Goal: Task Accomplishment & Management: Use online tool/utility

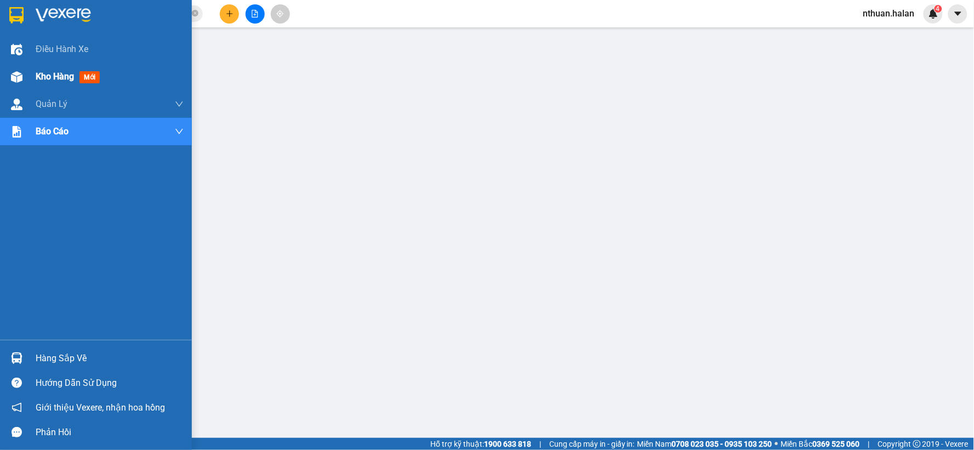
click at [51, 74] on span "Kho hàng" at bounding box center [55, 76] width 38 height 10
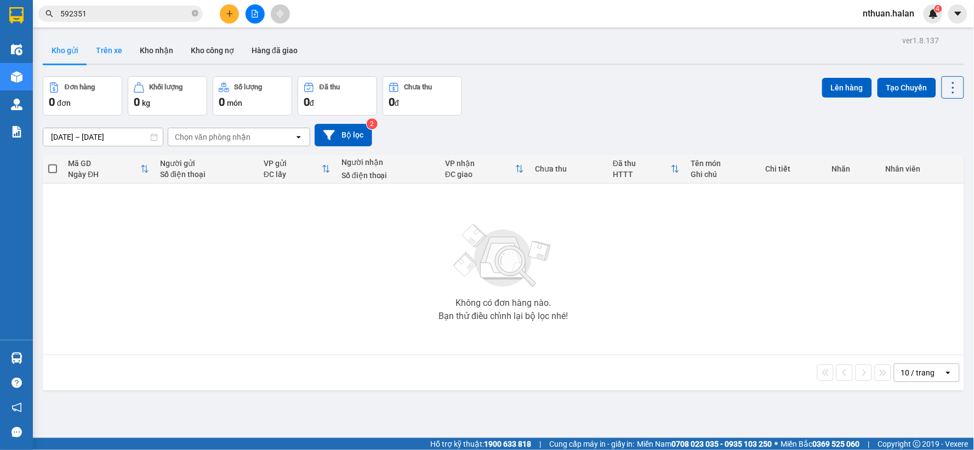
click at [113, 50] on button "Trên xe" at bounding box center [109, 50] width 44 height 26
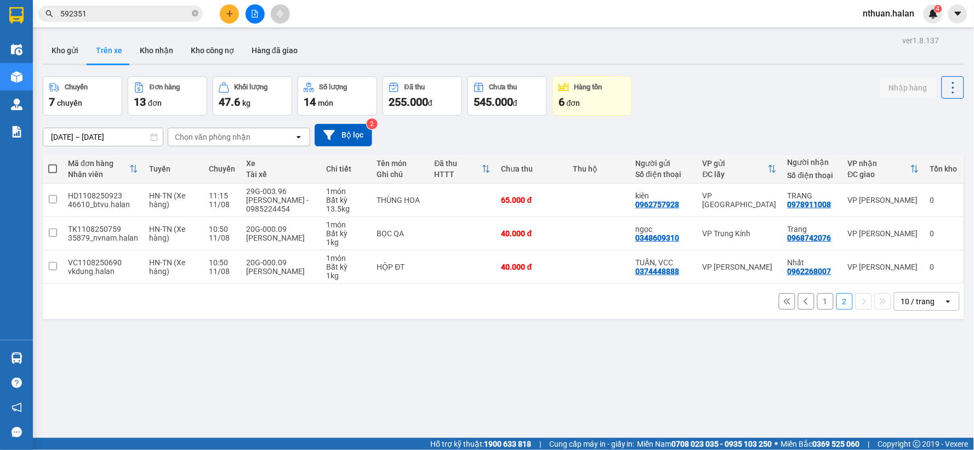
click at [124, 14] on input "592351" at bounding box center [124, 14] width 129 height 12
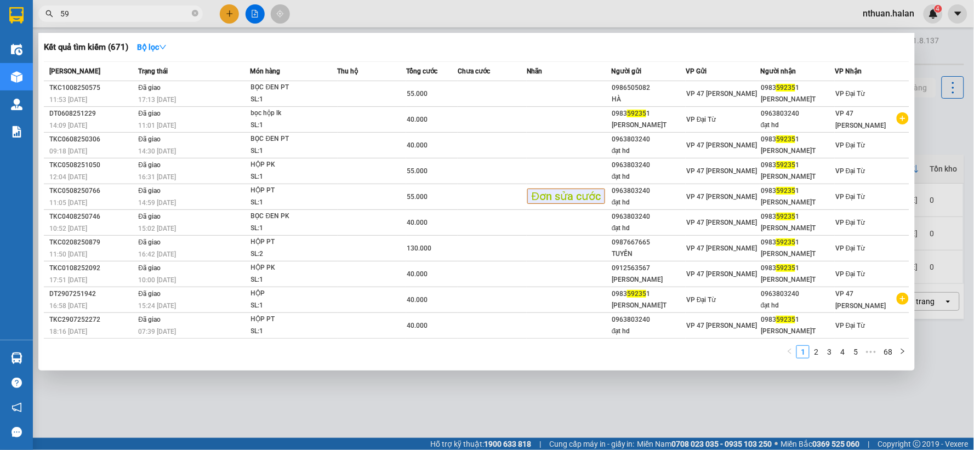
type input "5"
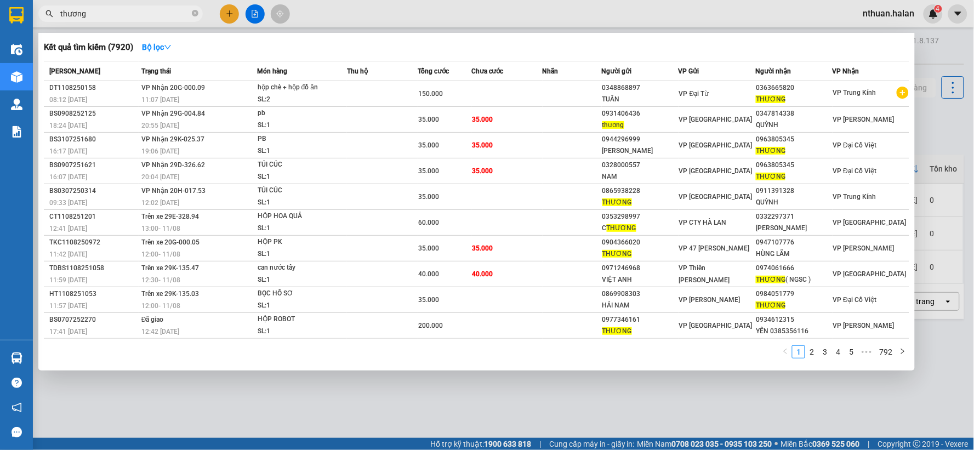
type input "thương"
click at [106, 14] on input "thương" at bounding box center [124, 14] width 129 height 12
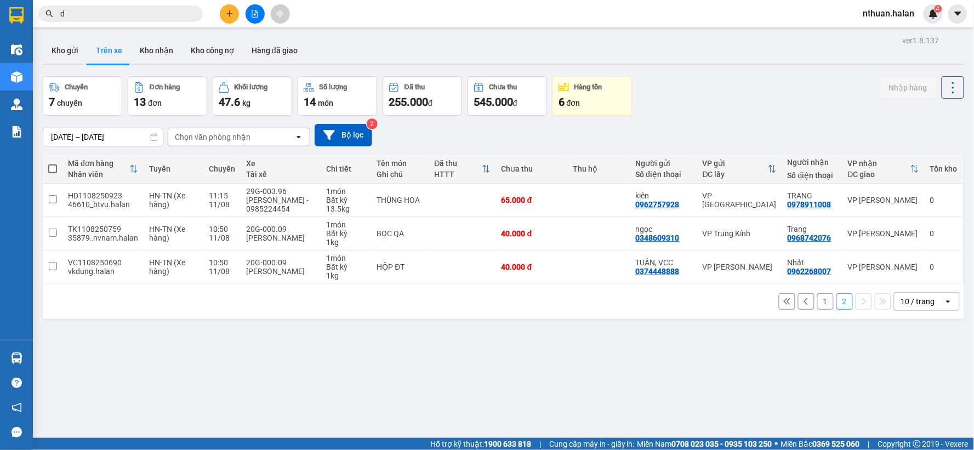
type input "d"
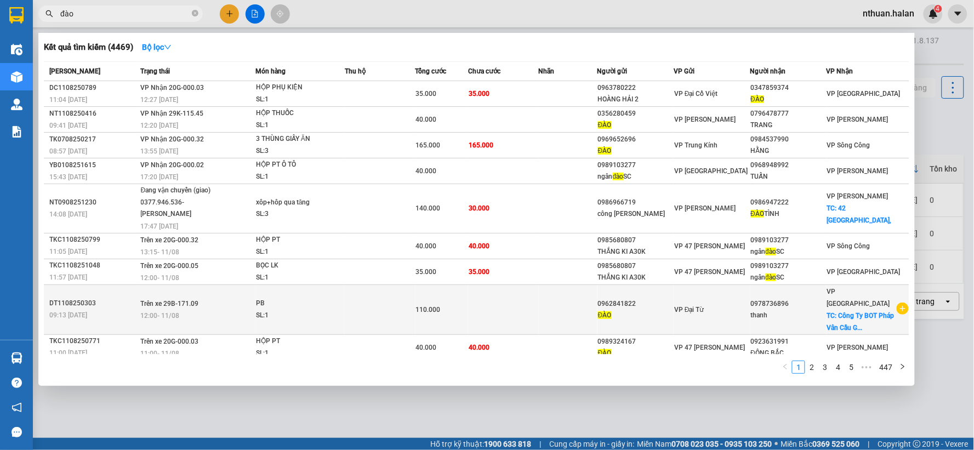
type input "đào"
click at [292, 310] on div "SL: 1" at bounding box center [297, 316] width 82 height 12
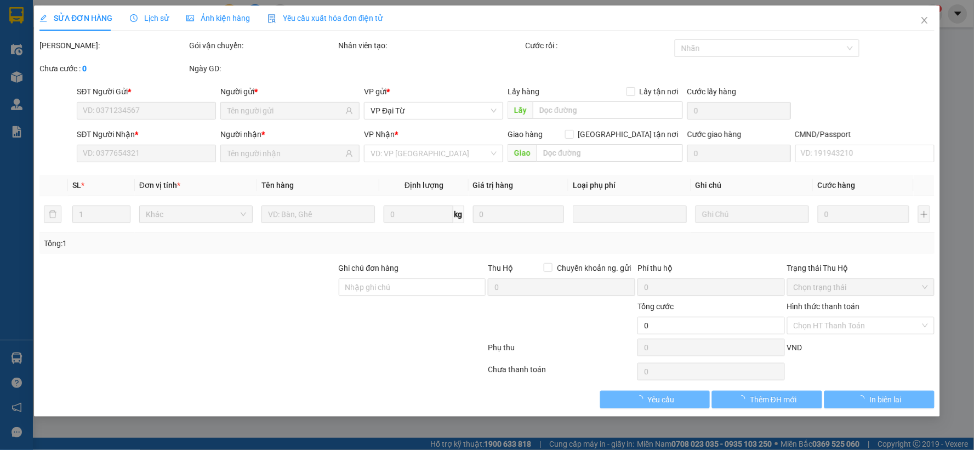
type input "0962841822"
type input "0978736896"
checkbox input "true"
type input "Công Ty BOT Pháp Vân Cầu Giẽ, liên ninh,thanh trì,hà nội"
type input "110.000"
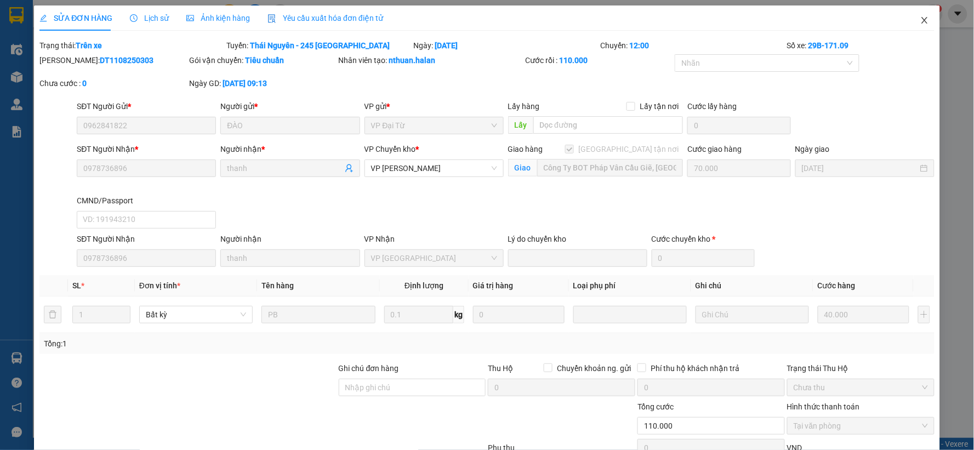
click at [920, 18] on icon "close" at bounding box center [924, 20] width 9 height 9
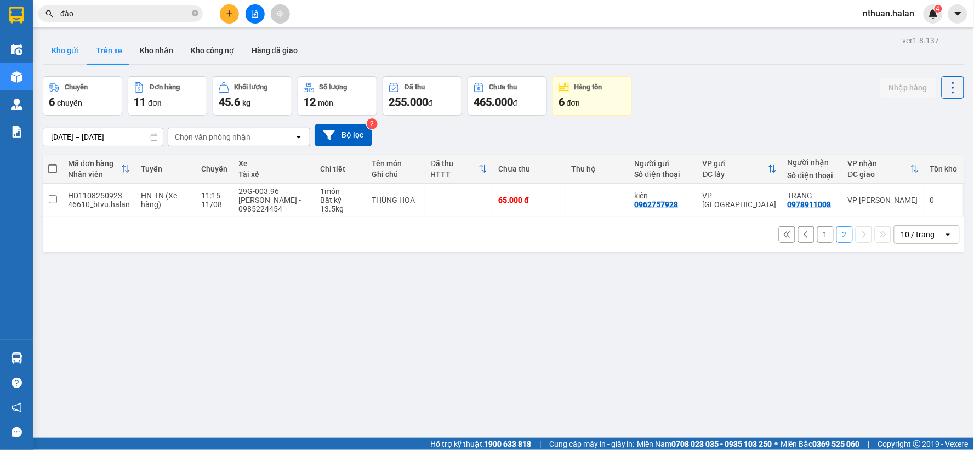
click at [62, 44] on button "Kho gửi" at bounding box center [65, 50] width 44 height 26
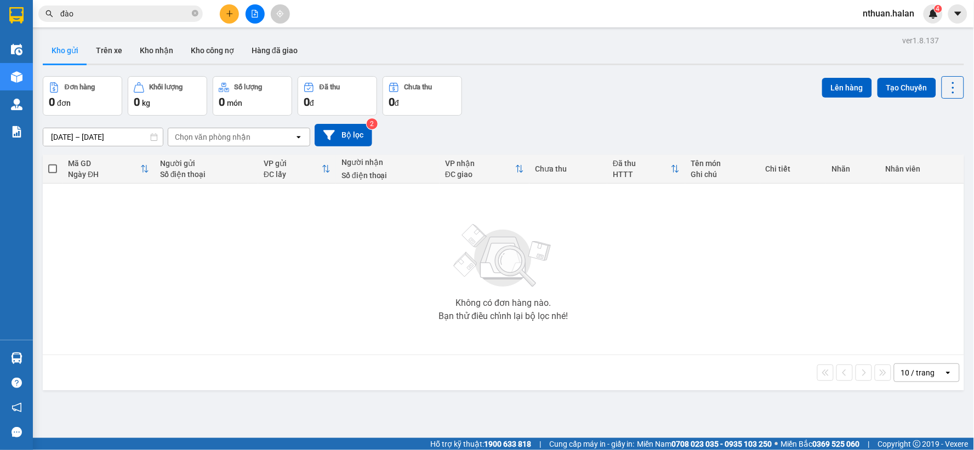
click at [227, 14] on icon "plus" at bounding box center [229, 13] width 6 height 1
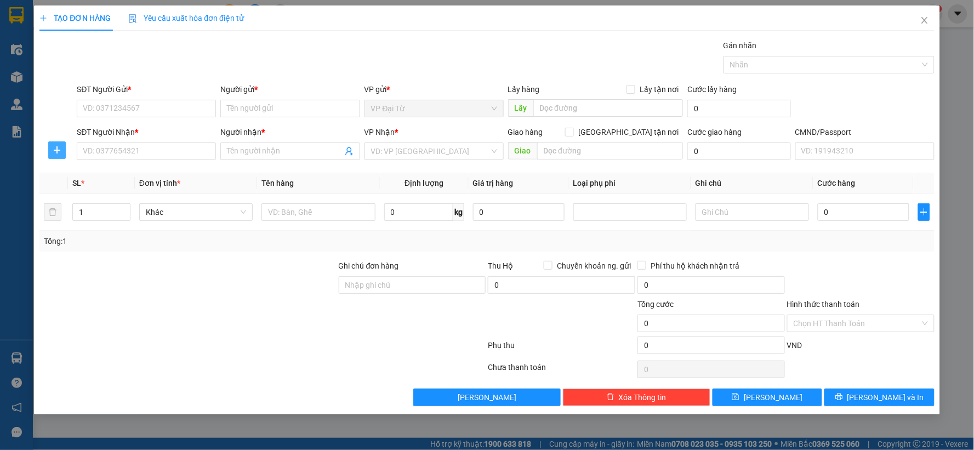
click at [55, 146] on icon "plus" at bounding box center [57, 150] width 9 height 9
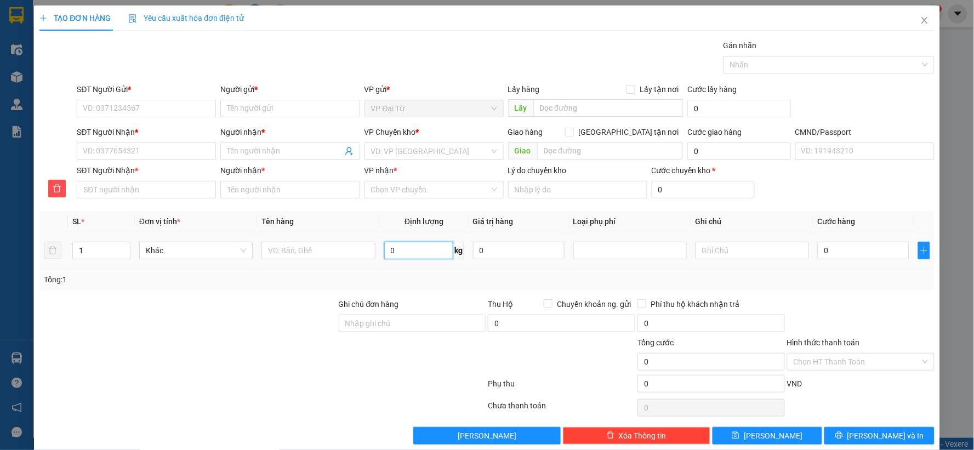
click at [398, 258] on input "0" at bounding box center [418, 251] width 69 height 18
type input "5"
click at [191, 112] on input "SĐT Người Gửi *" at bounding box center [146, 109] width 139 height 18
click at [189, 114] on input "0988456911" at bounding box center [146, 109] width 139 height 18
click at [166, 107] on input "0988456911" at bounding box center [146, 109] width 139 height 18
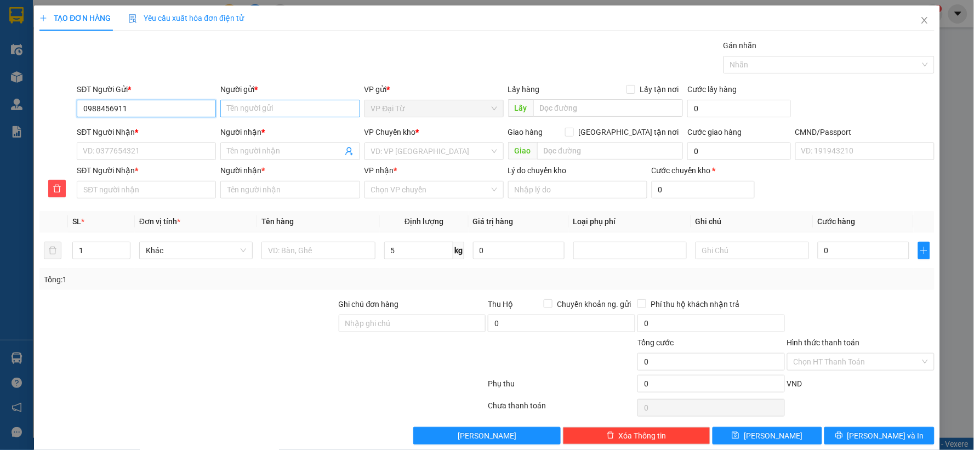
type input "0988456911"
click at [260, 109] on input "Người gửi *" at bounding box center [289, 109] width 139 height 18
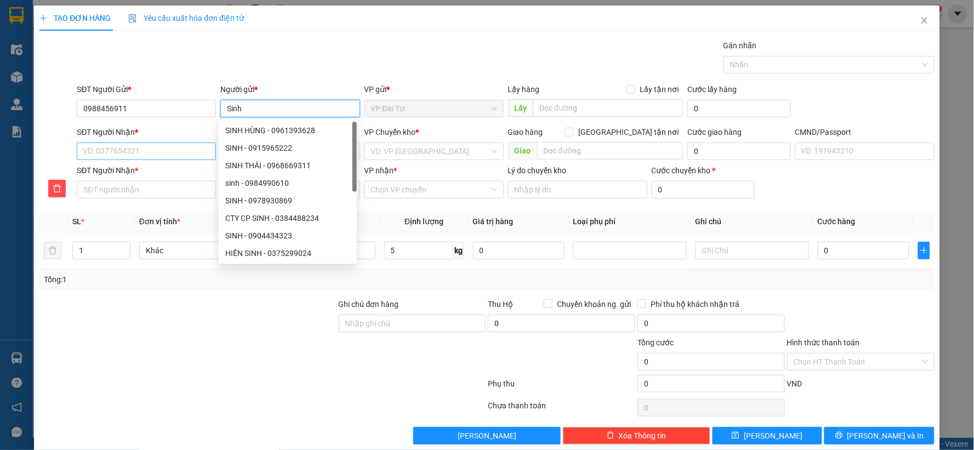
type input "Sinh"
click at [105, 153] on input "SĐT Người Nhận *" at bounding box center [146, 152] width 139 height 18
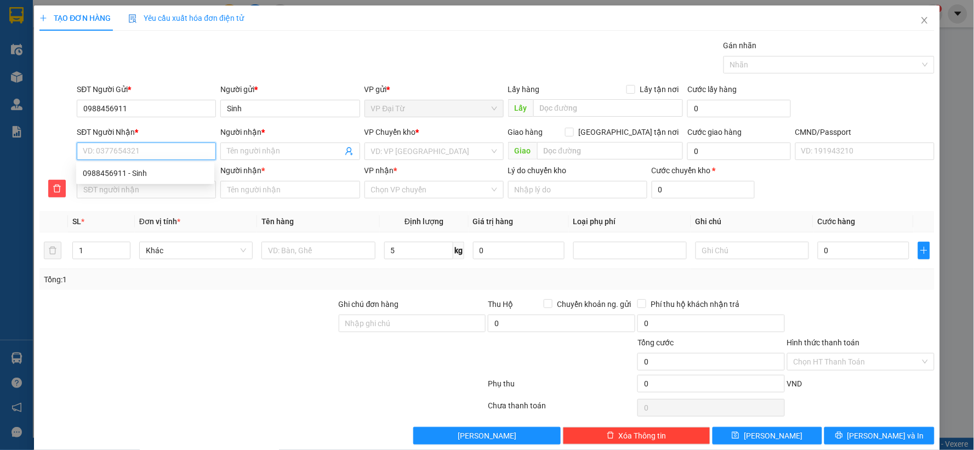
type input "0"
type input "09"
type input "097"
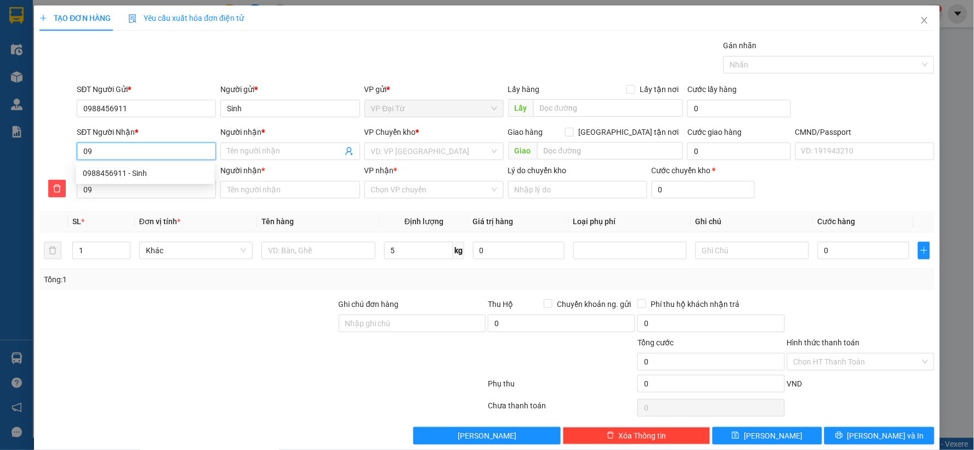
type input "097"
type input "0977"
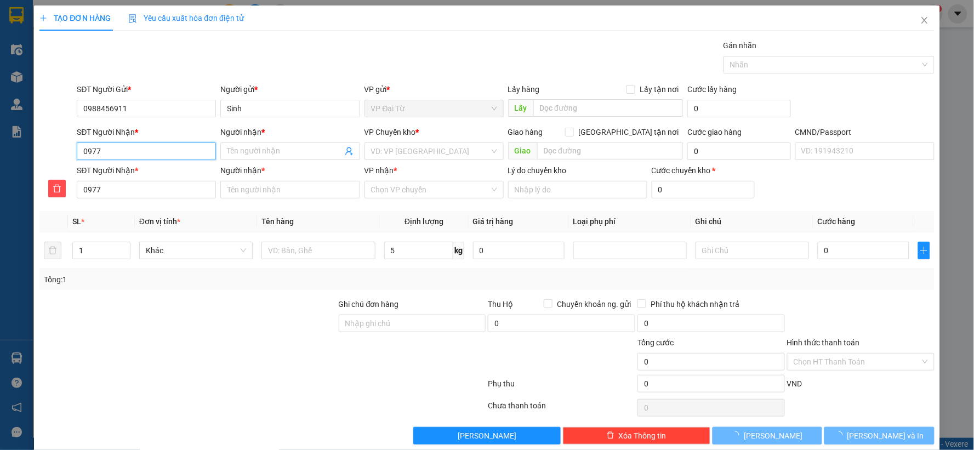
type input "09772"
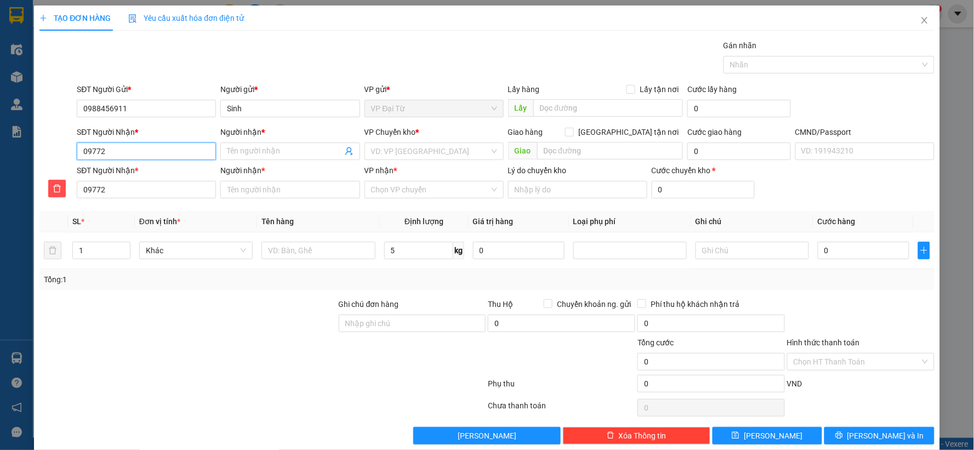
type input "097725"
type input "0977256"
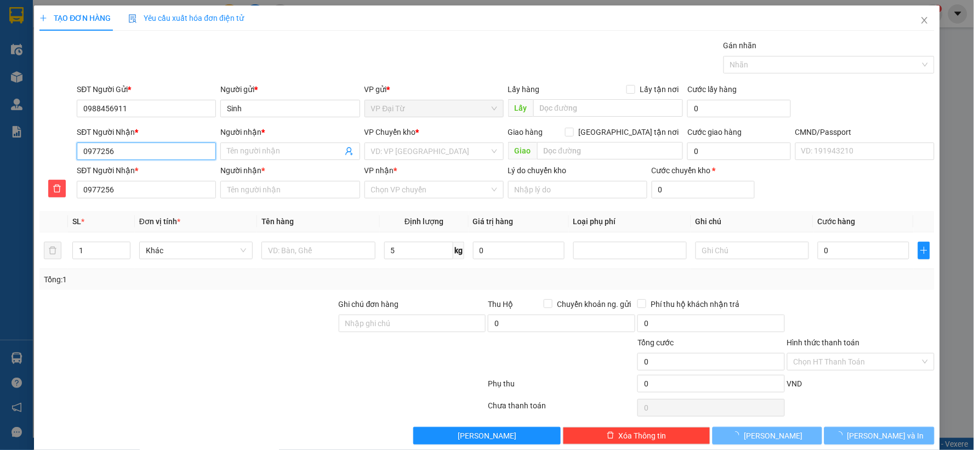
type input "09772566"
type input "097725668"
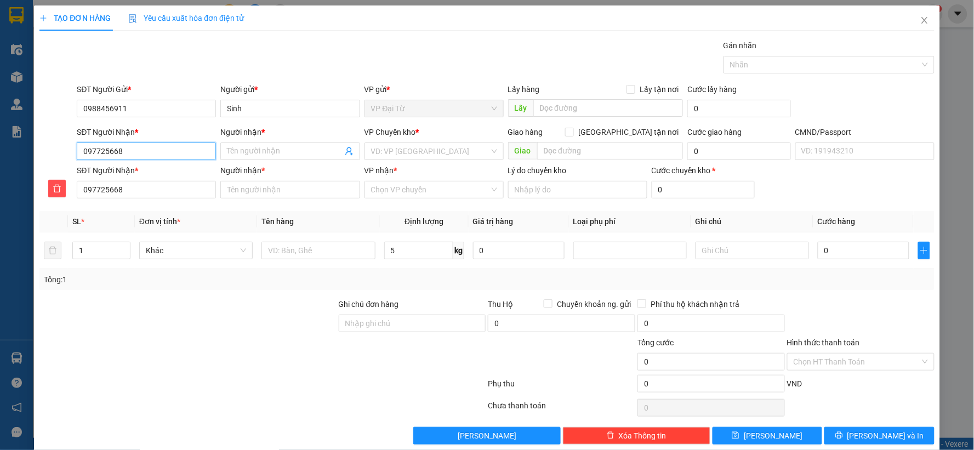
type input "0977256686"
click at [179, 171] on div "0977256686 - hòa" at bounding box center [145, 173] width 125 height 12
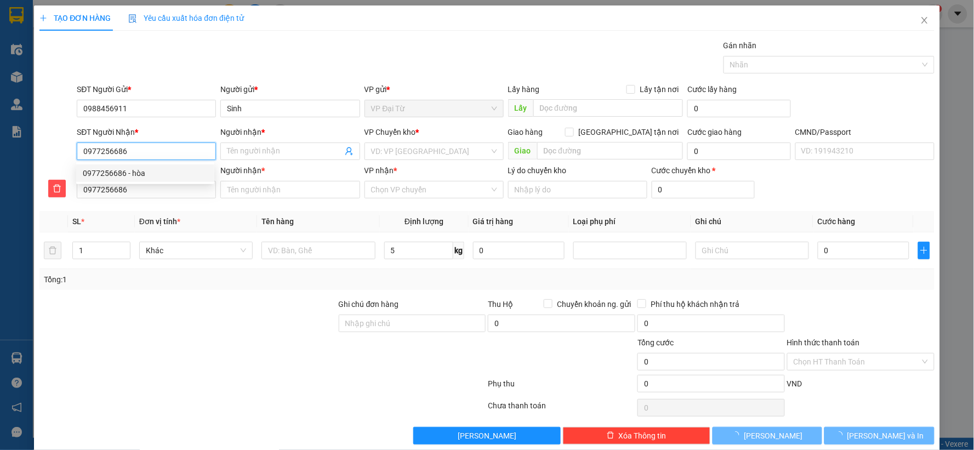
type input "hòa"
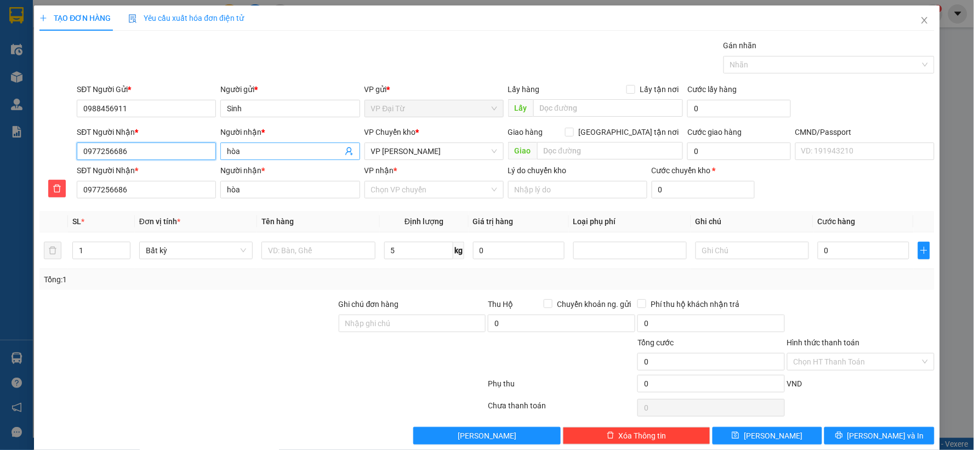
type input "0977256686"
click at [228, 154] on input "hòa" at bounding box center [284, 151] width 115 height 12
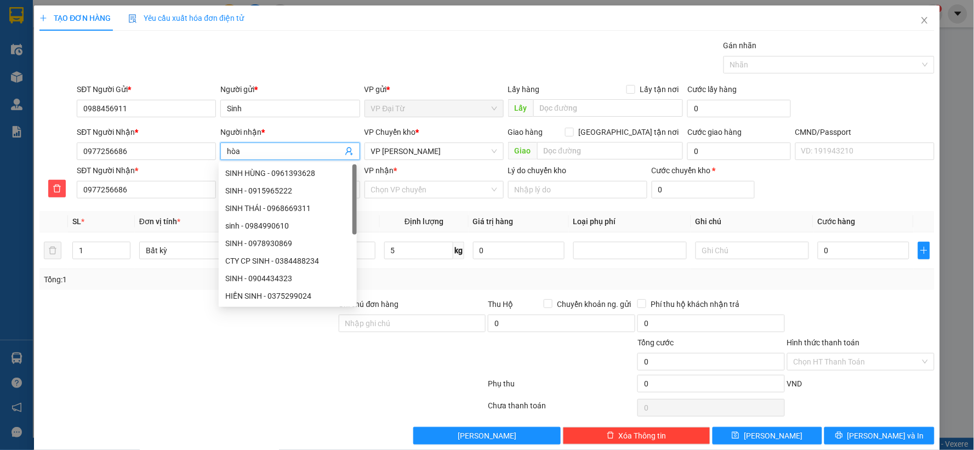
type input "òa"
type input "Hòa"
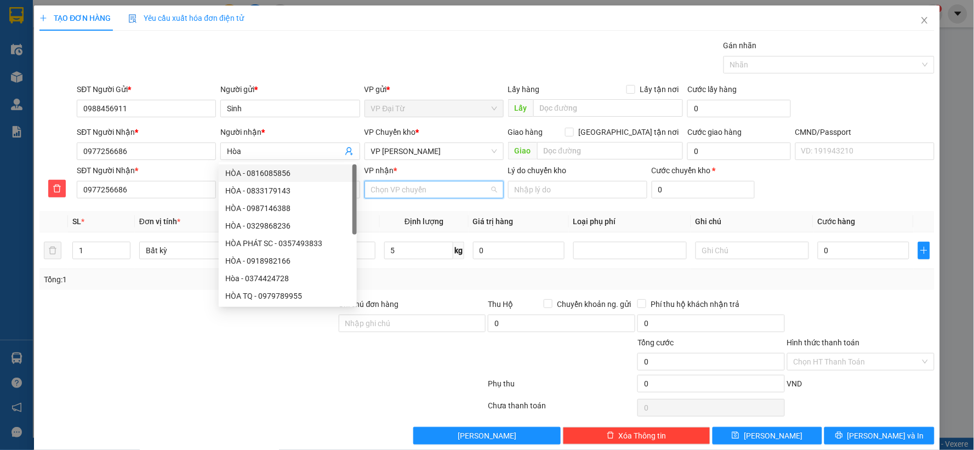
click at [429, 195] on input "VP nhận *" at bounding box center [430, 189] width 118 height 16
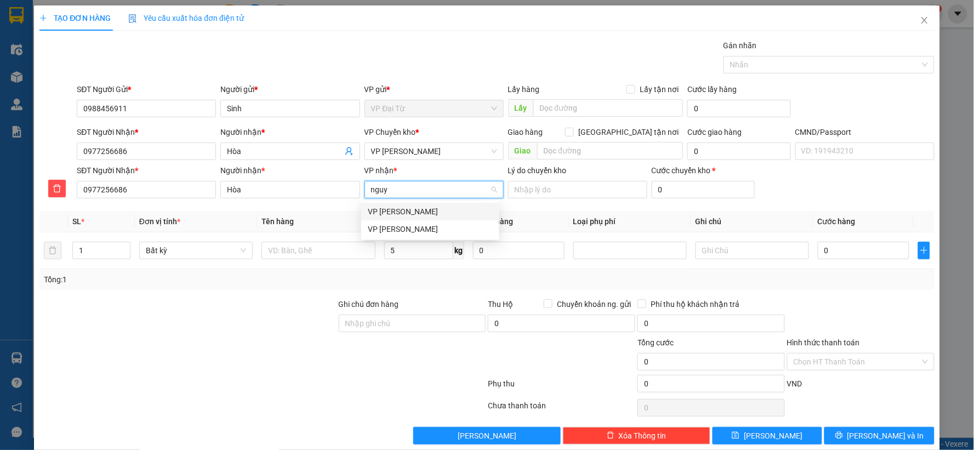
type input "nguye"
click at [425, 207] on div "VP [PERSON_NAME]" at bounding box center [430, 212] width 125 height 12
click at [429, 153] on span "VP [PERSON_NAME]" at bounding box center [434, 151] width 126 height 16
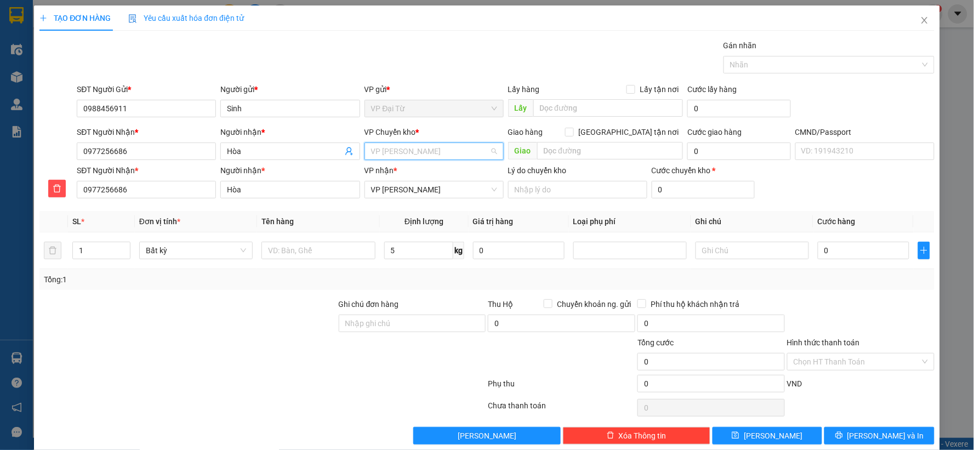
scroll to position [88, 0]
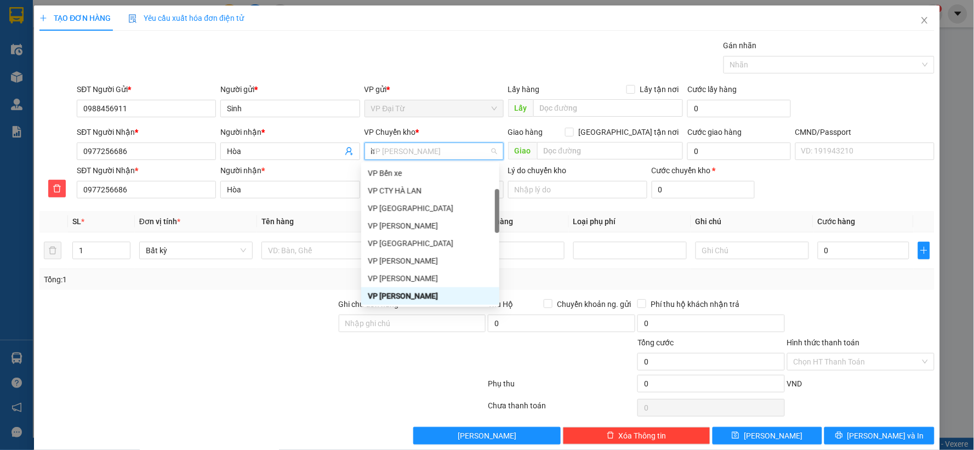
type input "hg"
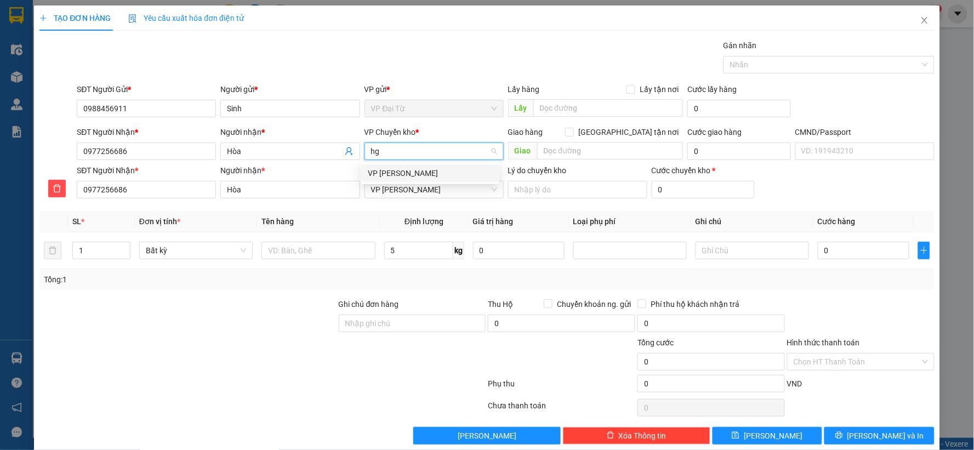
scroll to position [0, 0]
click at [429, 172] on div "VP [PERSON_NAME]" at bounding box center [430, 173] width 125 height 12
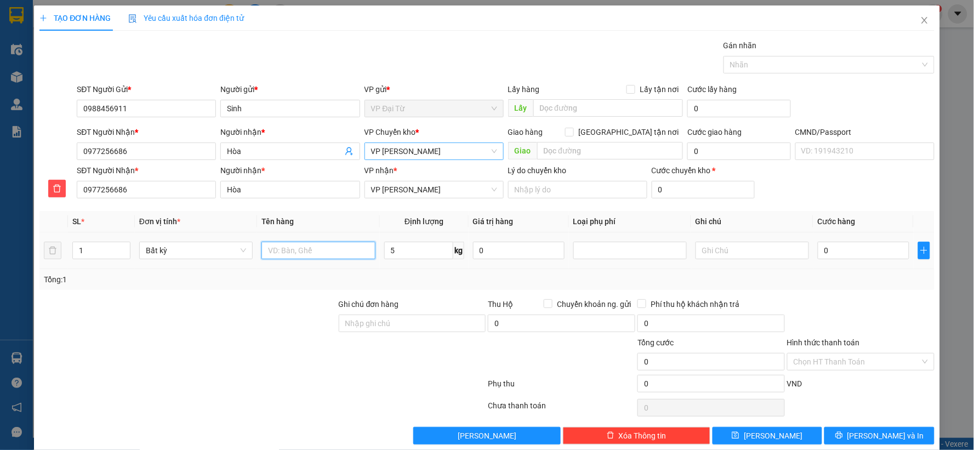
click at [348, 250] on input "text" at bounding box center [317, 251] width 113 height 18
type input "hộp chè"
type input "55.000"
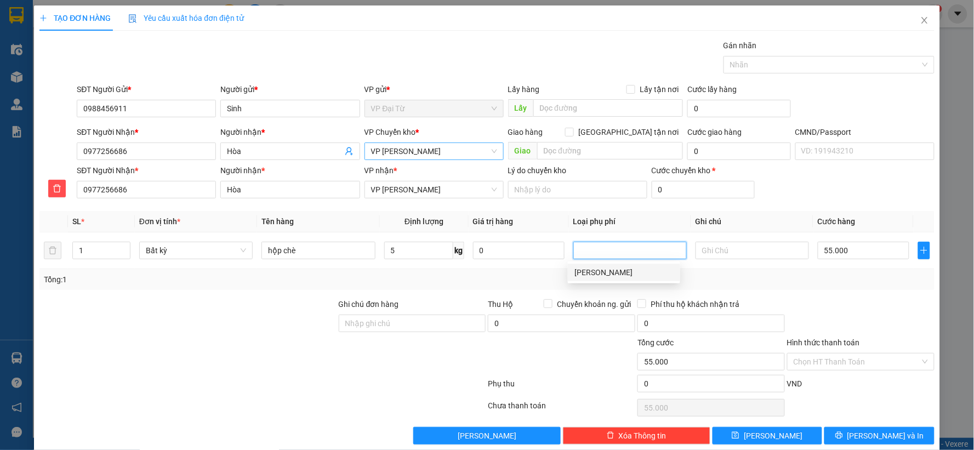
click at [878, 313] on div at bounding box center [861, 317] width 150 height 38
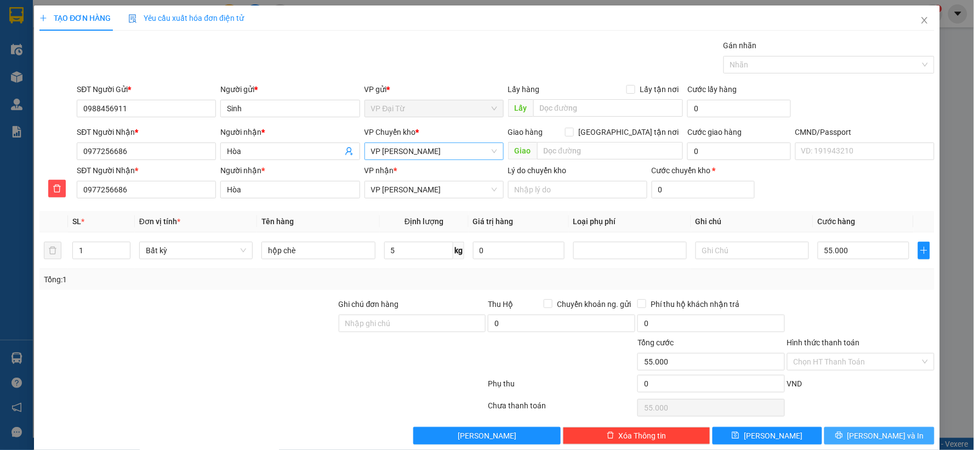
click at [901, 430] on button "[PERSON_NAME] và In" at bounding box center [880, 436] width 110 height 18
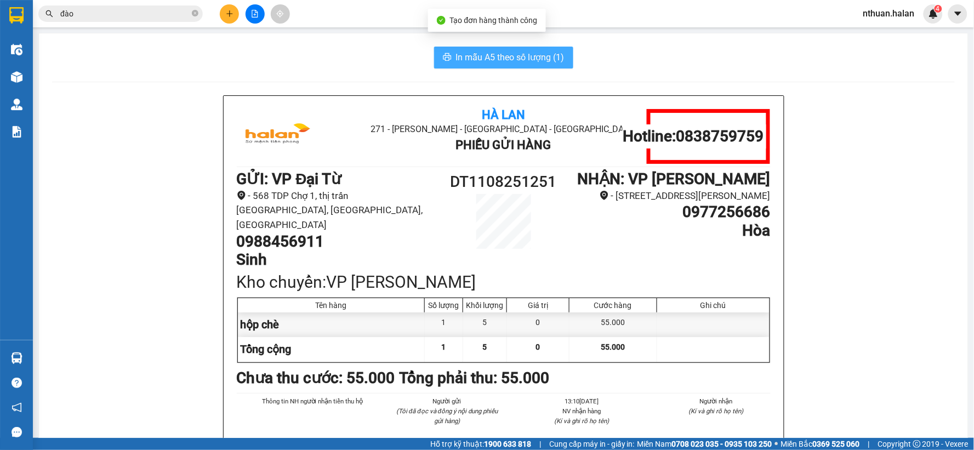
click at [469, 59] on span "In mẫu A5 theo số lượng (1)" at bounding box center [510, 57] width 109 height 14
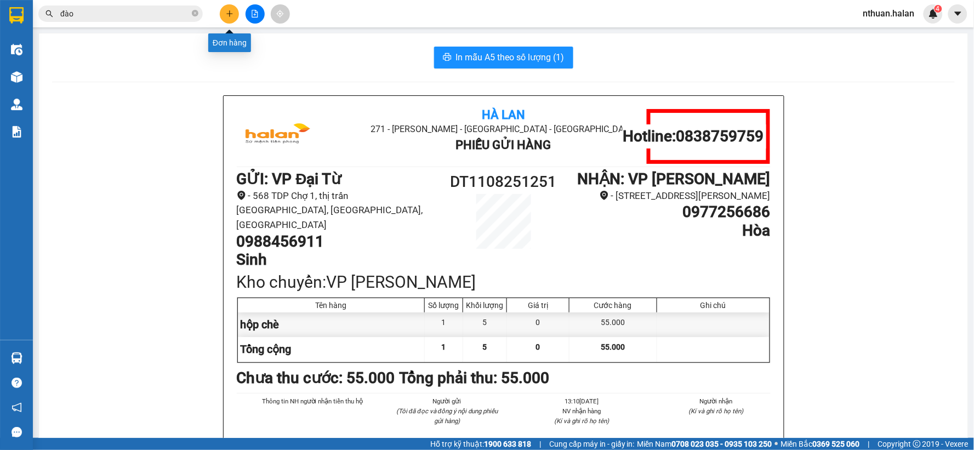
click at [226, 14] on icon "plus" at bounding box center [230, 14] width 8 height 8
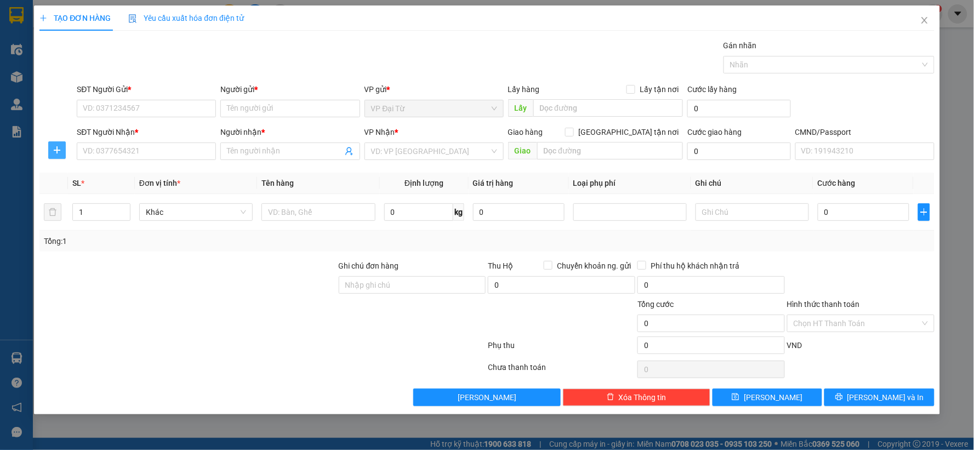
click at [58, 156] on button "button" at bounding box center [57, 150] width 18 height 18
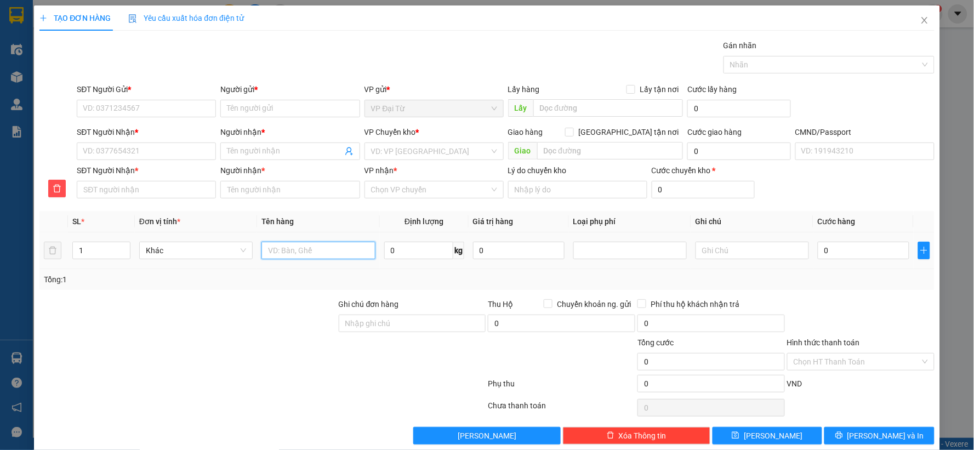
click at [317, 249] on input "text" at bounding box center [317, 251] width 113 height 18
click at [311, 251] on input "Hộp đồ ăn" at bounding box center [317, 251] width 113 height 18
type input "Hộp bánh trưng"
click at [401, 253] on input "0" at bounding box center [418, 251] width 69 height 18
type input "12"
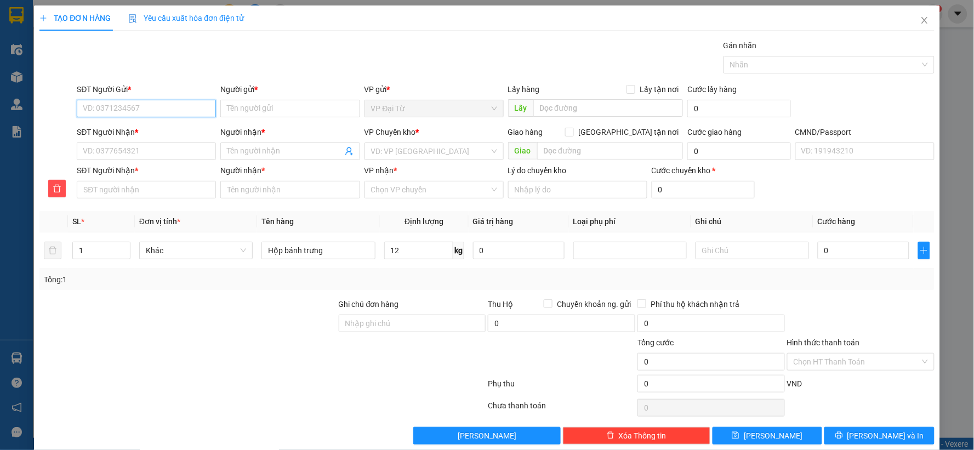
click at [160, 109] on input "SĐT Người Gửi *" at bounding box center [146, 109] width 139 height 18
click at [160, 109] on input "0" at bounding box center [146, 109] width 139 height 18
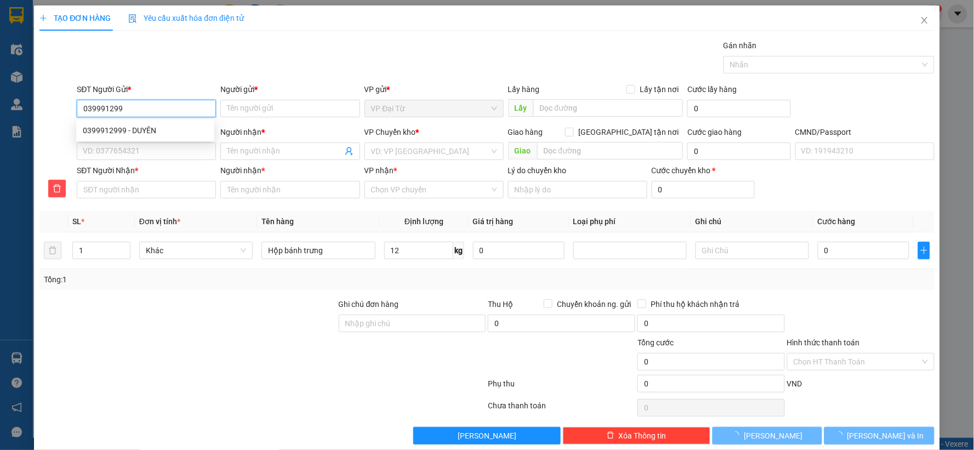
type input "0399912999"
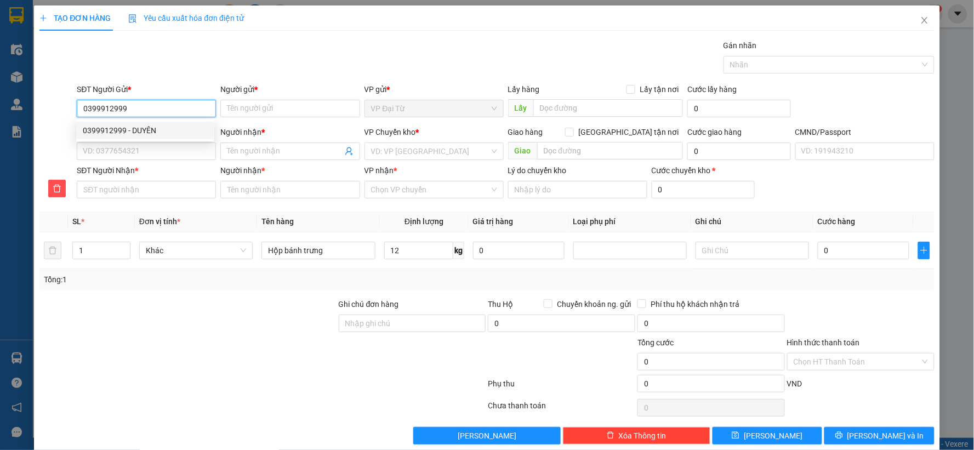
click at [174, 133] on div "0399912999 - DUYÊN" at bounding box center [145, 130] width 125 height 12
type input "DUYÊN"
type input "0399912999"
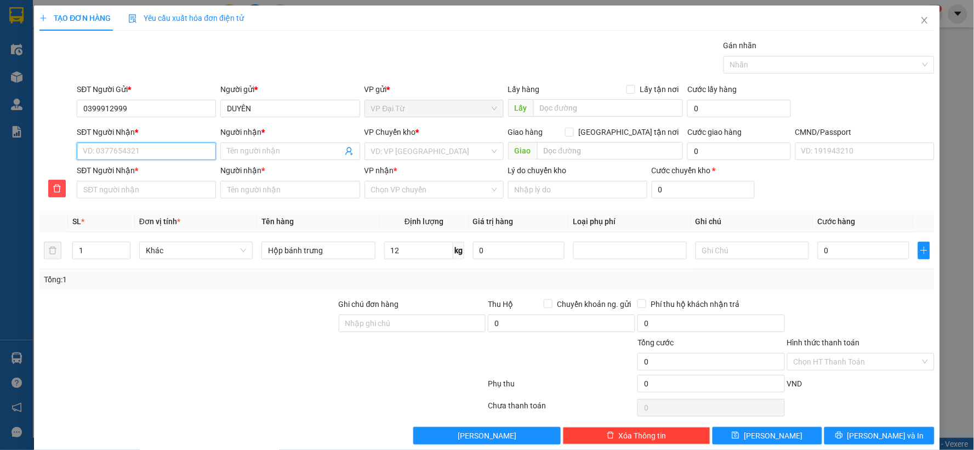
click at [174, 150] on input "SĐT Người Nhận *" at bounding box center [146, 152] width 139 height 18
click at [170, 148] on input "SĐT Người Nhận *" at bounding box center [146, 152] width 139 height 18
type input "0"
type input "09"
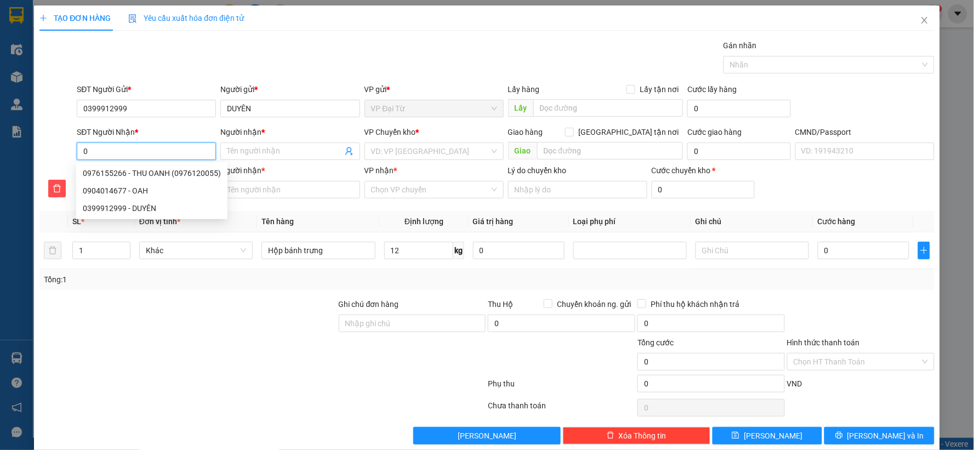
type input "09"
type input "098"
type input "0985"
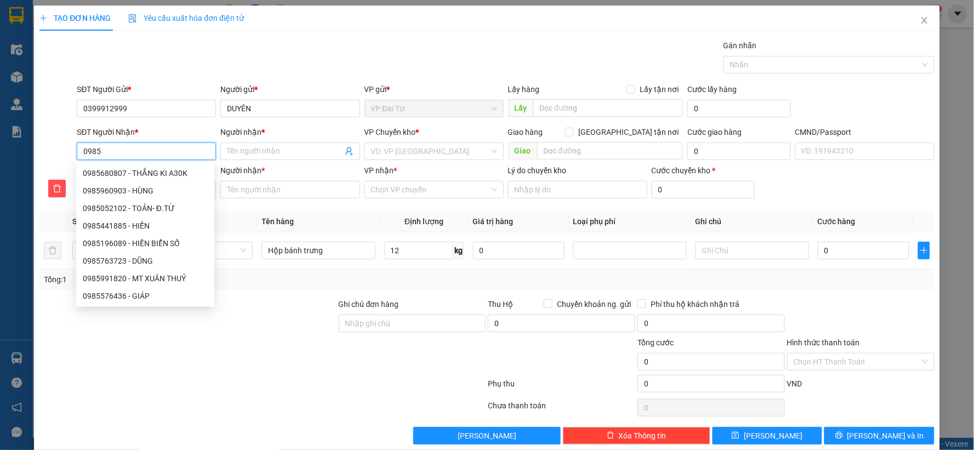
type input "09856"
type input "098566"
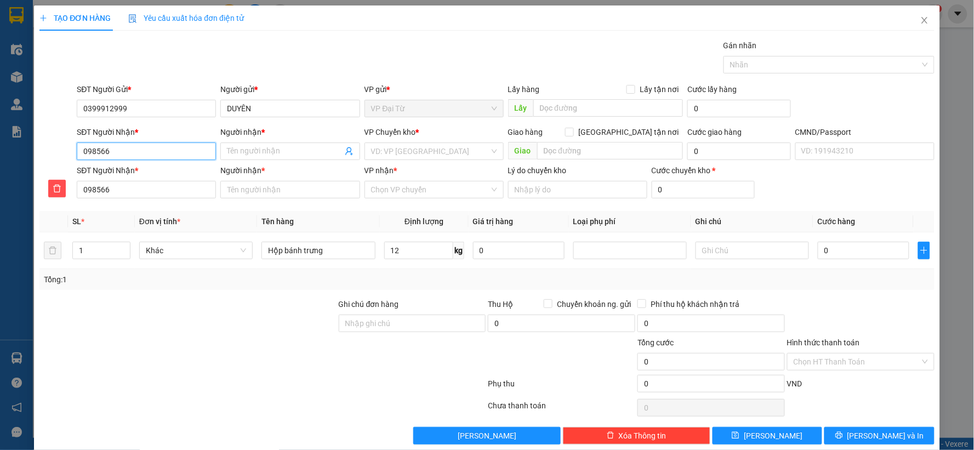
type input "0985666"
type input "09856666"
type input "098566669"
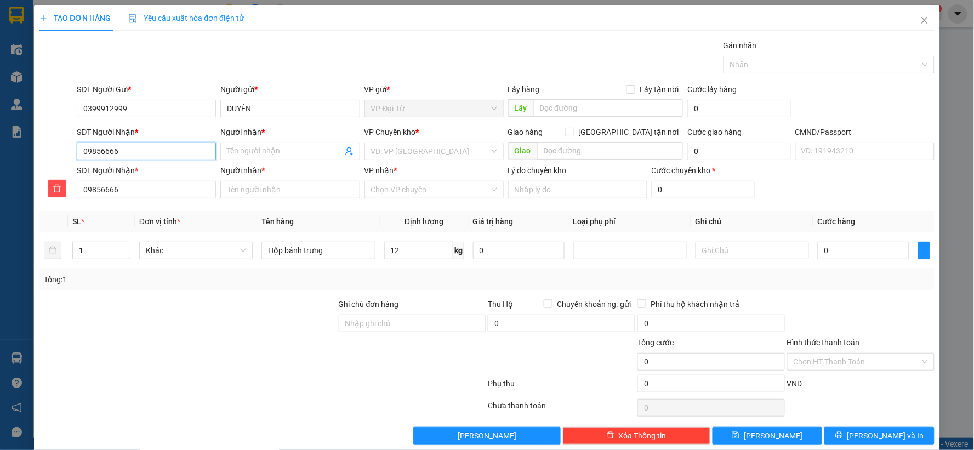
type input "098566669"
type input "0985666695"
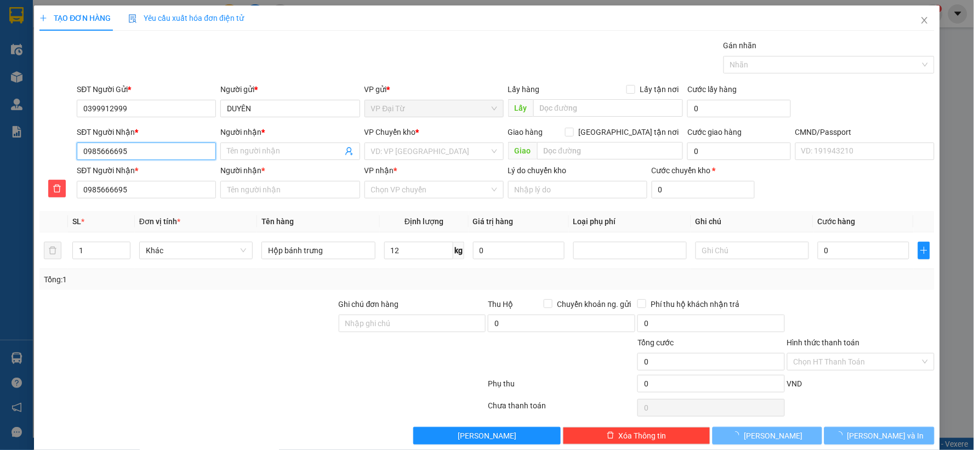
click at [170, 148] on input "0985666695" at bounding box center [146, 152] width 139 height 18
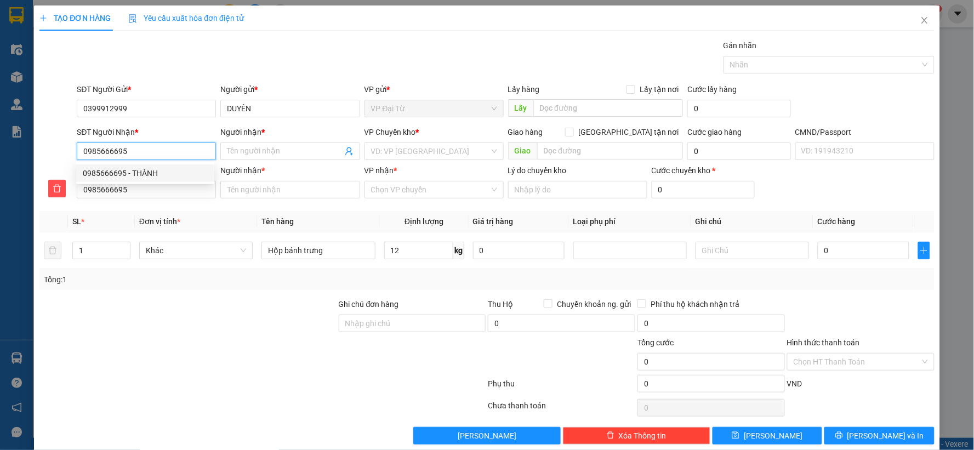
click at [173, 170] on div "0985666695 - THÀNH" at bounding box center [145, 173] width 125 height 12
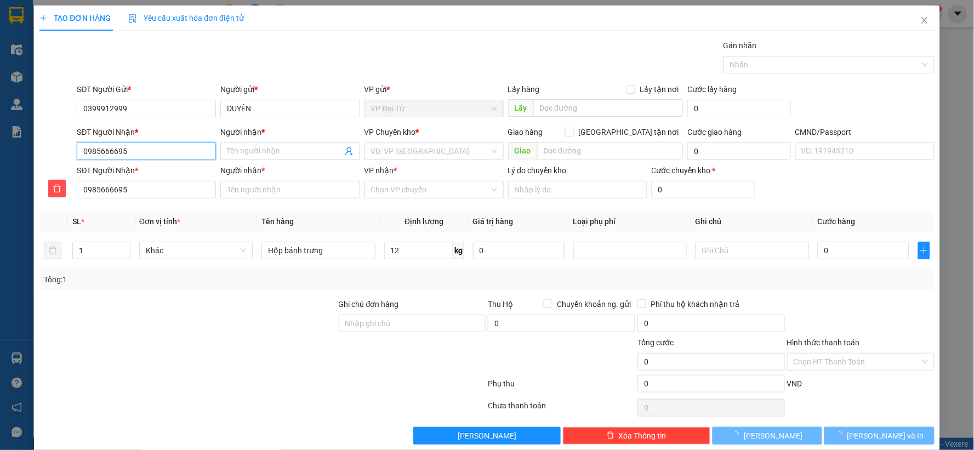
type input "THÀNH"
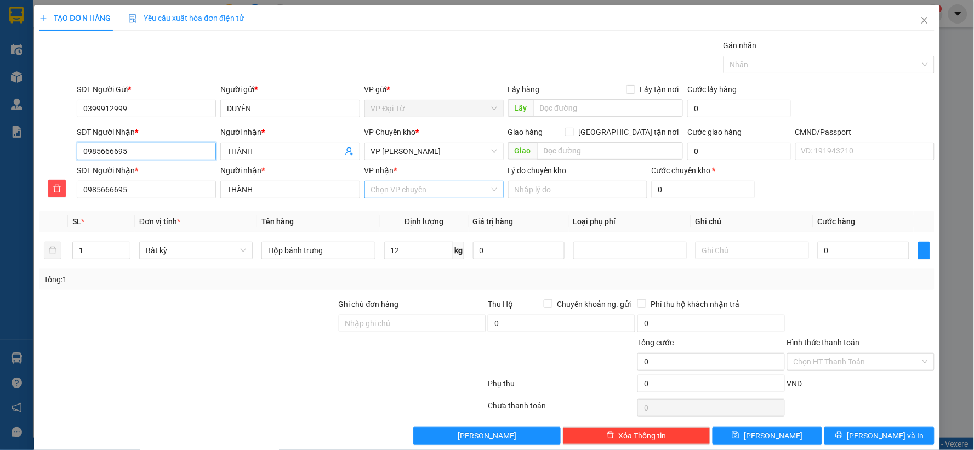
type input "0985666695"
click at [436, 187] on input "VP nhận *" at bounding box center [430, 189] width 118 height 16
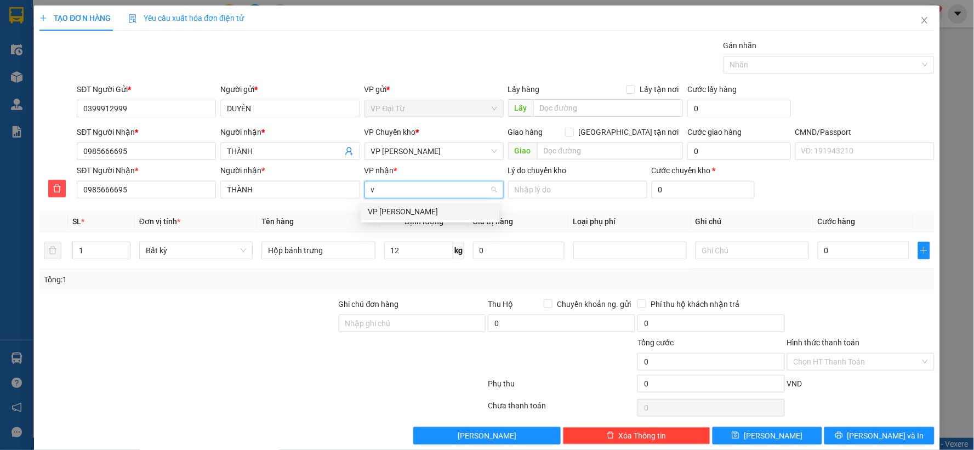
type input "võ"
click at [433, 210] on div "VP [PERSON_NAME]" at bounding box center [430, 212] width 125 height 12
click at [443, 146] on span "VP [PERSON_NAME]" at bounding box center [434, 151] width 126 height 16
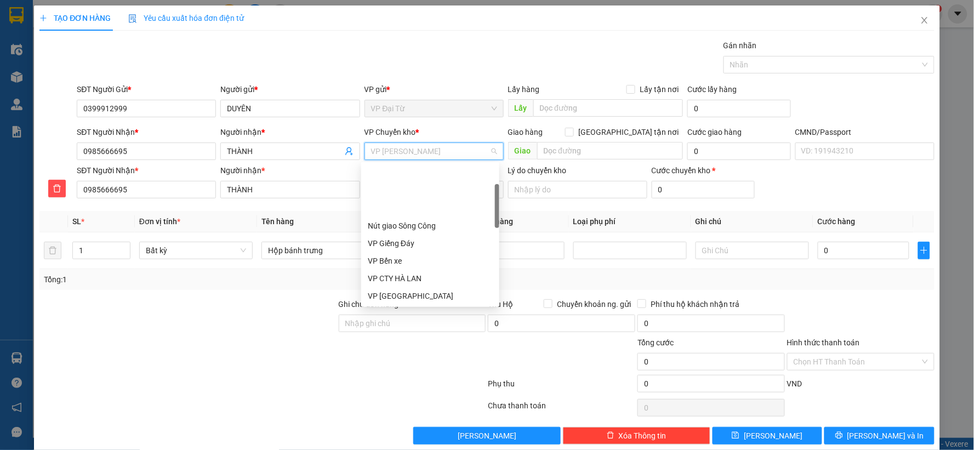
scroll to position [70, 0]
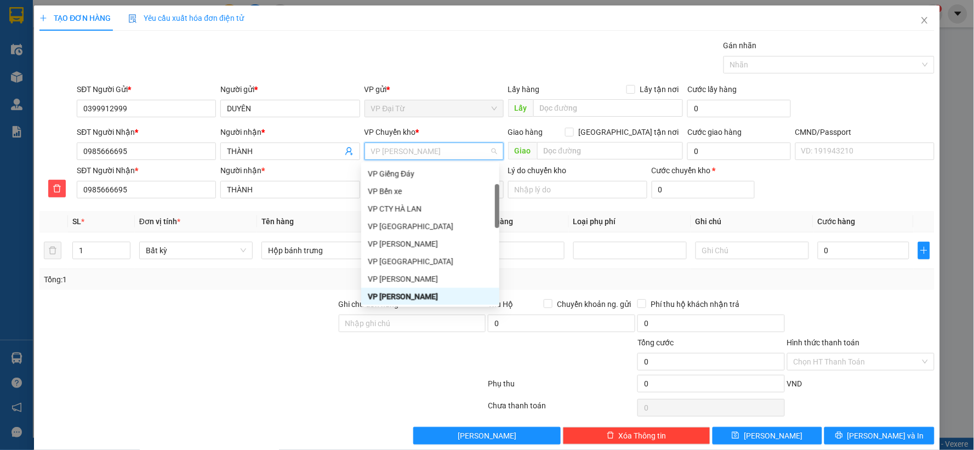
type input "g"
type input "hg"
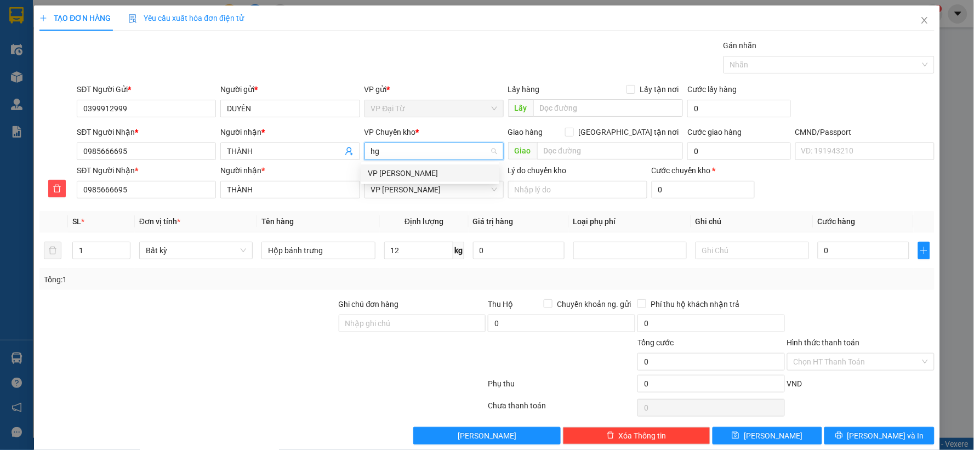
scroll to position [0, 0]
click at [408, 169] on div "VP [PERSON_NAME]" at bounding box center [430, 173] width 125 height 12
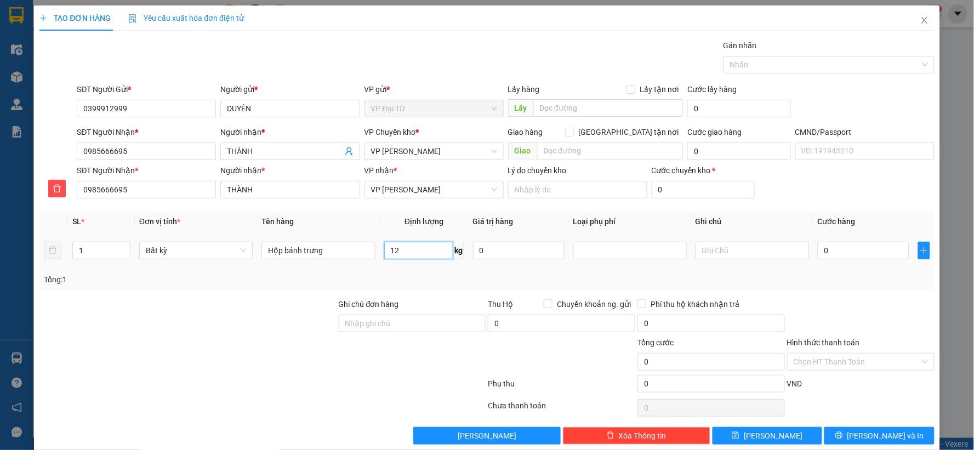
click at [404, 253] on input "12" at bounding box center [418, 251] width 69 height 18
type input "65.000"
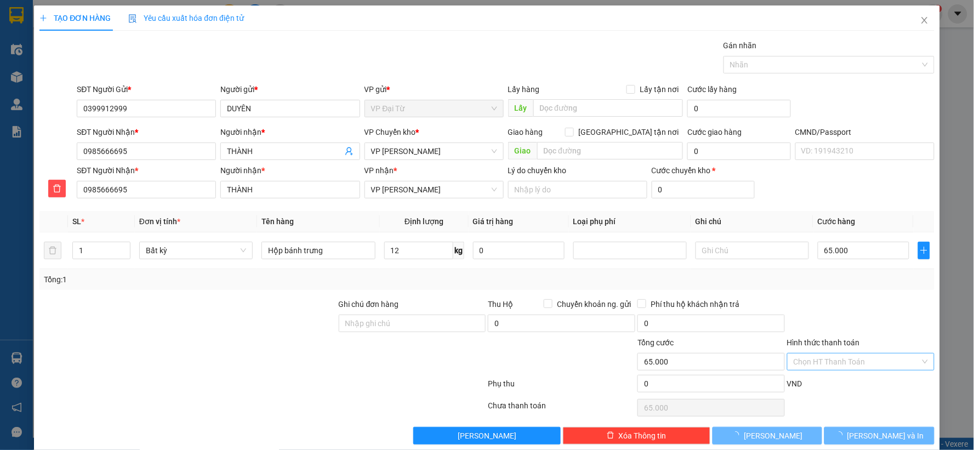
click at [832, 303] on div at bounding box center [861, 317] width 150 height 38
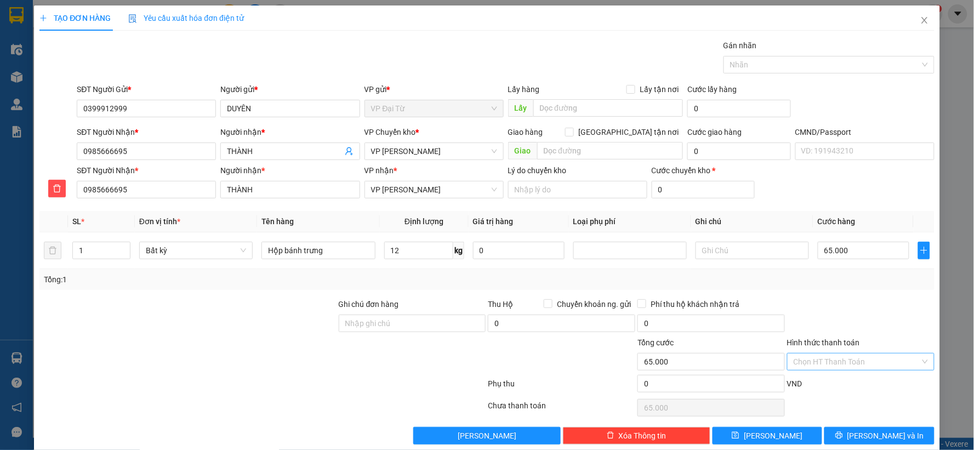
click at [840, 362] on input "Hình thức thanh toán" at bounding box center [857, 362] width 127 height 16
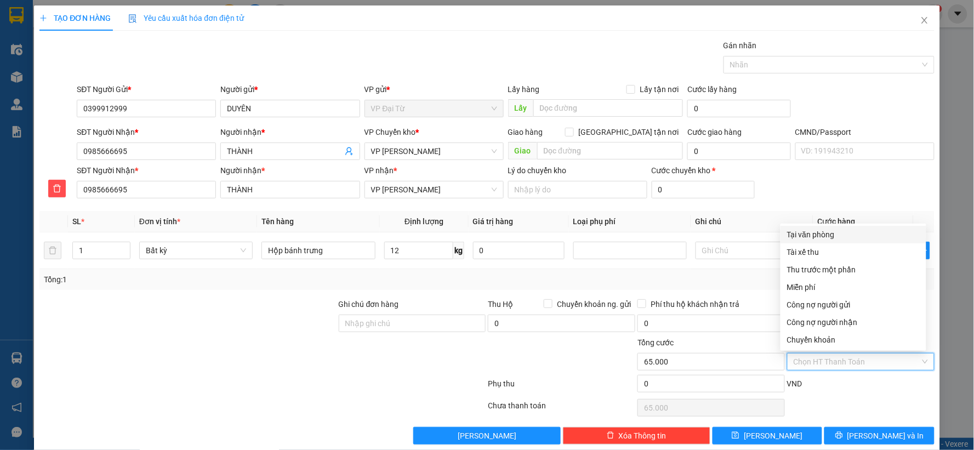
click at [796, 237] on div "Tại văn phòng" at bounding box center [853, 235] width 133 height 12
type input "0"
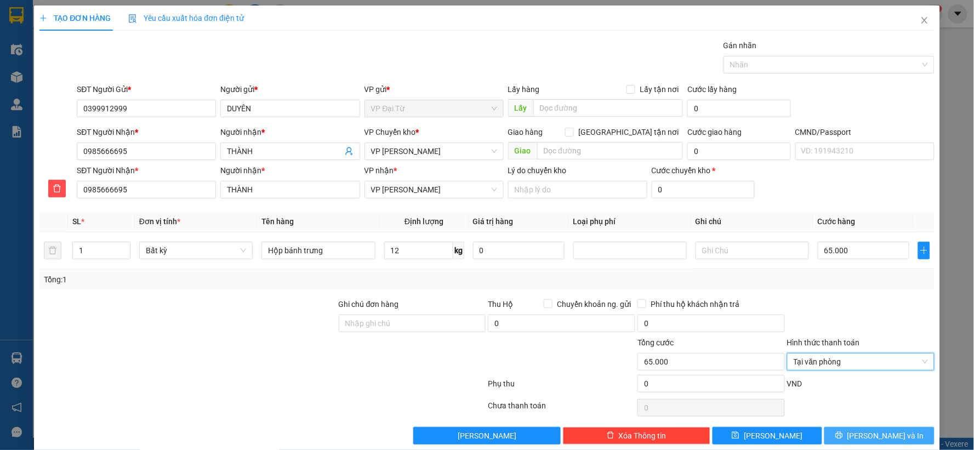
click at [878, 432] on span "[PERSON_NAME] và In" at bounding box center [886, 436] width 77 height 12
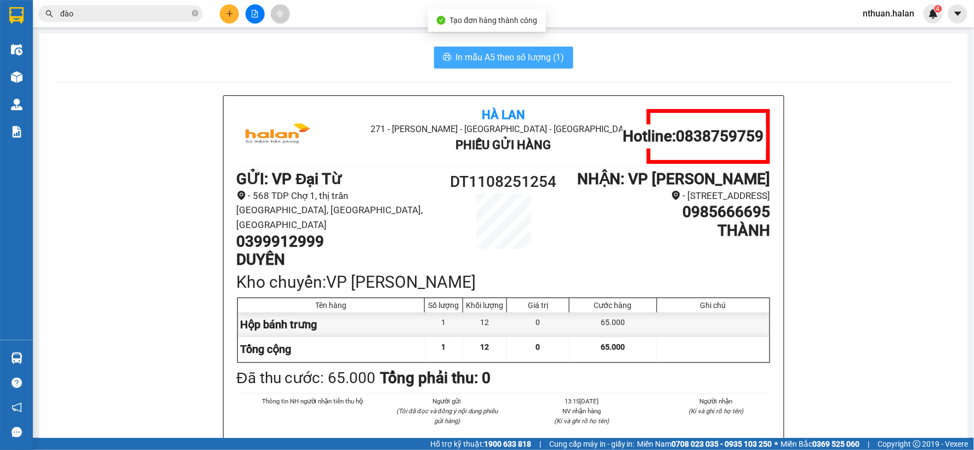
click at [468, 55] on span "In mẫu A5 theo số lượng (1)" at bounding box center [510, 57] width 109 height 14
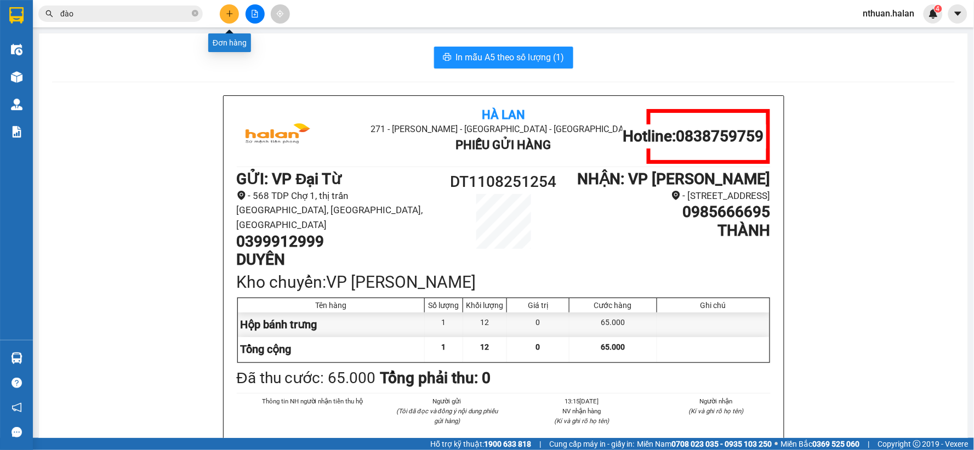
click at [234, 17] on button at bounding box center [229, 13] width 19 height 19
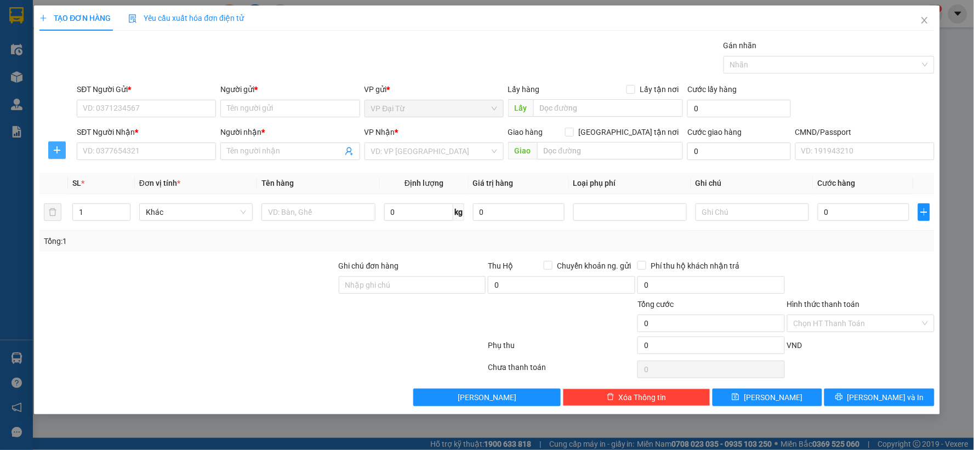
click at [58, 150] on icon "plus" at bounding box center [57, 150] width 7 height 1
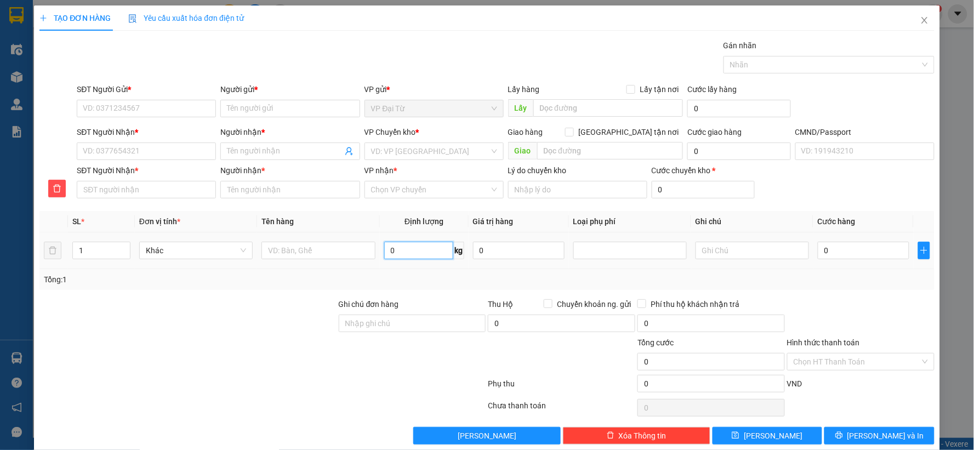
click at [392, 251] on input "0" at bounding box center [418, 251] width 69 height 18
type input "9"
click at [136, 110] on input "SĐT Người Gửi *" at bounding box center [146, 109] width 139 height 18
type input "0973893777"
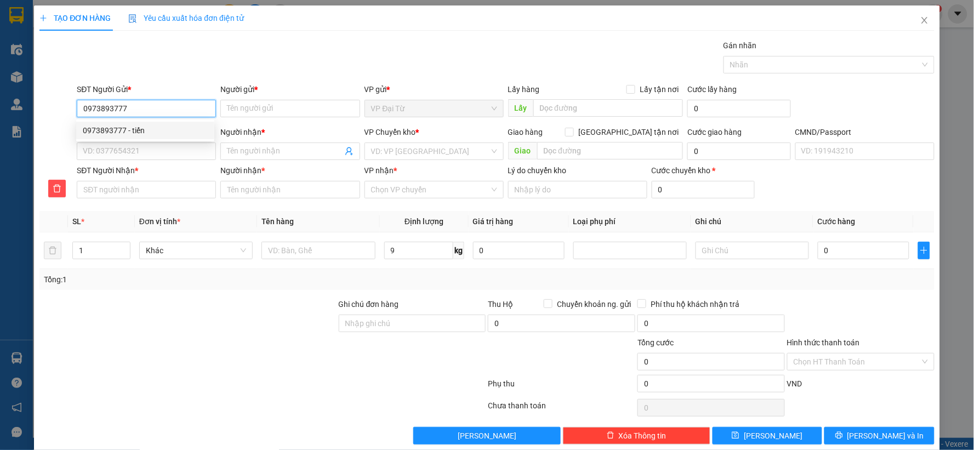
click at [140, 128] on div "0973893777 - tiến" at bounding box center [145, 130] width 125 height 12
type input "tiến"
type input "0973893777"
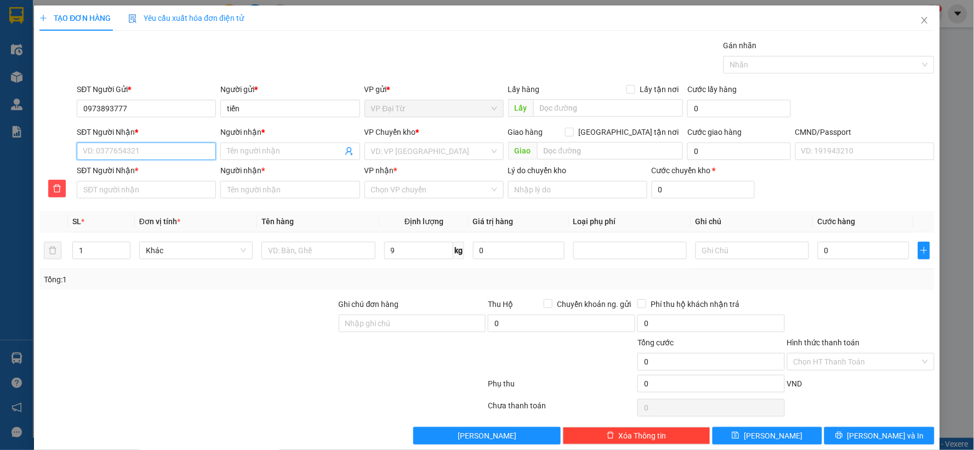
click at [144, 153] on input "SĐT Người Nhận *" at bounding box center [146, 152] width 139 height 18
click at [145, 174] on div "0987870990 - YẾN" at bounding box center [145, 173] width 125 height 12
type input "0987870990"
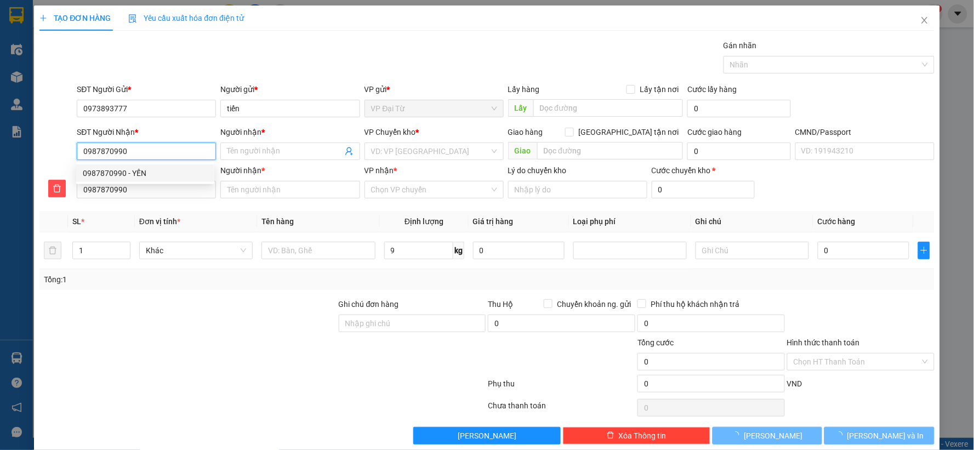
type input "YẾN"
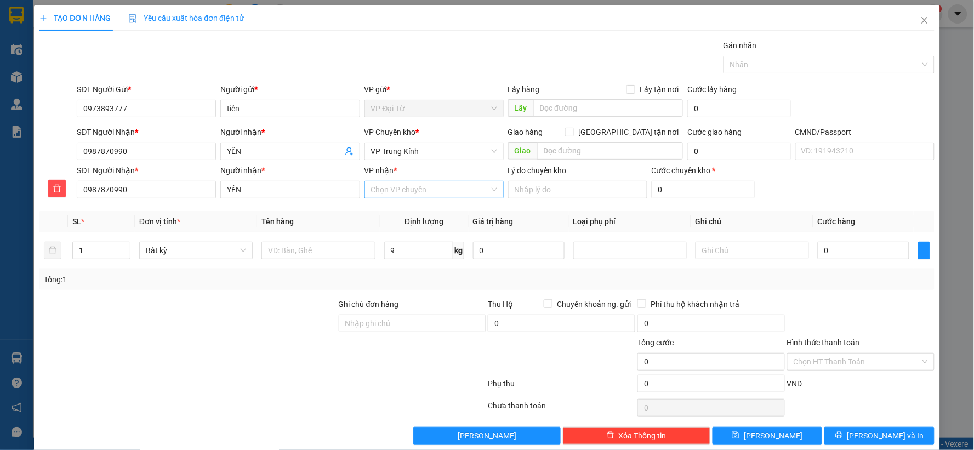
click at [389, 197] on input "VP nhận *" at bounding box center [430, 189] width 118 height 16
type input "trung"
click at [395, 211] on div "VP Trung Kính" at bounding box center [430, 212] width 125 height 12
click at [428, 152] on span "VP Trung Kính" at bounding box center [434, 151] width 126 height 16
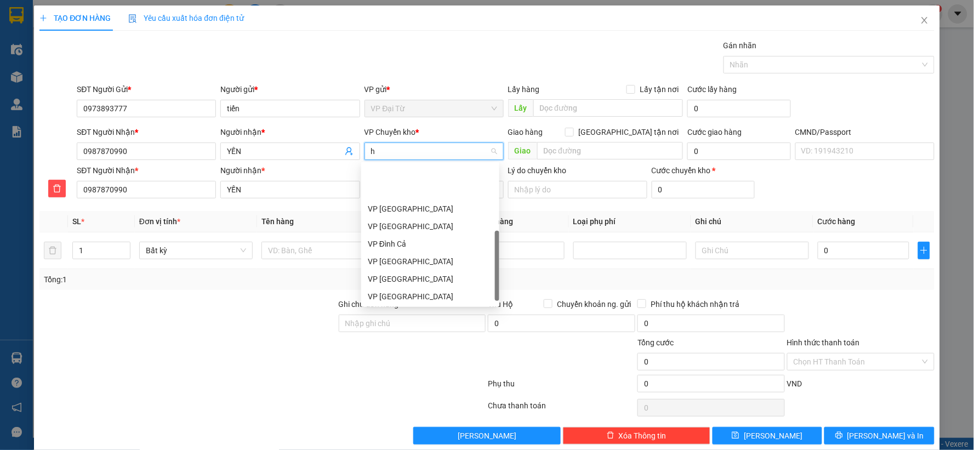
type input "hg"
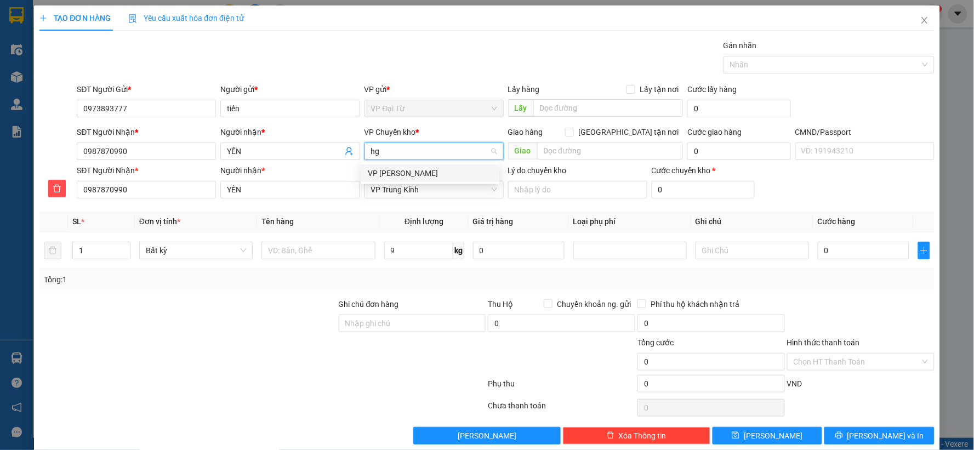
click at [428, 174] on div "VP [PERSON_NAME]" at bounding box center [430, 173] width 125 height 12
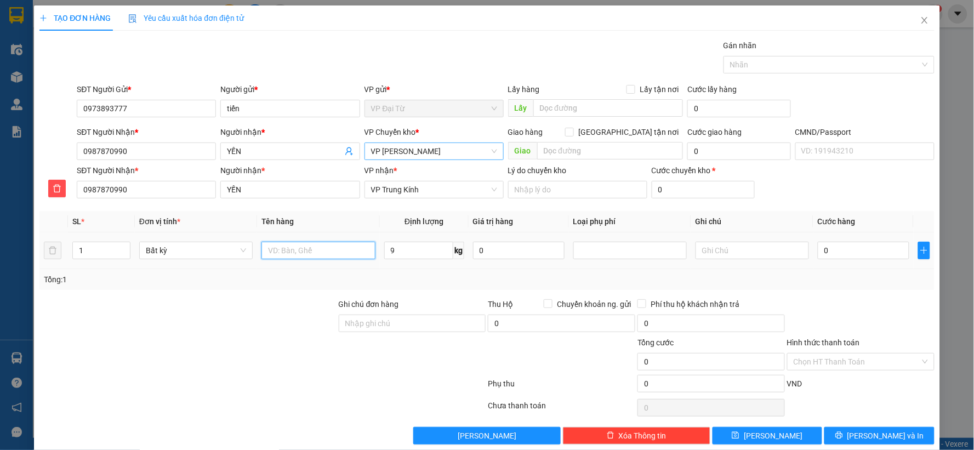
click at [329, 251] on input "text" at bounding box center [317, 251] width 113 height 18
type input "hộp đồ ăn"
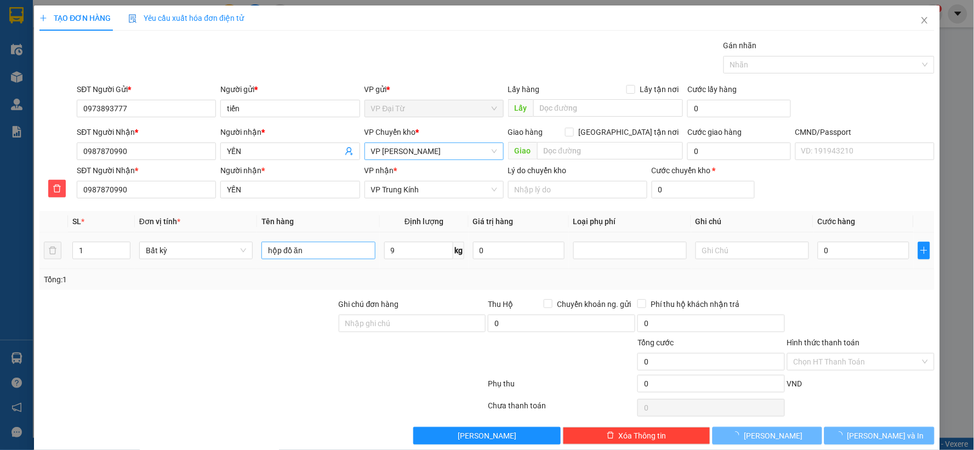
type input "55.000"
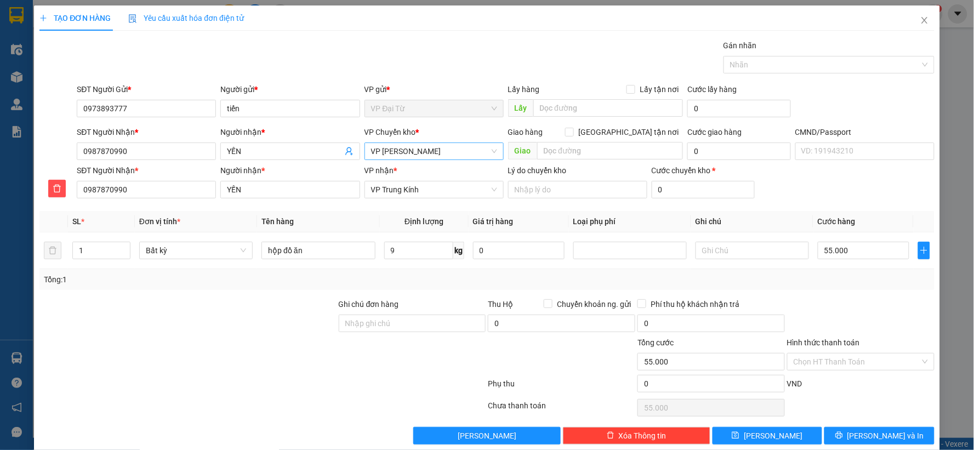
click at [852, 303] on div at bounding box center [861, 317] width 150 height 38
click at [845, 362] on input "Hình thức thanh toán" at bounding box center [857, 362] width 127 height 16
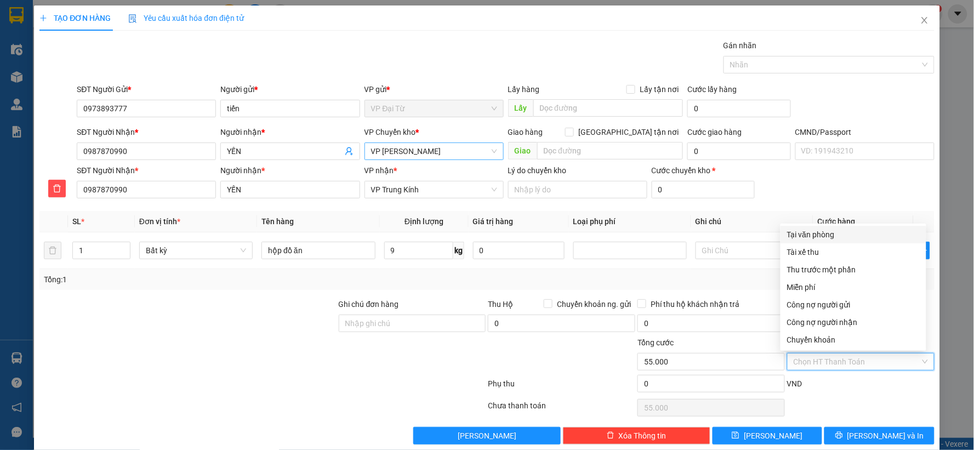
click at [802, 234] on div "Tại văn phòng" at bounding box center [853, 235] width 133 height 12
type input "0"
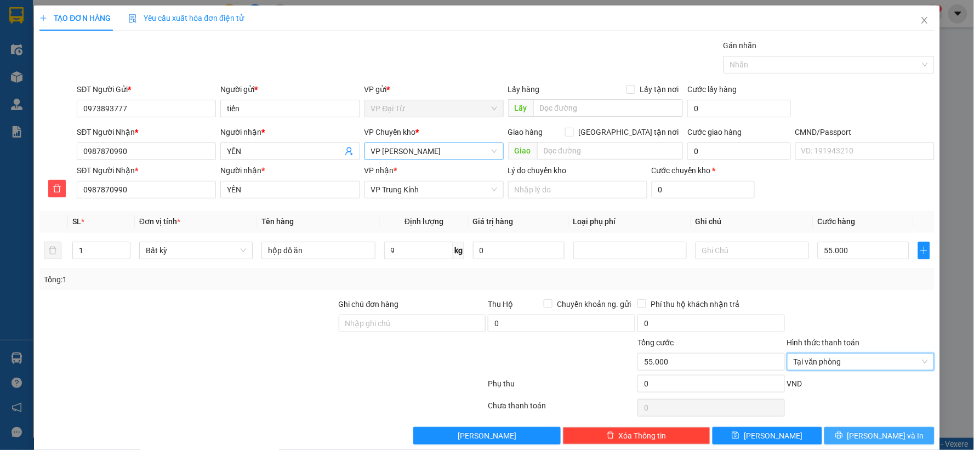
click at [886, 439] on span "[PERSON_NAME] và In" at bounding box center [886, 436] width 77 height 12
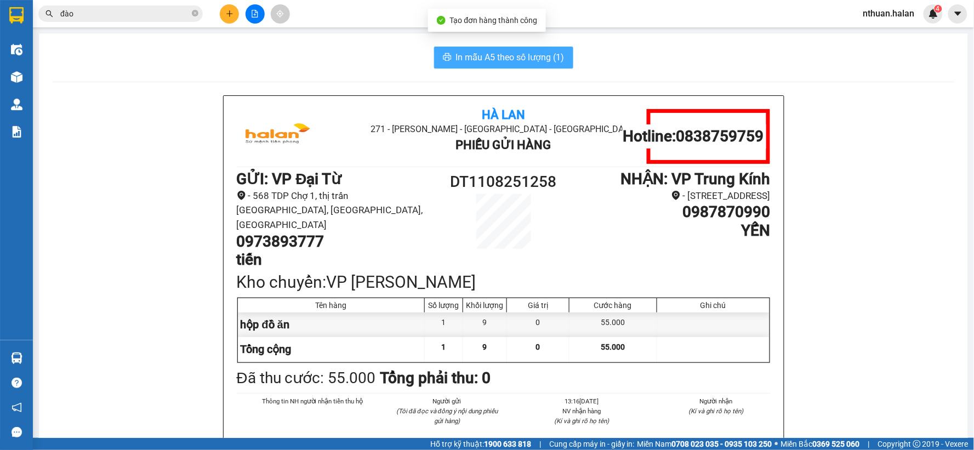
click at [496, 55] on span "In mẫu A5 theo số lượng (1)" at bounding box center [510, 57] width 109 height 14
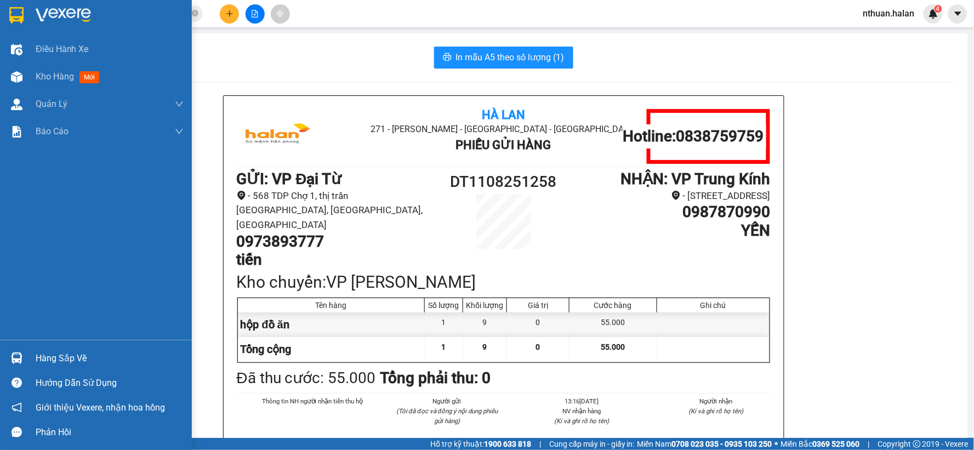
click at [69, 357] on div "Hàng sắp về" at bounding box center [110, 358] width 148 height 16
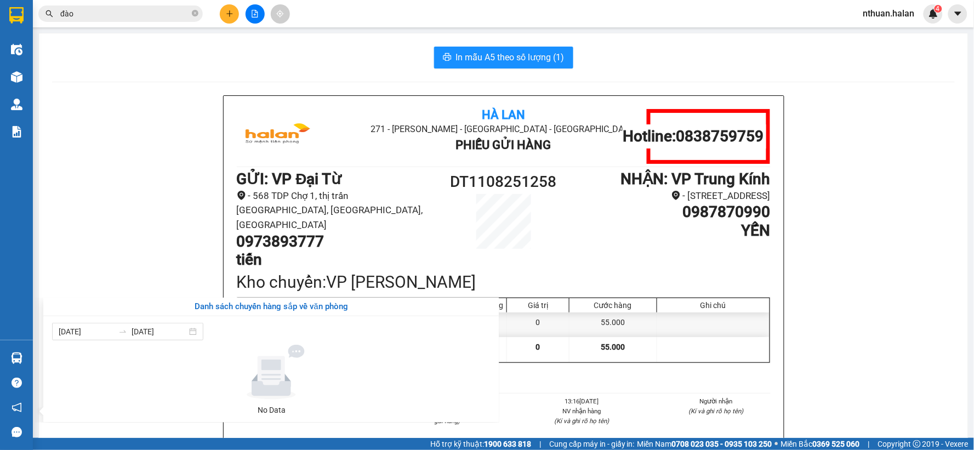
click at [128, 268] on section "Kết quả tìm kiếm ( 4469 ) Bộ lọc Mã ĐH Trạng thái Món hàng Thu hộ Tổng cước Chư…" at bounding box center [487, 225] width 974 height 450
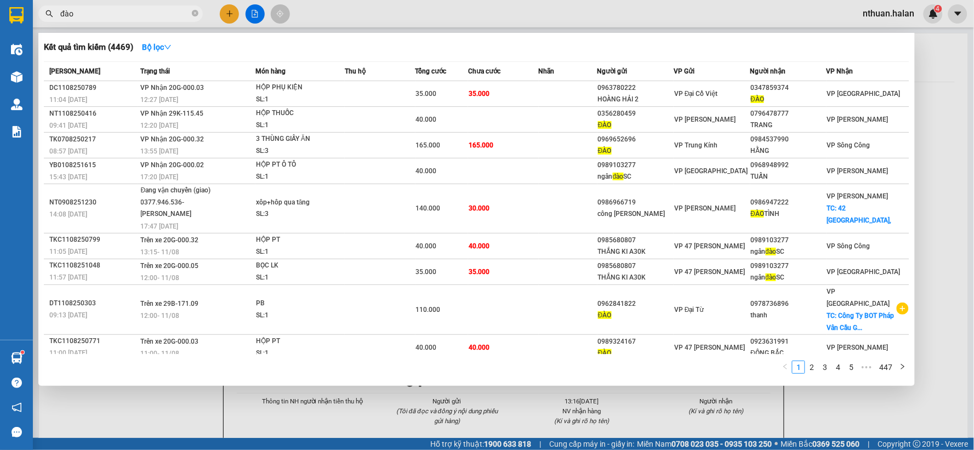
click at [101, 15] on input "đào" at bounding box center [124, 14] width 129 height 12
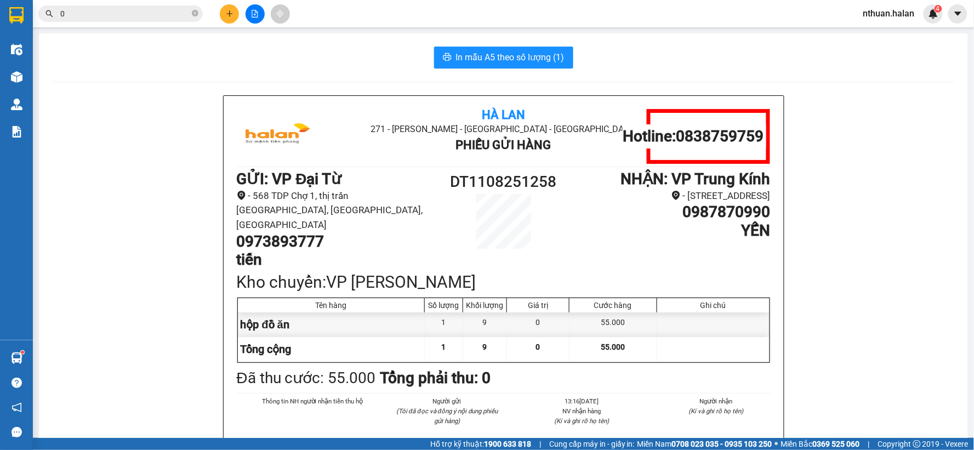
type input "0"
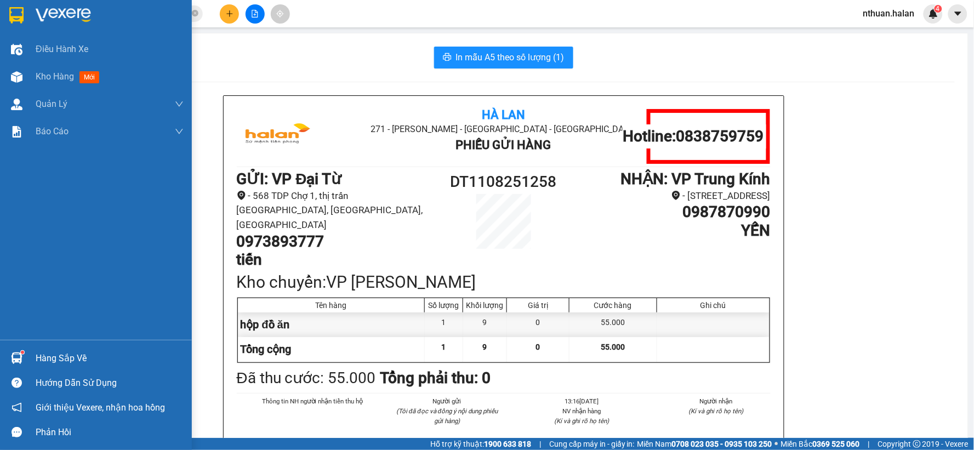
click at [33, 356] on div "Hàng sắp về" at bounding box center [96, 358] width 192 height 25
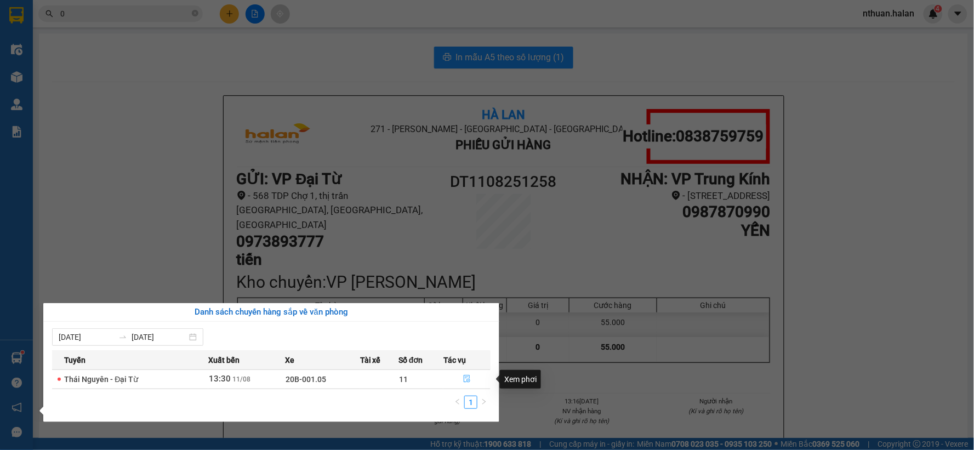
click at [465, 379] on icon "file-done" at bounding box center [467, 379] width 8 height 8
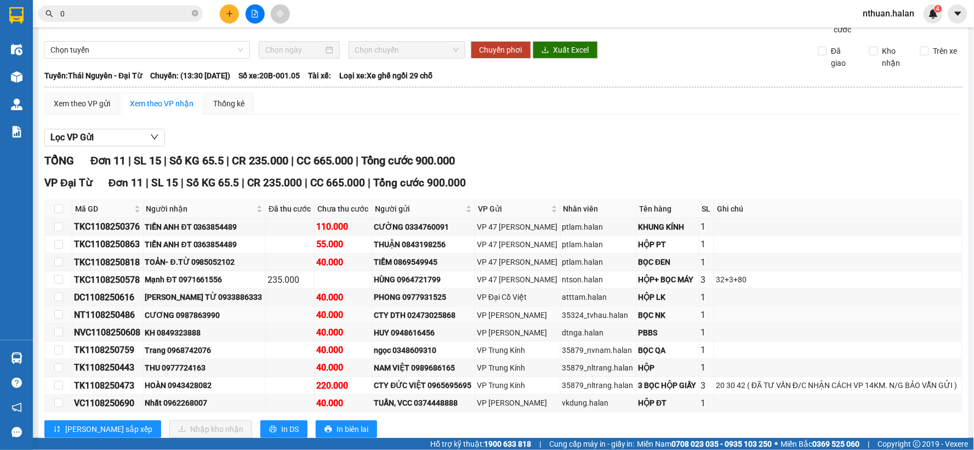
scroll to position [61, 0]
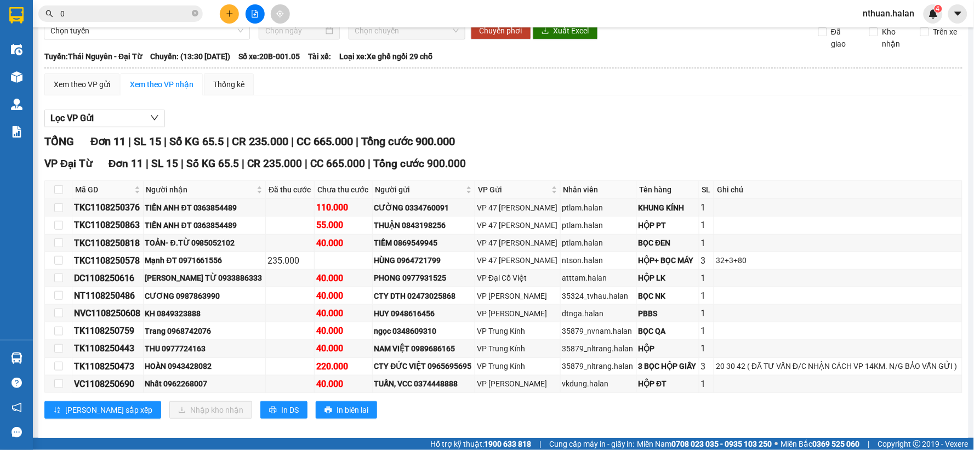
click at [106, 16] on input "0" at bounding box center [124, 14] width 129 height 12
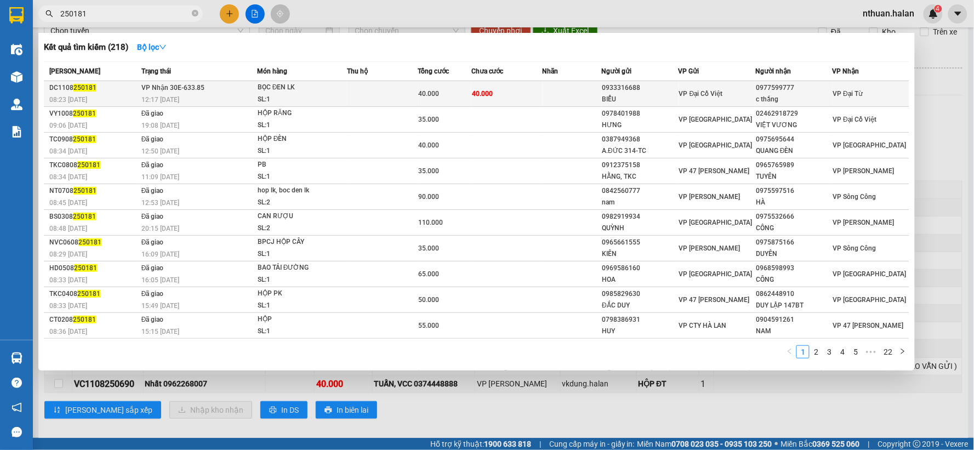
type input "250181"
click at [335, 96] on div "SL: 1" at bounding box center [299, 100] width 82 height 12
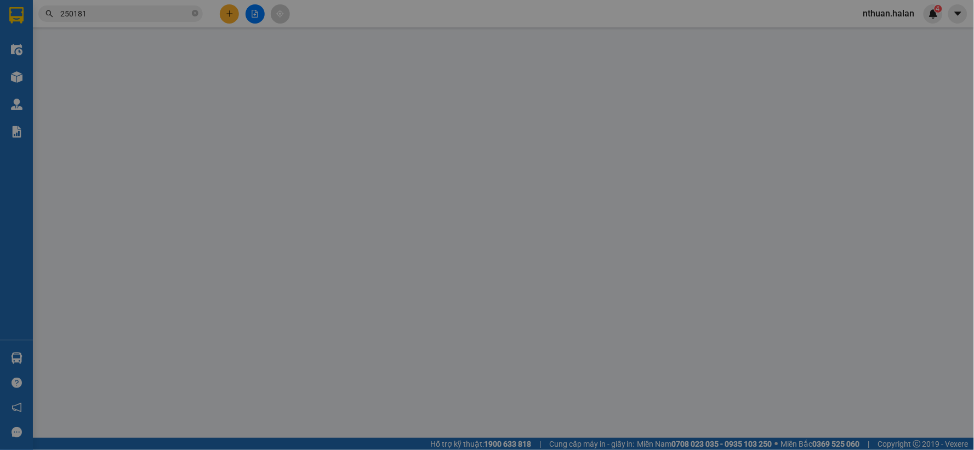
type input "0933316688"
type input "BIỂU"
type input "0977599777"
type input "c thắng"
type input "40.000"
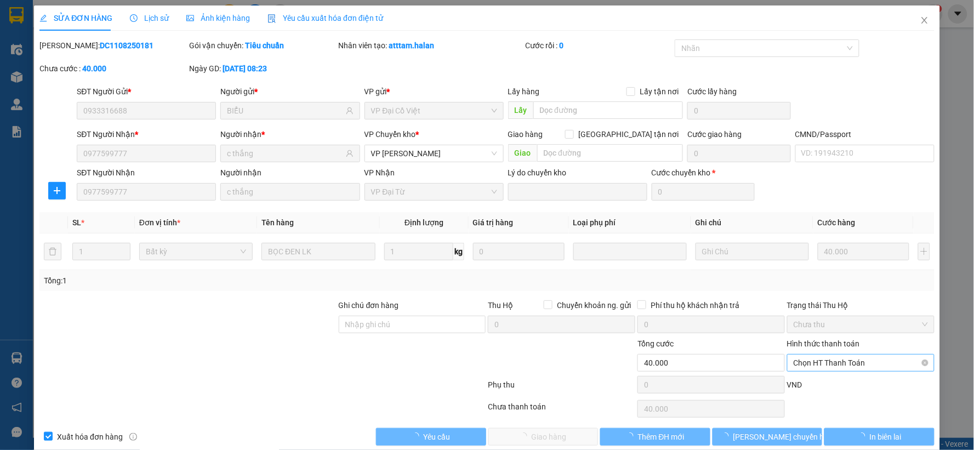
click at [869, 363] on span "Chọn HT Thanh Toán" at bounding box center [861, 363] width 134 height 16
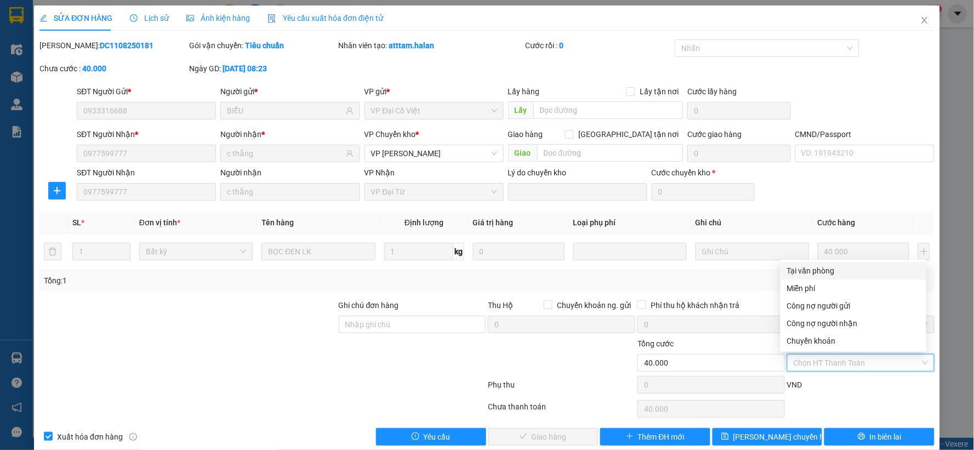
click at [839, 271] on div "Tại văn phòng" at bounding box center [853, 271] width 133 height 12
type input "0"
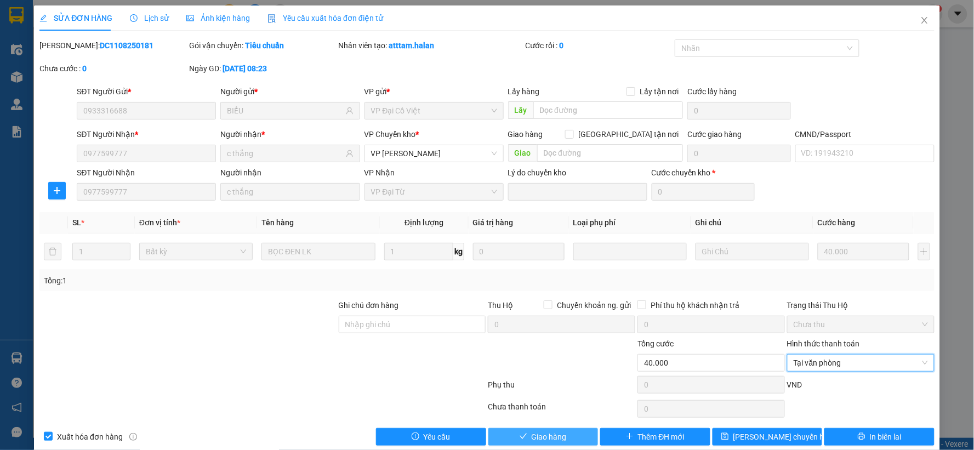
click at [554, 442] on span "Giao hàng" at bounding box center [549, 437] width 35 height 12
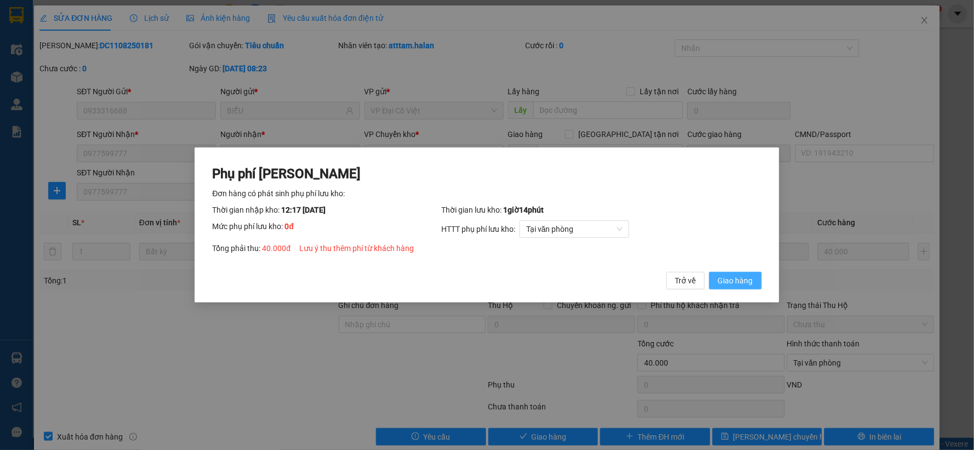
click at [754, 287] on button "Giao hàng" at bounding box center [735, 281] width 53 height 18
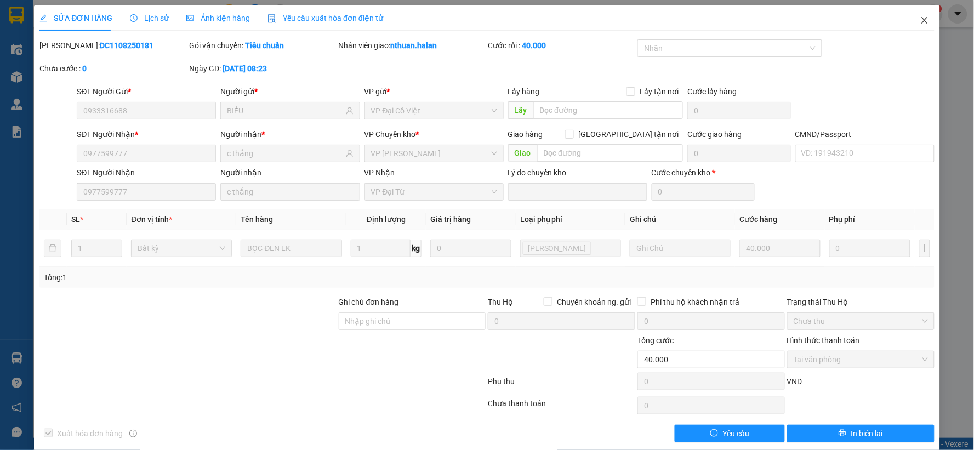
click at [920, 18] on icon "close" at bounding box center [924, 20] width 9 height 9
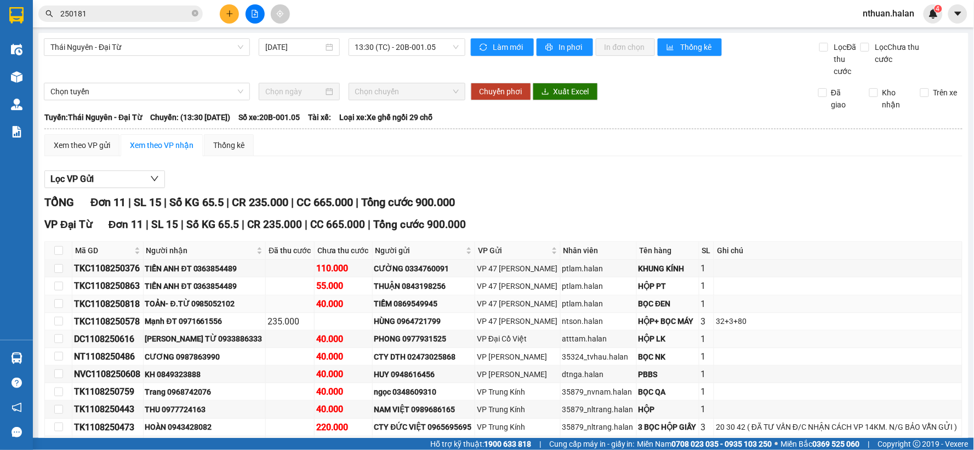
scroll to position [61, 0]
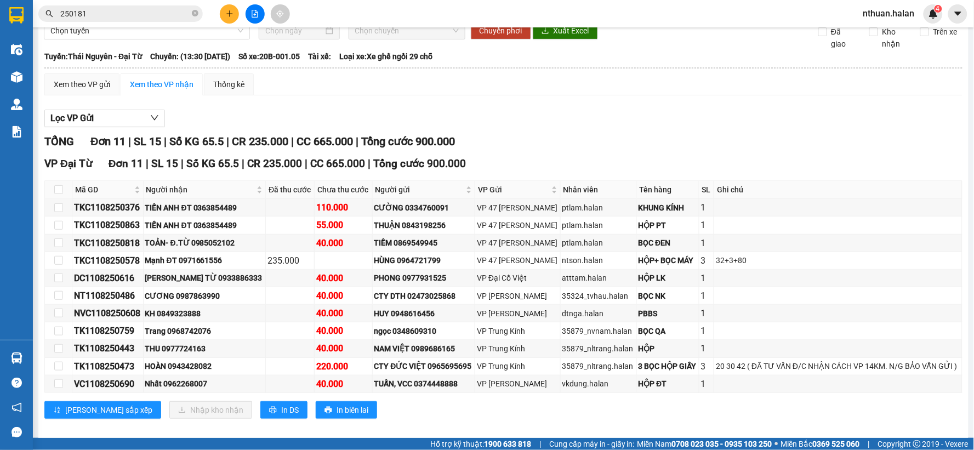
click at [429, 419] on div "Lưu sắp xếp Nhập kho nhận In DS In biên lai" at bounding box center [503, 410] width 918 height 18
click at [121, 12] on input "250181" at bounding box center [124, 14] width 129 height 12
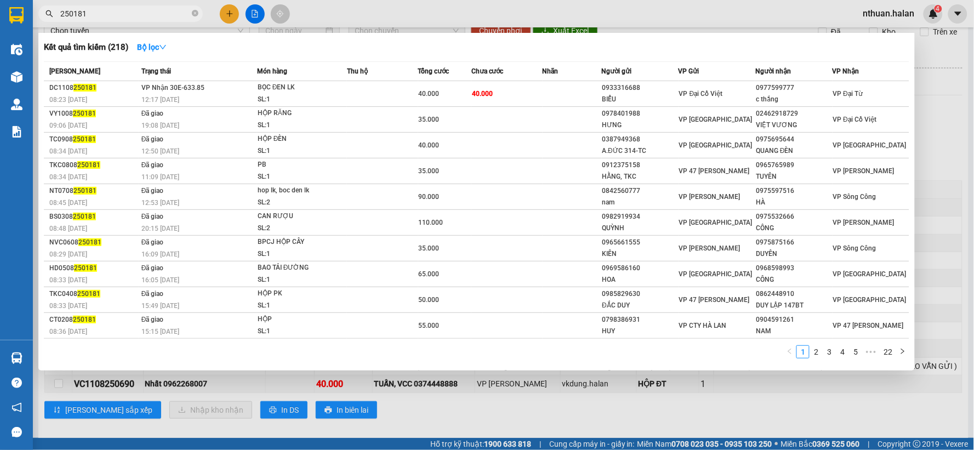
click at [121, 12] on input "250181" at bounding box center [124, 14] width 129 height 12
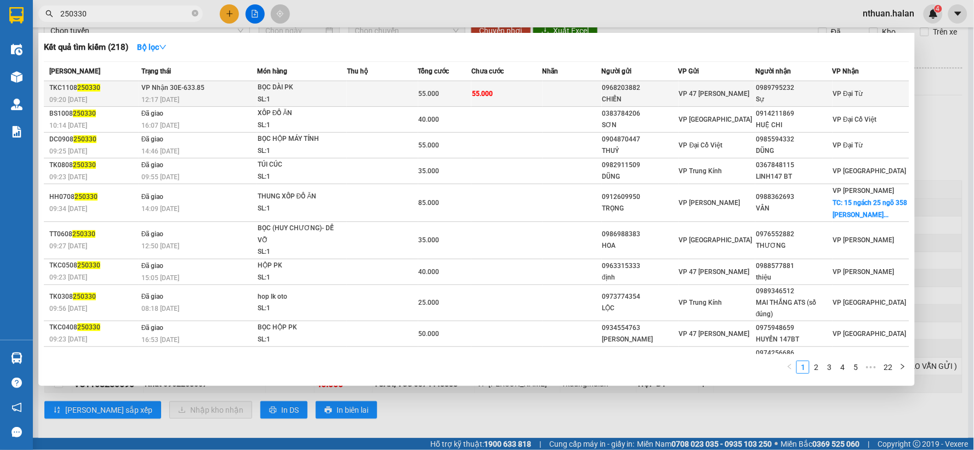
type input "250330"
click at [326, 99] on div "SL: 1" at bounding box center [299, 100] width 82 height 12
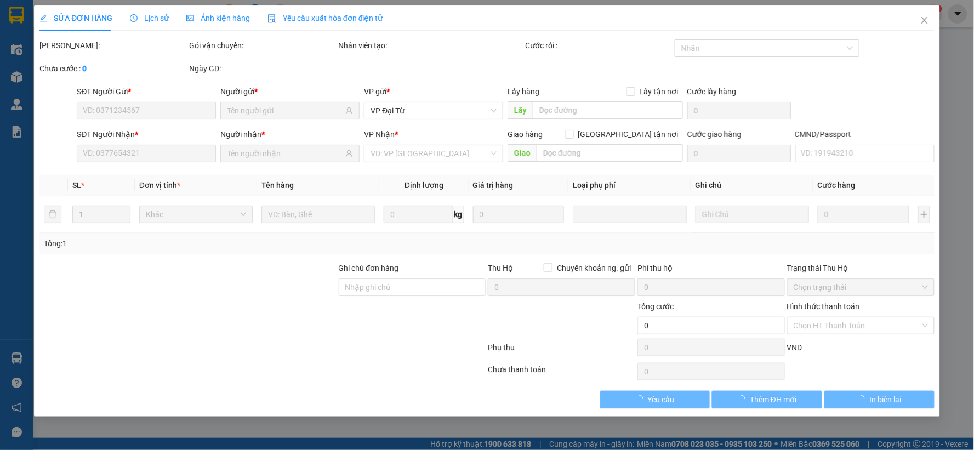
type input "0968203882"
type input "CHIẾN"
type input "0989795232"
type input "Sự"
type input "55.000"
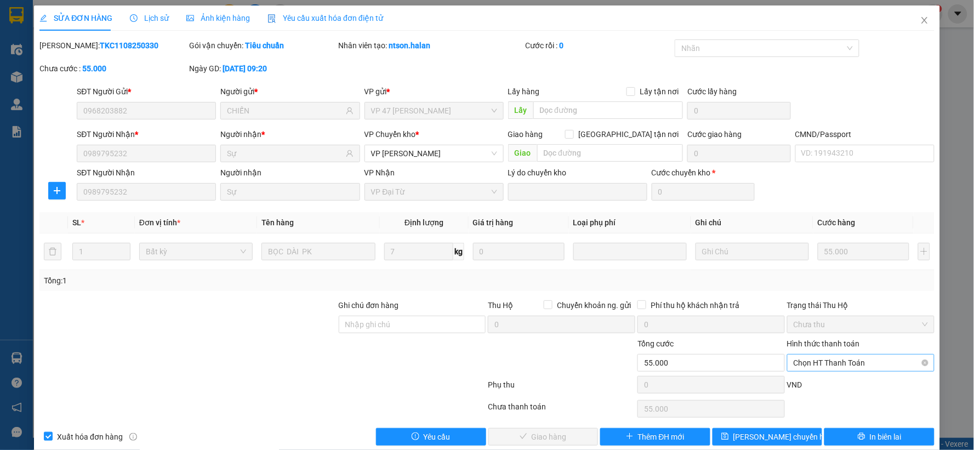
click at [794, 359] on span "Chọn HT Thanh Toán" at bounding box center [861, 363] width 134 height 16
click at [821, 343] on div "Chuyển khoản" at bounding box center [853, 341] width 133 height 12
type input "0"
click at [525, 431] on button "Giao hàng" at bounding box center [543, 437] width 110 height 18
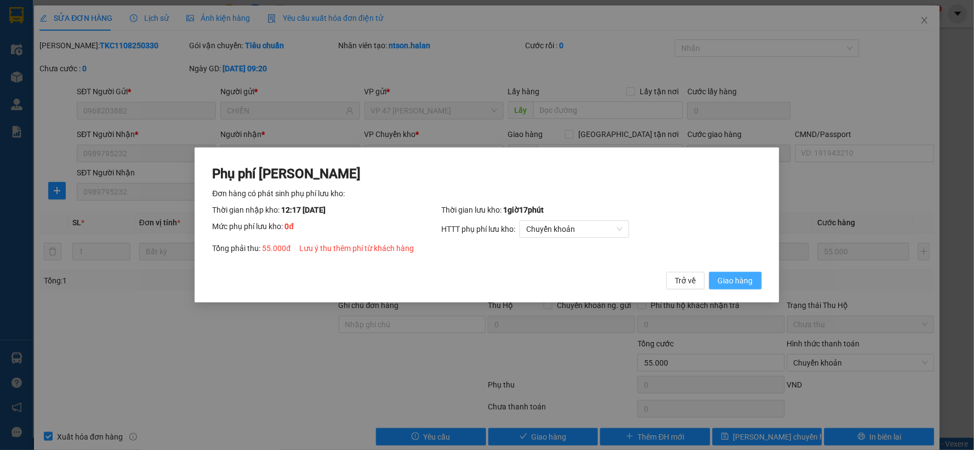
click at [734, 277] on span "Giao hàng" at bounding box center [735, 281] width 35 height 12
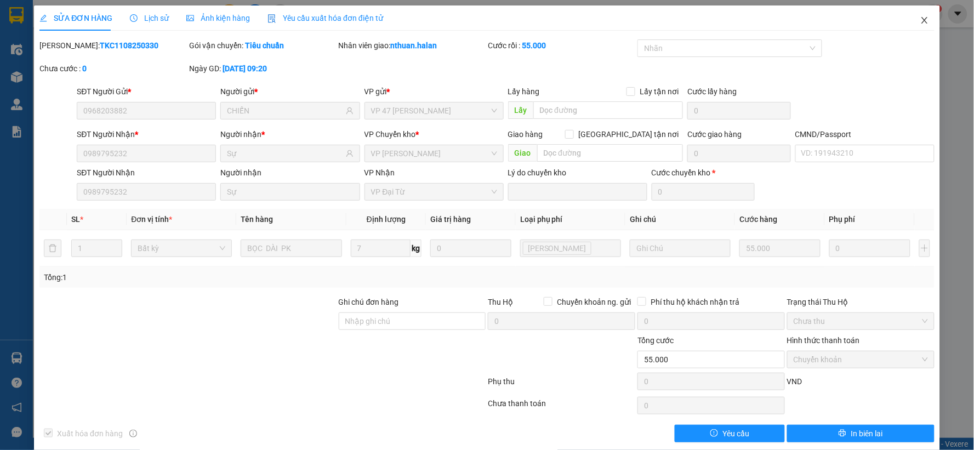
click at [920, 18] on icon "close" at bounding box center [924, 20] width 9 height 9
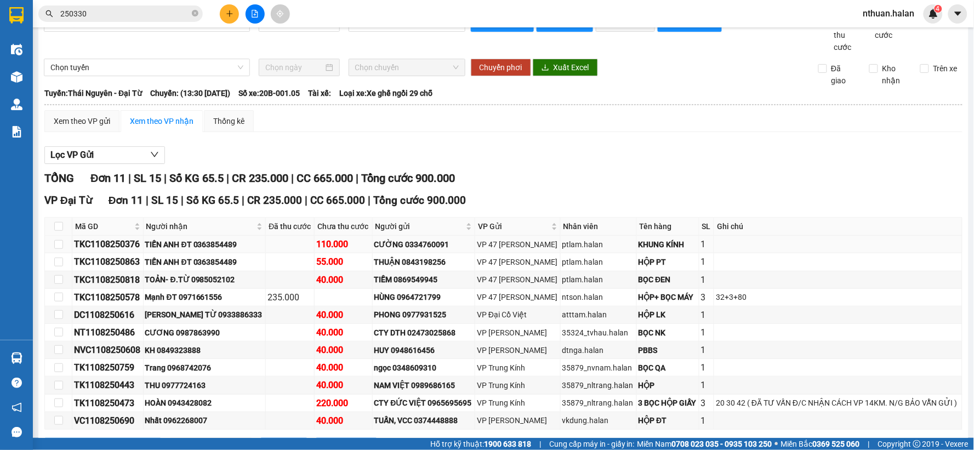
scroll to position [61, 0]
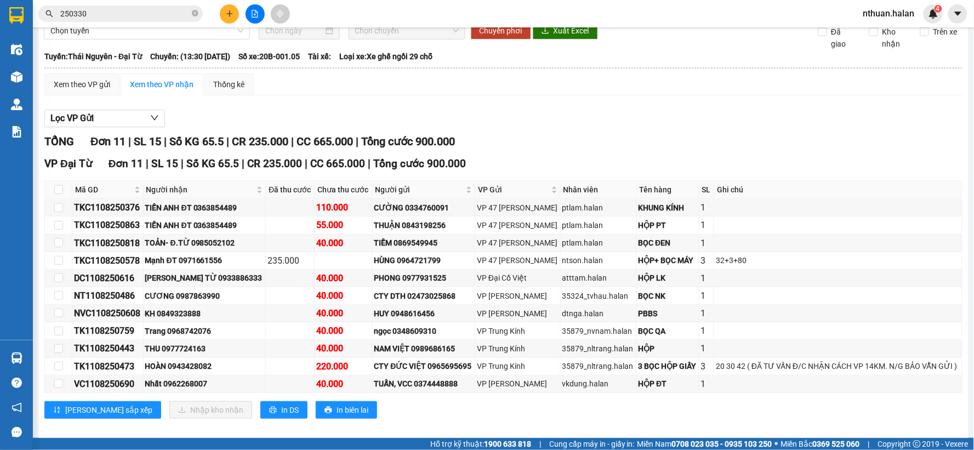
click at [105, 17] on input "250330" at bounding box center [124, 14] width 129 height 12
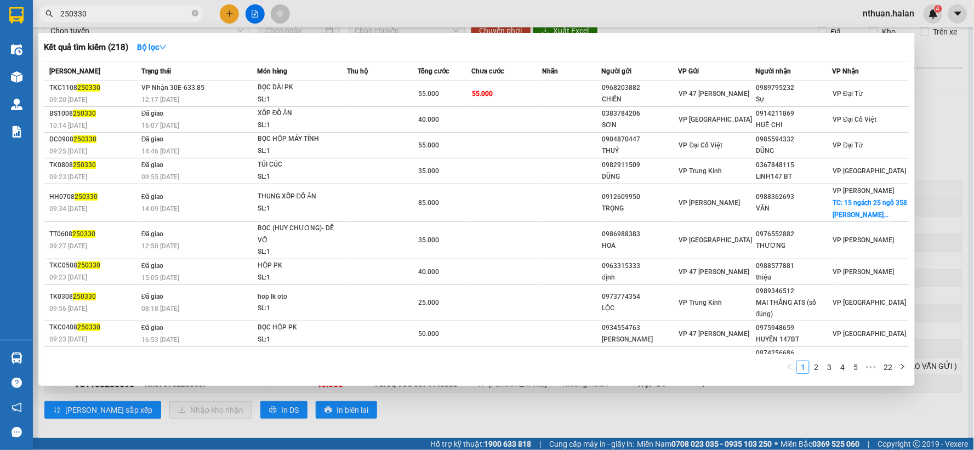
click at [105, 17] on input "250330" at bounding box center [124, 14] width 129 height 12
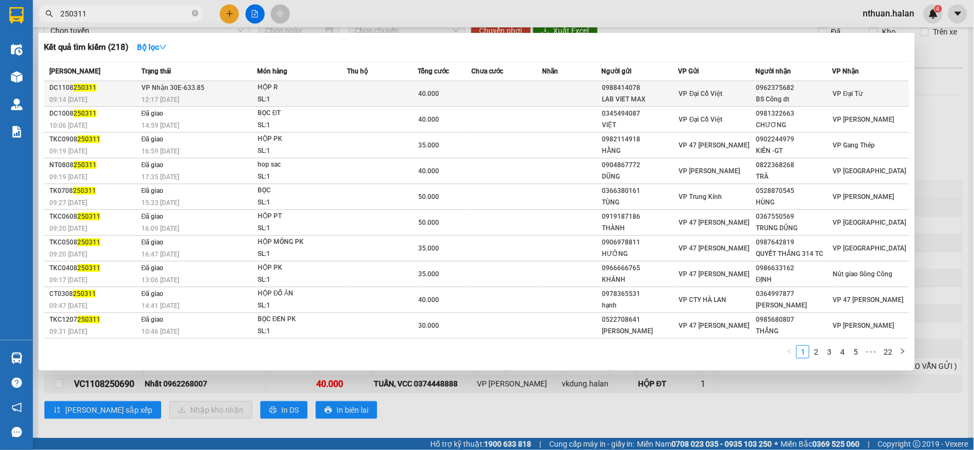
type input "250311"
click at [311, 89] on div "HỘP R" at bounding box center [299, 88] width 82 height 12
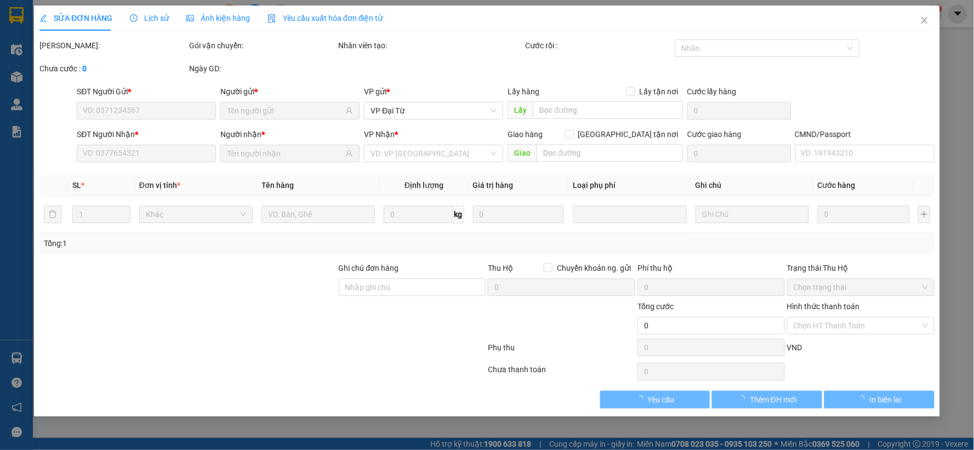
type input "0988414078"
type input "LAB VIET MAX"
type input "0962375682"
type input "BS Công dt"
type input "40.000"
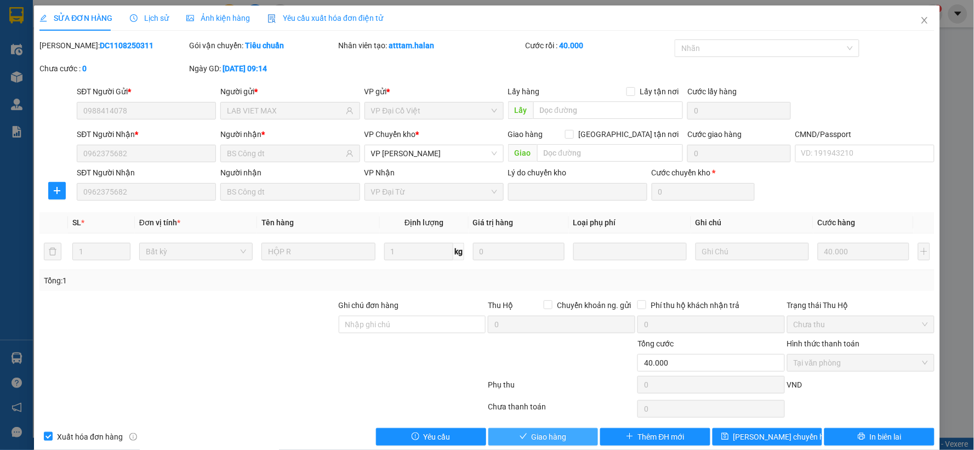
click at [566, 437] on button "Giao hàng" at bounding box center [543, 437] width 110 height 18
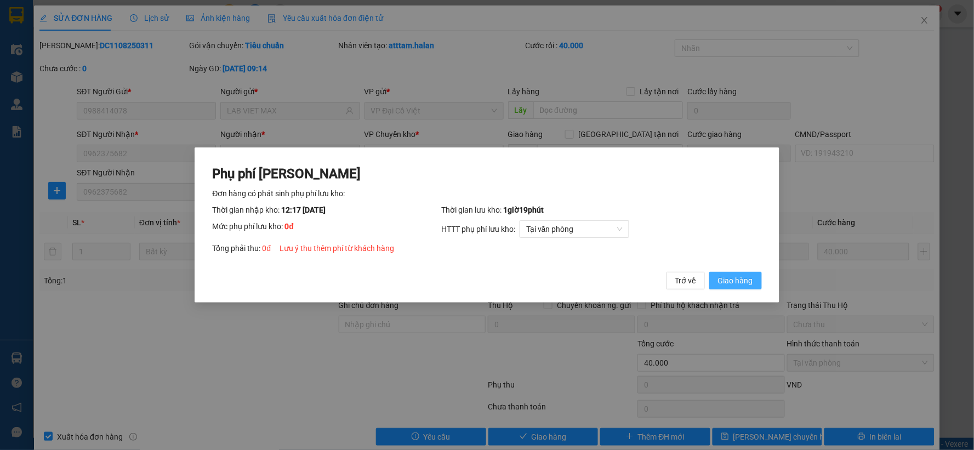
click at [731, 282] on span "Giao hàng" at bounding box center [735, 281] width 35 height 12
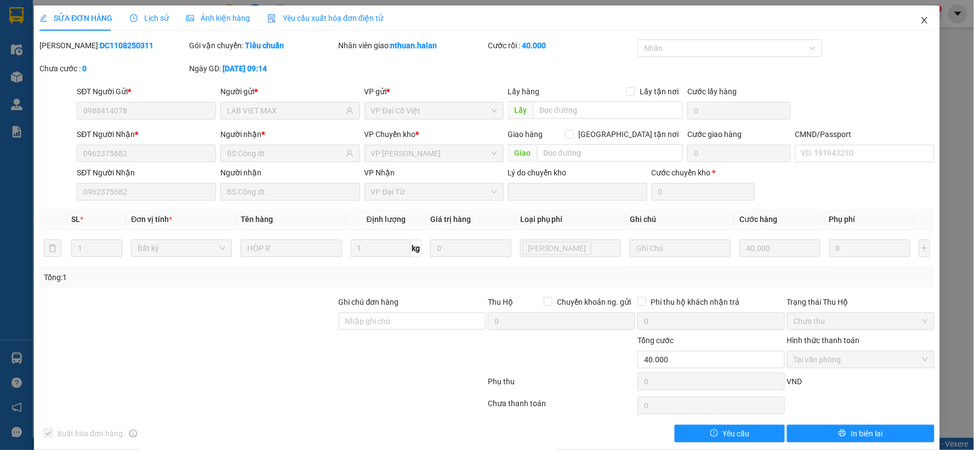
click at [922, 19] on icon "close" at bounding box center [925, 20] width 6 height 7
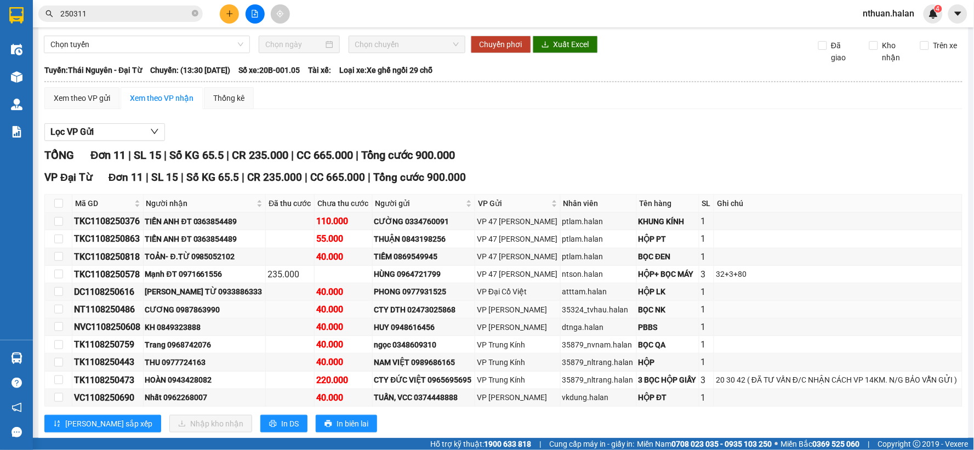
scroll to position [61, 0]
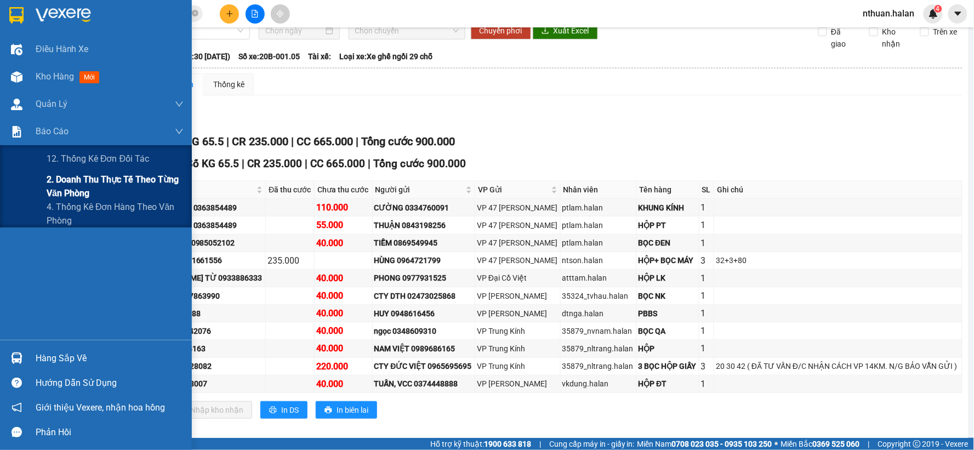
click at [84, 183] on span "2. Doanh thu thực tế theo từng văn phòng" at bounding box center [115, 186] width 137 height 27
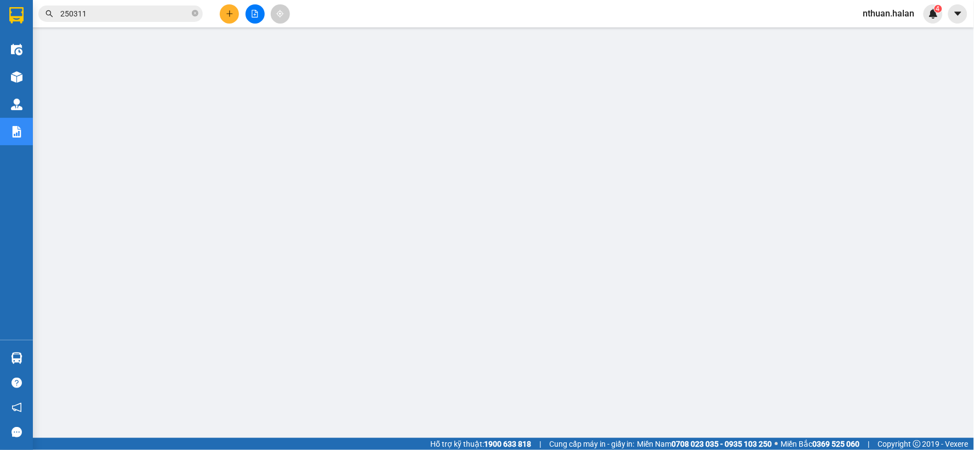
click at [107, 13] on input "250311" at bounding box center [124, 14] width 129 height 12
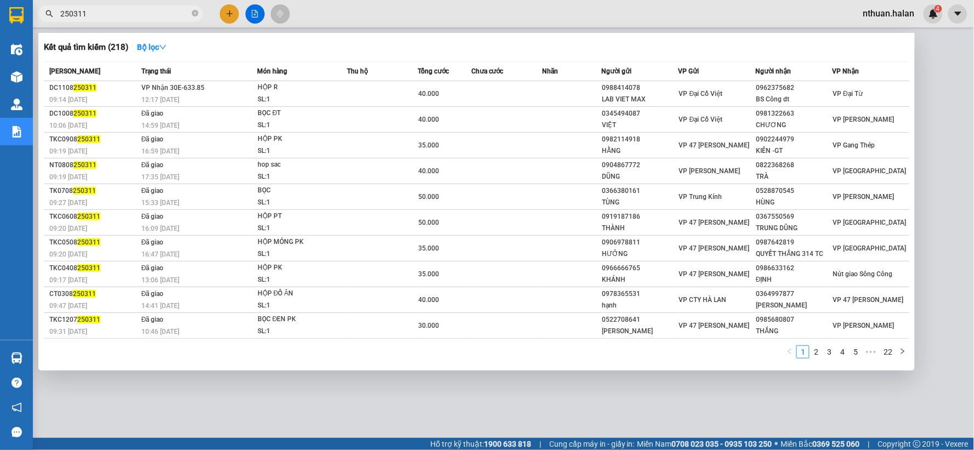
click at [107, 13] on input "250311" at bounding box center [124, 14] width 129 height 12
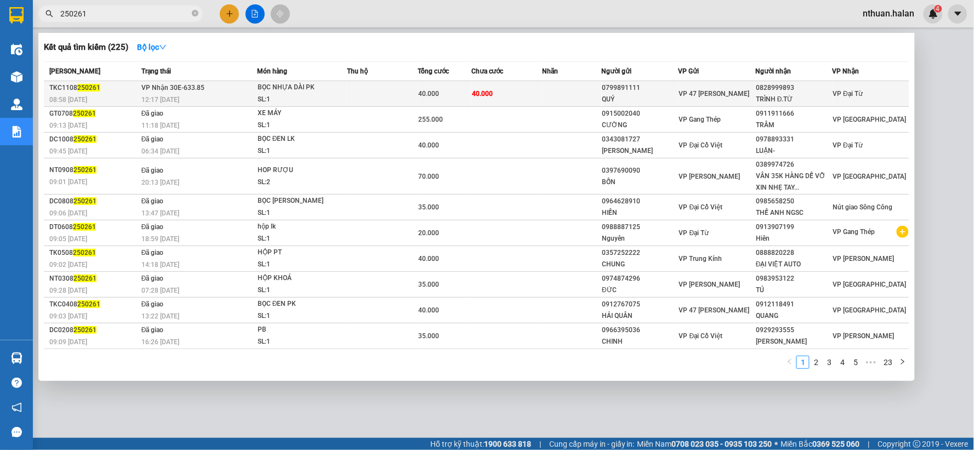
type input "250261"
click at [349, 96] on td at bounding box center [382, 94] width 71 height 26
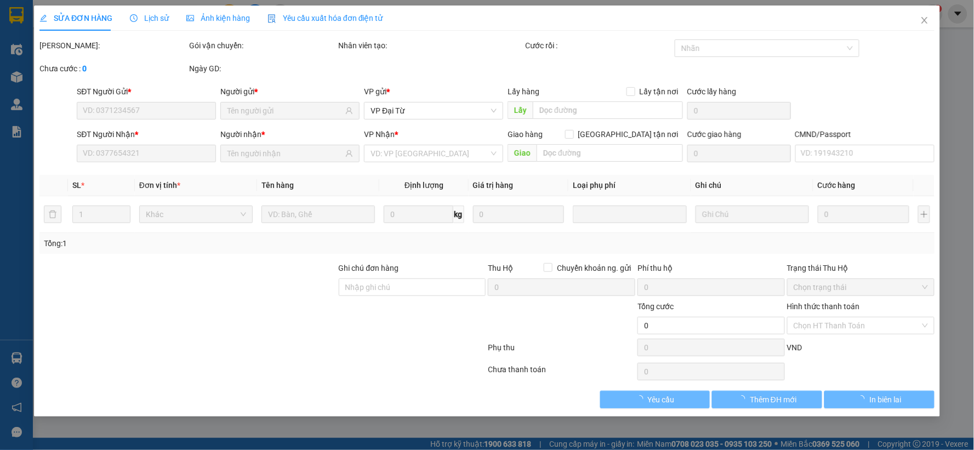
type input "0799891111"
type input "QUÝ"
type input "0828999893"
type input "TRÌNH Đ.TỪ"
type input "40.000"
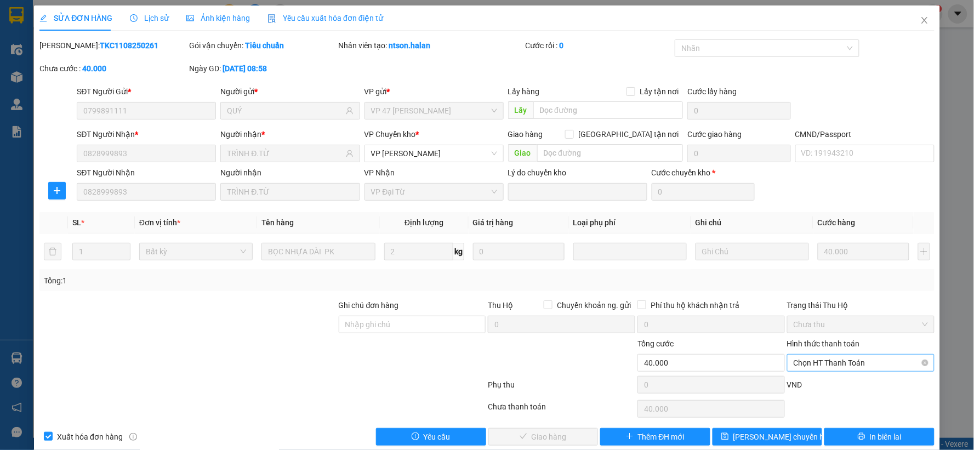
click at [859, 360] on span "Chọn HT Thanh Toán" at bounding box center [861, 363] width 134 height 16
click at [814, 342] on div "Chuyển khoản" at bounding box center [853, 341] width 133 height 12
type input "0"
click at [560, 434] on span "Giao hàng" at bounding box center [549, 437] width 35 height 12
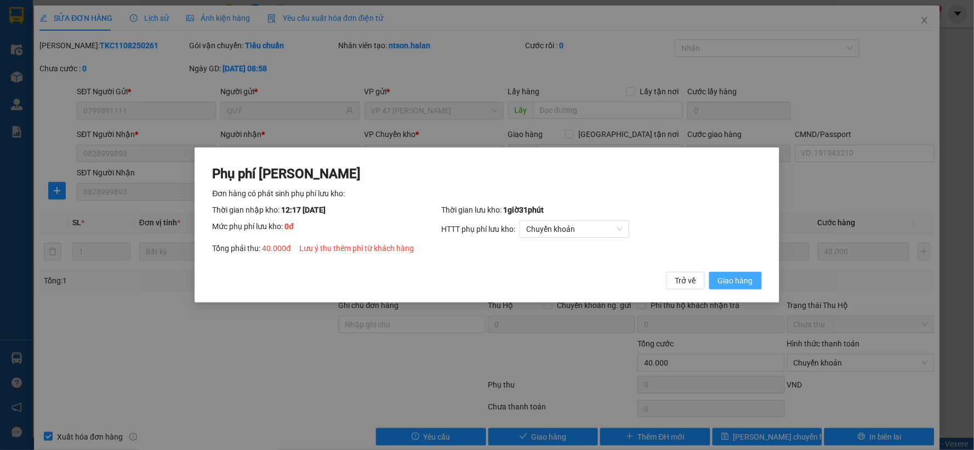
click at [727, 280] on span "Giao hàng" at bounding box center [735, 281] width 35 height 12
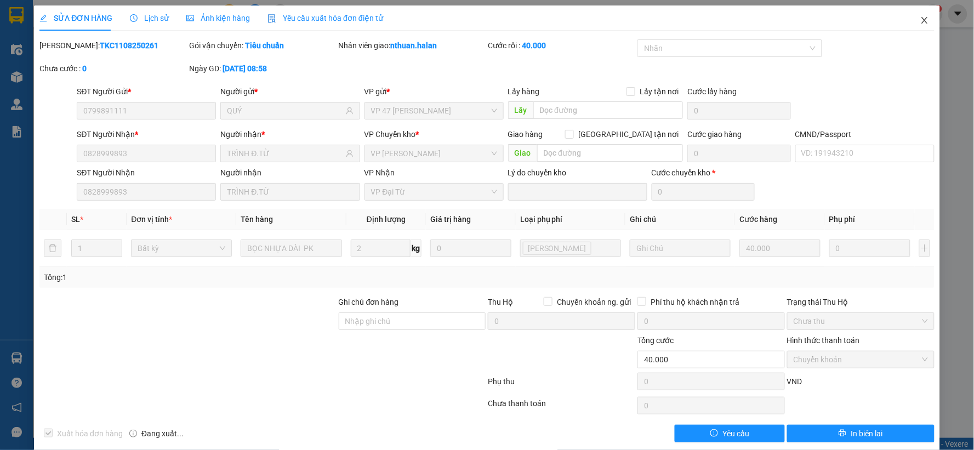
click at [920, 18] on icon "close" at bounding box center [924, 20] width 9 height 9
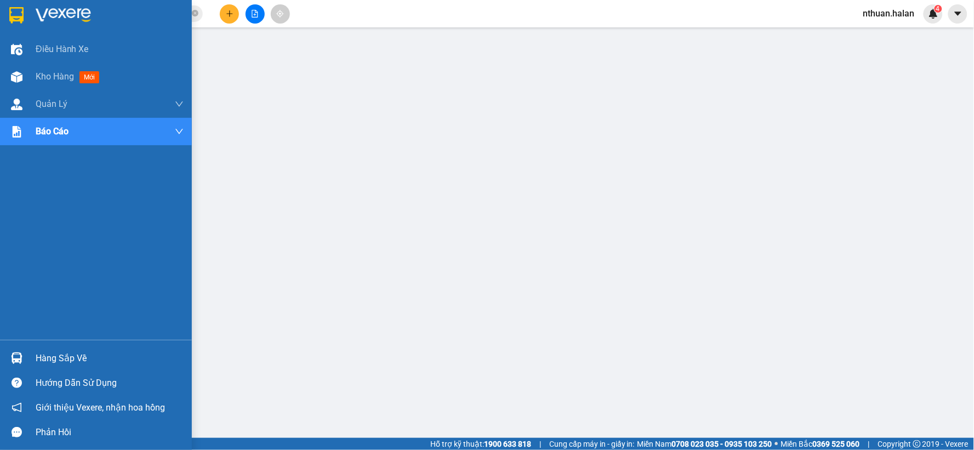
click at [48, 360] on div "Hàng sắp về" at bounding box center [110, 358] width 148 height 16
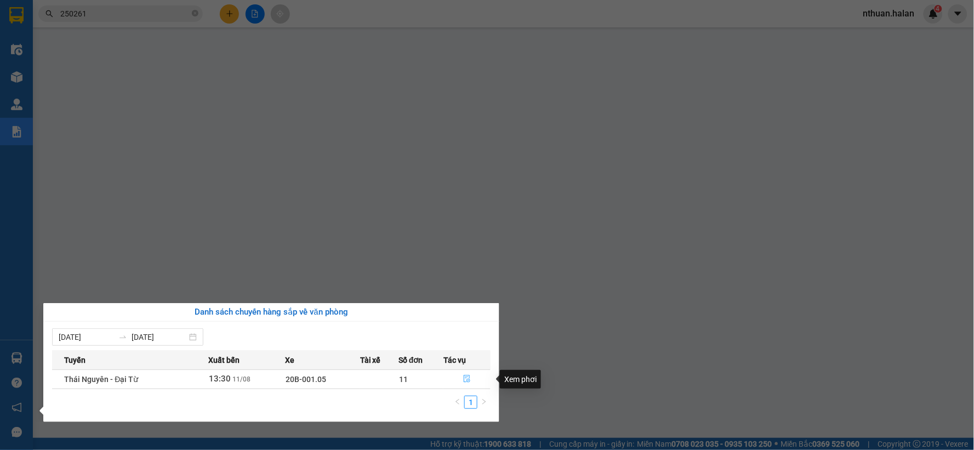
click at [468, 377] on icon "file-done" at bounding box center [467, 379] width 8 height 8
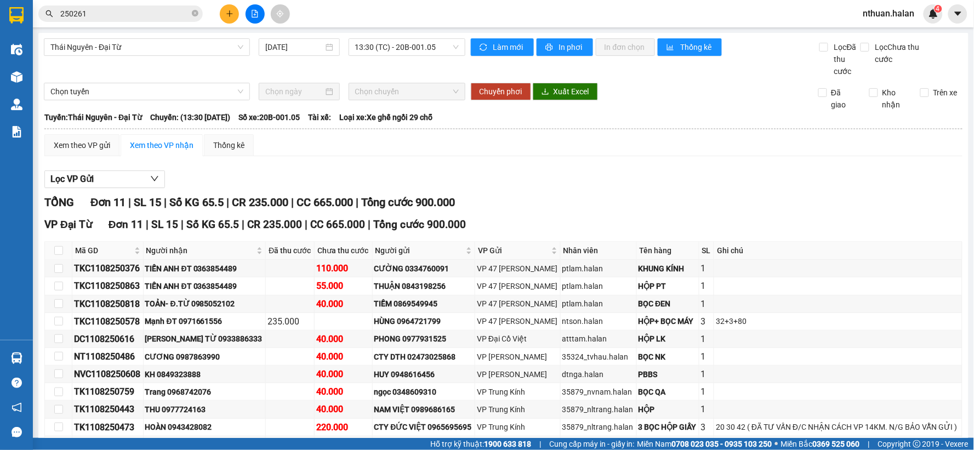
scroll to position [61, 0]
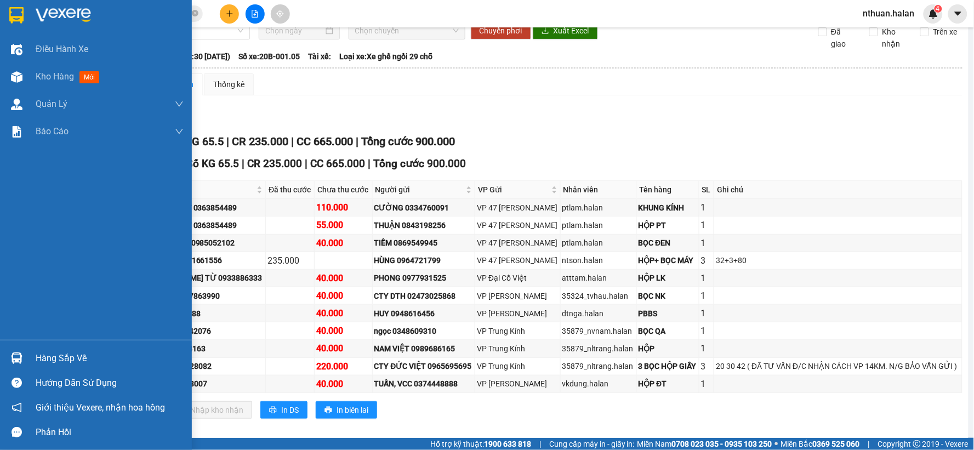
click at [5, 356] on div "Hàng sắp về" at bounding box center [96, 358] width 192 height 25
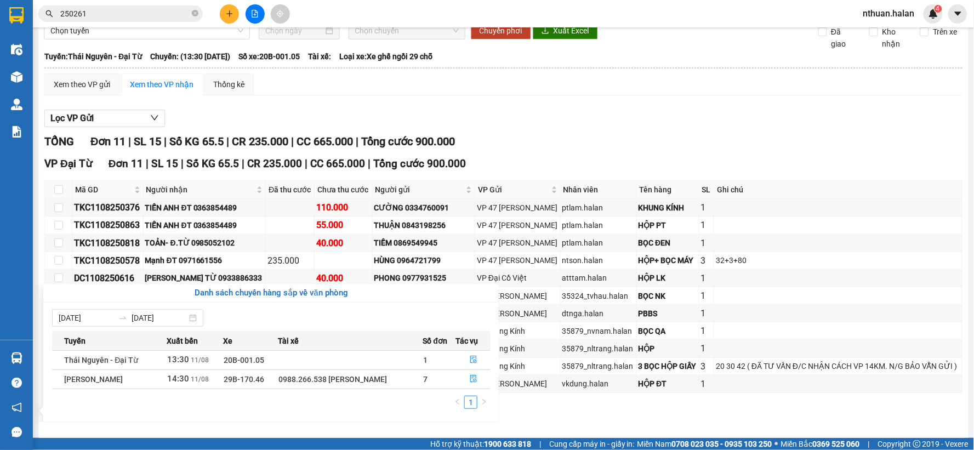
click at [605, 156] on section "Kết quả tìm kiếm ( 225 ) Bộ lọc Mã ĐH Trạng thái Món hàng Thu hộ Tổng cước Chưa…" at bounding box center [487, 225] width 974 height 450
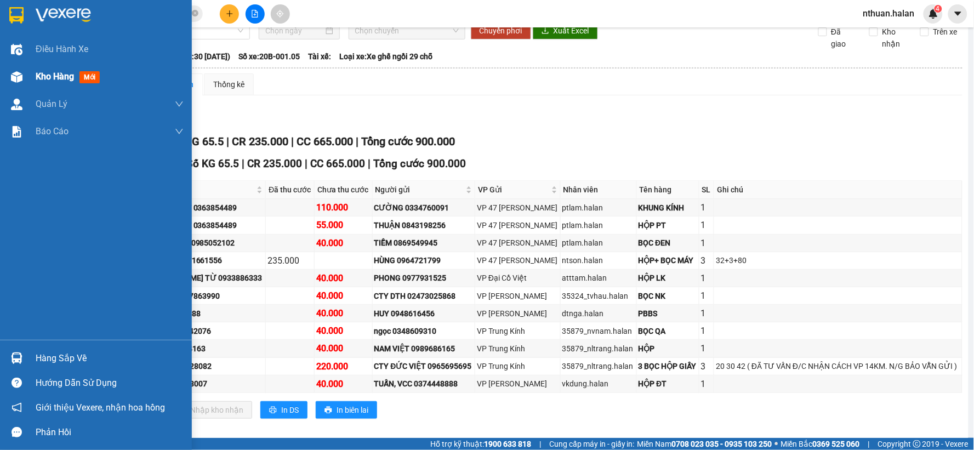
click at [24, 78] on div at bounding box center [16, 76] width 19 height 19
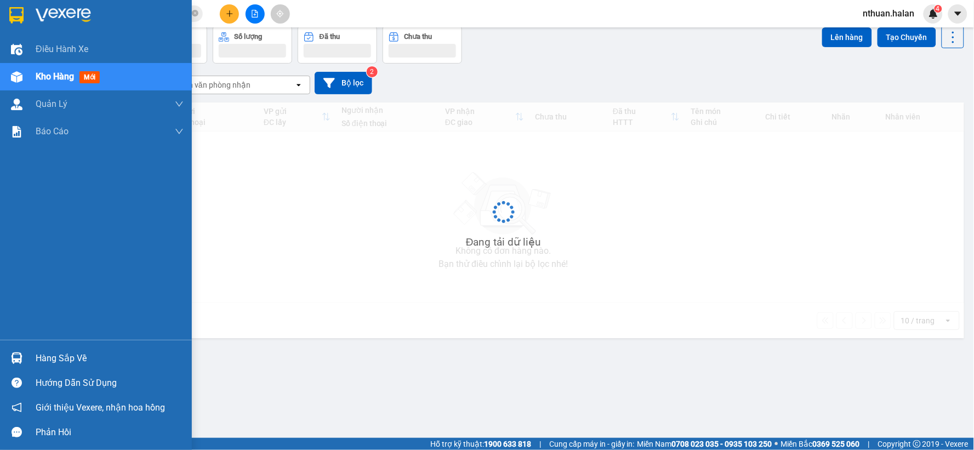
scroll to position [50, 0]
click at [54, 363] on div "Hàng sắp về" at bounding box center [110, 358] width 148 height 16
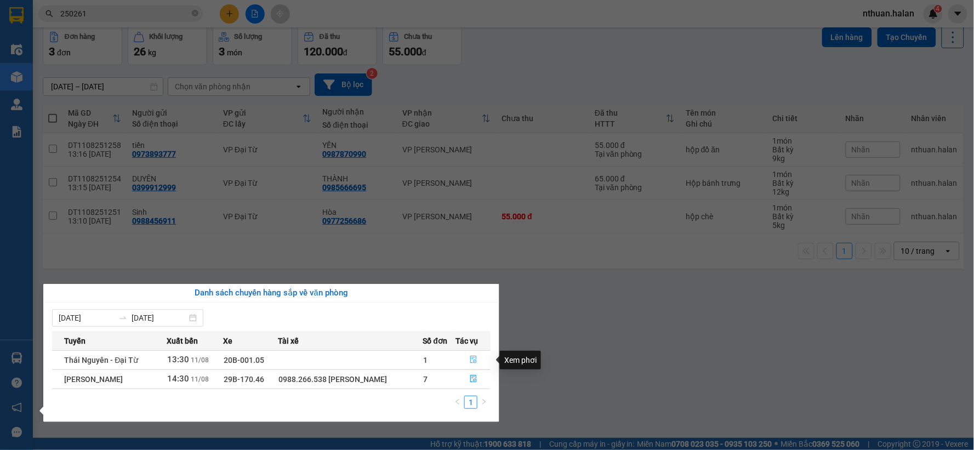
click at [476, 359] on icon "file-done" at bounding box center [473, 360] width 7 height 8
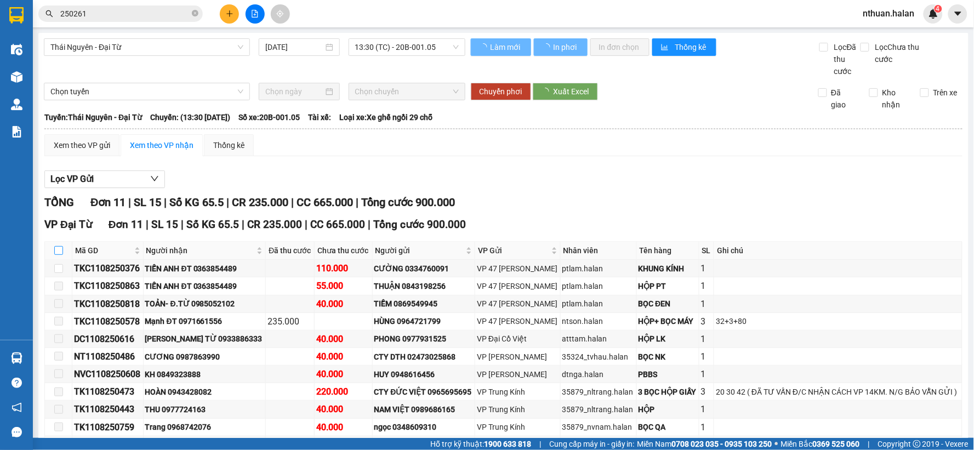
click at [55, 255] on input "checkbox" at bounding box center [58, 250] width 9 height 9
checkbox input "true"
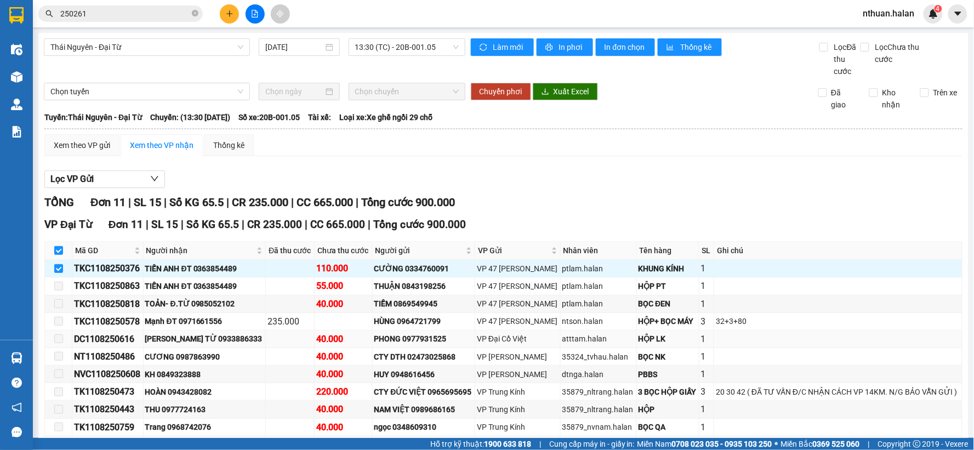
scroll to position [61, 0]
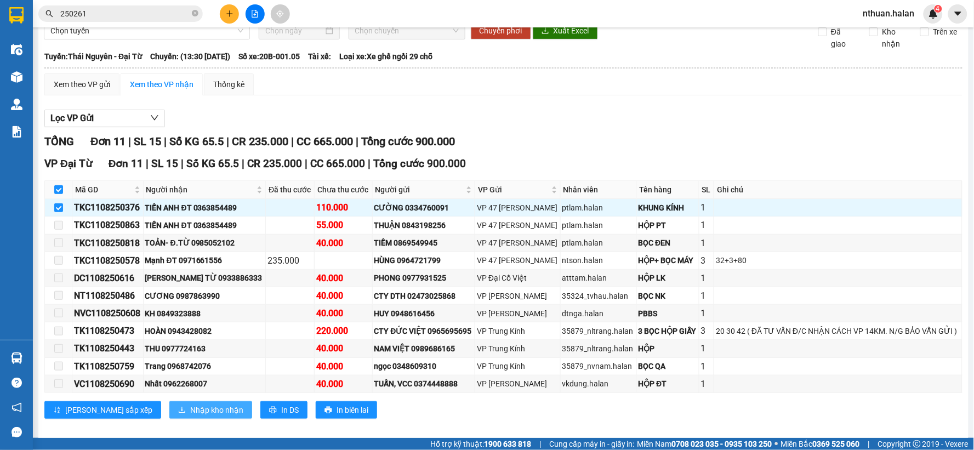
click at [190, 406] on span "Nhập kho nhận" at bounding box center [216, 410] width 53 height 12
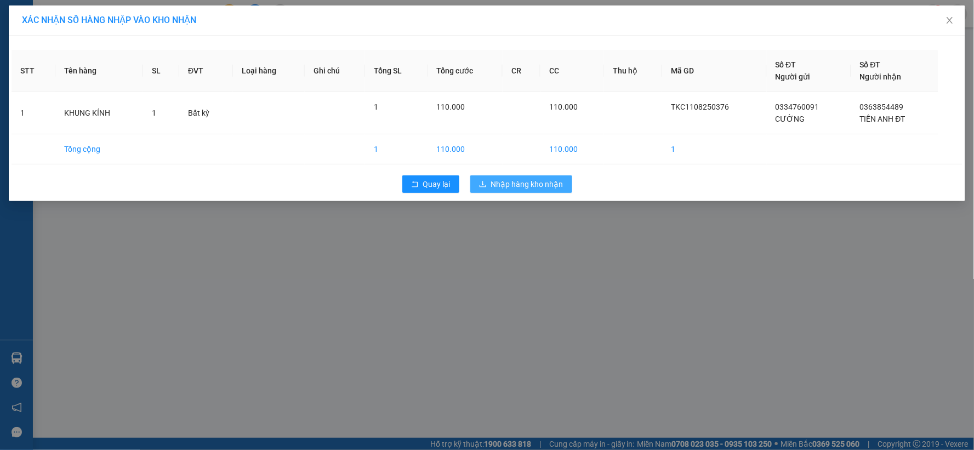
click at [539, 185] on span "Nhập hàng kho nhận" at bounding box center [527, 184] width 72 height 12
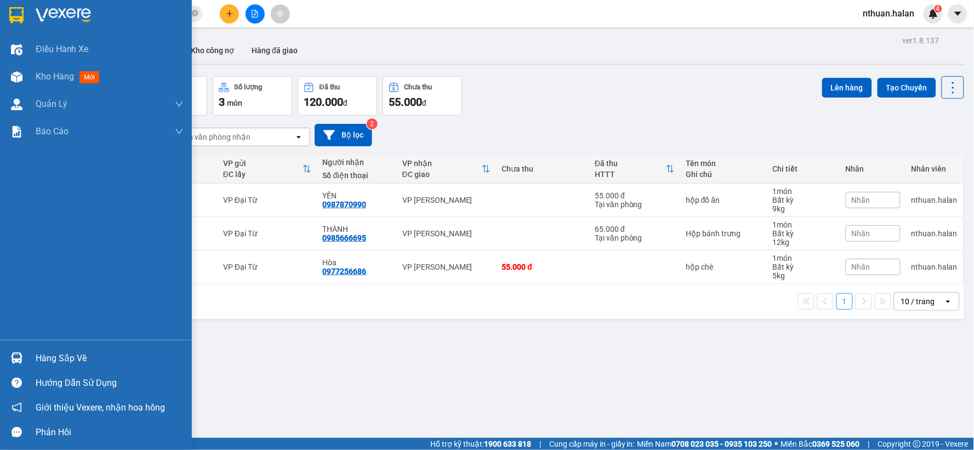
click at [28, 353] on div "Hàng sắp về" at bounding box center [96, 358] width 192 height 25
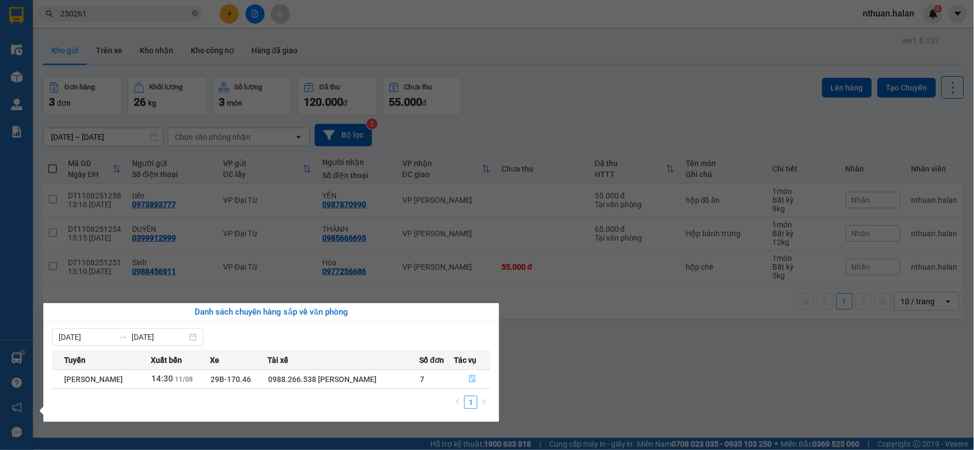
click at [463, 378] on button "button" at bounding box center [473, 380] width 36 height 18
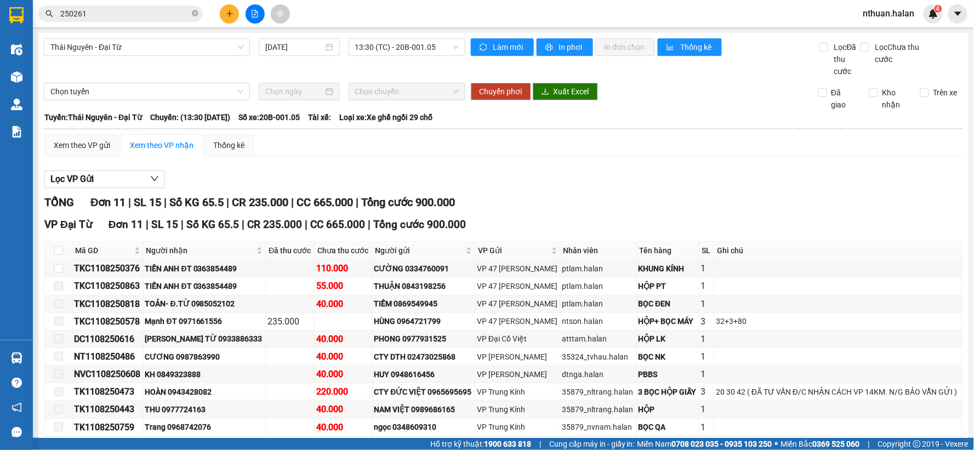
click at [569, 179] on div "Lọc VP Gửi" at bounding box center [503, 179] width 918 height 18
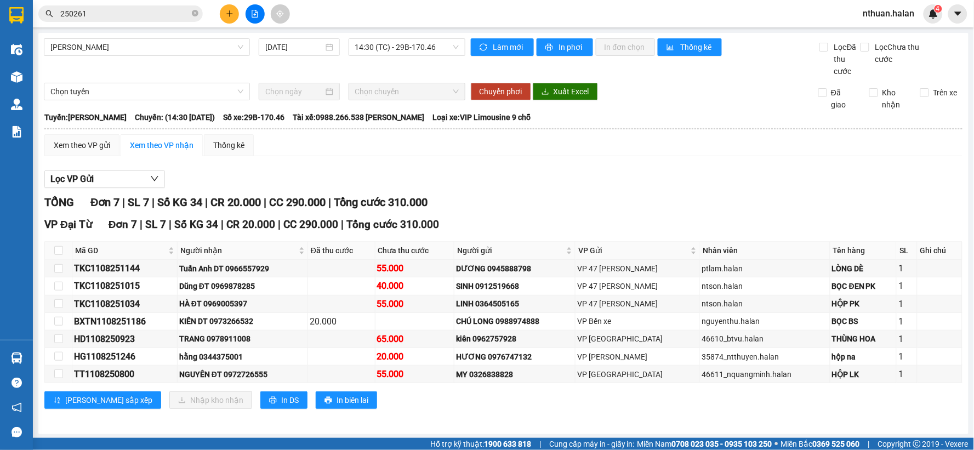
click at [891, 8] on span "nthuan.halan" at bounding box center [889, 14] width 69 height 14
click at [873, 29] on span "Đăng xuất" at bounding box center [895, 34] width 46 height 12
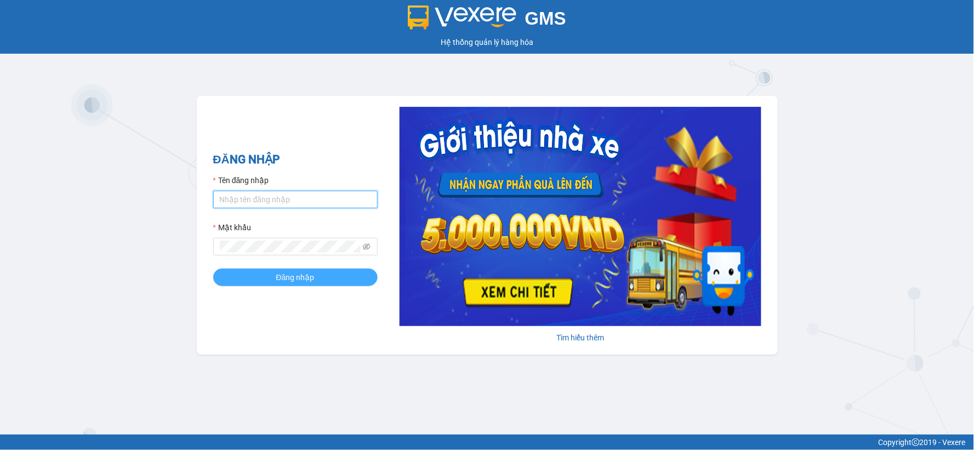
type input "vxdat.halan"
click at [281, 278] on span "Đăng nhập" at bounding box center [295, 277] width 38 height 12
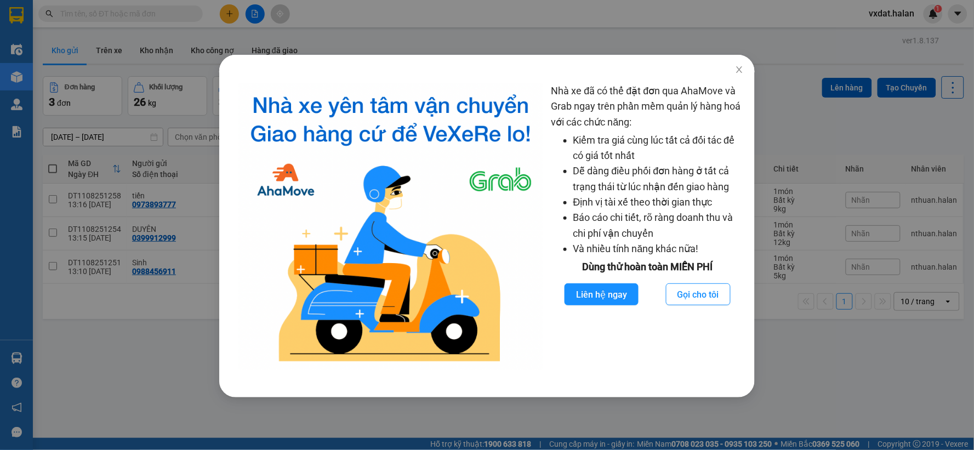
click at [174, 42] on div "Nhà xe đã có thể đặt đơn qua AhaMove và Grab ngay trên phần mềm quản lý hàng ho…" at bounding box center [487, 225] width 974 height 450
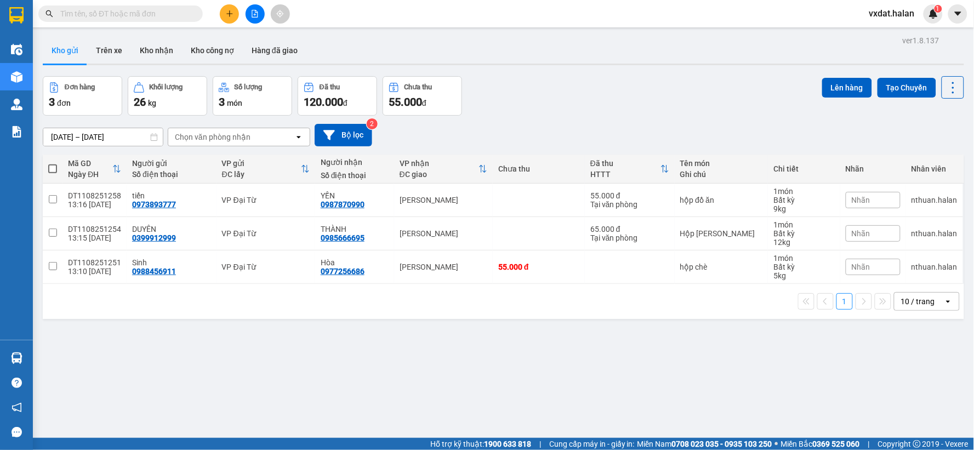
click at [57, 162] on th at bounding box center [53, 169] width 20 height 29
click at [56, 167] on span at bounding box center [52, 168] width 9 height 9
click at [53, 163] on input "checkbox" at bounding box center [53, 163] width 0 height 0
checkbox input "true"
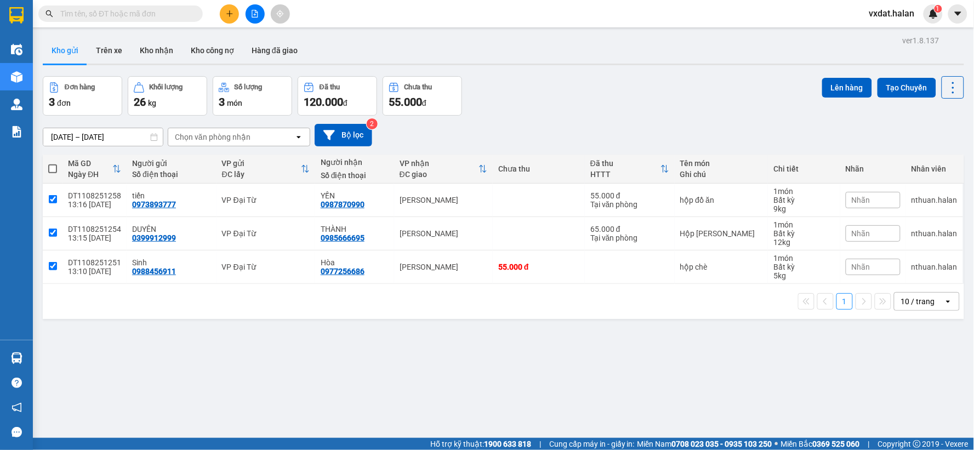
checkbox input "true"
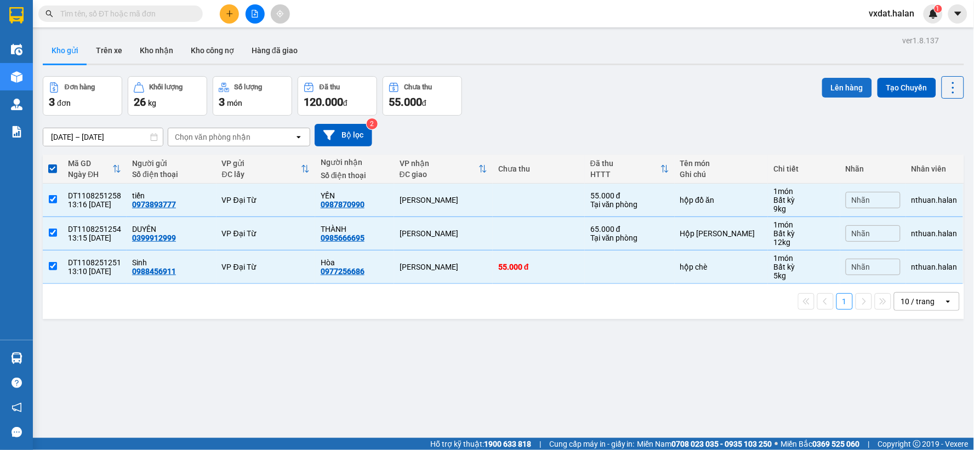
click at [845, 83] on button "Lên hàng" at bounding box center [847, 88] width 50 height 20
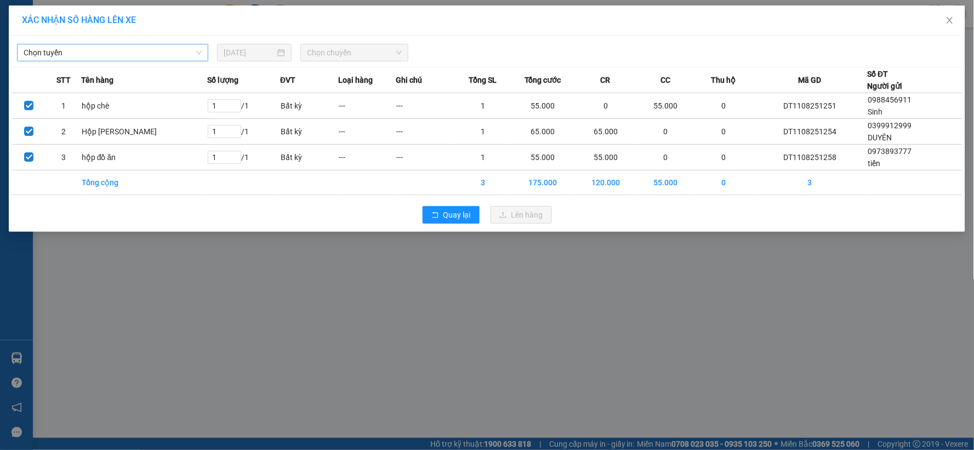
click at [50, 51] on span "Chọn tuyến" at bounding box center [113, 52] width 178 height 16
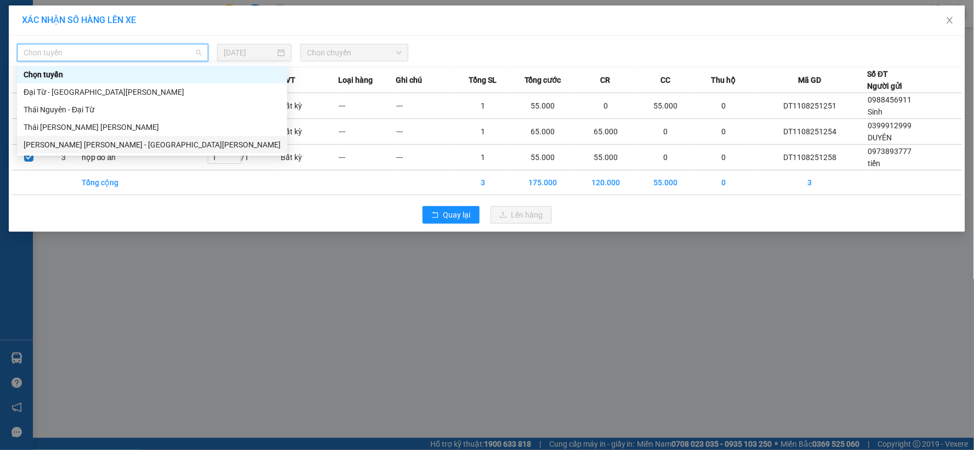
click at [56, 146] on div "[PERSON_NAME][GEOGRAPHIC_DATA]" at bounding box center [152, 145] width 257 height 12
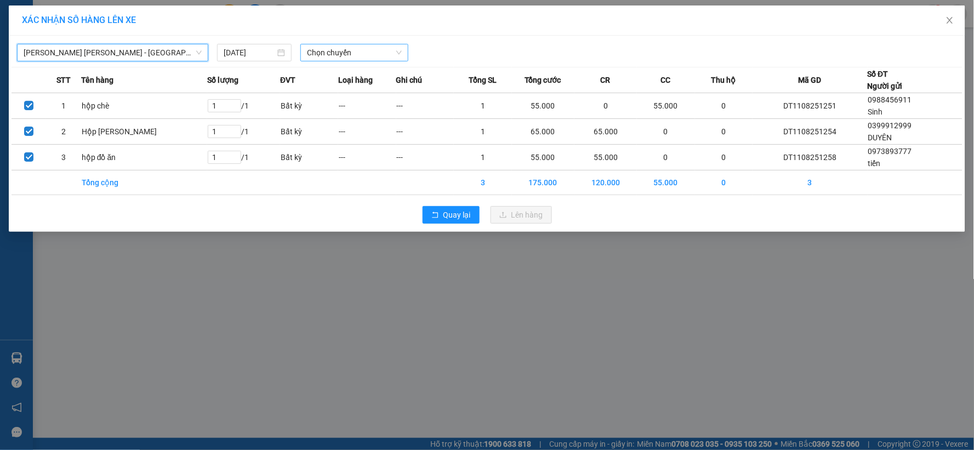
click at [390, 48] on span "Chọn chuyến" at bounding box center [354, 52] width 95 height 16
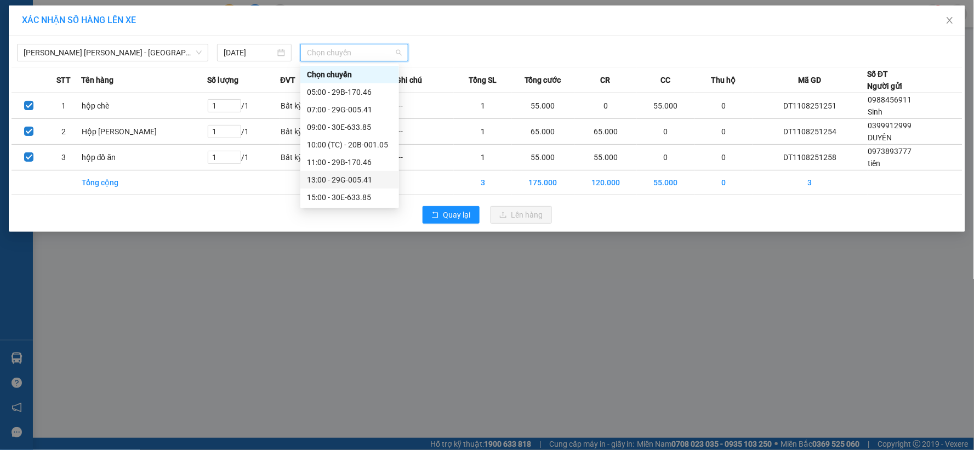
click at [346, 183] on div "13:00 - 29G-005.41" at bounding box center [350, 180] width 86 height 12
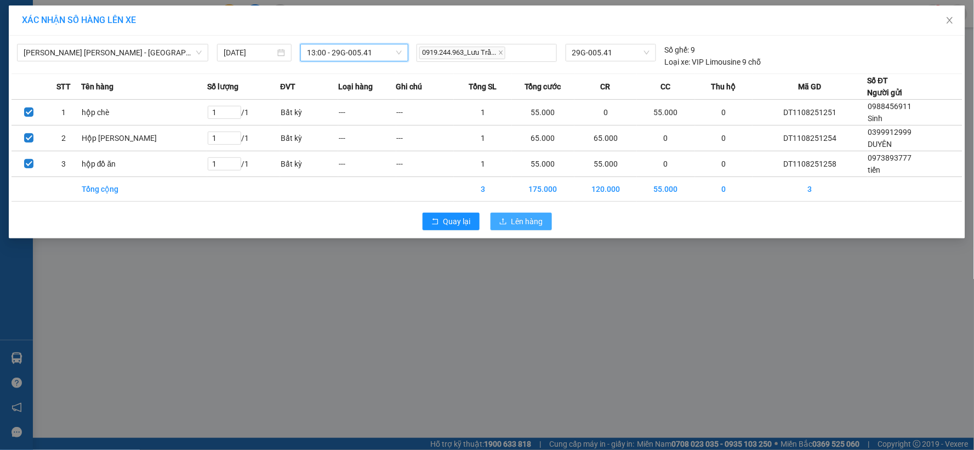
click at [544, 227] on button "Lên hàng" at bounding box center [521, 222] width 61 height 18
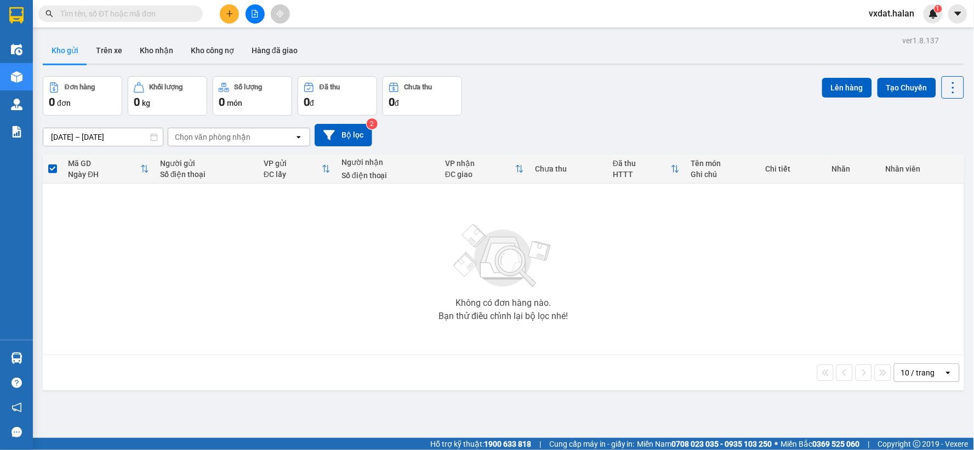
click at [215, 12] on div at bounding box center [255, 13] width 82 height 19
click at [230, 7] on button at bounding box center [229, 13] width 19 height 19
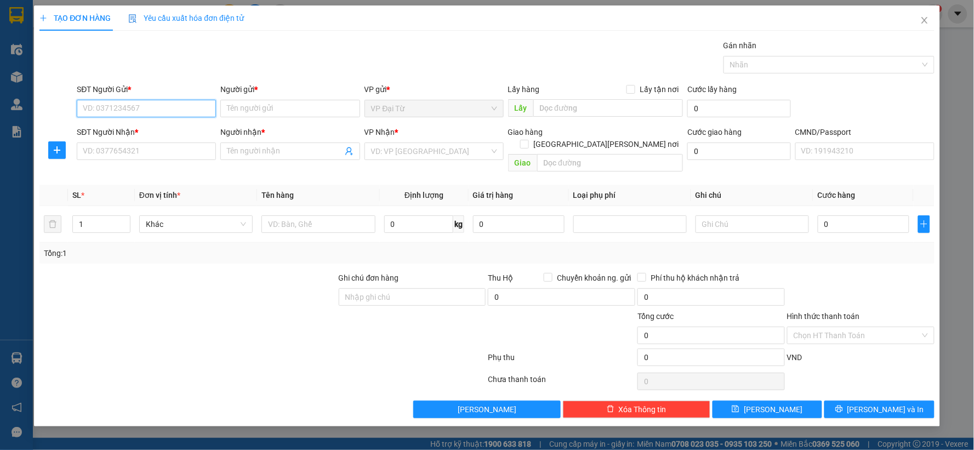
click at [190, 106] on input "SĐT Người Gửi *" at bounding box center [146, 109] width 139 height 18
type input "0988525374"
click at [152, 132] on div "0988525374 - BẮC" at bounding box center [146, 130] width 126 height 12
type input "BẮC"
type input "0988525374"
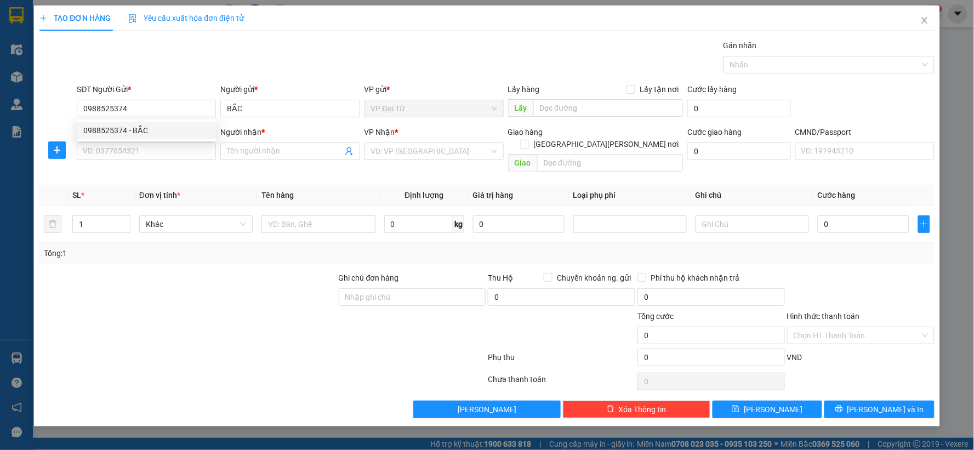
click at [152, 161] on div "SĐT Người Nhận * VD: 0377654321" at bounding box center [146, 145] width 139 height 38
click at [156, 155] on input "SĐT Người Nhận *" at bounding box center [146, 152] width 139 height 18
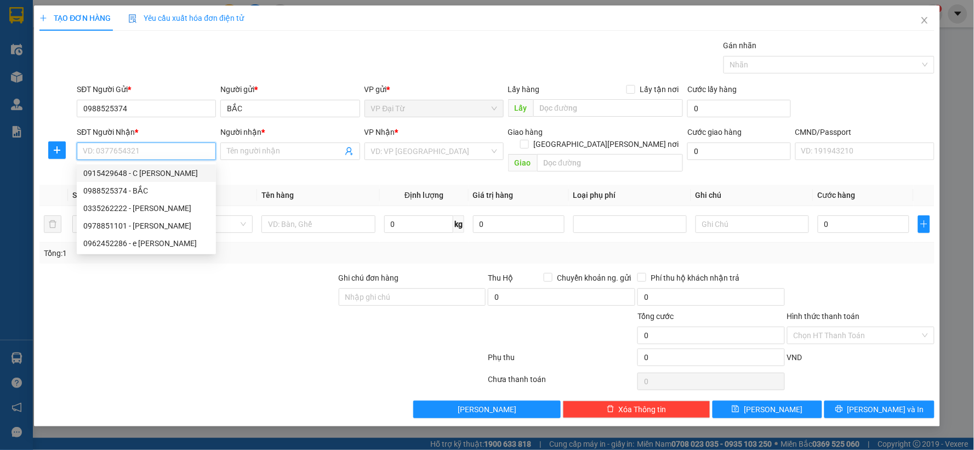
click at [162, 157] on input "SĐT Người Nhận *" at bounding box center [146, 152] width 139 height 18
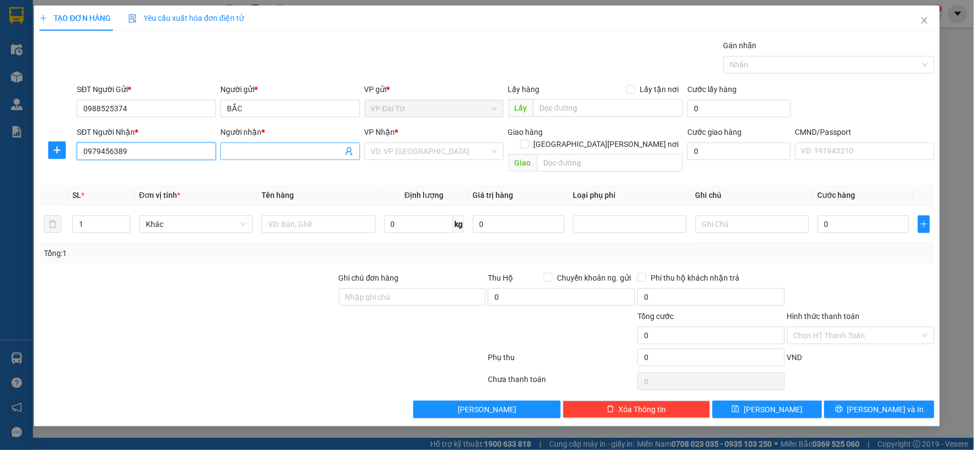
type input "0979456389"
click at [275, 145] on input "Người nhận *" at bounding box center [284, 151] width 115 height 12
type input "hằng"
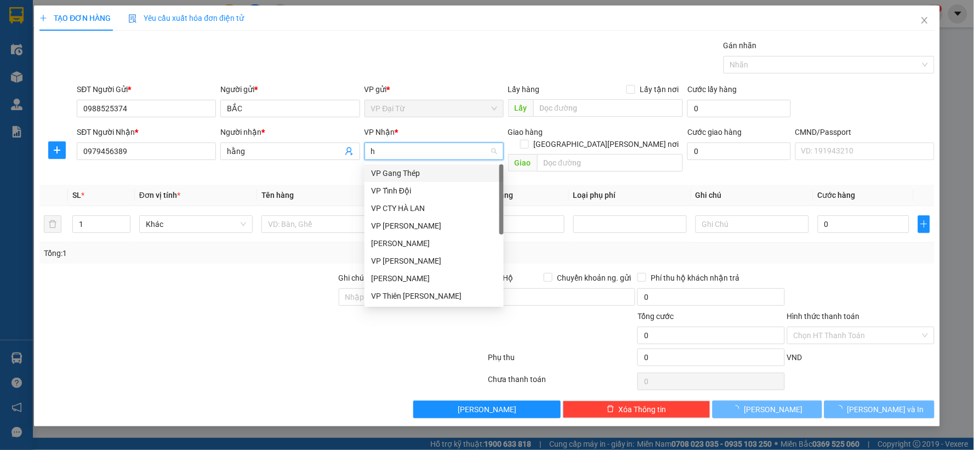
type input "hg"
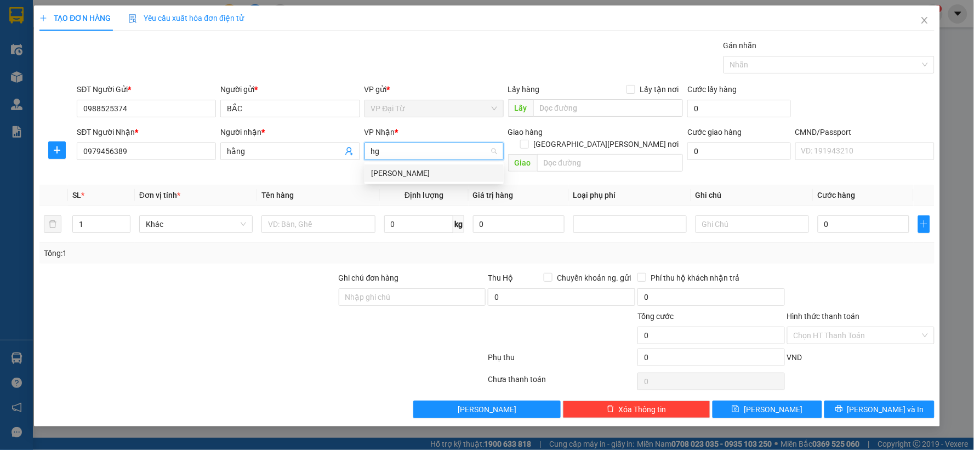
click at [384, 177] on div "VP [PERSON_NAME]" at bounding box center [434, 173] width 126 height 12
click at [58, 151] on icon "plus" at bounding box center [57, 150] width 9 height 9
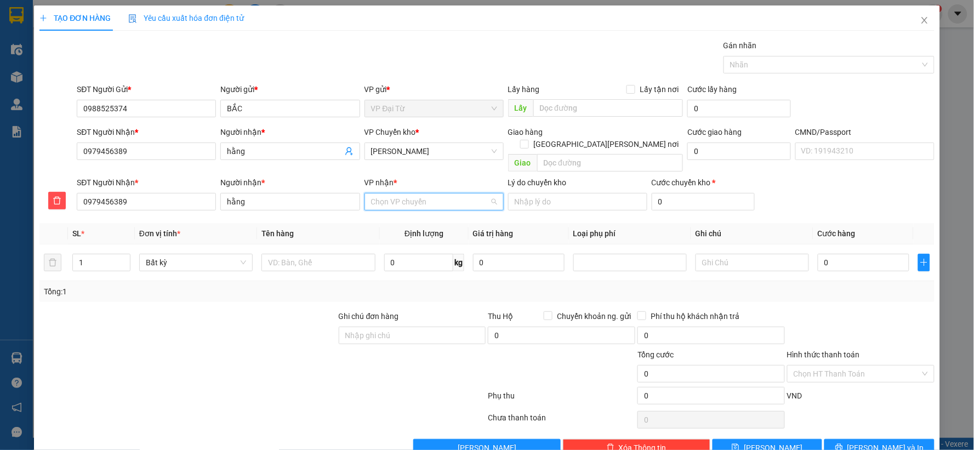
click at [419, 194] on input "VP nhận *" at bounding box center [430, 202] width 118 height 16
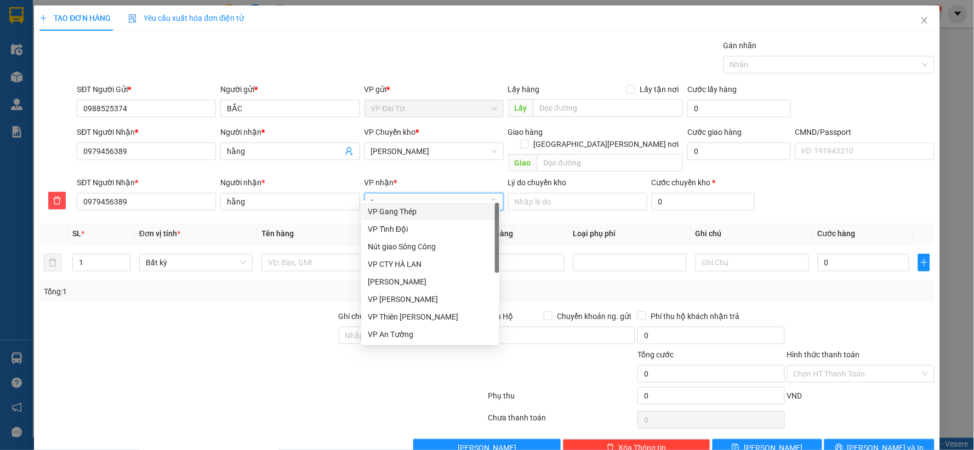
type input "tk"
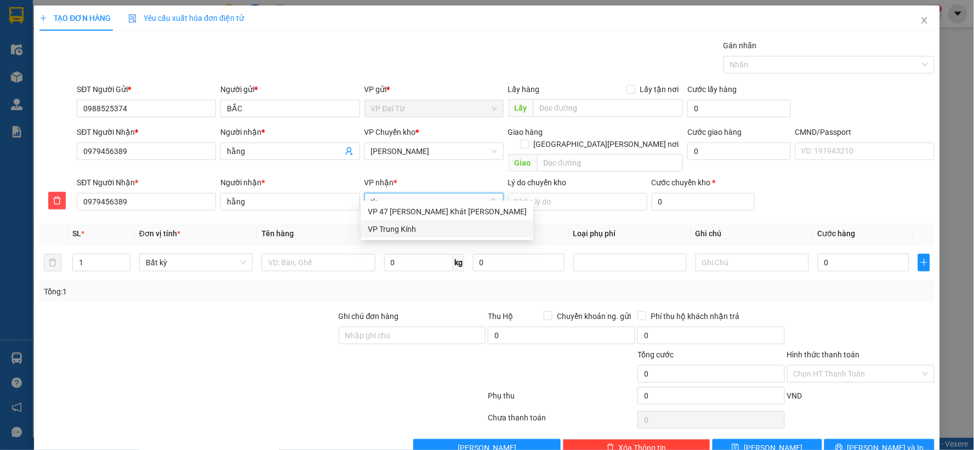
click at [407, 228] on div "VP Trung Kính" at bounding box center [447, 229] width 159 height 12
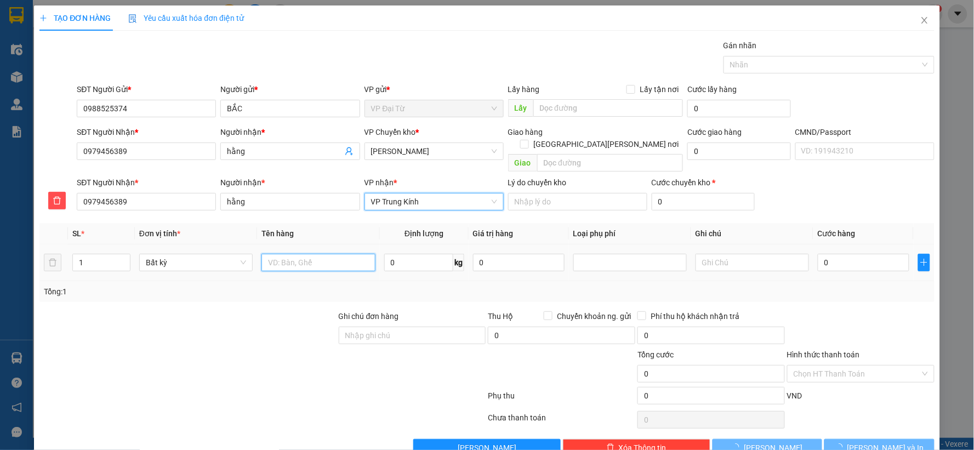
click at [351, 254] on input "text" at bounding box center [317, 263] width 113 height 18
type input "pb"
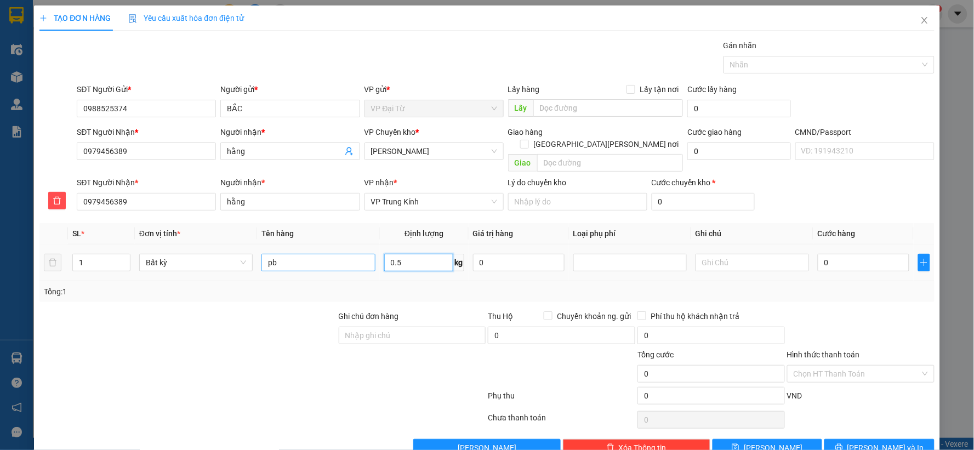
type input "0.5"
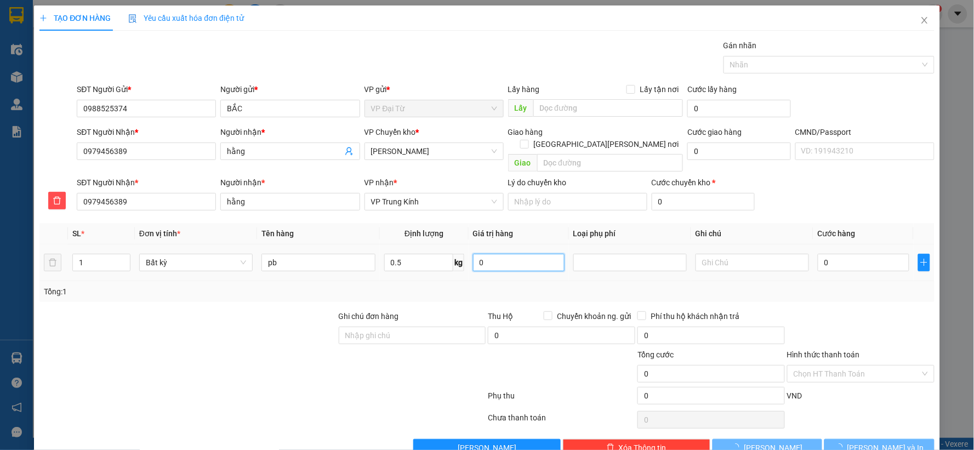
type input "40.000"
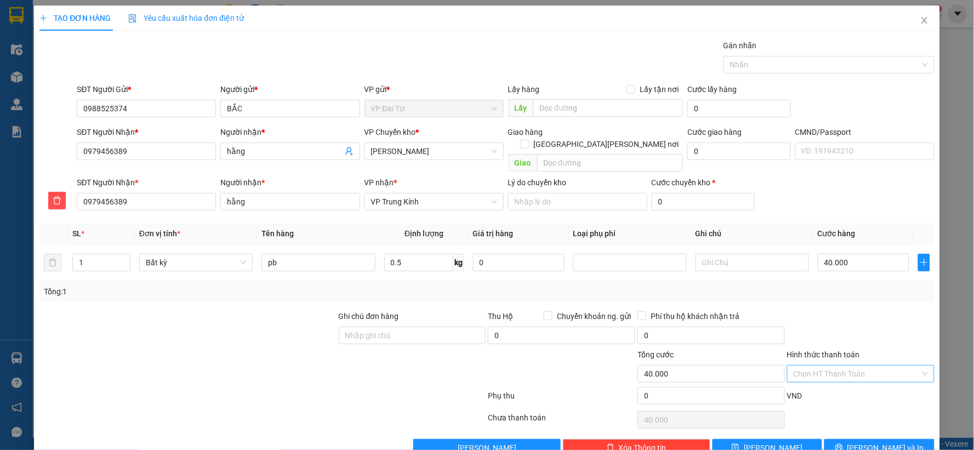
click at [871, 366] on input "Hình thức thanh toán" at bounding box center [857, 374] width 127 height 16
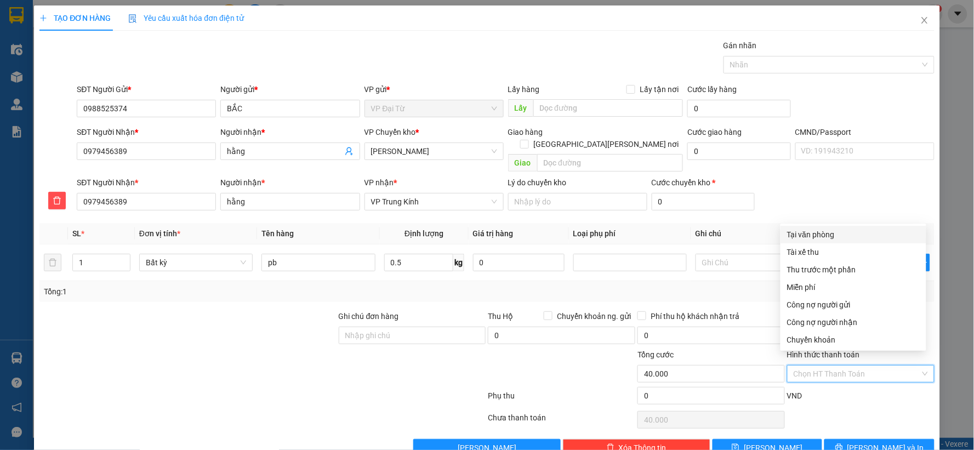
click at [809, 236] on div "Tại văn phòng" at bounding box center [853, 235] width 133 height 12
type input "0"
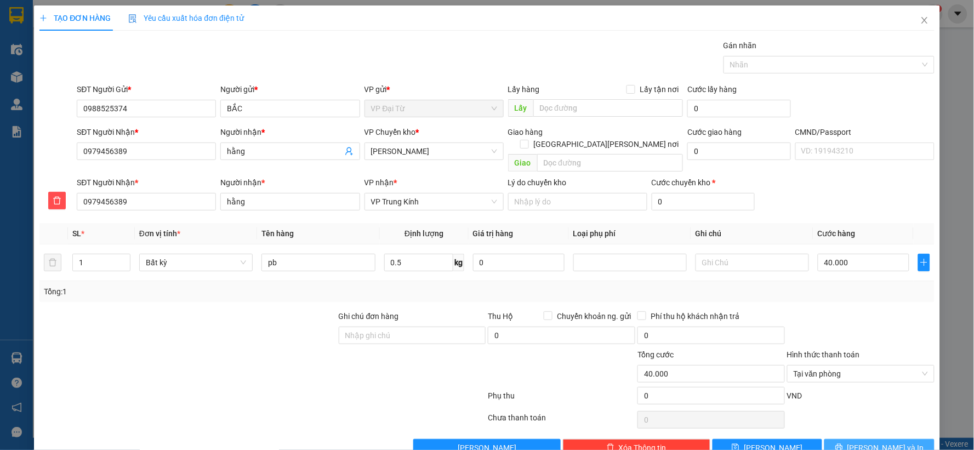
click at [858, 439] on button "[PERSON_NAME] và In" at bounding box center [880, 448] width 110 height 18
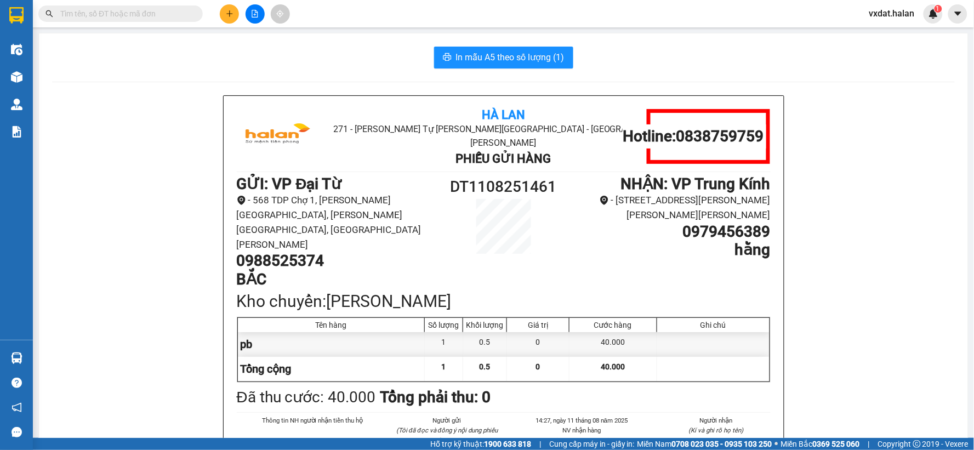
click at [492, 65] on button "In mẫu A5 theo số lượng (1)" at bounding box center [503, 58] width 139 height 22
click at [158, 62] on div "In mẫu A5 theo số lượng (1)" at bounding box center [503, 58] width 903 height 22
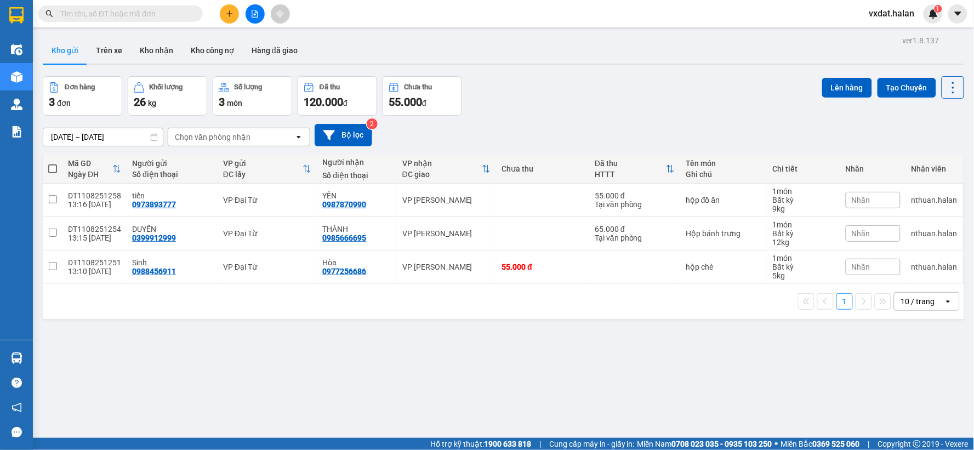
click at [222, 23] on div at bounding box center [255, 13] width 82 height 19
click at [227, 22] on button at bounding box center [229, 13] width 19 height 19
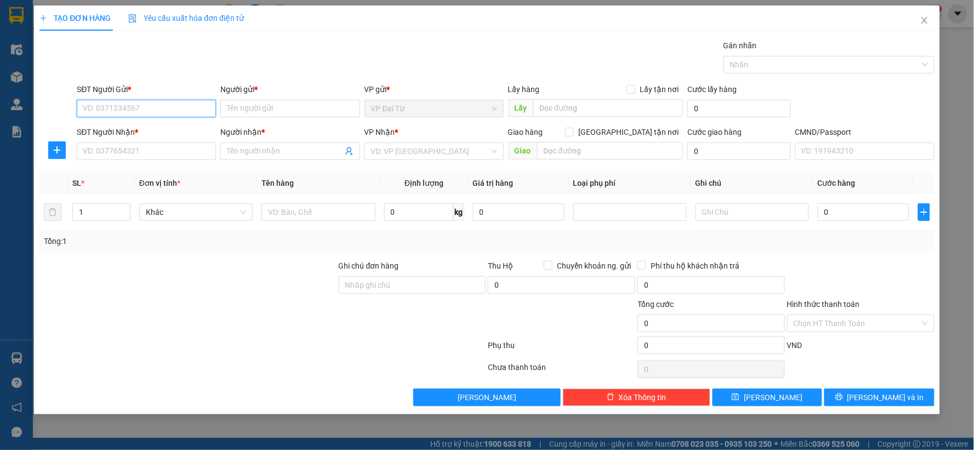
click at [141, 107] on input "SĐT Người Gửi *" at bounding box center [146, 109] width 139 height 18
type input "0868802999"
click at [187, 135] on div "0868802999 - BS TÙNG" at bounding box center [146, 130] width 126 height 12
type input "BS TÙNG"
type input "0868802999"
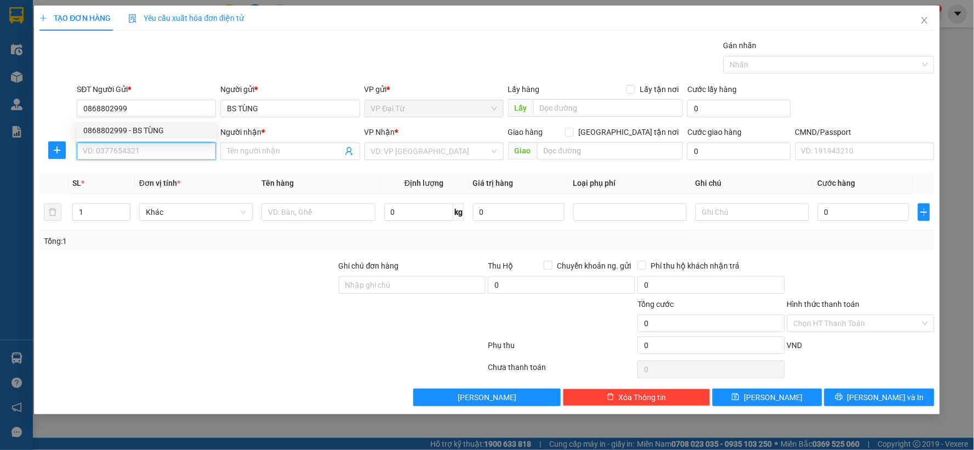
click at [186, 147] on input "SĐT Người Nhận *" at bounding box center [146, 152] width 139 height 18
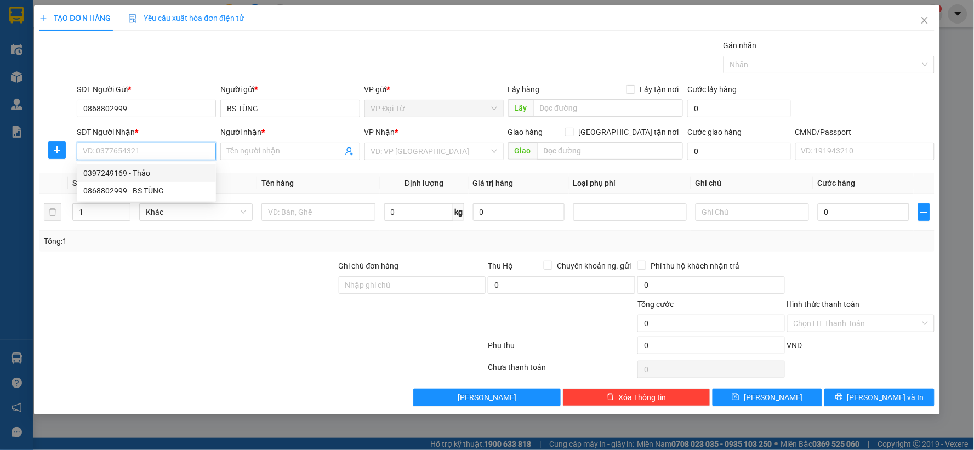
click at [147, 170] on div "0397249169 - Thảo" at bounding box center [146, 173] width 126 height 12
type input "0397249169"
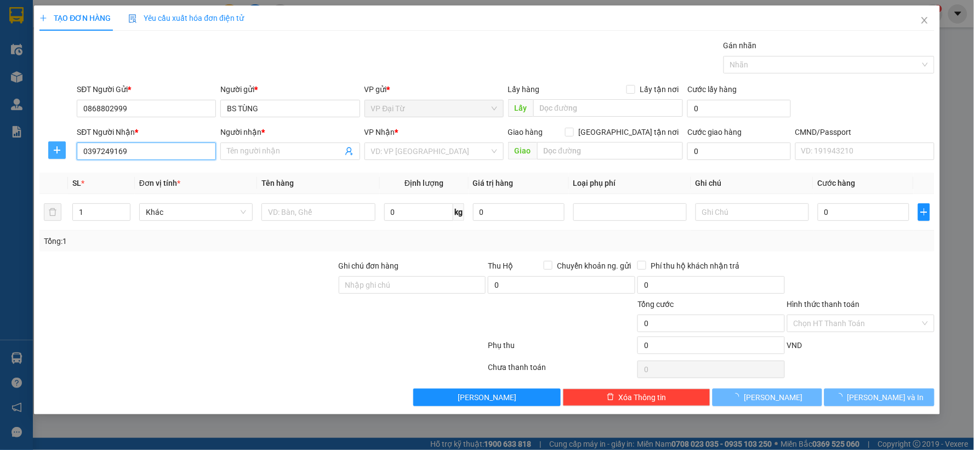
type input "Thảo"
click at [57, 156] on button "button" at bounding box center [57, 150] width 18 height 18
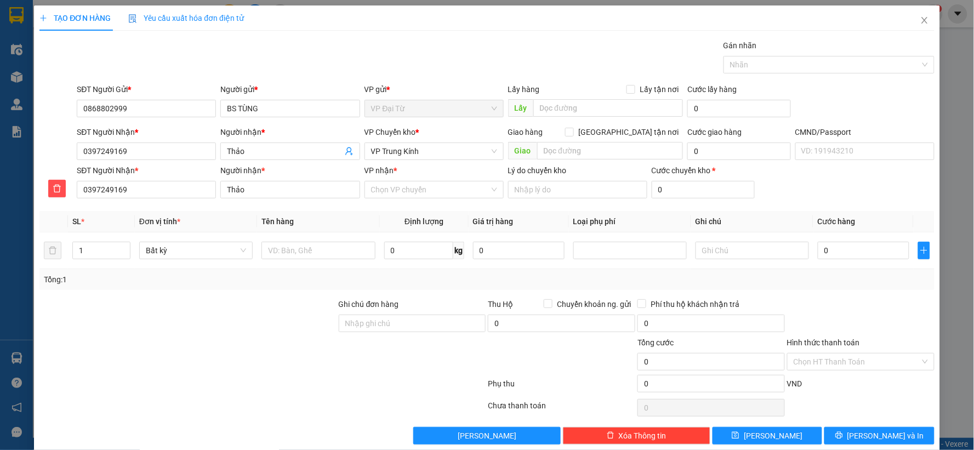
click at [398, 164] on div "VP nhận *" at bounding box center [434, 170] width 139 height 12
click at [398, 181] on input "VP nhận *" at bounding box center [430, 189] width 118 height 16
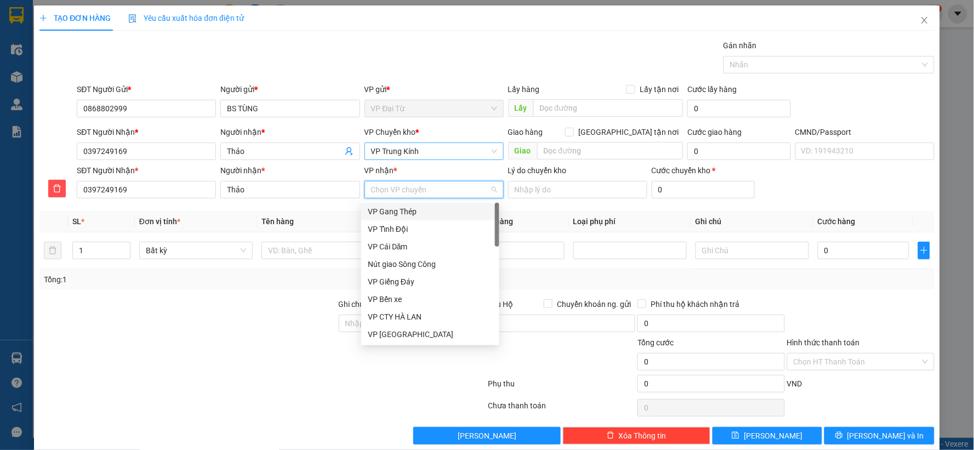
click at [405, 157] on span "VP Trung Kính" at bounding box center [434, 151] width 126 height 16
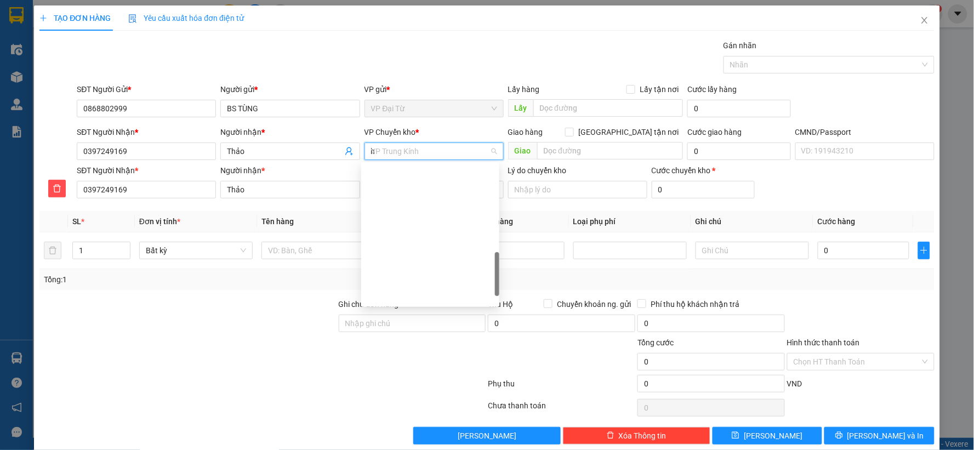
scroll to position [157, 0]
type input "hg"
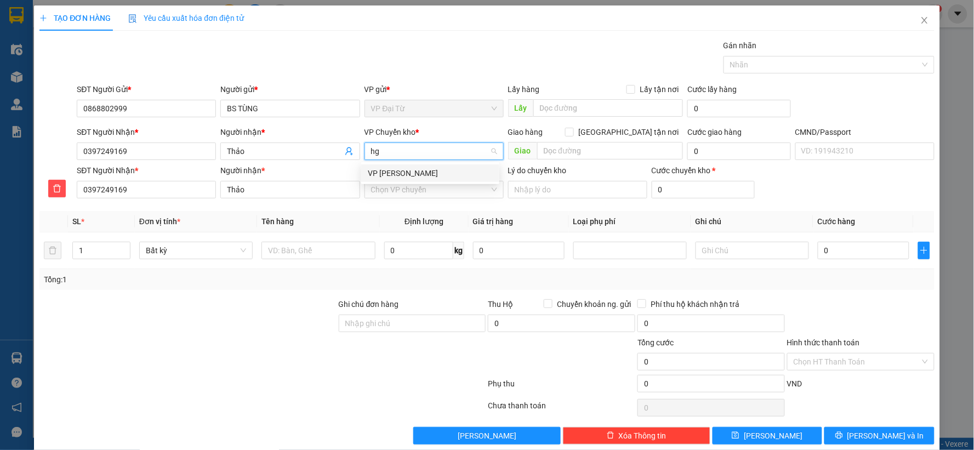
scroll to position [0, 0]
click at [388, 177] on div "VP [PERSON_NAME]" at bounding box center [430, 173] width 125 height 12
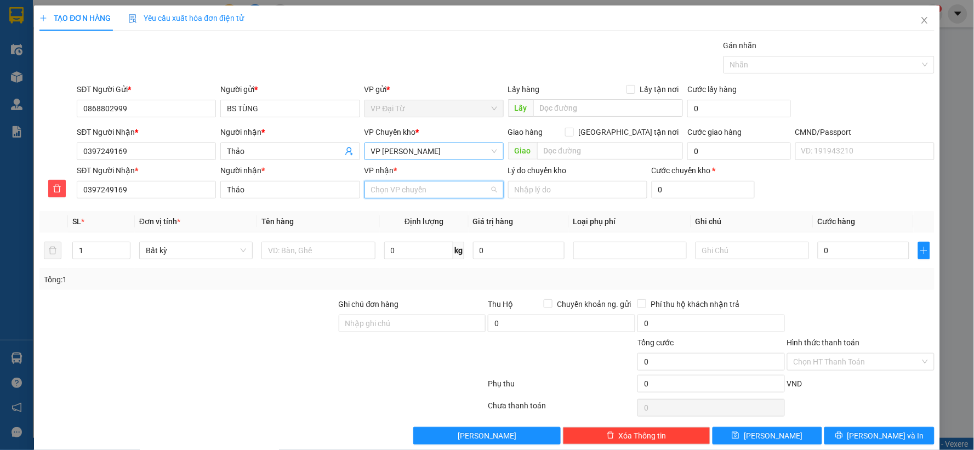
click at [394, 184] on input "VP nhận *" at bounding box center [430, 189] width 118 height 16
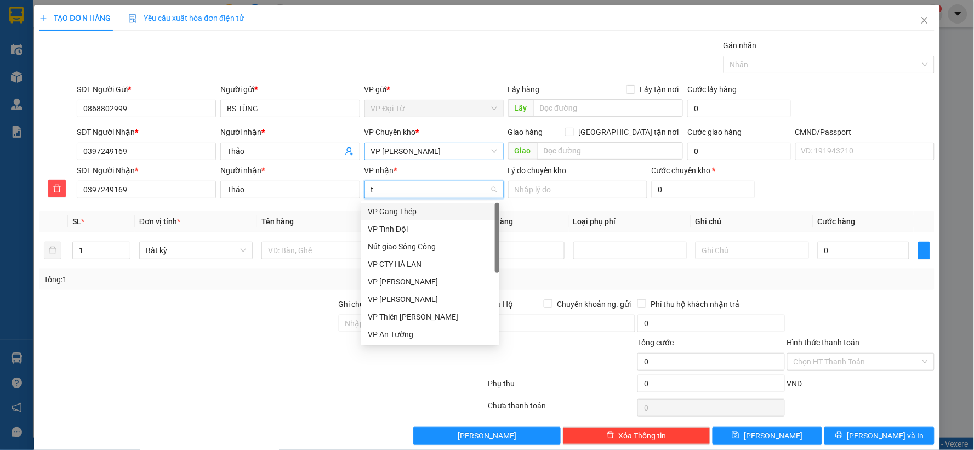
type input "tk"
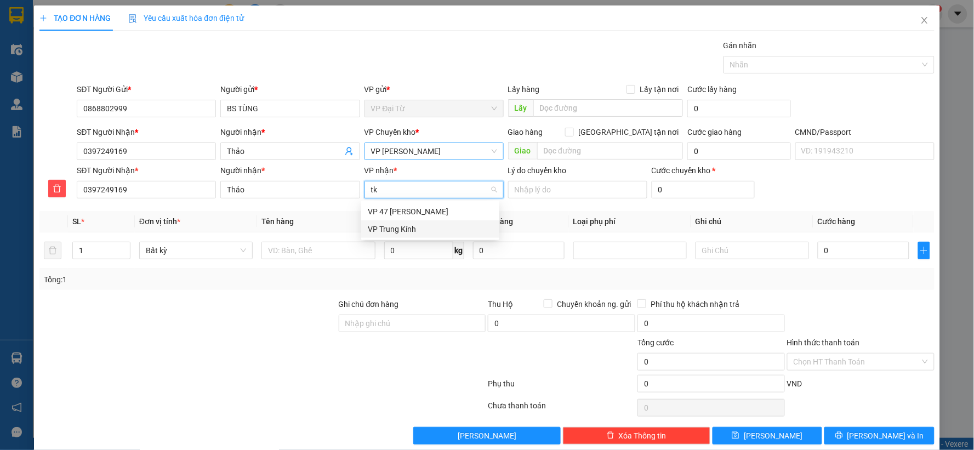
click at [385, 222] on div "VP Trung Kính" at bounding box center [430, 229] width 138 height 18
click at [304, 246] on input "text" at bounding box center [317, 251] width 113 height 18
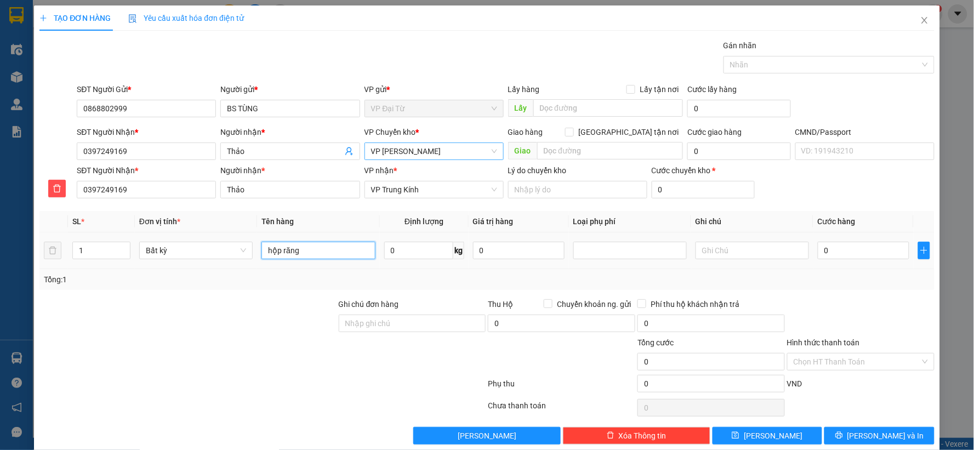
type input "hộp răng"
type input "0.5"
type input "40.000"
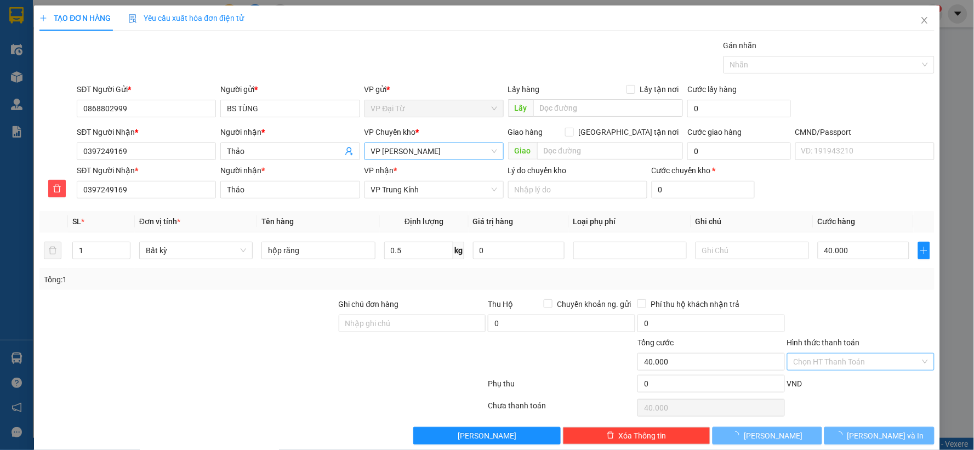
click at [832, 362] on input "Hình thức thanh toán" at bounding box center [857, 362] width 127 height 16
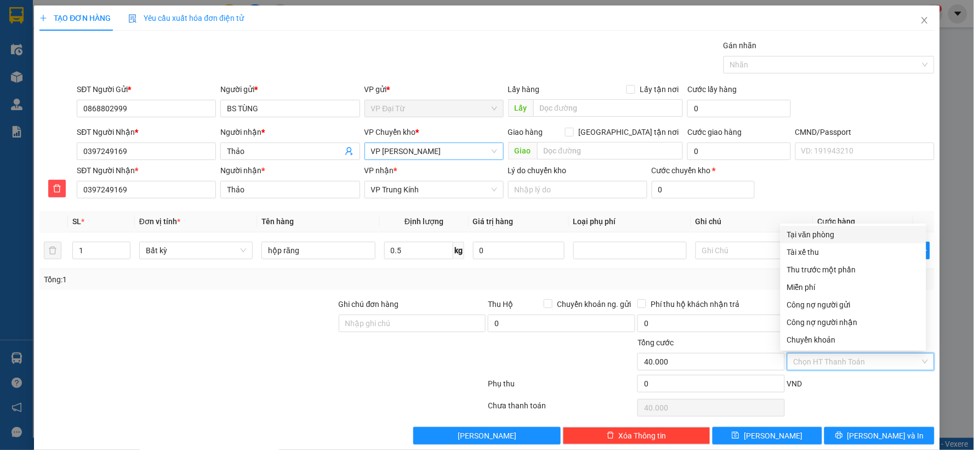
click at [843, 237] on div "Tại văn phòng" at bounding box center [853, 235] width 133 height 12
type input "0"
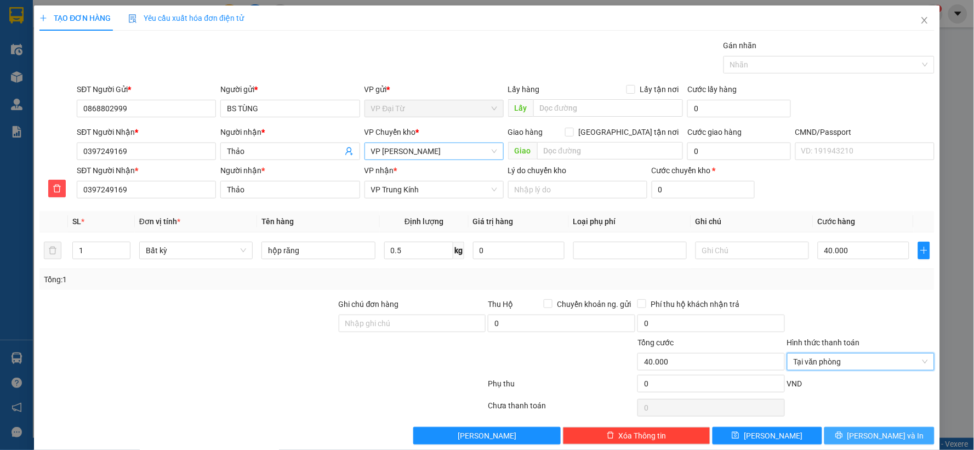
click at [861, 430] on button "[PERSON_NAME] và In" at bounding box center [880, 436] width 110 height 18
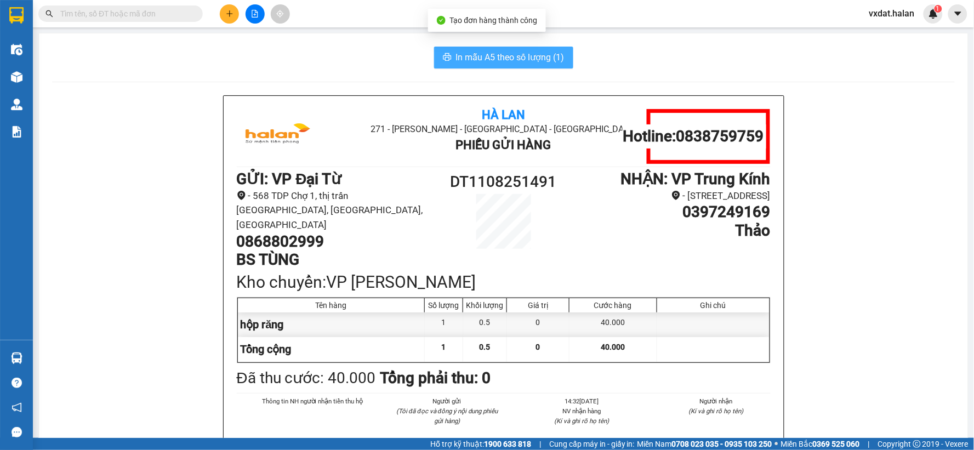
click at [547, 58] on span "In mẫu A5 theo số lượng (1)" at bounding box center [510, 57] width 109 height 14
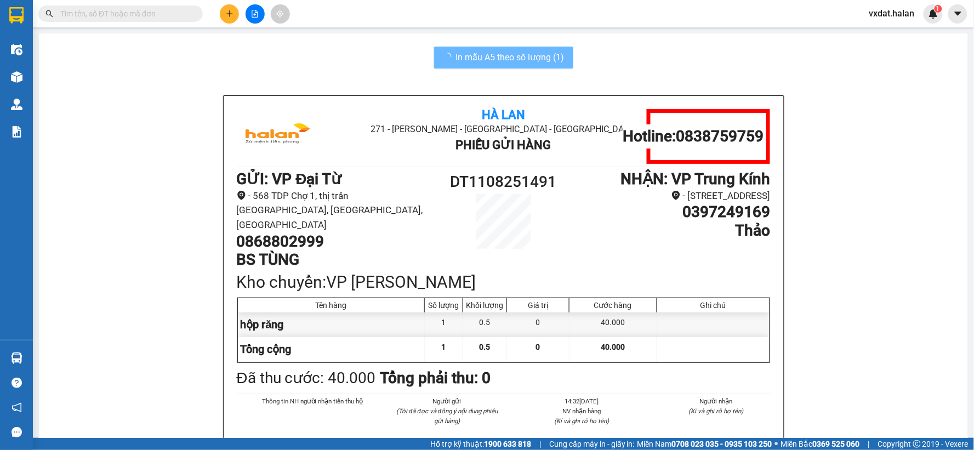
click at [229, 16] on icon "plus" at bounding box center [230, 14] width 8 height 8
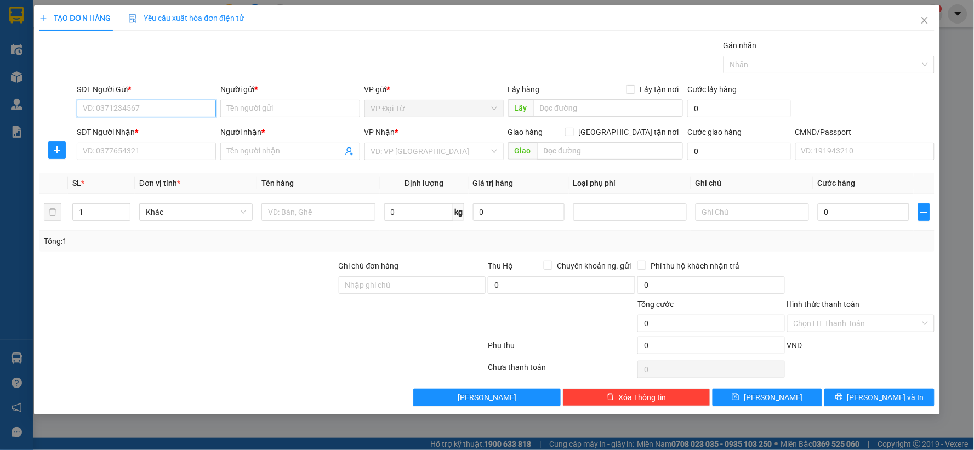
click at [203, 106] on input "SĐT Người Gửi *" at bounding box center [146, 109] width 139 height 18
type input "0944765768"
click at [165, 135] on div "0944765768 - [PERSON_NAME]" at bounding box center [146, 130] width 126 height 12
type input "Q Anh"
type input "0944765768"
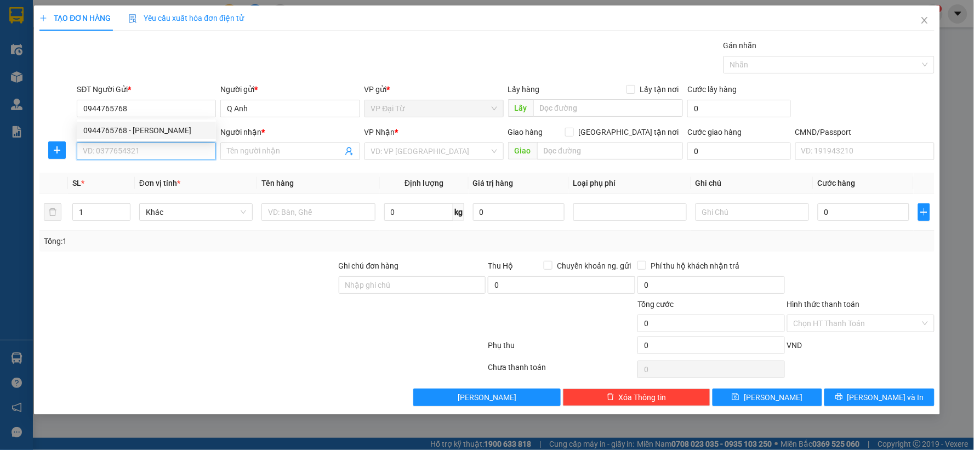
click at [163, 149] on input "SĐT Người Nhận *" at bounding box center [146, 152] width 139 height 18
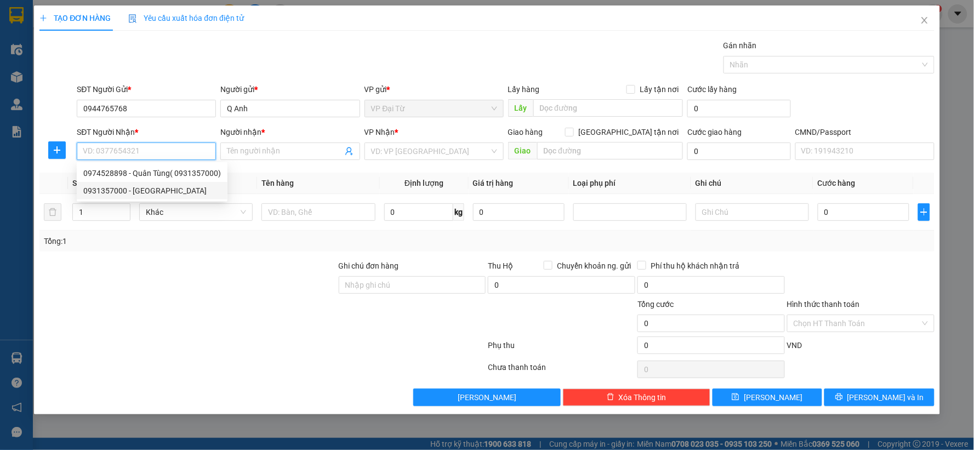
click at [143, 192] on div "0931357000 - [GEOGRAPHIC_DATA]" at bounding box center [152, 191] width 138 height 12
type input "0931357000"
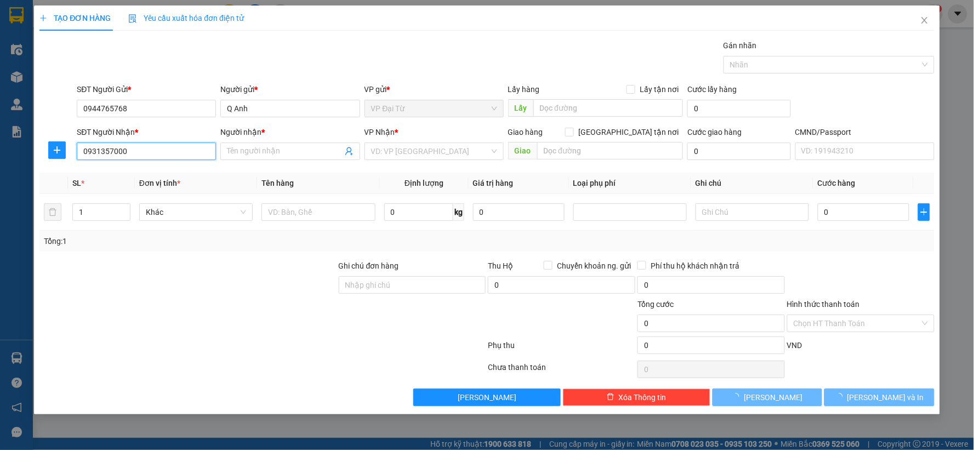
type input "ANH"
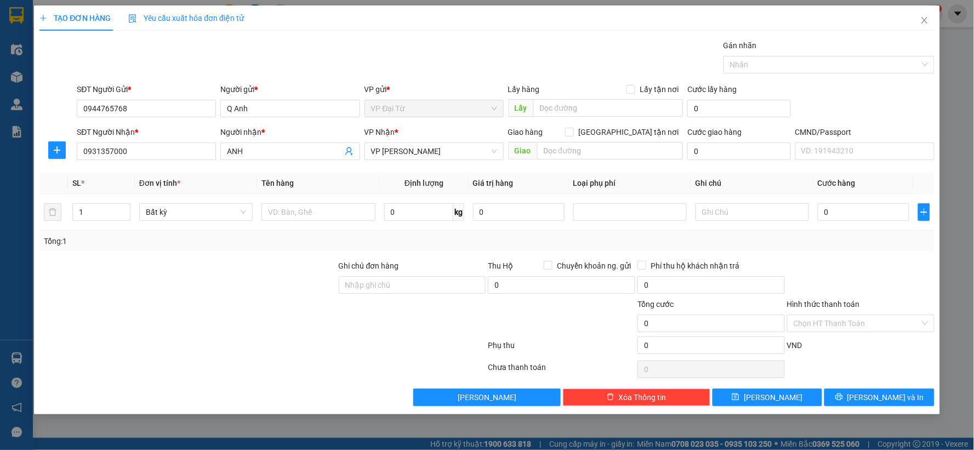
click at [42, 159] on div at bounding box center [56, 150] width 35 height 18
click at [55, 155] on button "button" at bounding box center [57, 150] width 18 height 18
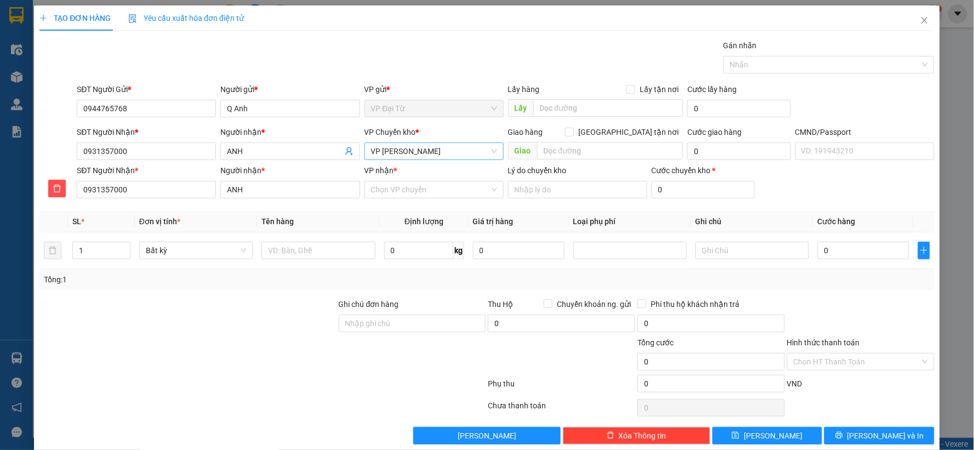
click at [406, 146] on span "VP [PERSON_NAME]" at bounding box center [434, 151] width 126 height 16
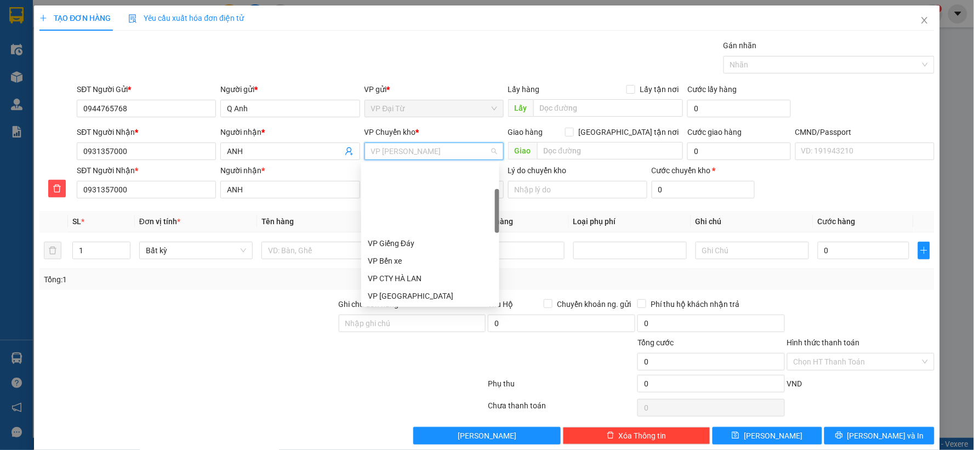
scroll to position [88, 0]
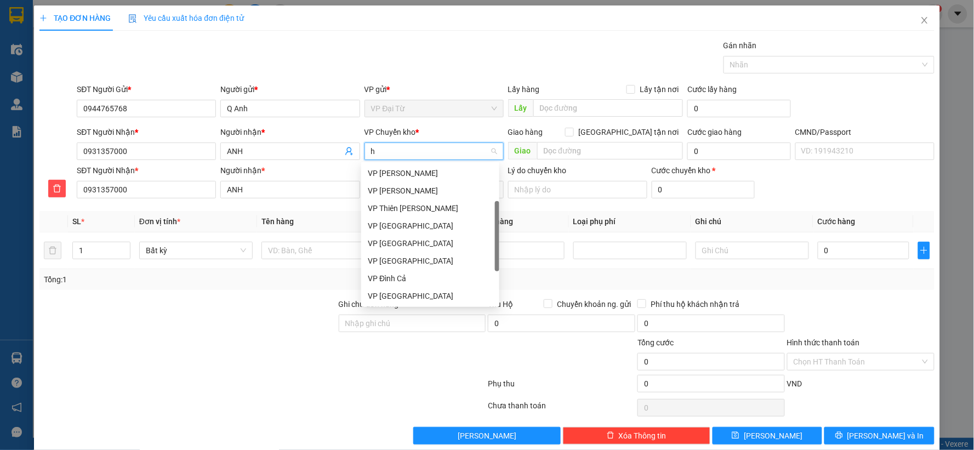
type input "hg"
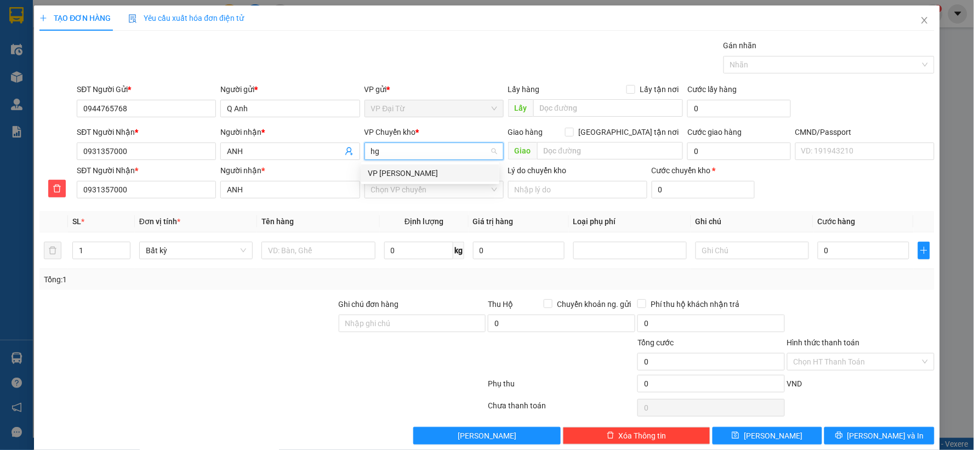
click at [397, 170] on div "VP [PERSON_NAME]" at bounding box center [430, 173] width 125 height 12
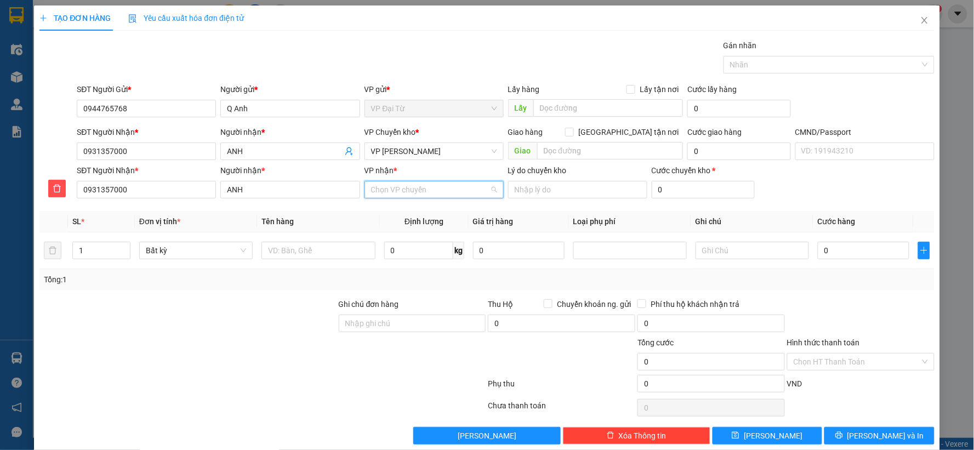
click at [396, 187] on input "VP nhận *" at bounding box center [430, 189] width 118 height 16
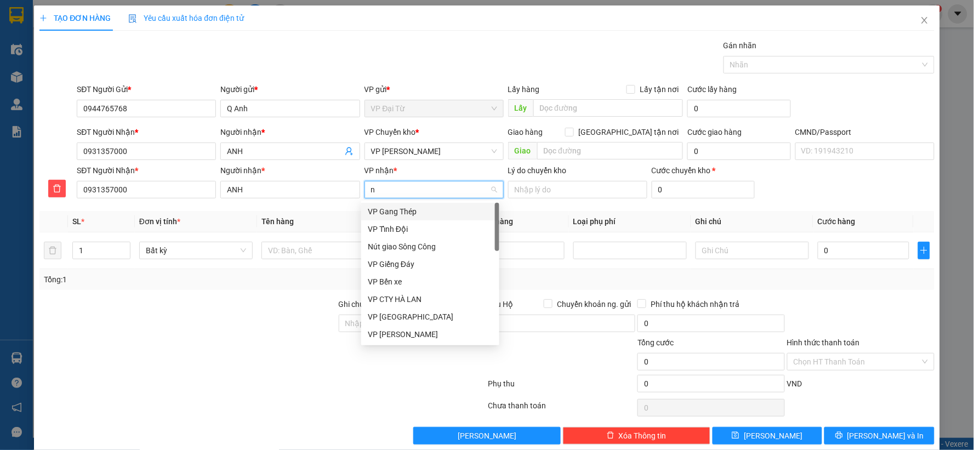
type input "nt"
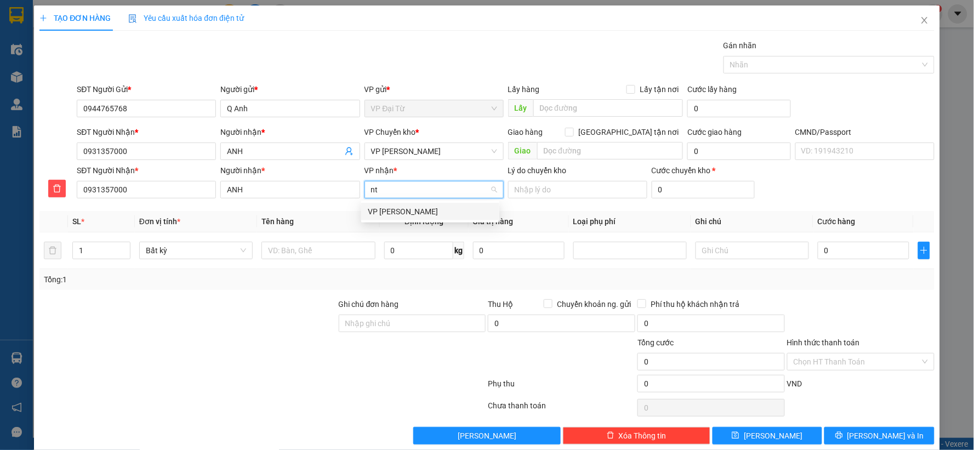
click at [394, 203] on div "VP [PERSON_NAME]" at bounding box center [430, 212] width 138 height 18
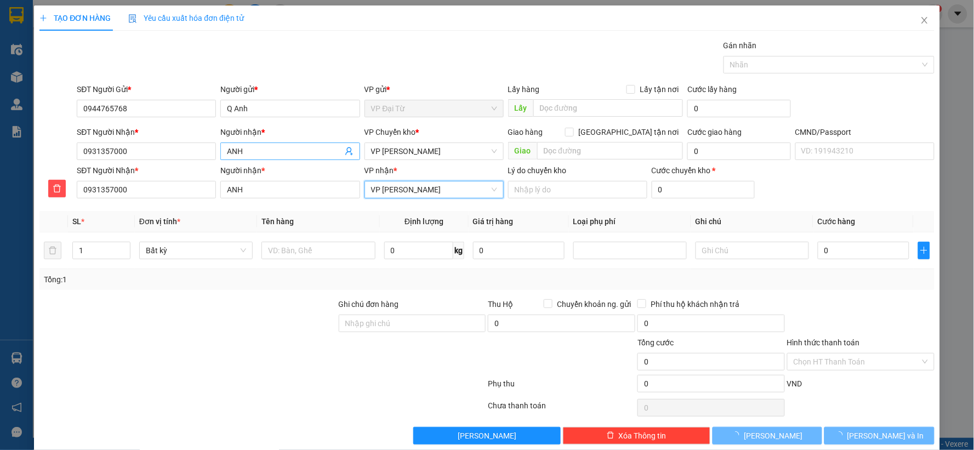
click at [275, 160] on span "ANH" at bounding box center [289, 152] width 139 height 18
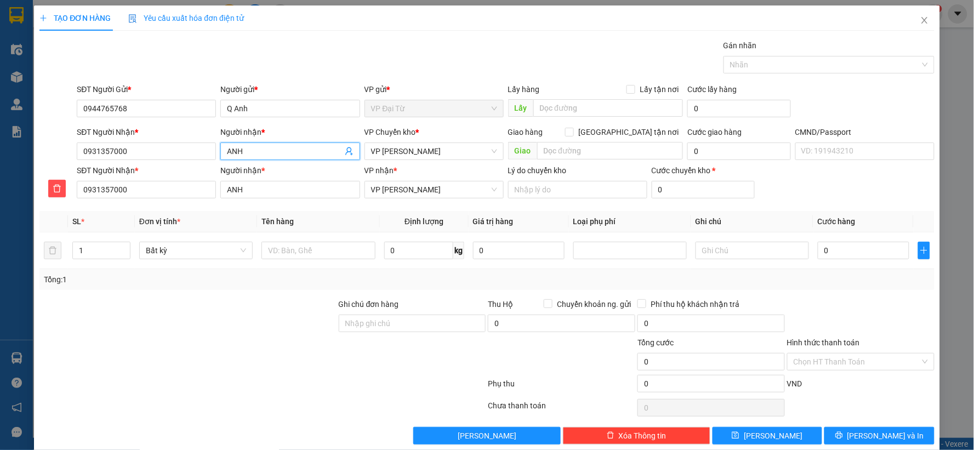
click at [275, 160] on span "ANH" at bounding box center [289, 152] width 139 height 18
click at [272, 156] on input "ANH" at bounding box center [284, 151] width 115 height 12
type input "t"
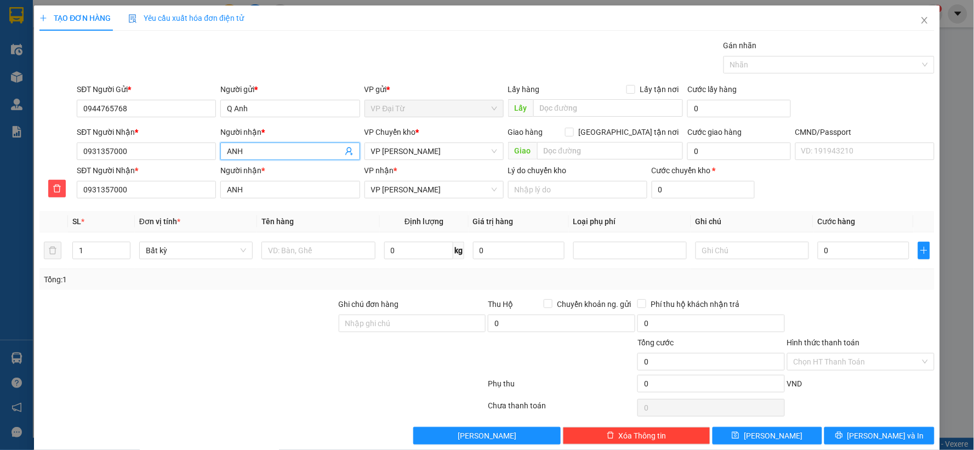
type input "t"
type input "tu"
type input "tun"
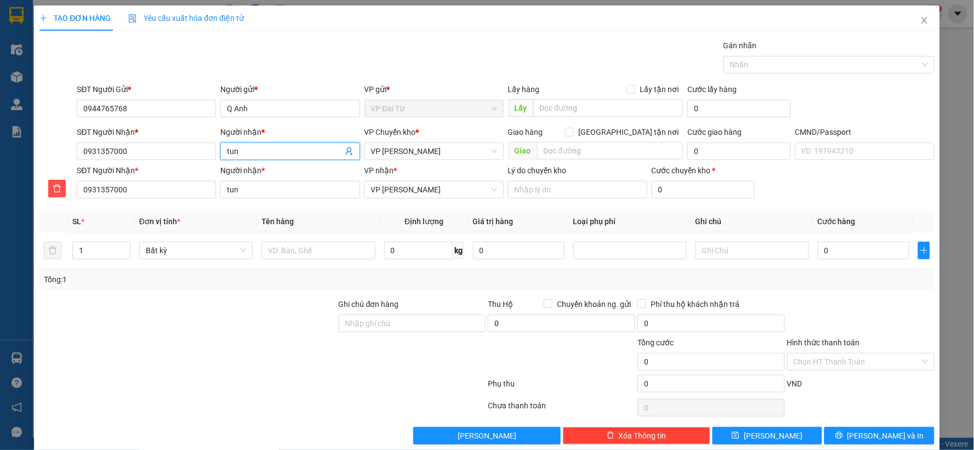
type input "tung"
type input "tùng"
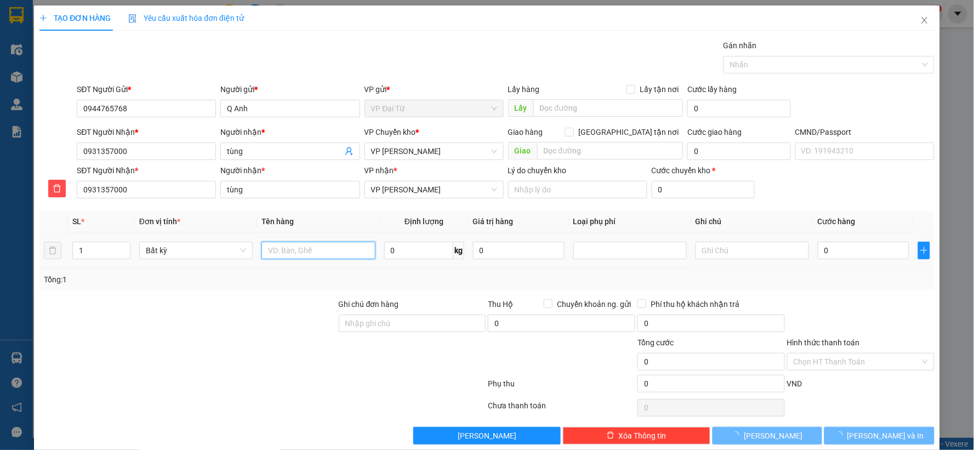
click at [311, 246] on input "text" at bounding box center [317, 251] width 113 height 18
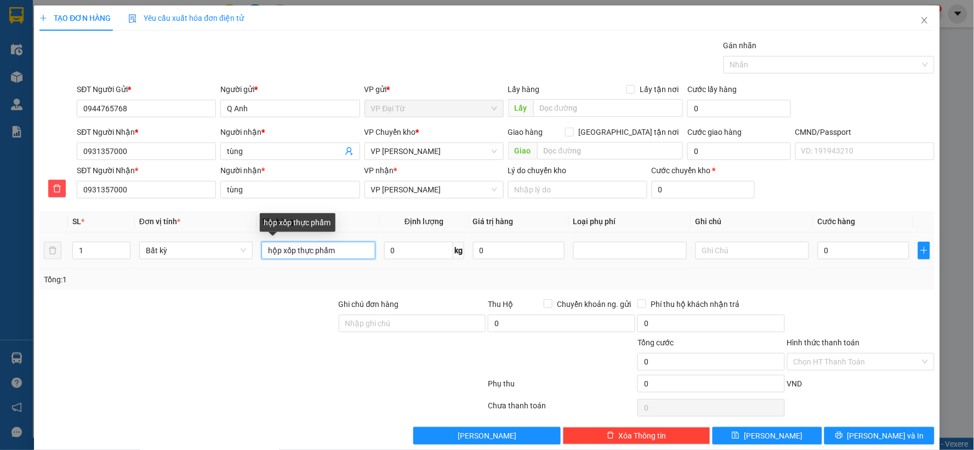
type input "hộp xốp thực phẩm"
type input "18"
type input "75.000"
click at [835, 365] on input "Hình thức thanh toán" at bounding box center [857, 362] width 127 height 16
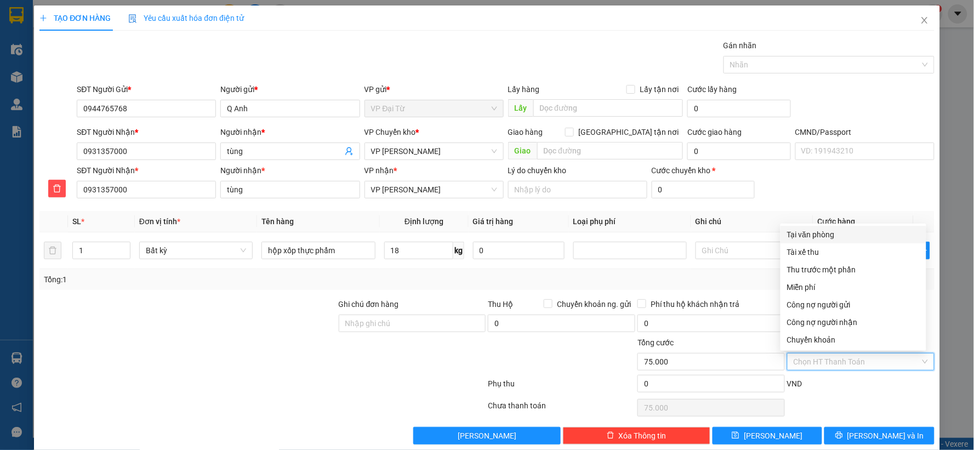
click at [807, 233] on div "Tại văn phòng" at bounding box center [853, 235] width 133 height 12
type input "0"
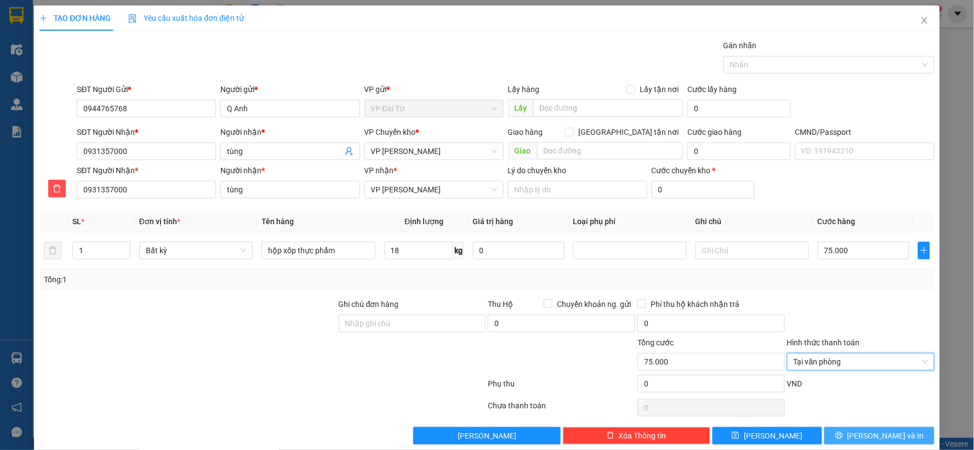
click at [858, 429] on button "[PERSON_NAME] và In" at bounding box center [880, 436] width 110 height 18
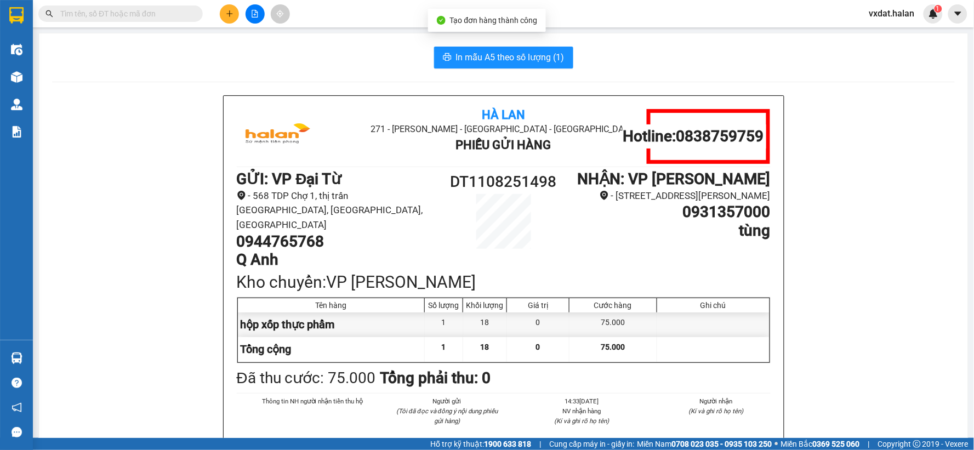
click at [522, 52] on span "In mẫu A5 theo số lượng (1)" at bounding box center [510, 57] width 109 height 14
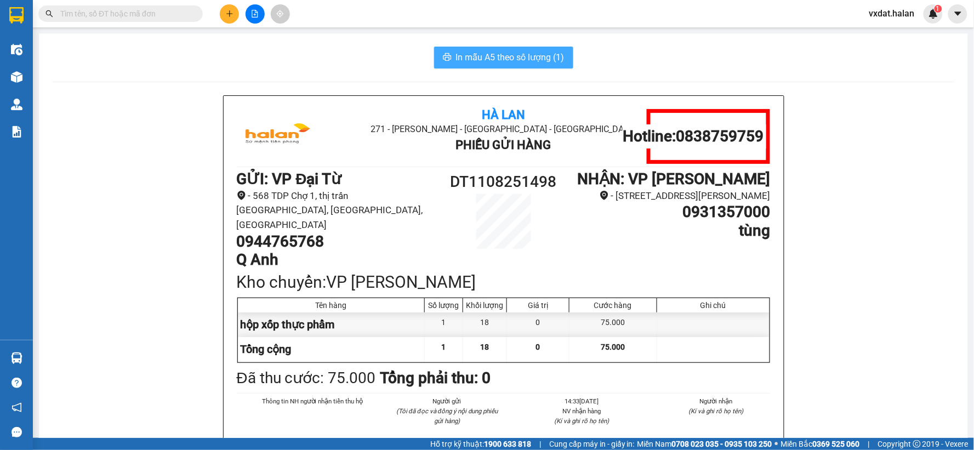
click at [497, 55] on span "In mẫu A5 theo số lượng (1)" at bounding box center [510, 57] width 109 height 14
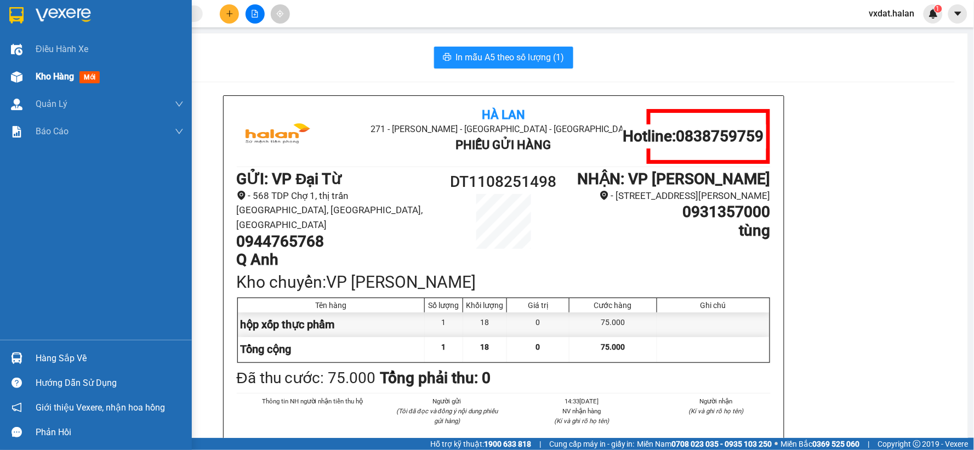
click at [28, 82] on div "Kho hàng mới" at bounding box center [96, 76] width 192 height 27
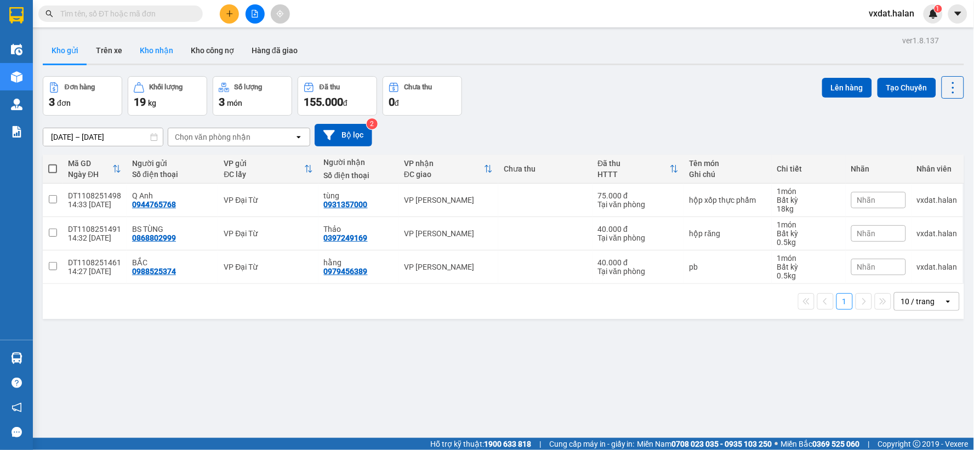
click at [162, 55] on button "Kho nhận" at bounding box center [156, 50] width 51 height 26
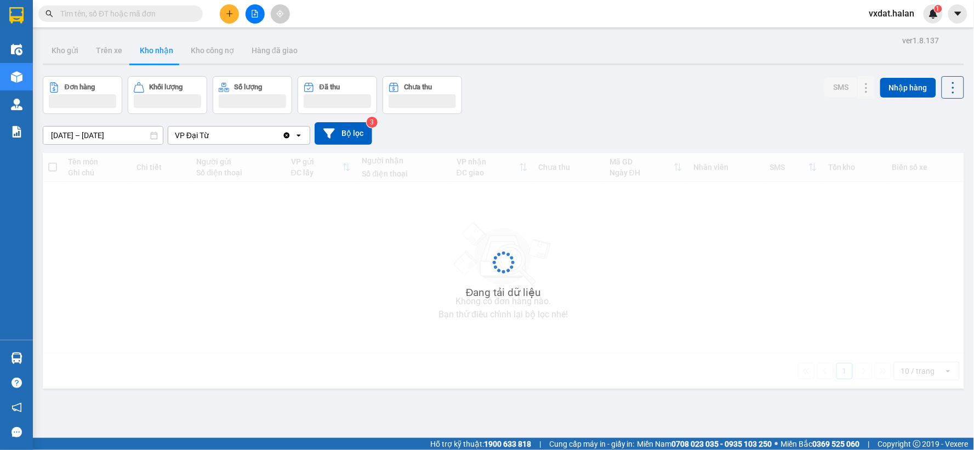
click at [629, 103] on div "Đơn hàng Khối lượng Số lượng Đã thu Chưa thu SMS Nhập hàng" at bounding box center [504, 95] width 922 height 38
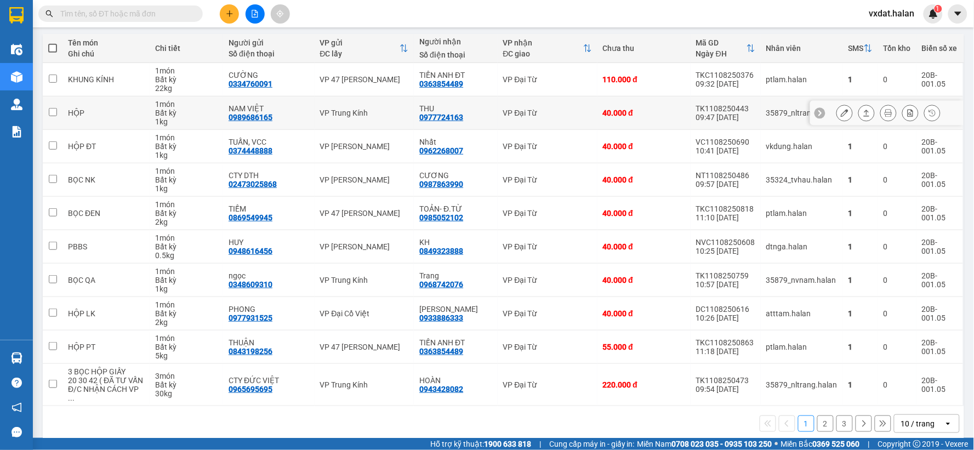
scroll to position [122, 0]
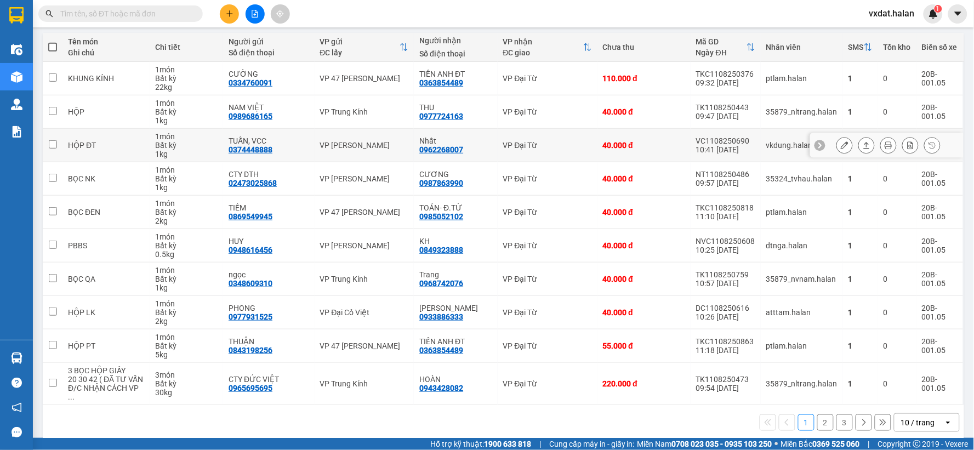
click at [863, 148] on icon at bounding box center [867, 145] width 8 height 8
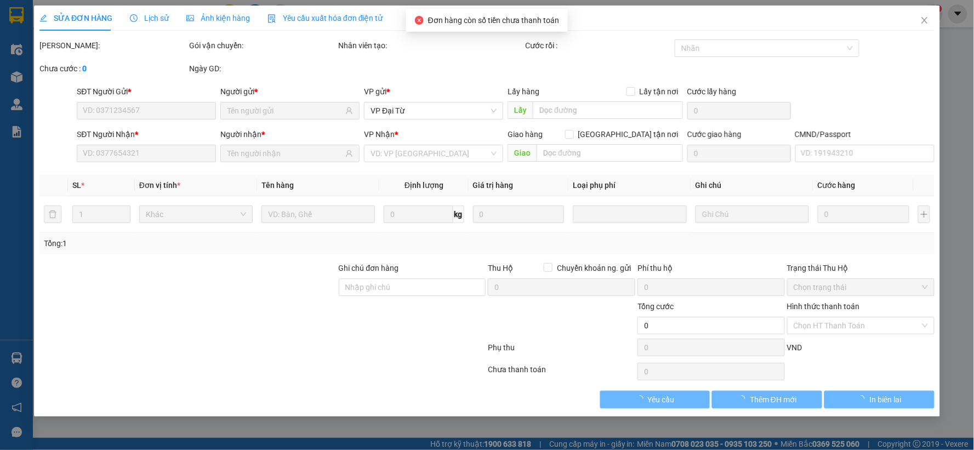
type input "0374448888"
type input "TUẤN, VCC"
type input "0962268007"
type input "Nhất"
type input "40.000"
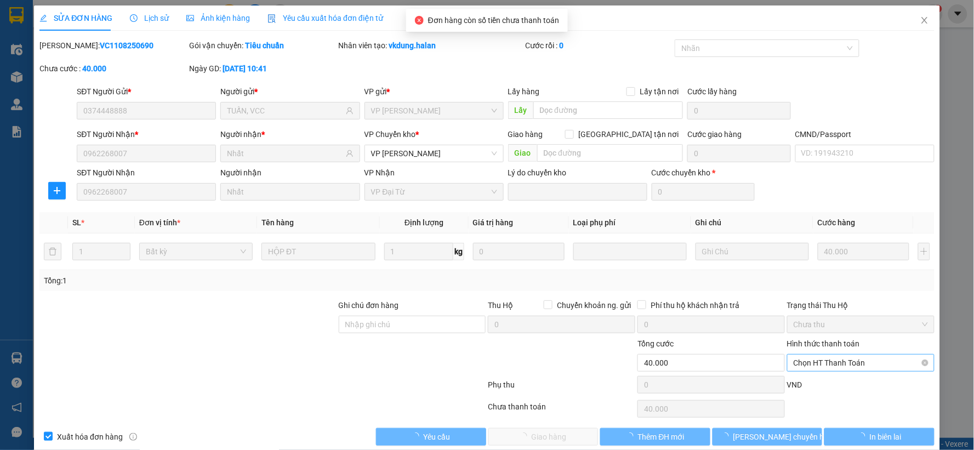
click at [804, 363] on span "Chọn HT Thanh Toán" at bounding box center [861, 363] width 134 height 16
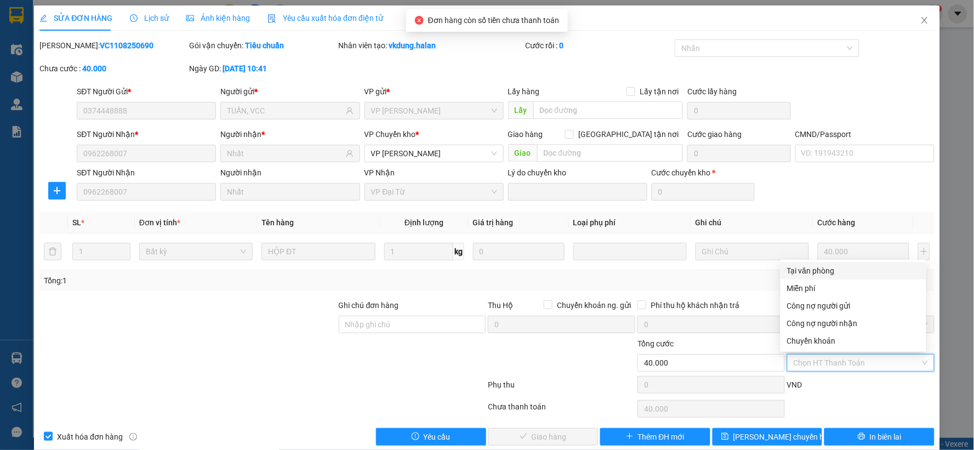
click at [793, 270] on div "Tại văn phòng" at bounding box center [853, 271] width 133 height 12
type input "0"
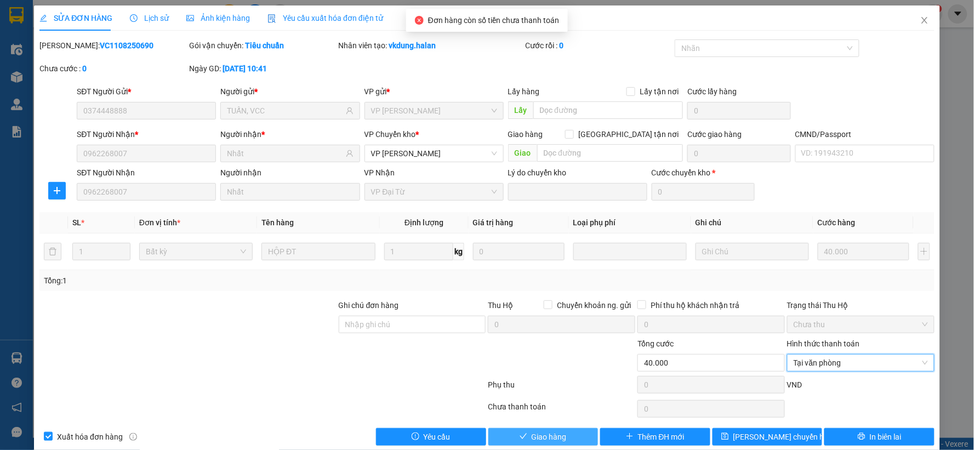
click at [561, 441] on span "Giao hàng" at bounding box center [549, 437] width 35 height 12
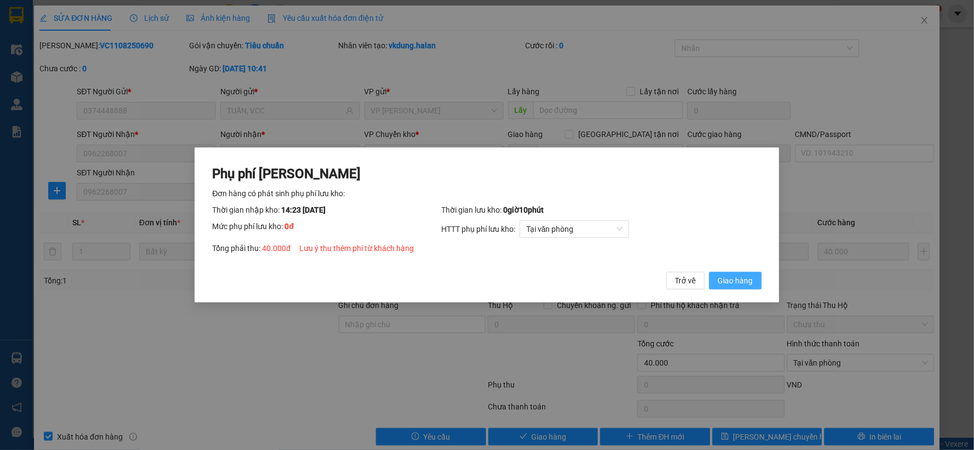
click at [724, 282] on span "Giao hàng" at bounding box center [735, 281] width 35 height 12
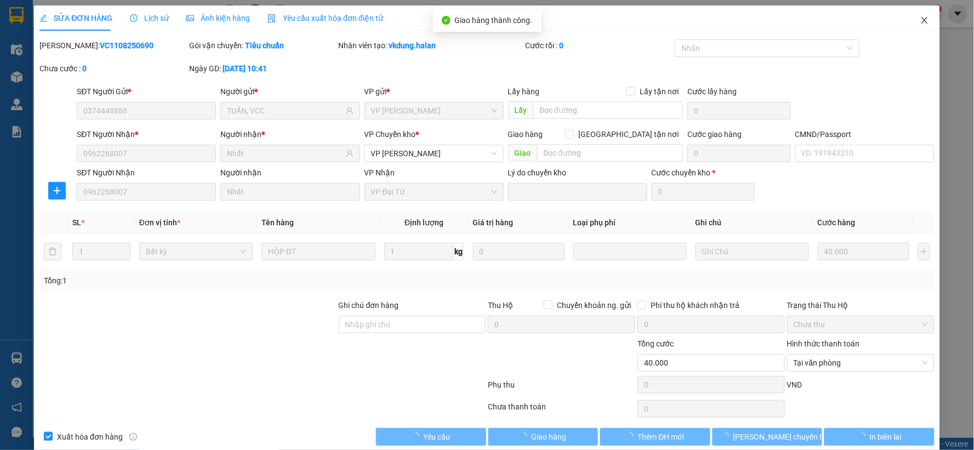
click at [911, 16] on span "Close" at bounding box center [924, 20] width 31 height 31
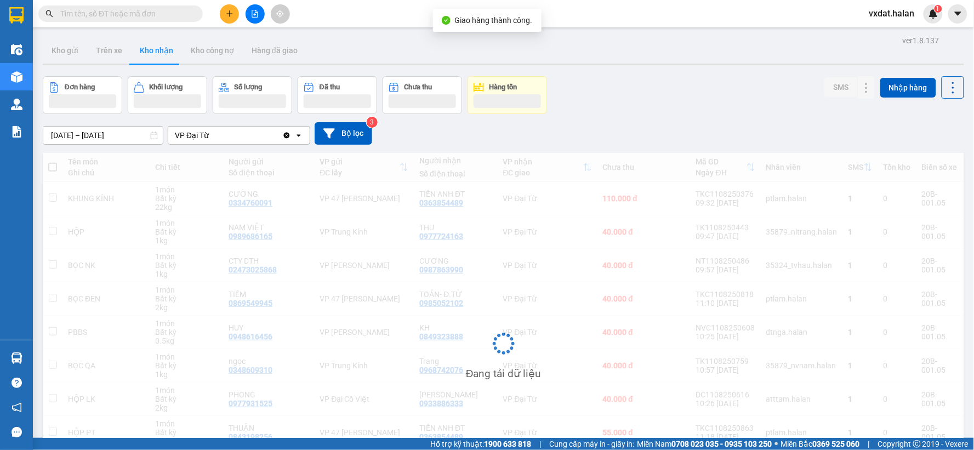
click at [684, 100] on div "Đơn hàng Khối lượng Số lượng Đã thu Chưa thu Hàng tồn SMS Nhập hàng" at bounding box center [504, 95] width 922 height 38
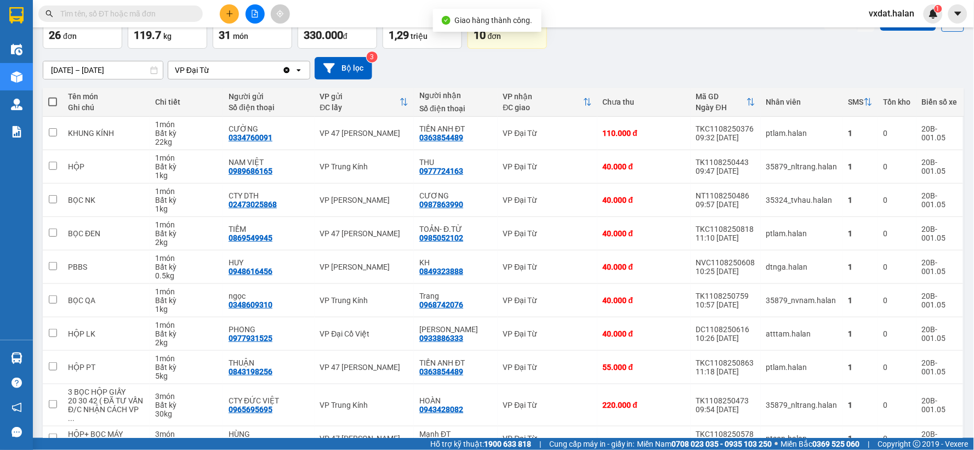
scroll to position [117, 0]
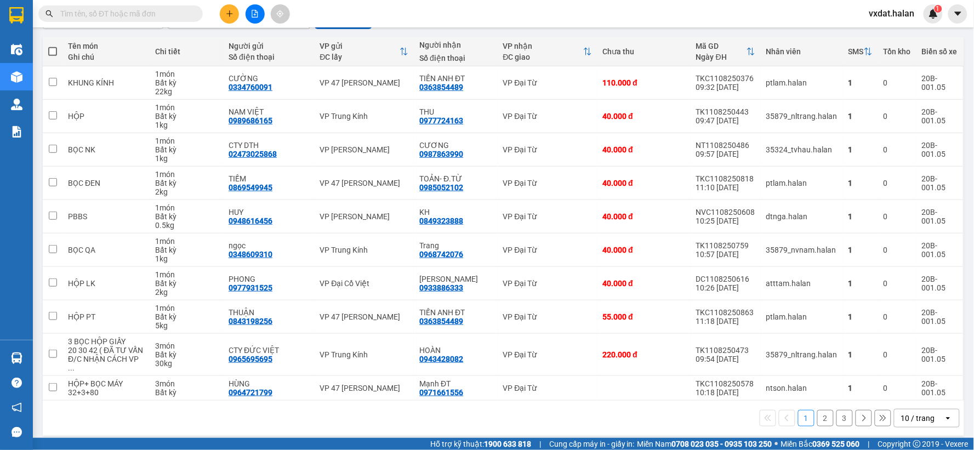
click at [822, 411] on button "2" at bounding box center [825, 418] width 16 height 16
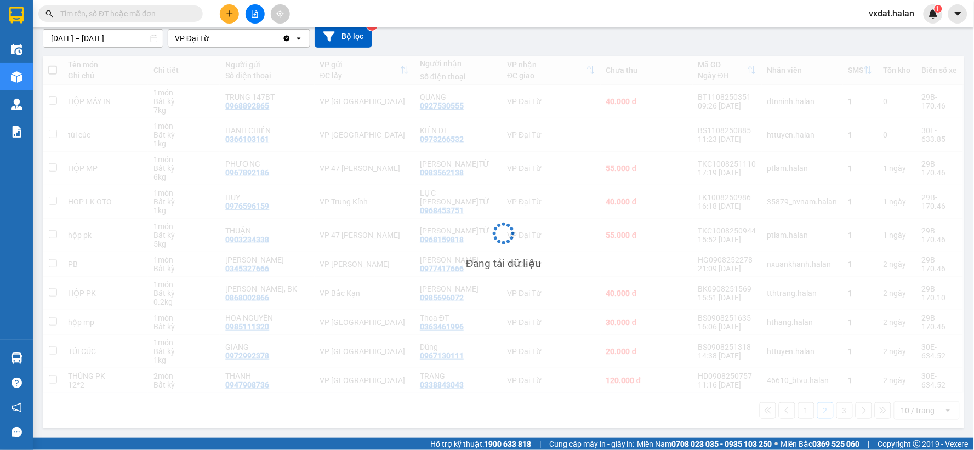
scroll to position [100, 0]
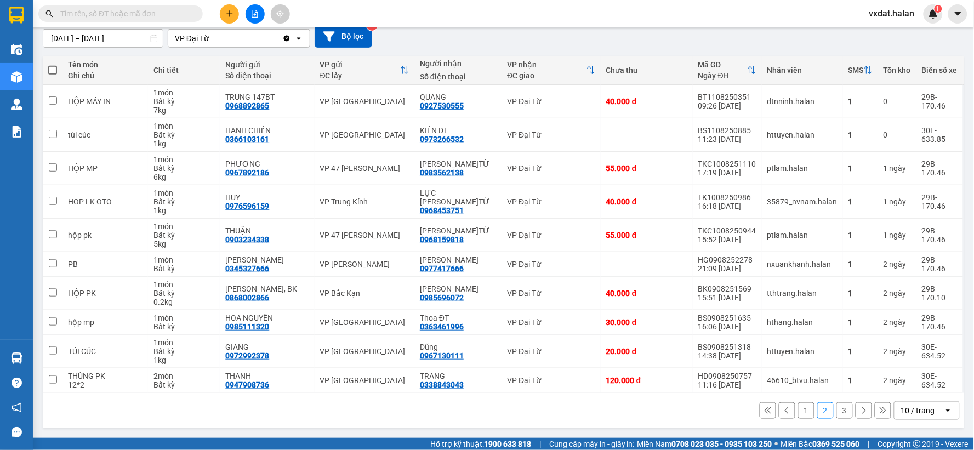
click at [837, 414] on button "3" at bounding box center [845, 410] width 16 height 16
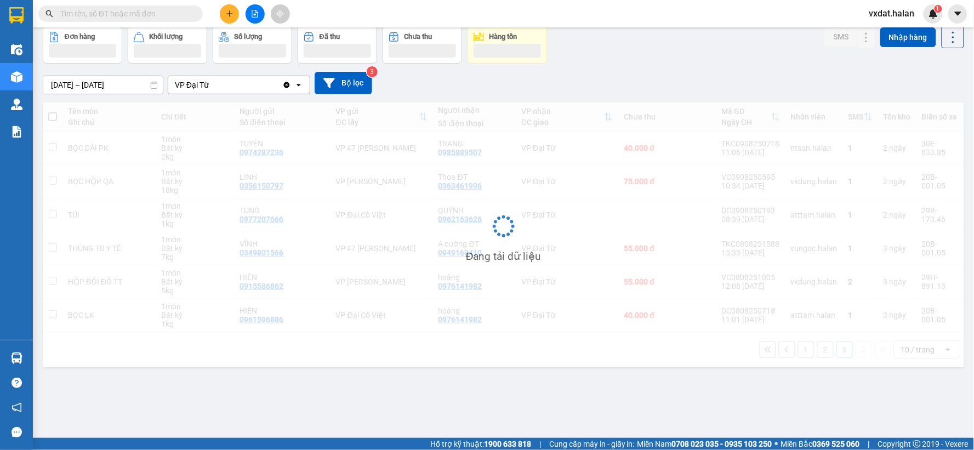
scroll to position [50, 0]
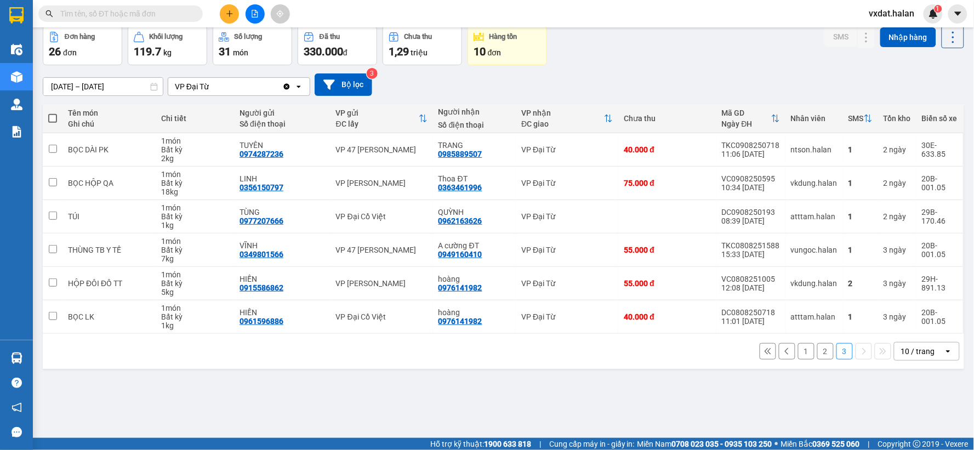
click at [629, 382] on div "ver 1.8.137 Kho gửi Trên xe Kho nhận Kho công nợ Hàng đã giao Đơn hàng 26 đơn K…" at bounding box center [503, 207] width 930 height 450
click at [820, 351] on button "2" at bounding box center [825, 351] width 16 height 16
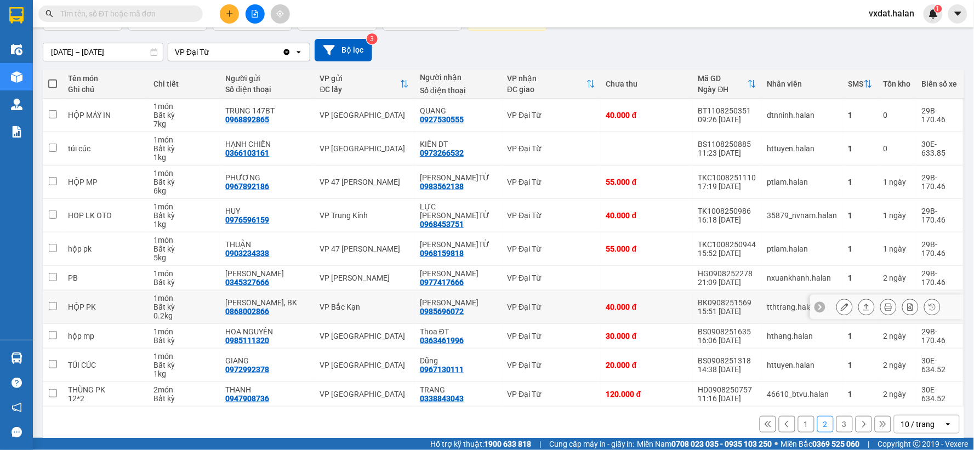
scroll to position [100, 0]
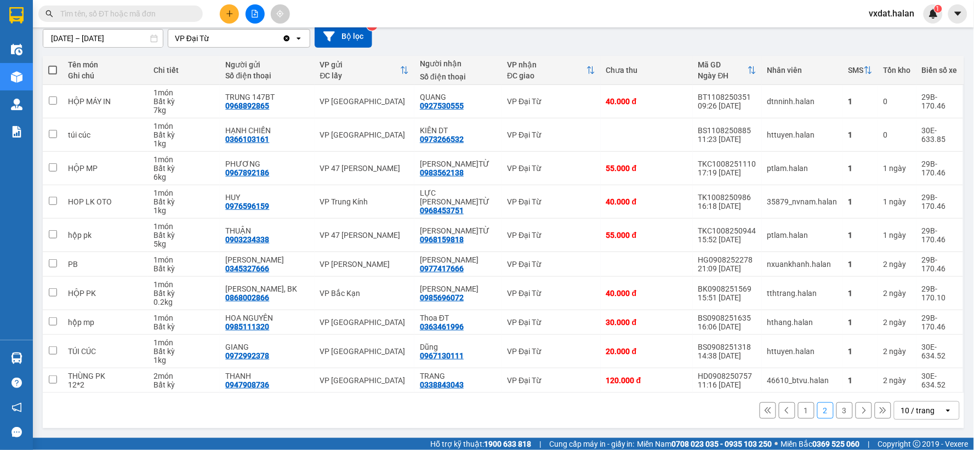
click at [837, 412] on button "3" at bounding box center [845, 410] width 16 height 16
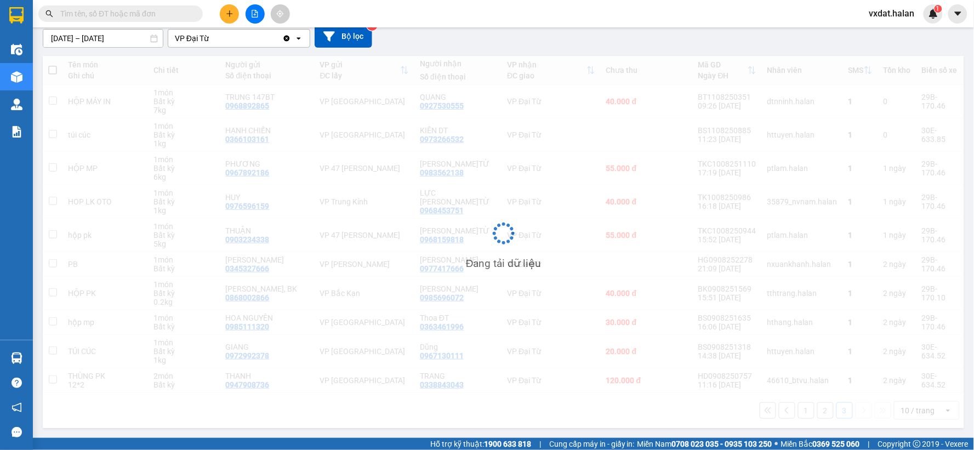
scroll to position [50, 0]
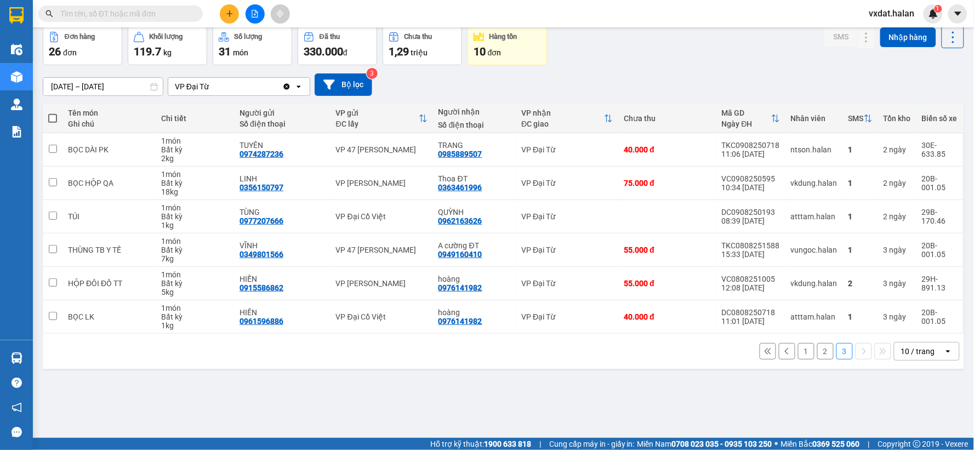
click at [817, 350] on button "2" at bounding box center [825, 351] width 16 height 16
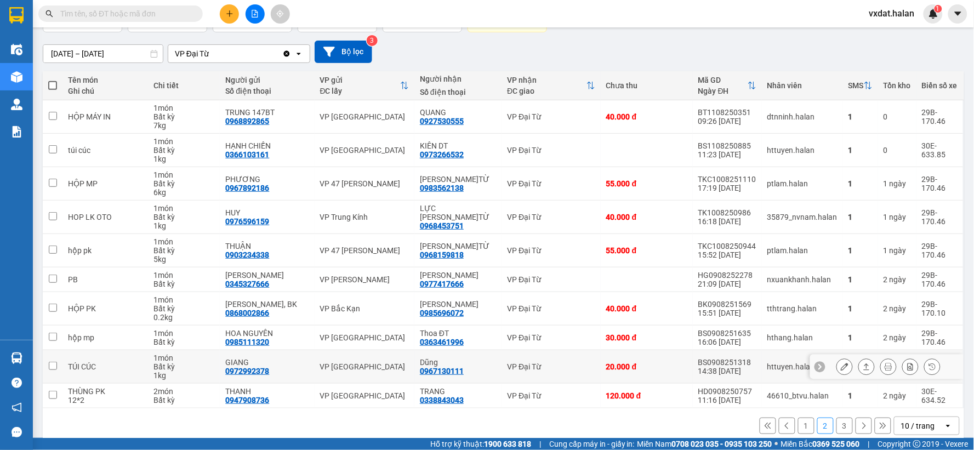
scroll to position [100, 0]
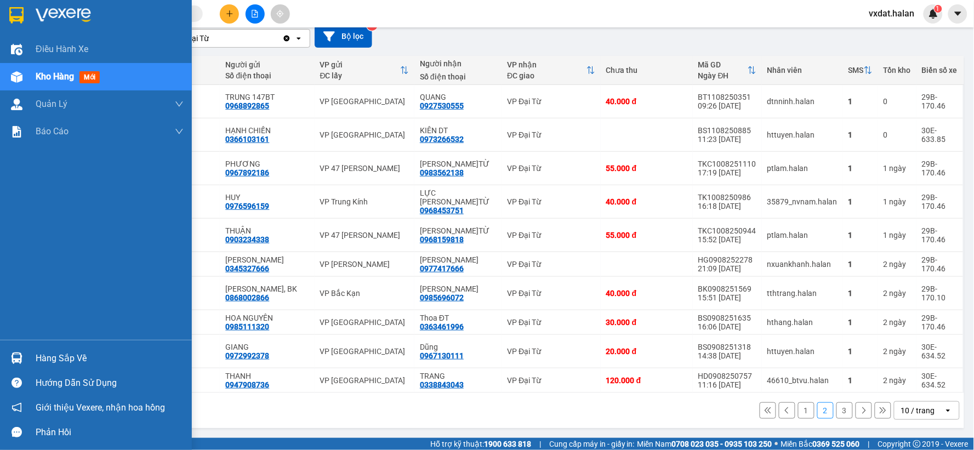
click at [27, 351] on div "Hàng sắp về" at bounding box center [96, 358] width 192 height 25
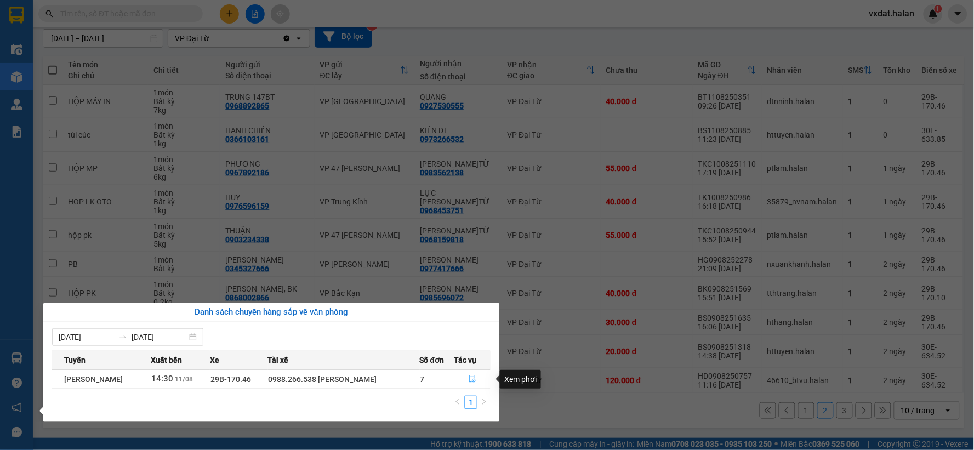
click at [485, 385] on button "button" at bounding box center [473, 380] width 36 height 18
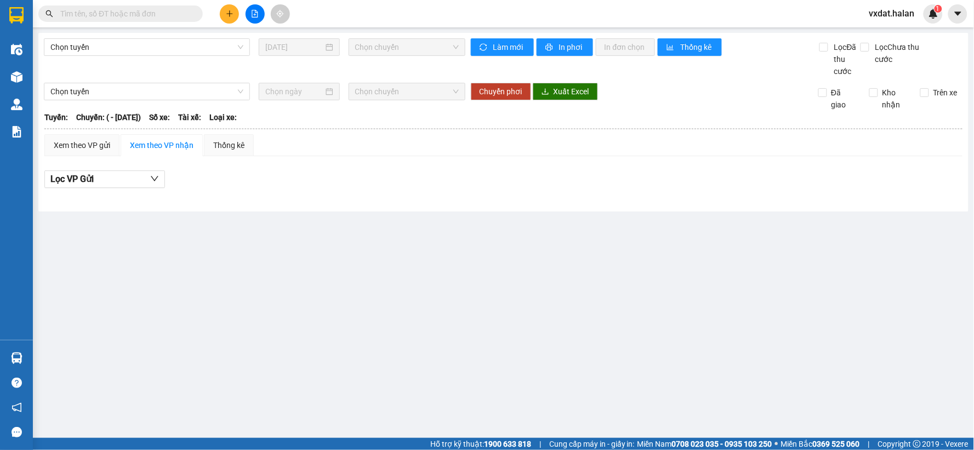
click at [476, 428] on main "Chọn tuyến 11/08/2025 Chọn chuyến Làm mới In phơi In đơn chọn Thống kê Lọc Đã t…" at bounding box center [487, 219] width 974 height 438
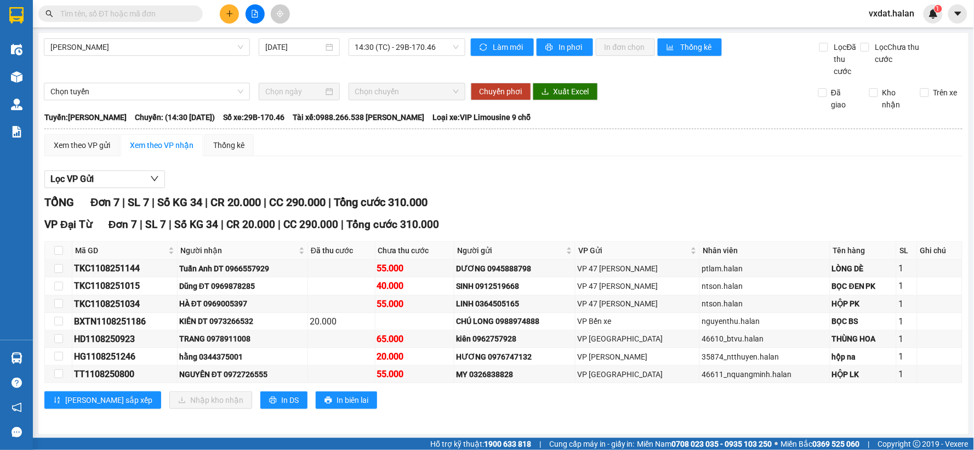
click at [178, 18] on input "text" at bounding box center [124, 14] width 129 height 12
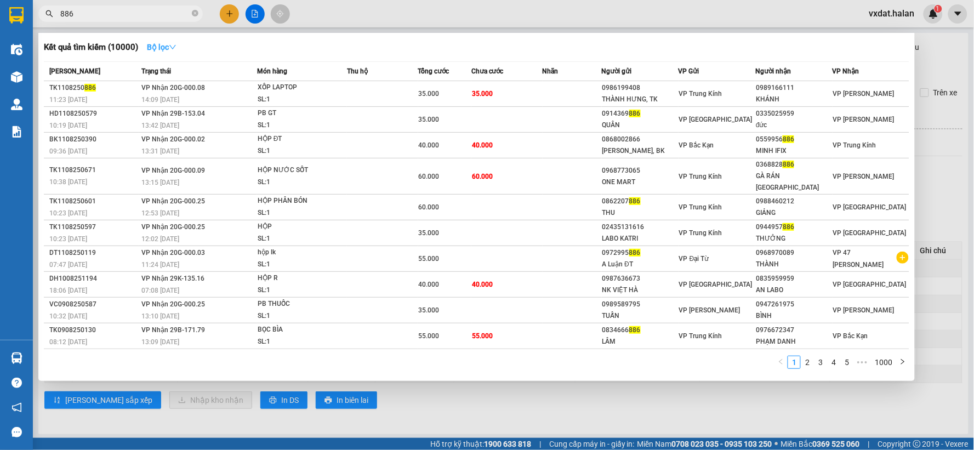
type input "886"
click at [157, 49] on strong "Bộ lọc" at bounding box center [162, 47] width 30 height 9
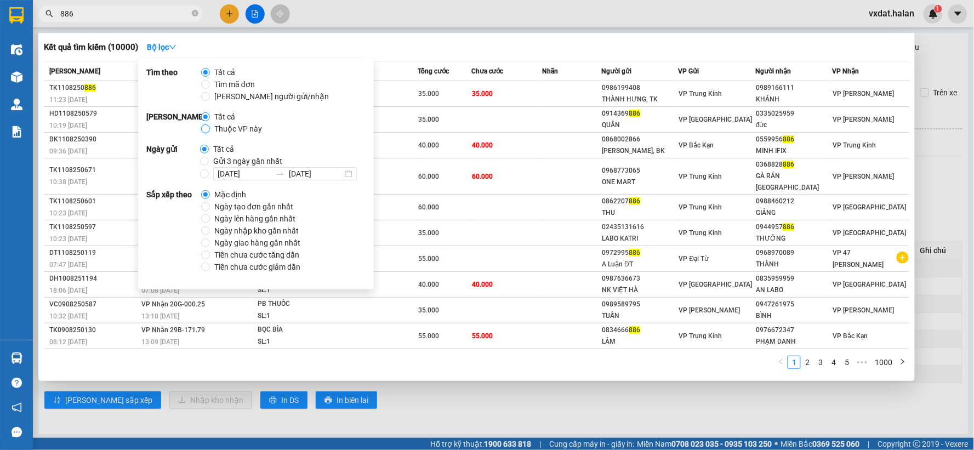
click at [206, 130] on input "Thuộc VP này" at bounding box center [205, 128] width 9 height 9
radio input "true"
radio input "false"
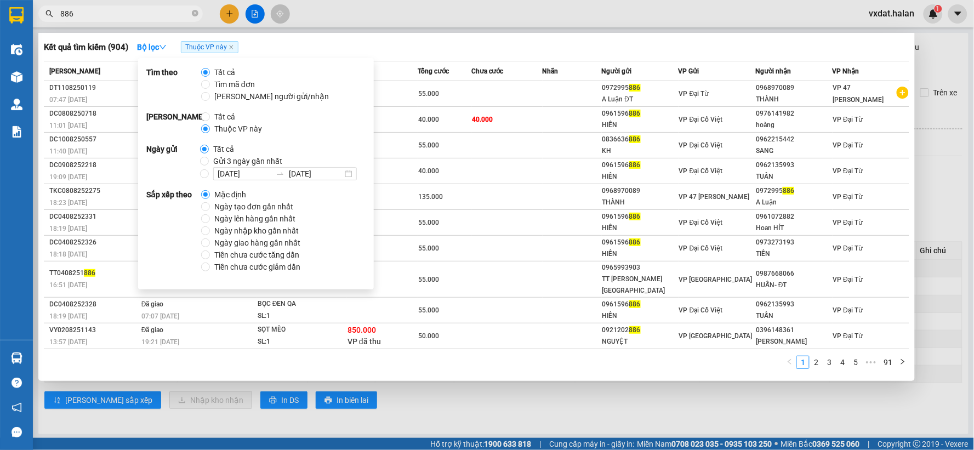
click at [532, 42] on div "Kết quả tìm kiếm ( 904 ) Bộ lọc Thuộc VP này" at bounding box center [477, 47] width 866 height 18
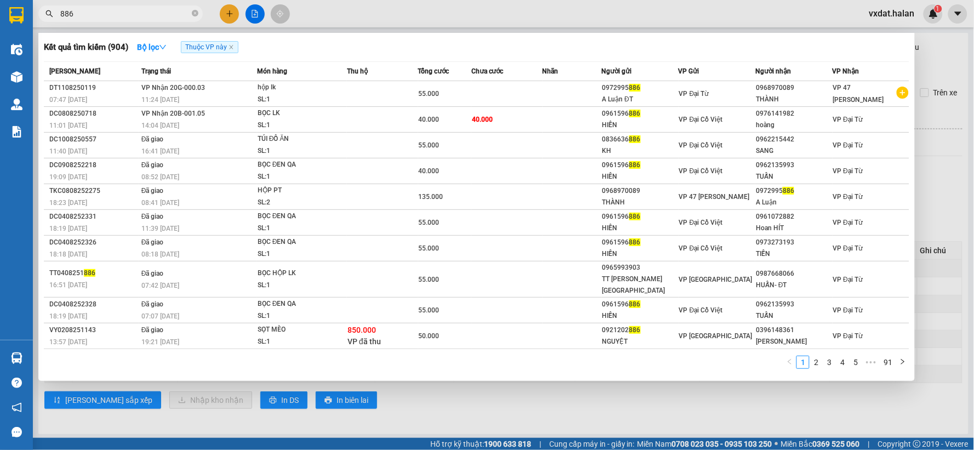
click at [517, 48] on div "Kết quả tìm kiếm ( 904 ) Bộ lọc Thuộc VP này" at bounding box center [477, 47] width 866 height 18
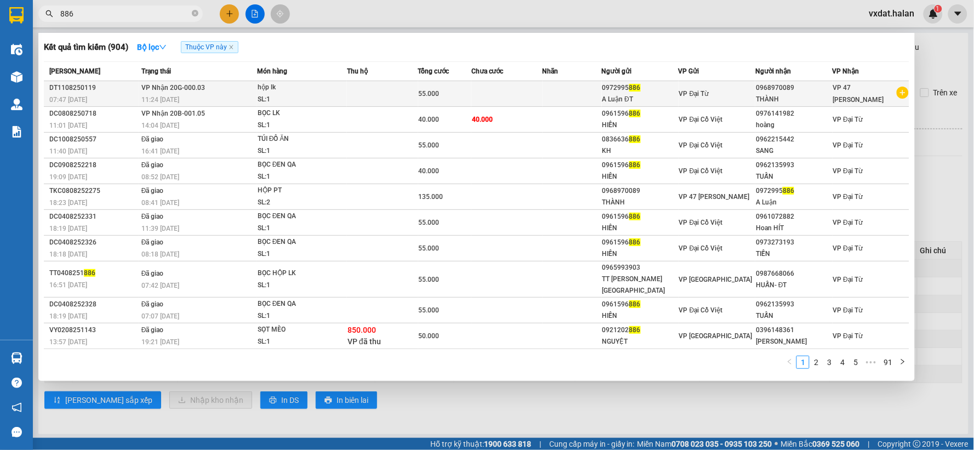
click at [333, 89] on div "hộp lk" at bounding box center [299, 88] width 82 height 12
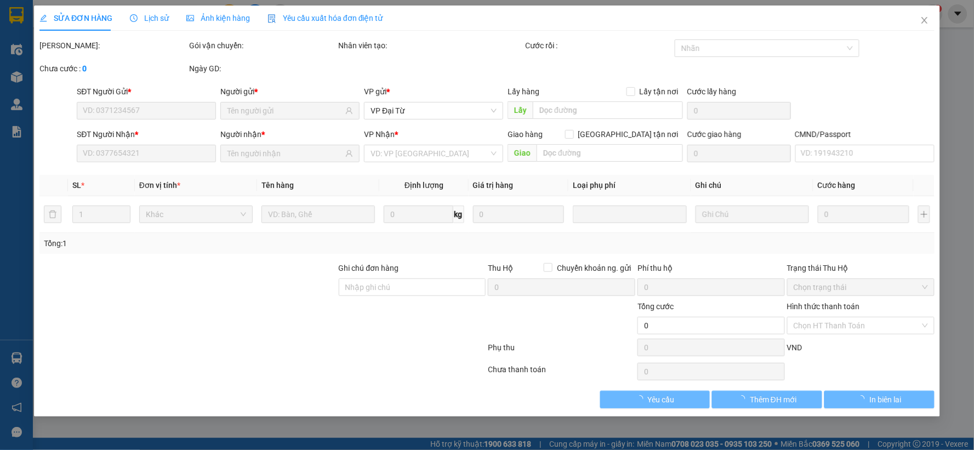
click at [160, 26] on div "Lịch sử" at bounding box center [149, 17] width 39 height 25
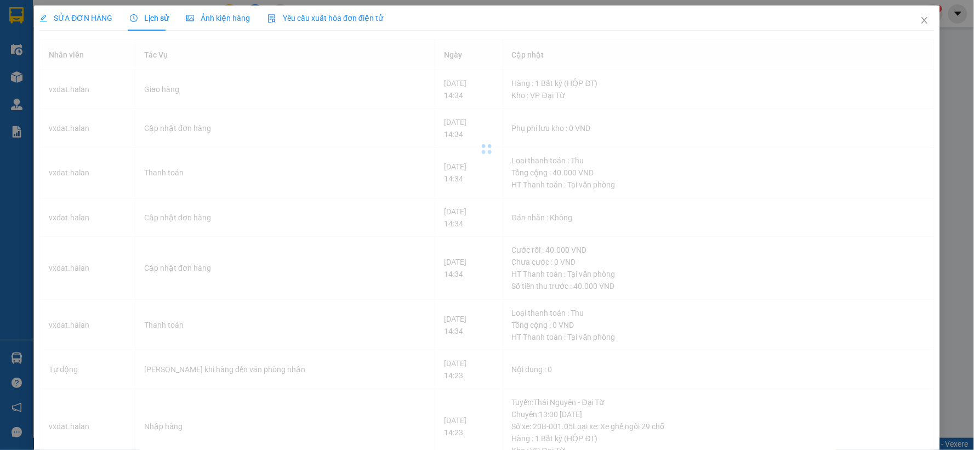
click at [159, 24] on div "Lịch sử" at bounding box center [149, 17] width 39 height 25
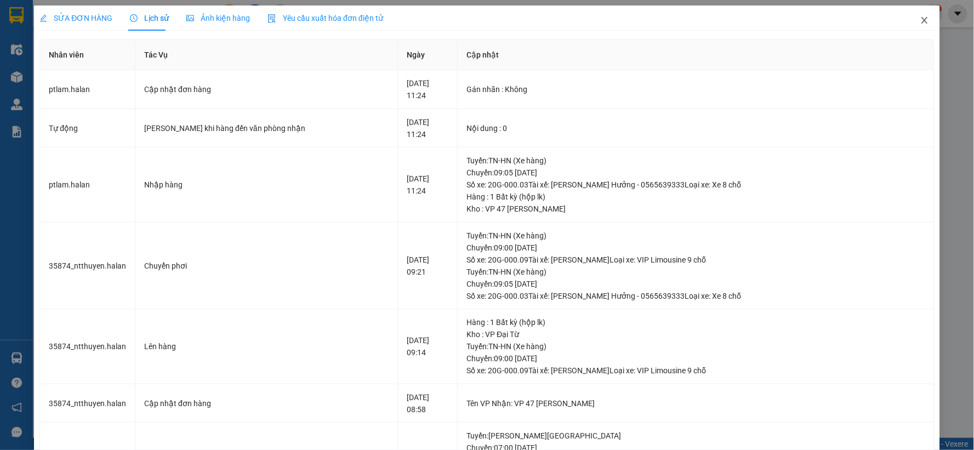
click at [910, 21] on span "Close" at bounding box center [924, 20] width 31 height 31
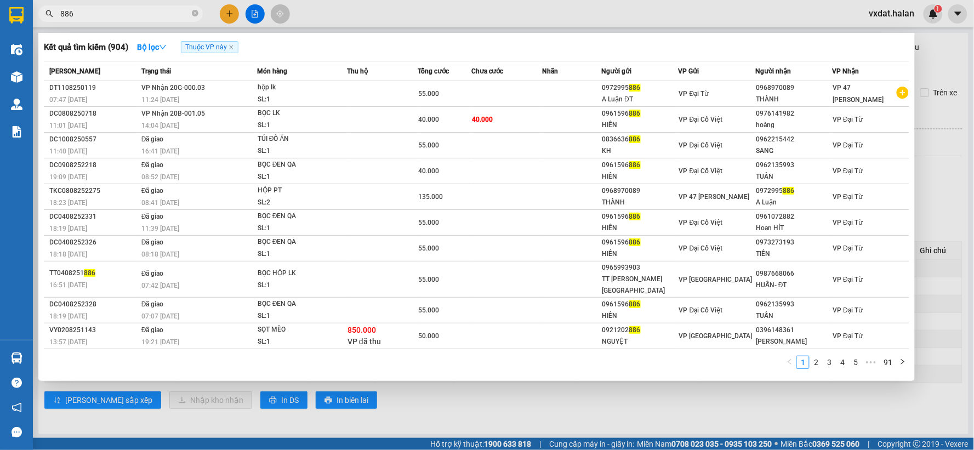
click at [167, 15] on input "886" at bounding box center [124, 14] width 129 height 12
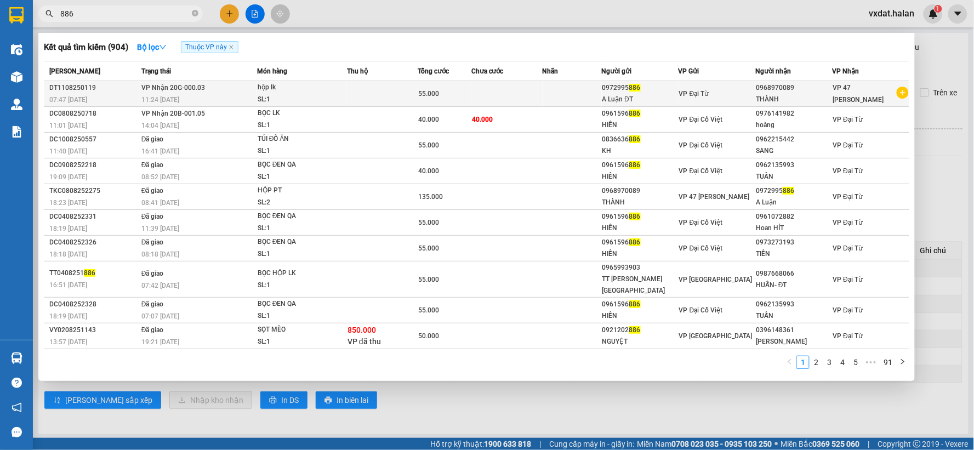
click at [605, 100] on div "A Luận ĐT" at bounding box center [640, 100] width 76 height 12
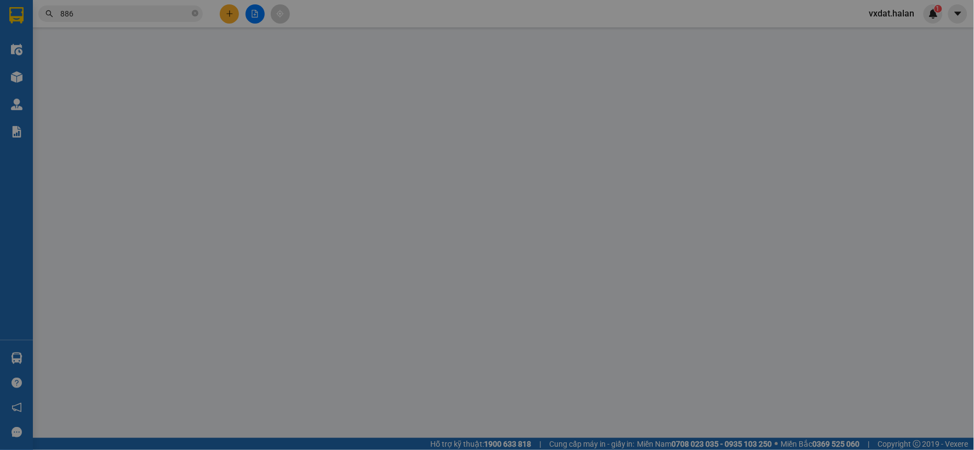
type input "0972995886"
type input "0968970089"
type input "55.000"
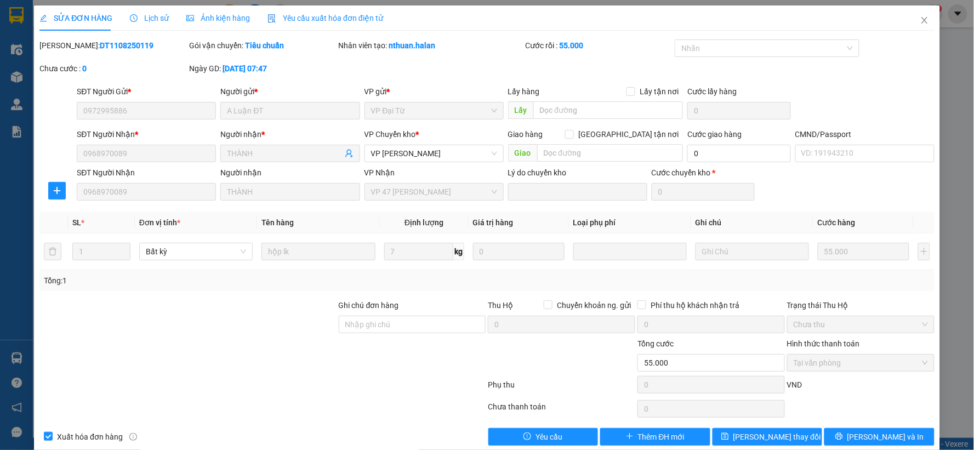
click at [140, 25] on div "Lịch sử" at bounding box center [149, 17] width 39 height 25
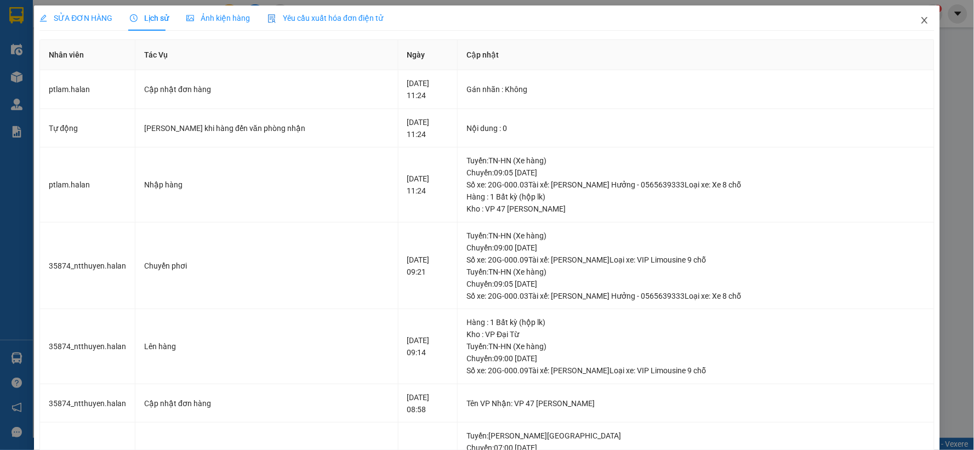
click at [925, 21] on span "Close" at bounding box center [924, 20] width 31 height 31
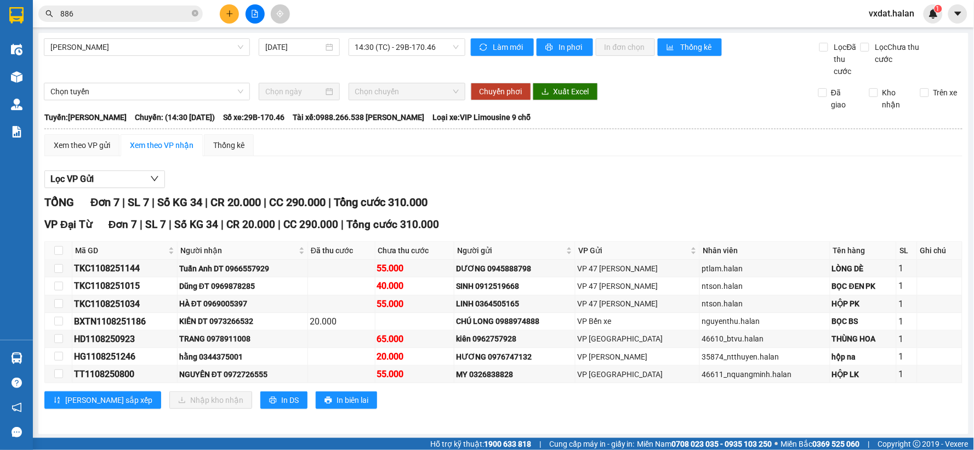
click at [555, 170] on div "Lọc VP Gửi TỔNG Đơn 7 | SL 7 | Số KG 34 | CR 20.000 | CC 290.000 | Tổng cước 3…" at bounding box center [503, 294] width 918 height 258
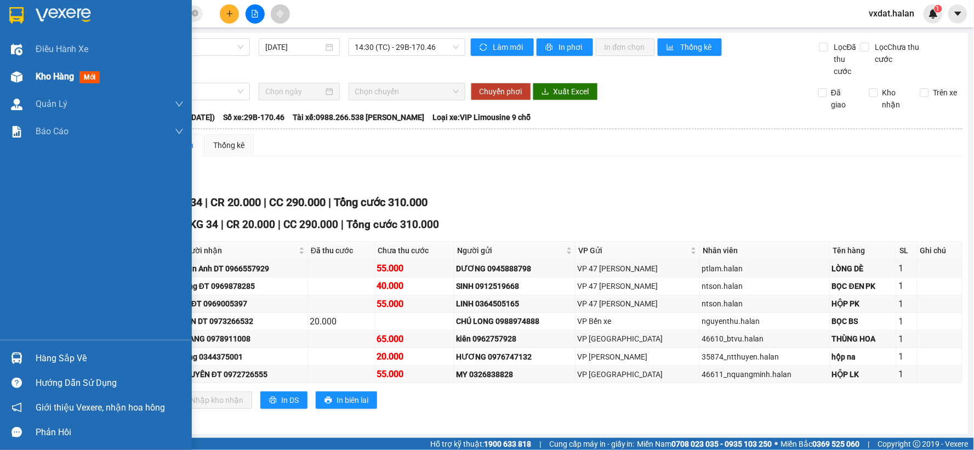
click at [8, 78] on div at bounding box center [16, 76] width 19 height 19
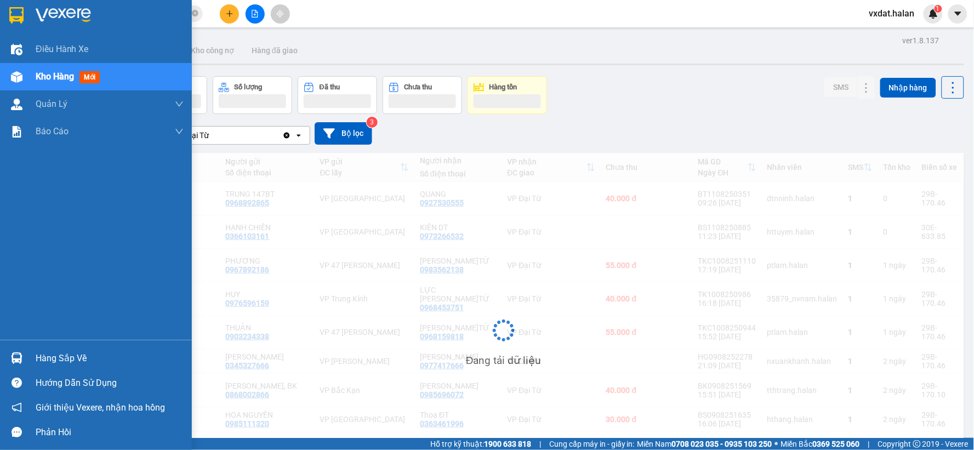
click at [55, 352] on div "Hàng sắp về" at bounding box center [110, 358] width 148 height 16
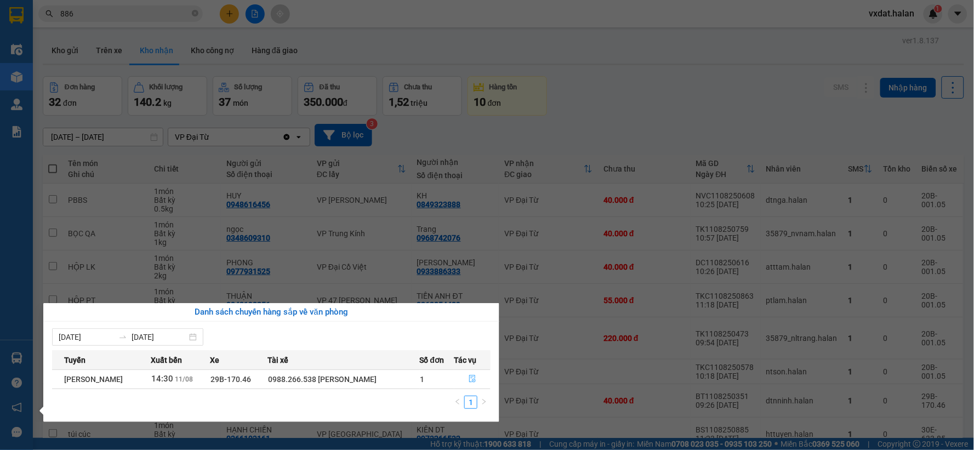
click at [481, 375] on button "button" at bounding box center [473, 380] width 36 height 18
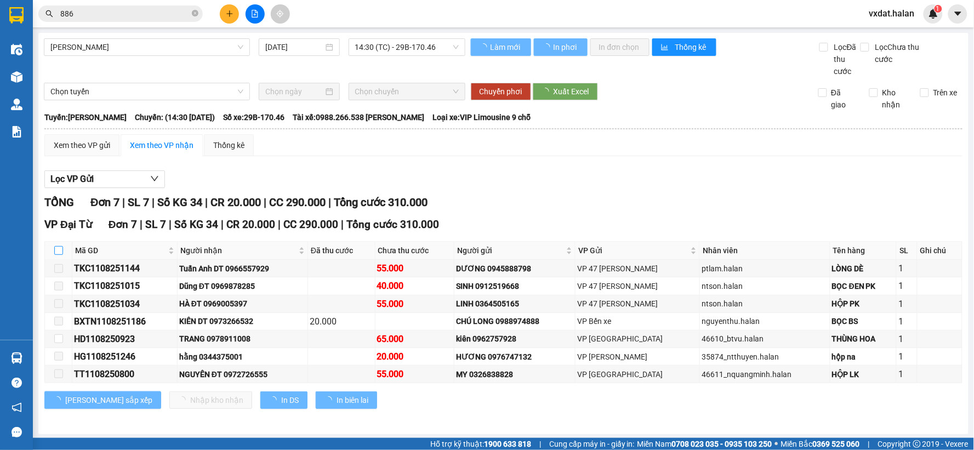
click at [58, 249] on input "checkbox" at bounding box center [58, 250] width 9 height 9
checkbox input "true"
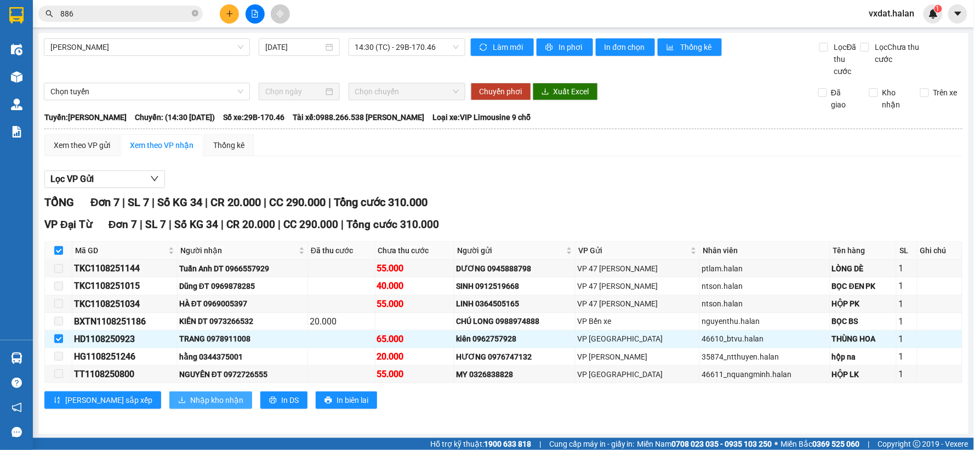
click at [190, 401] on span "Nhập kho nhận" at bounding box center [216, 400] width 53 height 12
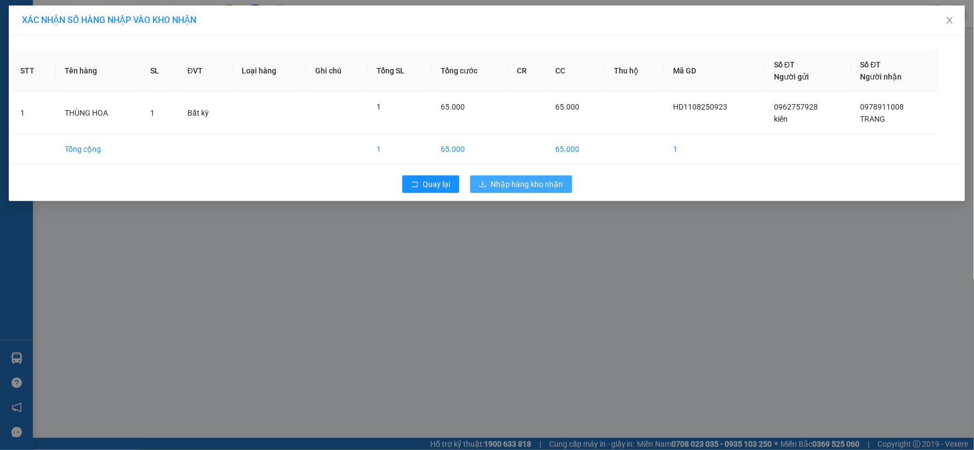
click at [519, 187] on span "Nhập hàng kho nhận" at bounding box center [527, 184] width 72 height 12
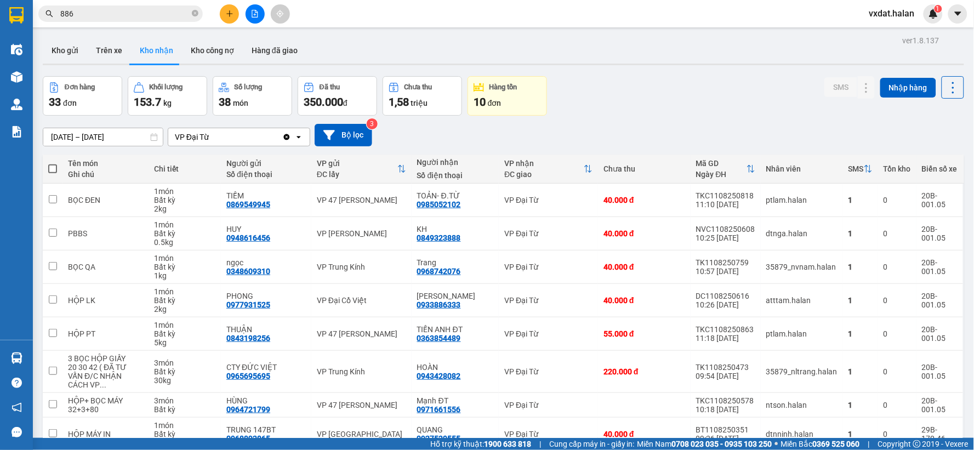
click at [152, 8] on input "886" at bounding box center [124, 14] width 129 height 12
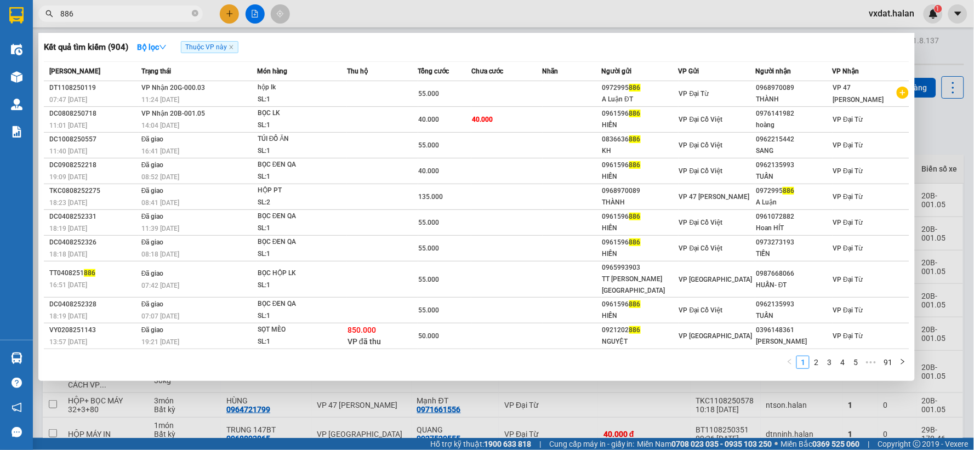
click at [152, 8] on input "886" at bounding box center [124, 14] width 129 height 12
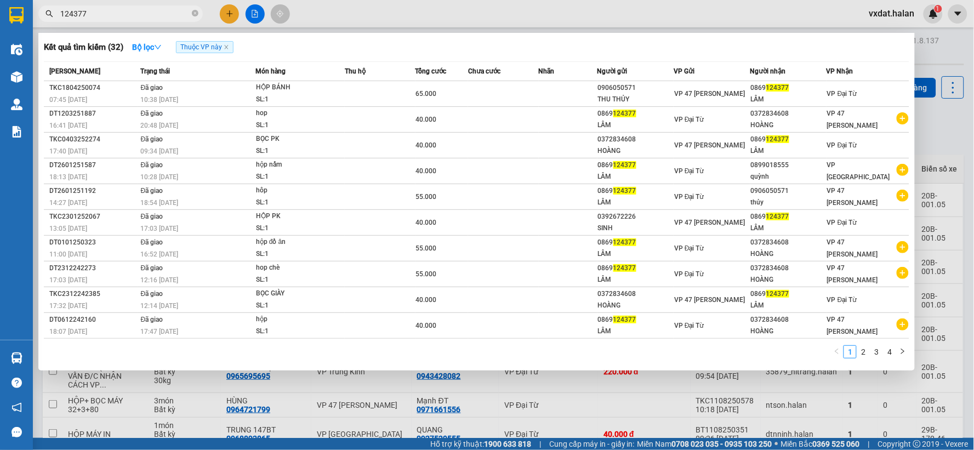
type input "124377"
click at [399, 2] on div at bounding box center [487, 225] width 974 height 450
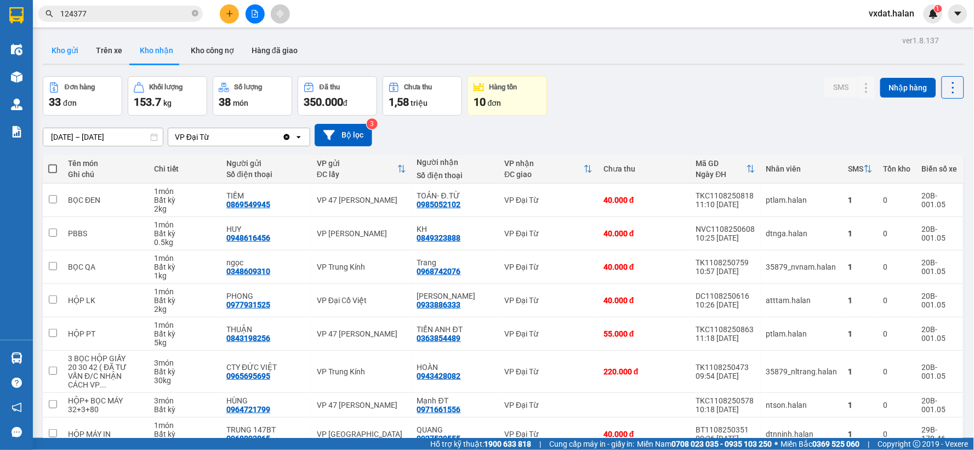
click at [57, 55] on button "Kho gửi" at bounding box center [65, 50] width 44 height 26
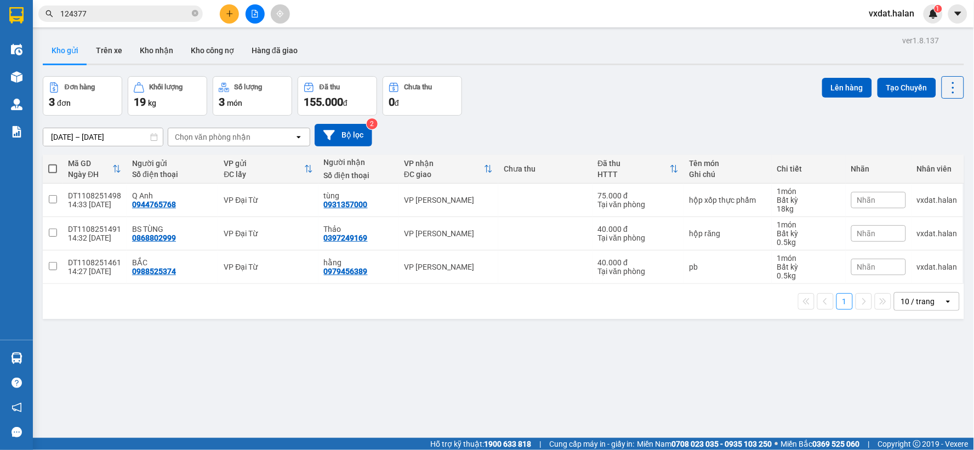
click at [50, 172] on span at bounding box center [52, 168] width 9 height 9
click at [53, 163] on input "checkbox" at bounding box center [53, 163] width 0 height 0
checkbox input "true"
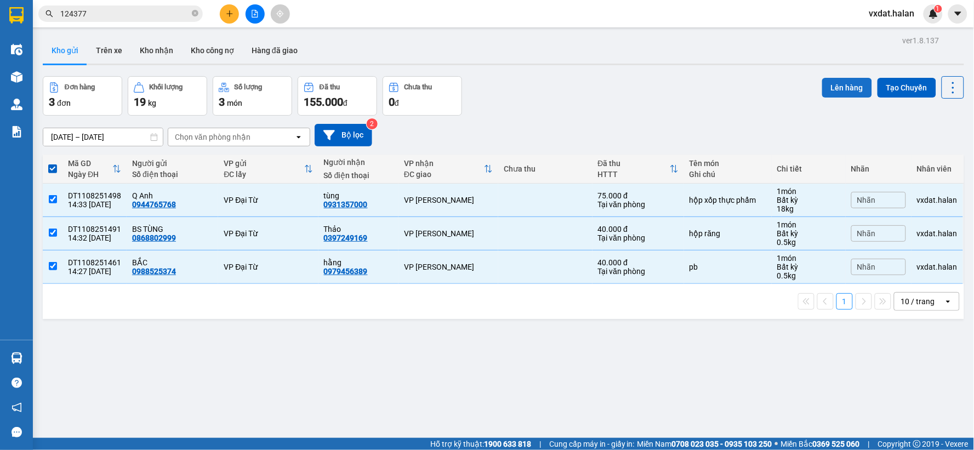
click at [846, 88] on button "Lên hàng" at bounding box center [847, 88] width 50 height 20
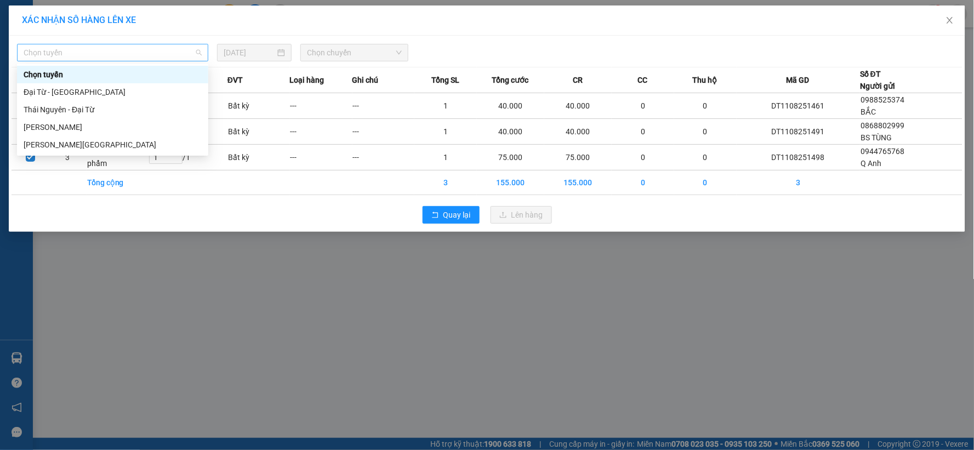
click at [146, 59] on span "Chọn tuyến" at bounding box center [113, 52] width 178 height 16
click at [113, 141] on div "[PERSON_NAME][GEOGRAPHIC_DATA]" at bounding box center [113, 145] width 178 height 12
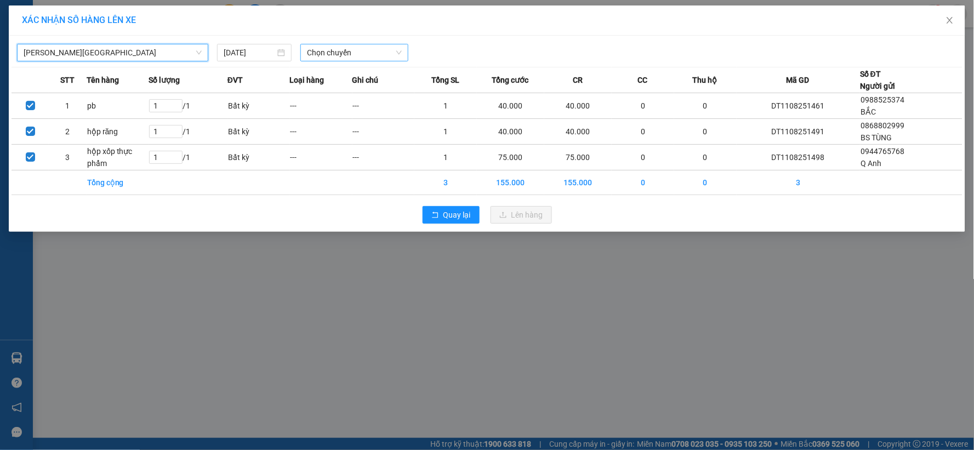
click at [326, 57] on span "Chọn chuyến" at bounding box center [354, 52] width 95 height 16
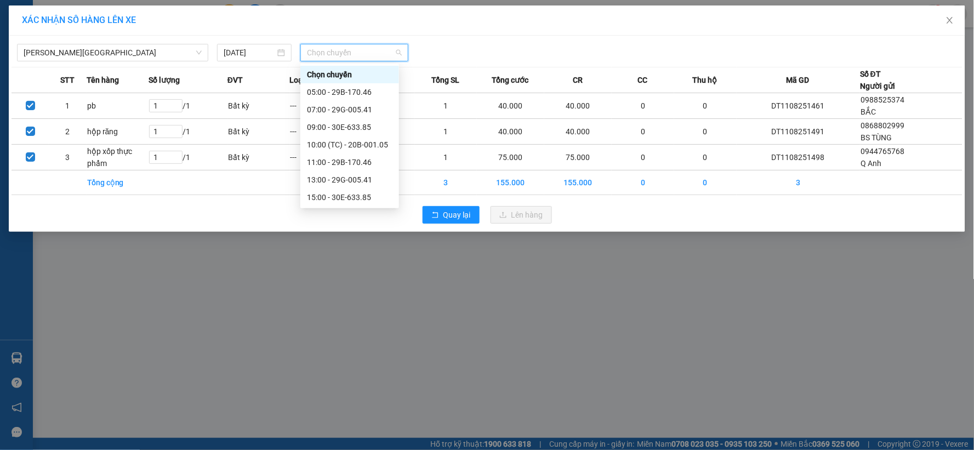
click at [332, 59] on span "Chọn chuyến" at bounding box center [354, 52] width 95 height 16
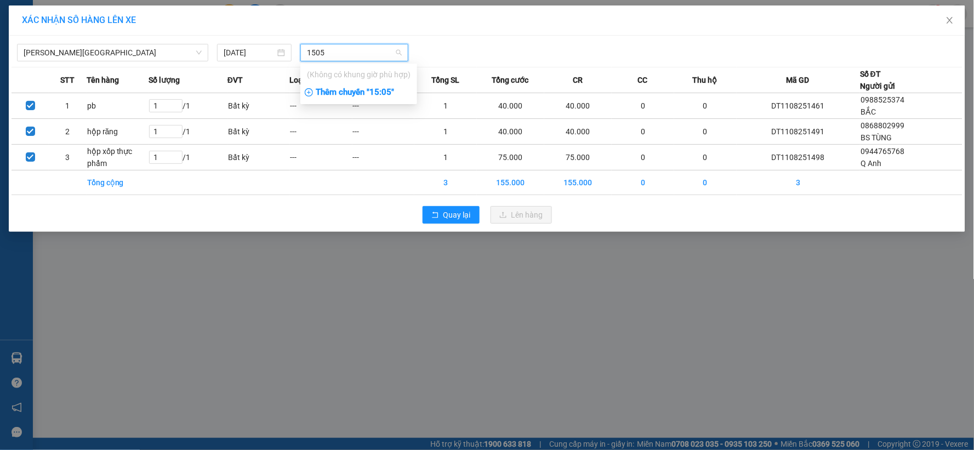
type input "1505"
click at [353, 88] on div "Thêm chuyến " 15:05 "" at bounding box center [358, 92] width 117 height 19
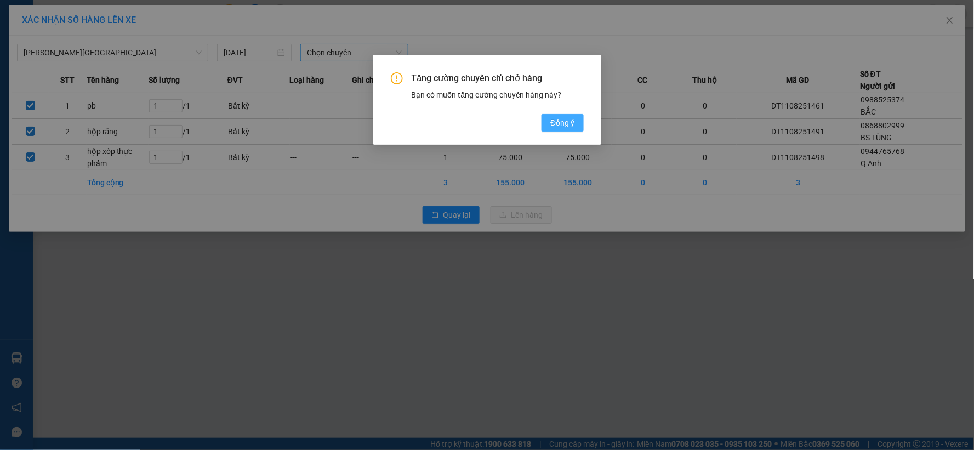
click at [555, 129] on button "Đồng ý" at bounding box center [563, 123] width 42 height 18
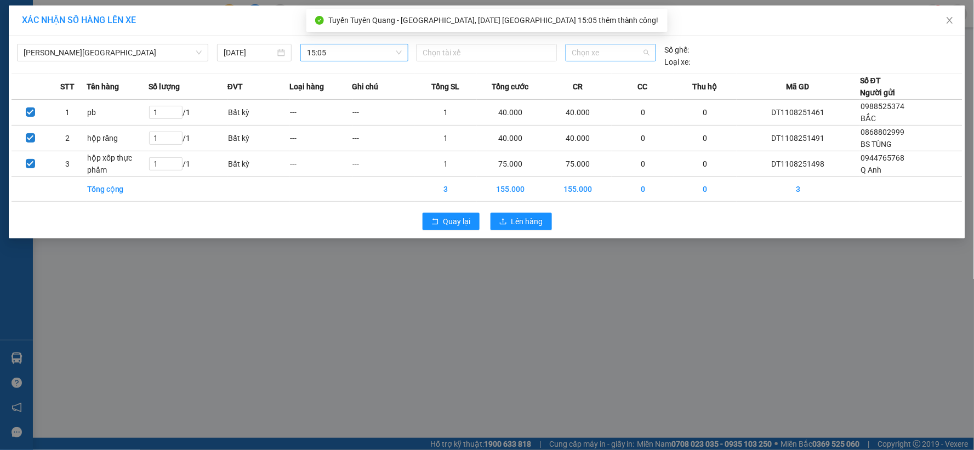
click at [610, 55] on span "Chọn xe" at bounding box center [610, 52] width 77 height 16
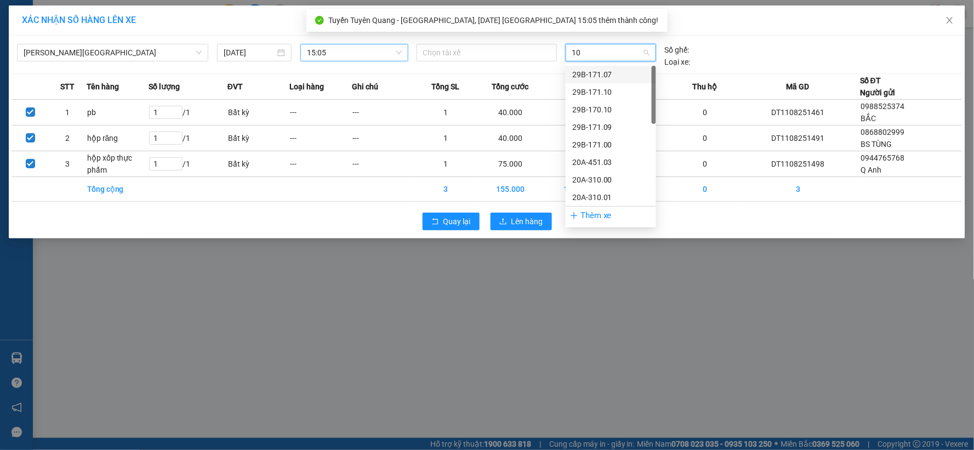
type input "105"
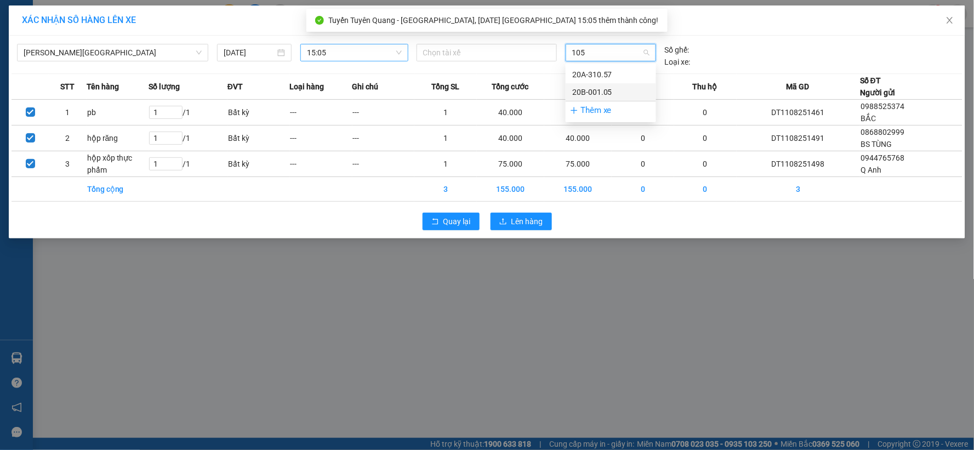
click at [604, 90] on div "20B-001.05" at bounding box center [610, 92] width 77 height 12
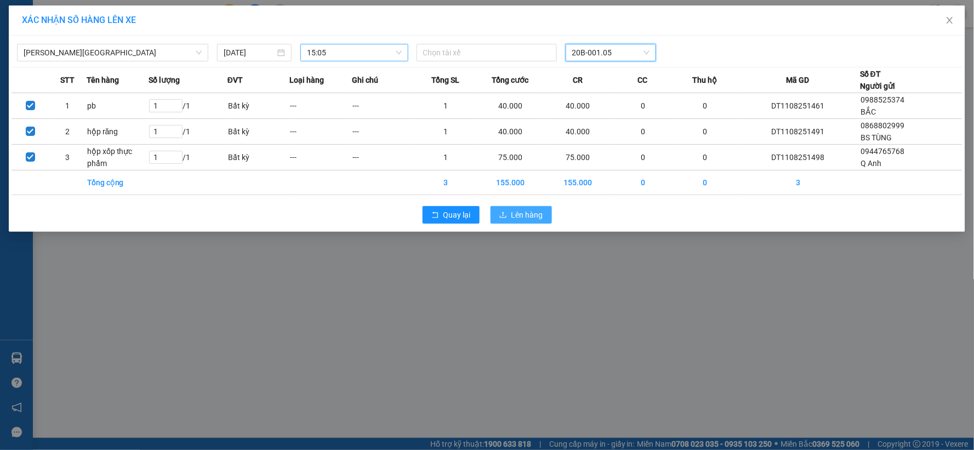
click at [533, 211] on span "Lên hàng" at bounding box center [527, 215] width 32 height 12
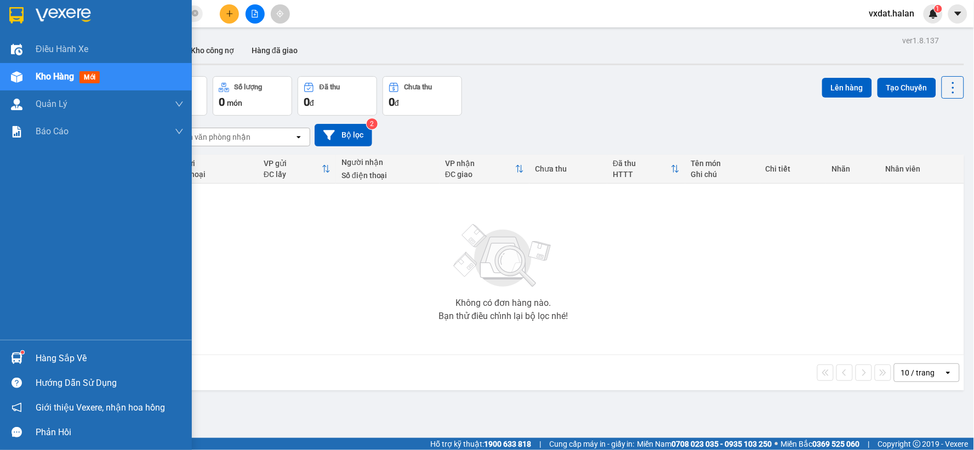
click at [13, 362] on img at bounding box center [17, 359] width 12 height 12
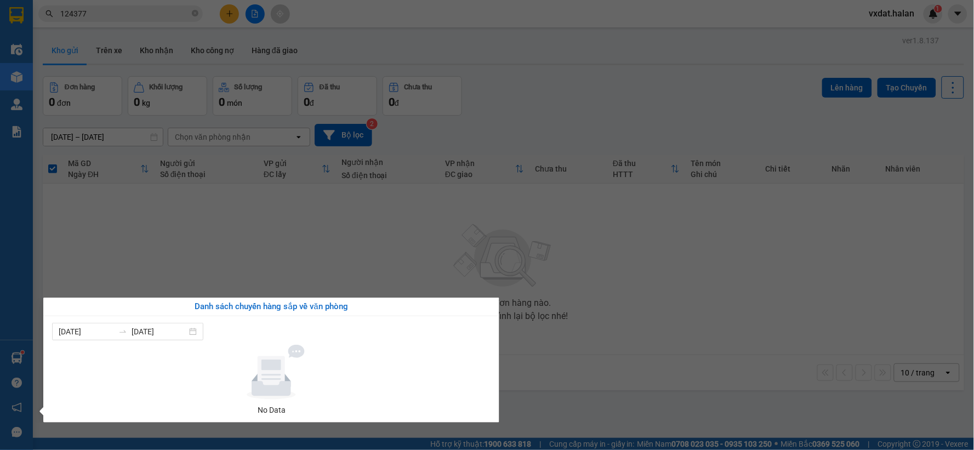
click at [365, 277] on section "Kết quả tìm kiếm ( 32 ) Bộ lọc Thuộc VP này Mã ĐH Trạng thái Món hàng Thu hộ Tổ…" at bounding box center [487, 225] width 974 height 450
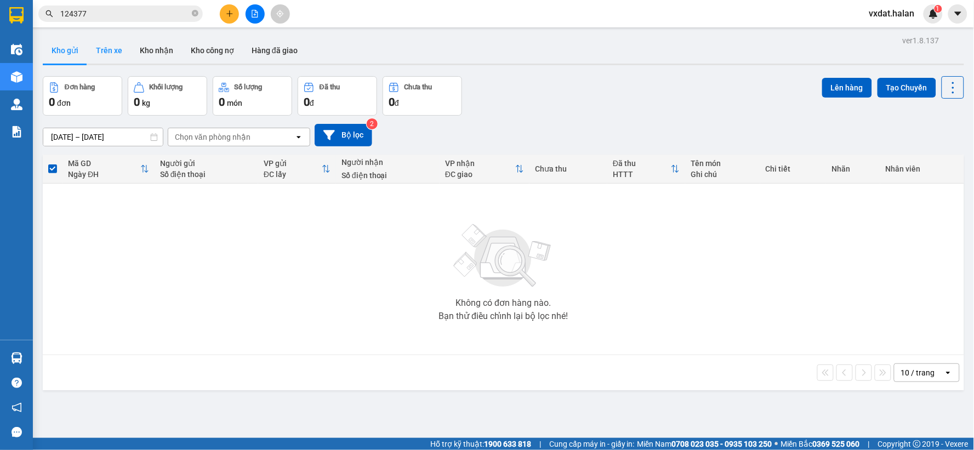
click at [118, 51] on button "Trên xe" at bounding box center [109, 50] width 44 height 26
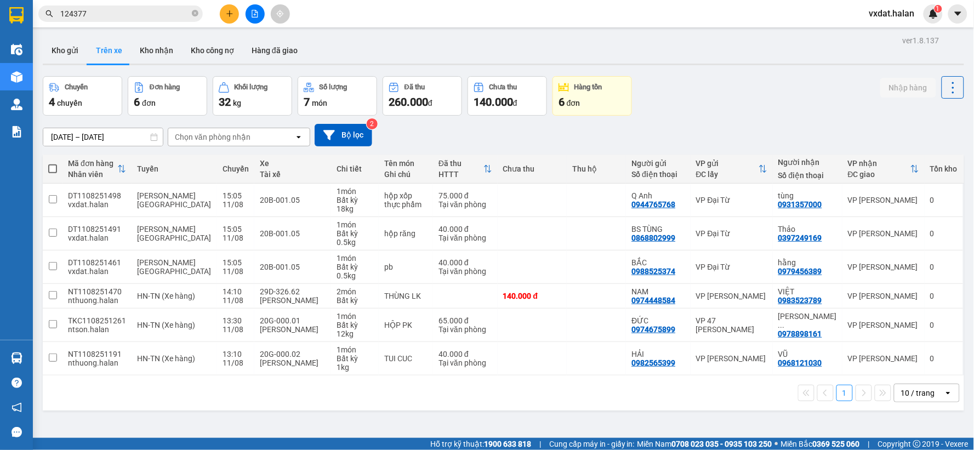
click at [775, 64] on div at bounding box center [504, 65] width 922 height 2
click at [221, 15] on button at bounding box center [229, 13] width 19 height 19
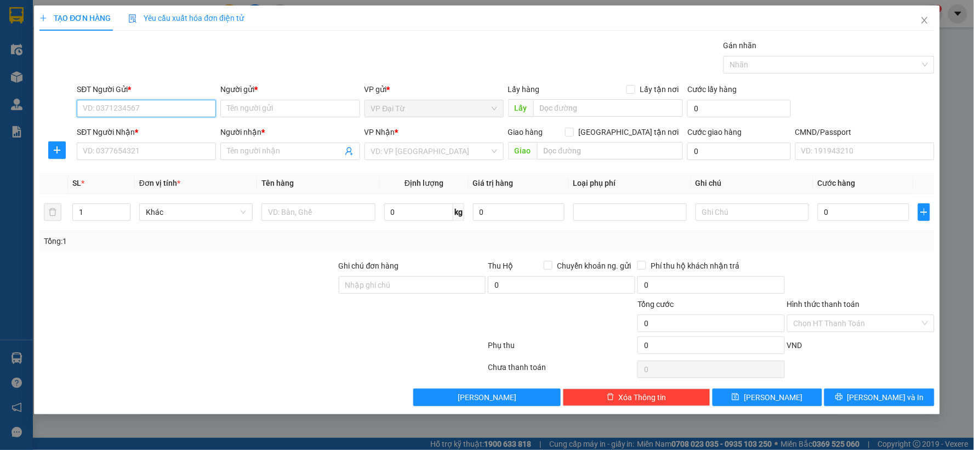
click at [183, 114] on input "SĐT Người Gửi *" at bounding box center [146, 109] width 139 height 18
type input "0977698777"
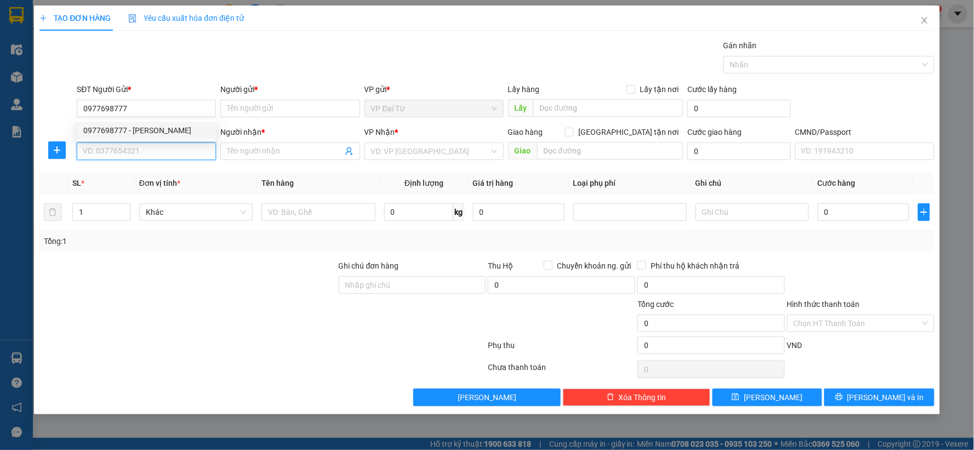
click at [195, 151] on input "SĐT Người Nhận *" at bounding box center [146, 152] width 139 height 18
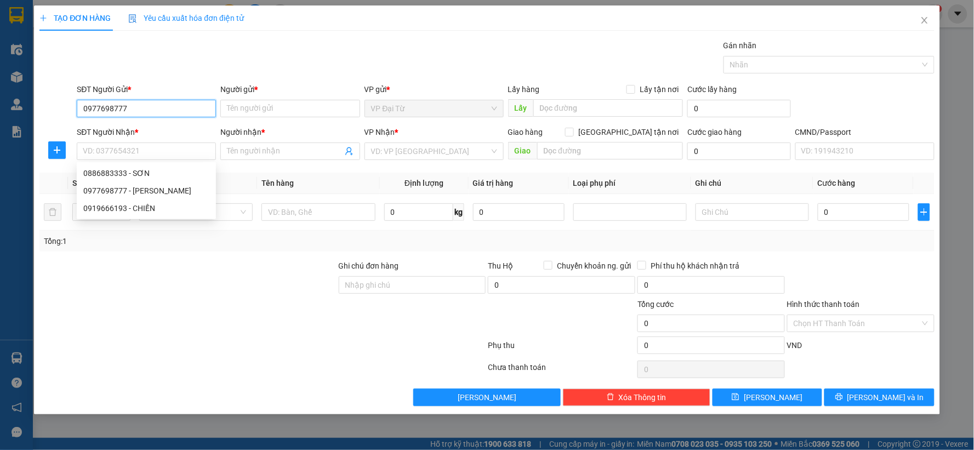
click at [167, 107] on input "0977698777" at bounding box center [146, 109] width 139 height 18
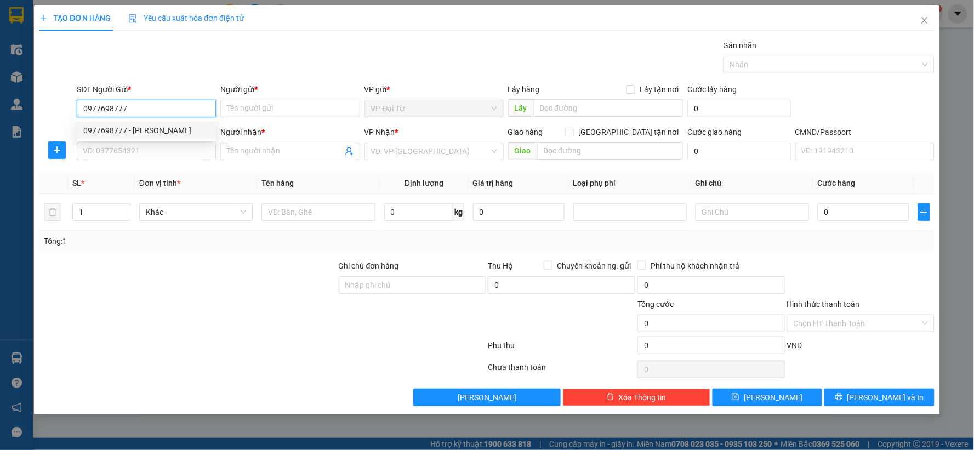
click at [154, 124] on div "0977698777 - TUẤN LƯƠNG" at bounding box center [146, 130] width 126 height 12
type input "TUẤN LƯƠNG"
click at [155, 149] on input "SĐT Người Nhận *" at bounding box center [146, 152] width 139 height 18
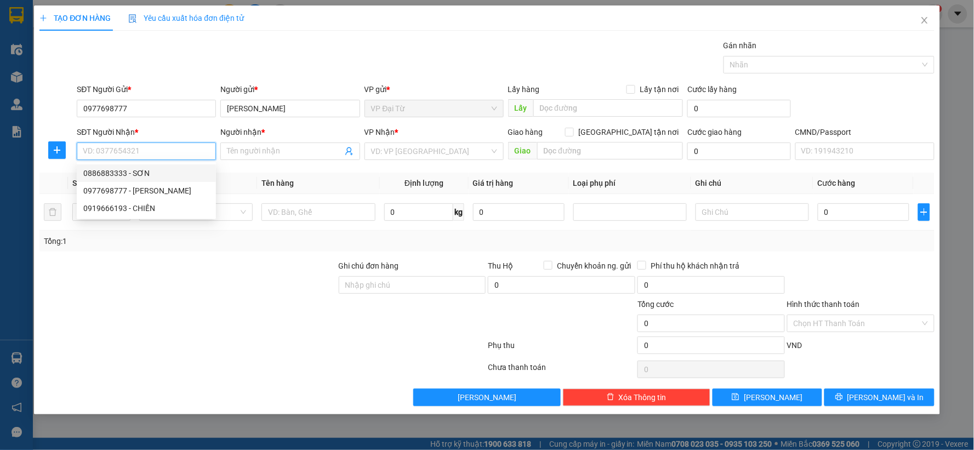
click at [145, 178] on div "0886883333 - SƠN" at bounding box center [146, 173] width 126 height 12
type input "0886883333"
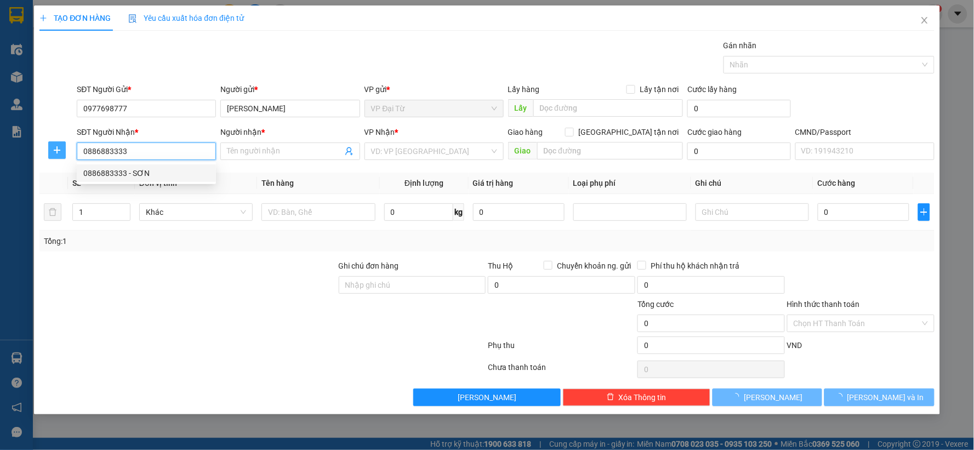
type input "SƠN"
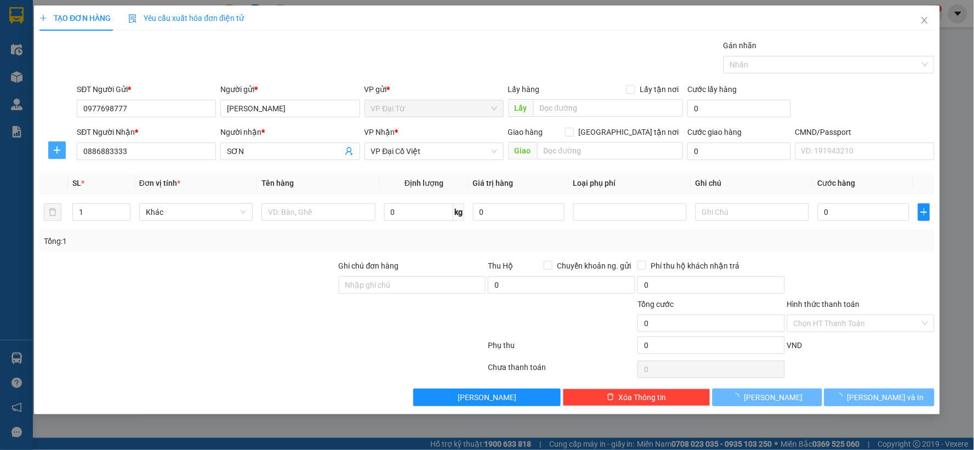
click at [58, 153] on icon "plus" at bounding box center [57, 150] width 9 height 9
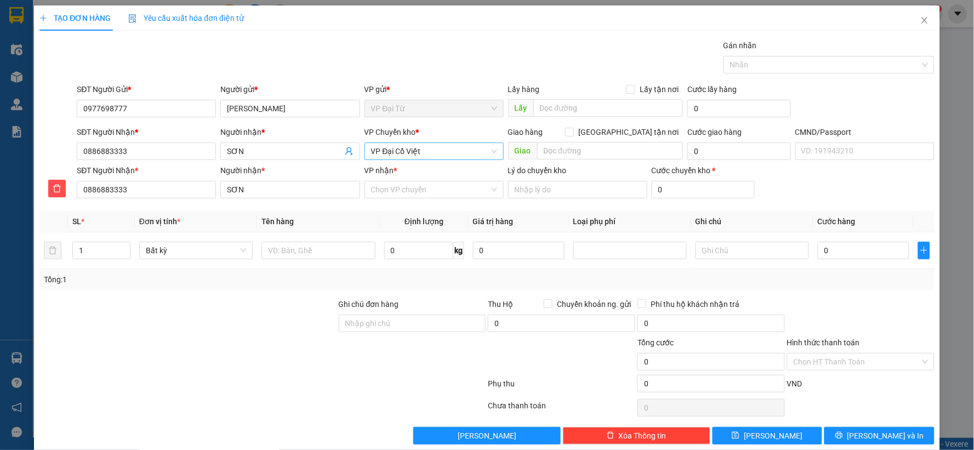
click at [390, 155] on span "VP Đại Cồ Việt" at bounding box center [434, 151] width 126 height 16
click at [387, 178] on div at bounding box center [430, 181] width 125 height 19
click at [398, 150] on input "hng" at bounding box center [430, 151] width 118 height 16
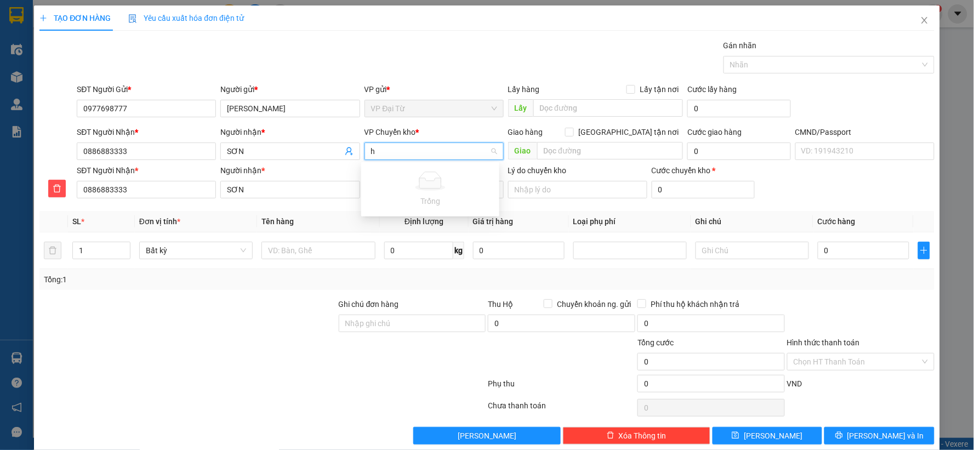
type input "hg"
click at [388, 171] on div "VP [PERSON_NAME]" at bounding box center [430, 173] width 125 height 12
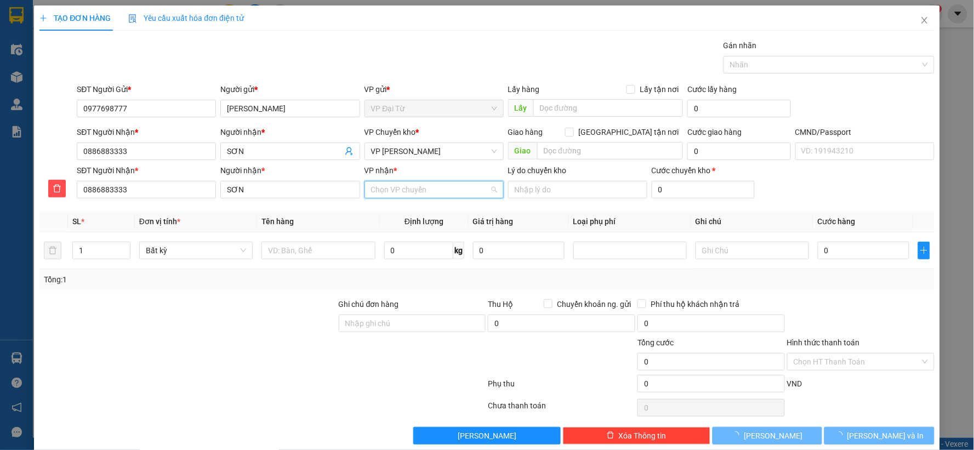
click at [387, 195] on input "VP nhận *" at bounding box center [430, 189] width 118 height 16
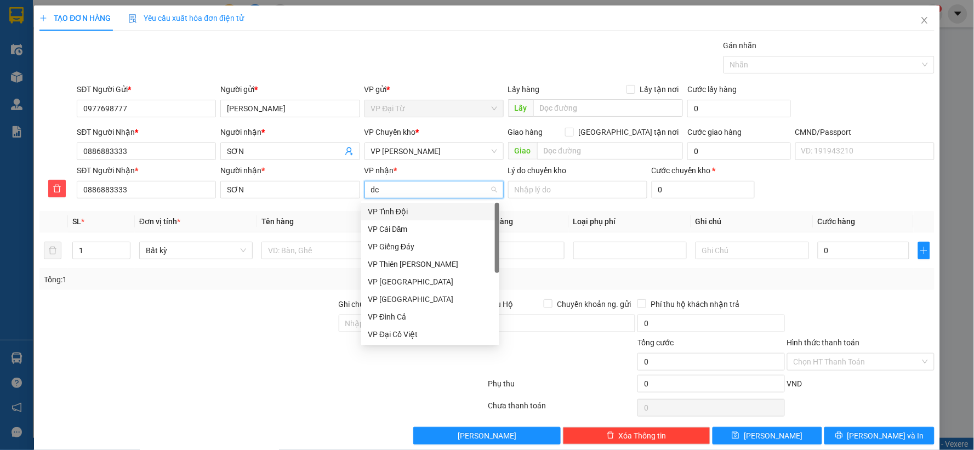
type input "dcv"
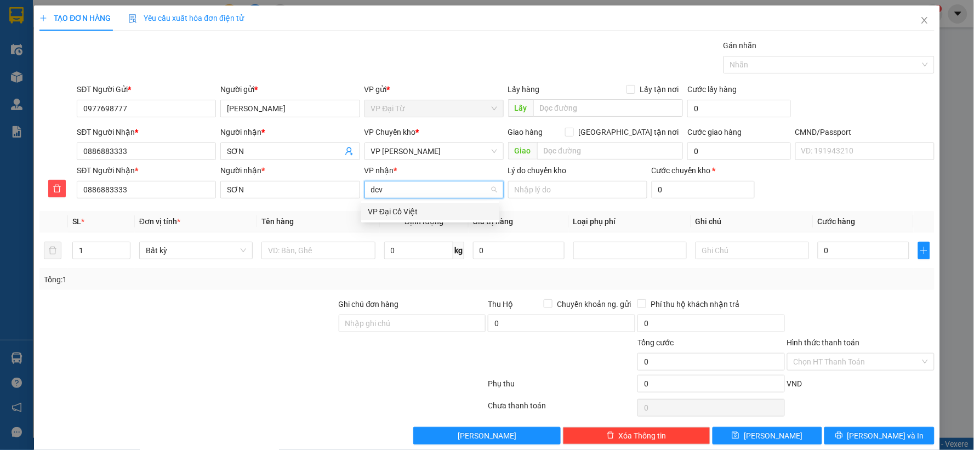
click at [390, 209] on div "VP Đại Cồ Việt" at bounding box center [430, 212] width 125 height 12
click at [303, 255] on input "text" at bounding box center [317, 251] width 113 height 18
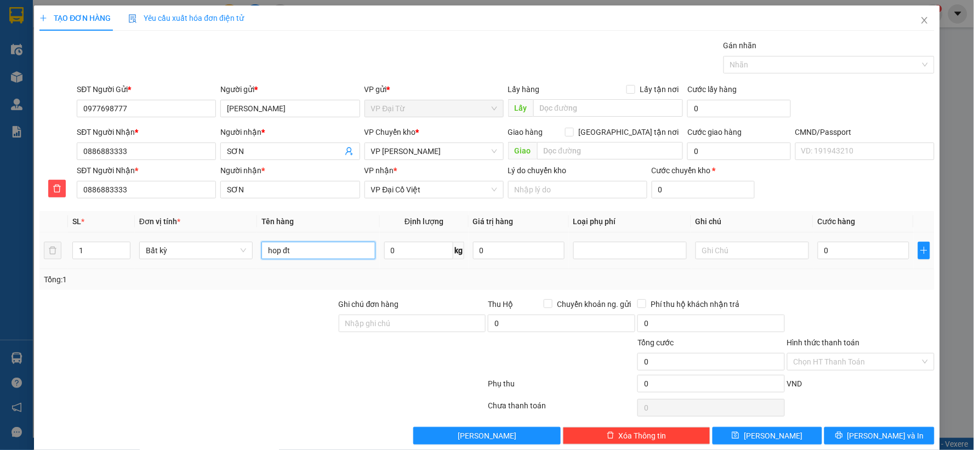
type input "hop đt"
type input "0.5"
type input "40.000"
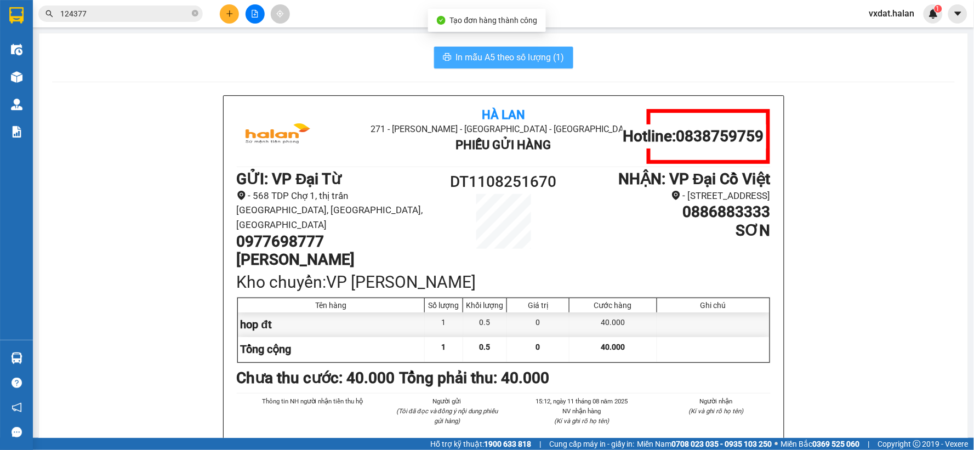
click at [554, 67] on button "In mẫu A5 theo số lượng (1)" at bounding box center [503, 58] width 139 height 22
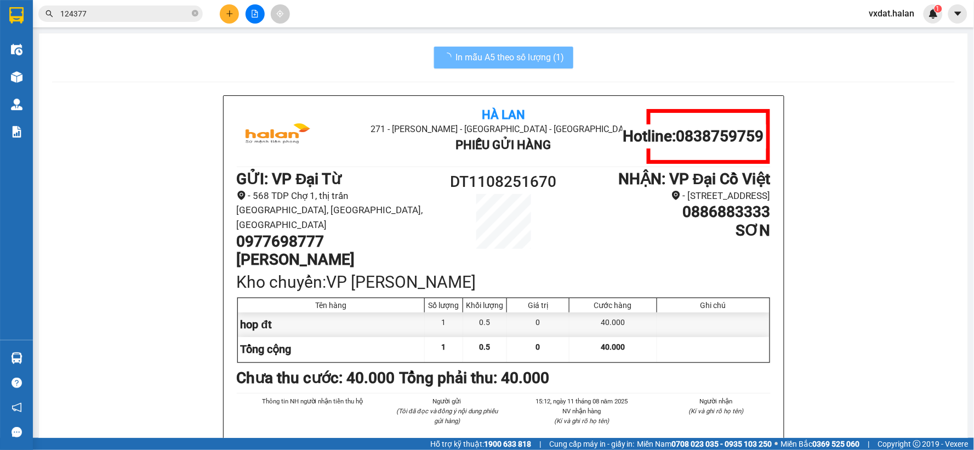
click at [30, 86] on div "Kho hàng mới" at bounding box center [16, 76] width 33 height 27
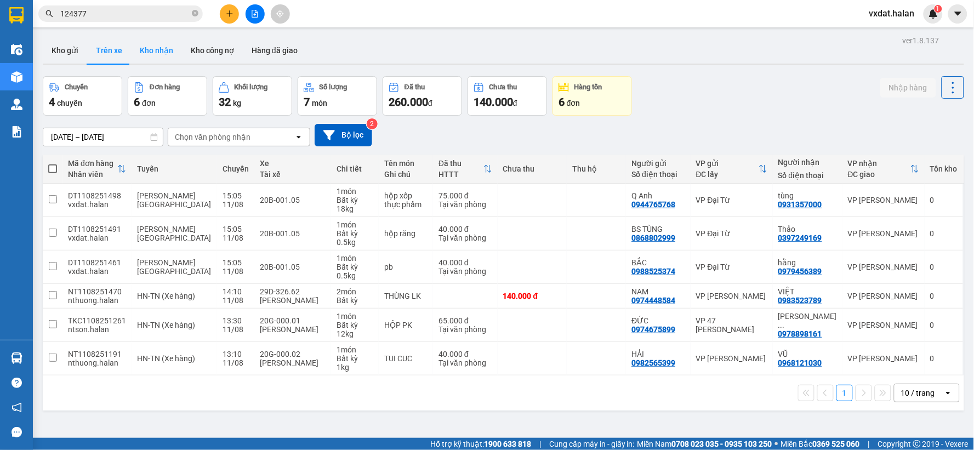
click at [164, 58] on button "Kho nhận" at bounding box center [156, 50] width 51 height 26
type input "[DATE] – [DATE]"
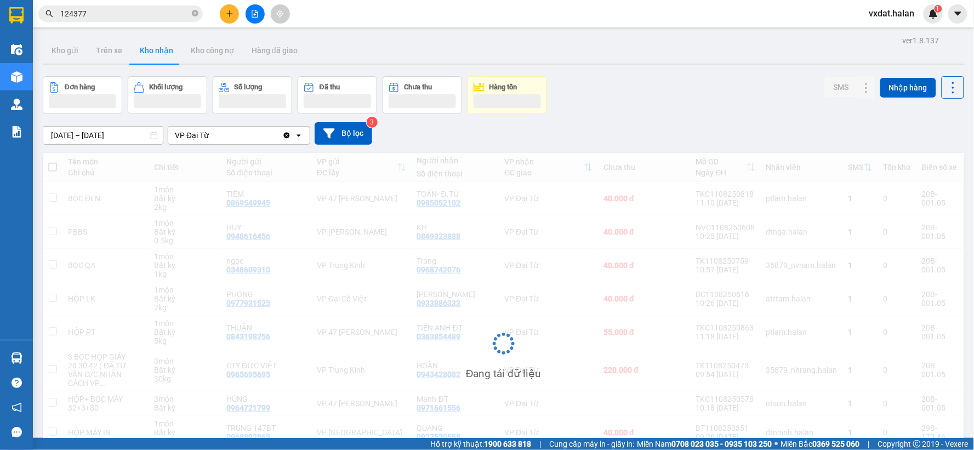
click at [643, 118] on div "[DATE] – [DATE] Press the down arrow key to interact with the calendar and sele…" at bounding box center [504, 133] width 922 height 39
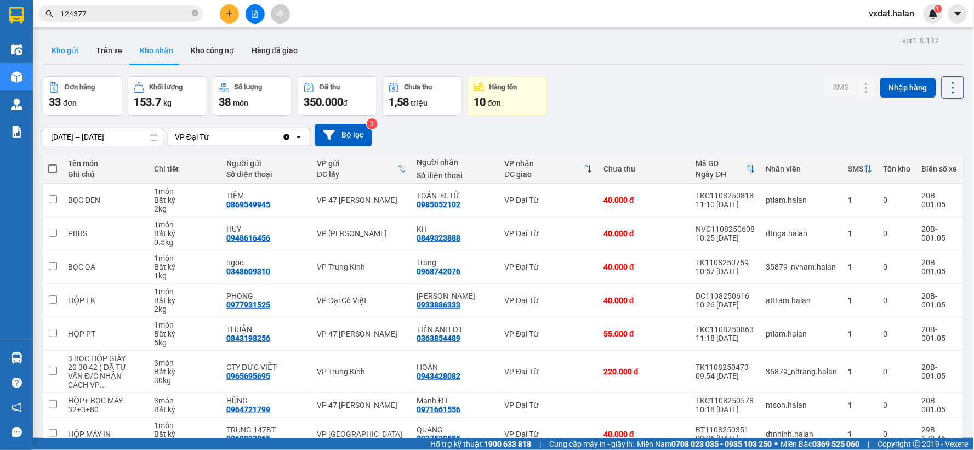
click at [67, 58] on button "Kho gửi" at bounding box center [65, 50] width 44 height 26
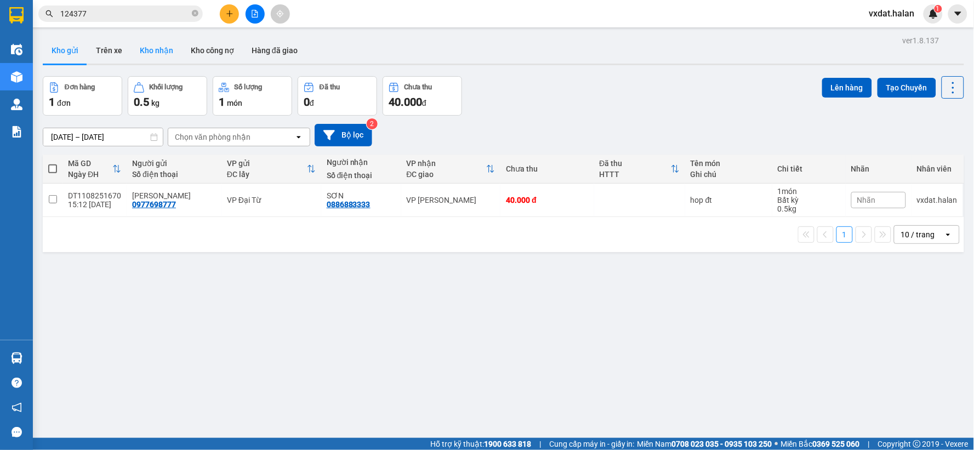
click at [156, 53] on button "Kho nhận" at bounding box center [156, 50] width 51 height 26
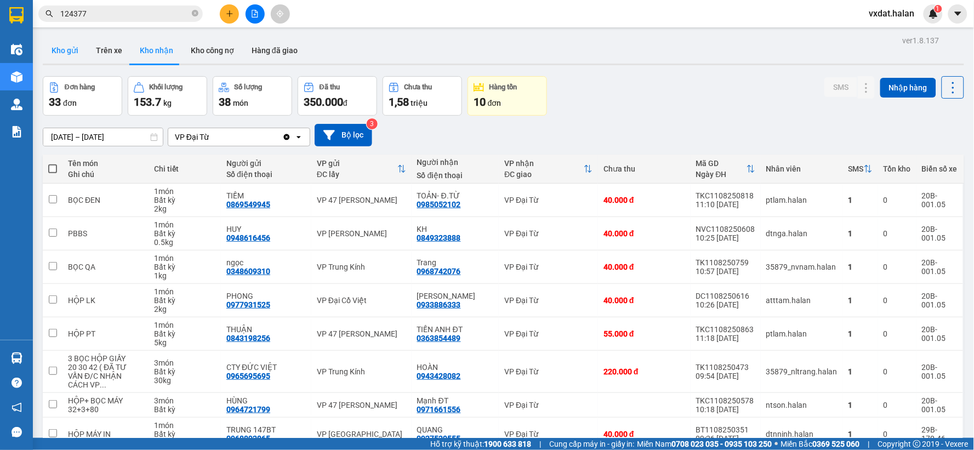
click at [67, 46] on button "Kho gửi" at bounding box center [65, 50] width 44 height 26
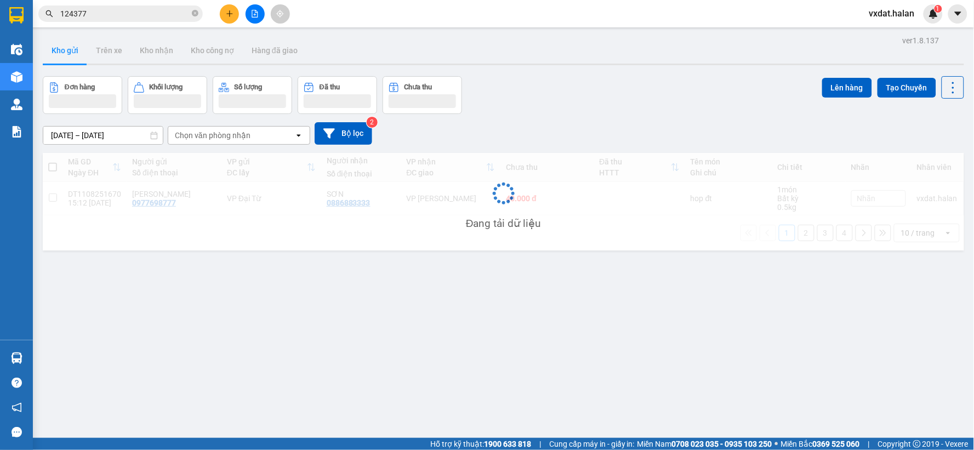
click at [56, 172] on span at bounding box center [52, 167] width 9 height 9
click at [53, 162] on input "checkbox" at bounding box center [53, 162] width 0 height 0
checkbox input "true"
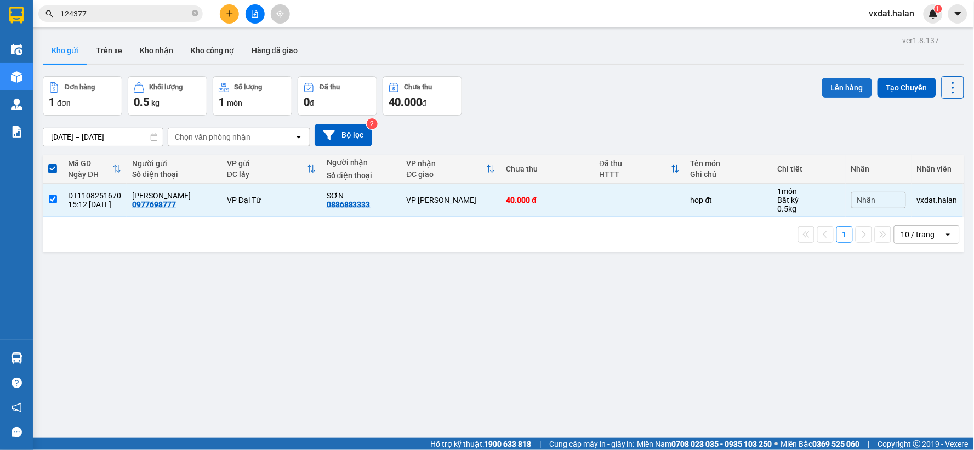
click at [837, 88] on button "Lên hàng" at bounding box center [847, 88] width 50 height 20
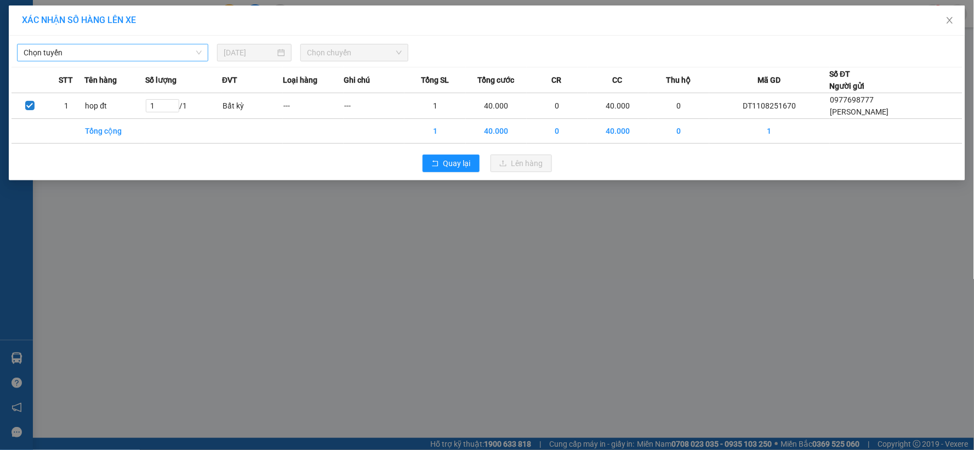
click at [106, 56] on span "Chọn tuyến" at bounding box center [113, 52] width 178 height 16
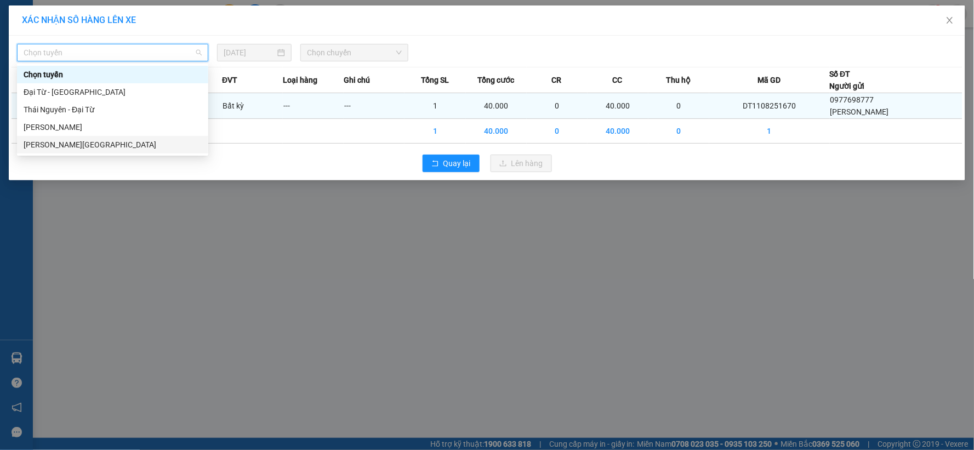
drag, startPoint x: 103, startPoint y: 151, endPoint x: 225, endPoint y: 98, distance: 134.0
click at [105, 146] on div "[PERSON_NAME][GEOGRAPHIC_DATA]" at bounding box center [112, 145] width 191 height 18
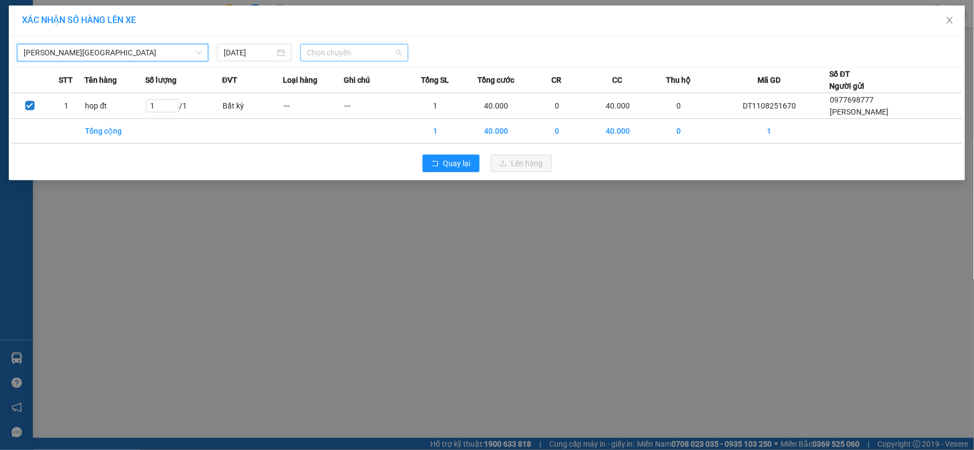
click at [353, 48] on span "Chọn chuyến" at bounding box center [354, 52] width 95 height 16
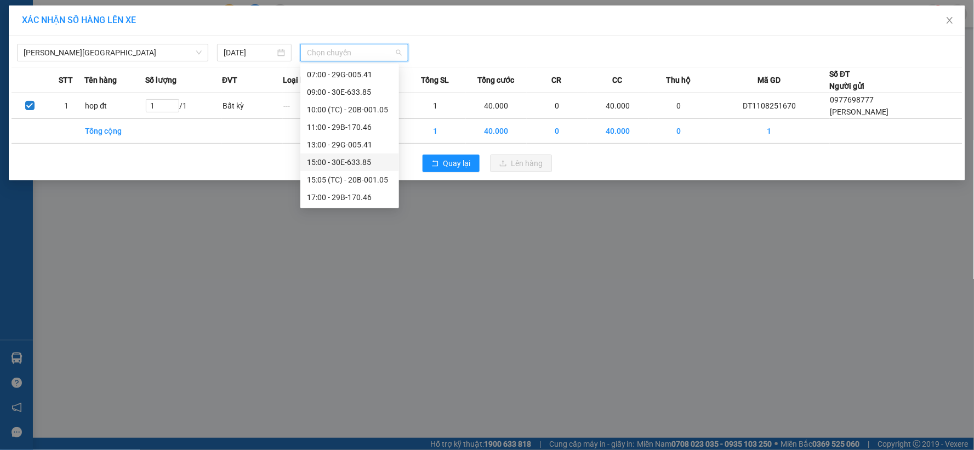
scroll to position [53, 0]
click at [345, 161] on div "15:05 (TC) - 20B-001.05" at bounding box center [350, 162] width 86 height 12
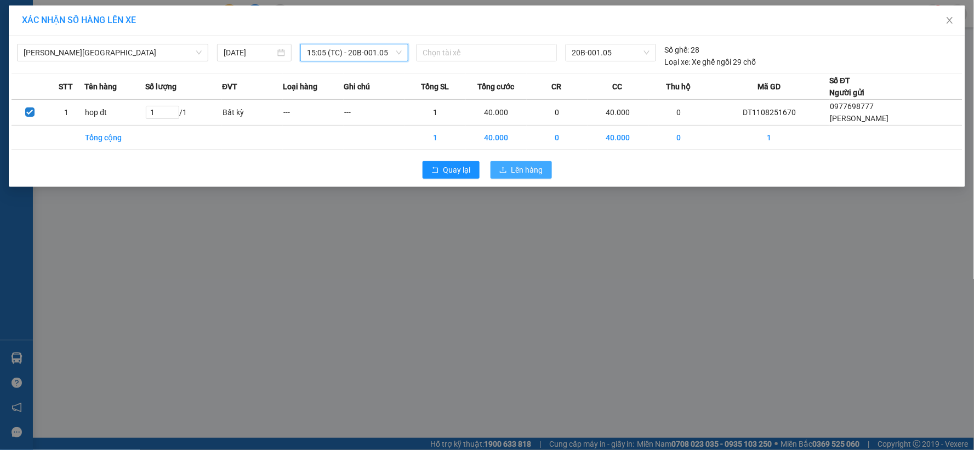
click at [524, 173] on span "Lên hàng" at bounding box center [527, 170] width 32 height 12
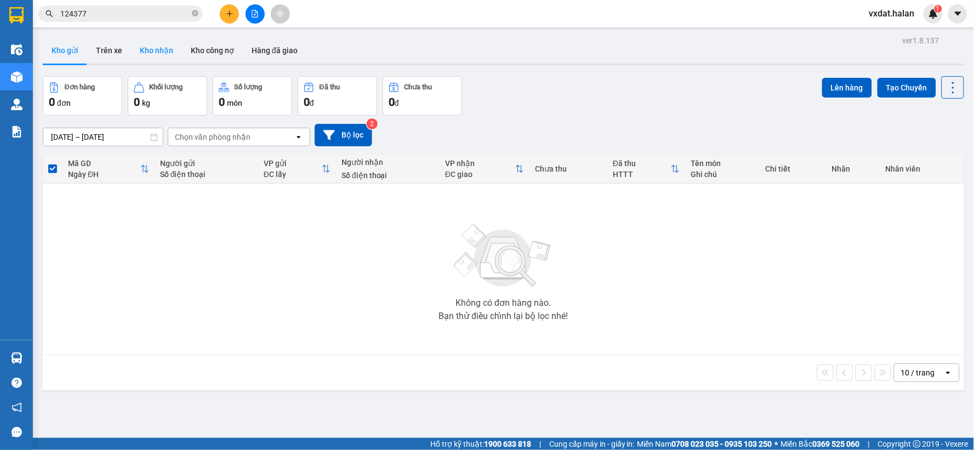
click at [146, 48] on button "Kho nhận" at bounding box center [156, 50] width 51 height 26
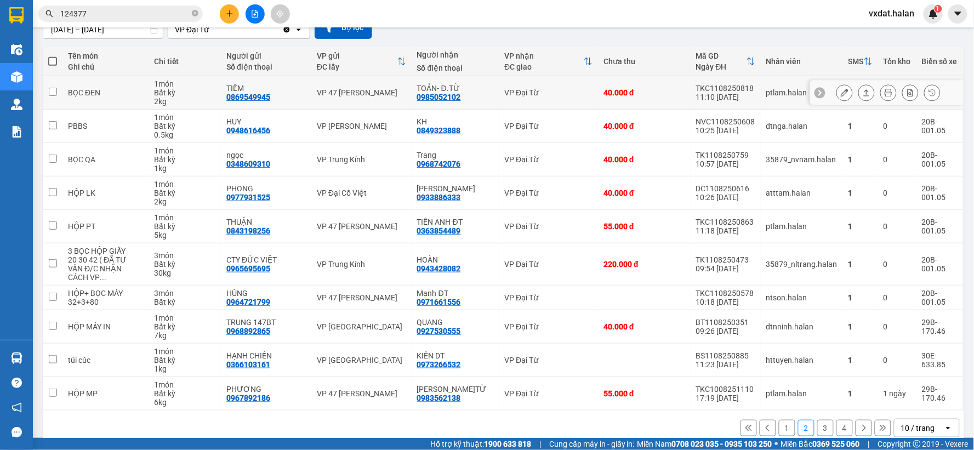
scroll to position [117, 0]
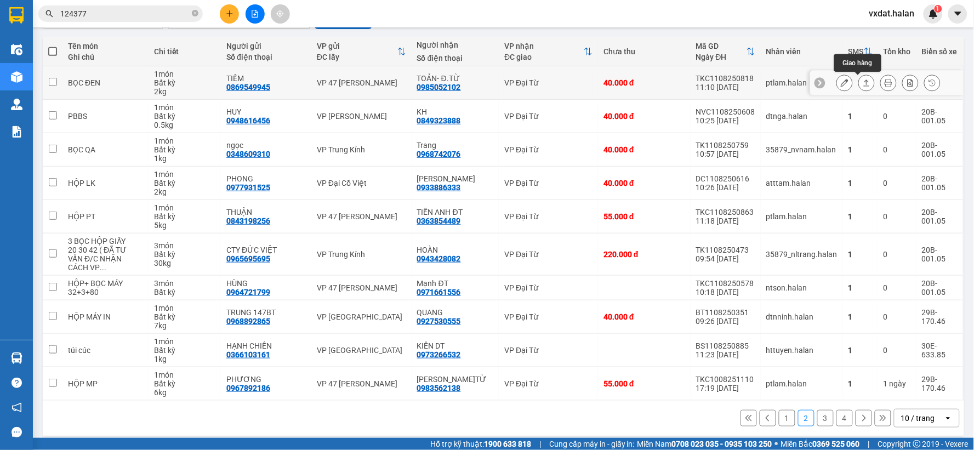
click at [863, 81] on icon at bounding box center [867, 83] width 8 height 8
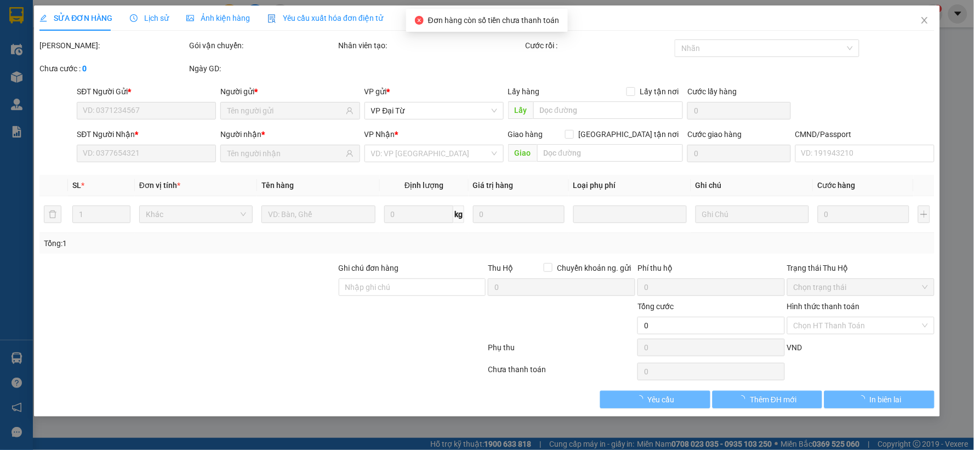
type input "0869549945"
type input "TIỀM"
type input "0985052102"
type input "TOẢN- Đ.TỪ"
type input "40.000"
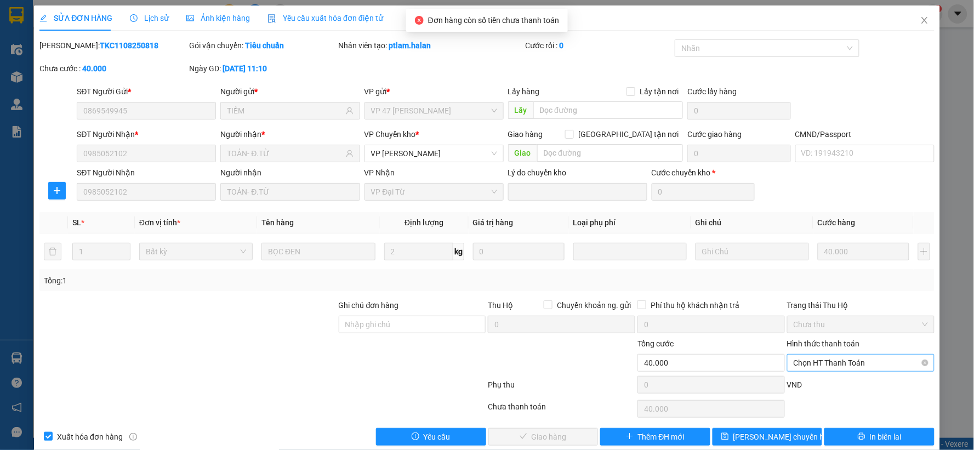
click at [834, 370] on span "Chọn HT Thanh Toán" at bounding box center [861, 363] width 134 height 16
click at [807, 275] on div "Tại văn phòng" at bounding box center [853, 271] width 133 height 12
type input "0"
click at [544, 436] on span "Giao hàng" at bounding box center [549, 437] width 35 height 12
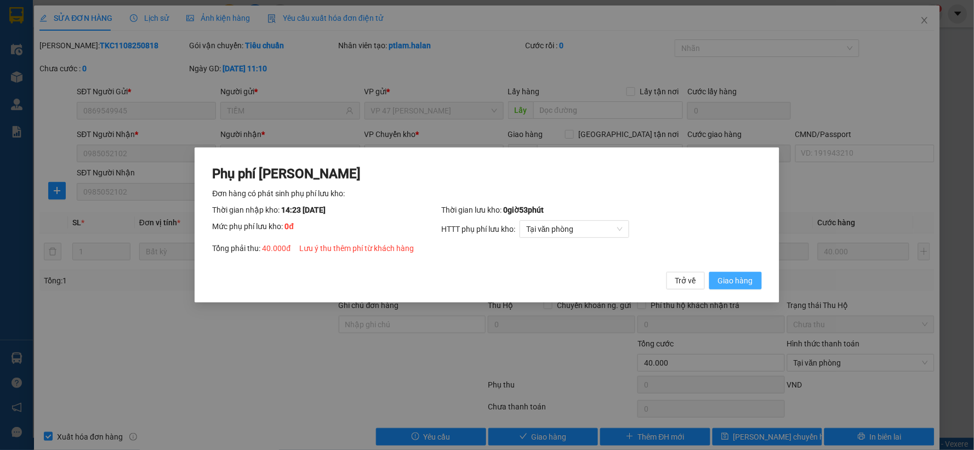
click at [730, 286] on span "Giao hàng" at bounding box center [735, 281] width 35 height 12
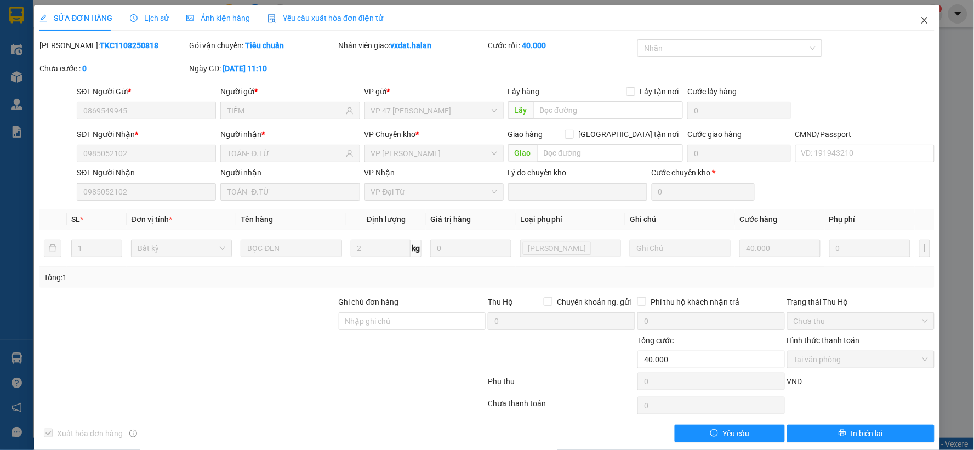
click at [909, 17] on span "Close" at bounding box center [924, 20] width 31 height 31
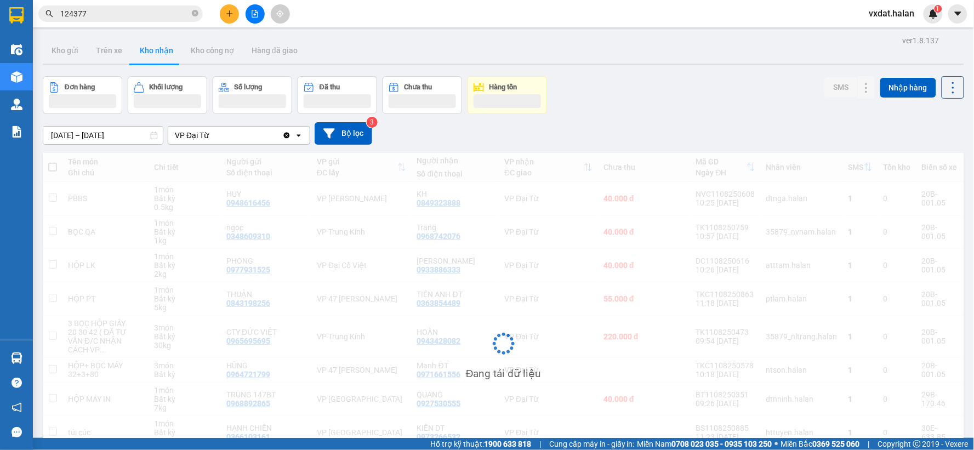
click at [228, 21] on button at bounding box center [229, 13] width 19 height 19
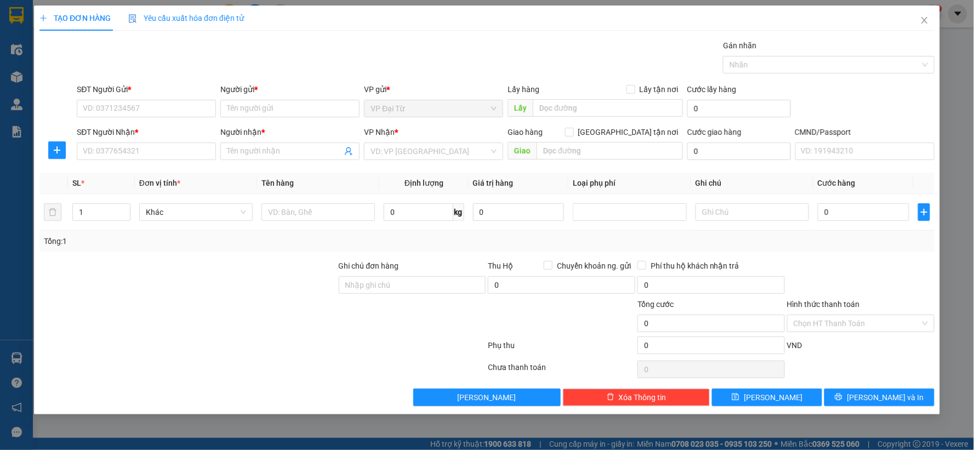
click at [228, 21] on div "Yêu cầu xuất hóa đơn điện tử" at bounding box center [186, 18] width 116 height 12
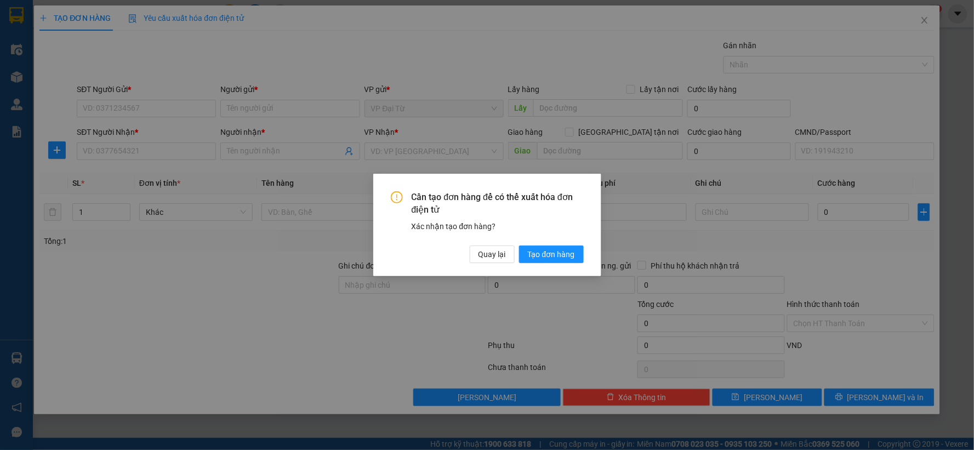
click at [134, 112] on div "Cần tạo đơn hàng để có thể xuất hóa đơn điện tử Xác nhận tạo đơn hàng? Quay lại…" at bounding box center [487, 225] width 974 height 450
click at [497, 260] on span "Quay lại" at bounding box center [492, 254] width 27 height 12
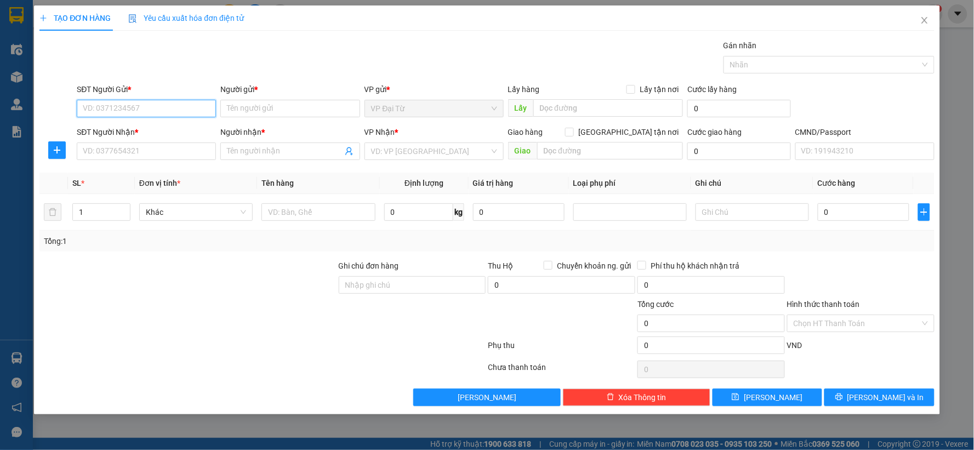
click at [149, 109] on input "SĐT Người Gửi *" at bounding box center [146, 109] width 139 height 18
type input "0838308686"
click at [153, 127] on div "0838308686 - TRỌNG" at bounding box center [146, 130] width 126 height 12
type input "TRỌNG"
type input "0838308686"
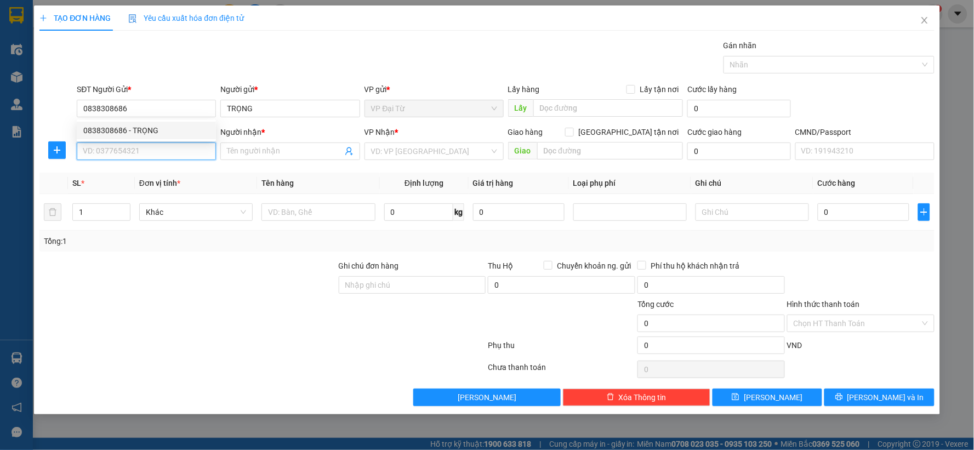
click at [156, 148] on input "SĐT Người Nhận *" at bounding box center [146, 152] width 139 height 18
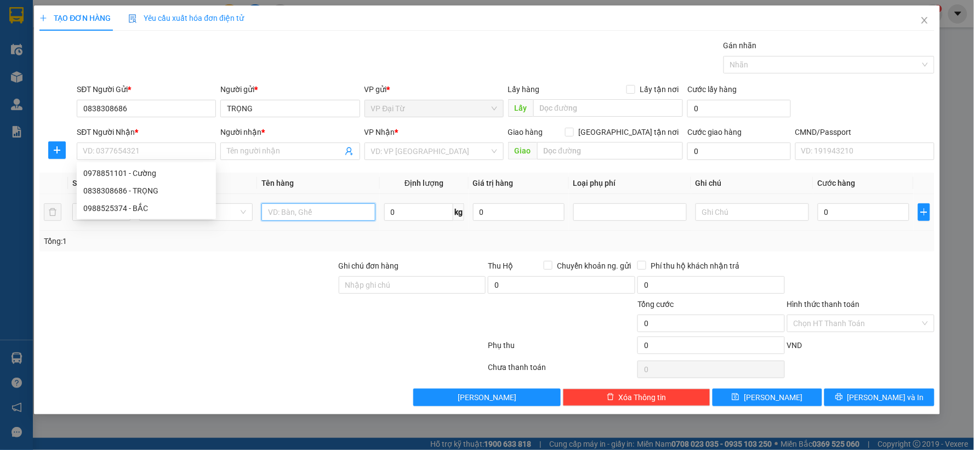
click at [346, 211] on input "text" at bounding box center [317, 212] width 113 height 18
type input "túi cúc"
type input "0.5"
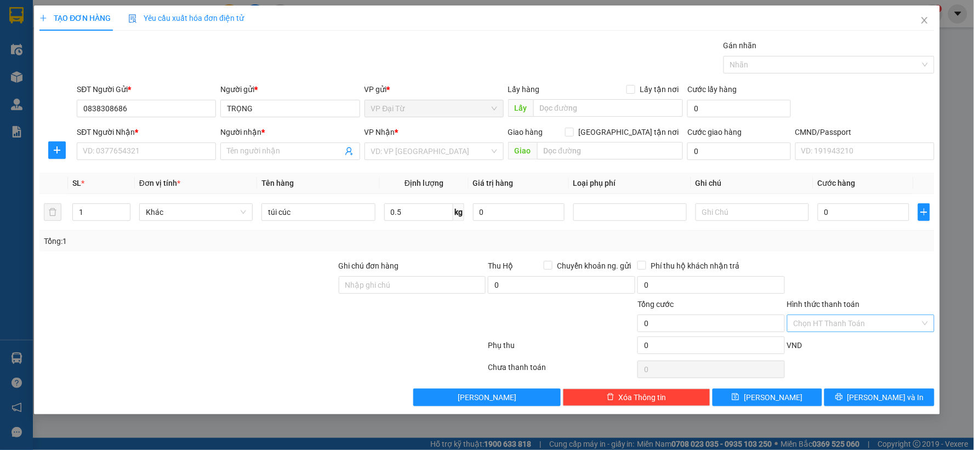
click at [830, 326] on input "Hình thức thanh toán" at bounding box center [857, 323] width 127 height 16
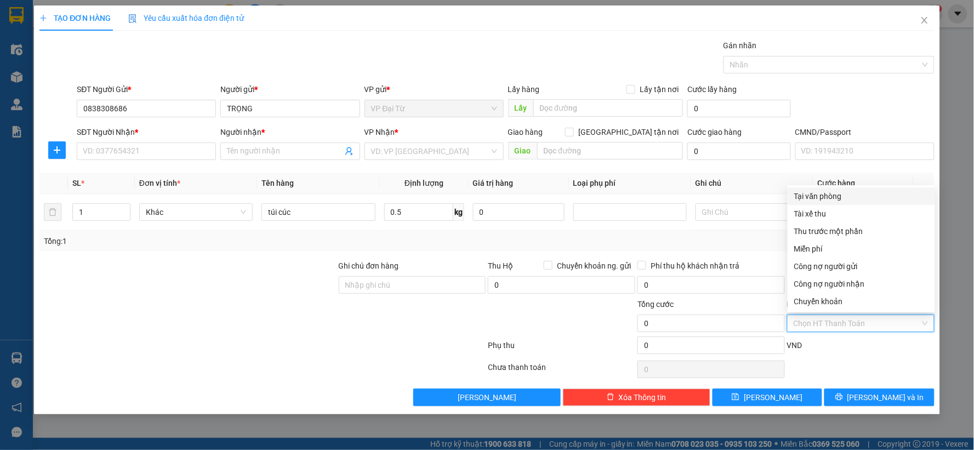
click at [813, 196] on div "Tại văn phòng" at bounding box center [861, 196] width 134 height 12
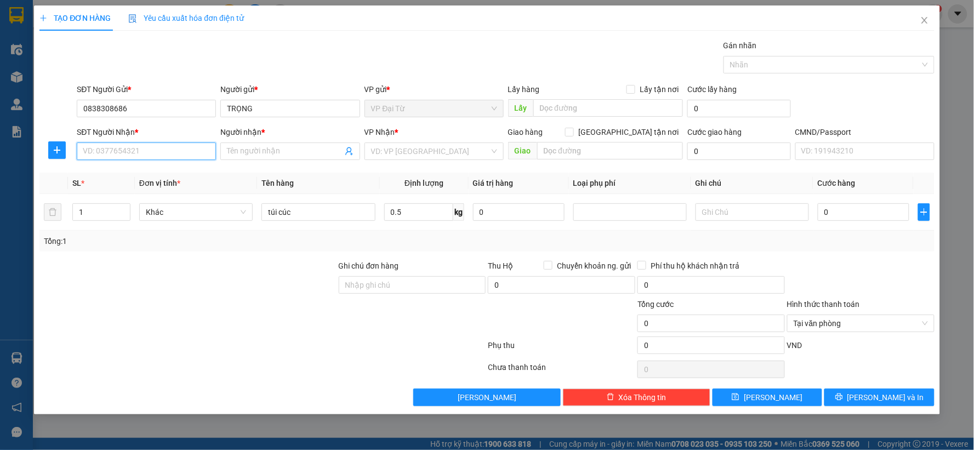
click at [160, 152] on input "SĐT Người Nhận *" at bounding box center [146, 152] width 139 height 18
click at [166, 171] on div "0915429648 - C Quý" at bounding box center [146, 173] width 126 height 12
type input "0915429648"
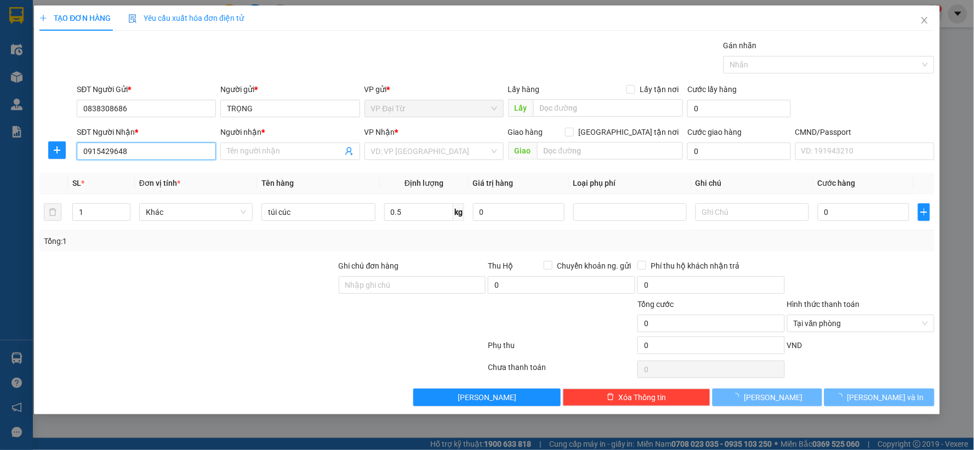
type input "C Quý"
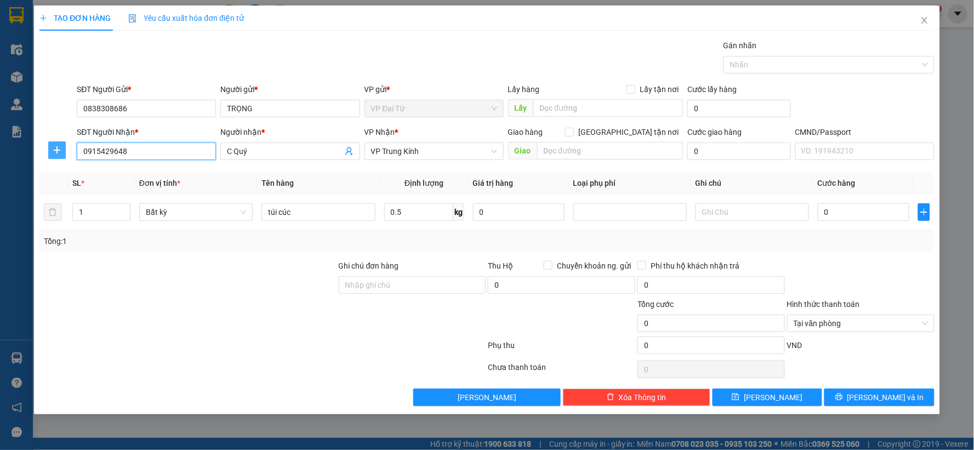
type input "0915429648"
click at [58, 155] on button "button" at bounding box center [57, 150] width 18 height 18
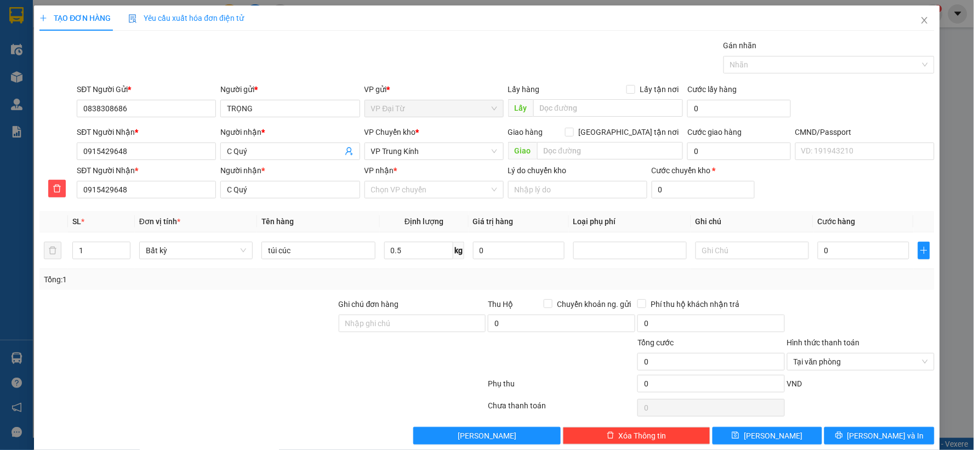
click at [454, 161] on div "VP Chuyển kho * VP Trung Kính" at bounding box center [434, 145] width 139 height 38
click at [452, 157] on span "VP Trung Kính" at bounding box center [434, 151] width 126 height 16
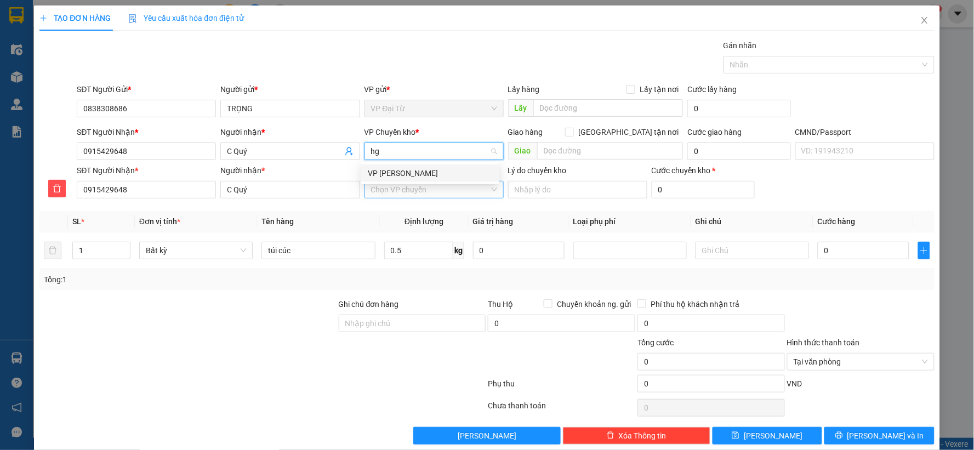
type input "hg"
click at [415, 184] on input "VP nhận *" at bounding box center [430, 189] width 118 height 16
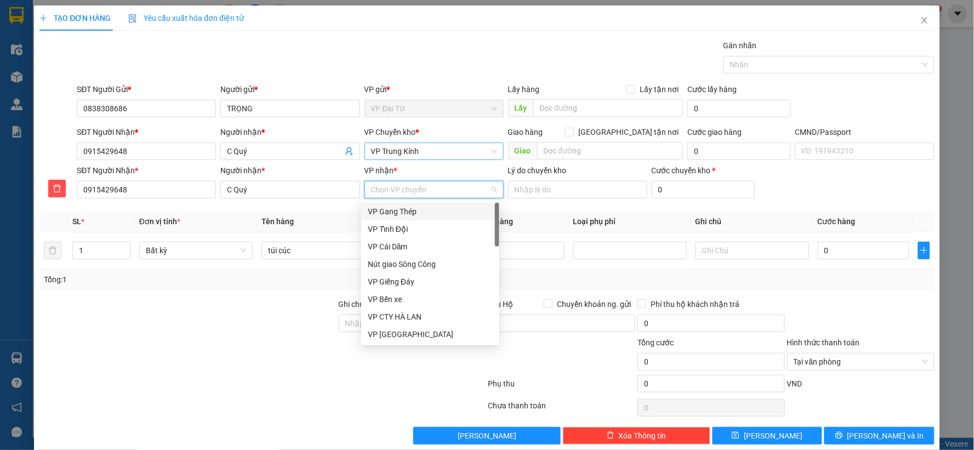
click at [411, 151] on span "VP Trung Kính" at bounding box center [434, 151] width 126 height 16
type input "hg"
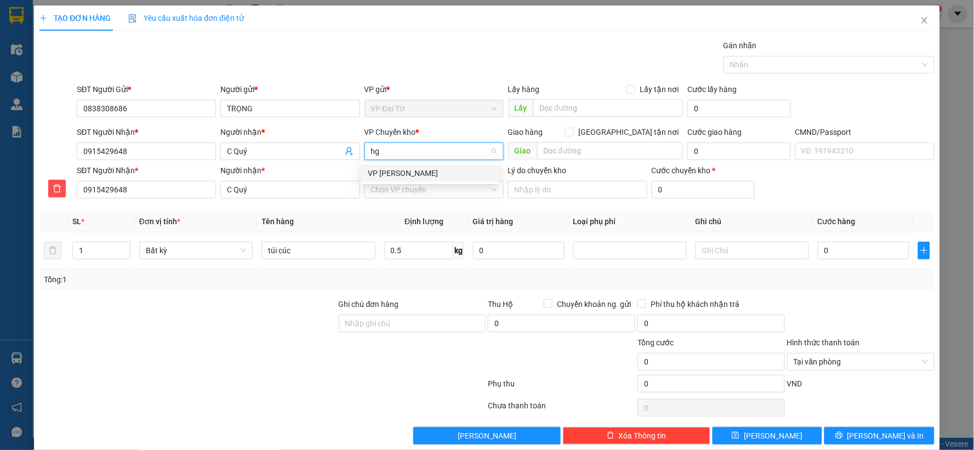
scroll to position [0, 0]
click at [407, 169] on div "VP [PERSON_NAME]" at bounding box center [430, 173] width 125 height 12
click at [417, 192] on input "VP nhận *" at bounding box center [430, 189] width 118 height 16
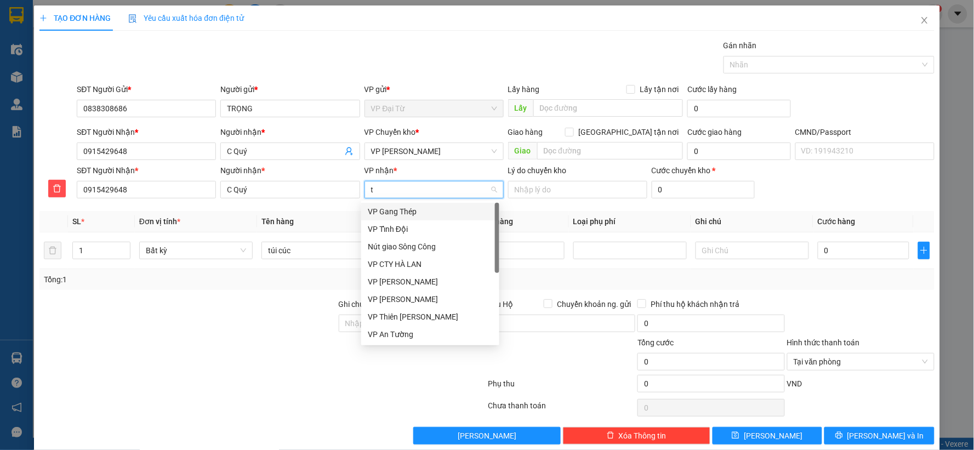
type input "tk"
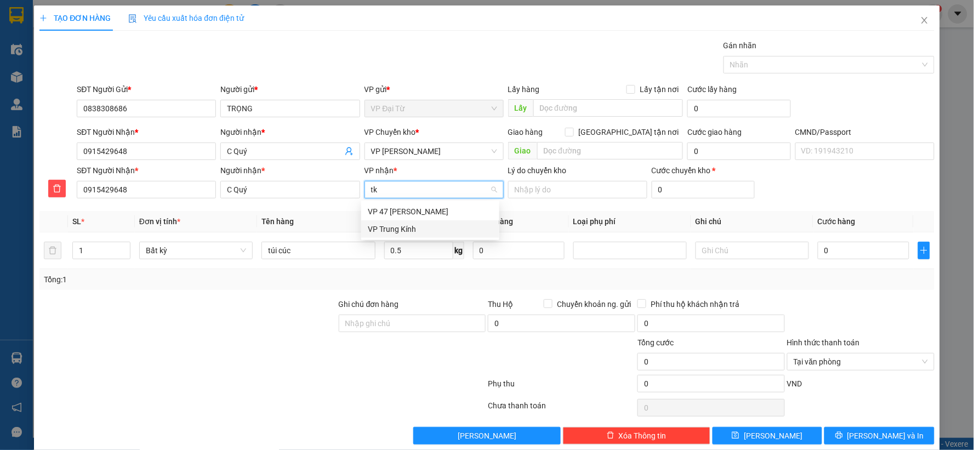
click at [401, 223] on div "VP Trung Kính" at bounding box center [430, 229] width 125 height 12
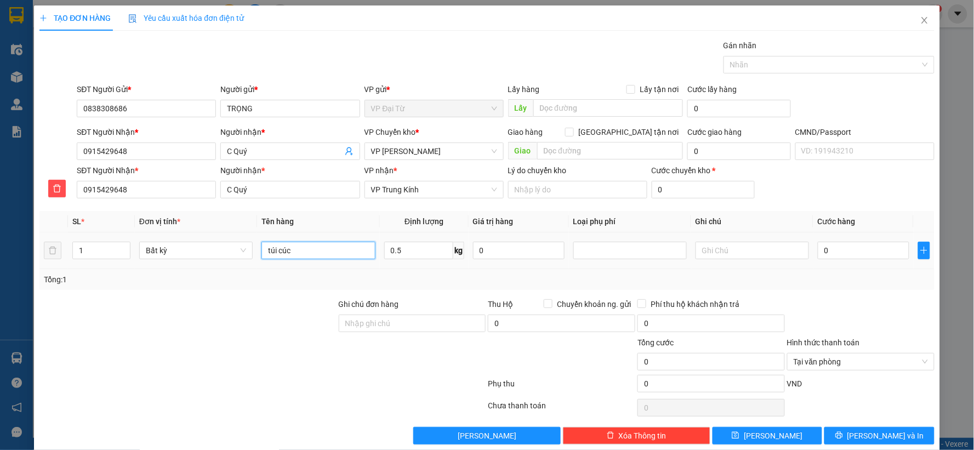
click at [327, 259] on input "túi cúc" at bounding box center [317, 251] width 113 height 18
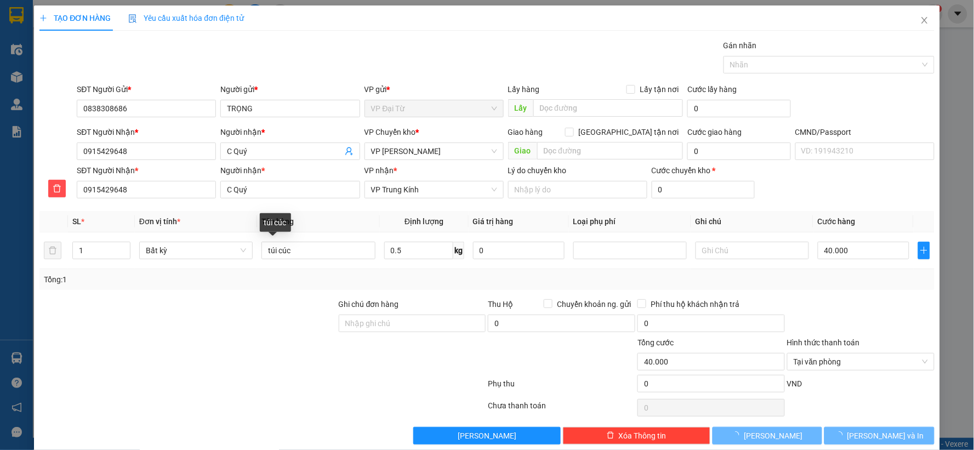
type input "40.000"
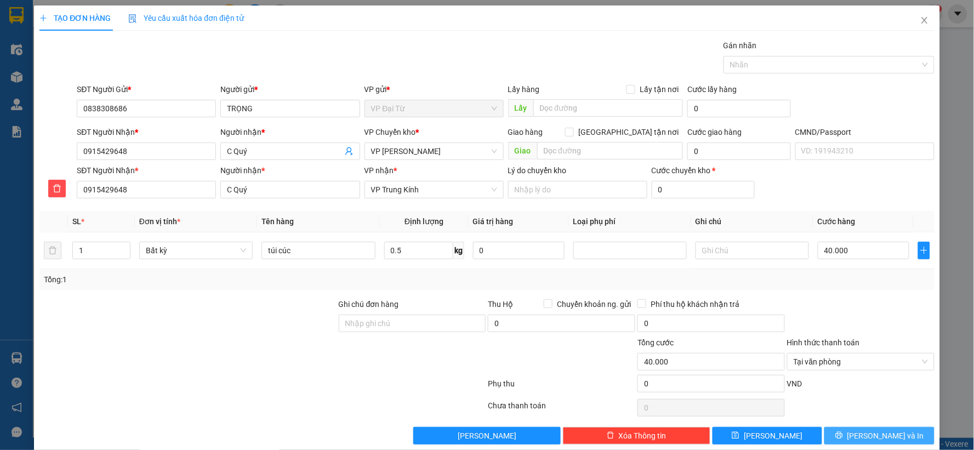
click at [843, 435] on icon "printer" at bounding box center [839, 435] width 8 height 8
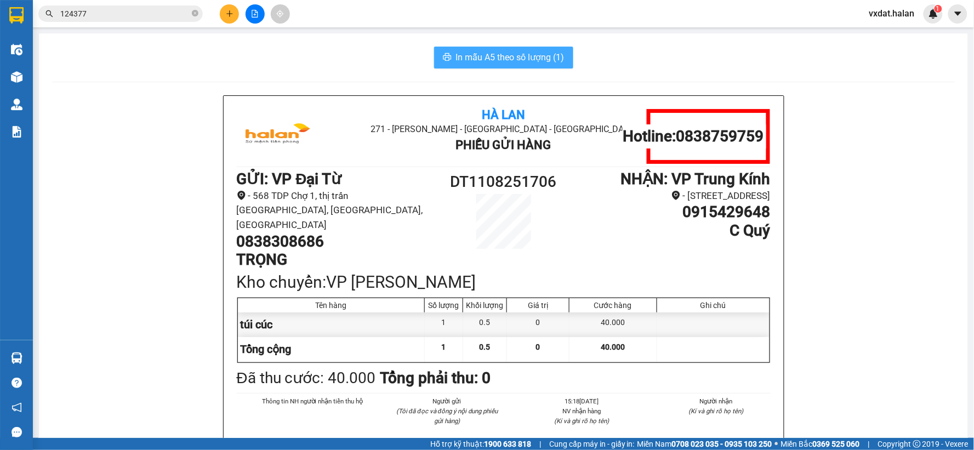
click at [563, 62] on button "In mẫu A5 theo số lượng (1)" at bounding box center [503, 58] width 139 height 22
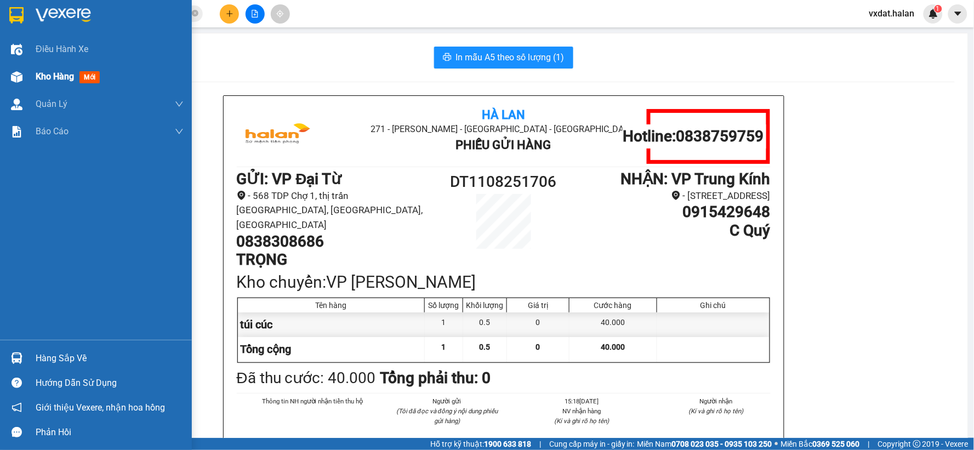
click at [26, 79] on div "Kho hàng mới" at bounding box center [96, 76] width 192 height 27
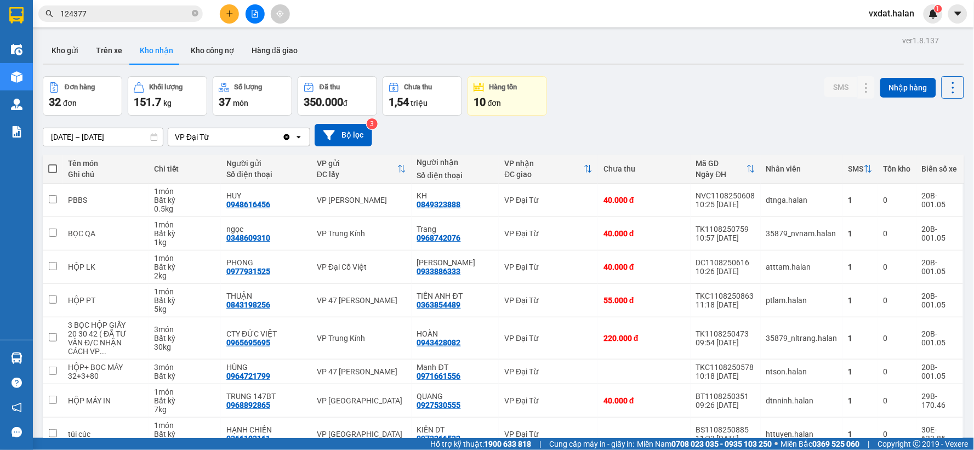
click at [661, 95] on div "Đơn hàng 32 đơn Khối lượng 151.7 kg Số lượng 37 món Đã thu 350.000 đ Chưa thu 1…" at bounding box center [504, 95] width 922 height 39
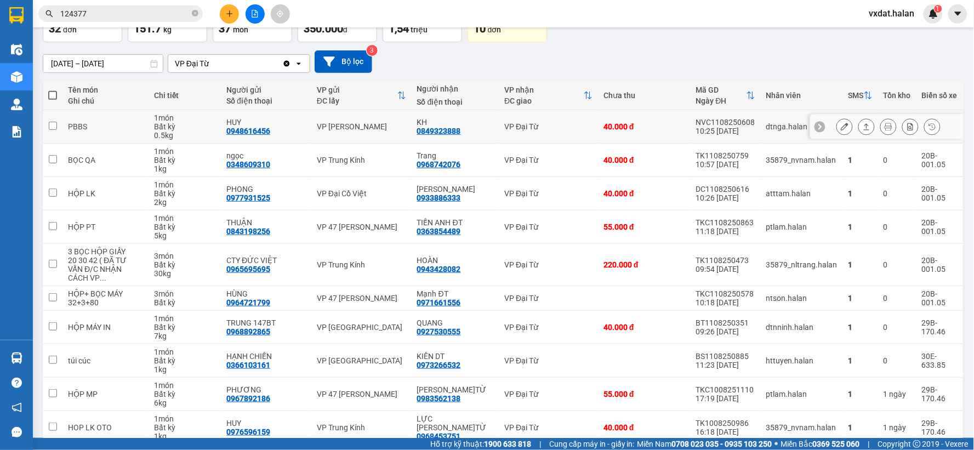
scroll to position [117, 0]
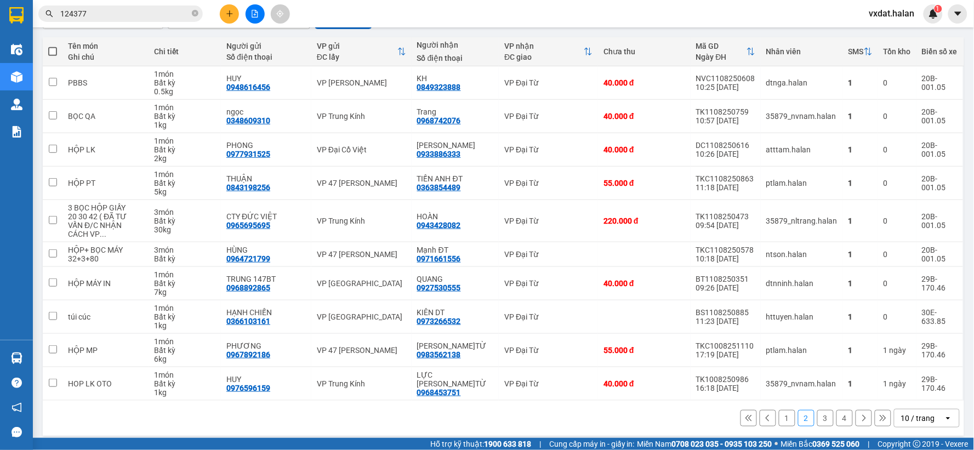
click at [786, 410] on button "1" at bounding box center [787, 418] width 16 height 16
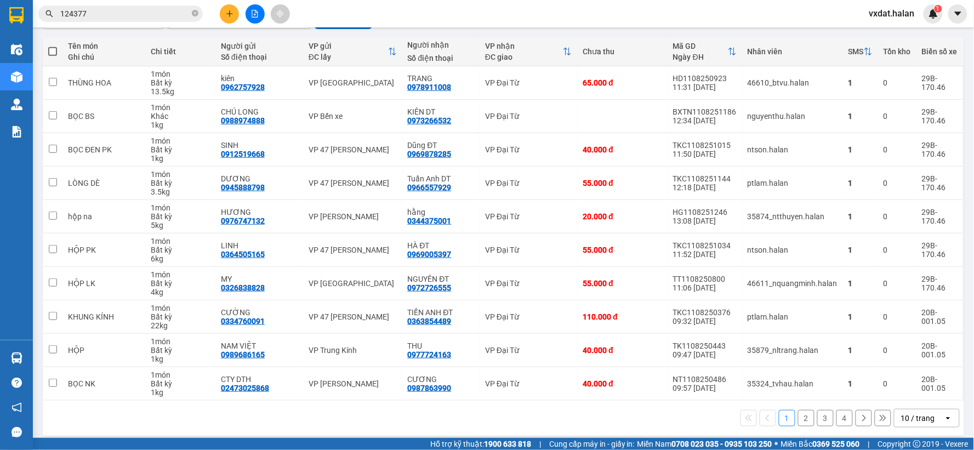
click at [822, 425] on button "3" at bounding box center [825, 418] width 16 height 16
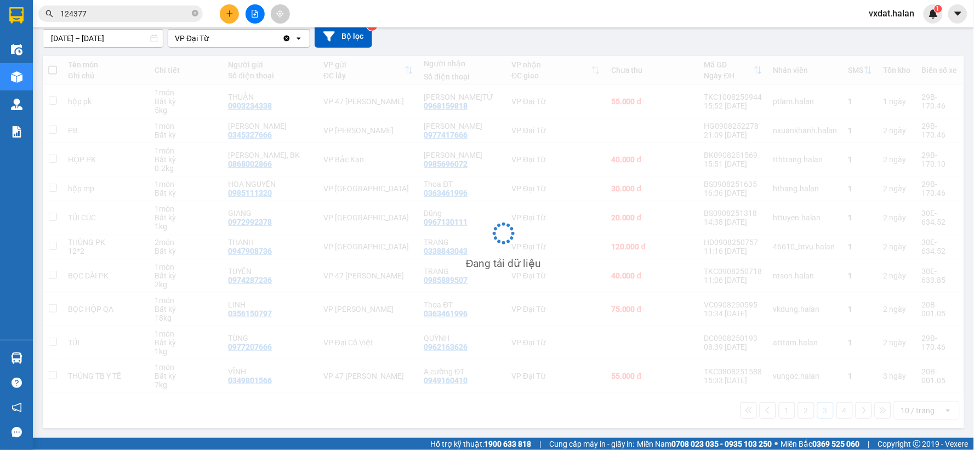
scroll to position [100, 0]
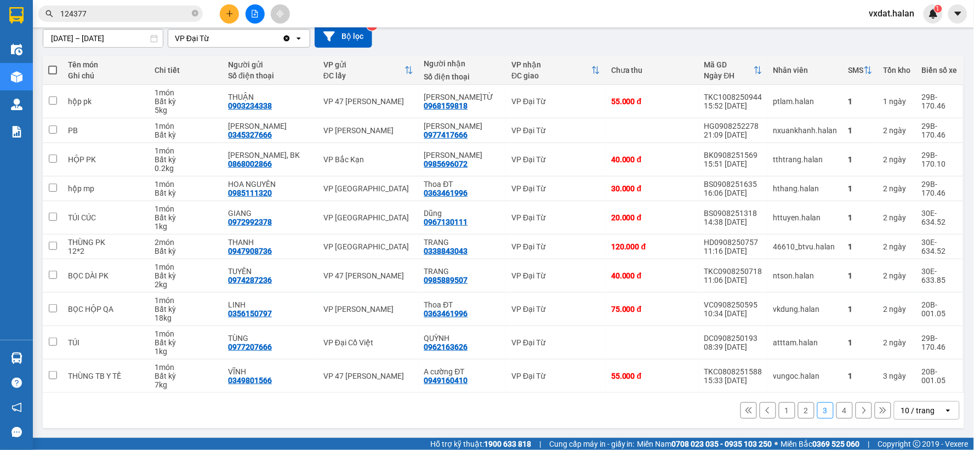
click at [798, 409] on button "2" at bounding box center [806, 410] width 16 height 16
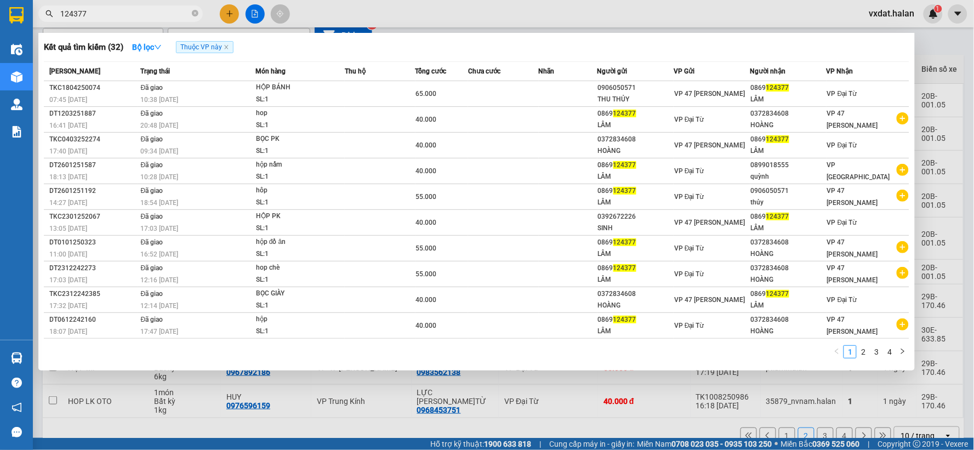
click at [138, 18] on input "124377" at bounding box center [124, 14] width 129 height 12
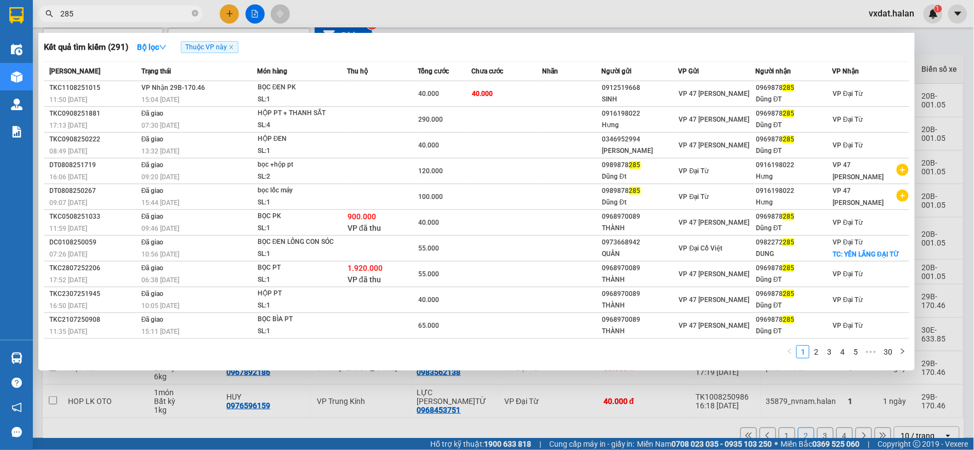
type input "285"
click at [556, 22] on div at bounding box center [487, 225] width 974 height 450
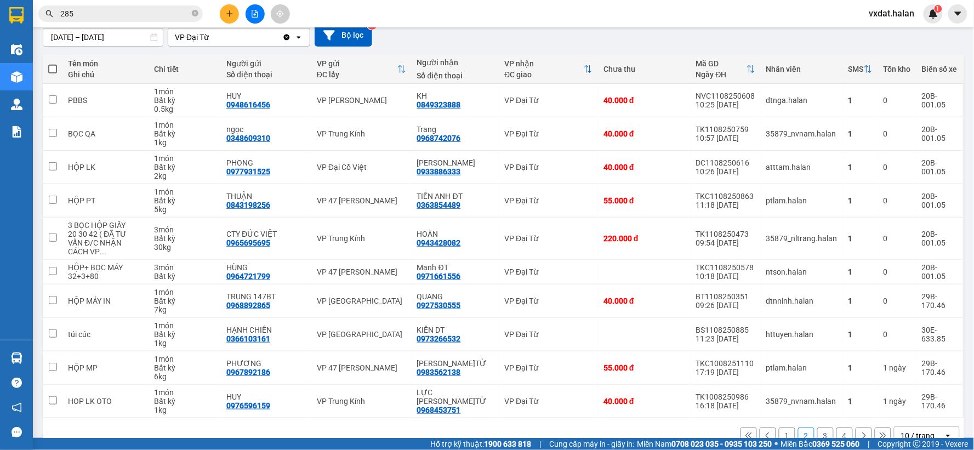
click at [779, 429] on button "1" at bounding box center [787, 436] width 16 height 16
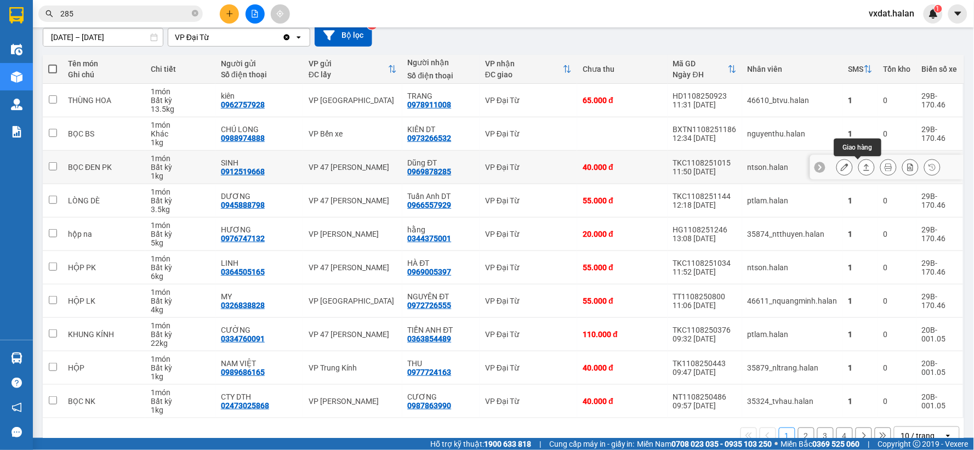
click at [863, 168] on icon at bounding box center [867, 167] width 8 height 8
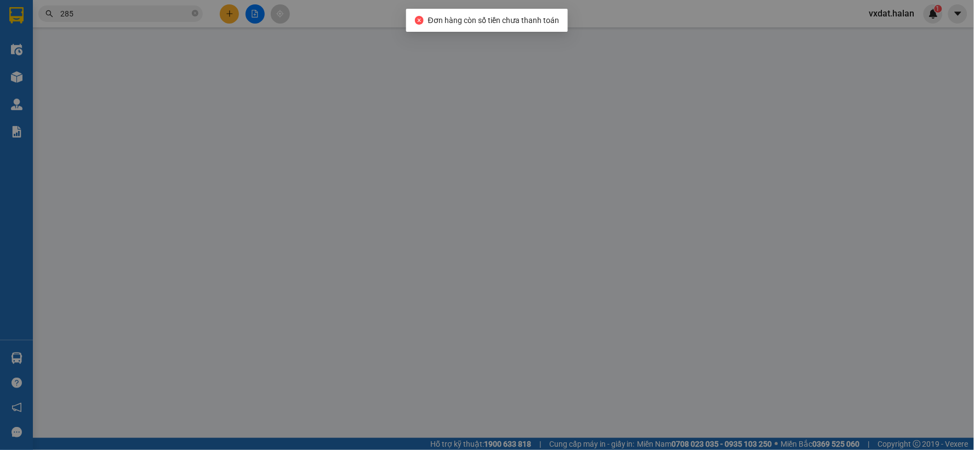
type input "0912519668"
type input "SINH"
type input "0969878285"
type input "Dũng ĐT"
type input "40.000"
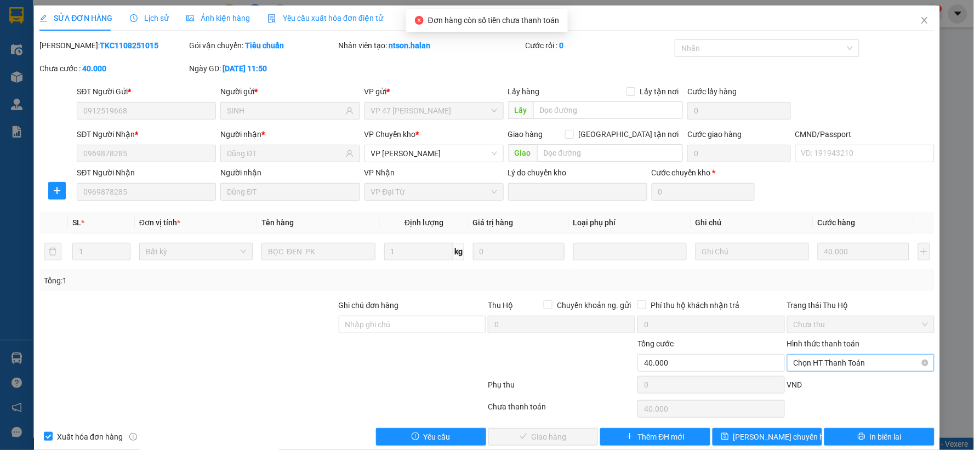
click at [854, 363] on span "Chọn HT Thanh Toán" at bounding box center [861, 363] width 134 height 16
click at [812, 271] on div "Tại văn phòng" at bounding box center [853, 271] width 133 height 12
type input "0"
click at [541, 437] on span "Giao hàng" at bounding box center [549, 437] width 35 height 12
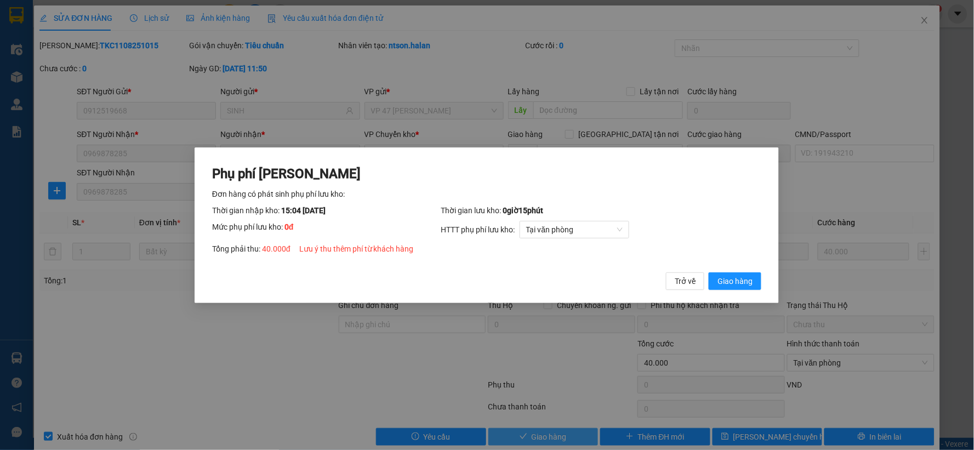
click at [709, 272] on button "Giao hàng" at bounding box center [735, 281] width 53 height 18
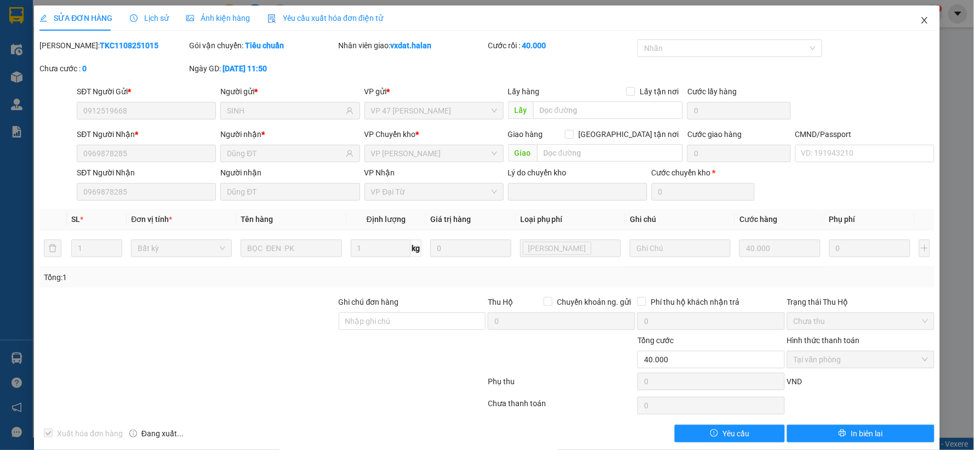
click at [920, 18] on icon "close" at bounding box center [924, 20] width 9 height 9
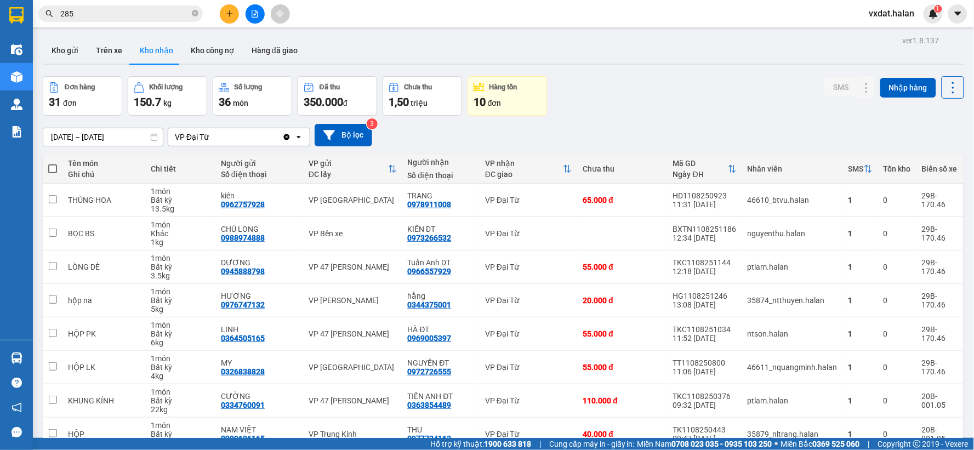
click at [653, 129] on div "[DATE] – [DATE] Press the down arrow key to interact with the calendar and sele…" at bounding box center [504, 135] width 922 height 22
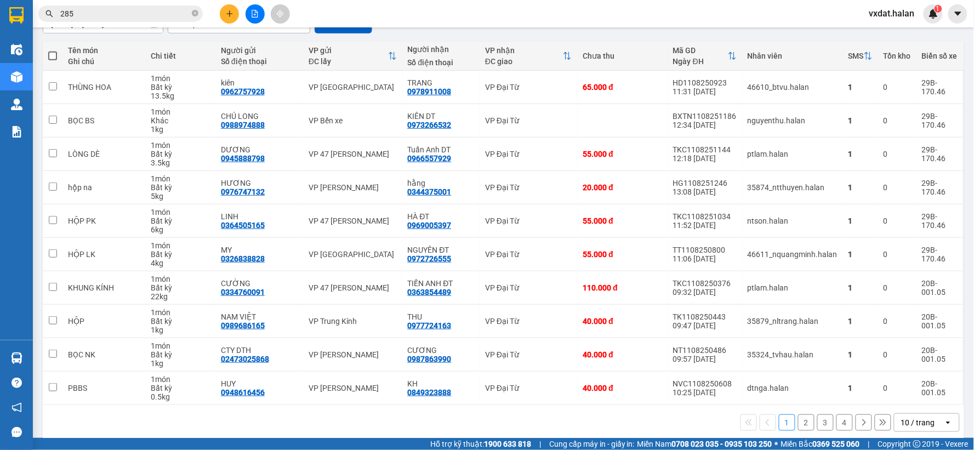
scroll to position [122, 0]
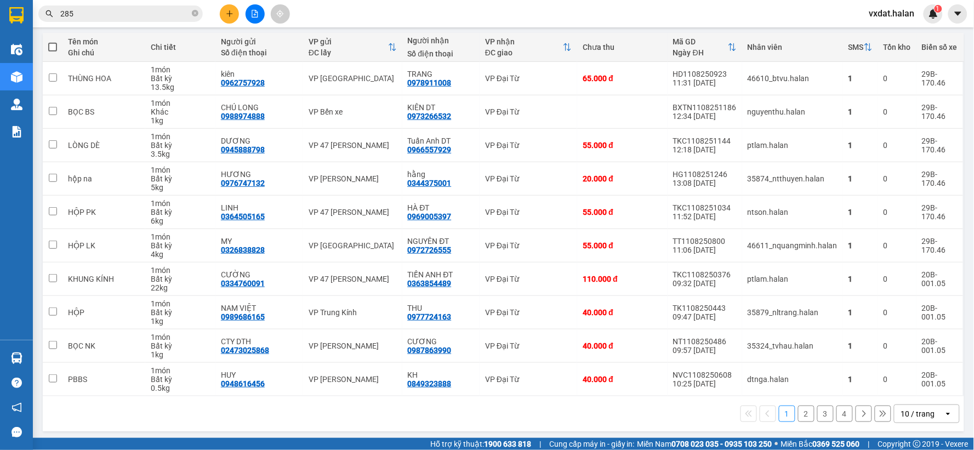
click at [837, 414] on button "4" at bounding box center [845, 414] width 16 height 16
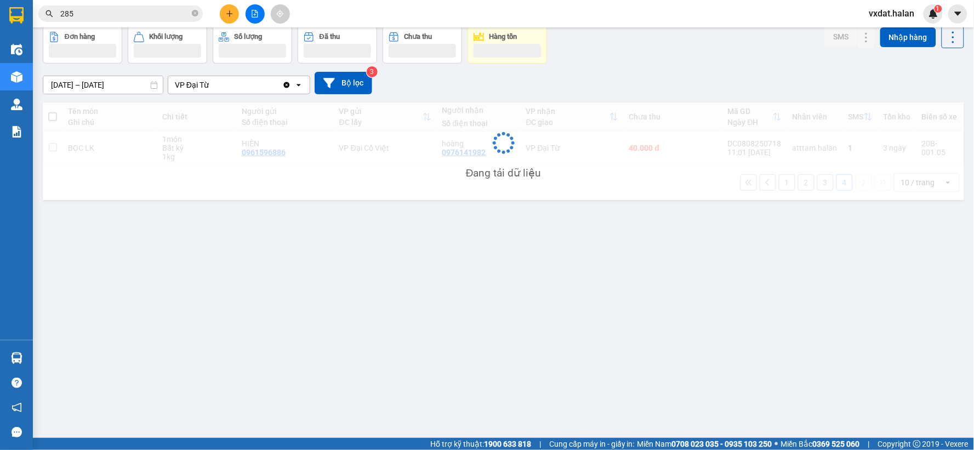
scroll to position [50, 0]
click at [628, 389] on div "ver 1.8.137 Kho gửi Trên xe Kho nhận Kho công nợ Hàng đã giao Đơn hàng Khối lượ…" at bounding box center [503, 207] width 930 height 450
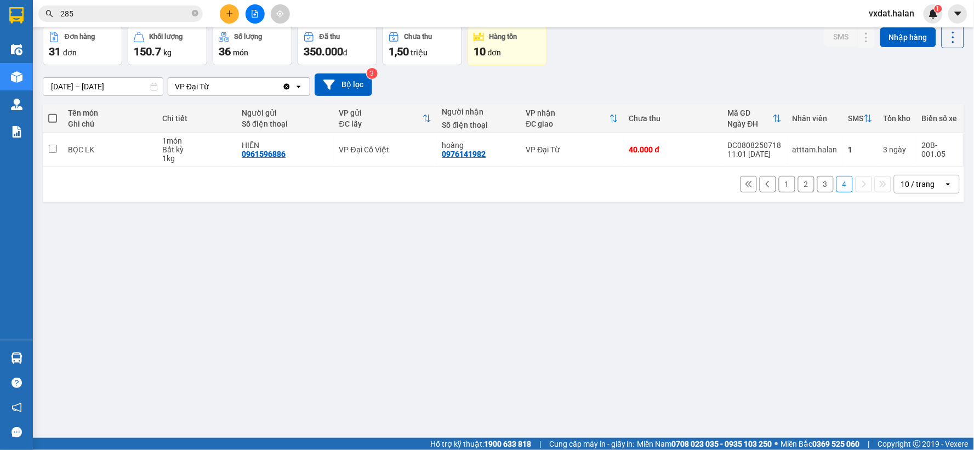
click at [817, 187] on button "3" at bounding box center [825, 184] width 16 height 16
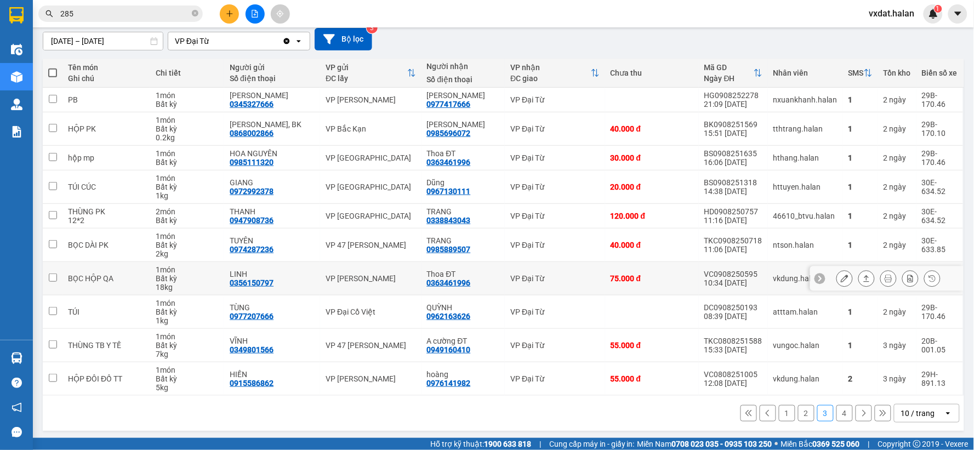
scroll to position [100, 0]
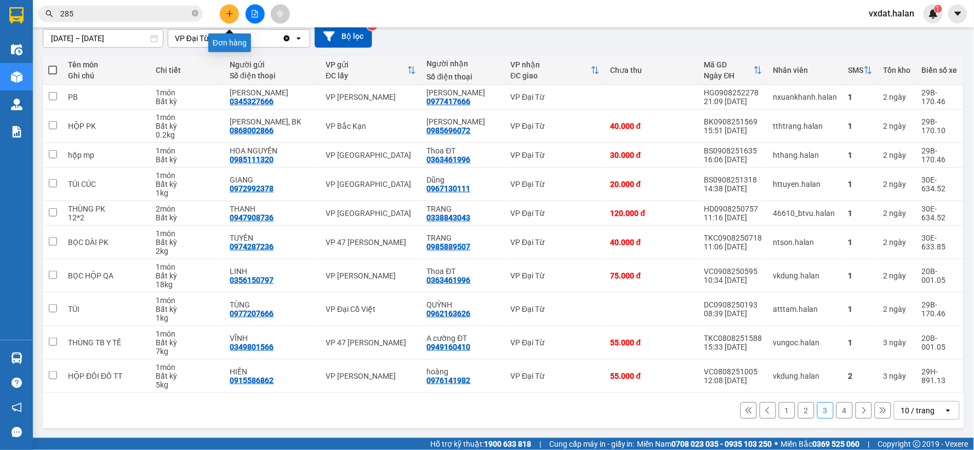
click at [229, 14] on icon "plus" at bounding box center [229, 13] width 1 height 6
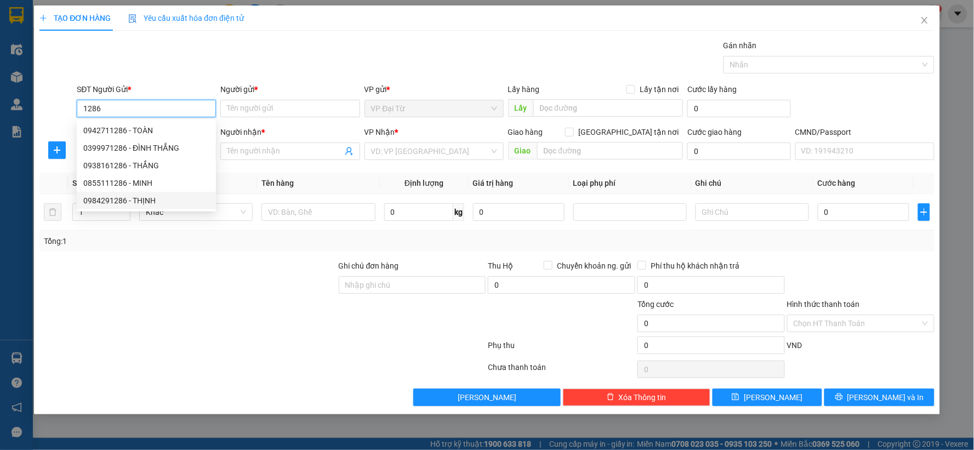
click at [143, 201] on div "0984291286 - THỊNH" at bounding box center [146, 201] width 126 height 12
type input "0984291286"
type input "THỊNH"
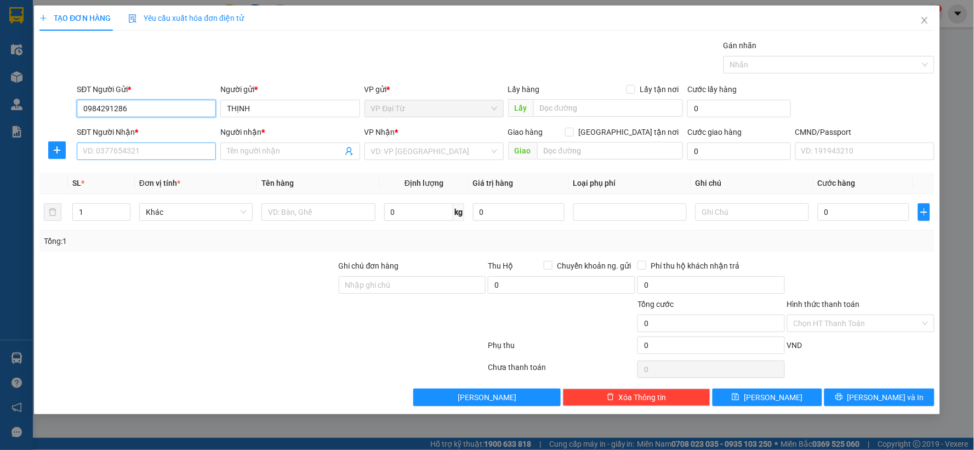
type input "0984291286"
click at [156, 155] on input "SĐT Người Nhận *" at bounding box center [146, 152] width 139 height 18
click at [163, 167] on div "0979238975 - Biển" at bounding box center [146, 173] width 126 height 12
type input "0979238975"
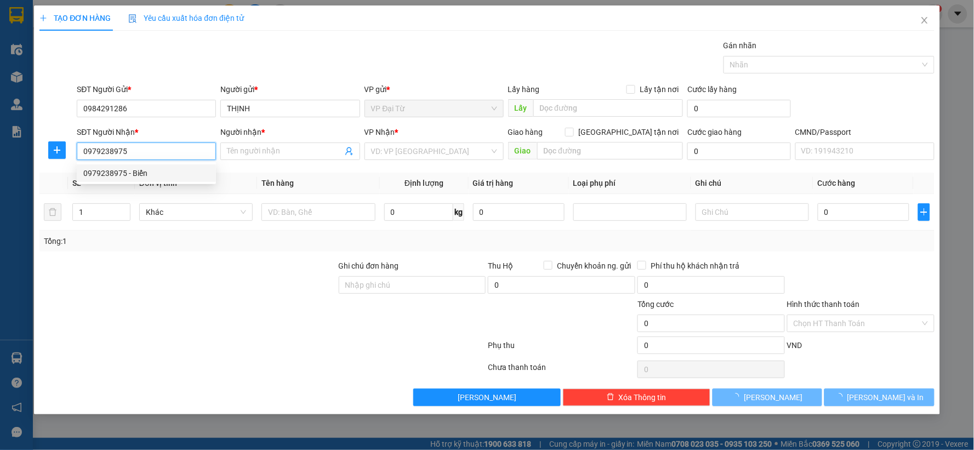
type input "Biển"
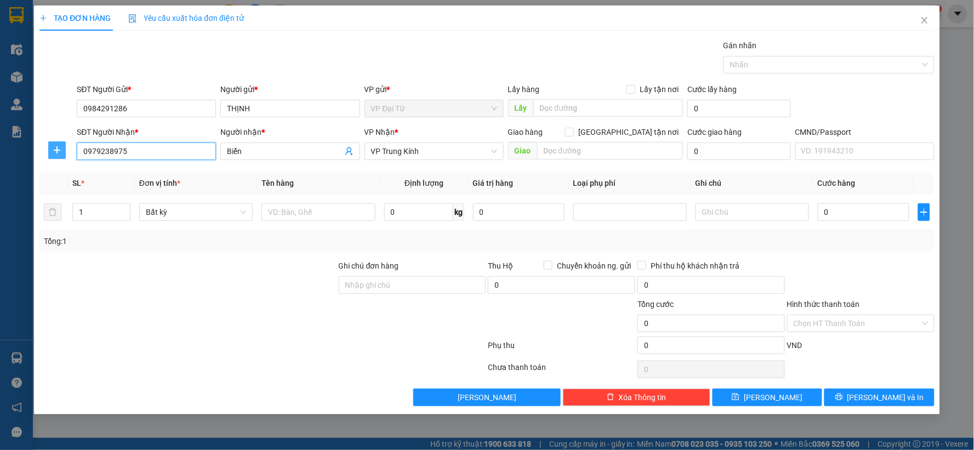
type input "0979238975"
click at [60, 146] on icon "plus" at bounding box center [57, 150] width 9 height 9
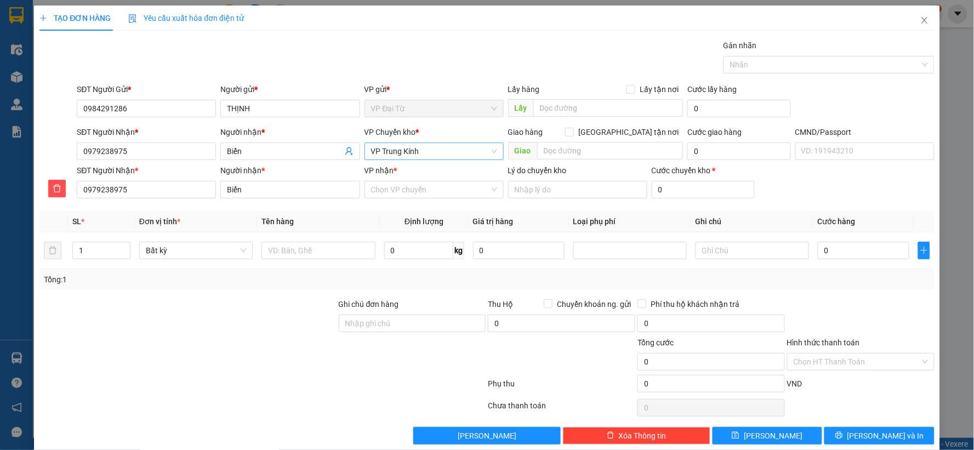
click at [406, 154] on span "VP Trung Kính" at bounding box center [434, 151] width 126 height 16
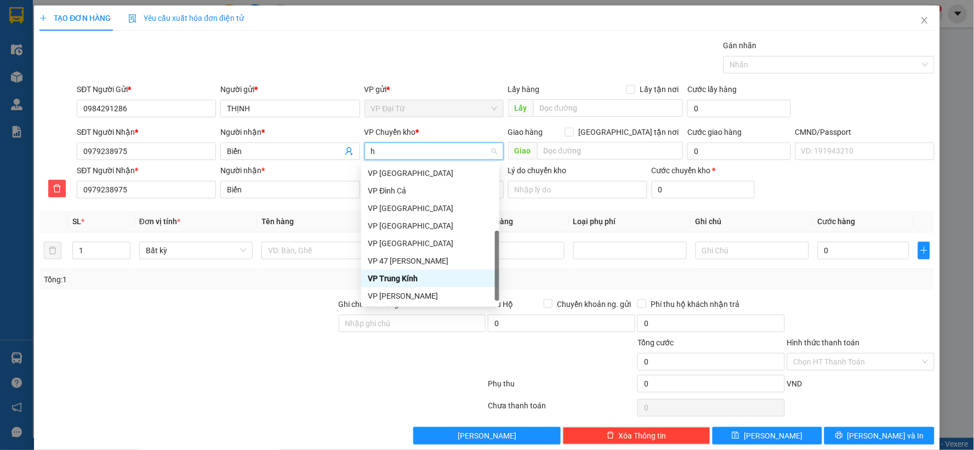
scroll to position [157, 0]
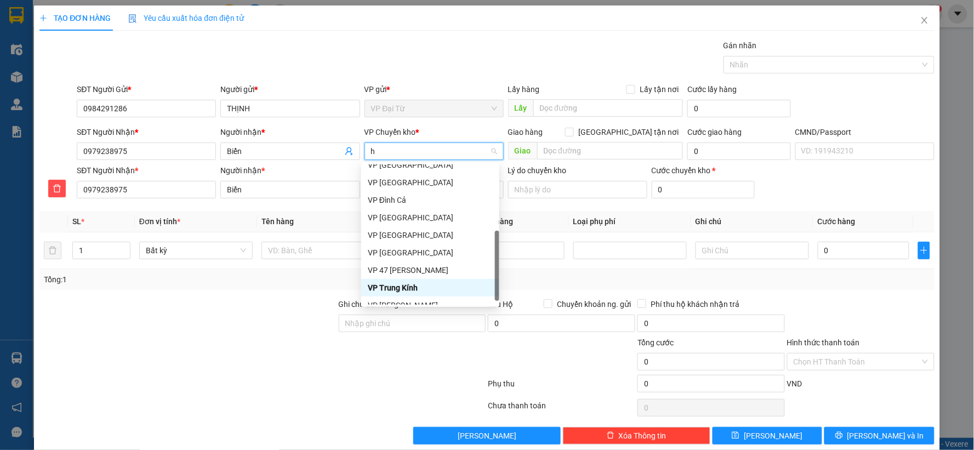
type input "hg"
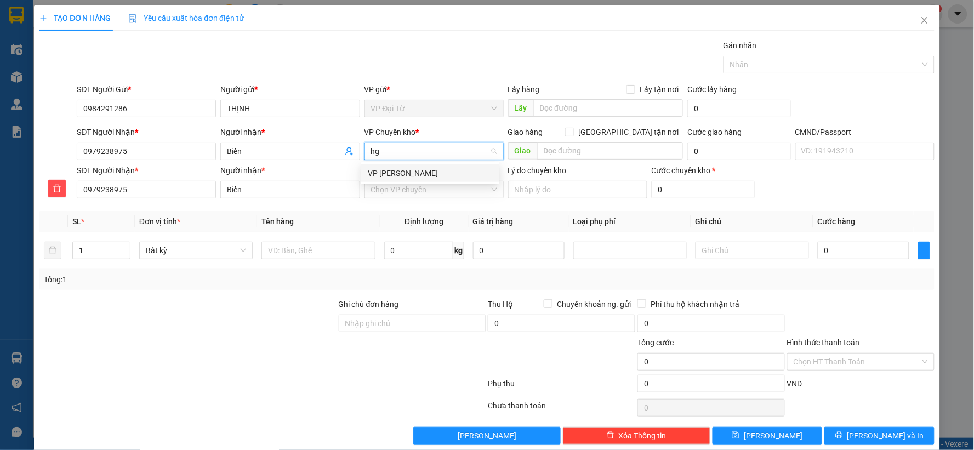
click at [396, 173] on div "VP [PERSON_NAME]" at bounding box center [430, 173] width 125 height 12
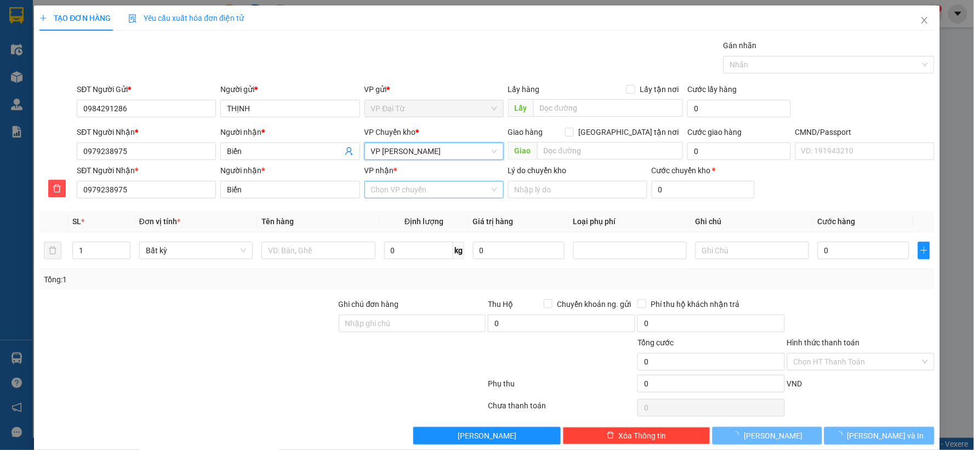
click at [396, 193] on input "VP nhận *" at bounding box center [430, 189] width 118 height 16
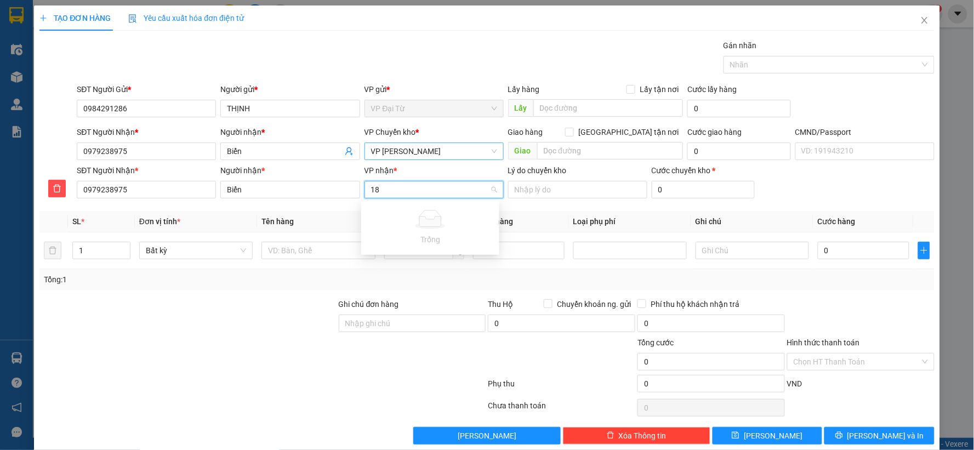
click at [396, 193] on input "18" at bounding box center [430, 189] width 118 height 16
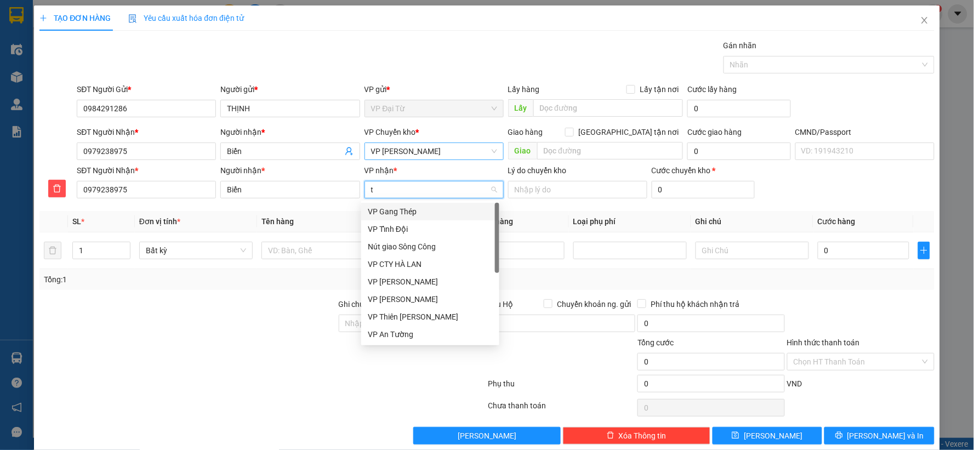
type input "tk"
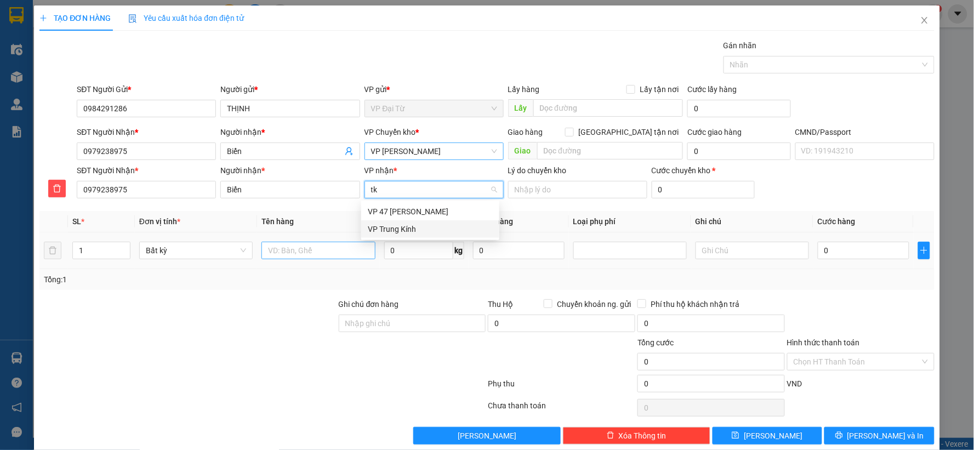
drag, startPoint x: 399, startPoint y: 228, endPoint x: 346, endPoint y: 247, distance: 56.7
click at [398, 228] on div "VP Trung Kính" at bounding box center [430, 229] width 125 height 12
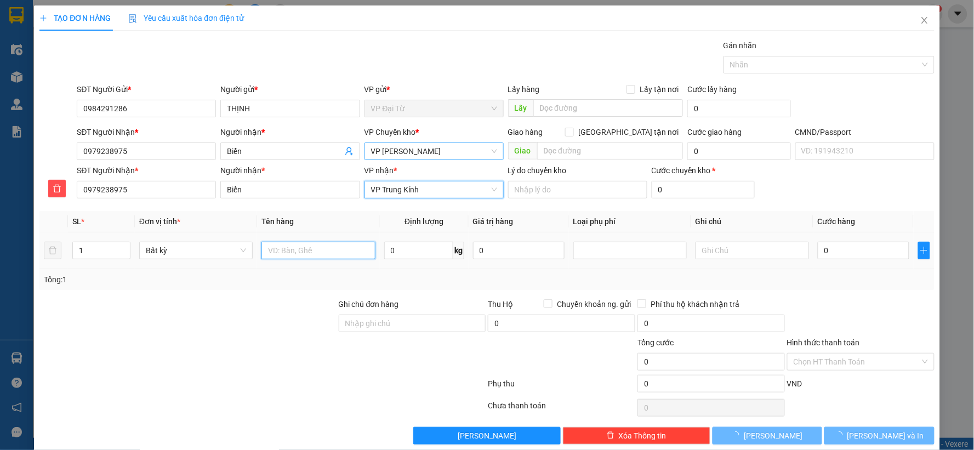
click at [331, 251] on input "text" at bounding box center [317, 251] width 113 height 18
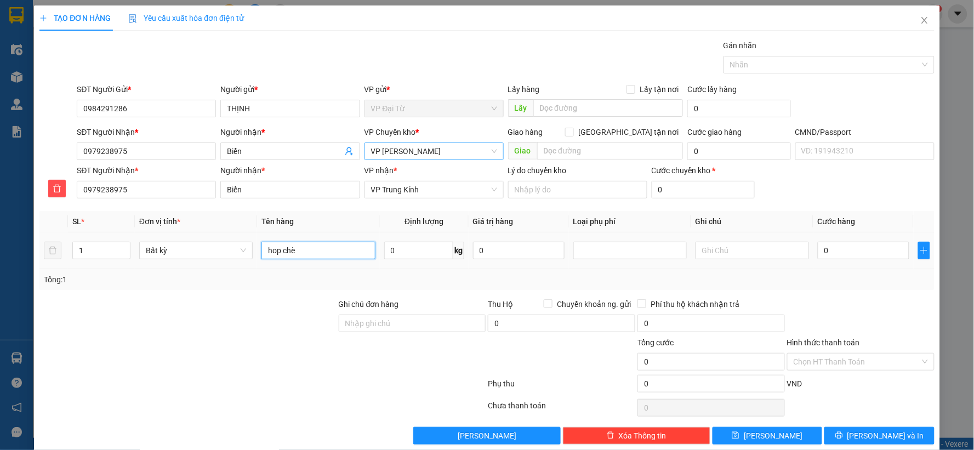
type input "hop chè"
type input "3"
click at [874, 361] on input "Hình thức thanh toán" at bounding box center [857, 362] width 127 height 16
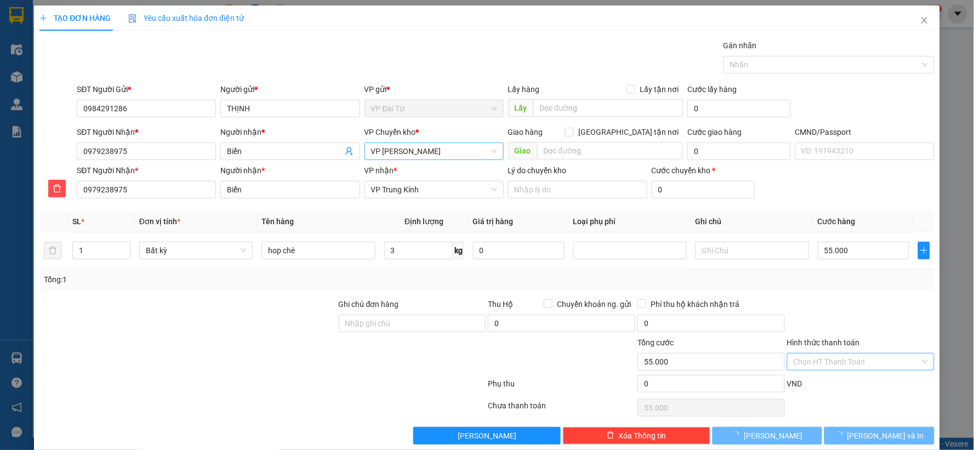
type input "55.000"
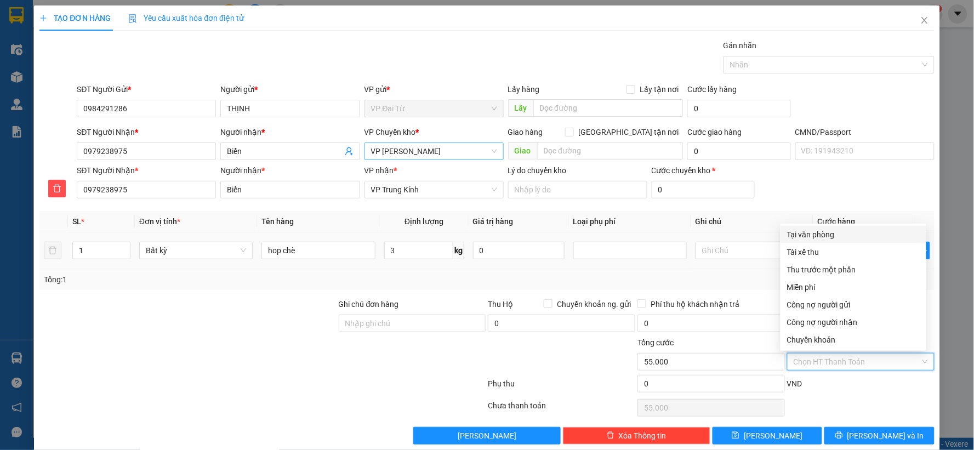
click at [823, 238] on div "Tại văn phòng" at bounding box center [853, 235] width 133 height 12
type input "0"
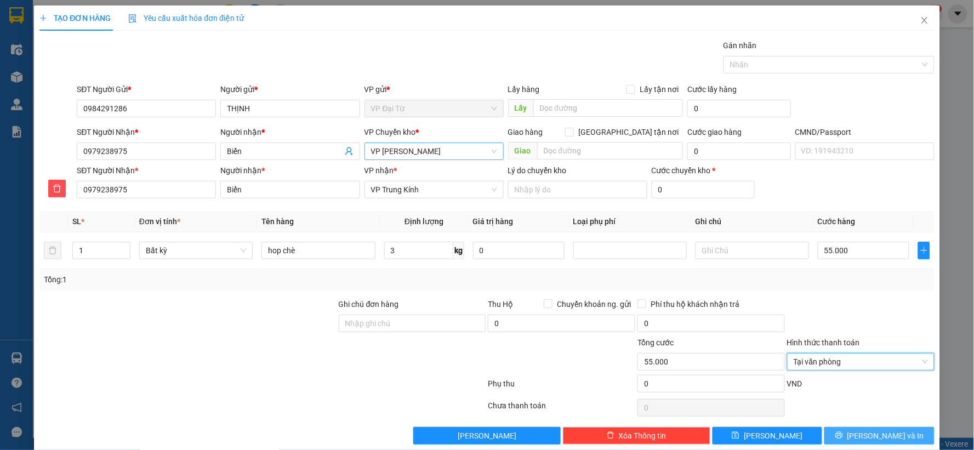
click at [858, 435] on button "[PERSON_NAME] và In" at bounding box center [880, 436] width 110 height 18
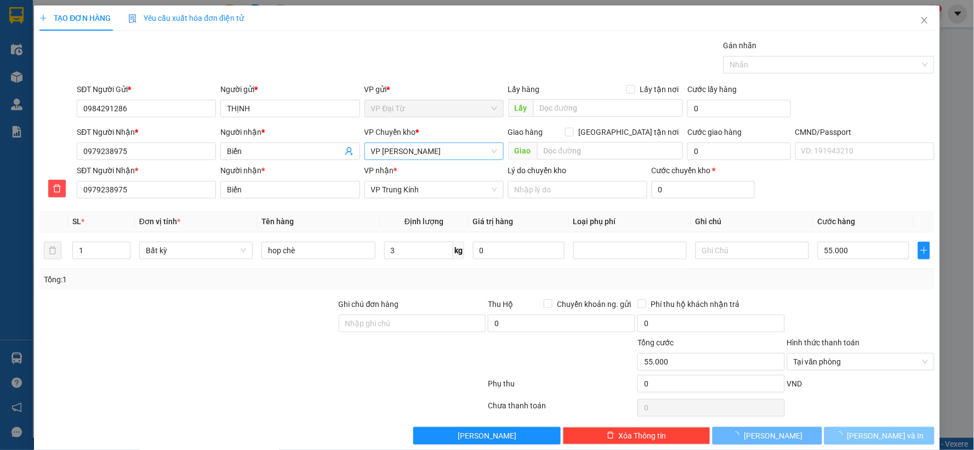
click at [848, 435] on span "loading" at bounding box center [841, 435] width 12 height 8
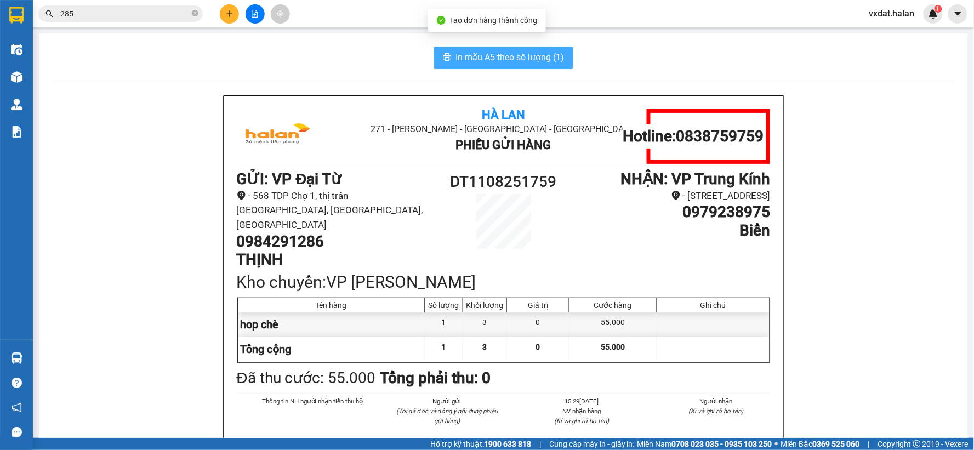
click at [511, 59] on span "In mẫu A5 theo số lượng (1)" at bounding box center [510, 57] width 109 height 14
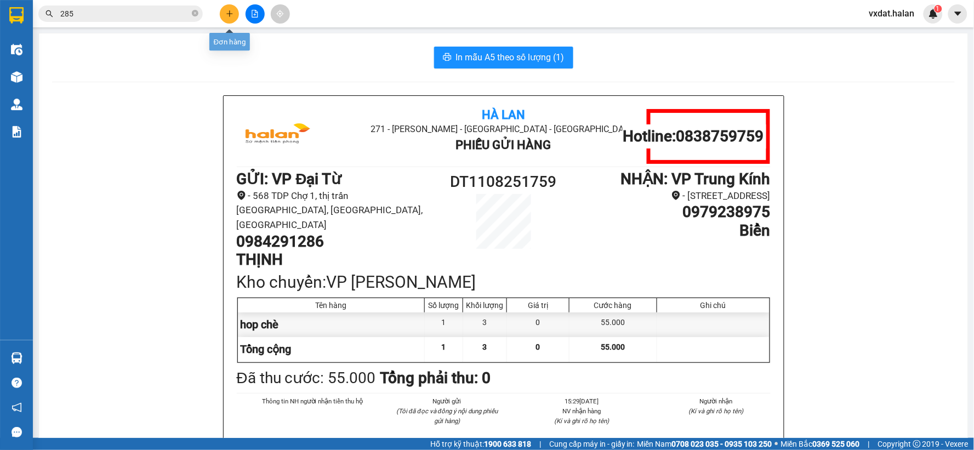
click at [231, 14] on icon "plus" at bounding box center [230, 14] width 8 height 8
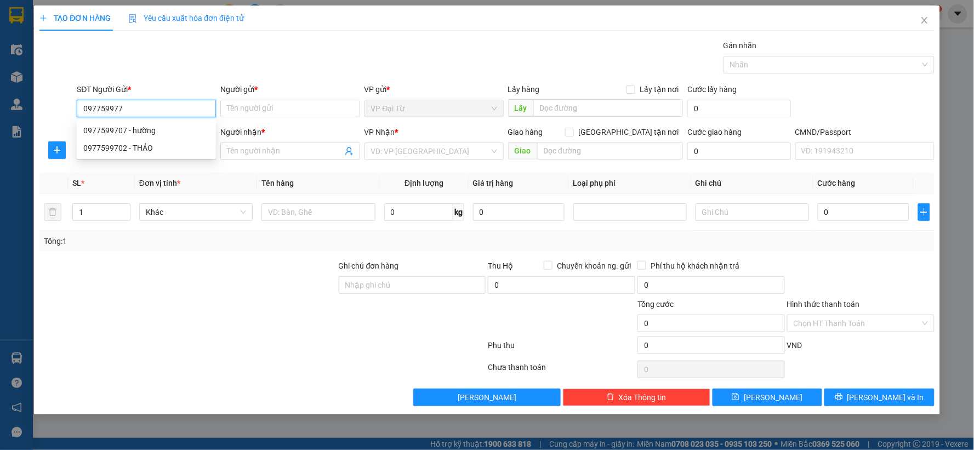
type input "0977599777"
click at [154, 133] on div "0977599777 - c thắng" at bounding box center [146, 130] width 126 height 12
type input "c thắng"
type input "0977599777"
click at [154, 140] on div "SĐT Người Nhận *" at bounding box center [146, 134] width 139 height 16
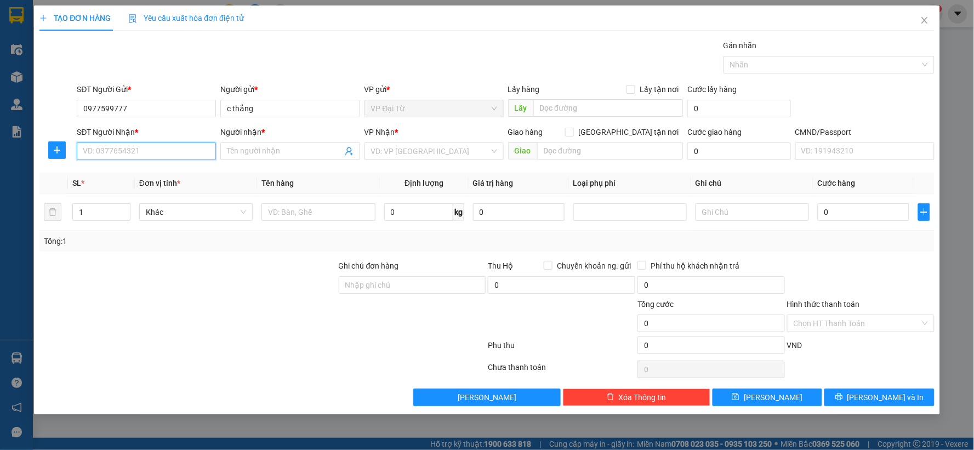
click at [160, 146] on input "SĐT Người Nhận *" at bounding box center [146, 152] width 139 height 18
click at [137, 190] on div "0933316688 - BIỂU" at bounding box center [146, 191] width 126 height 12
type input "0933316688"
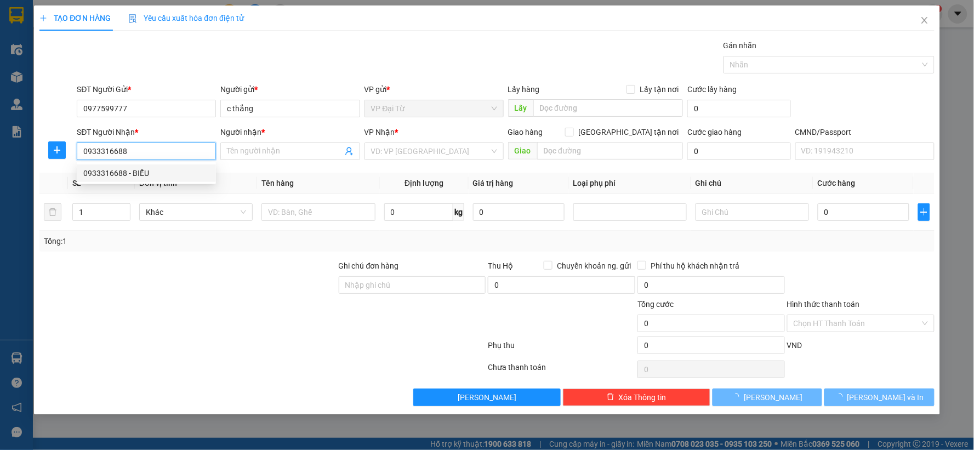
type input "BIỂU"
type input "0933316688"
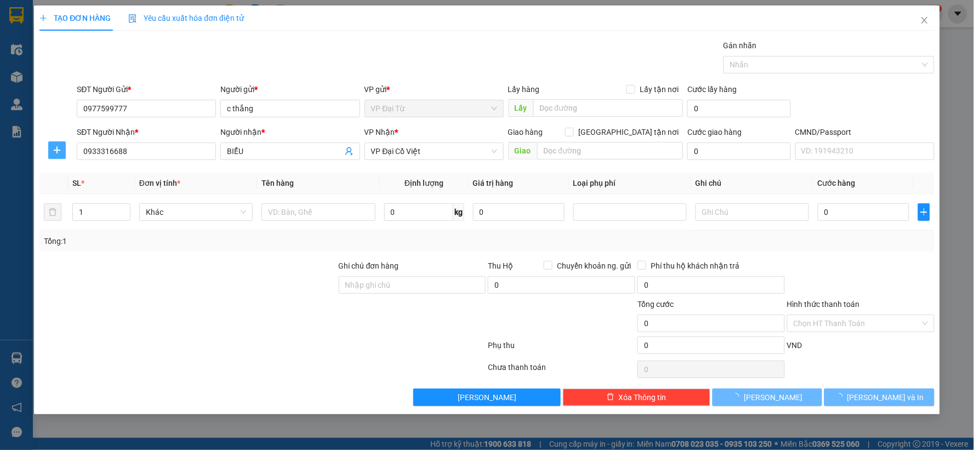
click at [57, 149] on icon "plus" at bounding box center [57, 150] width 1 height 7
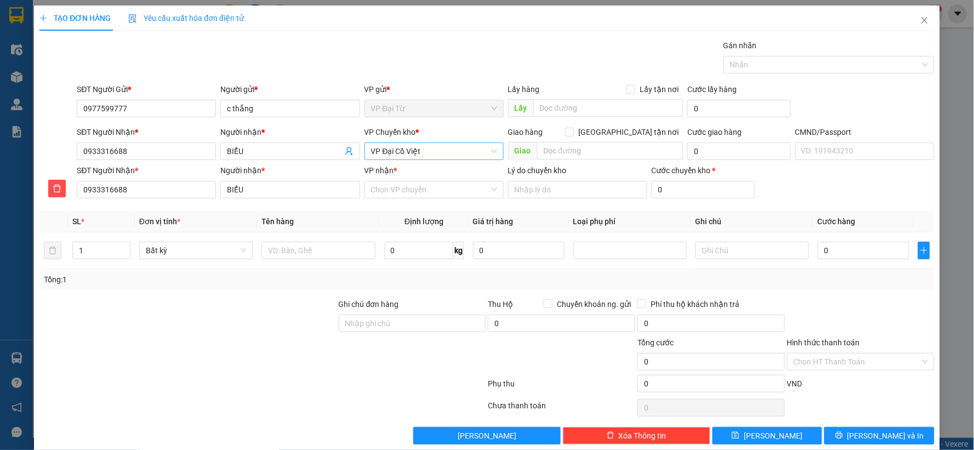
click at [411, 157] on span "VP Đại Cồ Việt" at bounding box center [434, 151] width 126 height 16
type input "hg"
drag, startPoint x: 404, startPoint y: 166, endPoint x: 407, endPoint y: 185, distance: 19.5
click at [406, 169] on div "VP [PERSON_NAME]" at bounding box center [430, 173] width 138 height 18
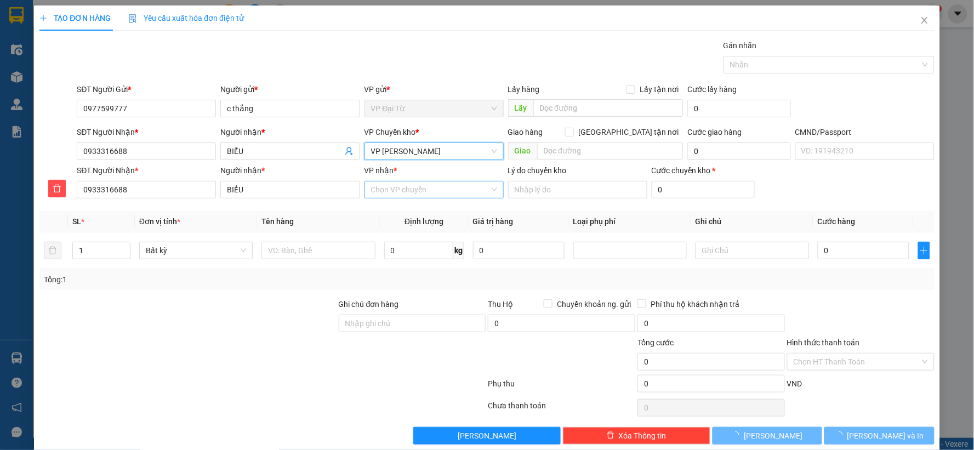
click at [407, 185] on input "VP nhận *" at bounding box center [430, 189] width 118 height 16
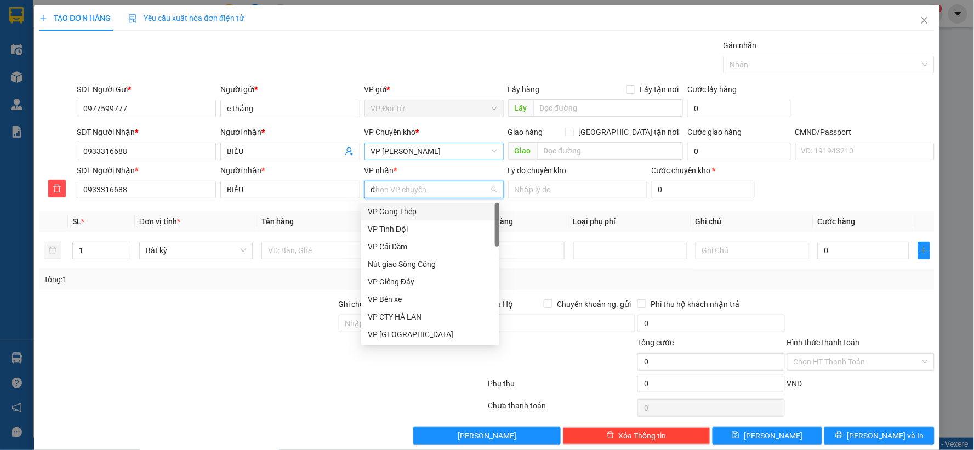
type input "dc"
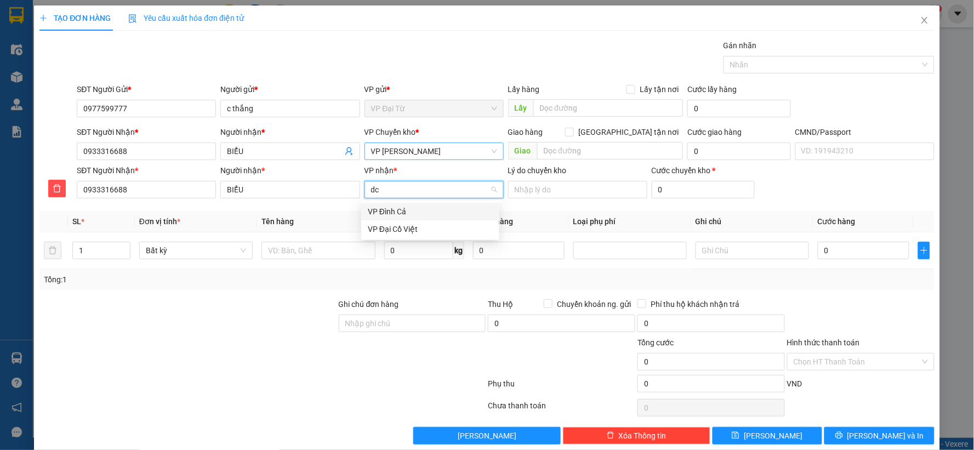
click at [399, 229] on div "VP Đại Cồ Việt" at bounding box center [430, 229] width 125 height 12
click at [297, 251] on input "text" at bounding box center [317, 251] width 113 height 18
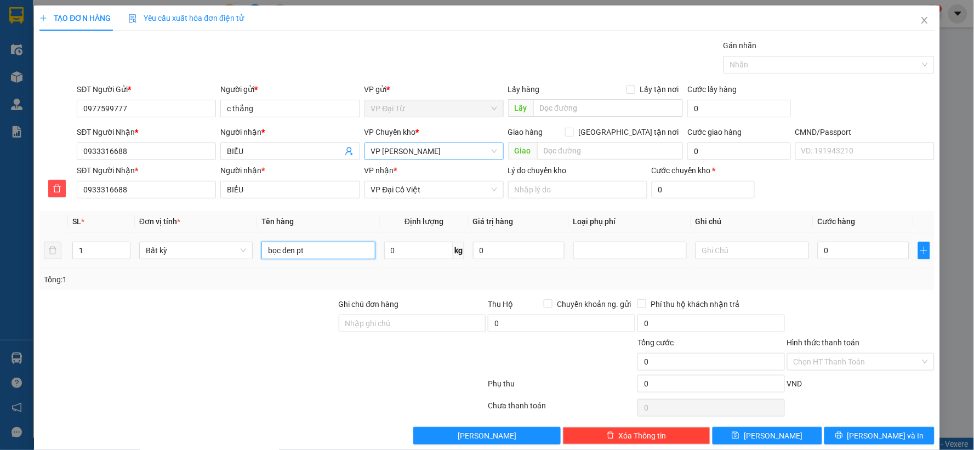
type input "bọc đen pt`"
type input "1"
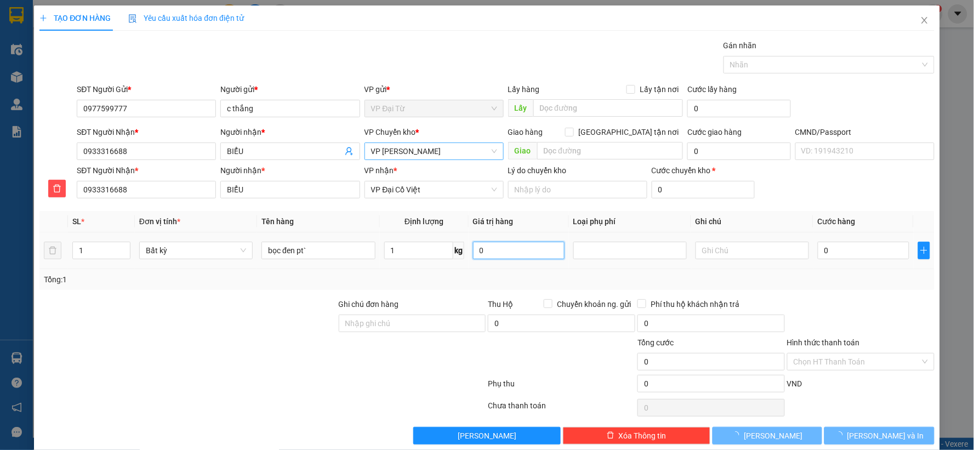
type input "40.000"
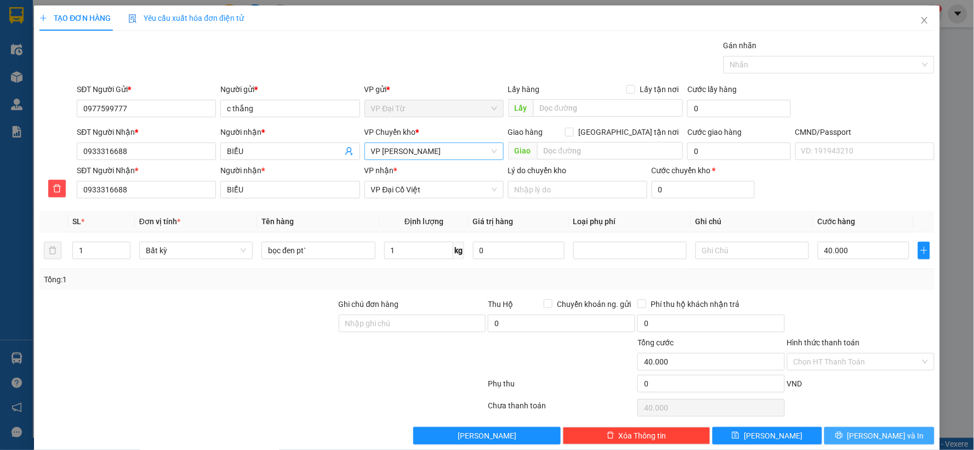
click at [870, 435] on span "[PERSON_NAME] và In" at bounding box center [886, 436] width 77 height 12
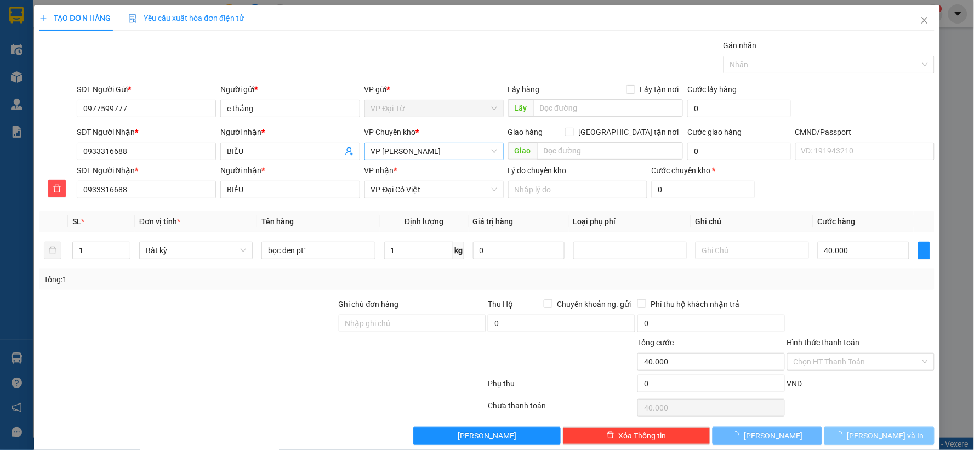
click at [870, 435] on span "[PERSON_NAME] và In" at bounding box center [886, 436] width 77 height 12
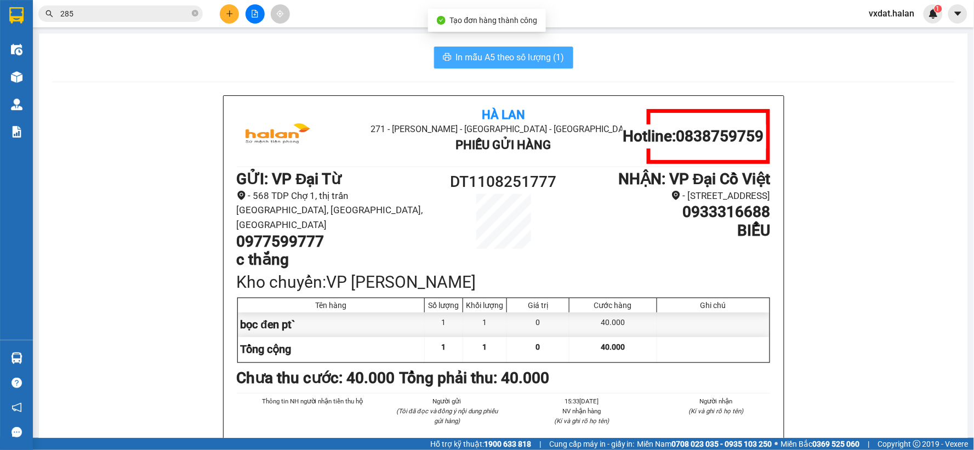
click at [533, 58] on span "In mẫu A5 theo số lượng (1)" at bounding box center [510, 57] width 109 height 14
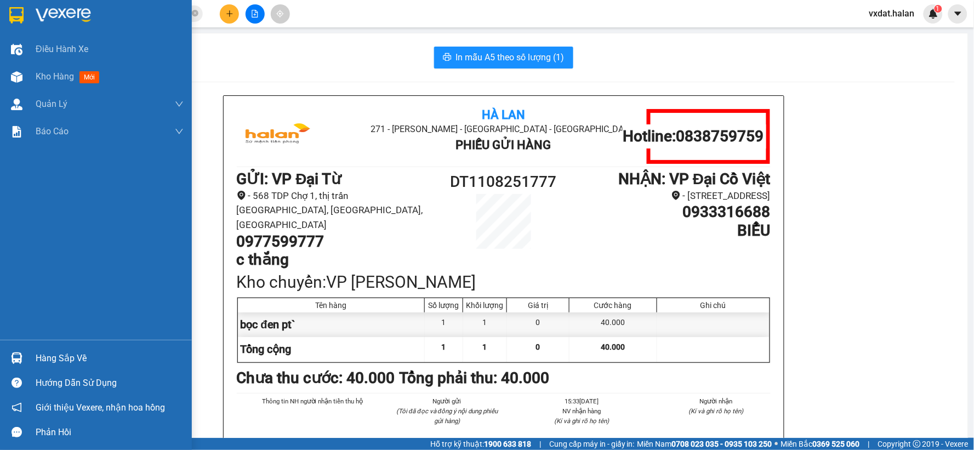
click at [9, 361] on div at bounding box center [16, 358] width 19 height 19
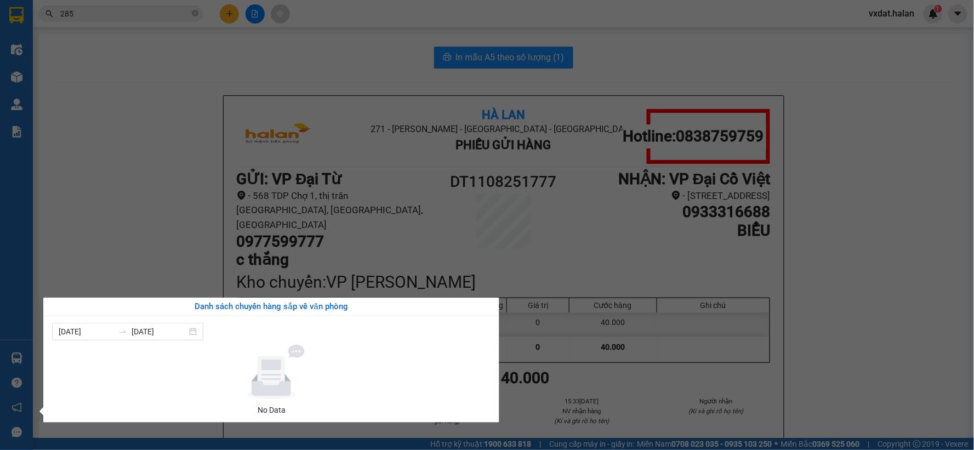
click at [9, 361] on div "Điều hành xe Kho hàng mới Quản Lý Quản lý chuyến Quản lý kiểm kho Báo cáo 12. T…" at bounding box center [16, 225] width 33 height 450
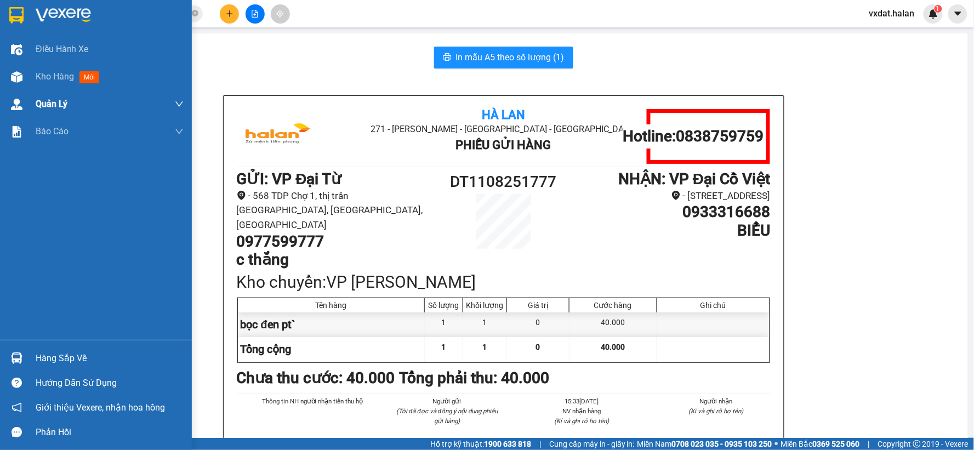
click at [46, 71] on span "Kho hàng" at bounding box center [55, 76] width 38 height 10
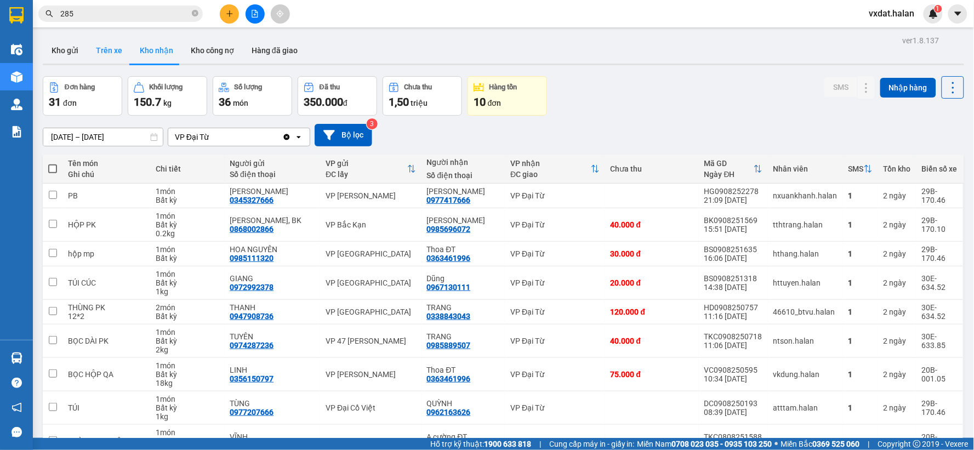
click at [70, 55] on button "Kho gửi" at bounding box center [65, 50] width 44 height 26
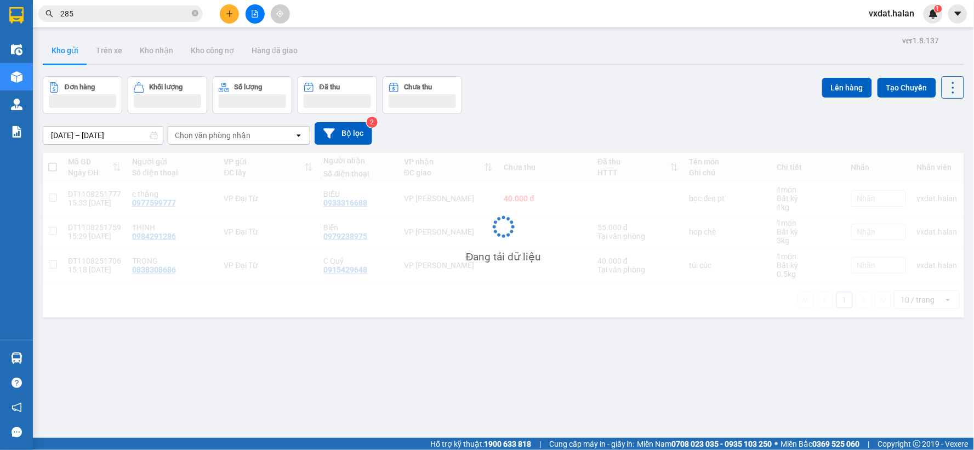
click at [595, 83] on div "Đơn hàng Khối lượng Số lượng Đã thu Chưa thu Lên hàng Tạo Chuyến" at bounding box center [504, 95] width 922 height 38
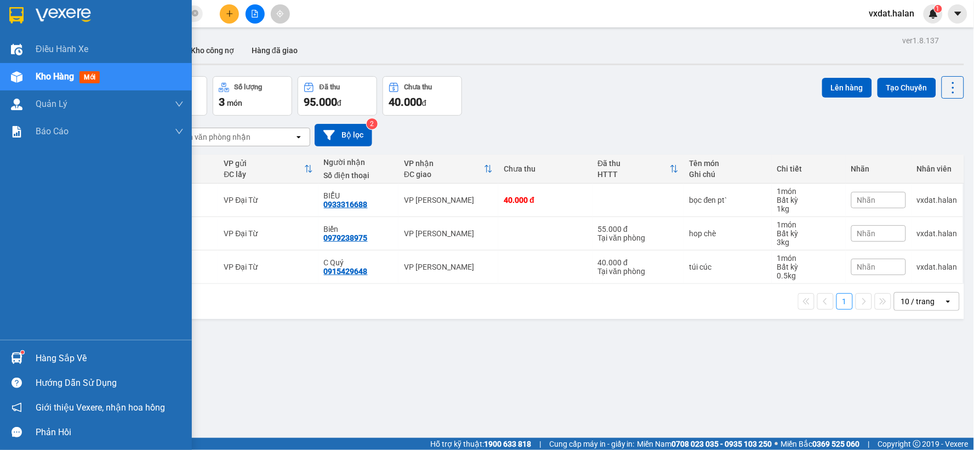
click at [2, 356] on div "Hàng sắp về" at bounding box center [96, 358] width 192 height 25
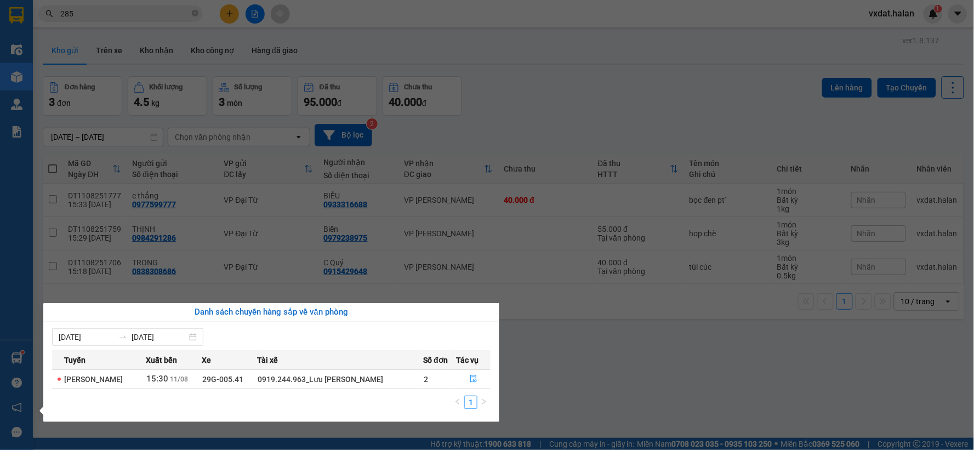
click at [511, 379] on section "Kết quả tìm kiếm ( 291 ) Bộ lọc Thuộc VP này Mã ĐH Trạng thái Món hàng Thu hộ T…" at bounding box center [487, 225] width 974 height 450
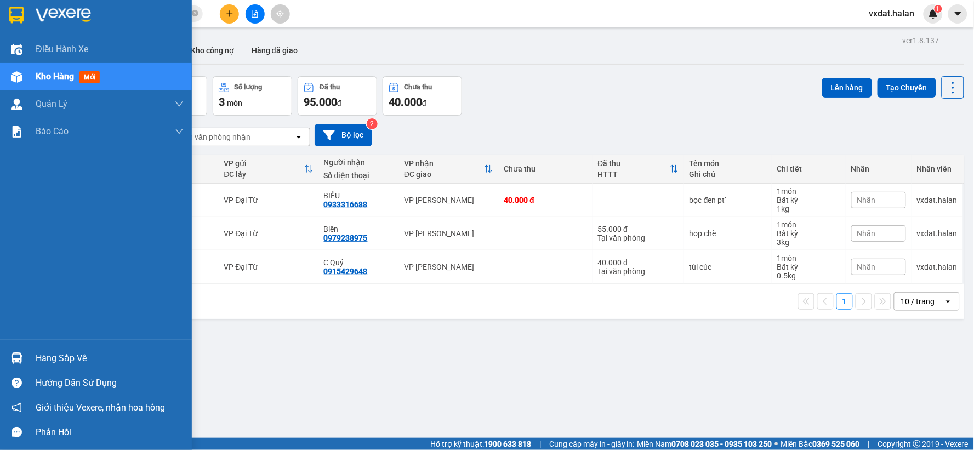
click at [0, 357] on div "Hàng sắp về" at bounding box center [96, 358] width 192 height 25
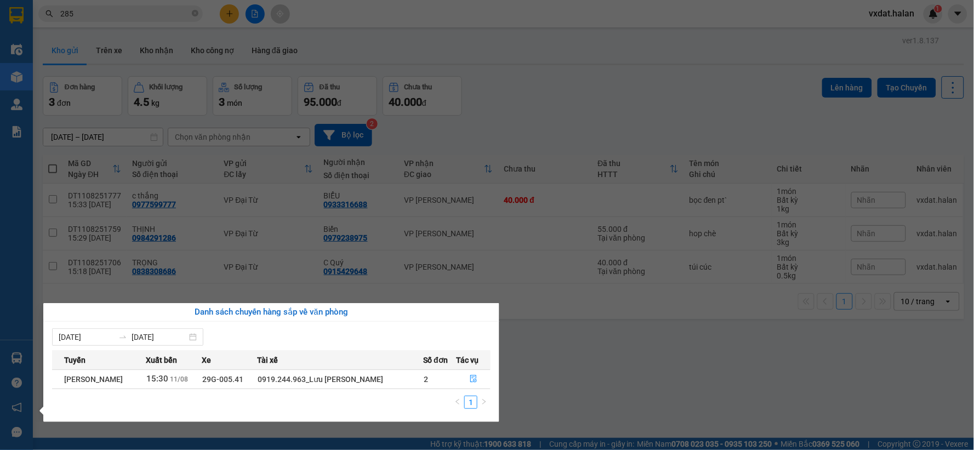
click at [226, 22] on section "Kết quả tìm kiếm ( 291 ) Bộ lọc Thuộc VP này Mã ĐH Trạng thái Món hàng Thu hộ T…" at bounding box center [487, 225] width 974 height 450
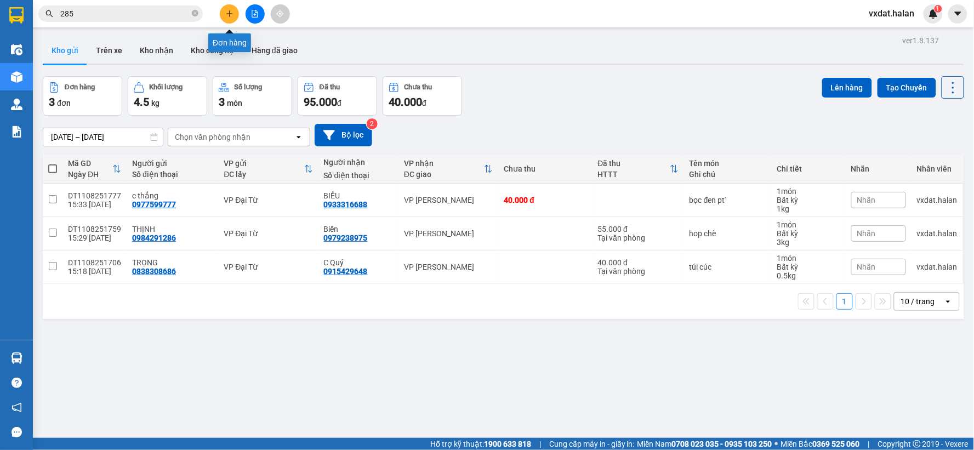
click at [220, 18] on button at bounding box center [229, 13] width 19 height 19
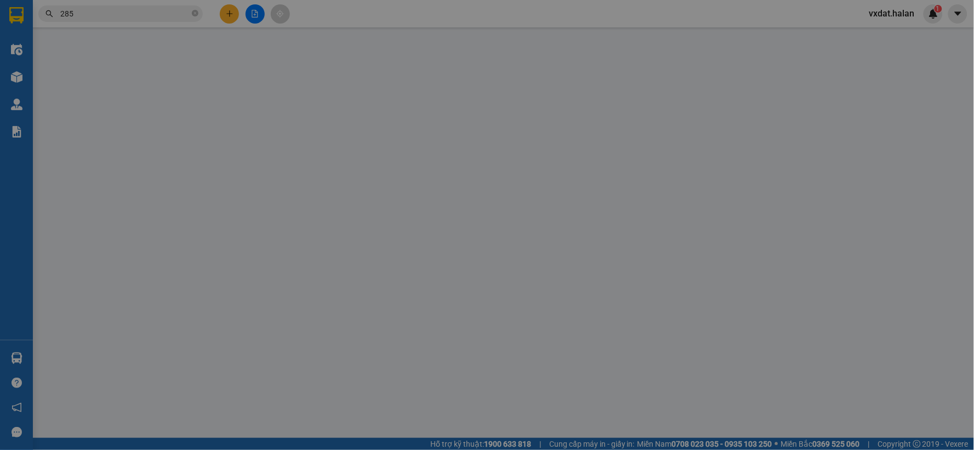
click at [223, 15] on div "Yêu cầu xuất hóa đơn điện tử" at bounding box center [186, 17] width 116 height 25
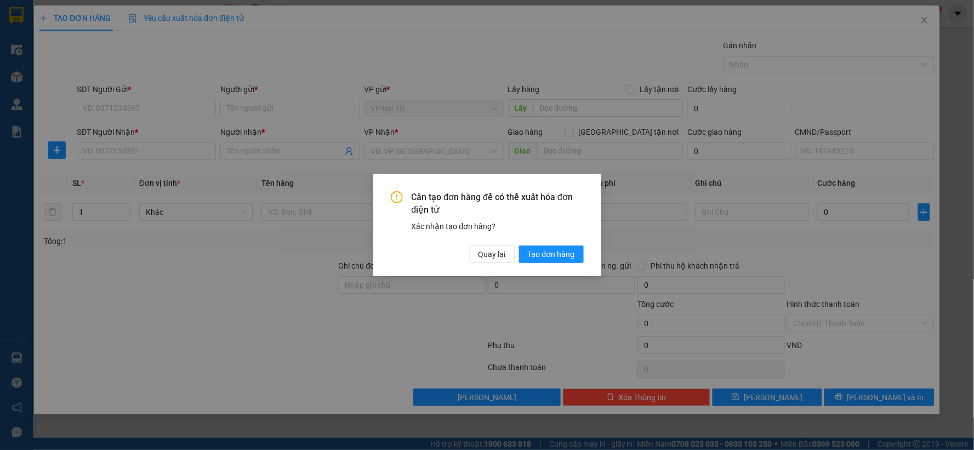
click at [478, 243] on div "Cần tạo đơn hàng để có thể xuất hóa đơn điện tử Xác nhận tạo đơn hàng? Quay lại…" at bounding box center [487, 227] width 193 height 72
click at [484, 253] on span "Quay lại" at bounding box center [492, 254] width 27 height 12
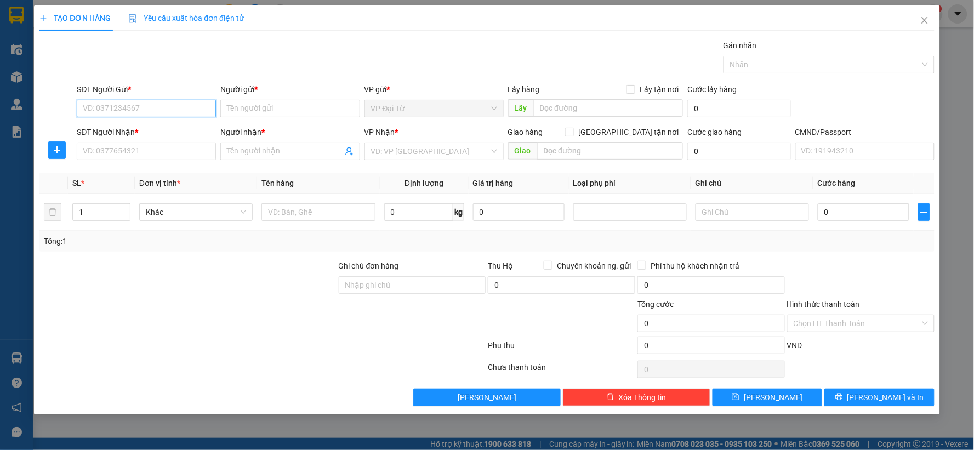
click at [207, 108] on input "SĐT Người Gửi *" at bounding box center [146, 109] width 139 height 18
type input "0869124377"
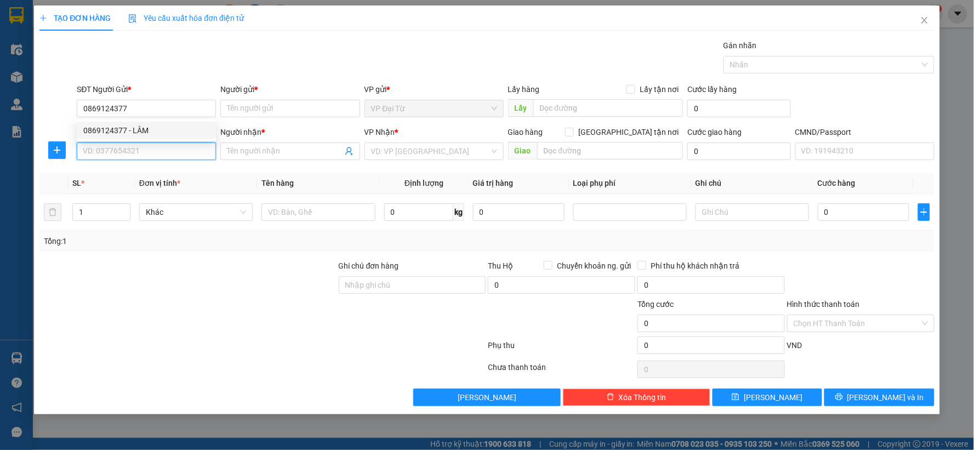
click at [140, 155] on input "SĐT Người Nhận *" at bounding box center [146, 152] width 139 height 18
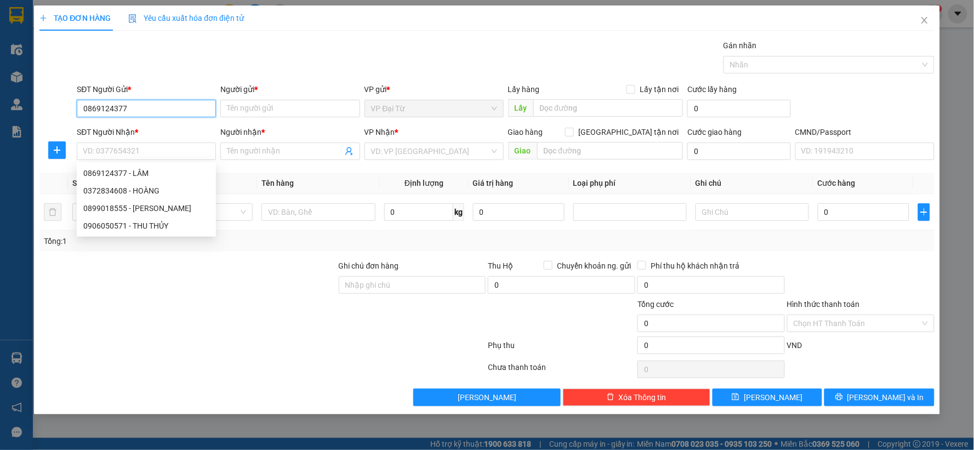
click at [151, 103] on input "0869124377" at bounding box center [146, 109] width 139 height 18
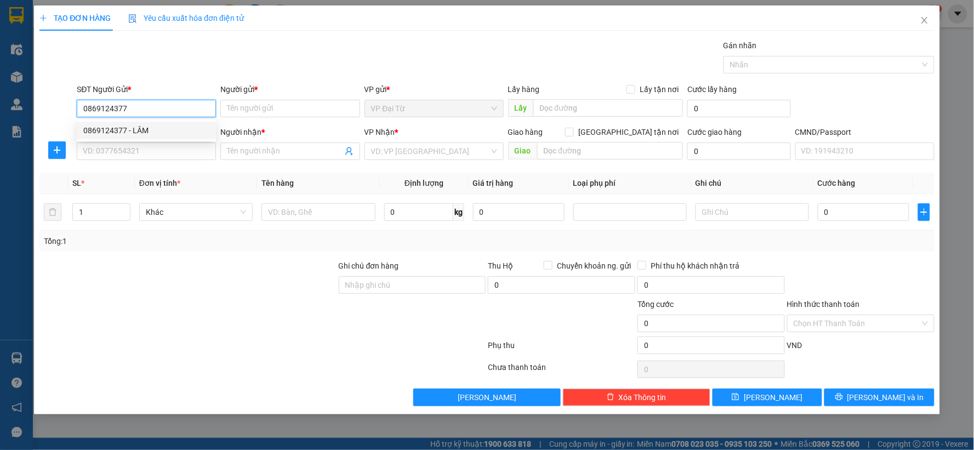
click at [141, 128] on div "0869124377 - LÂM" at bounding box center [146, 130] width 126 height 12
type input "LÂM"
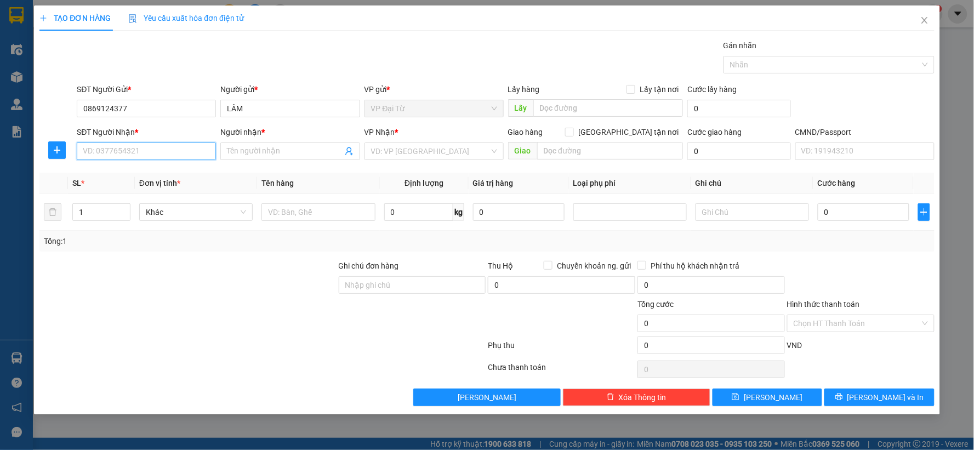
click at [138, 154] on input "SĐT Người Nhận *" at bounding box center [146, 152] width 139 height 18
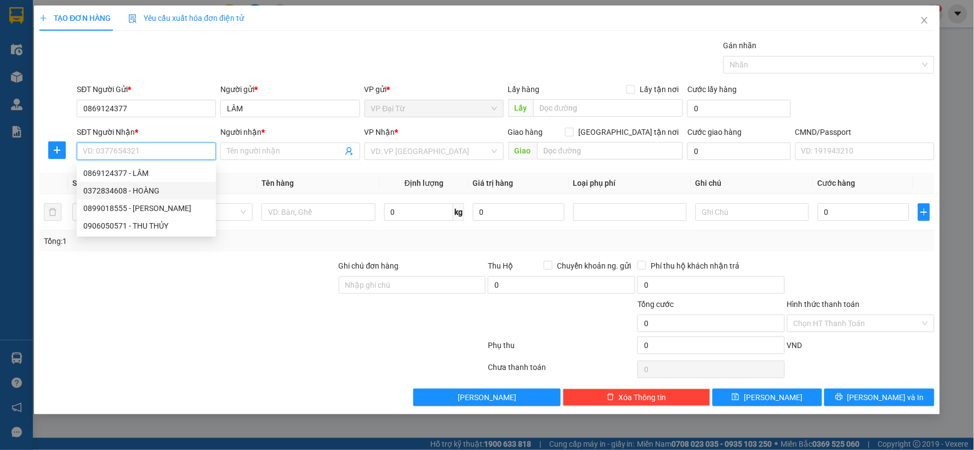
click at [135, 187] on div "0372834608 - HOÀNG" at bounding box center [146, 191] width 126 height 12
type input "0372834608"
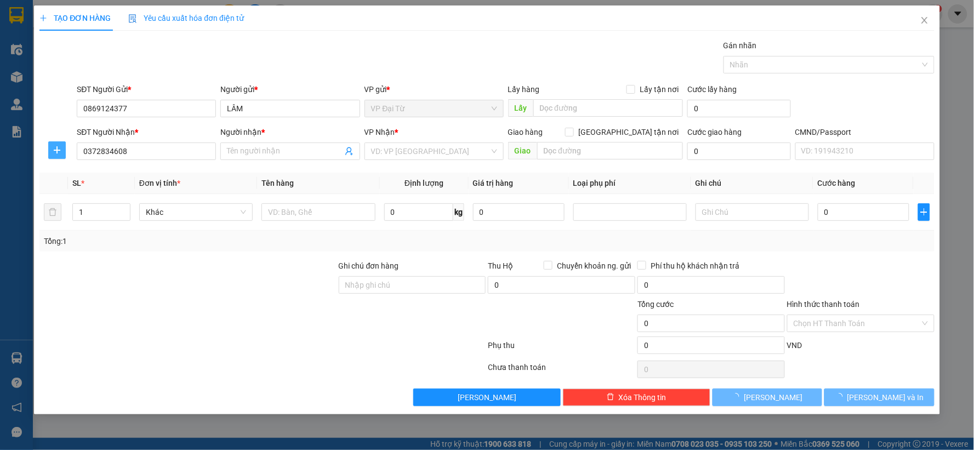
click at [53, 147] on icon "plus" at bounding box center [57, 150] width 9 height 9
type input "HOÀNG"
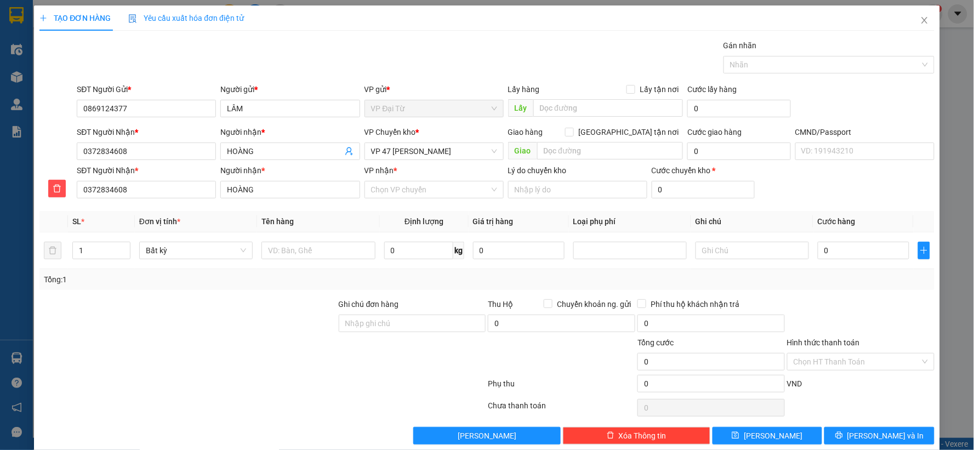
click at [445, 161] on div "VP Chuyển kho * VP 47 Trần Khát Chân" at bounding box center [434, 145] width 139 height 38
click at [443, 153] on span "VP 47 [PERSON_NAME]" at bounding box center [434, 151] width 126 height 16
type input "hg"
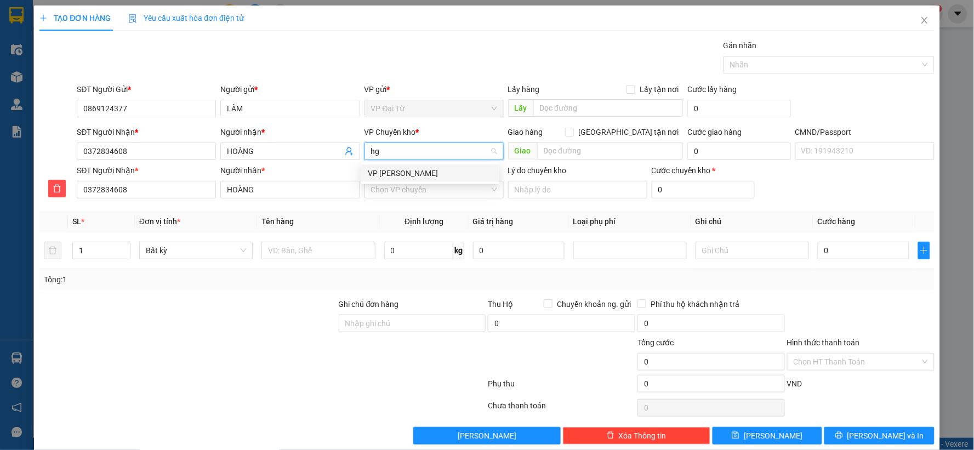
scroll to position [0, 0]
click at [417, 172] on div "VP [PERSON_NAME]" at bounding box center [430, 173] width 125 height 12
click at [409, 195] on input "VP nhận *" at bounding box center [430, 189] width 118 height 16
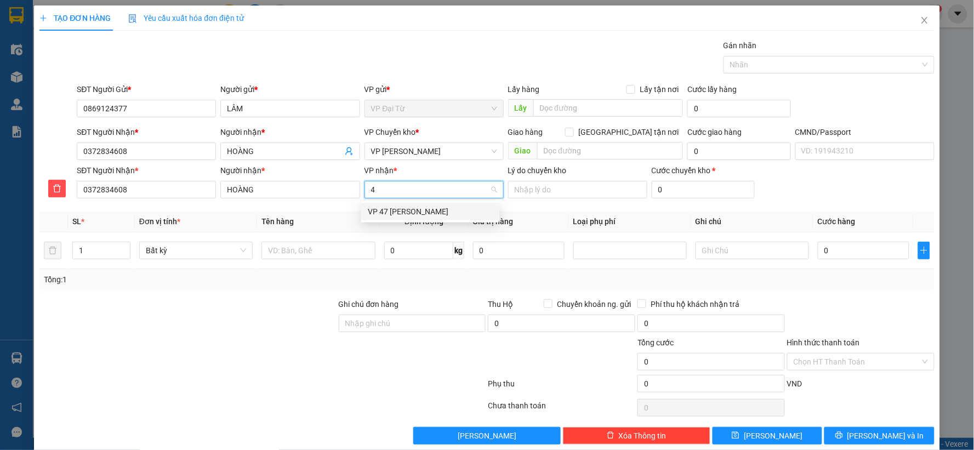
type input "47"
click at [417, 212] on div "VP 47 [PERSON_NAME]" at bounding box center [430, 212] width 125 height 12
click at [319, 255] on input "text" at bounding box center [317, 251] width 113 height 18
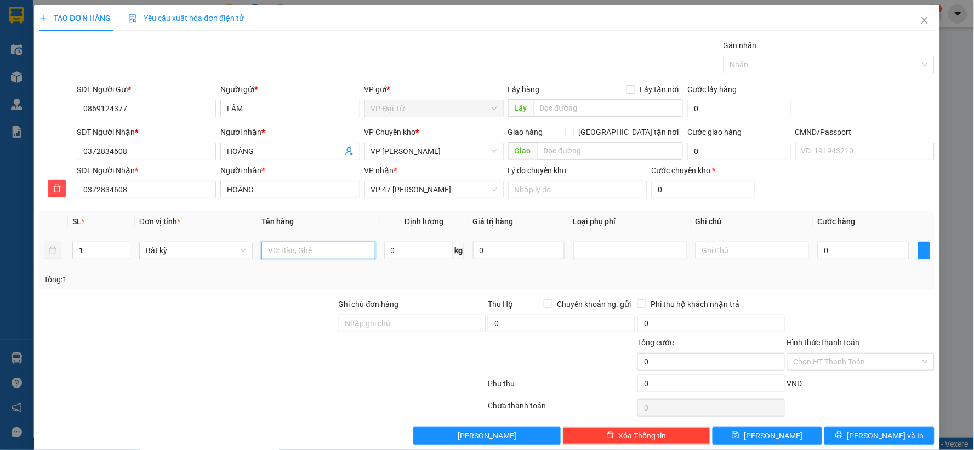
click at [319, 252] on input "text" at bounding box center [317, 251] width 113 height 18
type input "túi cúc"
type input "0.5"
type input "40.000"
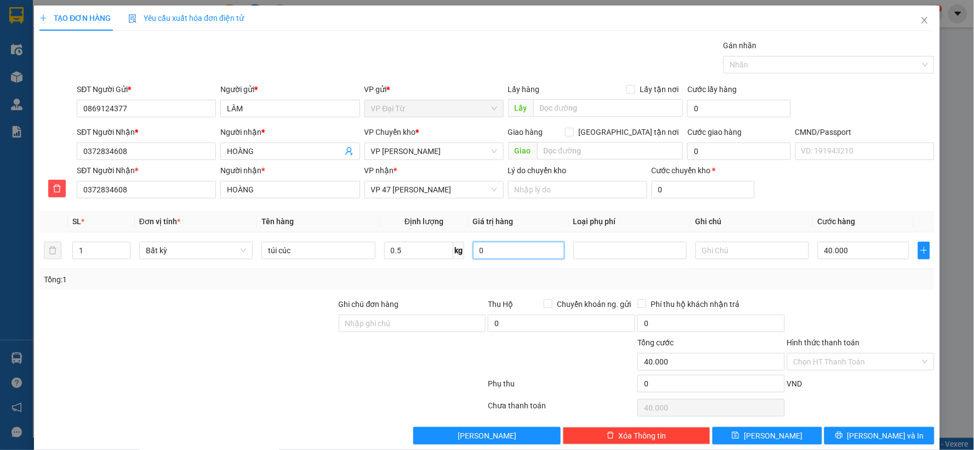
type input "40.000"
click at [906, 350] on div "Hình thức thanh toán" at bounding box center [860, 345] width 147 height 16
click at [901, 359] on input "Hình thức thanh toán" at bounding box center [857, 362] width 127 height 16
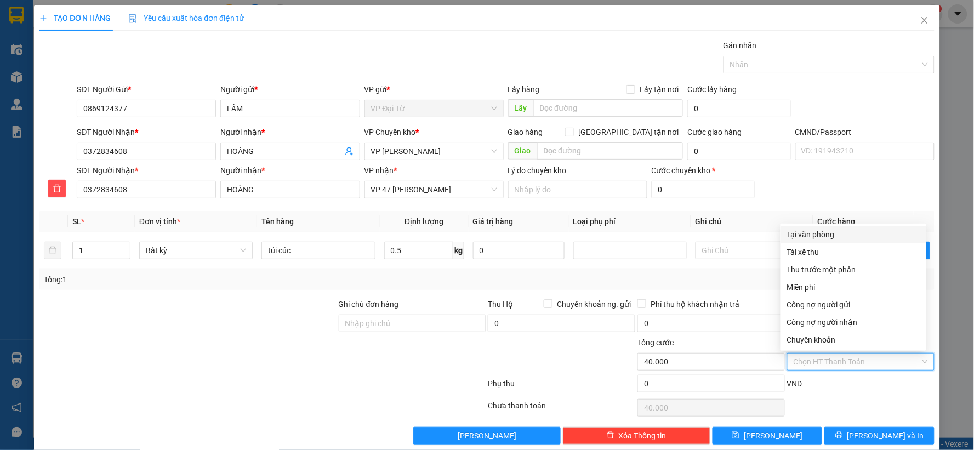
click at [794, 233] on div "Tại văn phòng" at bounding box center [853, 235] width 133 height 12
type input "0"
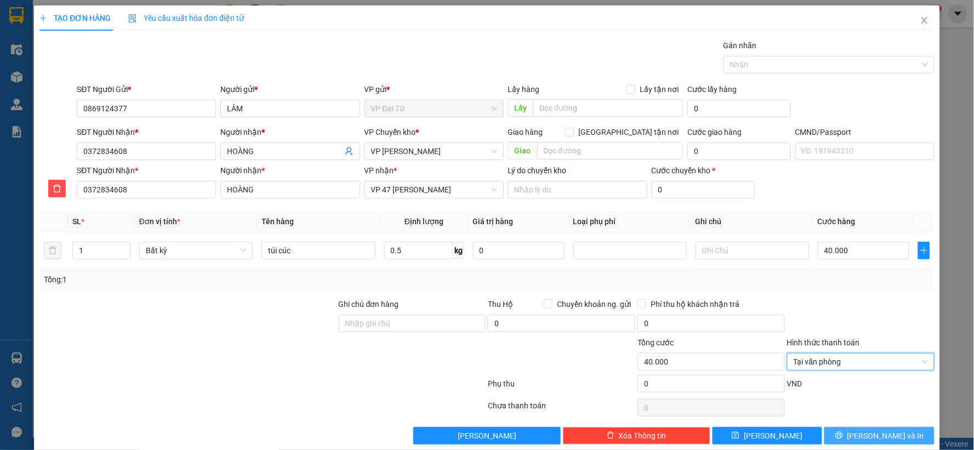
click at [892, 440] on span "[PERSON_NAME] và In" at bounding box center [886, 436] width 77 height 12
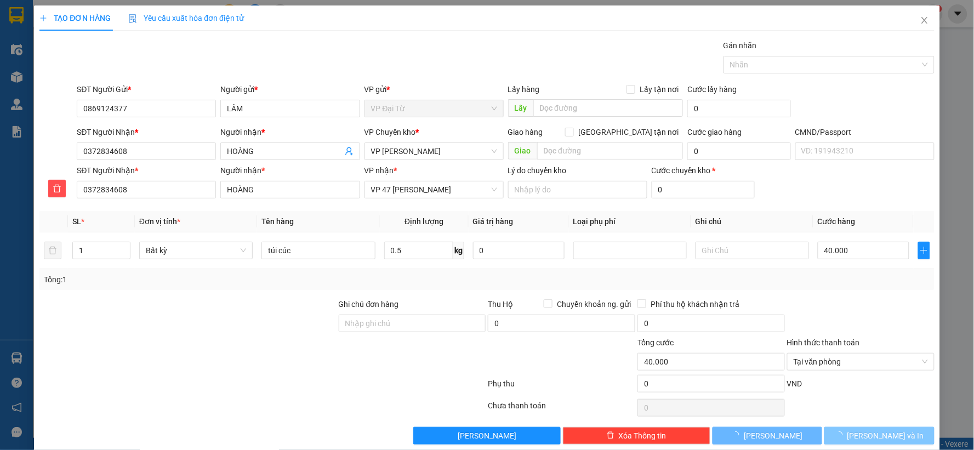
click at [892, 440] on span "[PERSON_NAME] và In" at bounding box center [886, 436] width 77 height 12
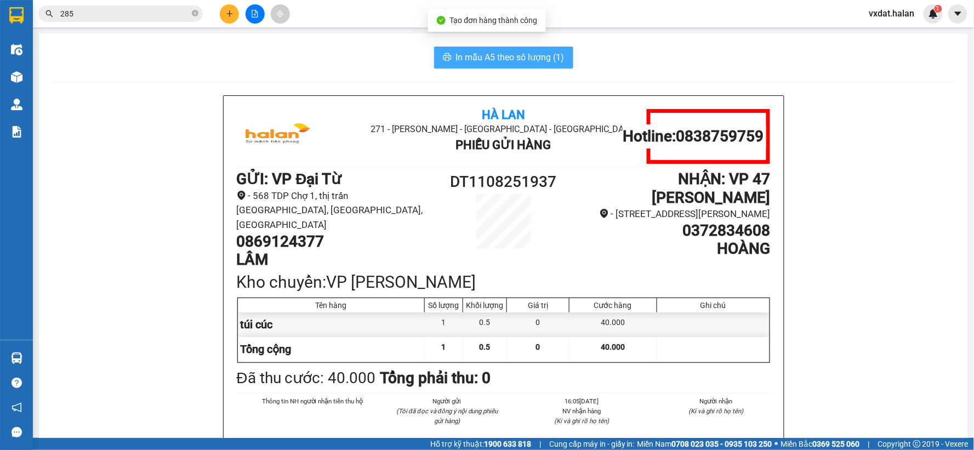
click at [505, 52] on span "In mẫu A5 theo số lượng (1)" at bounding box center [510, 57] width 109 height 14
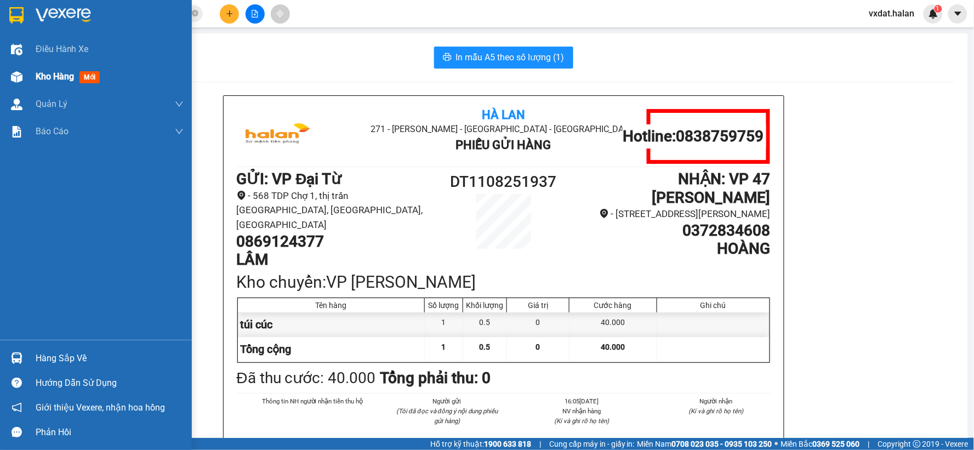
click at [27, 69] on div "Kho hàng mới" at bounding box center [96, 76] width 192 height 27
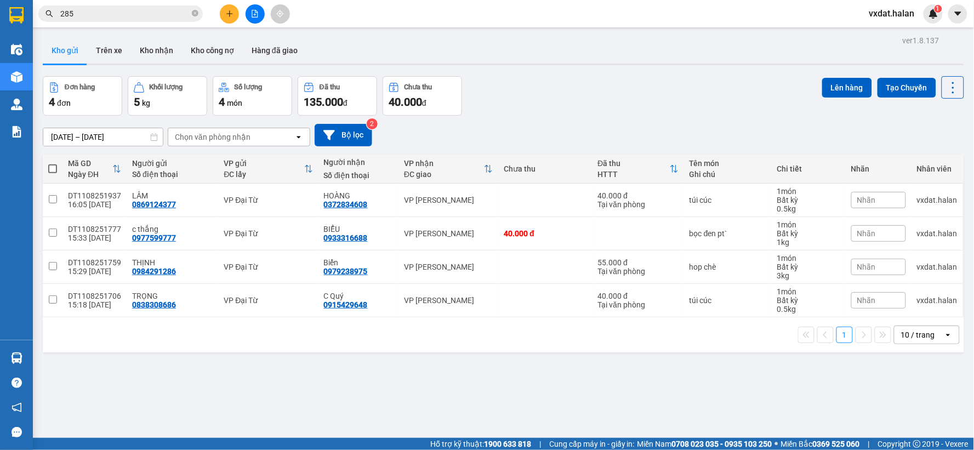
click at [590, 115] on div "Đơn hàng 4 đơn Khối lượng 5 kg Số lượng 4 món Đã thu 135.000 đ Chưa thu 40.000 …" at bounding box center [504, 95] width 922 height 39
click at [170, 56] on button "Kho nhận" at bounding box center [156, 50] width 51 height 26
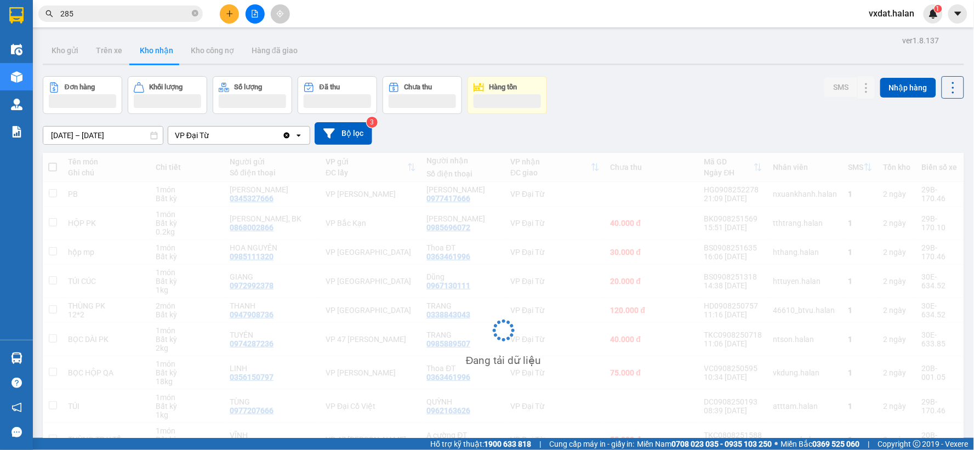
click at [619, 95] on div "Đơn hàng Khối lượng Số lượng Đã thu Chưa thu Hàng tồn SMS Nhập hàng" at bounding box center [504, 95] width 922 height 38
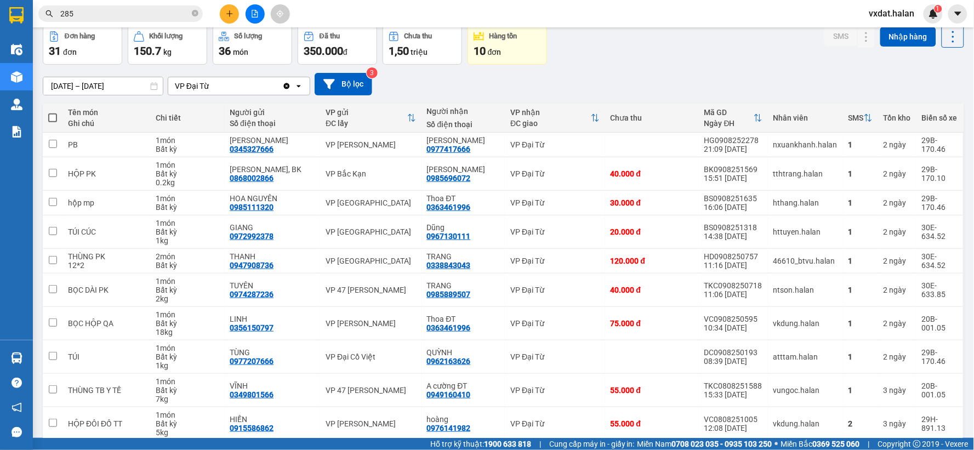
scroll to position [100, 0]
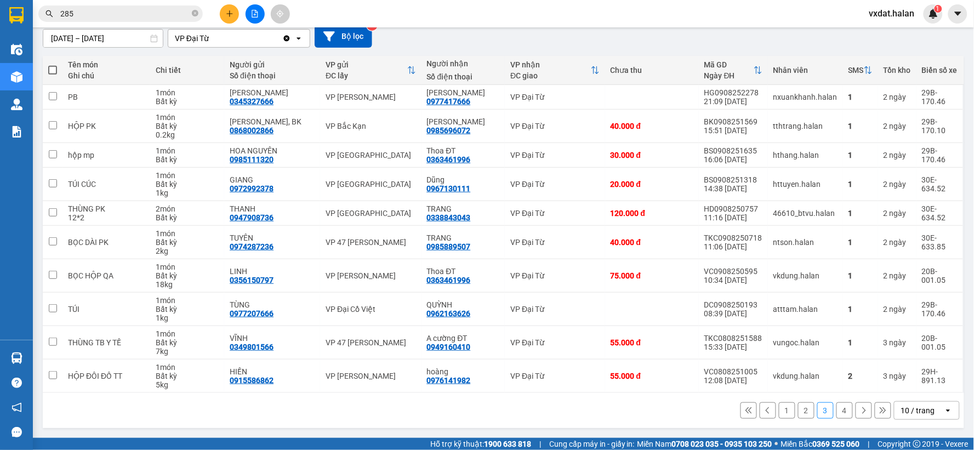
click at [535, 428] on div "1 2 3 4 10 / trang open" at bounding box center [504, 410] width 922 height 35
click at [780, 408] on button "1" at bounding box center [787, 410] width 16 height 16
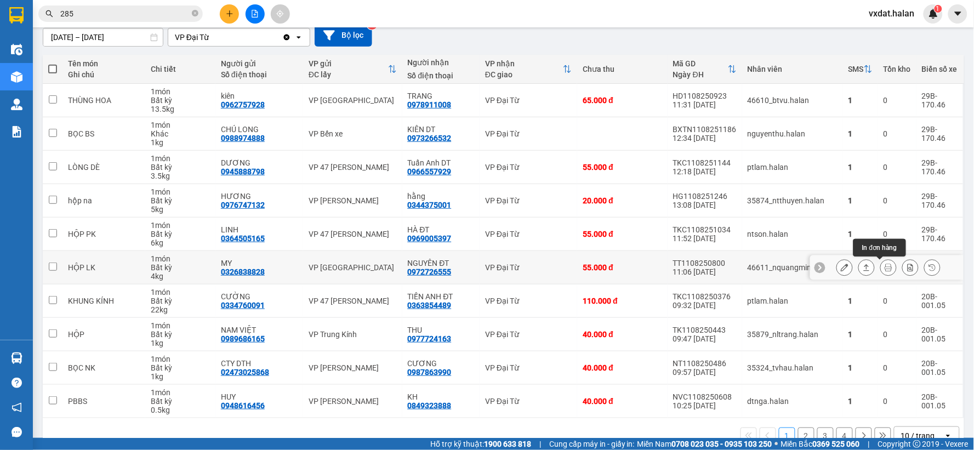
click at [863, 270] on icon at bounding box center [867, 268] width 8 height 8
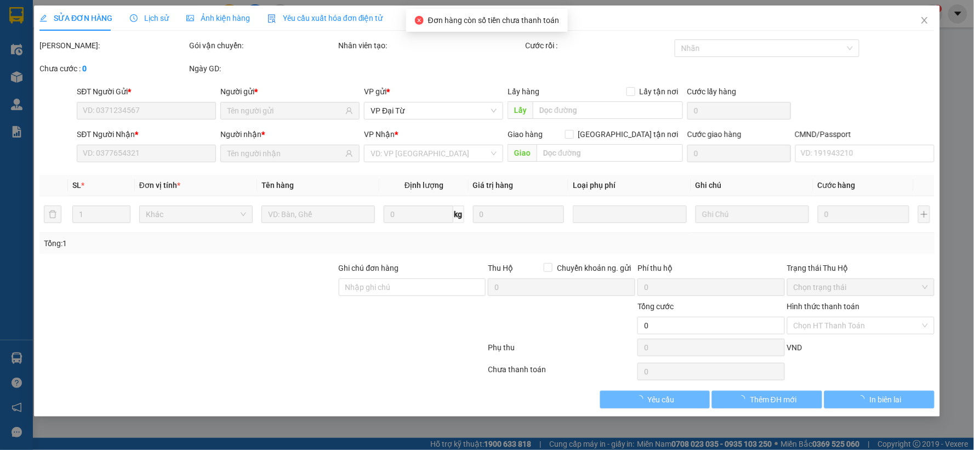
type input "0326838828"
type input "MY"
type input "0972726555"
type input "NGUYÊN ĐT"
type input "55.000"
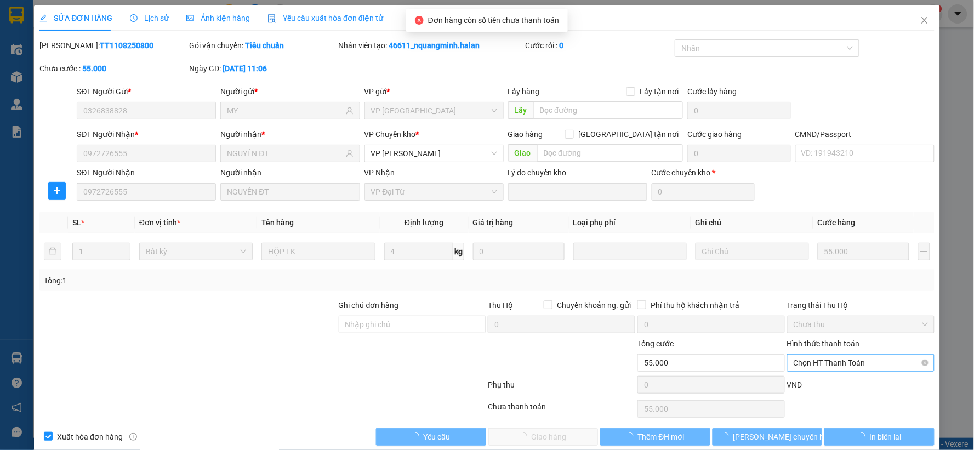
click at [841, 368] on span "Chọn HT Thanh Toán" at bounding box center [861, 363] width 134 height 16
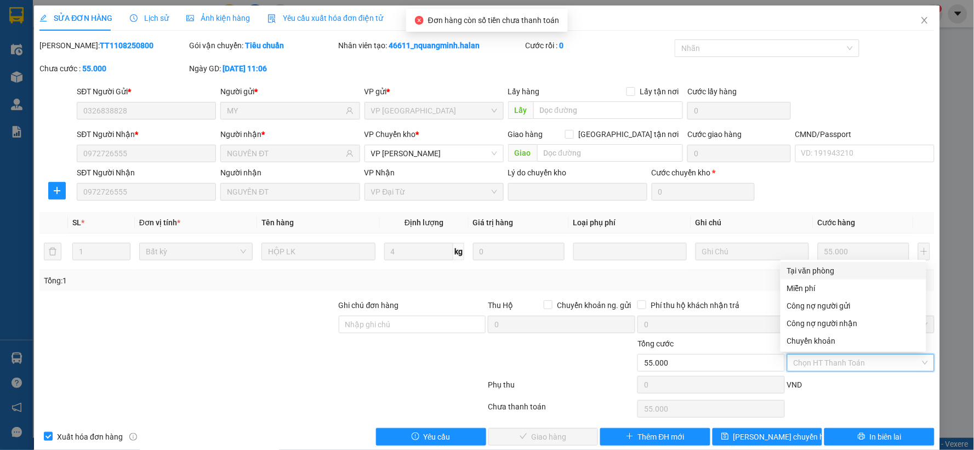
drag, startPoint x: 819, startPoint y: 283, endPoint x: 830, endPoint y: 274, distance: 14.4
click at [830, 274] on div "Tại văn phòng Miễn phí Công nợ người gửi Công nợ người nhận Chuyển khoản" at bounding box center [854, 306] width 146 height 88
click at [830, 274] on div "Tại văn phòng" at bounding box center [853, 271] width 133 height 12
type input "0"
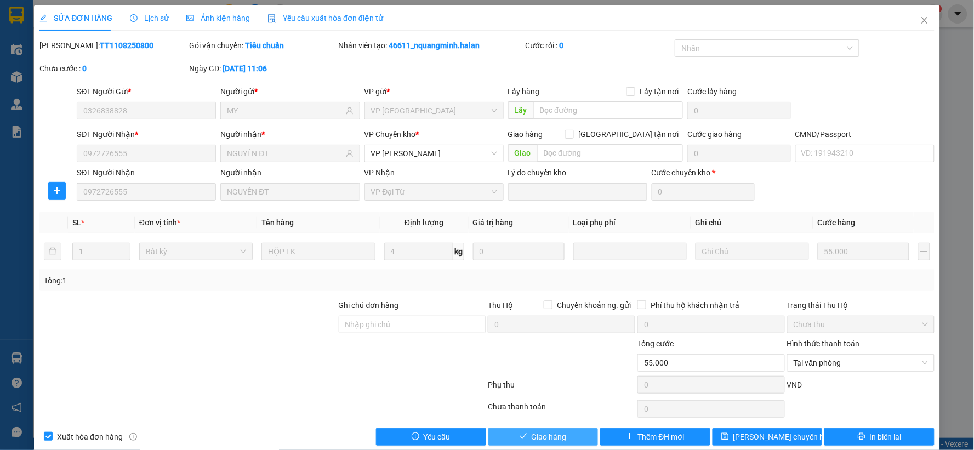
click at [551, 428] on button "Giao hàng" at bounding box center [543, 437] width 110 height 18
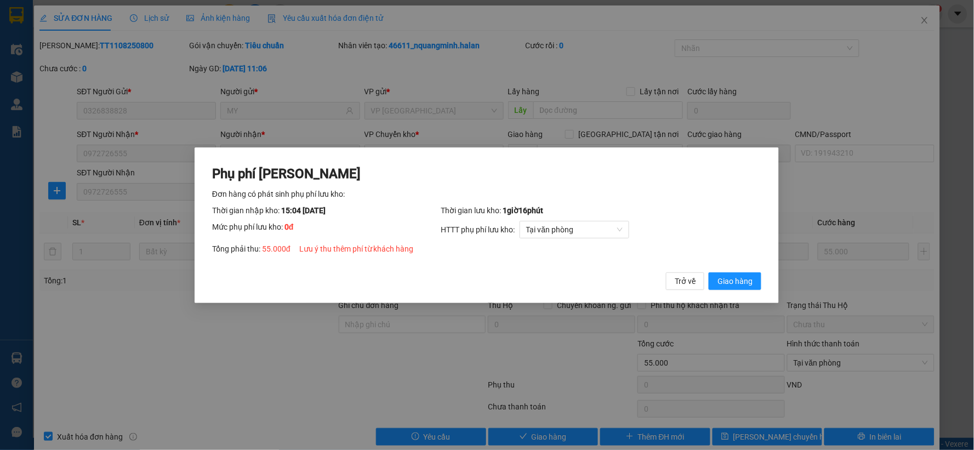
click at [709, 272] on button "Giao hàng" at bounding box center [735, 281] width 53 height 18
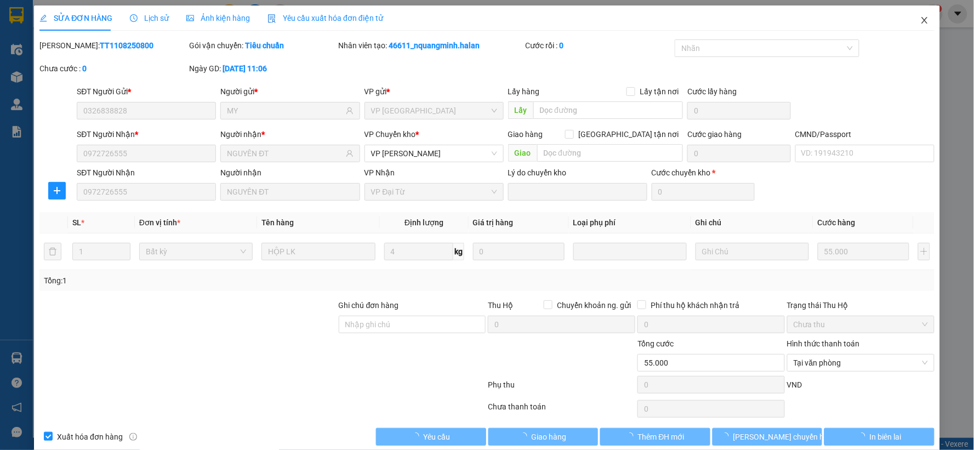
click at [920, 17] on icon "close" at bounding box center [924, 20] width 9 height 9
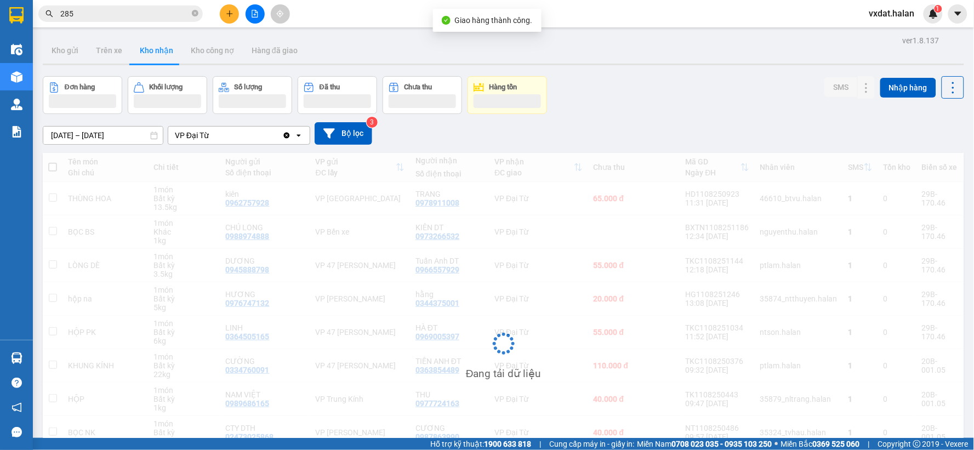
click at [711, 112] on div "Đơn hàng Khối lượng Số lượng Đã thu Chưa thu Hàng tồn SMS Nhập hàng" at bounding box center [504, 95] width 922 height 38
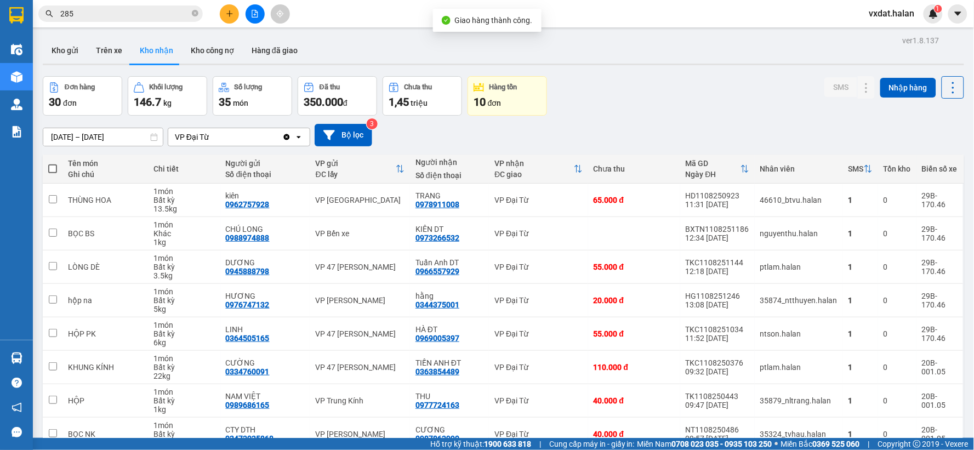
scroll to position [122, 0]
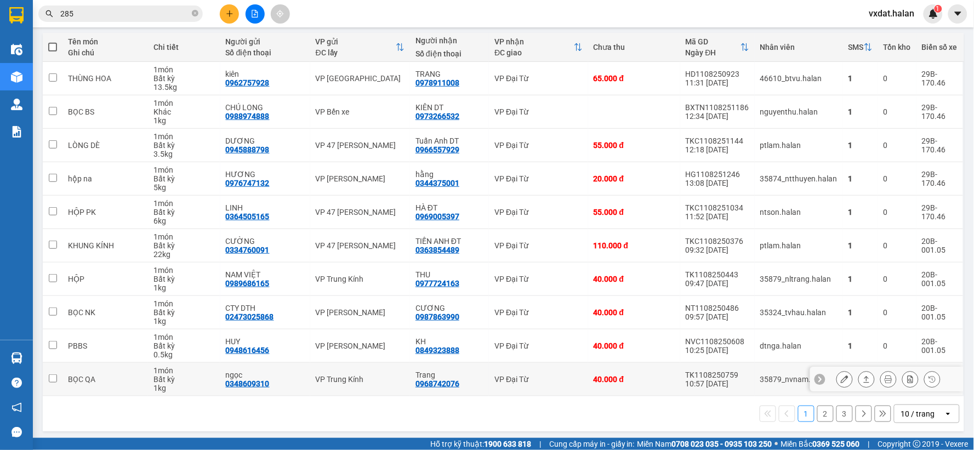
click at [863, 380] on icon at bounding box center [867, 380] width 8 height 8
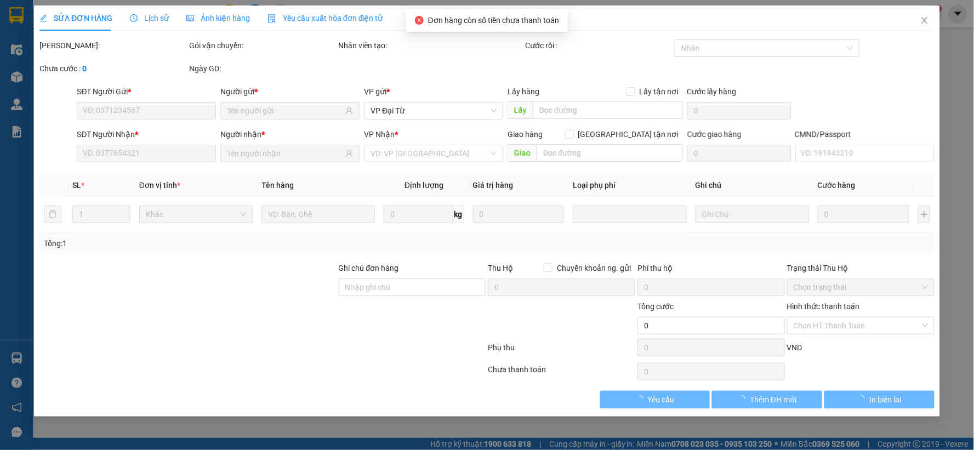
type input "0348609310"
type input "ngọc"
type input "0968742076"
type input "Trang"
type input "40.000"
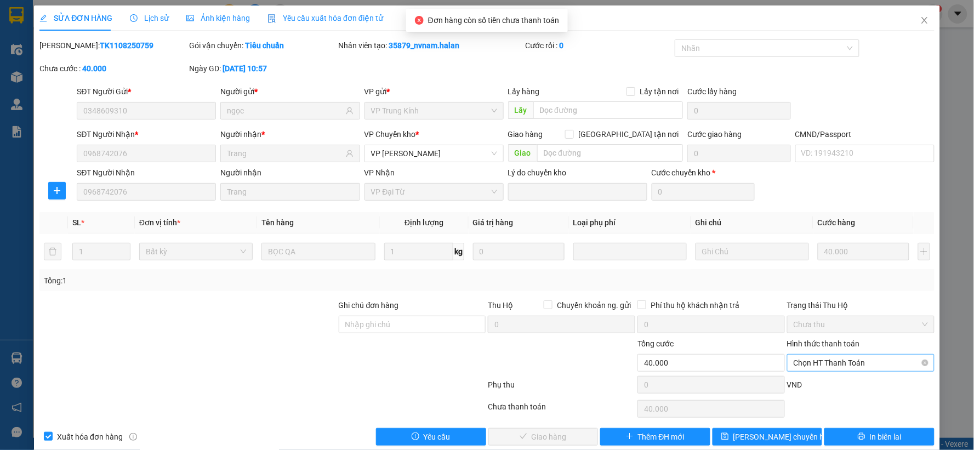
click at [862, 362] on span "Chọn HT Thanh Toán" at bounding box center [861, 363] width 134 height 16
click at [818, 272] on div "Tại văn phòng" at bounding box center [853, 271] width 133 height 12
type input "0"
click at [562, 442] on button "Giao hàng" at bounding box center [543, 437] width 110 height 18
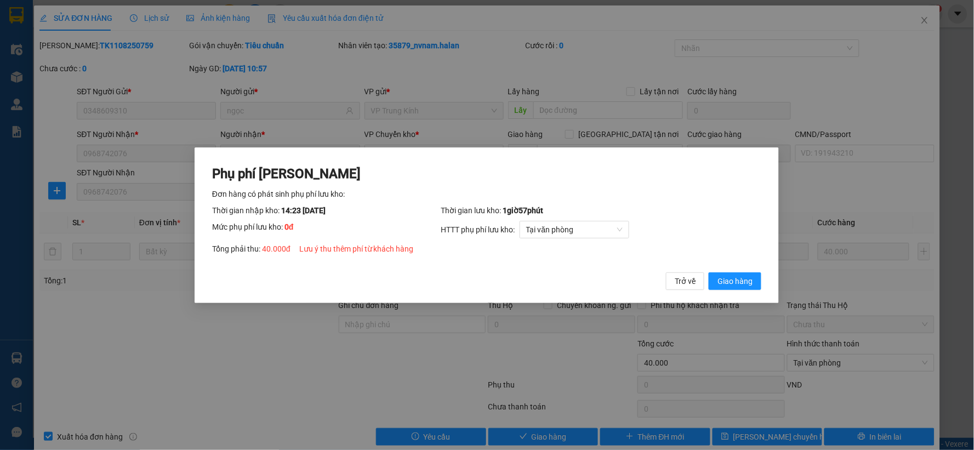
click at [709, 272] on button "Giao hàng" at bounding box center [735, 281] width 53 height 18
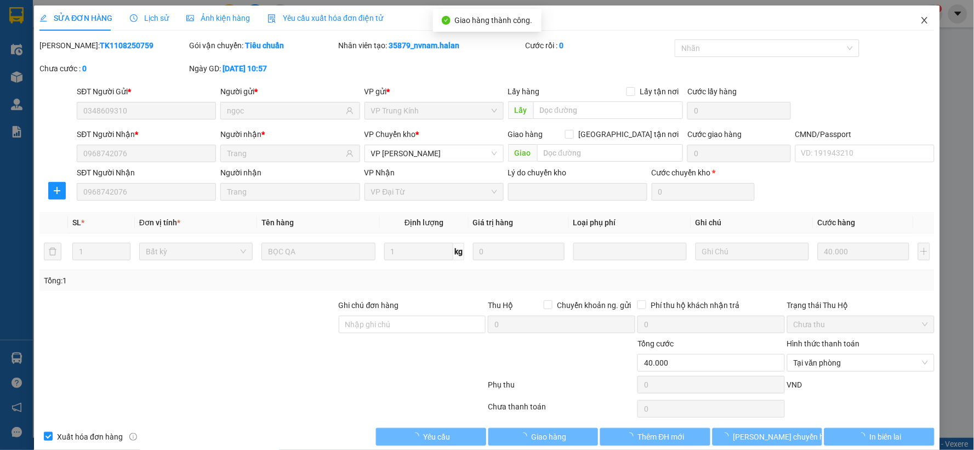
click at [920, 25] on icon "close" at bounding box center [924, 20] width 9 height 9
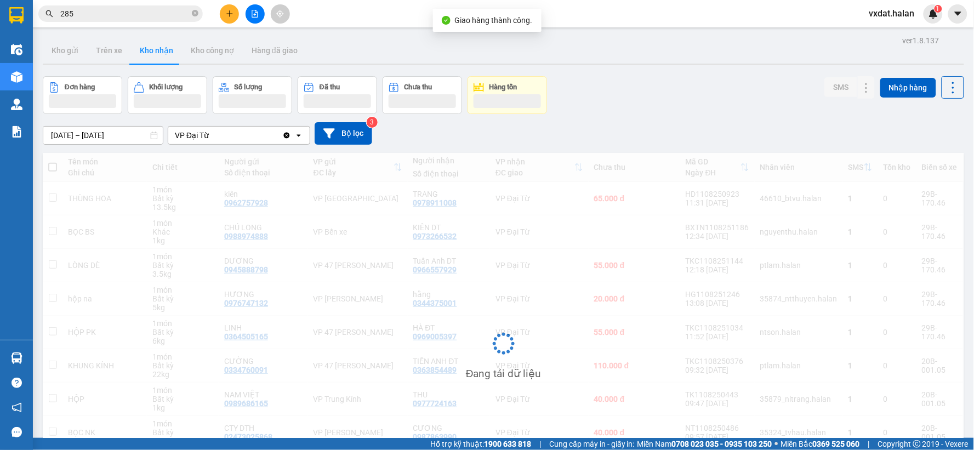
click at [653, 96] on div "Đơn hàng Khối lượng Số lượng Đã thu Chưa thu Hàng tồn SMS Nhập hàng" at bounding box center [504, 95] width 922 height 38
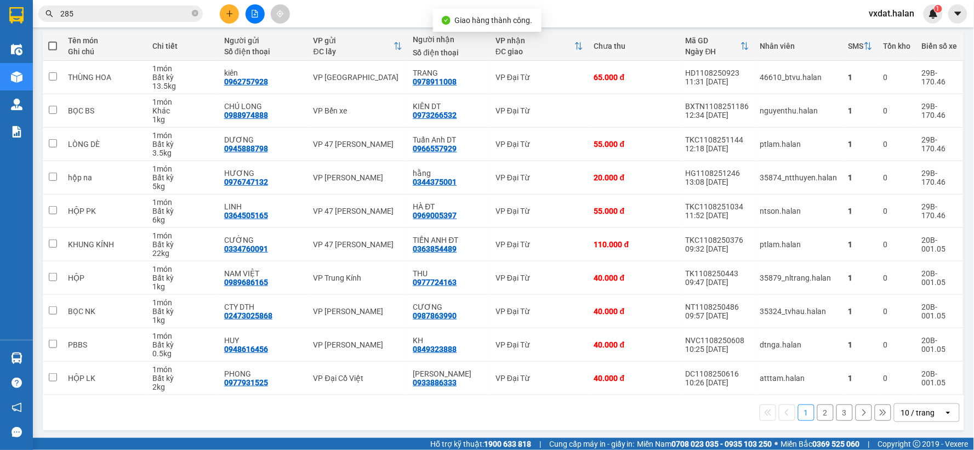
scroll to position [126, 0]
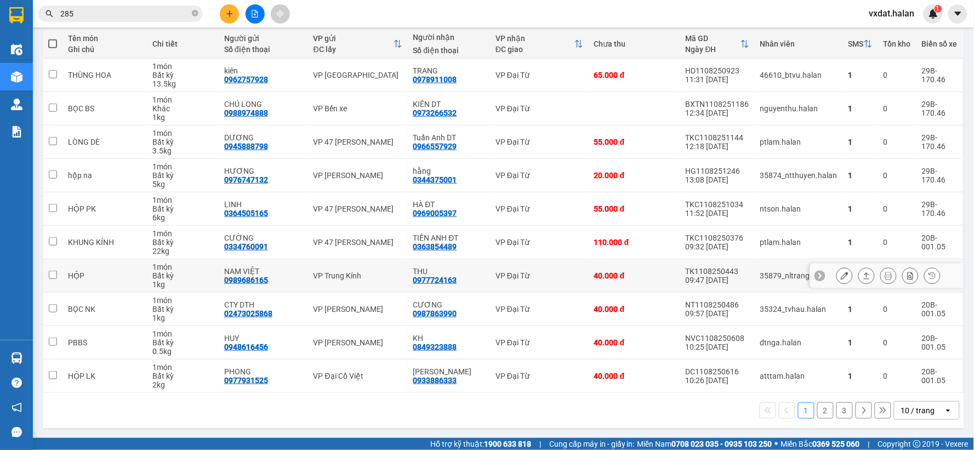
click at [863, 276] on icon at bounding box center [867, 276] width 8 height 8
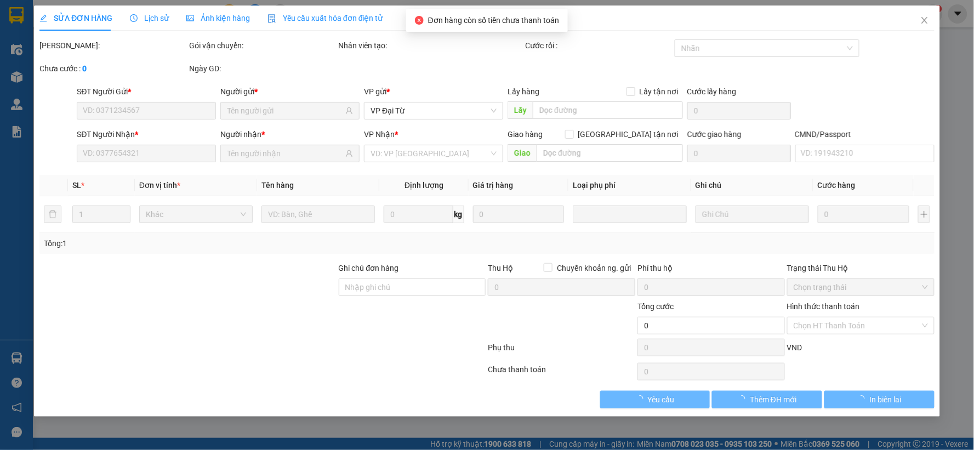
type input "0989686165"
type input "NAM VIỆT"
type input "0977724163"
type input "THU"
type input "40.000"
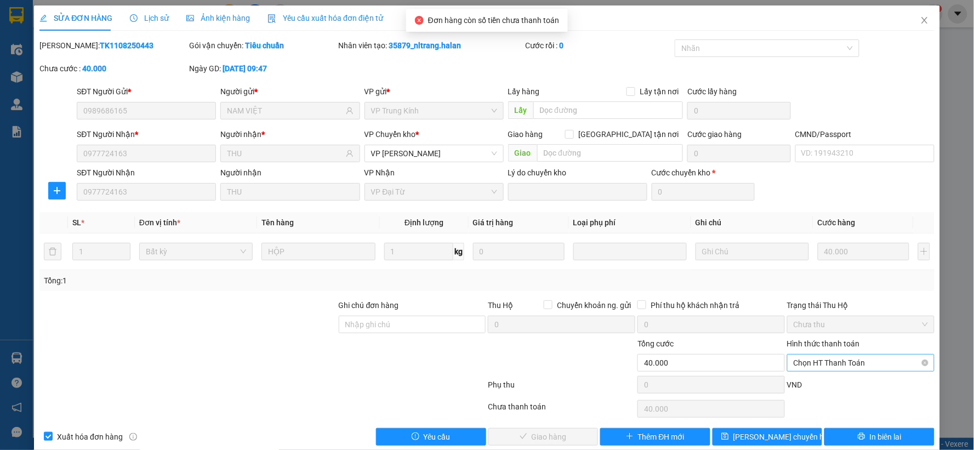
click at [820, 366] on span "Chọn HT Thanh Toán" at bounding box center [861, 363] width 134 height 16
click at [802, 269] on div "Tại văn phòng" at bounding box center [853, 271] width 133 height 12
type input "0"
click at [549, 431] on span "Giao hàng" at bounding box center [549, 437] width 35 height 12
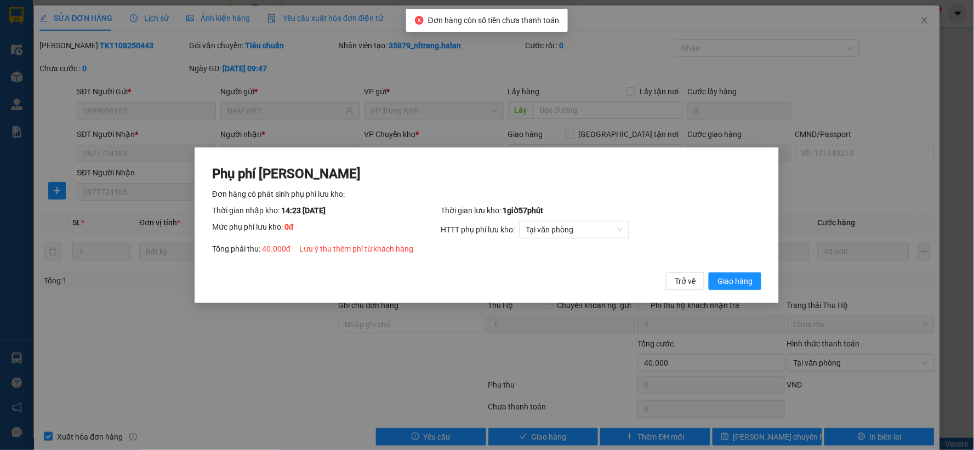
click at [709, 272] on button "Giao hàng" at bounding box center [735, 281] width 53 height 18
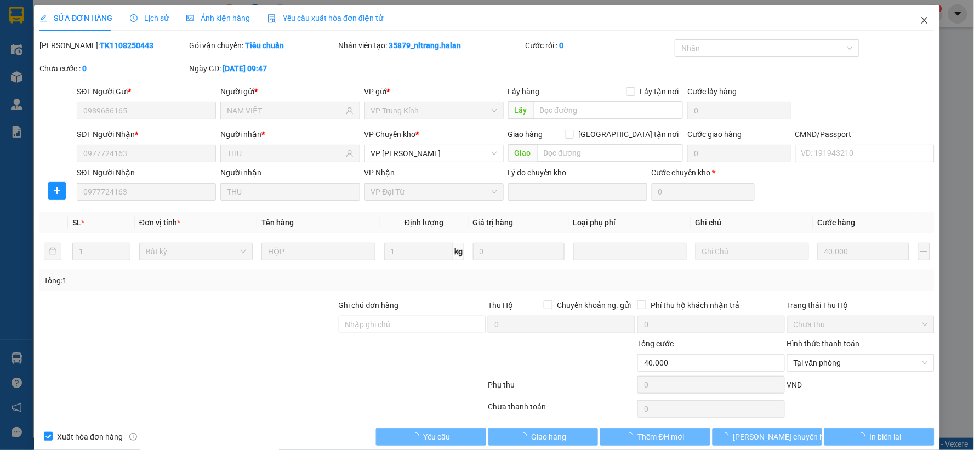
click at [920, 19] on icon "close" at bounding box center [924, 20] width 9 height 9
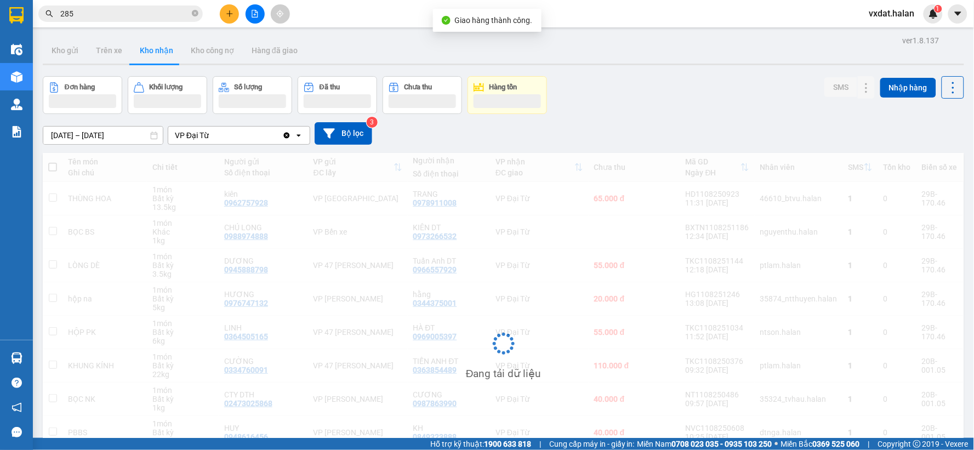
click at [673, 106] on div "Đơn hàng Khối lượng Số lượng Đã thu Chưa thu Hàng tồn SMS Nhập hàng" at bounding box center [504, 95] width 922 height 38
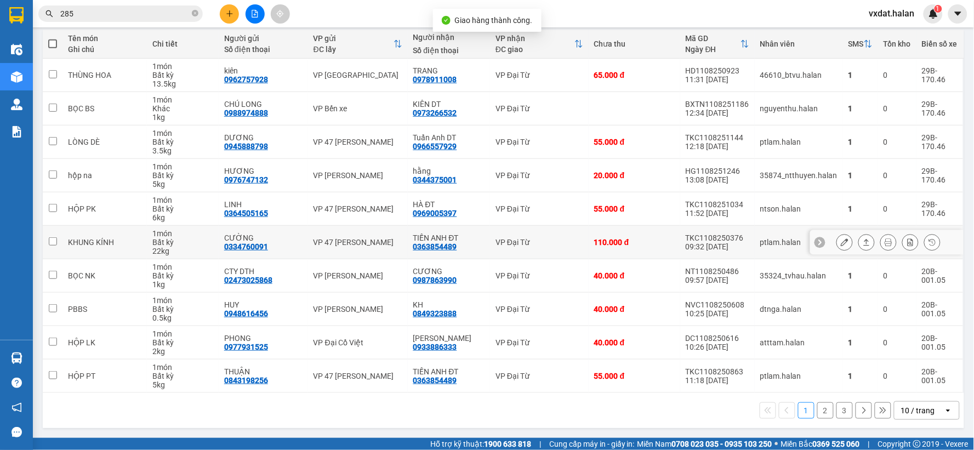
scroll to position [126, 0]
click at [837, 408] on button "3" at bounding box center [845, 410] width 16 height 16
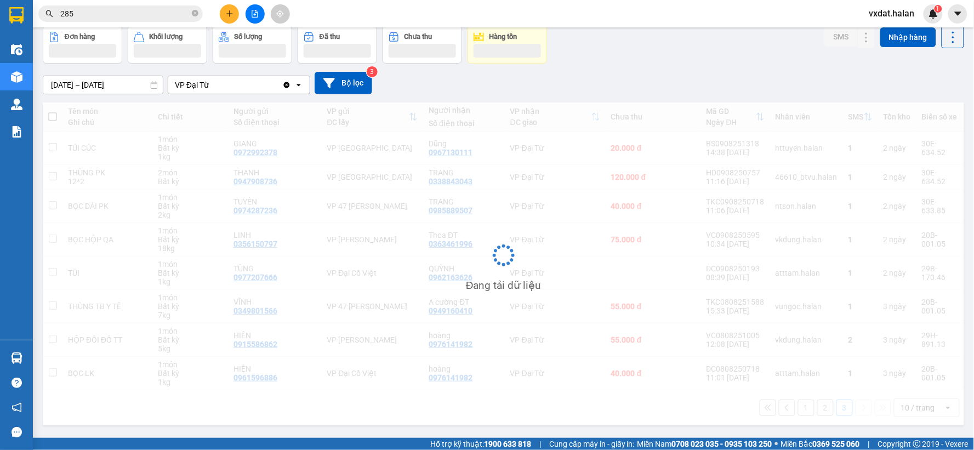
scroll to position [50, 0]
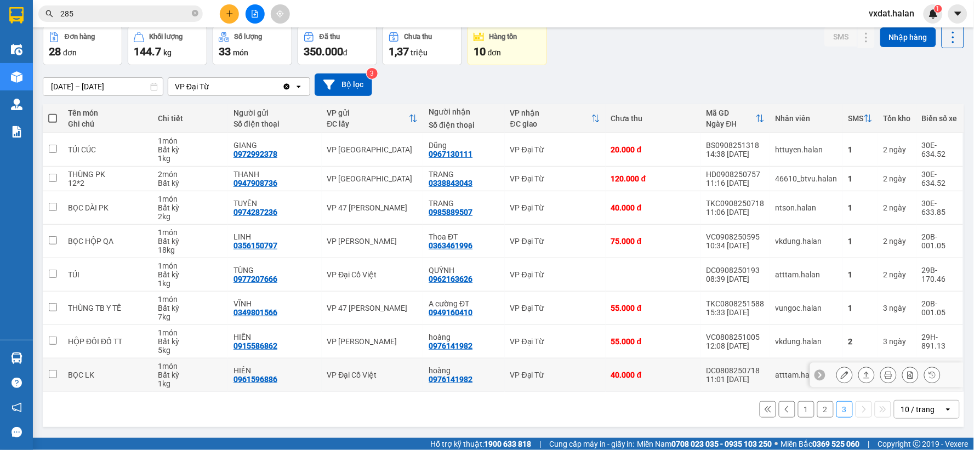
click at [457, 377] on div "0976141982" at bounding box center [451, 379] width 44 height 9
click at [468, 246] on div "0363461996" at bounding box center [451, 245] width 44 height 9
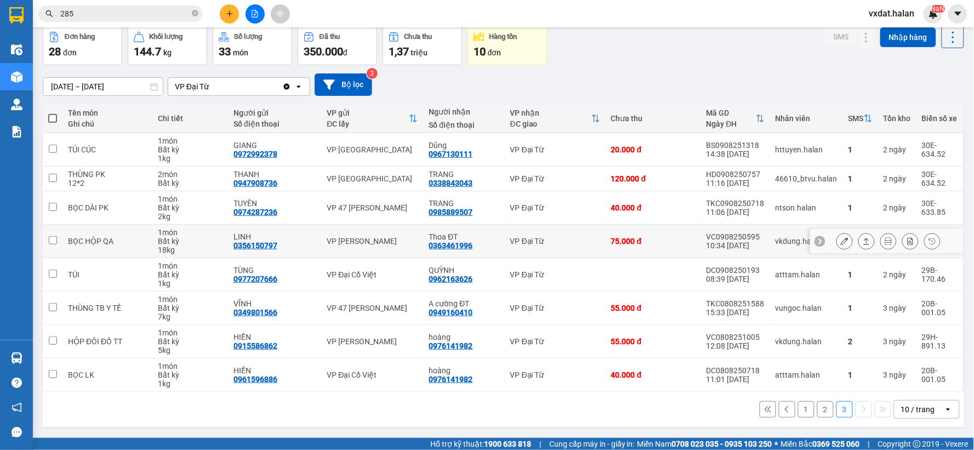
click at [464, 245] on div "0363461996" at bounding box center [451, 245] width 44 height 9
copy div "0363461996"
click at [160, 18] on input "285" at bounding box center [124, 14] width 129 height 12
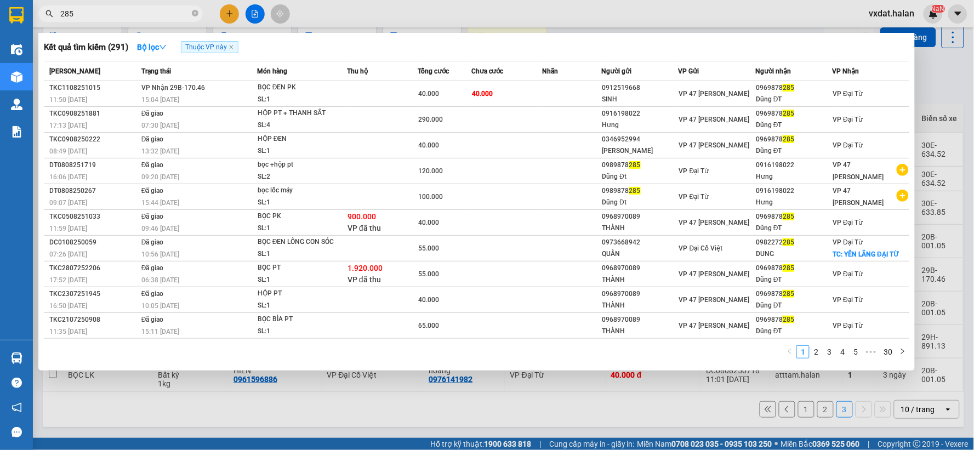
click at [160, 18] on input "285" at bounding box center [124, 14] width 129 height 12
paste input "0363461996"
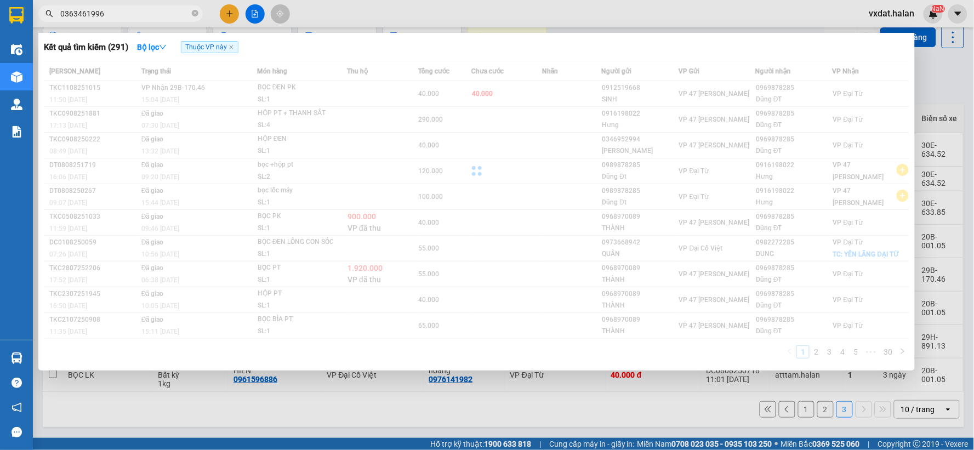
type input "0363461996"
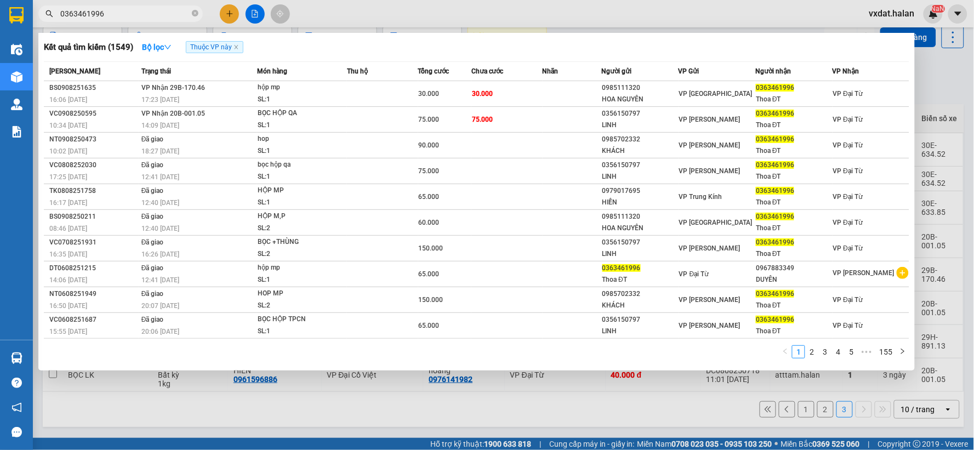
click at [525, 407] on div at bounding box center [487, 225] width 974 height 450
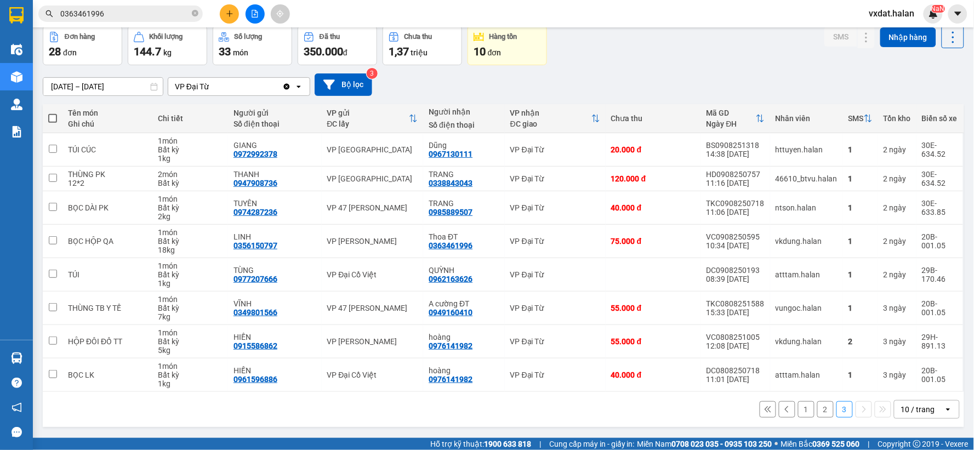
click at [817, 414] on button "2" at bounding box center [825, 409] width 16 height 16
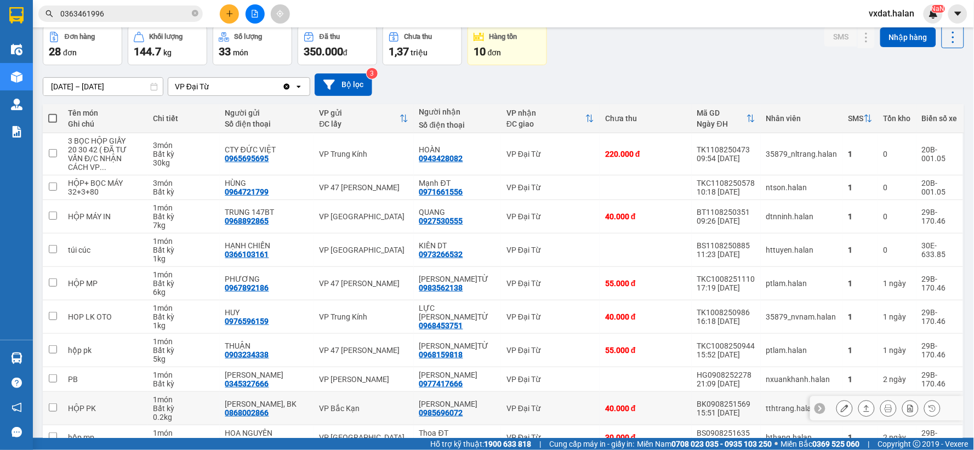
scroll to position [100, 0]
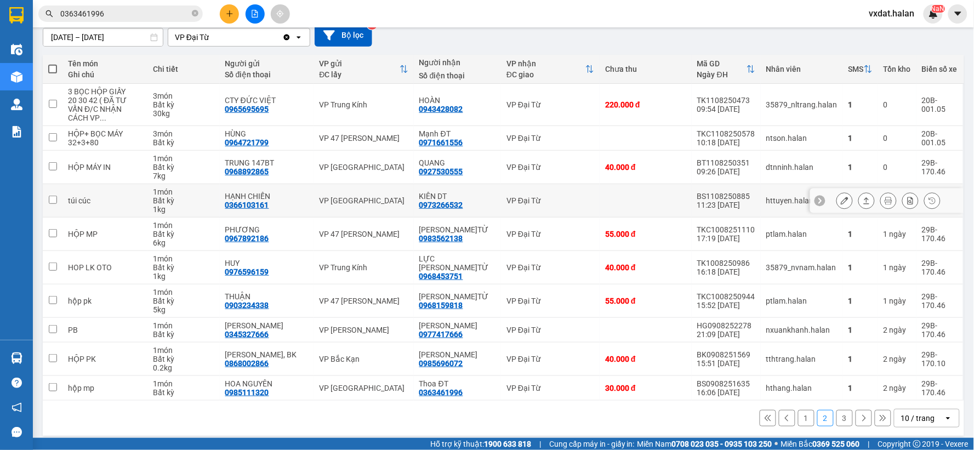
click at [864, 197] on icon at bounding box center [867, 200] width 6 height 7
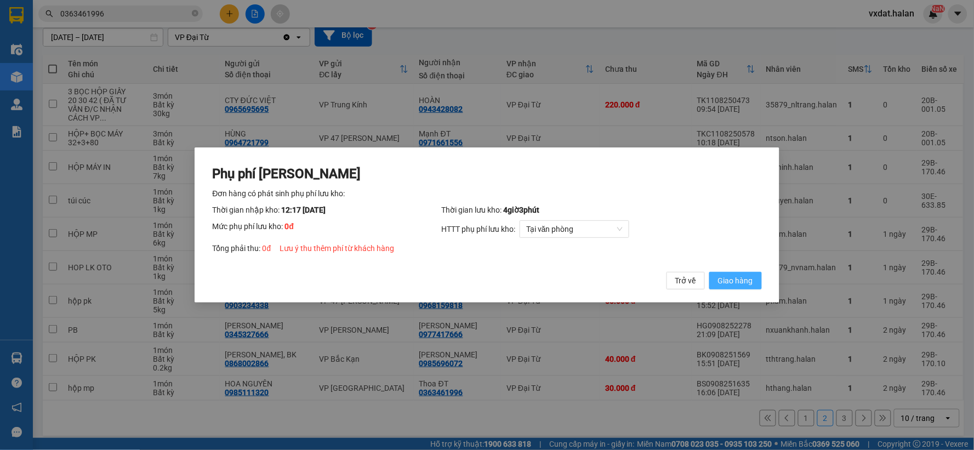
click at [740, 283] on span "Giao hàng" at bounding box center [735, 281] width 35 height 12
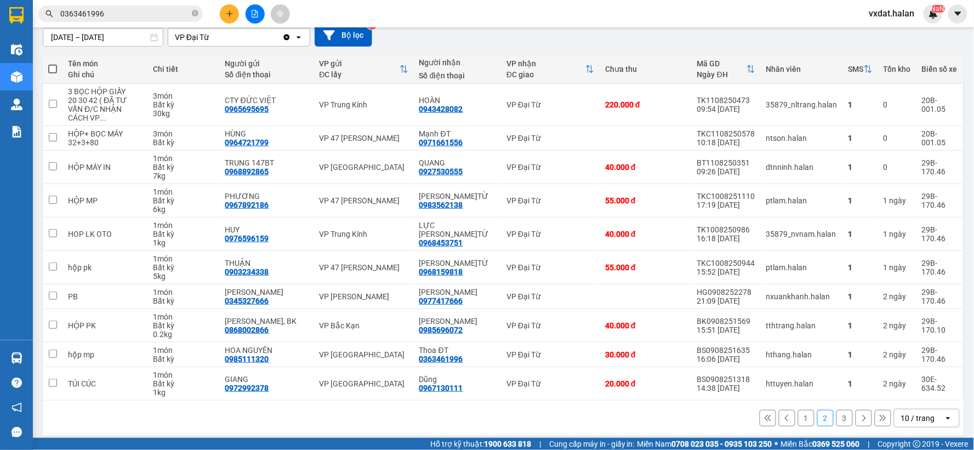
click at [157, 13] on input "0363461996" at bounding box center [124, 14] width 129 height 12
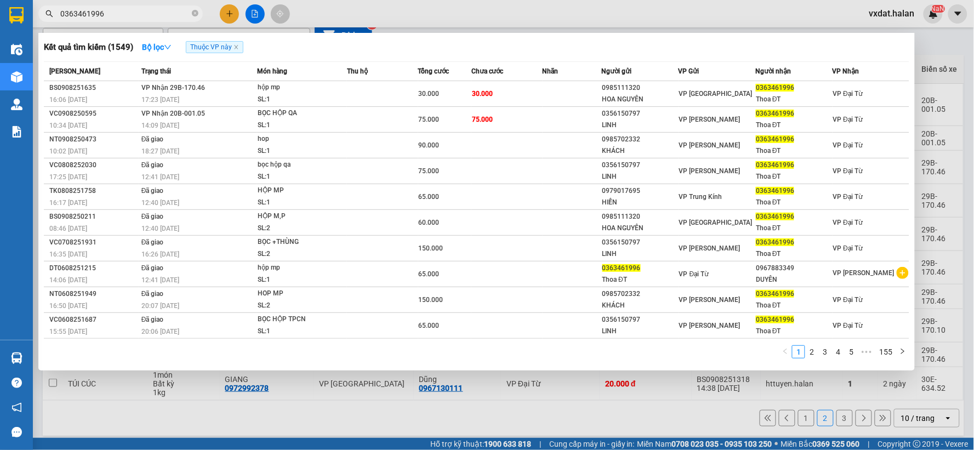
click at [571, 49] on div "Kết quả tìm kiếm ( 1549 ) Bộ lọc Thuộc VP này" at bounding box center [477, 47] width 866 height 18
click at [731, 14] on div at bounding box center [487, 225] width 974 height 450
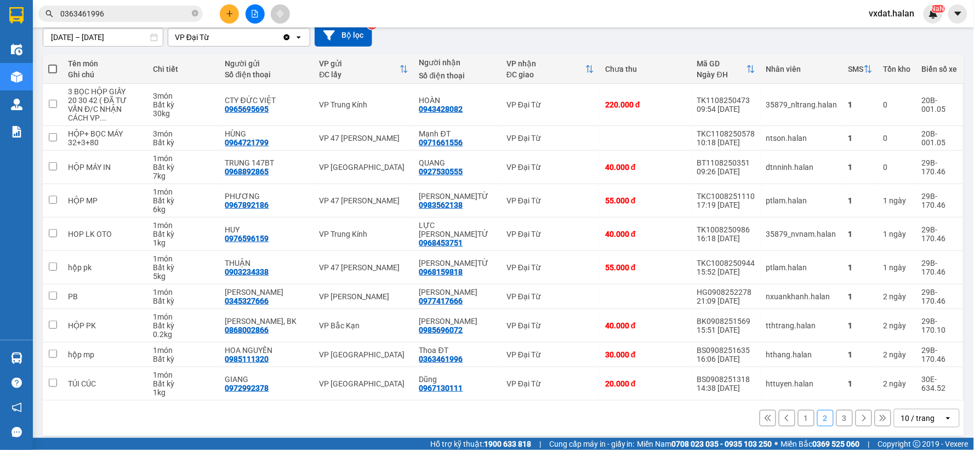
click at [517, 442] on strong "1900 633 818" at bounding box center [507, 444] width 47 height 9
click at [560, 37] on div "[DATE] – [DATE] Press the down arrow key to interact with the calendar and sele…" at bounding box center [504, 35] width 922 height 22
click at [609, 418] on div "1 2 3 10 / trang open" at bounding box center [503, 418] width 913 height 19
click at [463, 37] on div "[DATE] – [DATE] Press the down arrow key to interact with the calendar and sele…" at bounding box center [504, 35] width 922 height 22
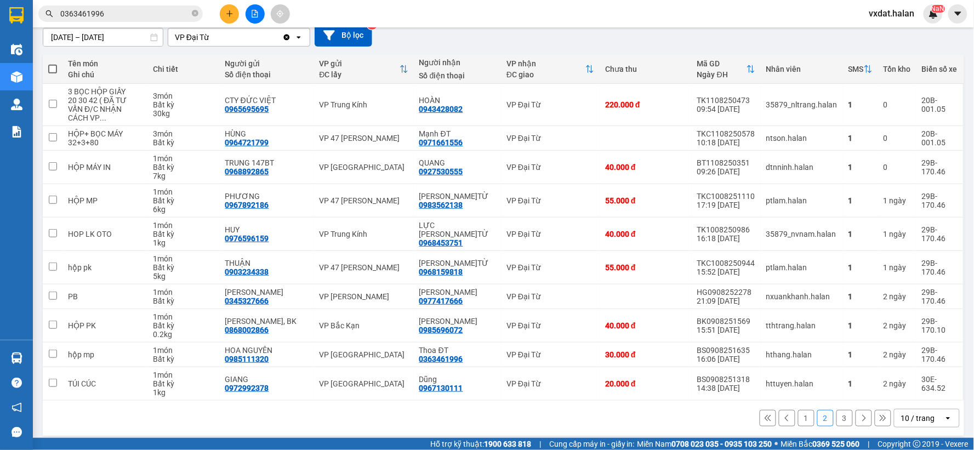
click at [462, 37] on div "[DATE] – [DATE] Press the down arrow key to interact with the calendar and sele…" at bounding box center [504, 35] width 922 height 22
click at [478, 25] on div "Kết quả tìm kiếm ( 1549 ) Bộ lọc Thuộc VP này Mã ĐH Trạng thái Món hàng Thu hộ …" at bounding box center [487, 13] width 974 height 27
click at [691, 22] on div "Kết quả tìm kiếm ( 1549 ) Bộ lọc Thuộc VP này Mã ĐH Trạng thái Món hàng Thu hộ …" at bounding box center [487, 13] width 974 height 27
click at [864, 351] on icon at bounding box center [867, 354] width 6 height 7
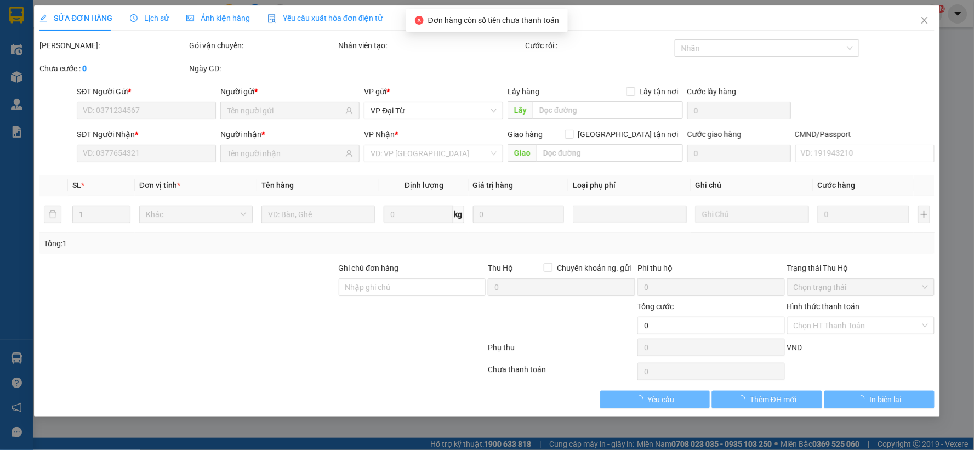
type input "0985111320"
type input "HOA NGUYÊN"
type input "0363461996"
type input "Thoa ĐT"
type input "30.000"
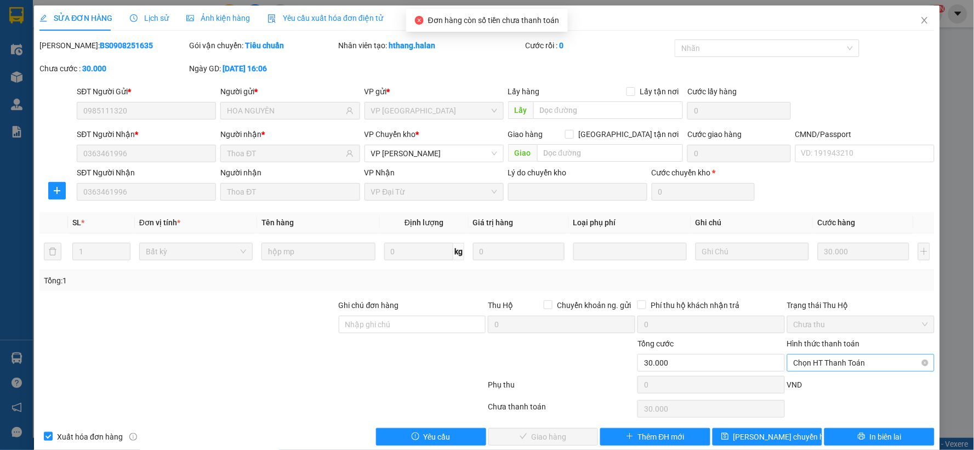
click at [839, 361] on span "Chọn HT Thanh Toán" at bounding box center [861, 363] width 134 height 16
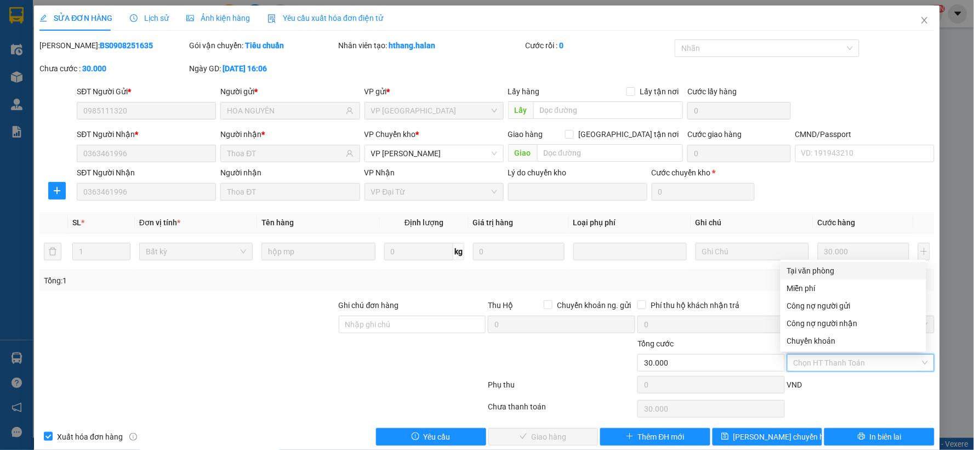
click at [806, 266] on div "Tại văn phòng" at bounding box center [853, 271] width 133 height 12
type input "0"
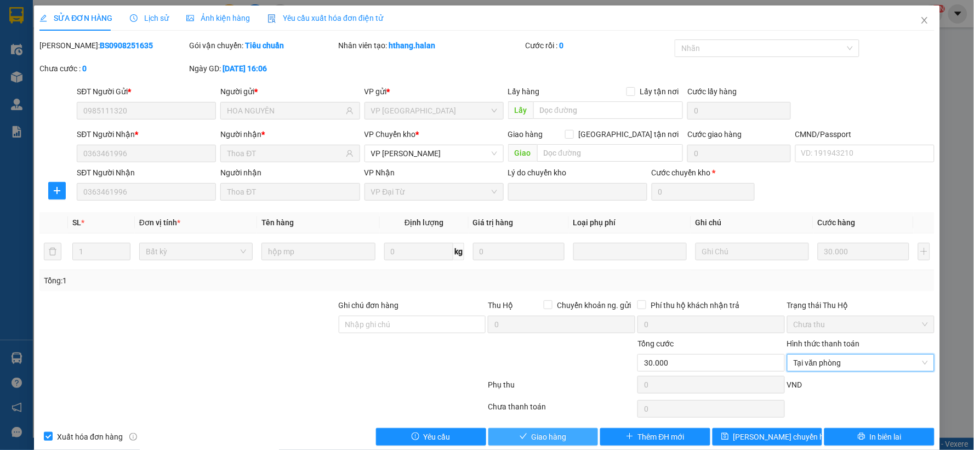
click at [550, 440] on span "Giao hàng" at bounding box center [549, 437] width 35 height 12
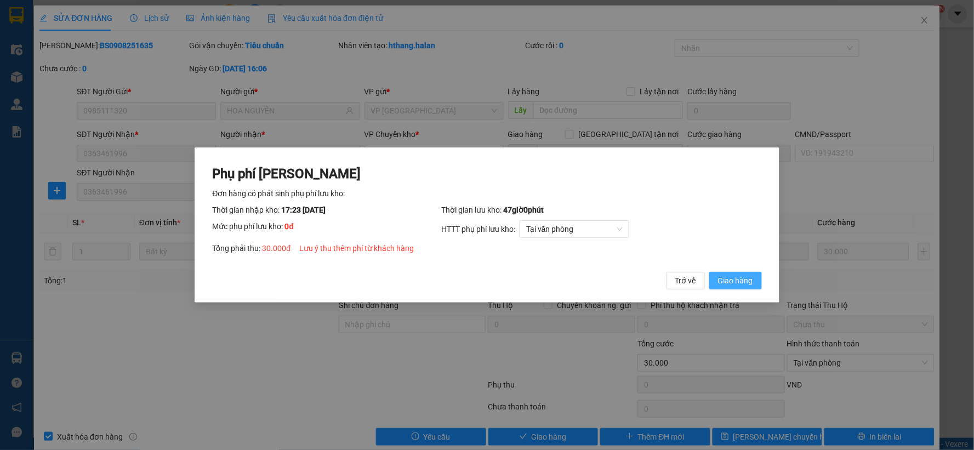
click at [742, 285] on span "Giao hàng" at bounding box center [735, 281] width 35 height 12
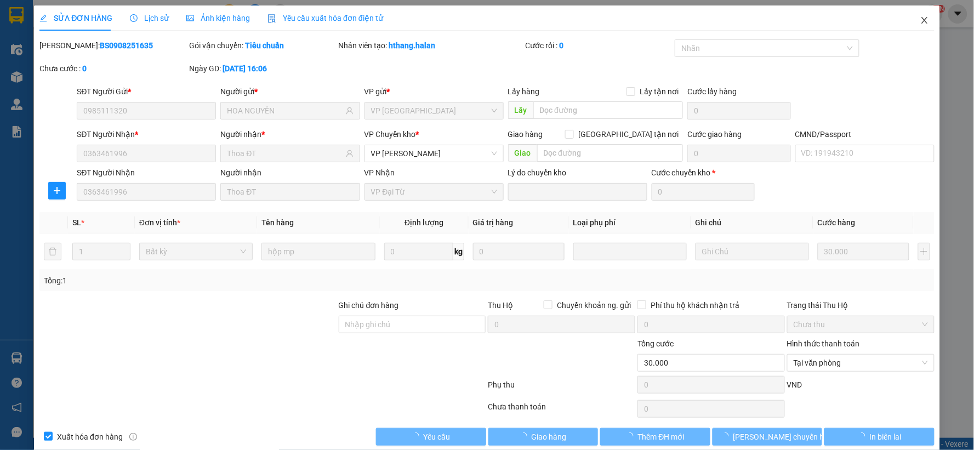
click at [920, 25] on icon "close" at bounding box center [924, 20] width 9 height 9
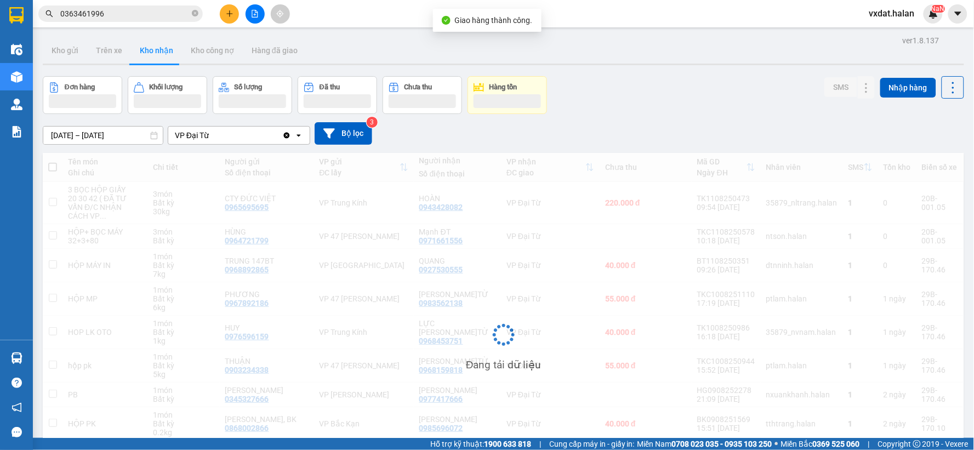
click at [605, 115] on div "ver 1.8.137 Kho gửi Trên xe Kho nhận Kho công nợ Hàng đã giao Đơn hàng Khối lượ…" at bounding box center [503, 285] width 930 height 505
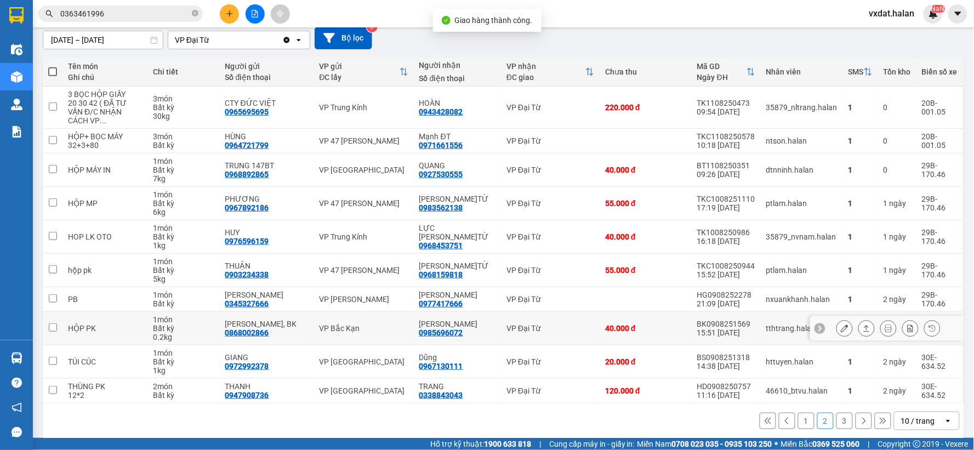
scroll to position [100, 0]
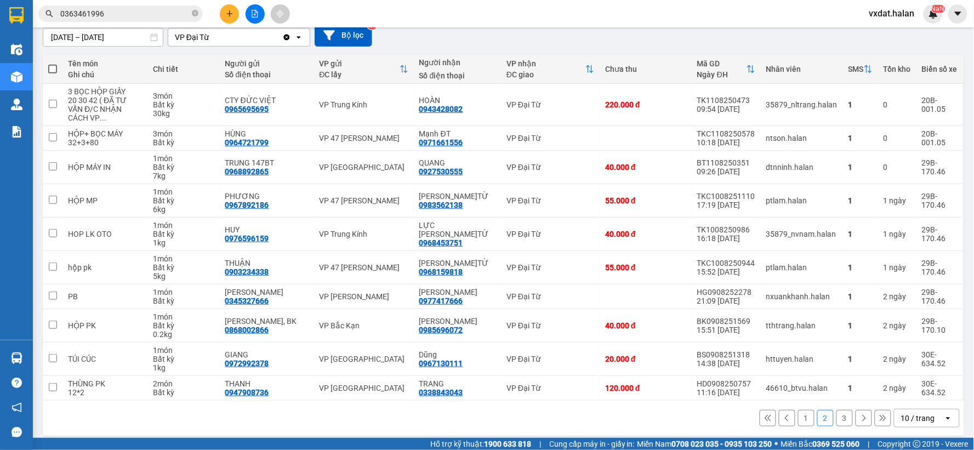
click at [837, 410] on button "3" at bounding box center [845, 418] width 16 height 16
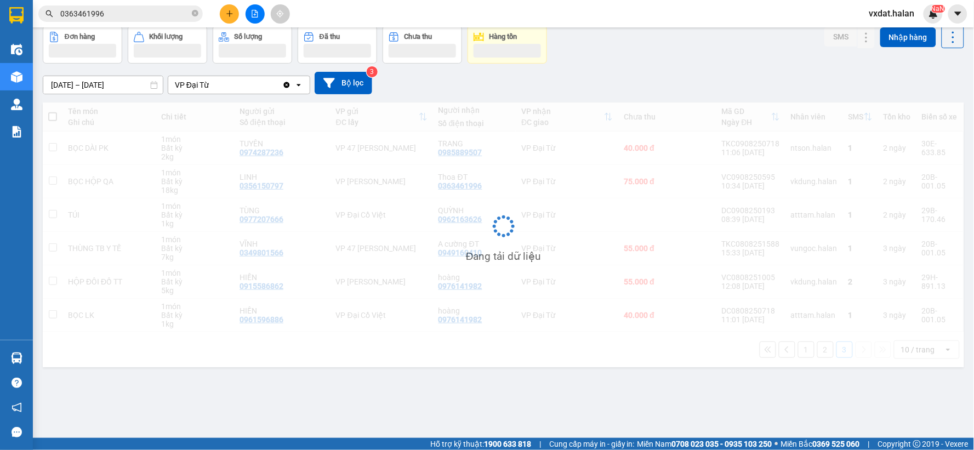
scroll to position [50, 0]
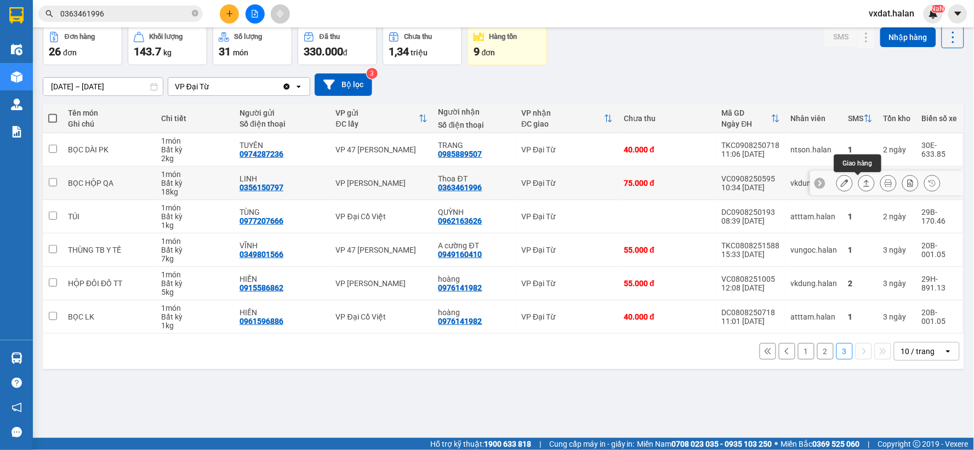
click at [859, 182] on button at bounding box center [866, 183] width 15 height 19
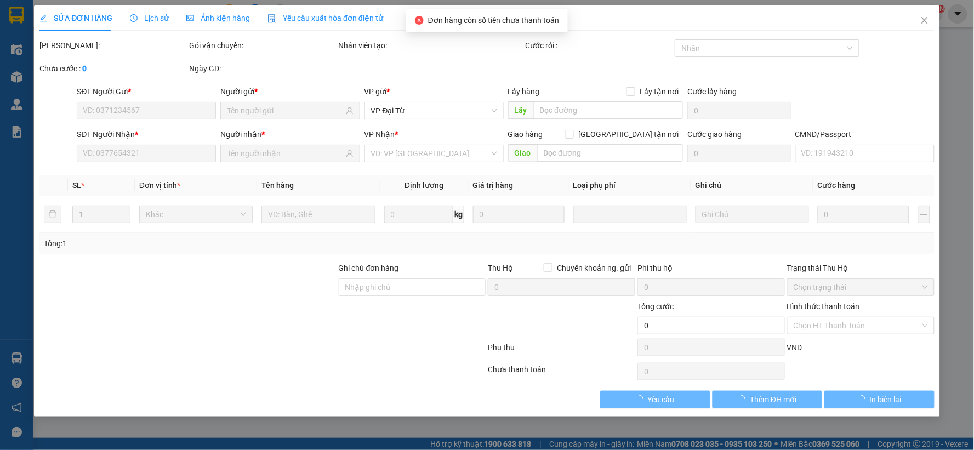
type input "0356150797"
type input "LINH"
type input "0363461996"
type input "Thoa ĐT"
type input "75.000"
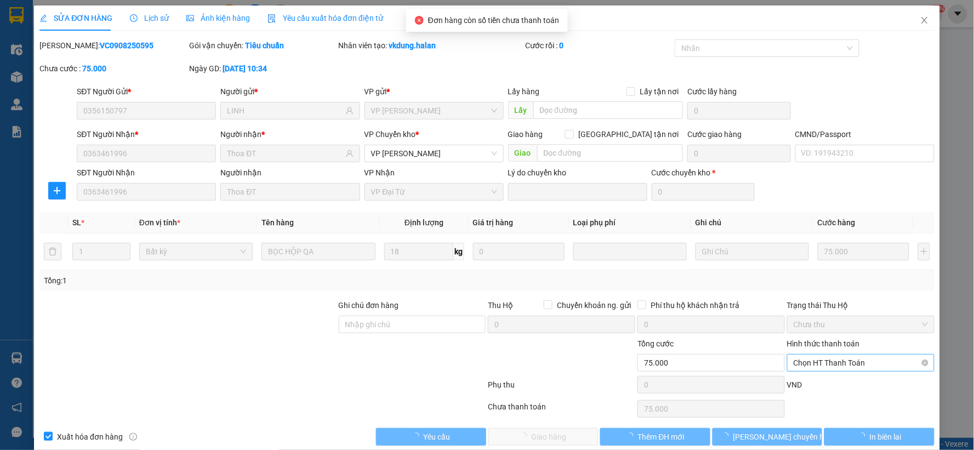
click at [839, 357] on span "Chọn HT Thanh Toán" at bounding box center [861, 363] width 134 height 16
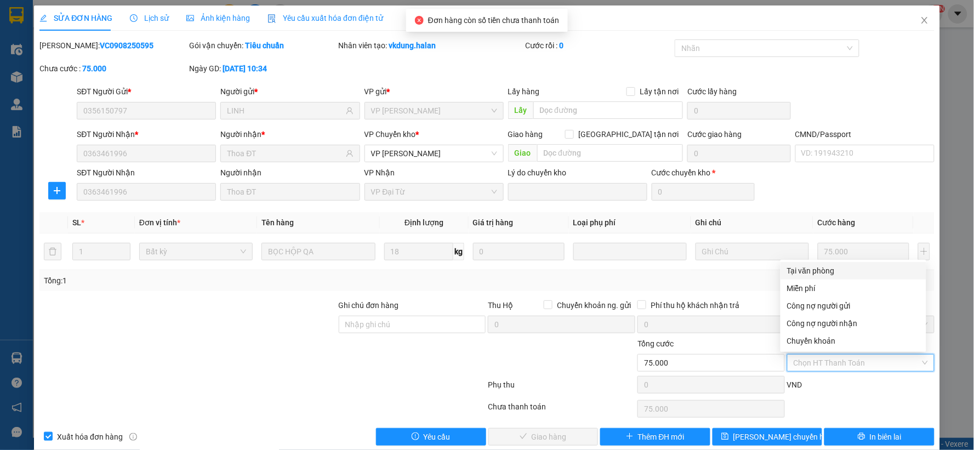
click at [816, 274] on div "Tại văn phòng" at bounding box center [853, 271] width 133 height 12
type input "0"
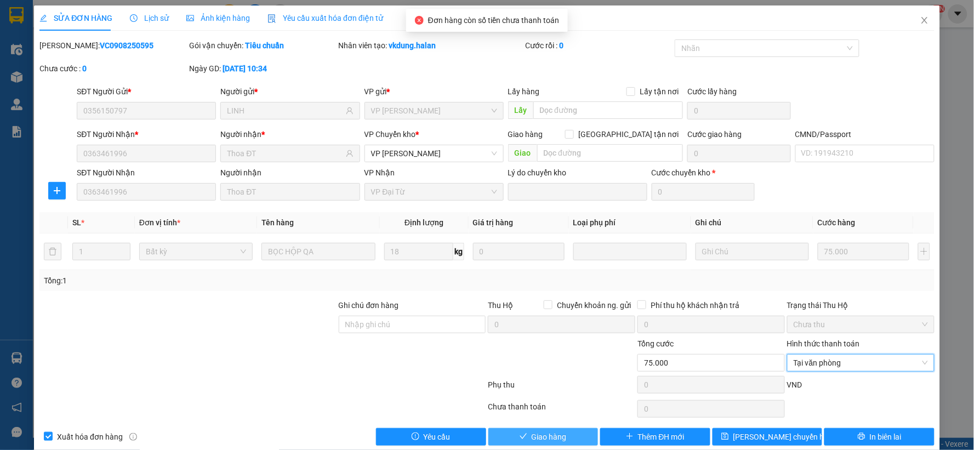
click at [560, 433] on span "Giao hàng" at bounding box center [549, 437] width 35 height 12
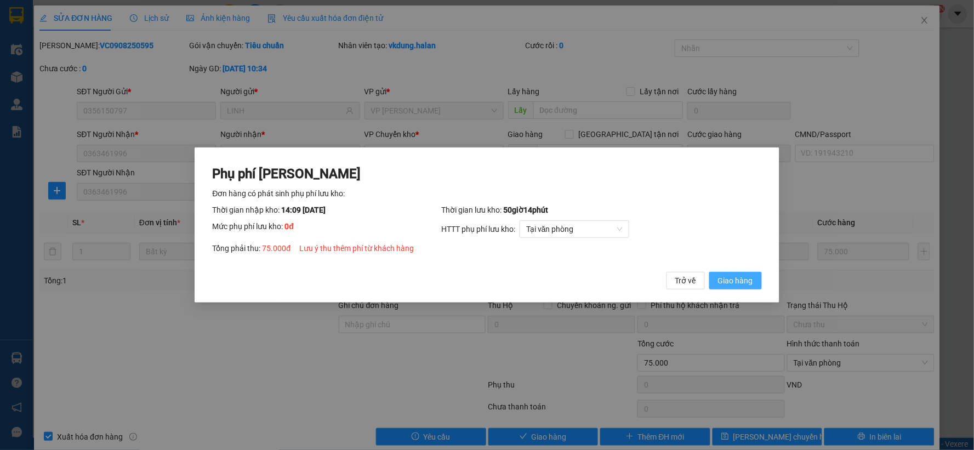
click at [760, 281] on button "Giao hàng" at bounding box center [735, 281] width 53 height 18
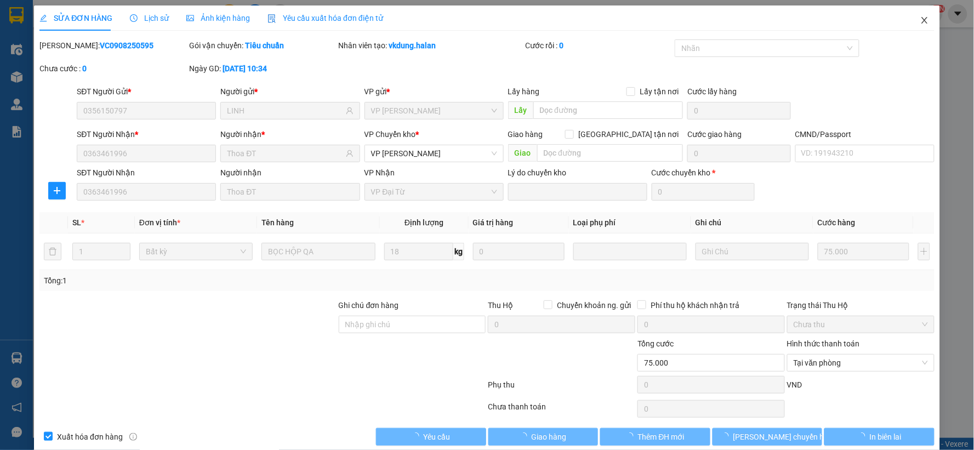
click at [909, 18] on span "Close" at bounding box center [924, 20] width 31 height 31
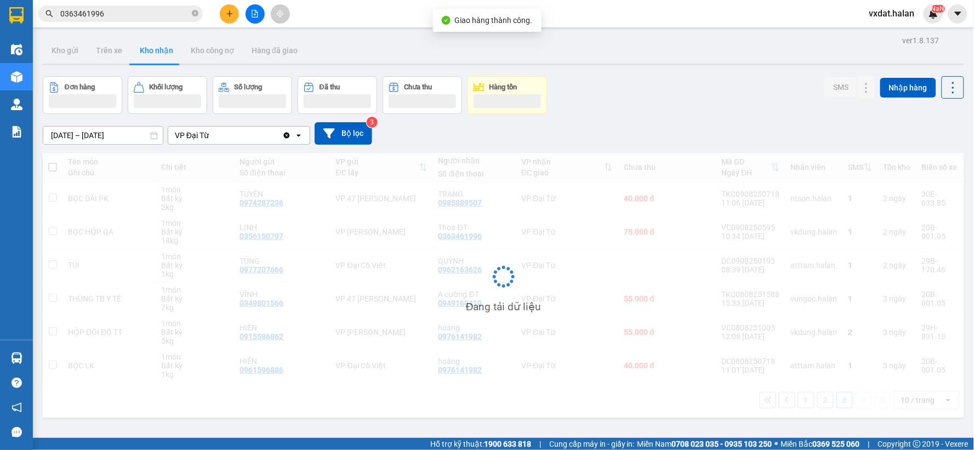
click at [754, 97] on div "Đơn hàng Khối lượng Số lượng Đã thu Chưa thu Hàng tồn SMS Nhập hàng" at bounding box center [504, 95] width 922 height 38
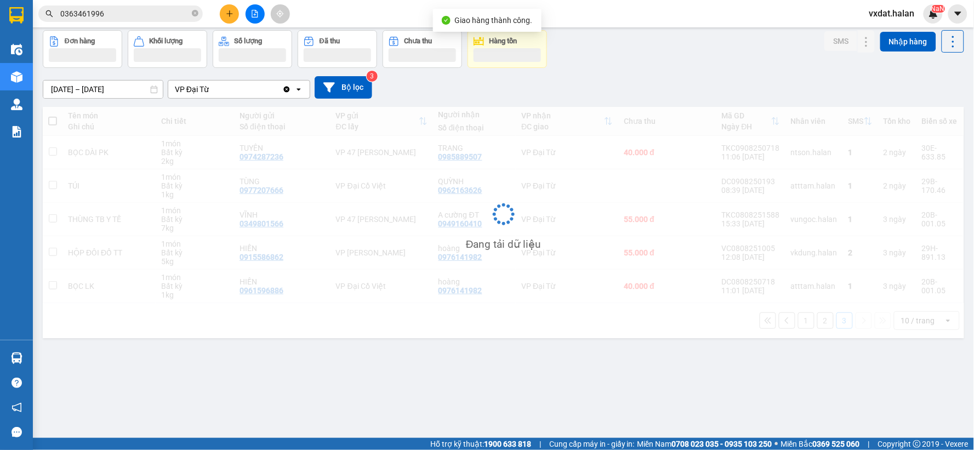
scroll to position [50, 0]
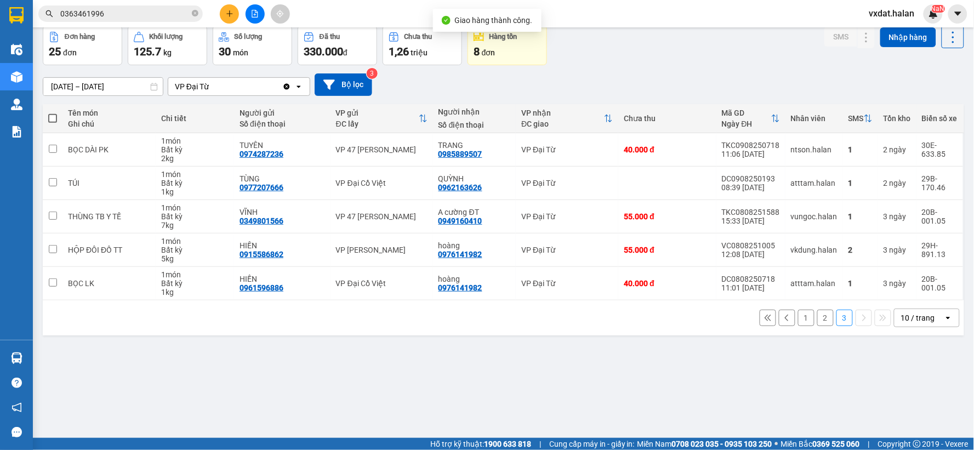
click at [817, 322] on button "2" at bounding box center [825, 318] width 16 height 16
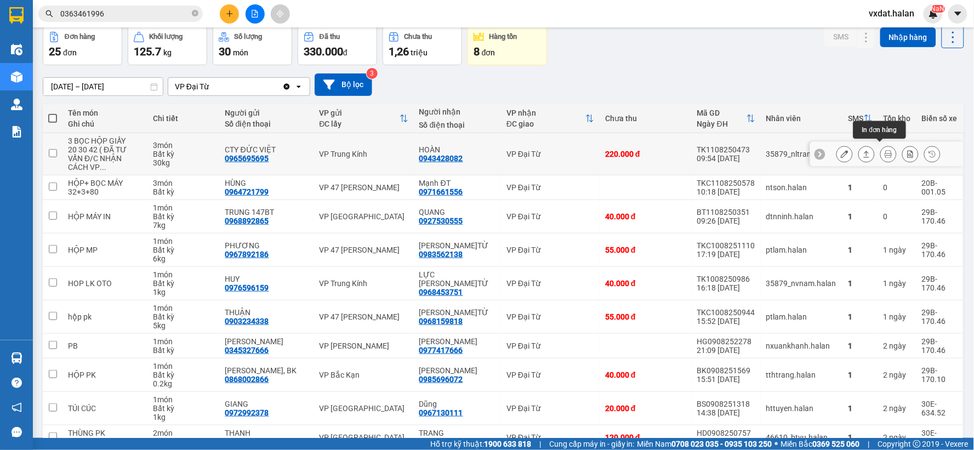
click at [885, 150] on icon at bounding box center [889, 154] width 8 height 8
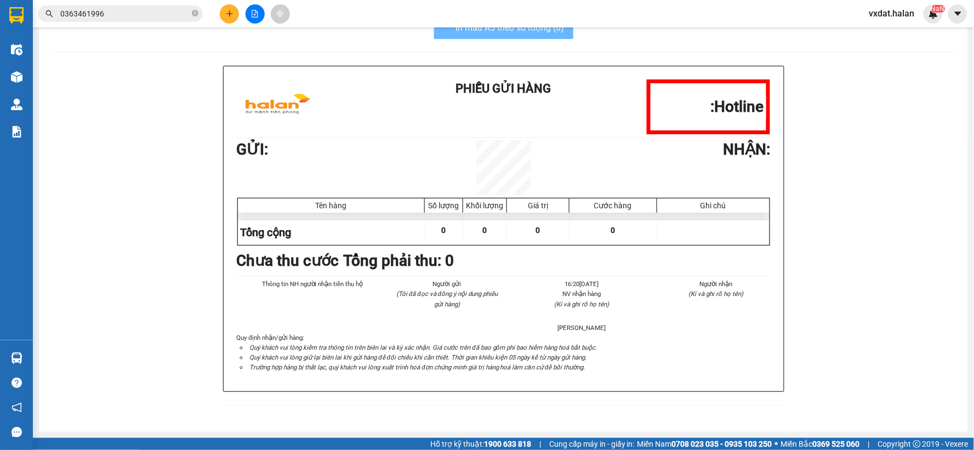
scroll to position [32, 0]
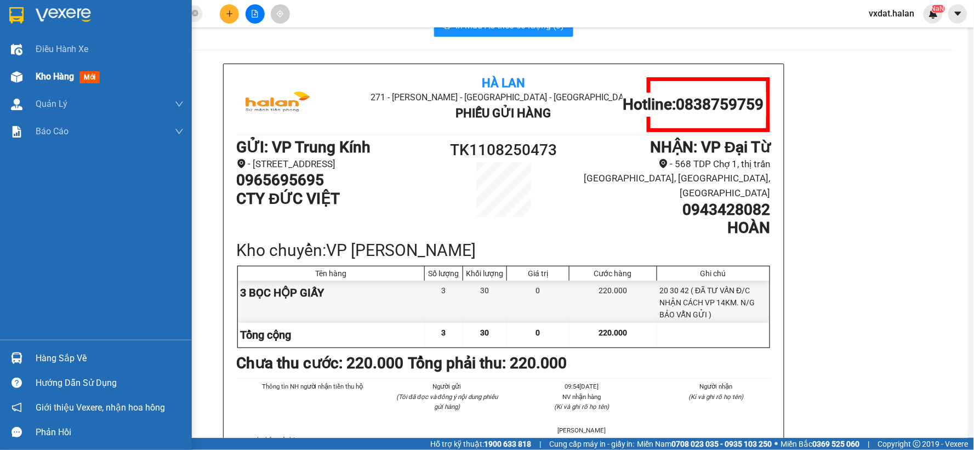
click at [19, 76] on img at bounding box center [17, 77] width 12 height 12
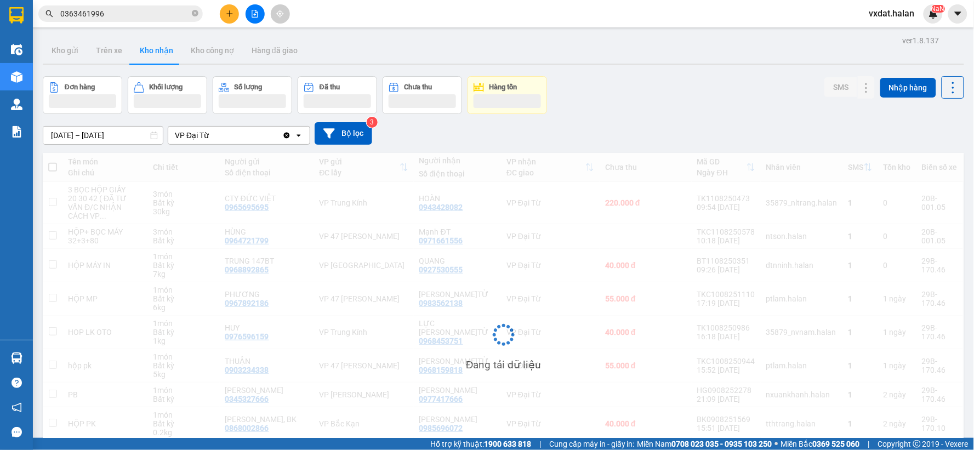
click at [697, 104] on div "Đơn hàng Khối lượng Số lượng Đã thu Chưa thu Hàng tồn SMS Nhập hàng" at bounding box center [504, 95] width 922 height 38
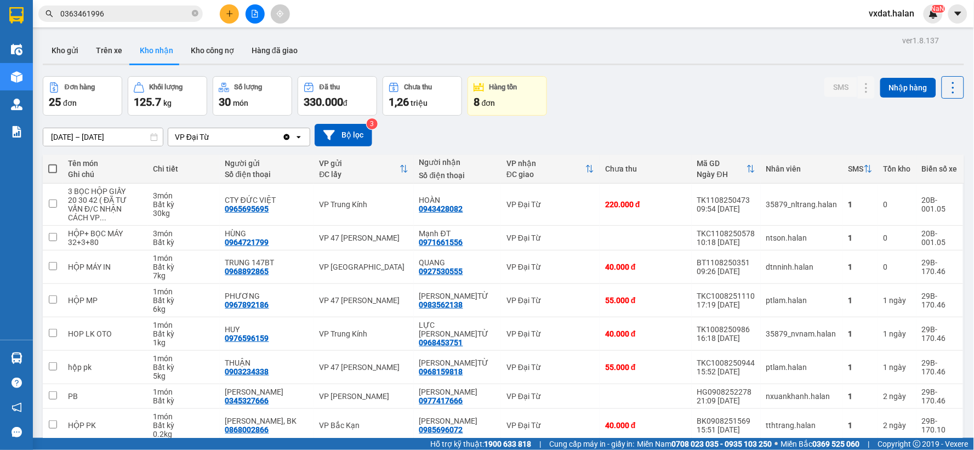
click at [647, 77] on div "Đơn hàng 25 đơn Khối lượng 125.7 kg Số lượng 30 món Đã thu 330.000 đ Chưa thu 1…" at bounding box center [504, 95] width 922 height 39
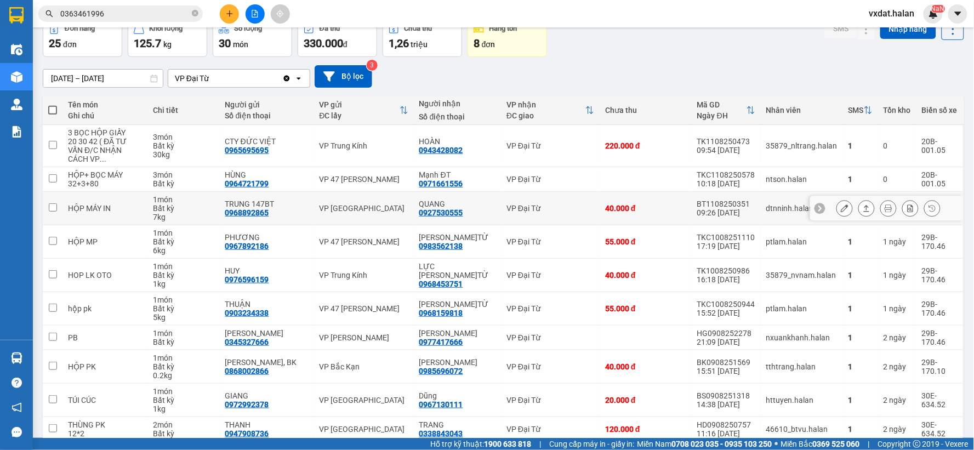
scroll to position [100, 0]
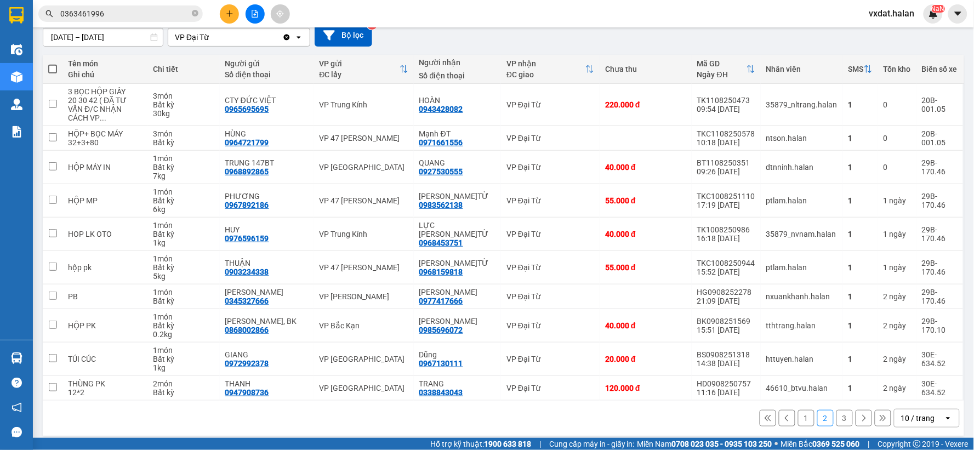
click at [801, 415] on button "1" at bounding box center [806, 418] width 16 height 16
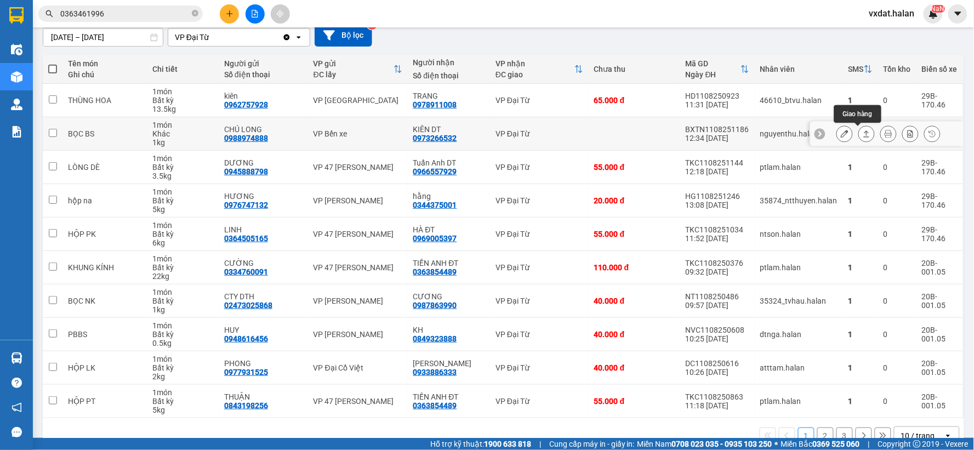
click at [863, 135] on icon at bounding box center [867, 134] width 8 height 8
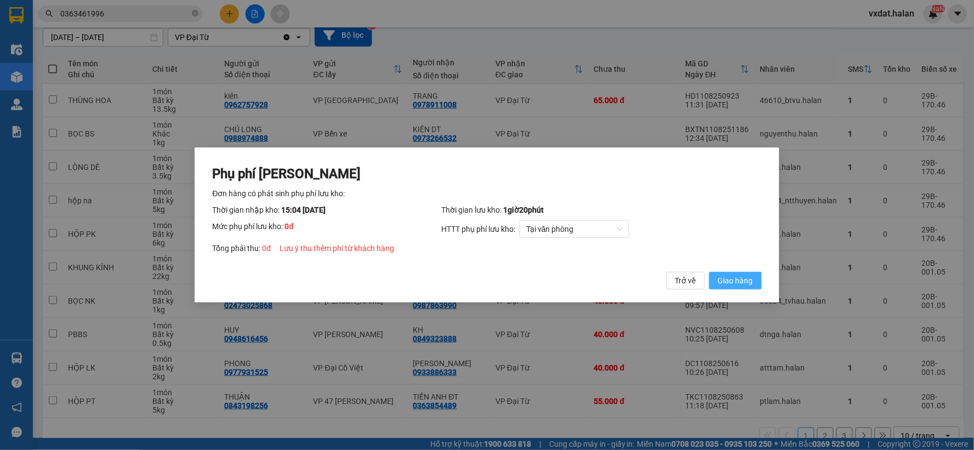
click at [729, 285] on span "Giao hàng" at bounding box center [735, 281] width 35 height 12
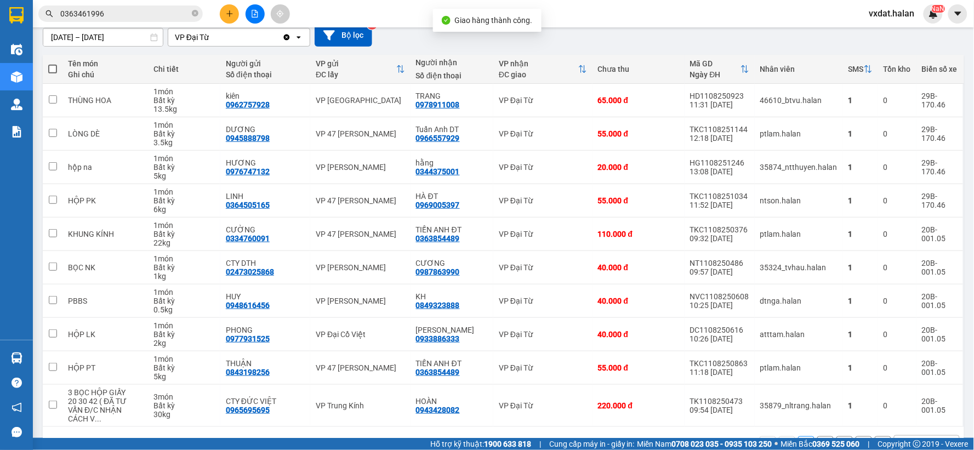
click at [648, 37] on div "[DATE] – [DATE] Press the down arrow key to interact with the calendar and sele…" at bounding box center [504, 35] width 922 height 22
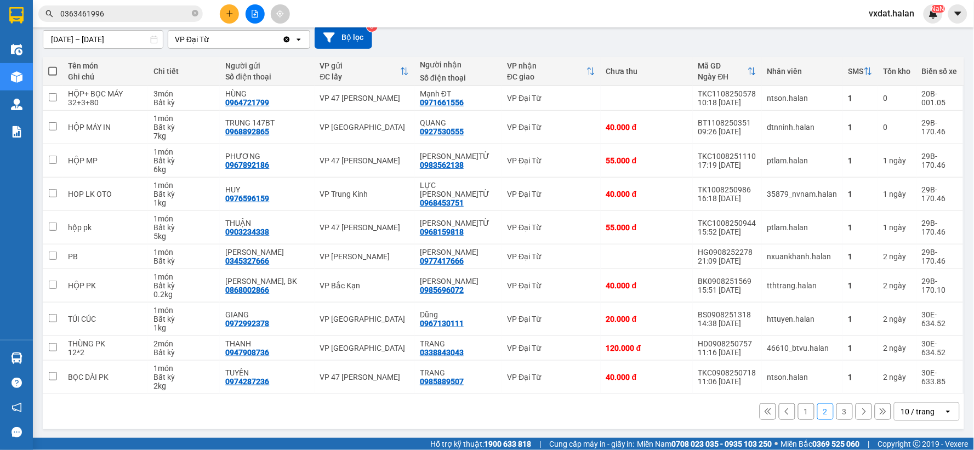
scroll to position [100, 0]
click at [480, 37] on div "[DATE] – [DATE] Press the down arrow key to interact with the calendar and sele…" at bounding box center [504, 36] width 922 height 22
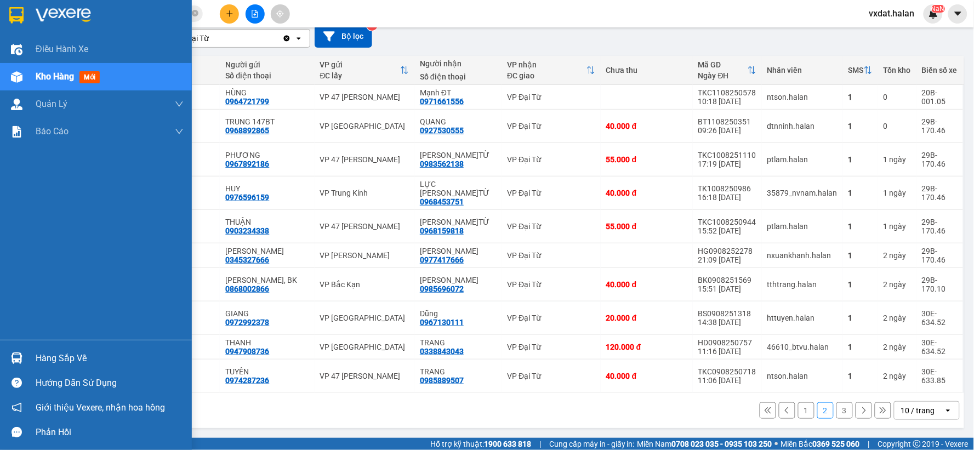
click at [14, 369] on div "Hàng sắp về" at bounding box center [96, 358] width 192 height 25
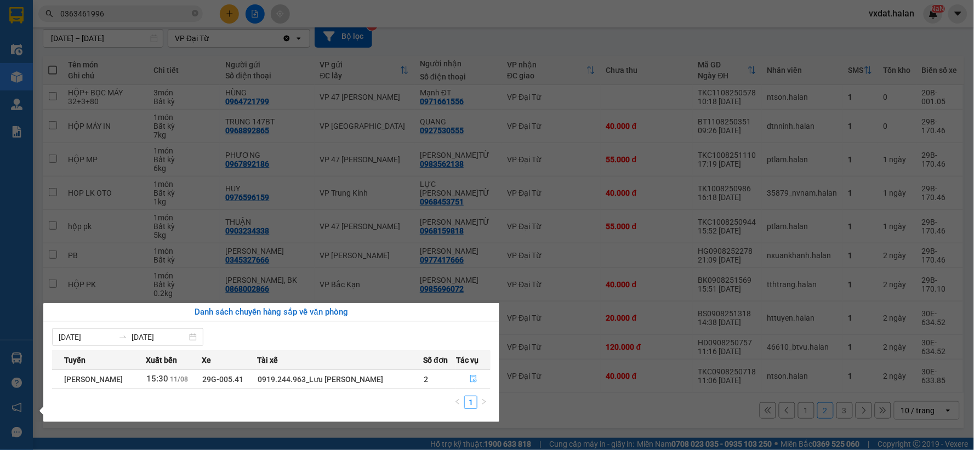
click at [481, 378] on button "button" at bounding box center [473, 380] width 33 height 18
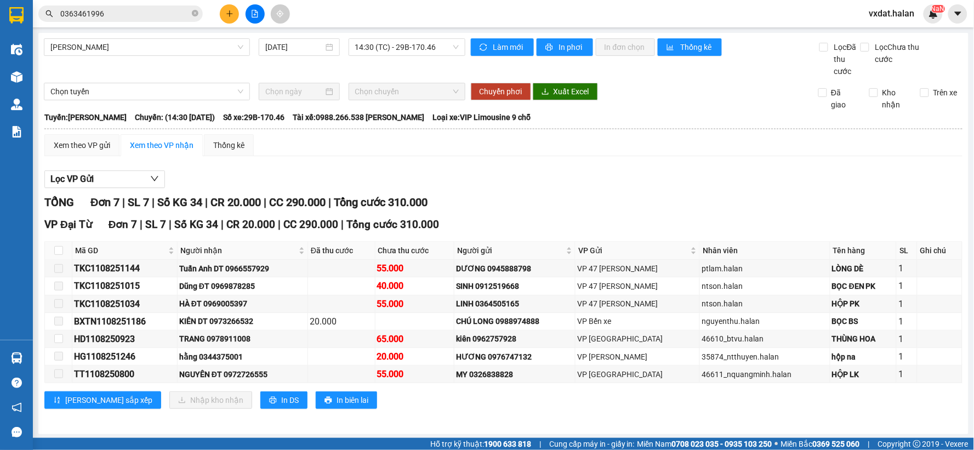
click at [469, 190] on div "Lọc VP Gửi TỔNG Đơn 7 | SL 7 | Số KG 34 | CR 20.000 | CC 290.000 | Tổng cước 3…" at bounding box center [503, 294] width 918 height 258
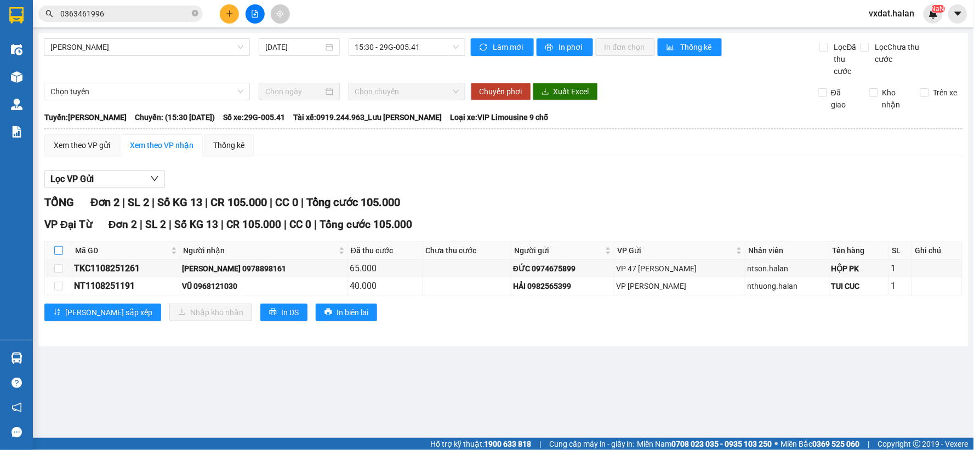
click at [54, 251] on input "checkbox" at bounding box center [58, 250] width 9 height 9
checkbox input "true"
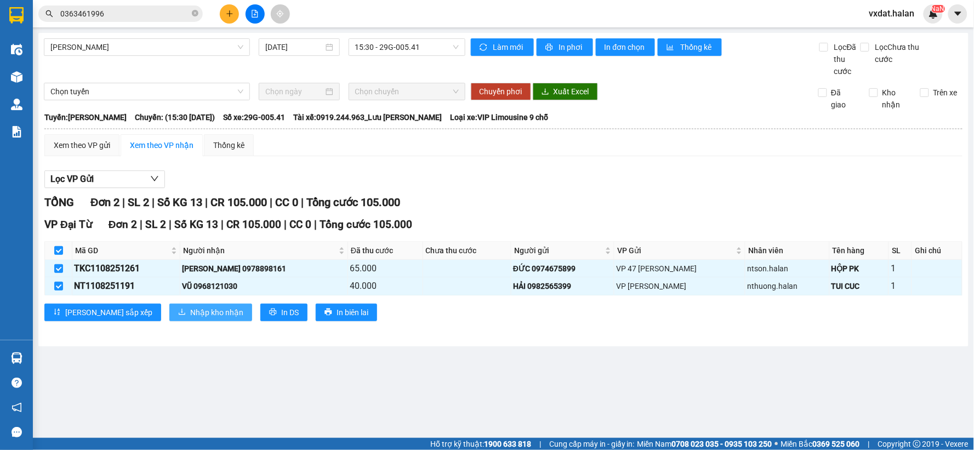
click at [190, 314] on span "Nhập kho nhận" at bounding box center [216, 312] width 53 height 12
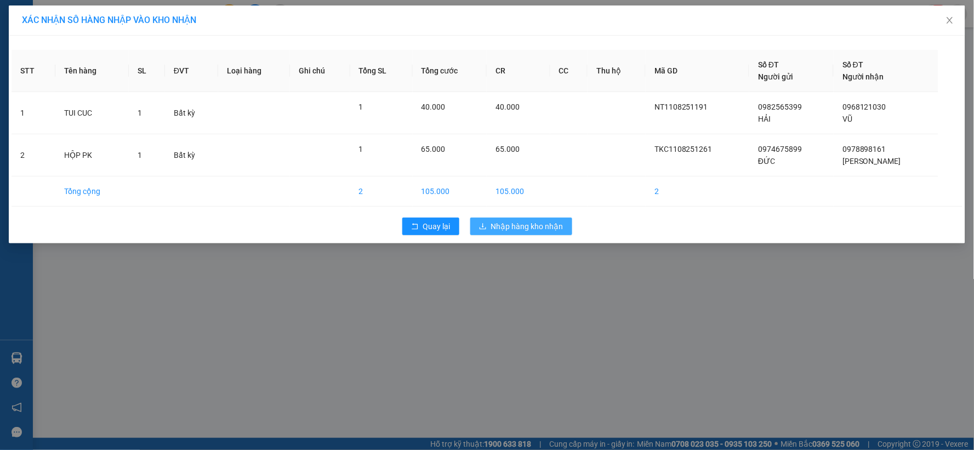
click at [555, 223] on span "Nhập hàng kho nhận" at bounding box center [527, 226] width 72 height 12
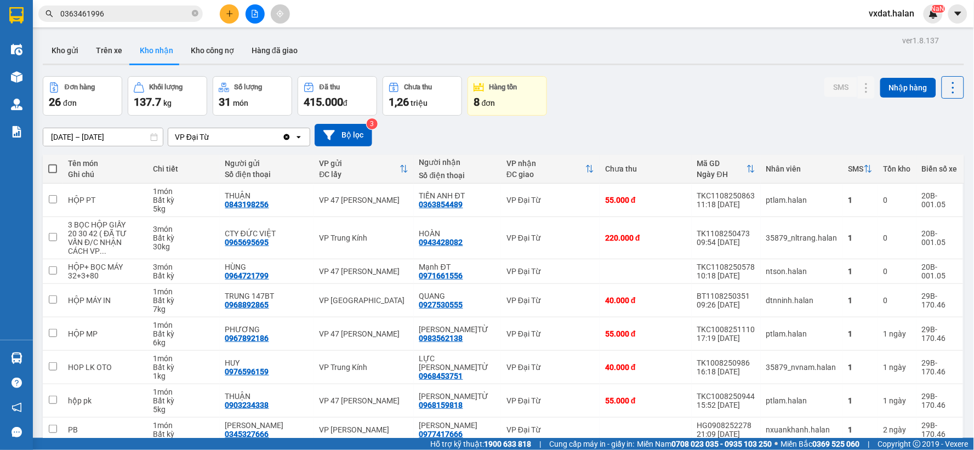
click at [427, 52] on div "Kho gửi Trên xe Kho nhận Kho công nợ Hàng đã giao" at bounding box center [504, 51] width 922 height 29
click at [69, 47] on button "Kho gửi" at bounding box center [65, 50] width 44 height 26
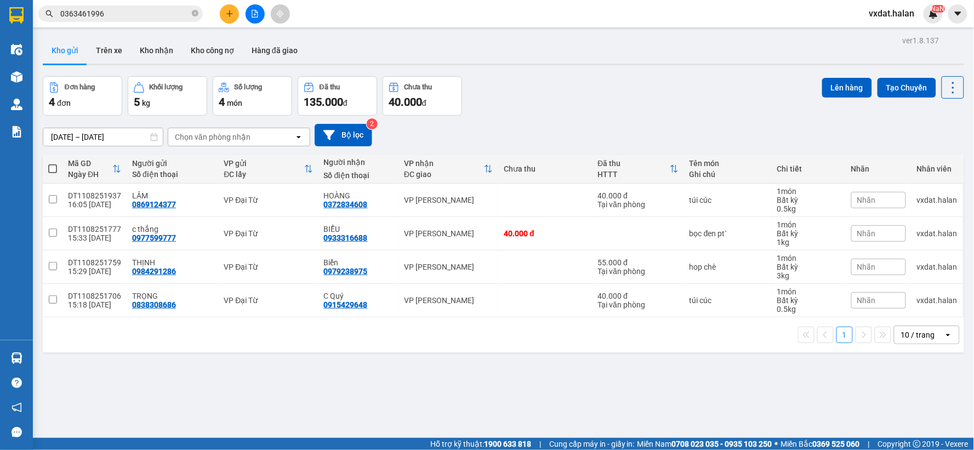
click at [51, 166] on span at bounding box center [52, 168] width 9 height 9
click at [53, 163] on input "checkbox" at bounding box center [53, 163] width 0 height 0
checkbox input "true"
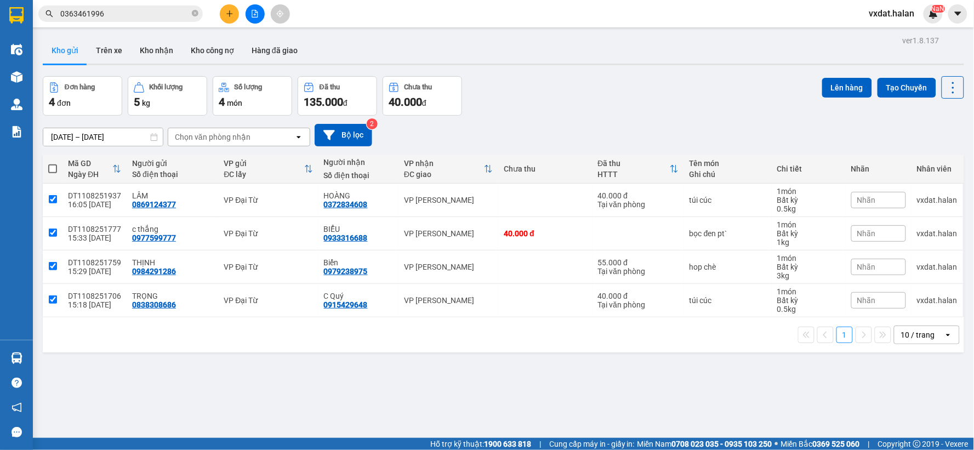
checkbox input "true"
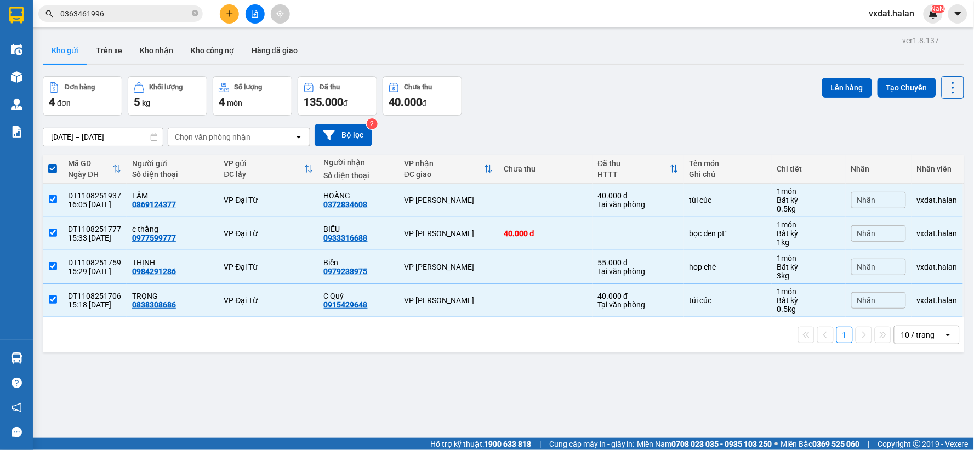
click at [801, 79] on div "Đơn hàng 4 đơn Khối lượng 5 kg Số lượng 4 món Đã thu 135.000 đ Chưa thu 40.000 …" at bounding box center [504, 95] width 922 height 39
click at [822, 81] on button "Lên hàng" at bounding box center [847, 88] width 50 height 20
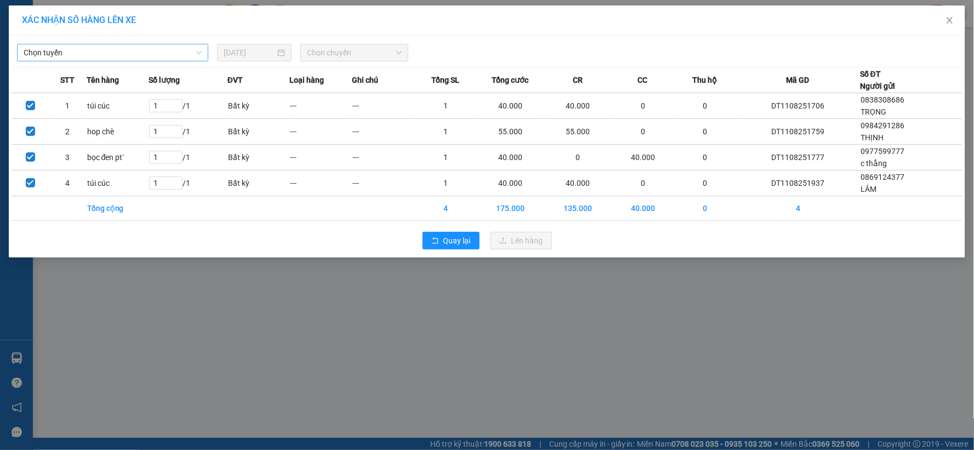
click at [129, 48] on span "Chọn tuyến" at bounding box center [113, 52] width 178 height 16
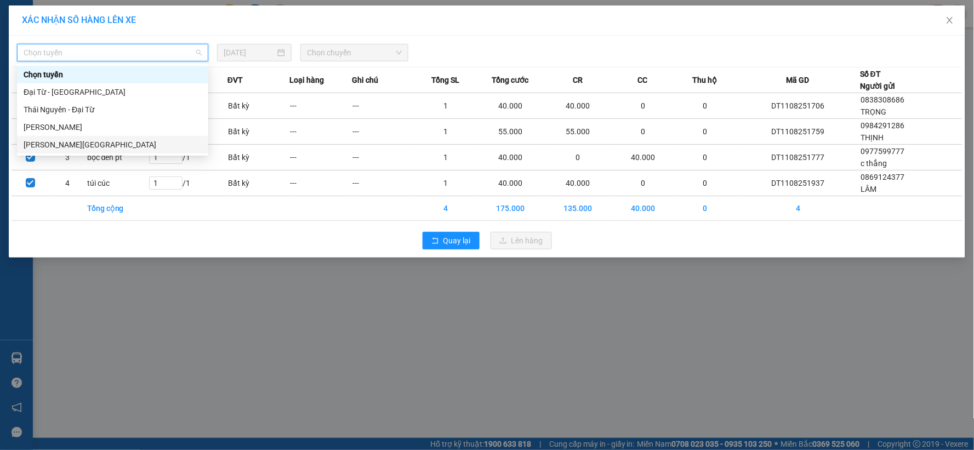
click at [104, 143] on div "[PERSON_NAME][GEOGRAPHIC_DATA]" at bounding box center [113, 145] width 178 height 12
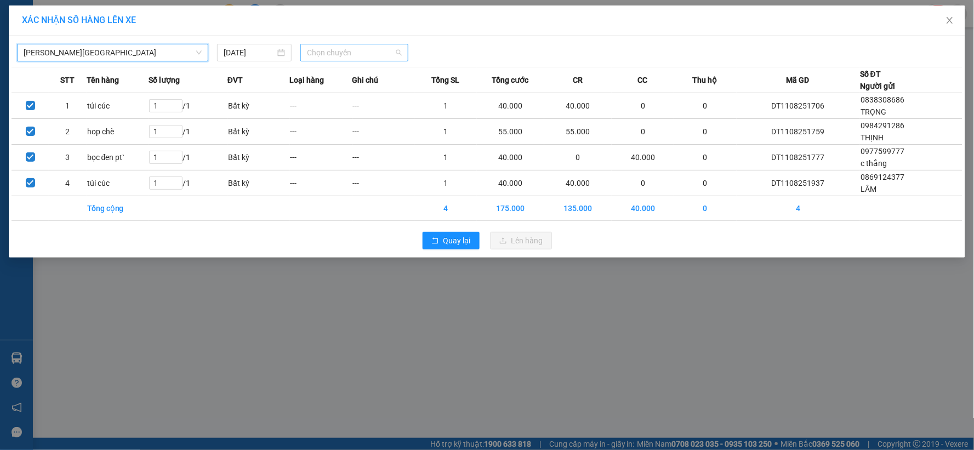
click at [331, 52] on span "Chọn chuyến" at bounding box center [354, 52] width 95 height 16
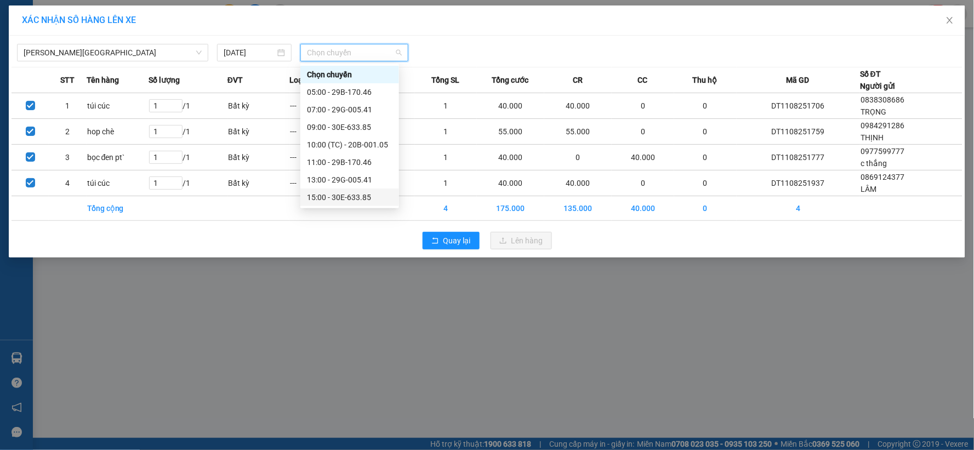
drag, startPoint x: 352, startPoint y: 195, endPoint x: 555, endPoint y: 239, distance: 208.1
click at [352, 196] on div "15:00 - 30E-633.85" at bounding box center [350, 197] width 86 height 12
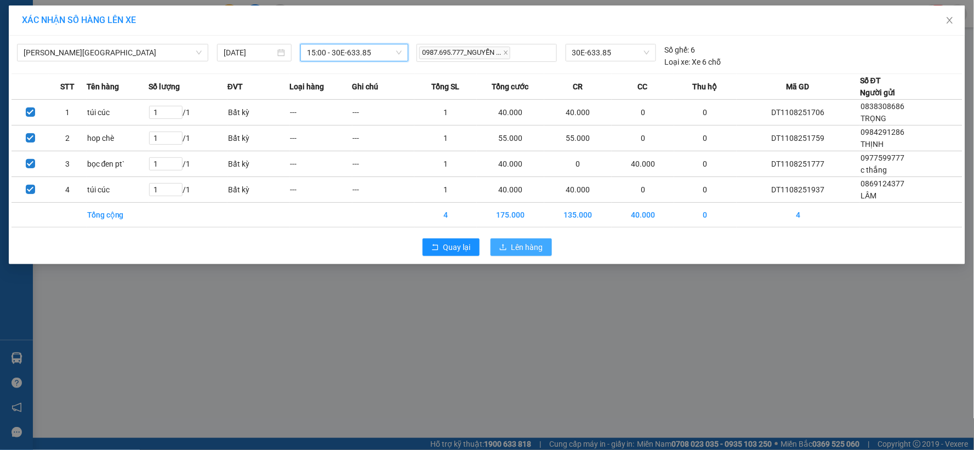
click at [542, 252] on span "Lên hàng" at bounding box center [527, 247] width 32 height 12
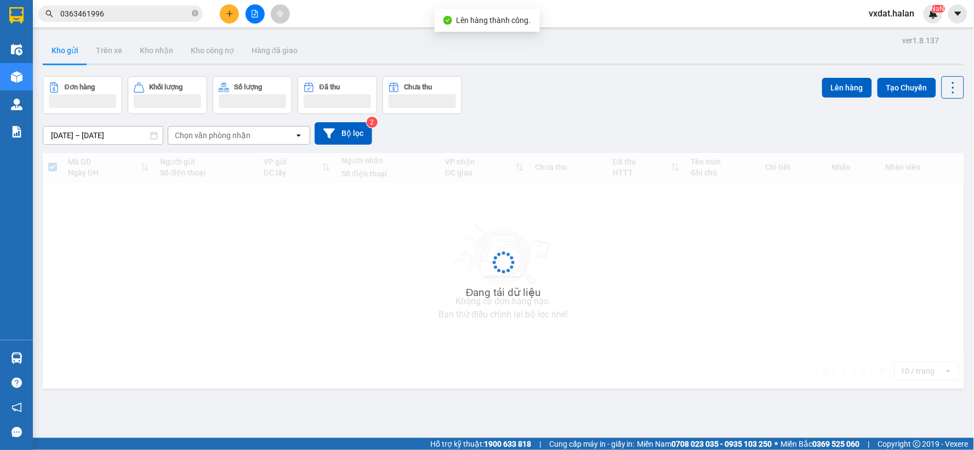
click at [575, 111] on div "Đơn hàng Khối lượng Số lượng Đã thu Chưa thu Lên hàng Tạo Chuyến" at bounding box center [504, 95] width 922 height 38
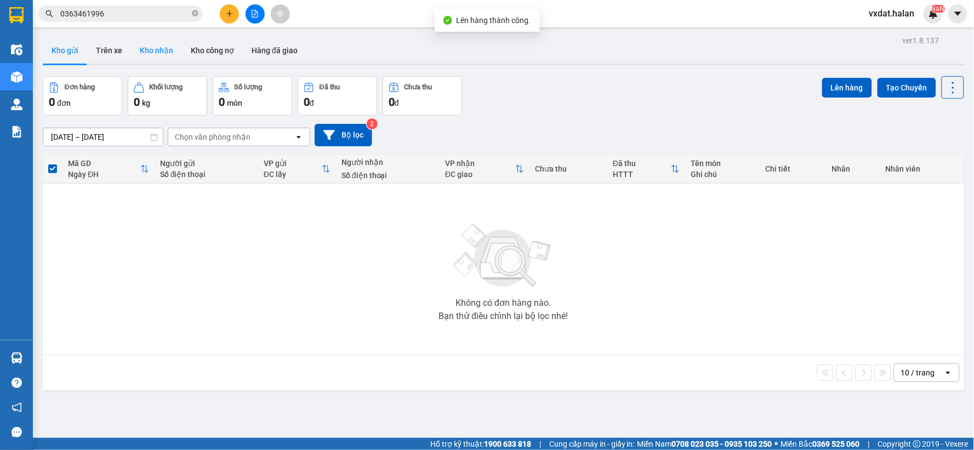
click at [160, 58] on button "Kho nhận" at bounding box center [156, 50] width 51 height 26
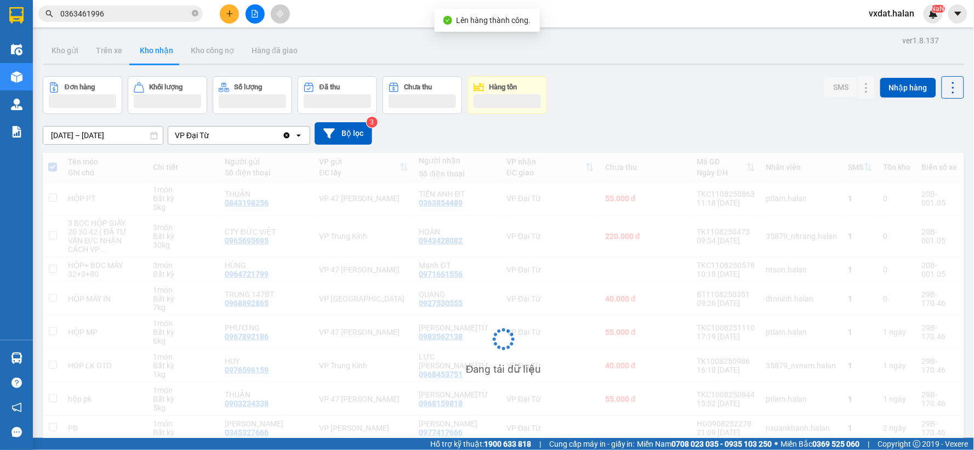
click at [692, 75] on div "ver 1.8.137 Kho gửi Trên xe Kho nhận Kho công nợ Hàng đã giao Đơn hàng Khối lượ…" at bounding box center [503, 290] width 930 height 514
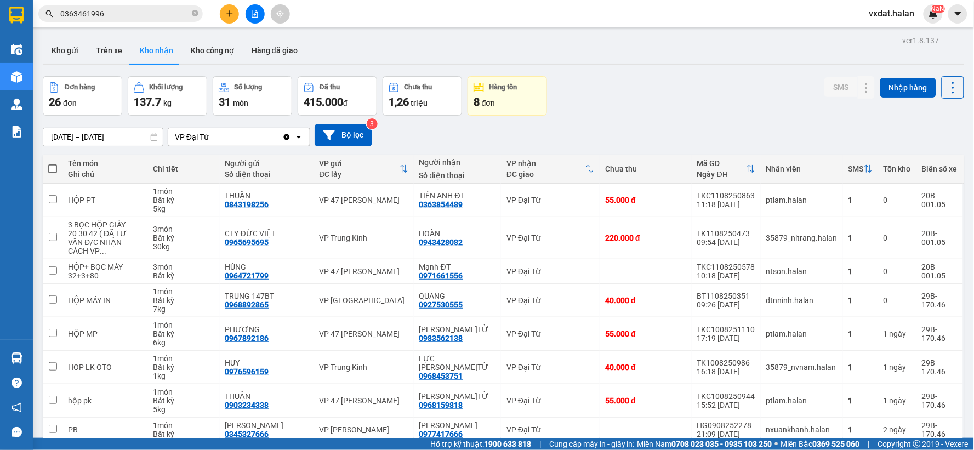
click at [690, 75] on div "ver 1.8.137 Kho gửi Trên xe Kho nhận Kho công nợ Hàng đã giao Đơn hàng 26 đơn K…" at bounding box center [503, 291] width 930 height 516
click at [568, 132] on div "[DATE] – [DATE] Press the down arrow key to interact with the calendar and sele…" at bounding box center [504, 135] width 922 height 22
click at [66, 46] on button "Kho gửi" at bounding box center [65, 50] width 44 height 26
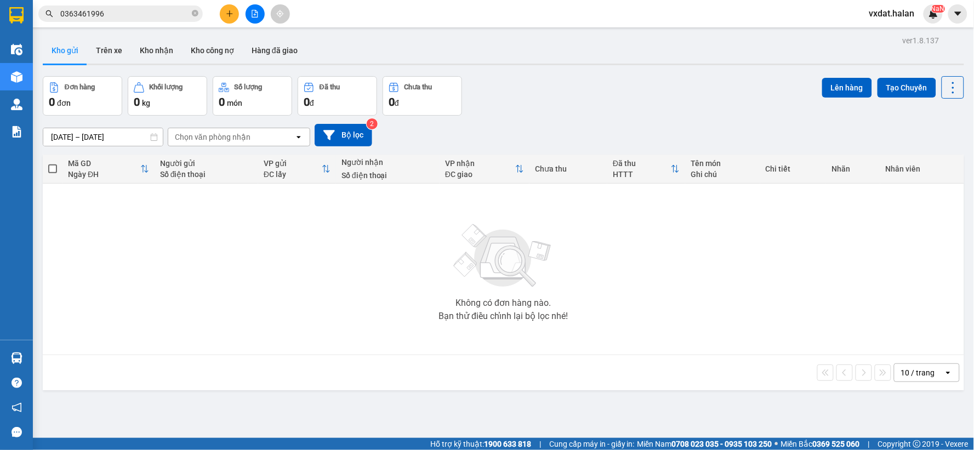
click at [568, 110] on div "Đơn hàng 0 đơn Khối lượng 0 kg Số lượng 0 món Đã thu 0 đ Chưa thu 0 đ Lên hàng …" at bounding box center [504, 95] width 922 height 39
click at [166, 53] on button "Kho nhận" at bounding box center [156, 50] width 51 height 26
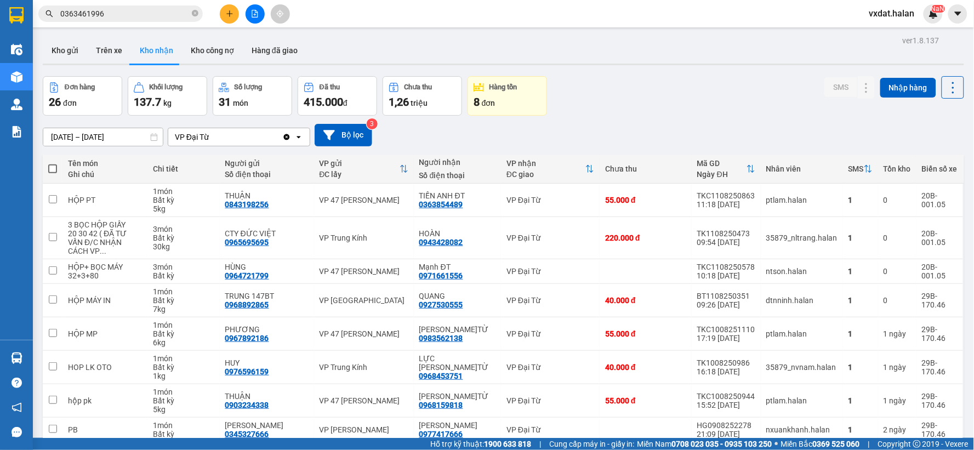
click at [585, 99] on div "Đơn hàng 26 đơn Khối lượng 137.7 kg Số lượng 31 món Đã thu 415.000 đ Chưa thu 1…" at bounding box center [504, 95] width 922 height 39
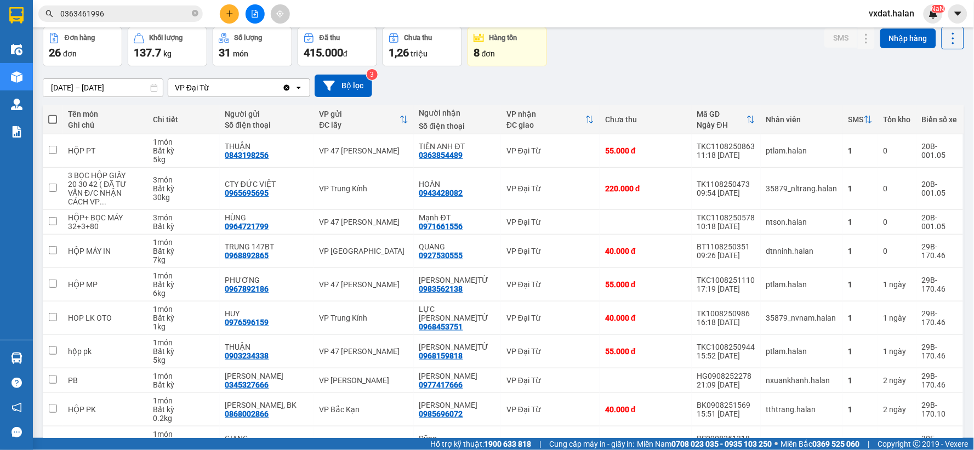
scroll to position [108, 0]
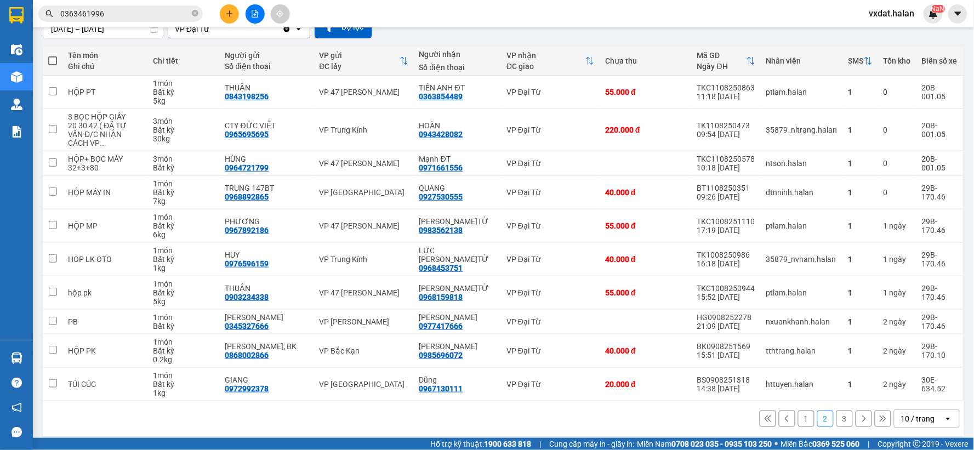
click at [801, 411] on button "1" at bounding box center [806, 419] width 16 height 16
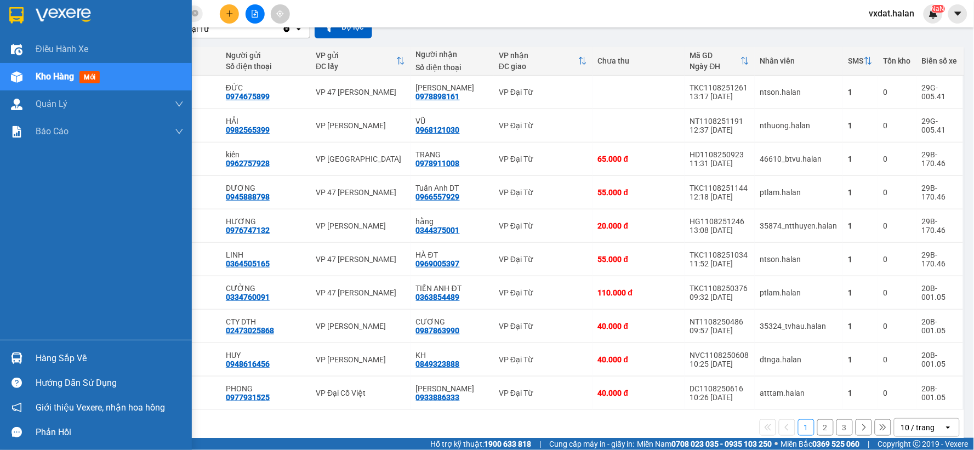
click at [20, 358] on img at bounding box center [17, 359] width 12 height 12
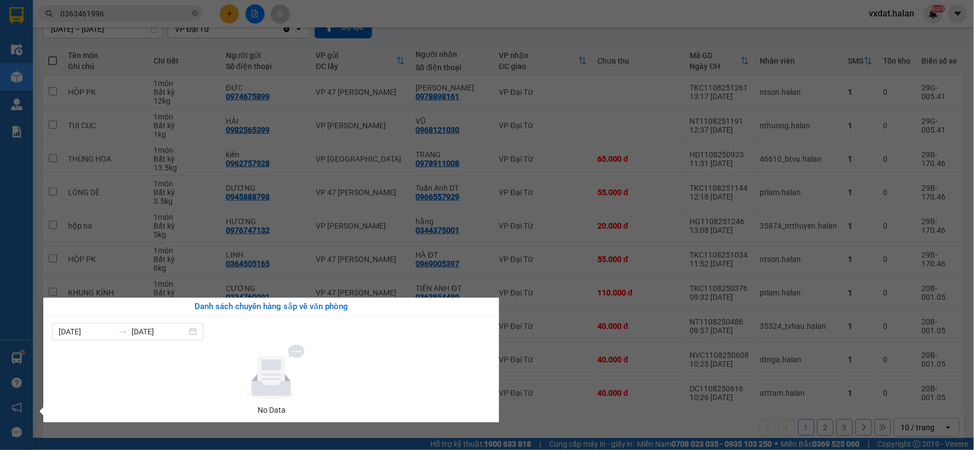
click at [135, 14] on section "Kết quả tìm kiếm ( 1549 ) Bộ lọc Thuộc VP này Mã ĐH Trạng thái Món hàng Thu hộ …" at bounding box center [487, 225] width 974 height 450
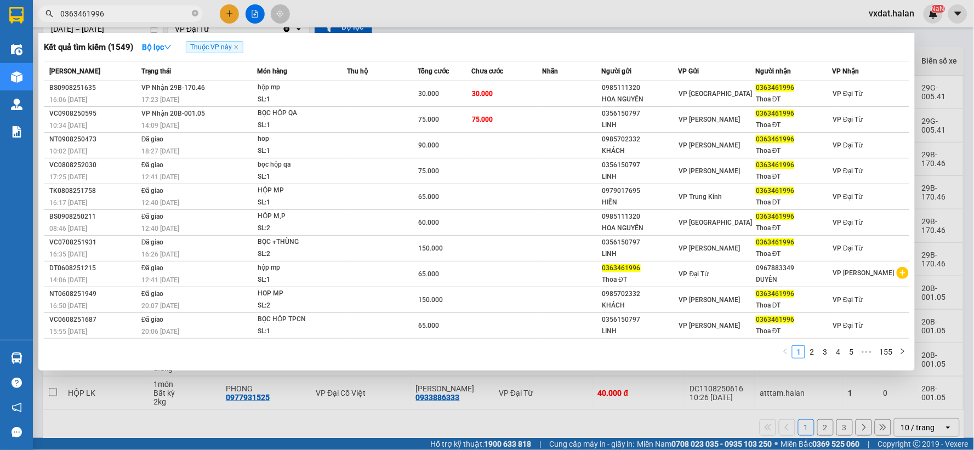
click at [135, 14] on input "0363461996" at bounding box center [124, 14] width 129 height 12
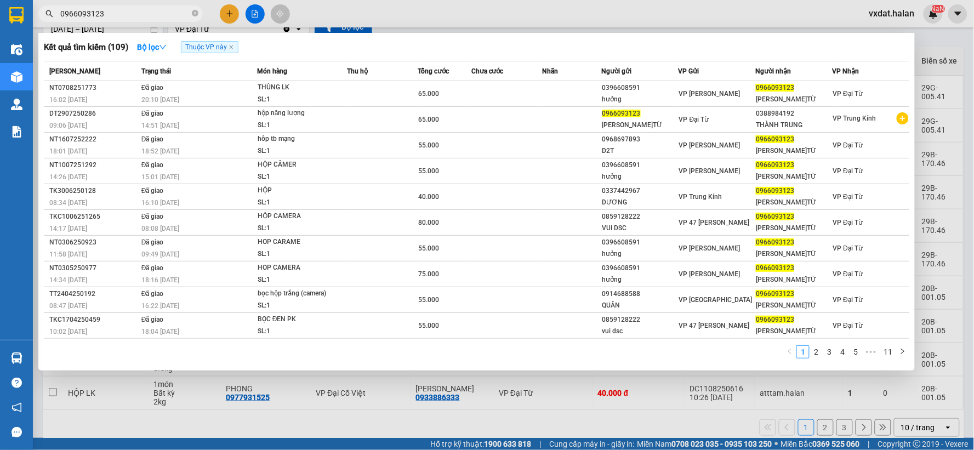
type input "0966093123"
click at [158, 62] on th "Trạng thái" at bounding box center [198, 71] width 118 height 19
click at [158, 55] on button "Bộ lọc" at bounding box center [151, 47] width 47 height 18
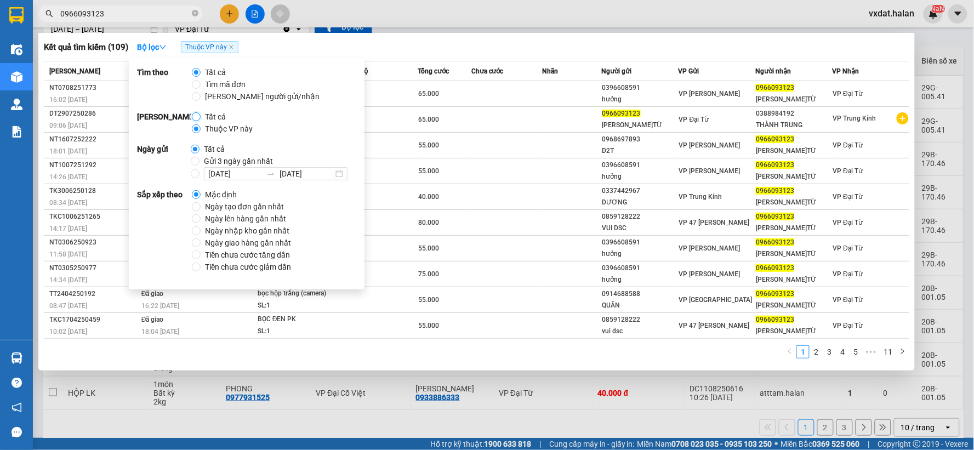
click at [196, 113] on input "Tất cả" at bounding box center [196, 116] width 9 height 9
radio input "true"
radio input "false"
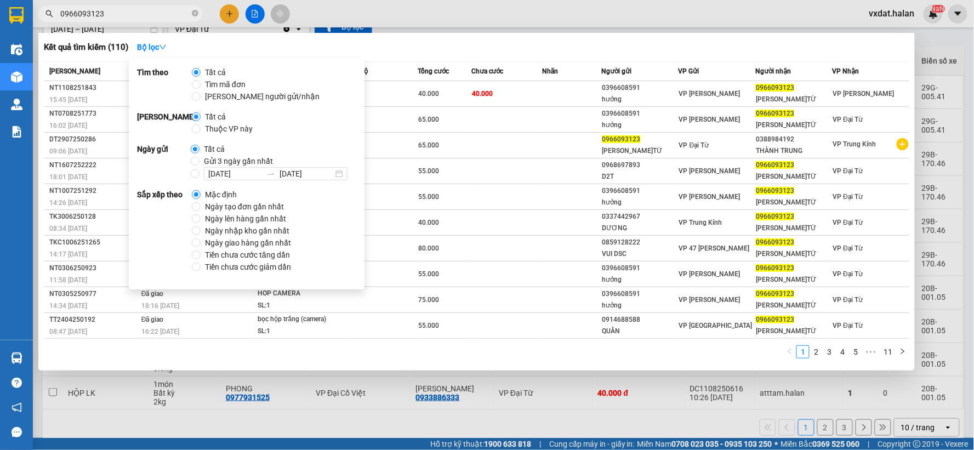
click at [408, 55] on div "Kết quả tìm kiếm ( 110 ) Bộ lọc" at bounding box center [477, 47] width 866 height 18
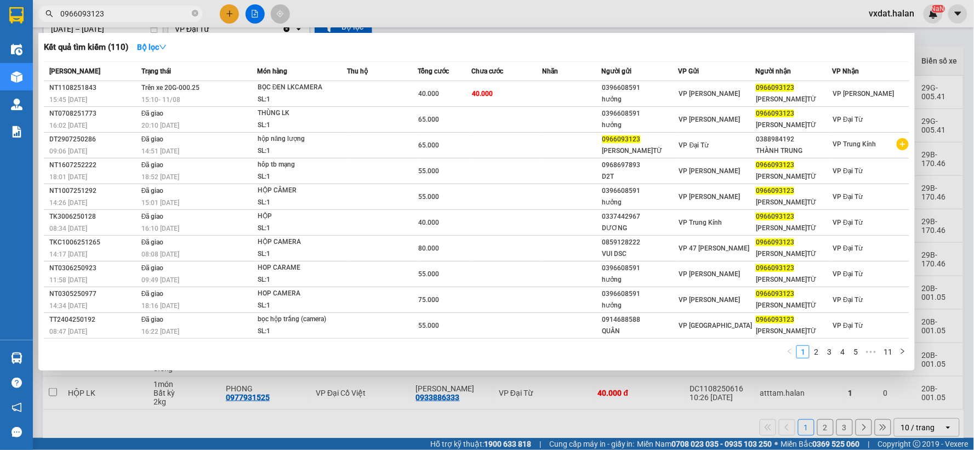
click at [520, 16] on div at bounding box center [487, 225] width 974 height 450
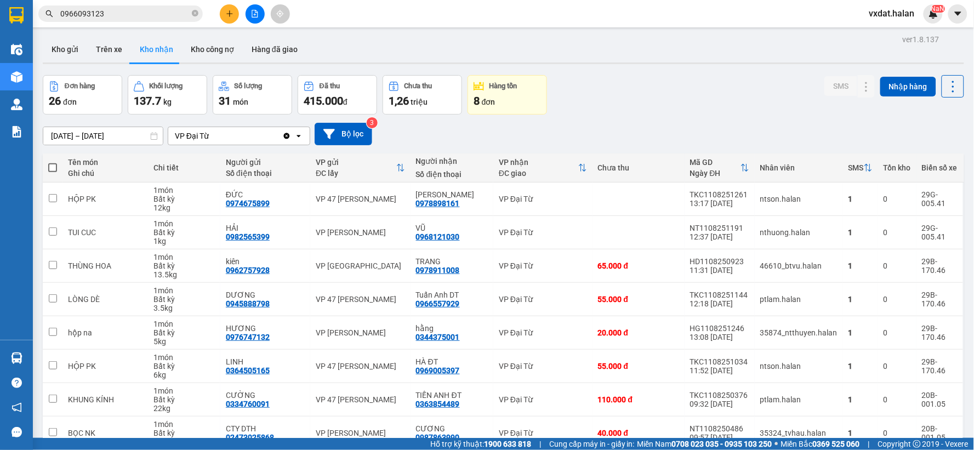
scroll to position [0, 0]
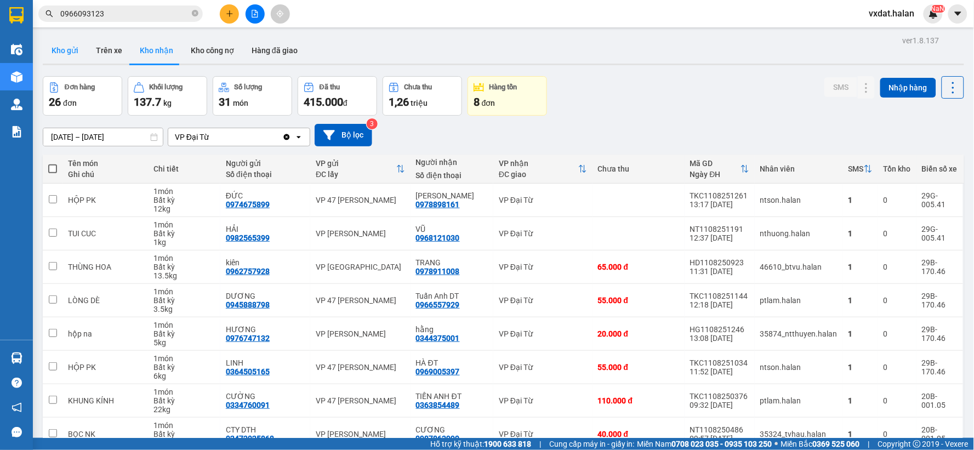
click at [65, 52] on button "Kho gửi" at bounding box center [65, 50] width 44 height 26
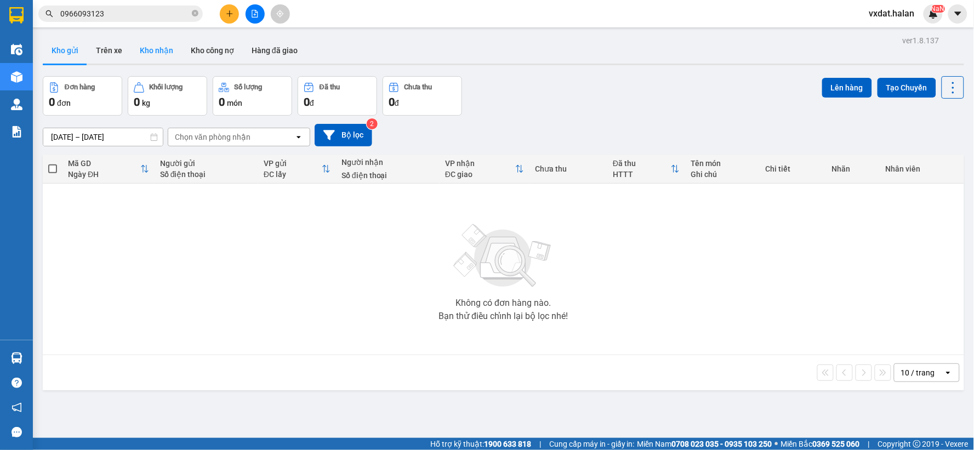
click at [163, 59] on button "Kho nhận" at bounding box center [156, 50] width 51 height 26
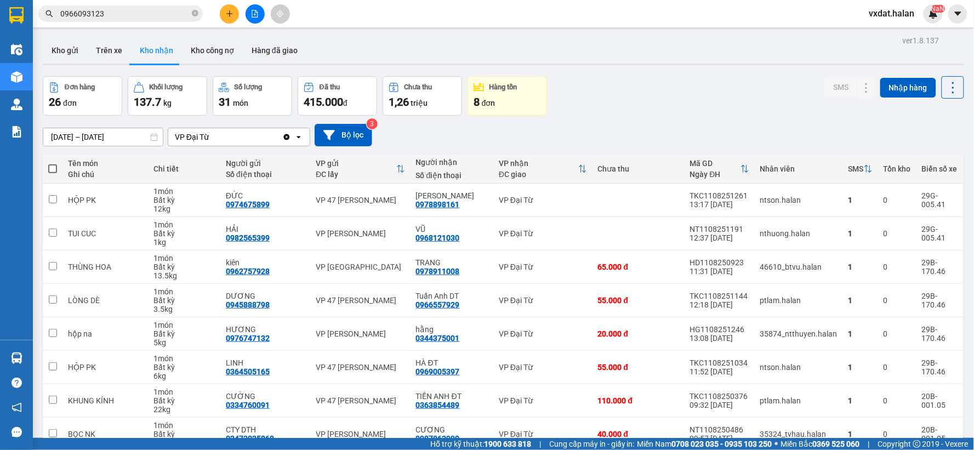
click at [649, 112] on div "Đơn hàng 26 đơn Khối lượng 137.7 kg Số lượng 31 món Đã thu 415.000 đ Chưa thu 1…" at bounding box center [504, 95] width 922 height 39
click at [106, 51] on button "Trên xe" at bounding box center [109, 50] width 44 height 26
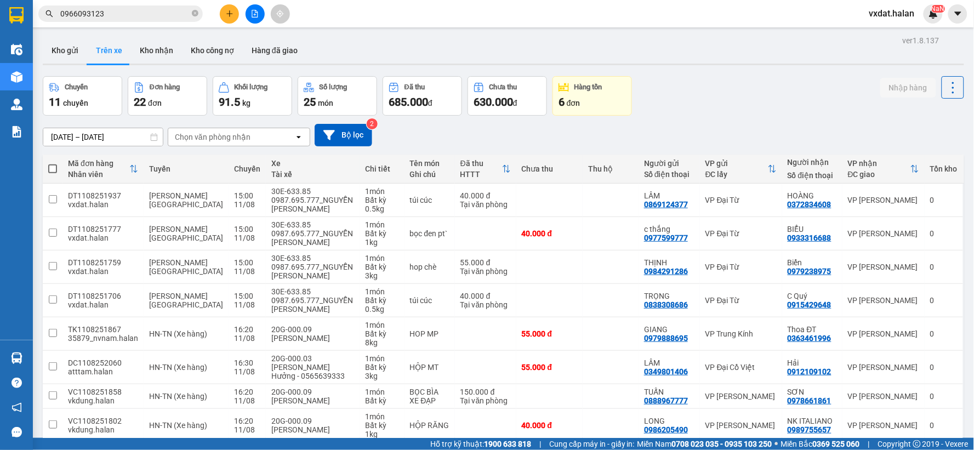
click at [731, 118] on div "04/12/2011 – 11/08/2025 Press the down arrow key to interact with the calendar …" at bounding box center [504, 135] width 922 height 39
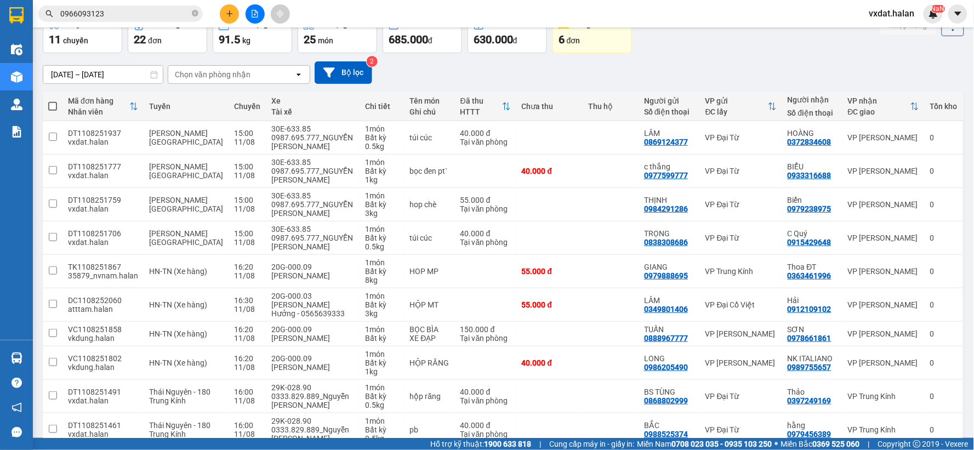
scroll to position [117, 0]
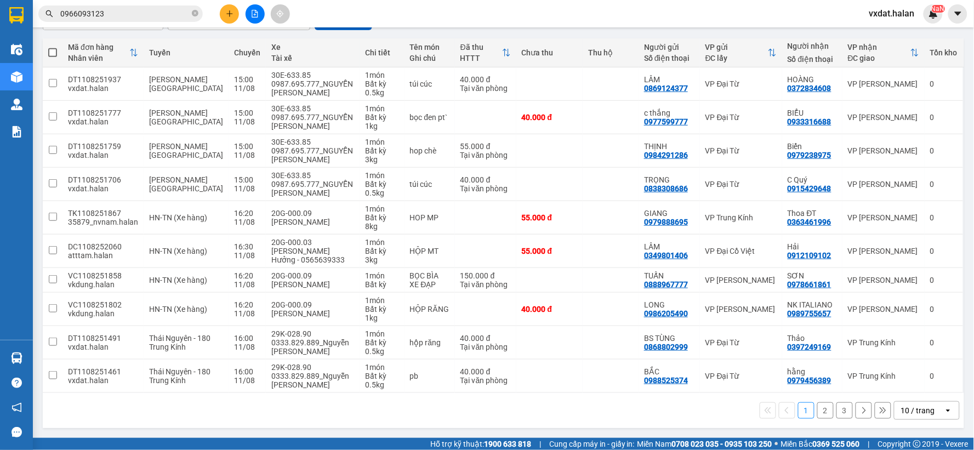
click at [840, 415] on button "3" at bounding box center [845, 410] width 16 height 16
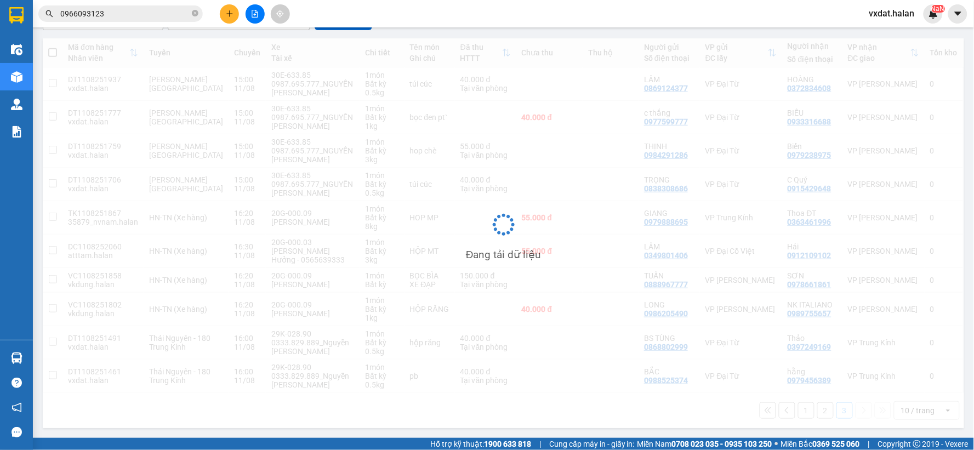
scroll to position [50, 0]
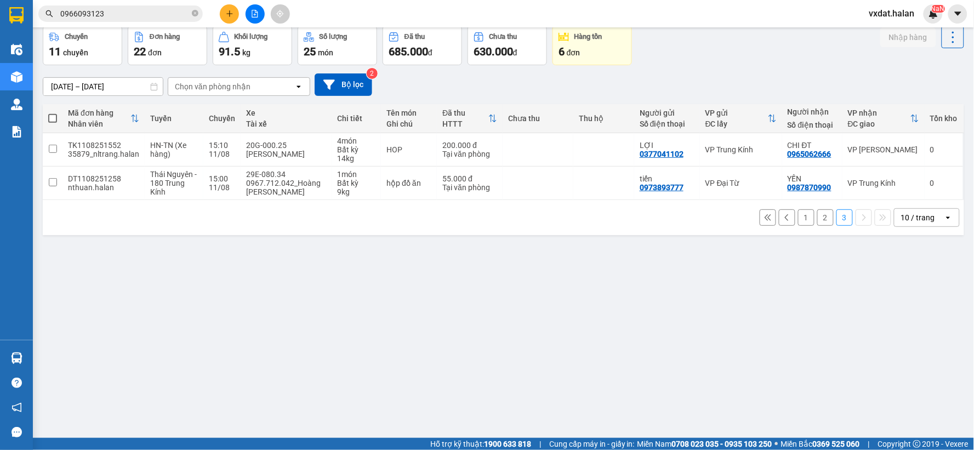
click at [820, 215] on button "2" at bounding box center [825, 217] width 16 height 16
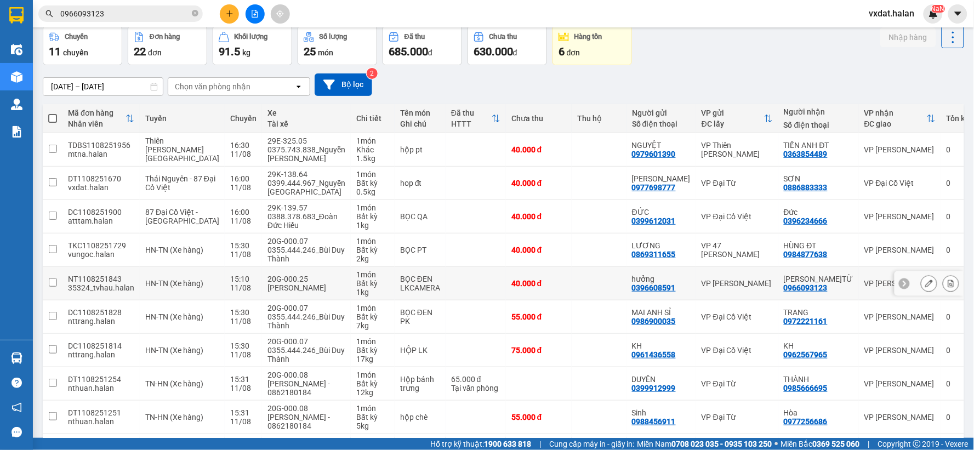
scroll to position [126, 0]
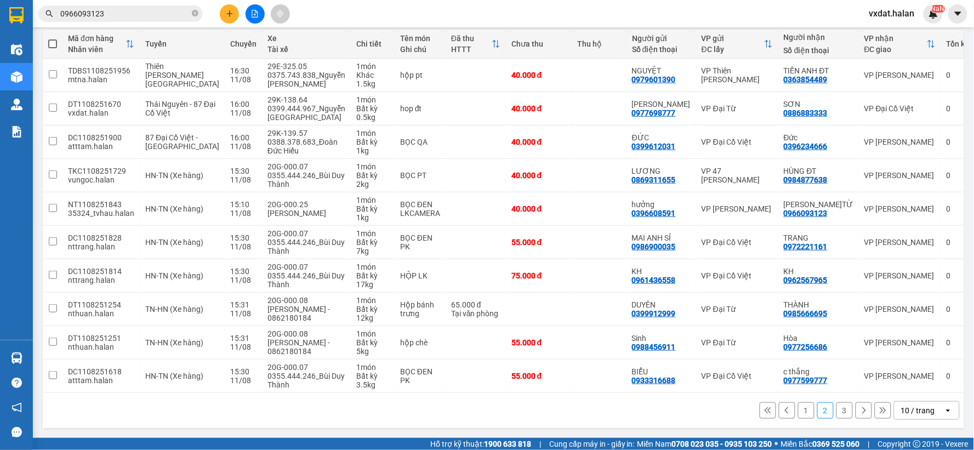
click at [805, 412] on button "1" at bounding box center [806, 410] width 16 height 16
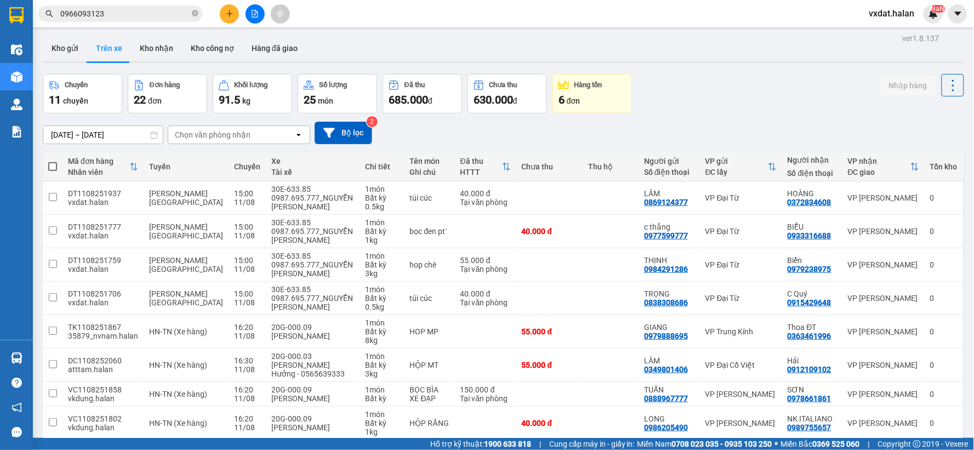
scroll to position [0, 0]
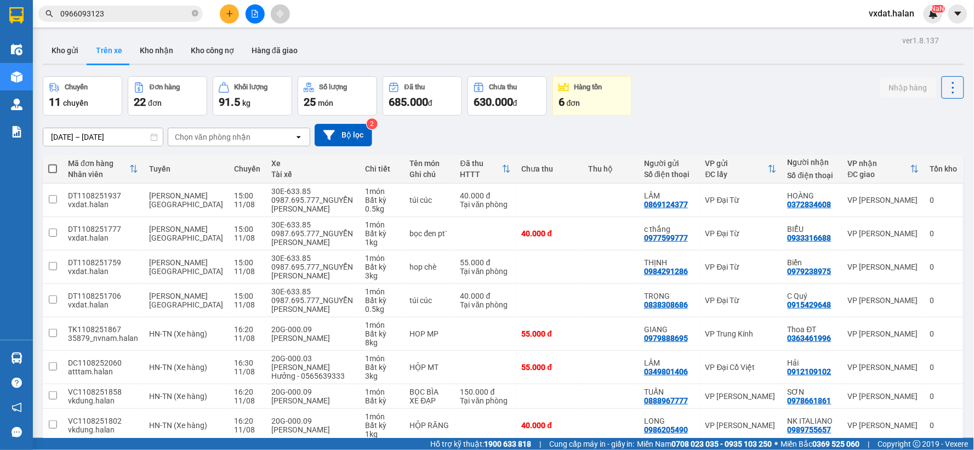
click at [114, 59] on button "Trên xe" at bounding box center [109, 50] width 44 height 26
click at [168, 47] on button "Kho nhận" at bounding box center [156, 50] width 51 height 26
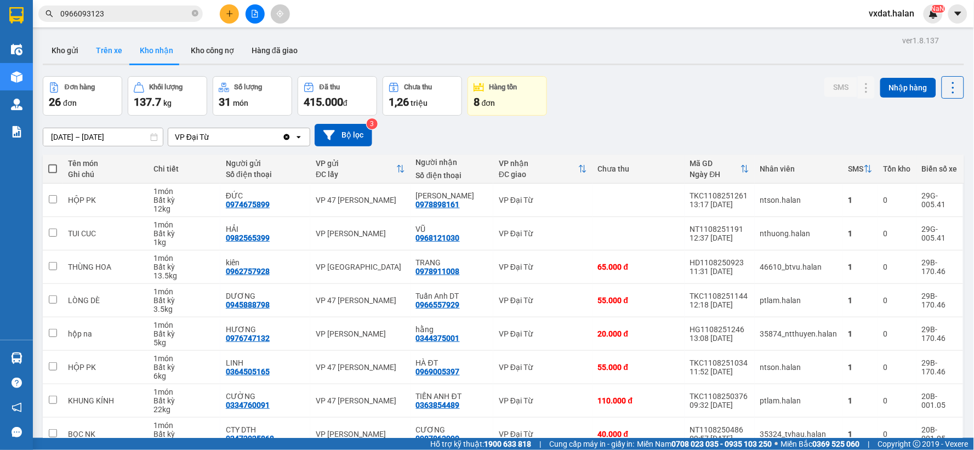
click at [105, 55] on button "Trên xe" at bounding box center [109, 50] width 44 height 26
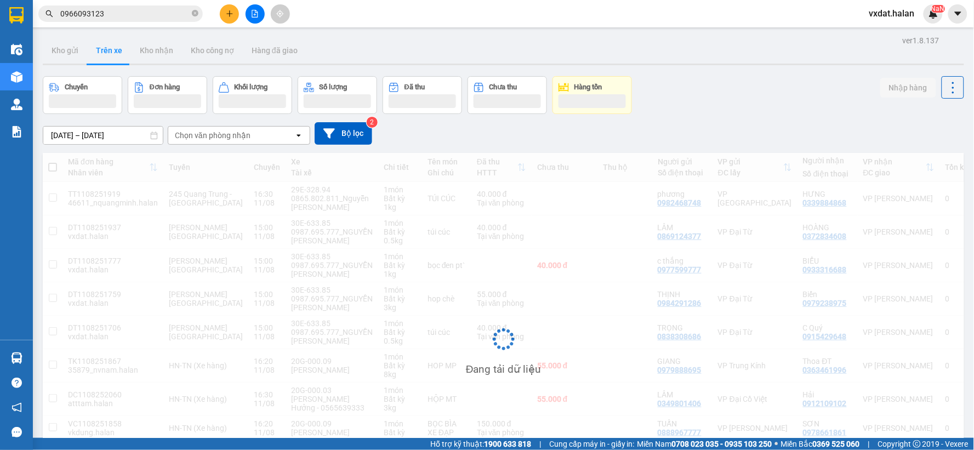
click at [703, 89] on div "Chuyến Đơn hàng Khối lượng Số lượng Đã thu Chưa thu Hàng tồn Nhập hàng" at bounding box center [504, 95] width 922 height 38
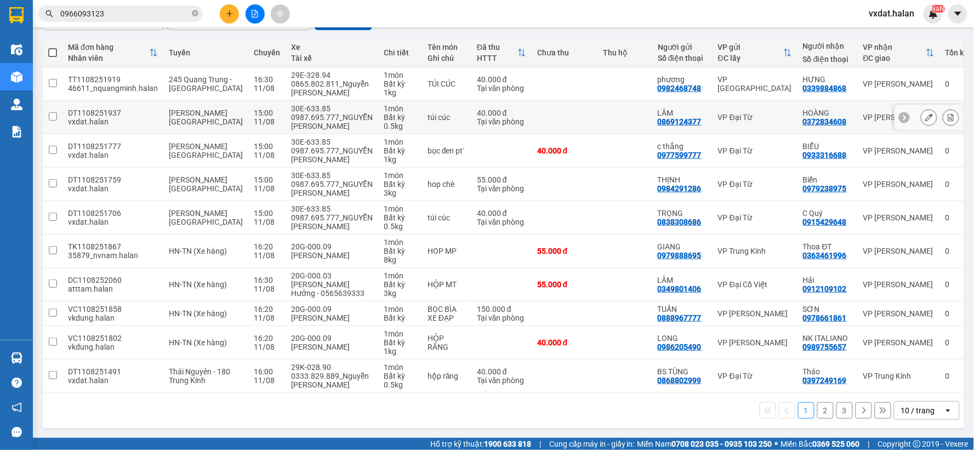
scroll to position [117, 0]
click at [839, 415] on button "3" at bounding box center [845, 410] width 16 height 16
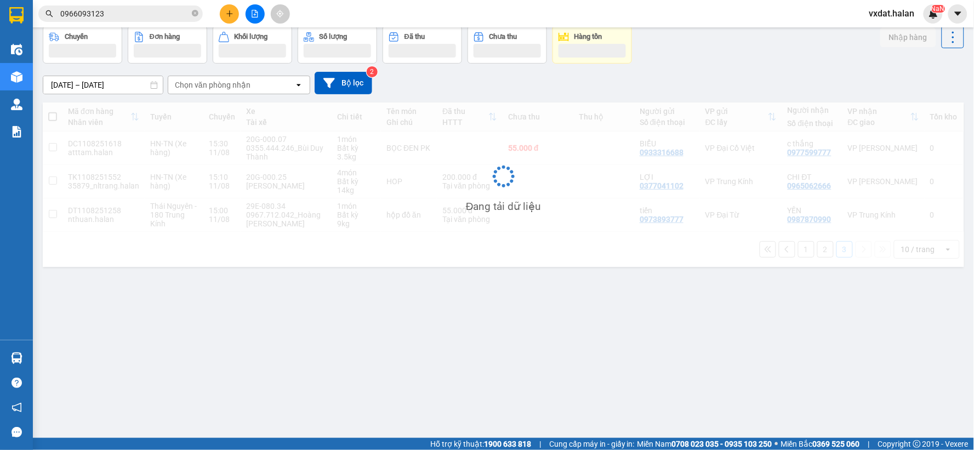
scroll to position [50, 0]
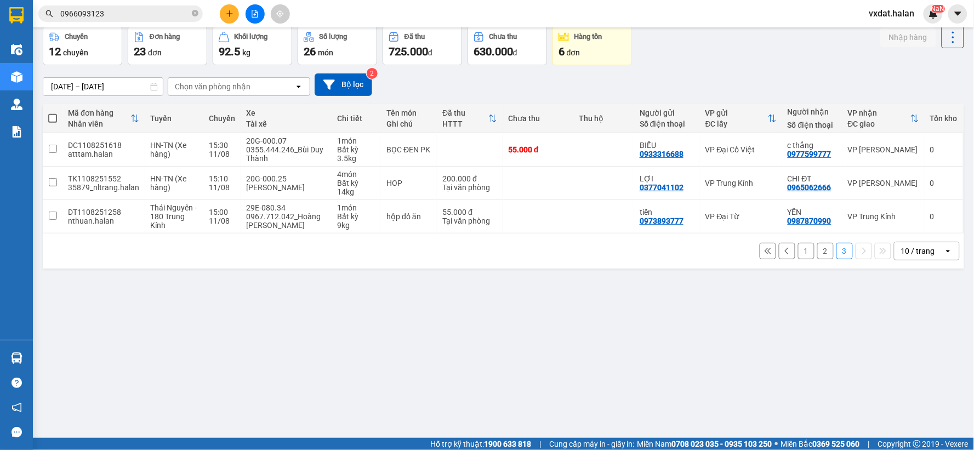
click at [817, 259] on button "2" at bounding box center [825, 251] width 16 height 16
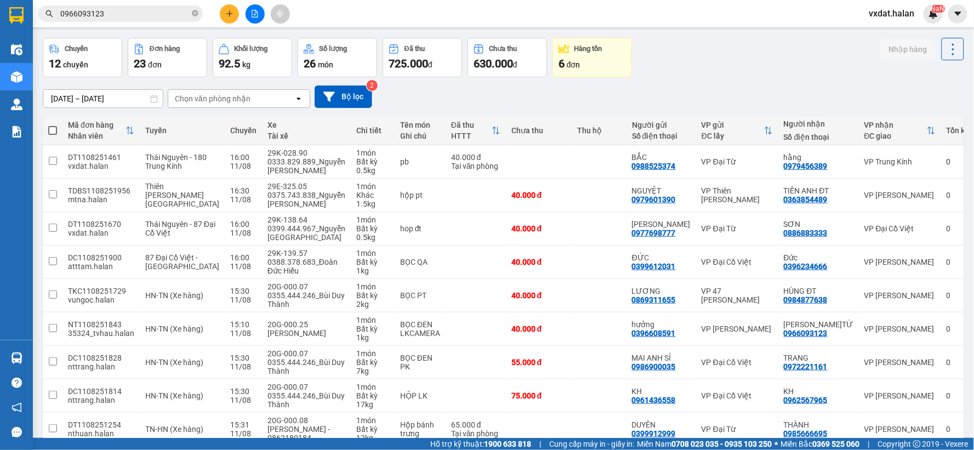
scroll to position [0, 0]
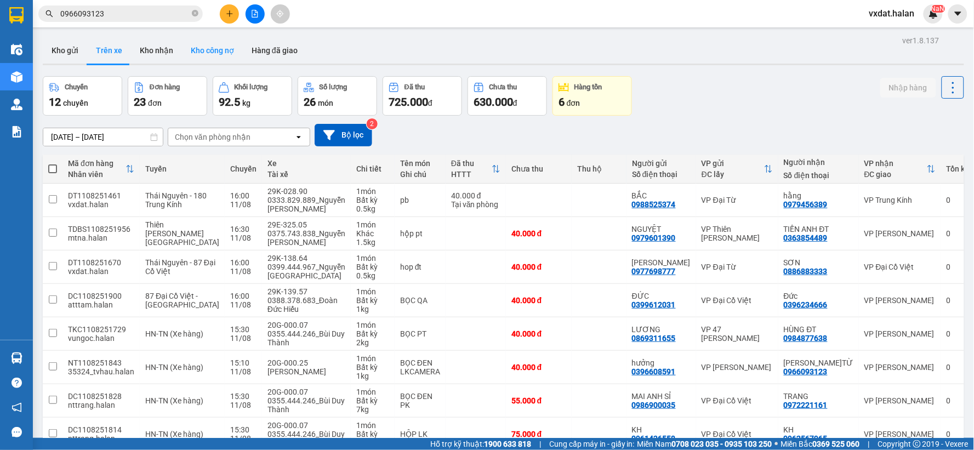
click at [147, 46] on button "Kho nhận" at bounding box center [156, 50] width 51 height 26
type input "[DATE] – [DATE]"
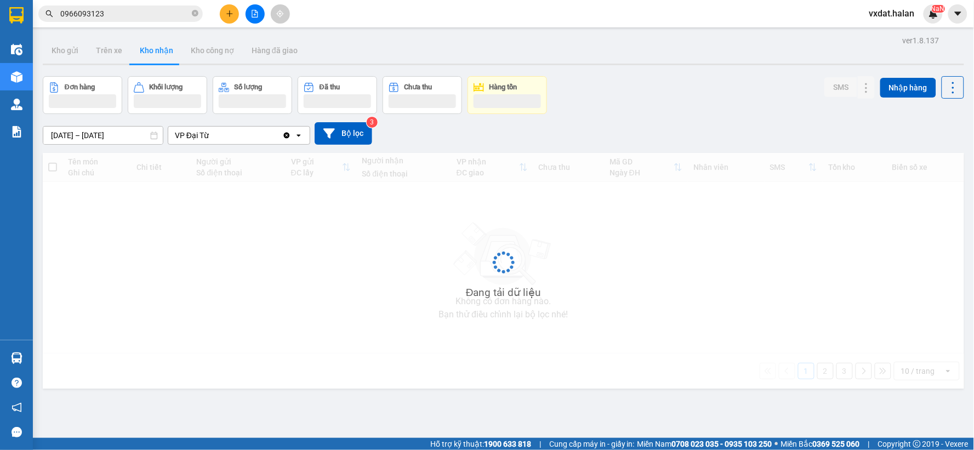
click at [576, 101] on div "Đơn hàng Khối lượng Số lượng Đã thu Chưa thu Hàng tồn SMS Nhập hàng" at bounding box center [504, 95] width 922 height 38
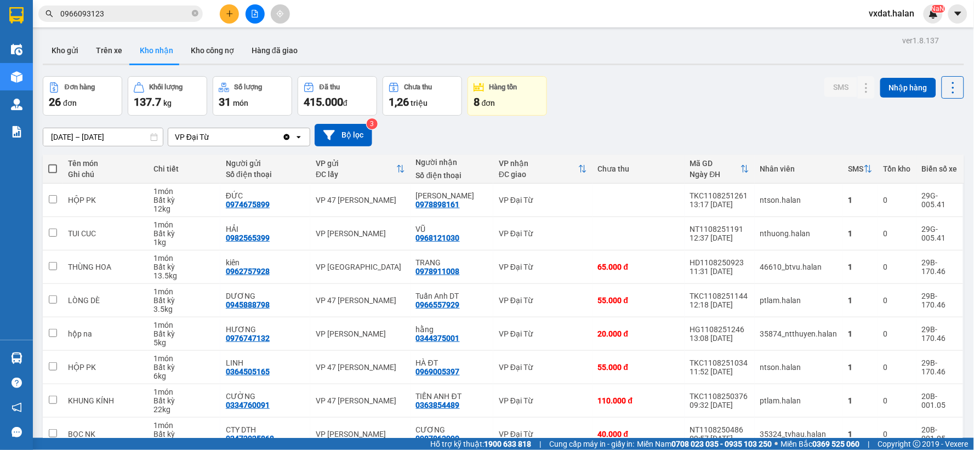
click at [577, 104] on div "Đơn hàng 26 đơn Khối lượng 137.7 kg Số lượng 31 món Đã thu 415.000 đ Chưa thu 1…" at bounding box center [504, 95] width 922 height 39
click at [864, 232] on icon at bounding box center [867, 233] width 6 height 7
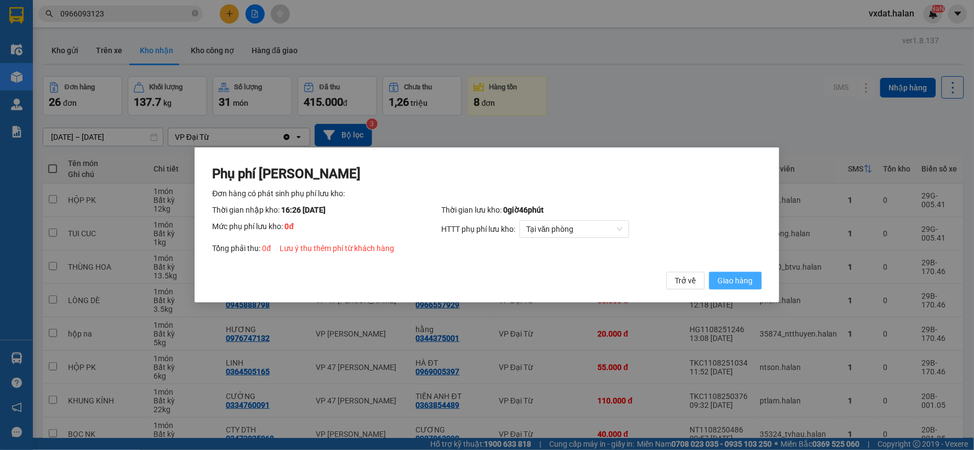
click at [741, 287] on span "Giao hàng" at bounding box center [735, 281] width 35 height 12
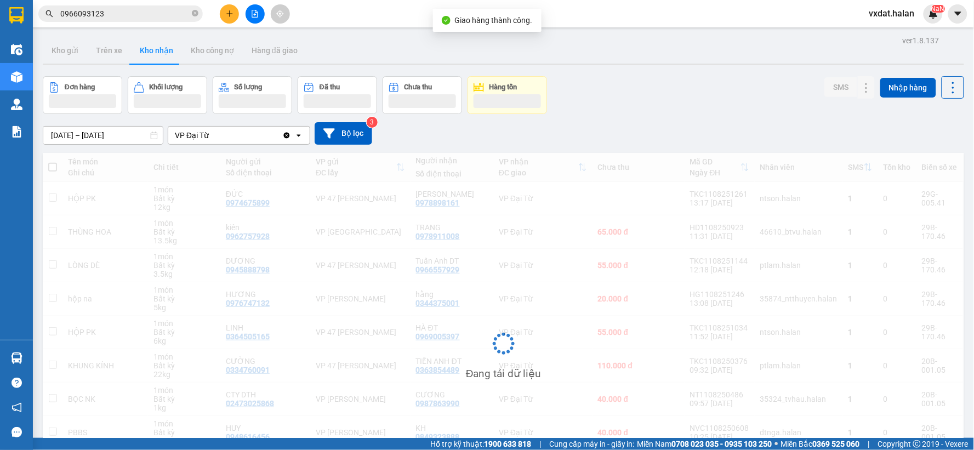
click at [699, 105] on div "Đơn hàng Khối lượng Số lượng Đã thu Chưa thu Hàng tồn SMS Nhập hàng" at bounding box center [504, 95] width 922 height 38
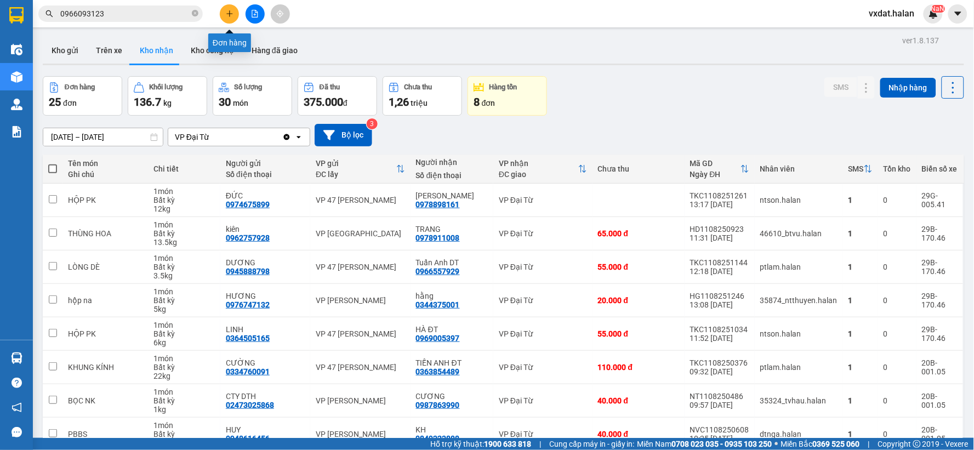
click at [232, 13] on icon "plus" at bounding box center [230, 14] width 8 height 8
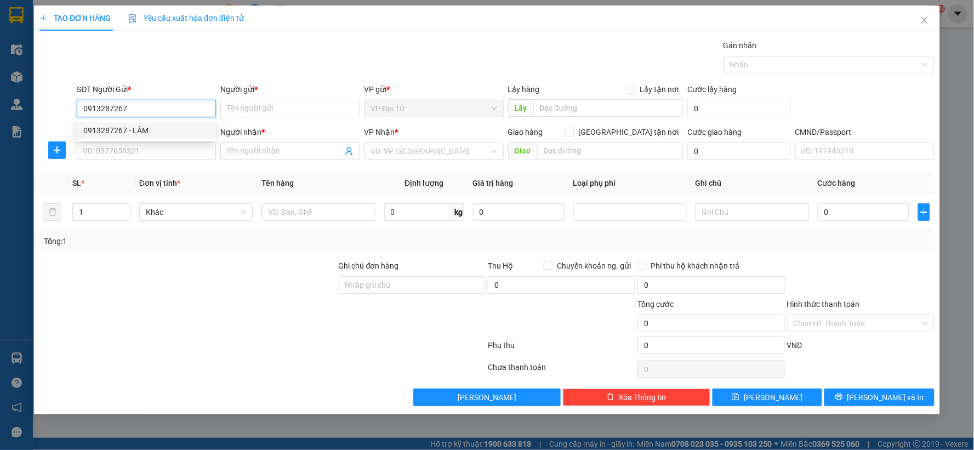
type input "0913287267"
click at [165, 166] on div "Transit Pickup Surcharge Ids Transit Deliver Surcharge Ids Transit Deliver Surc…" at bounding box center [486, 222] width 895 height 367
click at [166, 147] on input "SĐT Người Nhận *" at bounding box center [146, 152] width 139 height 18
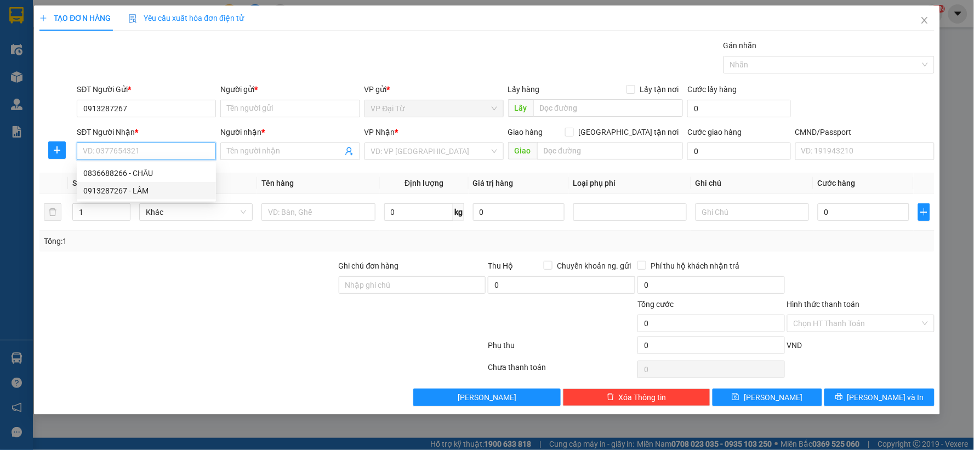
click at [154, 196] on div "0913287267 - LÂM" at bounding box center [146, 191] width 126 height 12
type input "0913287267"
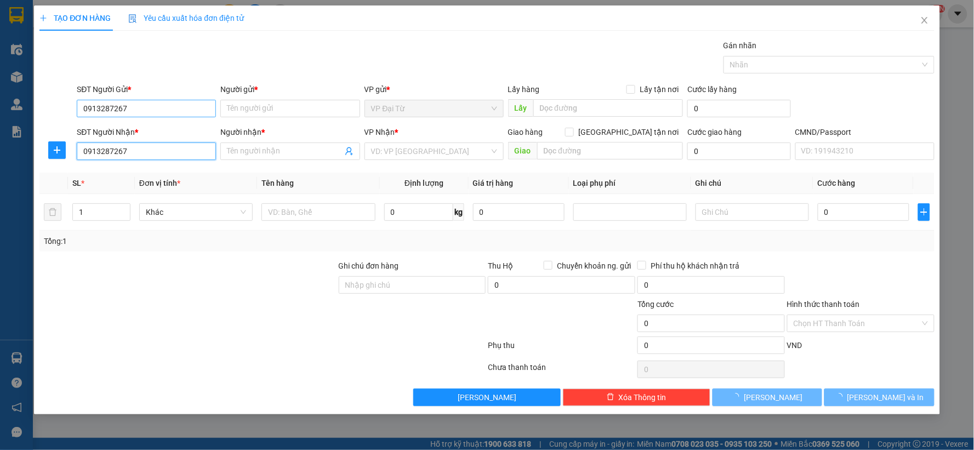
type input "LÂM"
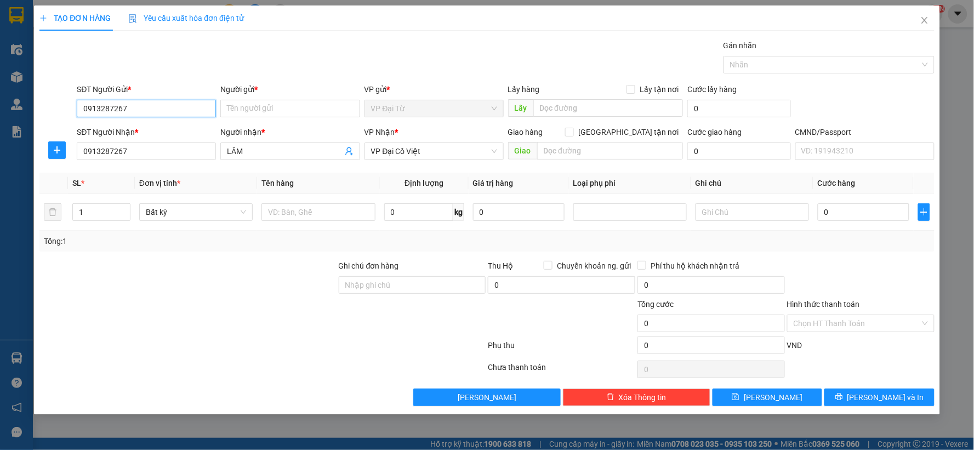
click at [184, 112] on input "0913287267" at bounding box center [146, 109] width 139 height 18
click at [139, 163] on div "0836688266 - CHÂU" at bounding box center [146, 166] width 126 height 12
type input "0836688266"
type input "CHÂU"
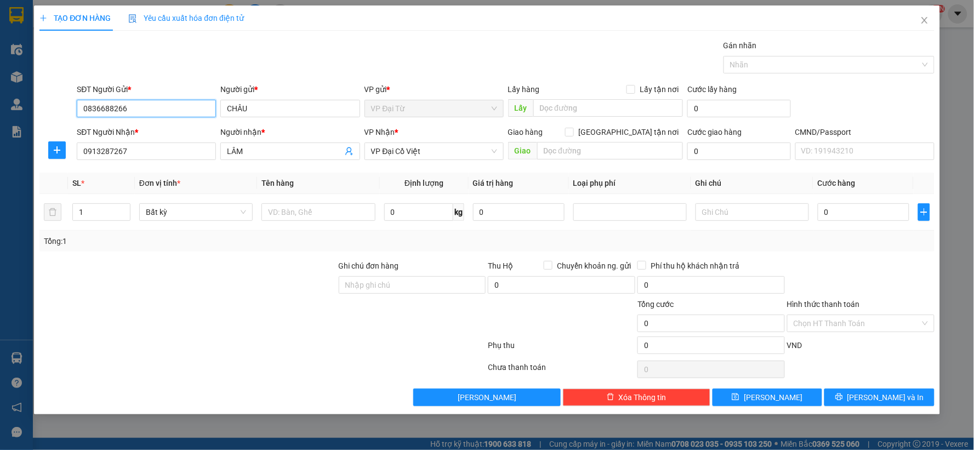
type input "0836688266"
click at [67, 156] on div at bounding box center [56, 150] width 35 height 18
click at [62, 154] on span "plus" at bounding box center [57, 150] width 16 height 9
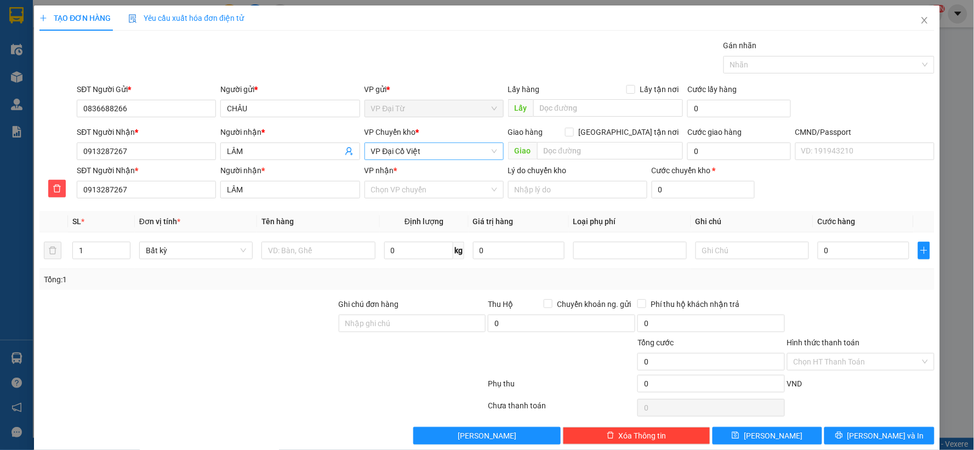
click at [428, 152] on span "VP Đại Cồ Việt" at bounding box center [434, 151] width 126 height 16
type input "hg"
click at [399, 173] on div "VP [PERSON_NAME]" at bounding box center [430, 173] width 125 height 12
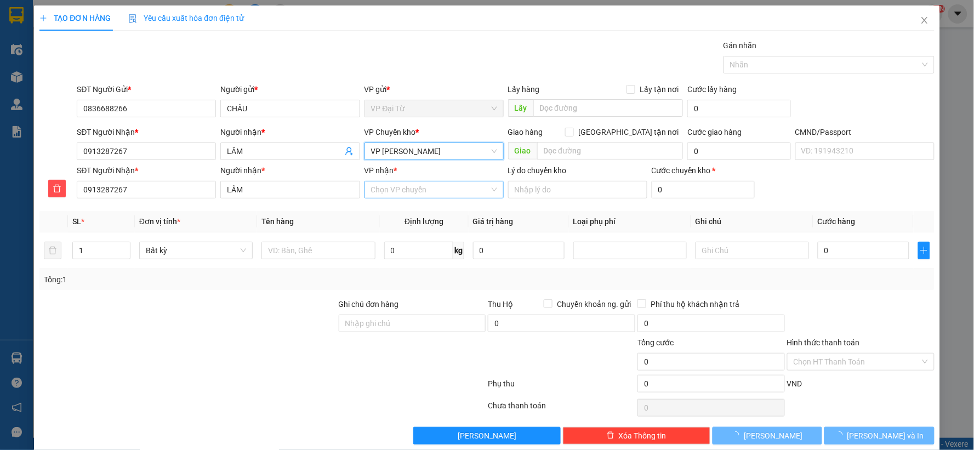
click at [402, 188] on input "VP nhận *" at bounding box center [430, 189] width 118 height 16
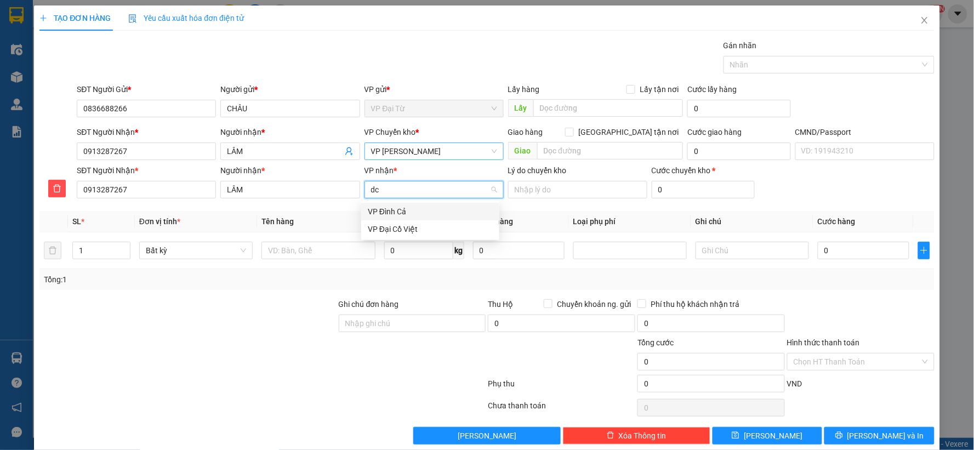
type input "dcv"
click at [401, 214] on div "VP Đại Cồ Việt" at bounding box center [430, 212] width 125 height 12
click at [326, 250] on input "text" at bounding box center [317, 251] width 113 height 18
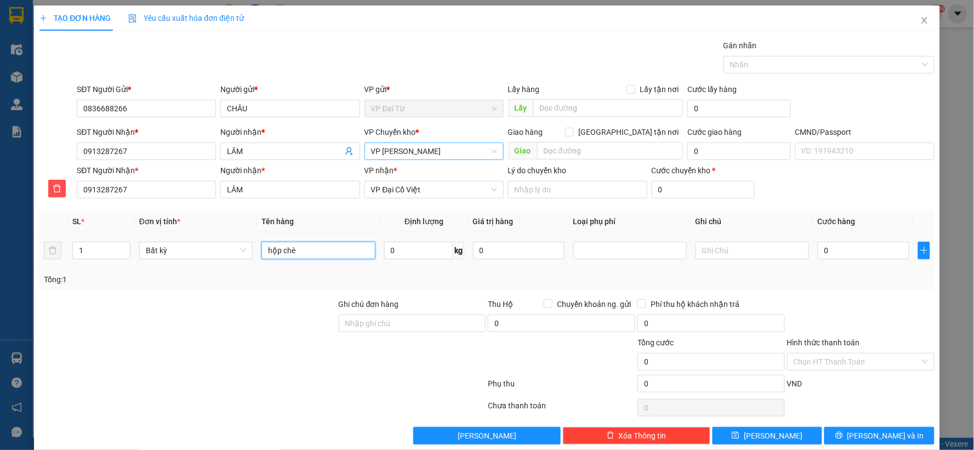
type input "hộp chè"
type input "7"
type input "55.000"
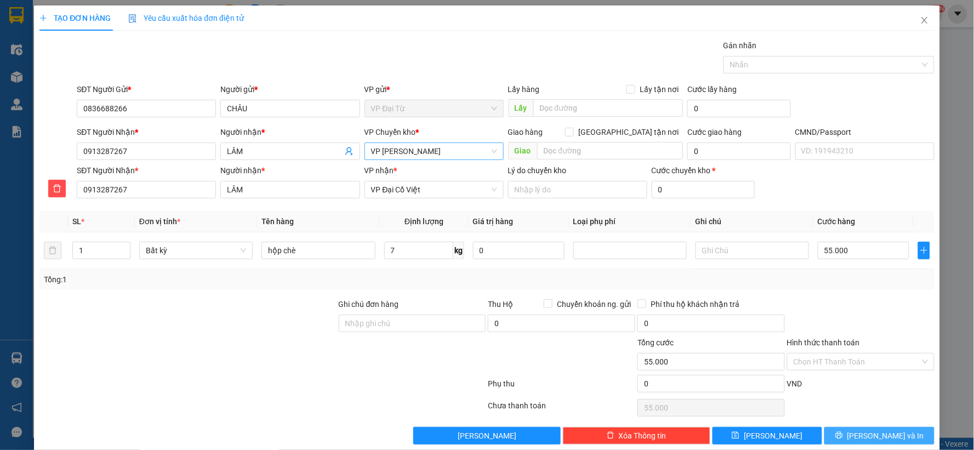
click at [875, 436] on span "[PERSON_NAME] và In" at bounding box center [886, 436] width 77 height 12
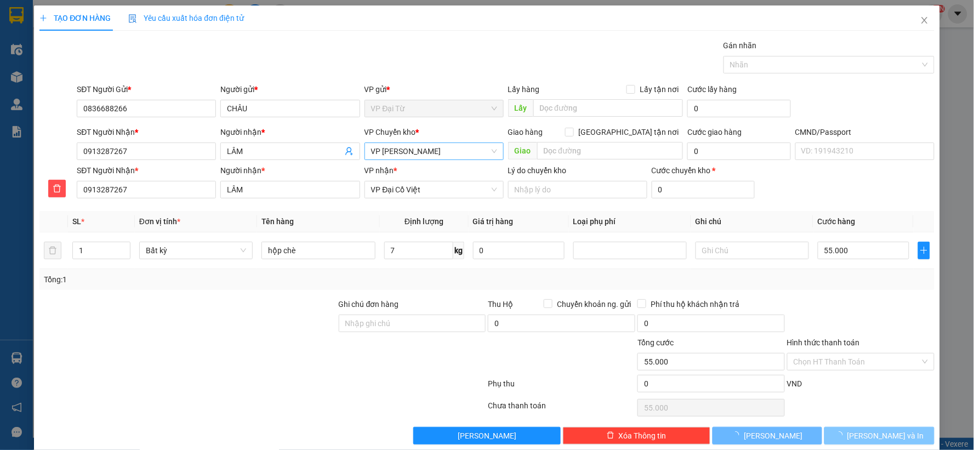
click at [875, 436] on span "[PERSON_NAME] và In" at bounding box center [886, 436] width 77 height 12
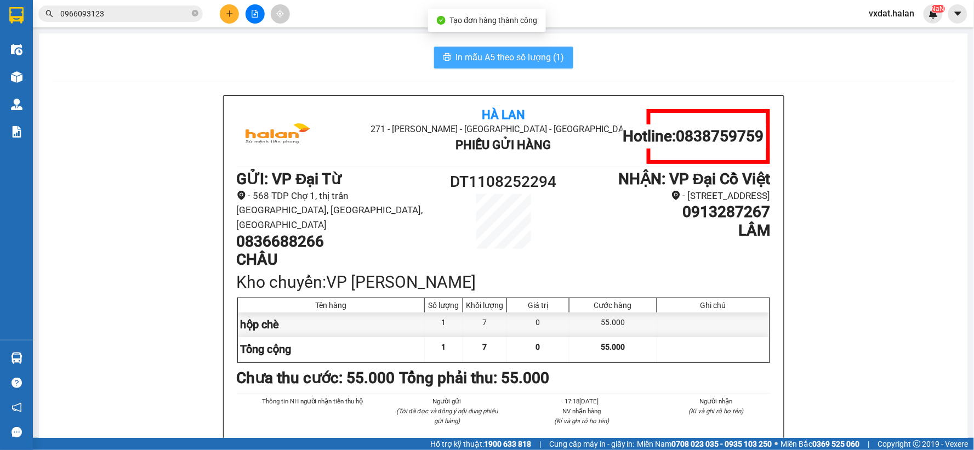
click at [530, 53] on span "In mẫu A5 theo số lượng (1)" at bounding box center [510, 57] width 109 height 14
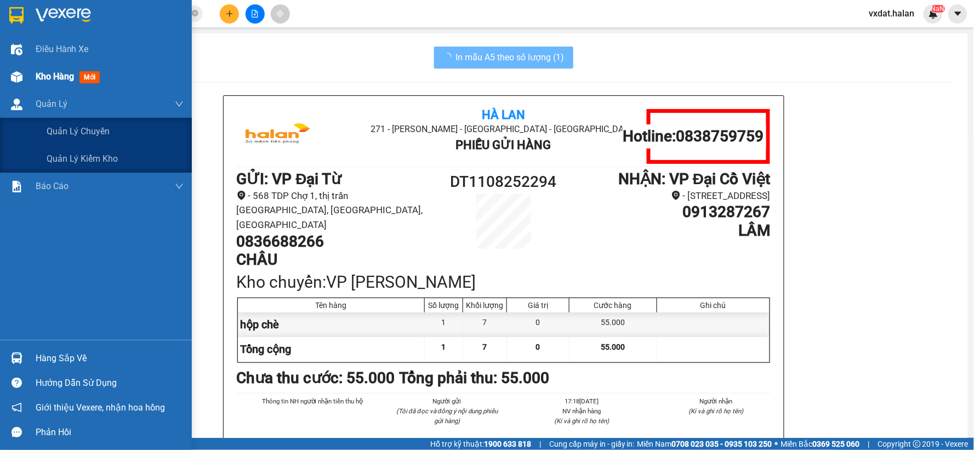
click at [15, 75] on img at bounding box center [17, 77] width 12 height 12
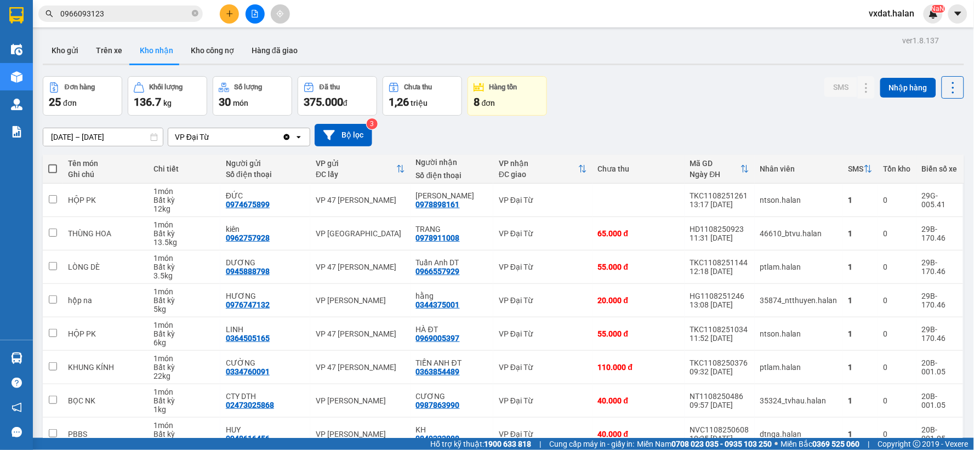
click at [640, 95] on div "Đơn hàng 25 đơn Khối lượng 136.7 kg Số lượng 30 món Đã thu 375.000 đ Chưa thu 1…" at bounding box center [504, 95] width 922 height 39
click at [234, 21] on button at bounding box center [229, 13] width 19 height 19
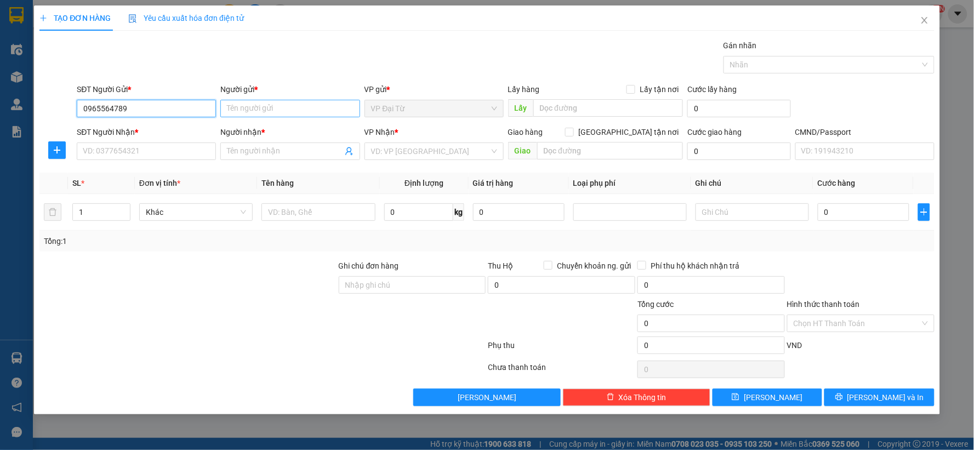
type input "0965564789"
click at [253, 105] on input "Người gửi *" at bounding box center [289, 109] width 139 height 18
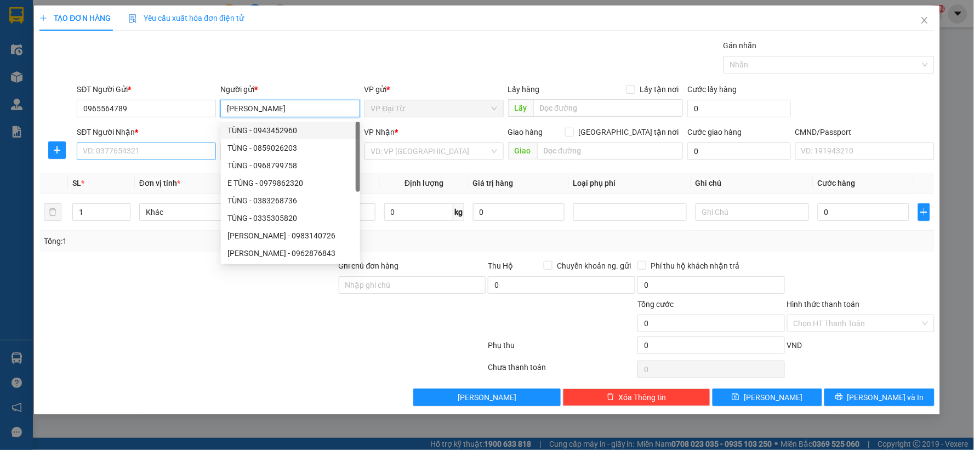
type input "[PERSON_NAME]"
click at [192, 148] on input "SĐT Người Nhận *" at bounding box center [146, 152] width 139 height 18
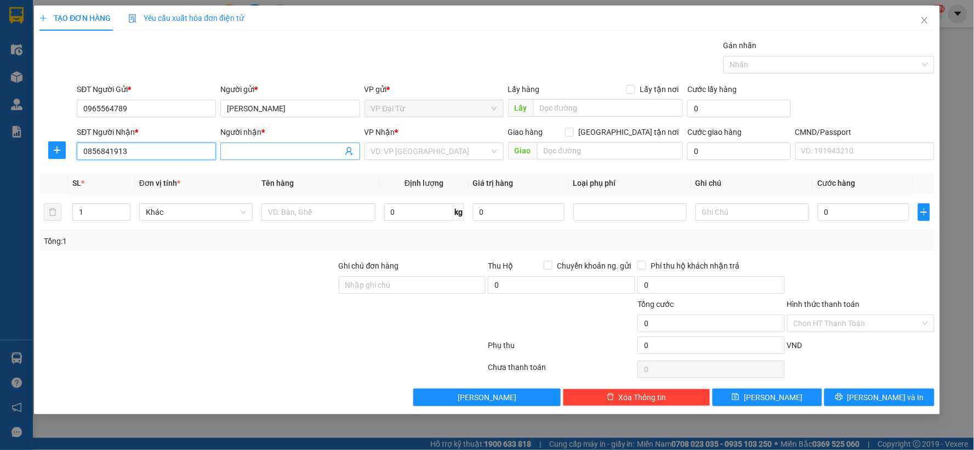
type input "0856841913"
click at [265, 153] on input "Người nhận *" at bounding box center [284, 151] width 115 height 12
type input "giang"
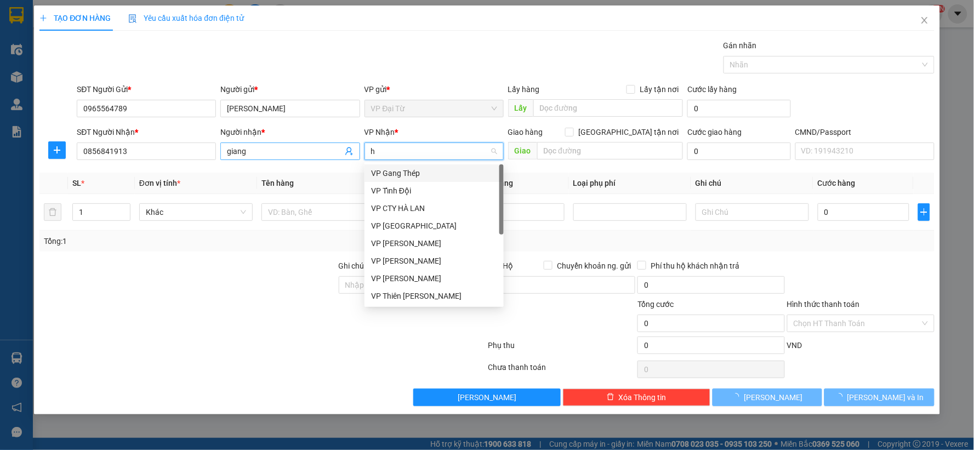
type input "hg"
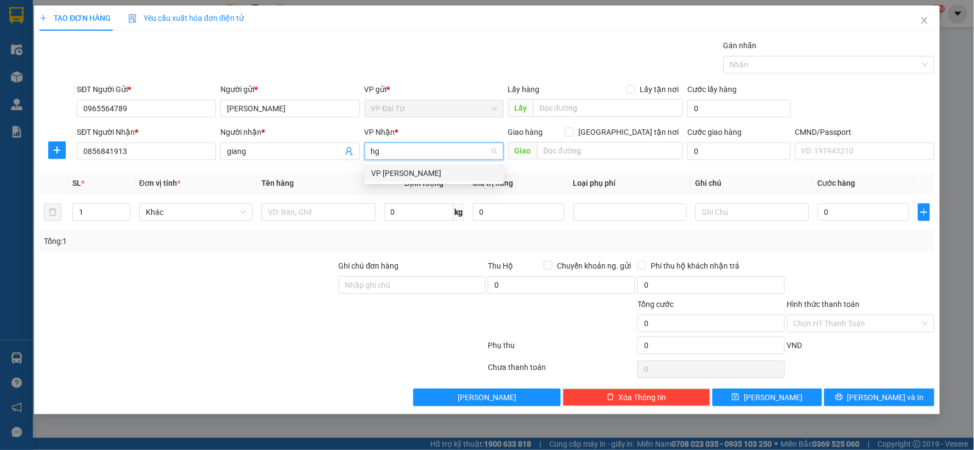
click at [383, 166] on div "VP [PERSON_NAME]" at bounding box center [434, 173] width 139 height 18
click at [56, 152] on icon "plus" at bounding box center [57, 150] width 9 height 9
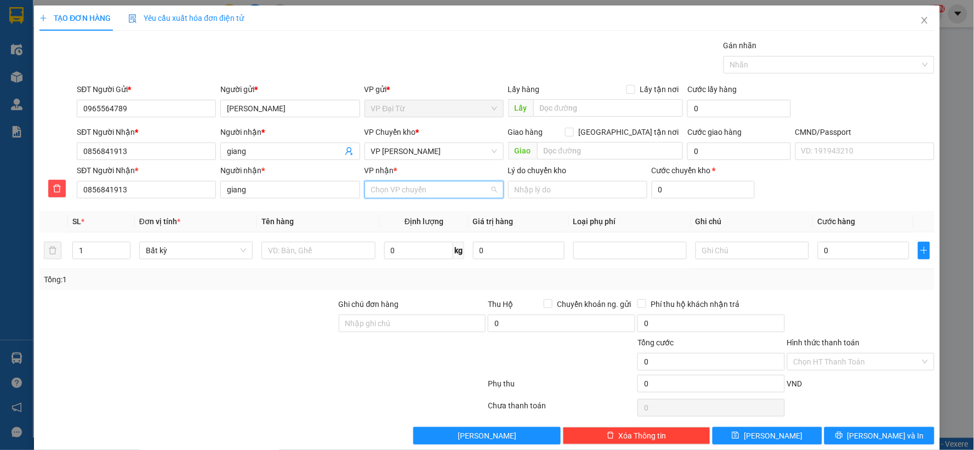
click at [402, 189] on input "VP nhận *" at bounding box center [430, 189] width 118 height 16
type input "47"
click at [397, 212] on div "VP 47 [PERSON_NAME]" at bounding box center [430, 212] width 125 height 12
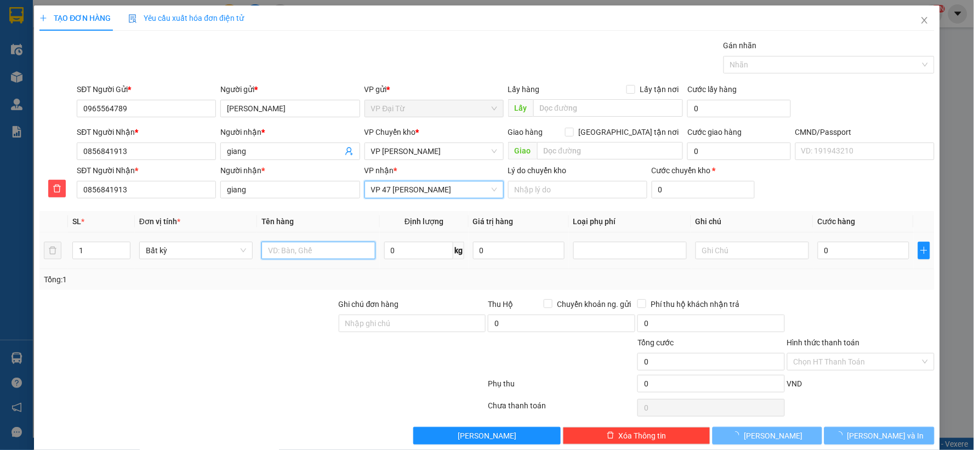
click at [327, 251] on input "text" at bounding box center [317, 251] width 113 height 18
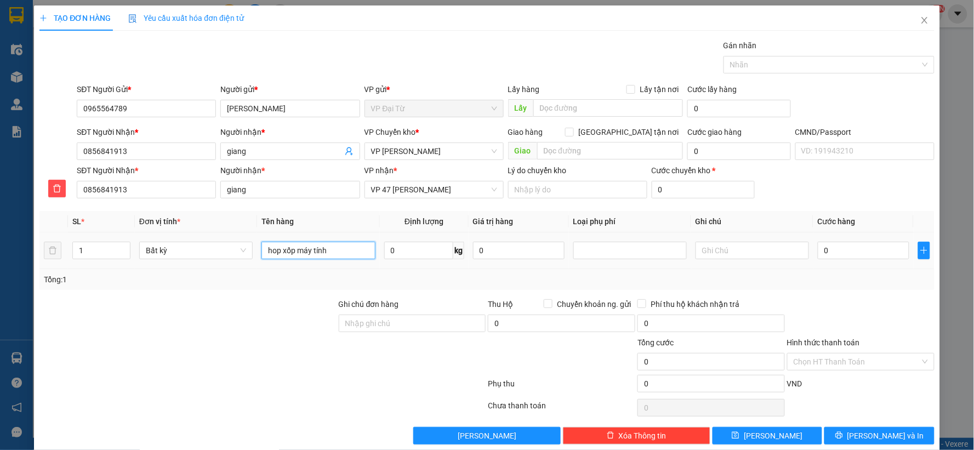
type input "hop xốp máy tính"
type input "7"
type input "55.000"
click at [845, 360] on input "Hình thức thanh toán" at bounding box center [857, 362] width 127 height 16
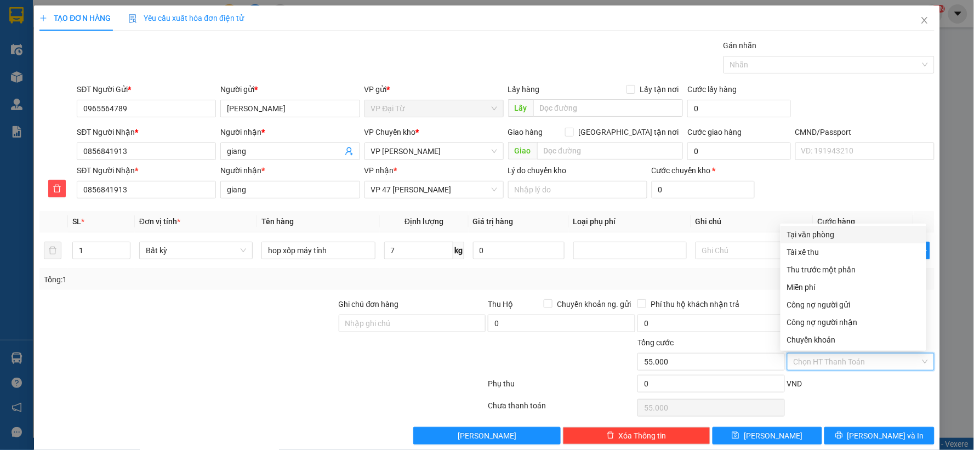
click at [803, 236] on div "Tại văn phòng" at bounding box center [853, 235] width 133 height 12
type input "0"
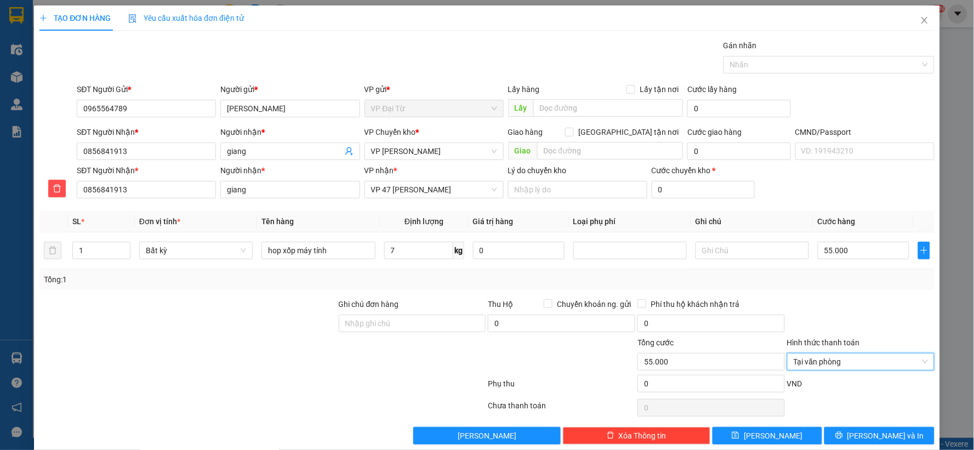
click at [876, 425] on div "Transit Pickup Surcharge Ids Transit Deliver Surcharge Ids Transit Deliver Surc…" at bounding box center [486, 241] width 895 height 405
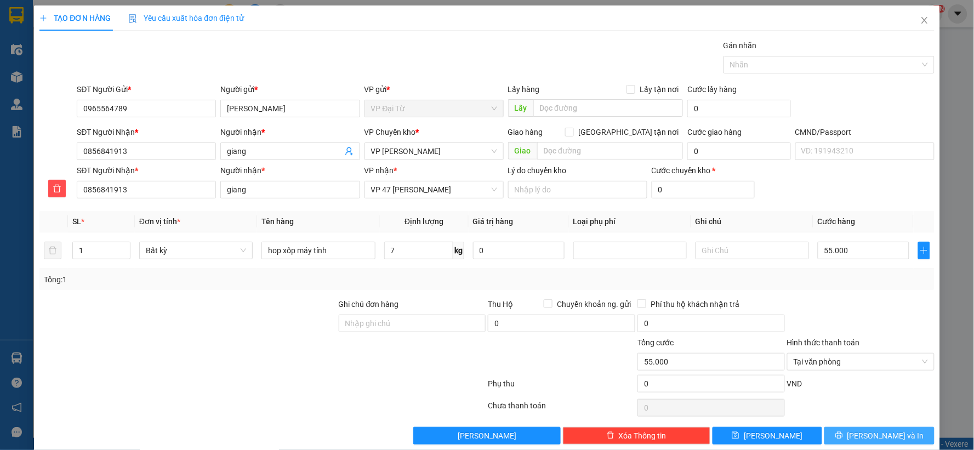
click at [875, 428] on button "[PERSON_NAME] và In" at bounding box center [880, 436] width 110 height 18
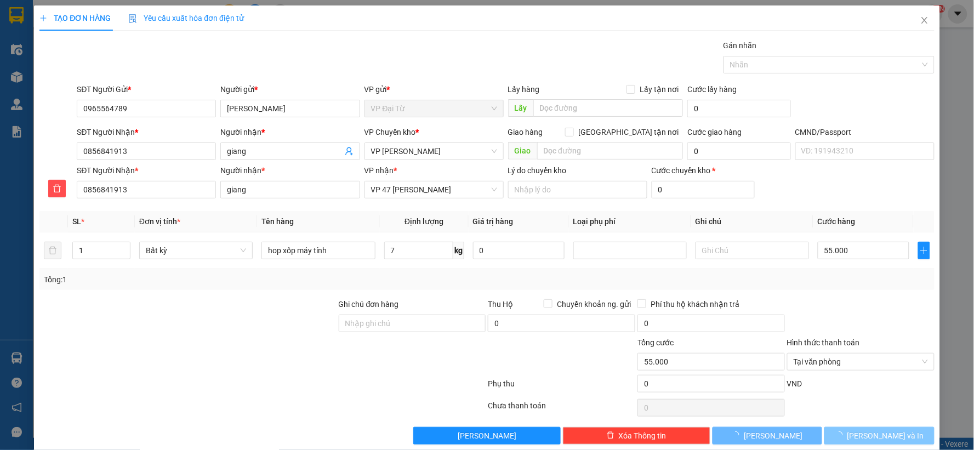
click at [875, 428] on button "[PERSON_NAME] và In" at bounding box center [880, 436] width 110 height 18
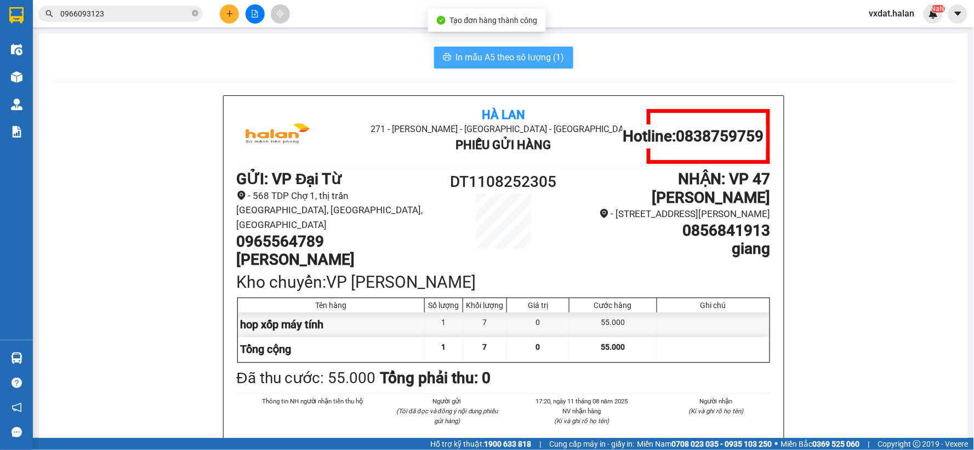
click at [503, 50] on button "In mẫu A5 theo số lượng (1)" at bounding box center [503, 58] width 139 height 22
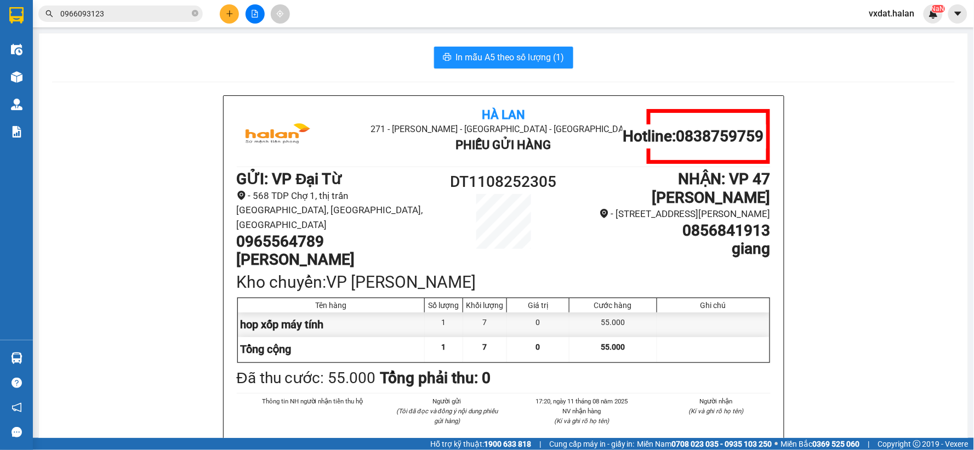
click at [220, 13] on button at bounding box center [229, 13] width 19 height 19
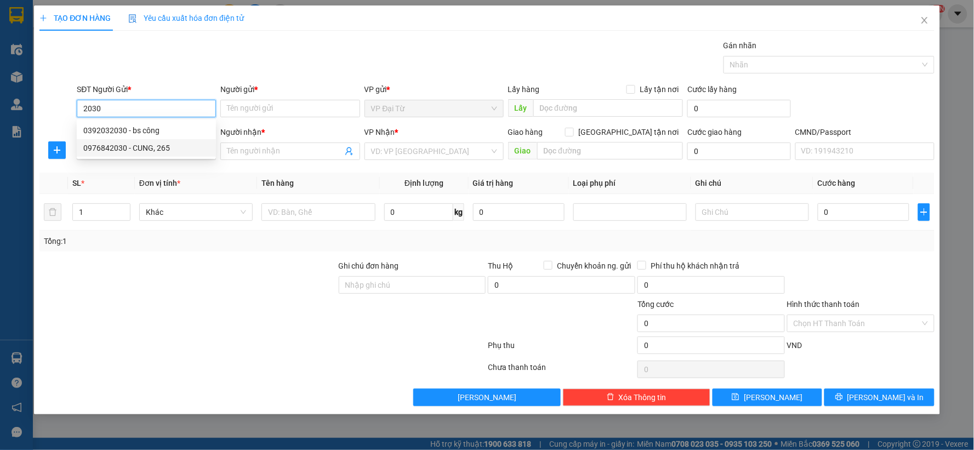
click at [156, 143] on div "0976842030 - CUNG, 265" at bounding box center [146, 148] width 126 height 12
type input "0976842030"
type input "CUNG, 265"
click at [162, 111] on input "0976842030" at bounding box center [146, 109] width 139 height 18
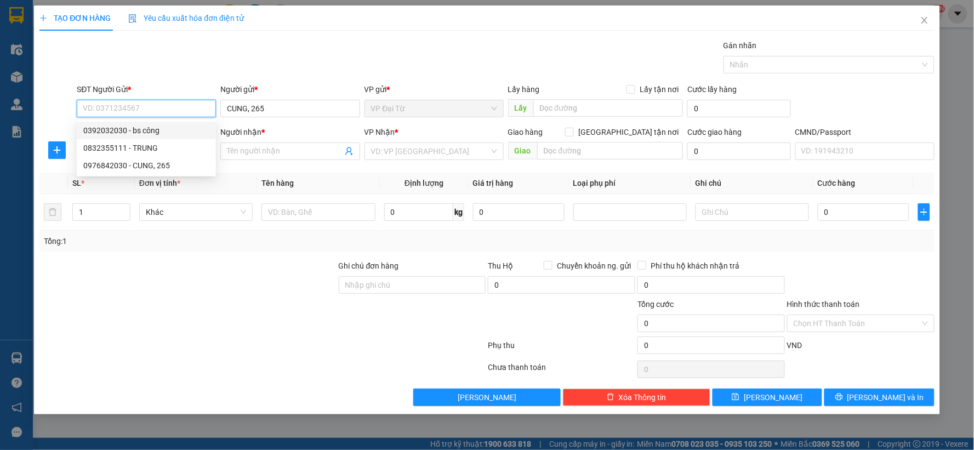
click at [165, 129] on div "0392032030 - bs công" at bounding box center [146, 130] width 126 height 12
type input "0392032030"
type input "bs công"
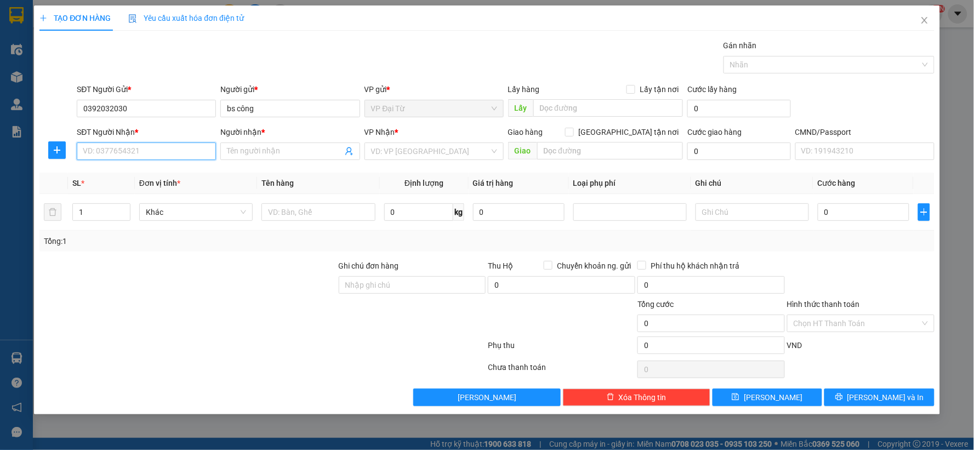
click at [184, 156] on input "SĐT Người Nhận *" at bounding box center [146, 152] width 139 height 18
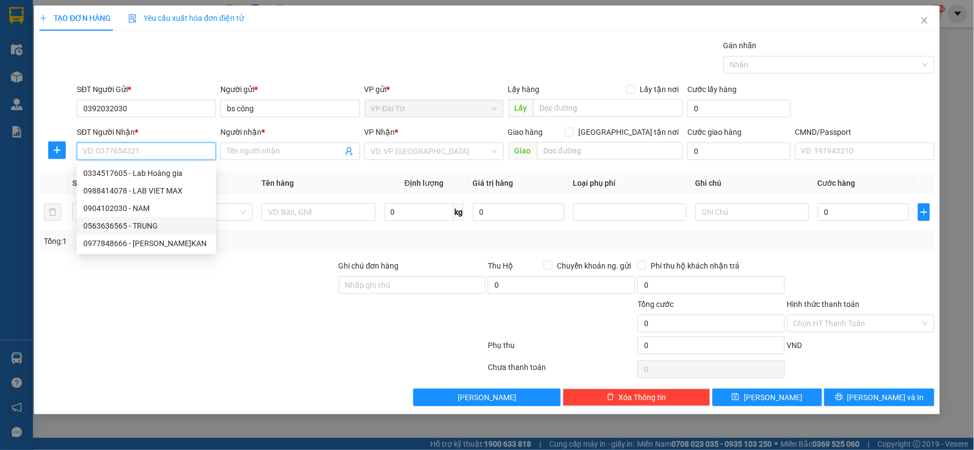
click at [146, 226] on div "0563636565 - TRUNG" at bounding box center [146, 226] width 126 height 12
type input "0563636565"
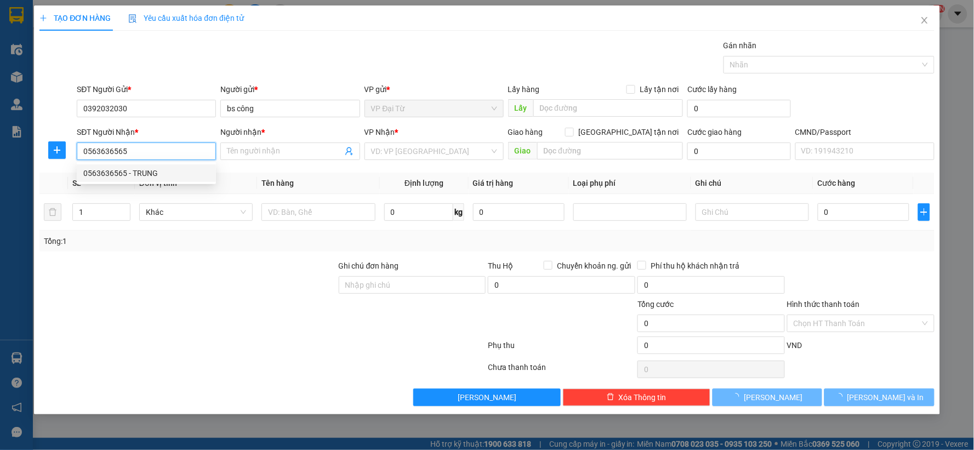
type input "TRUNG"
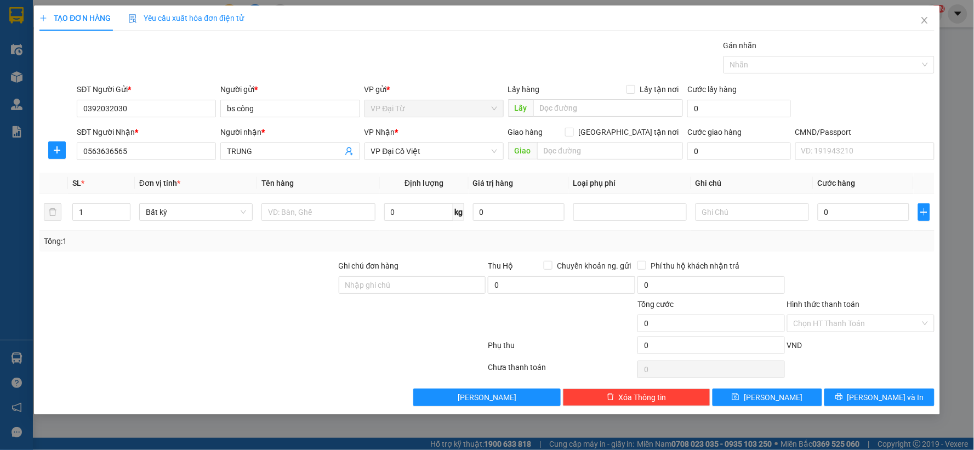
click at [44, 151] on div at bounding box center [56, 150] width 35 height 18
click at [53, 151] on icon "plus" at bounding box center [57, 150] width 9 height 9
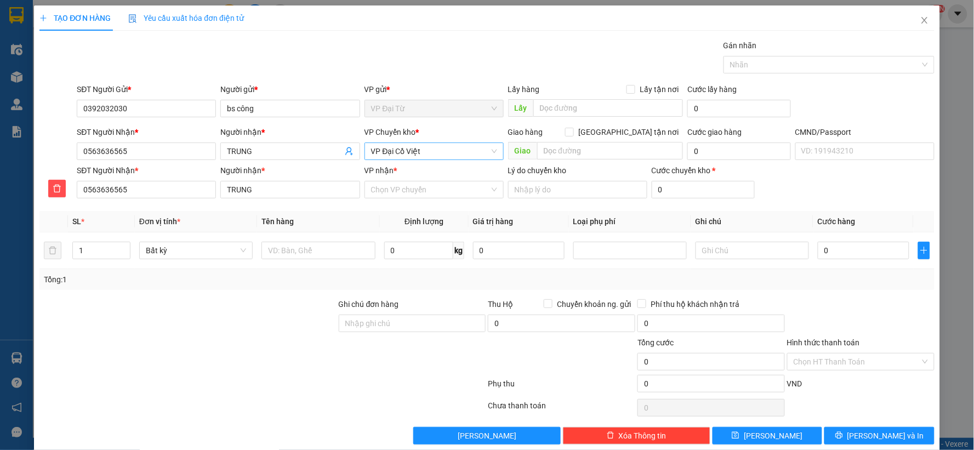
click at [481, 152] on span "VP Đại Cồ Việt" at bounding box center [434, 151] width 126 height 16
type input "hg"
click at [424, 168] on div "VP [PERSON_NAME]" at bounding box center [430, 173] width 138 height 18
click at [419, 189] on input "d" at bounding box center [430, 189] width 118 height 16
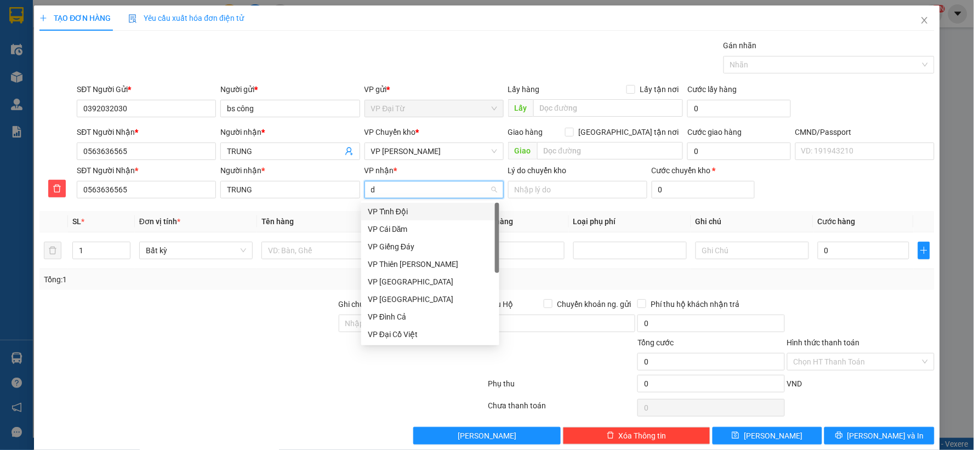
type input "dc"
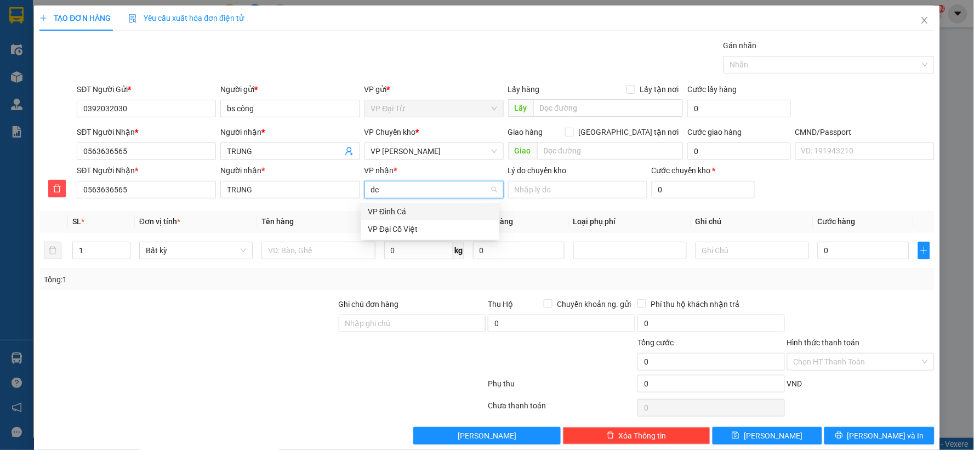
click at [407, 223] on div "VP Đại Cồ Việt" at bounding box center [430, 229] width 125 height 12
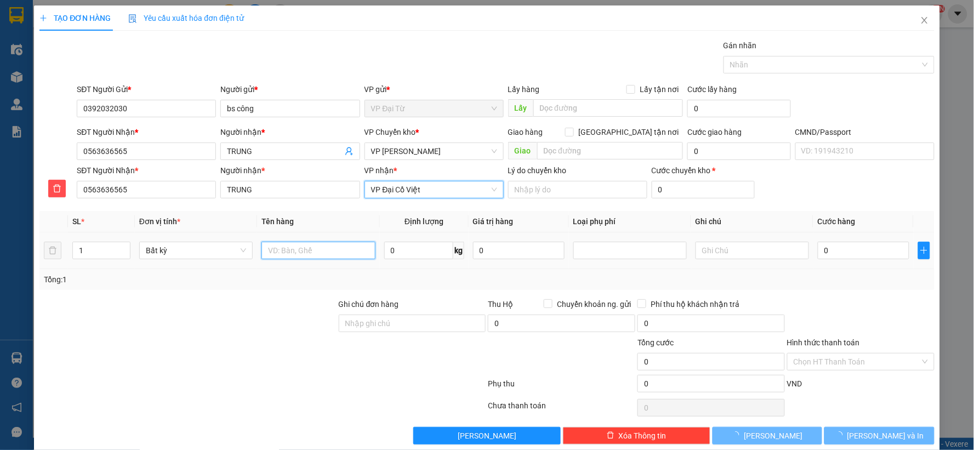
click at [336, 249] on input "text" at bounding box center [317, 251] width 113 height 18
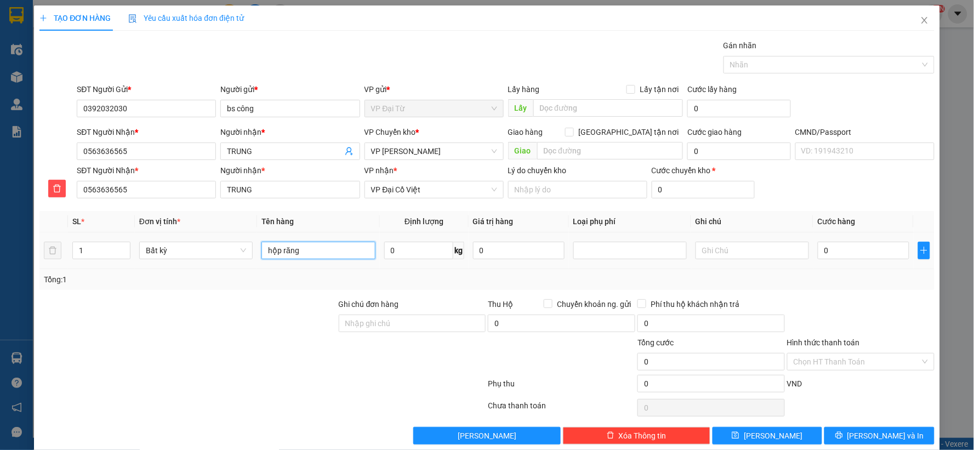
type input "hộp răng"
type input "0.5"
type input "40.000"
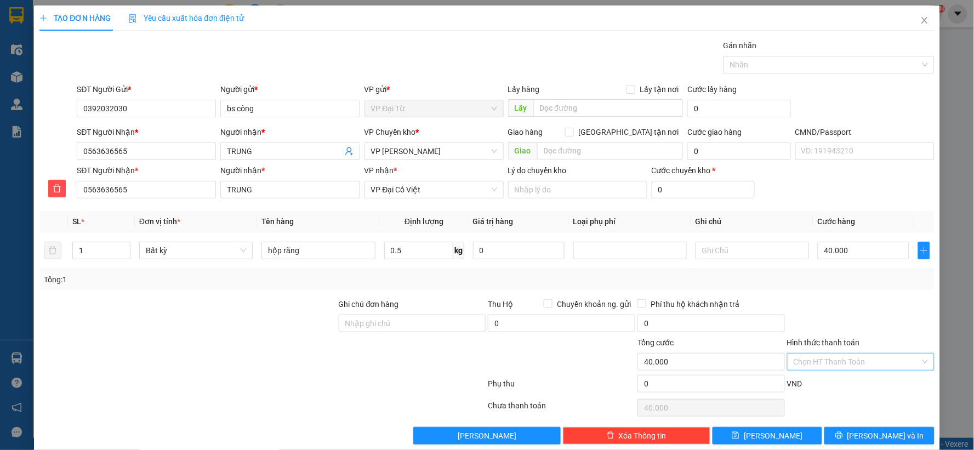
click at [839, 369] on input "Hình thức thanh toán" at bounding box center [857, 362] width 127 height 16
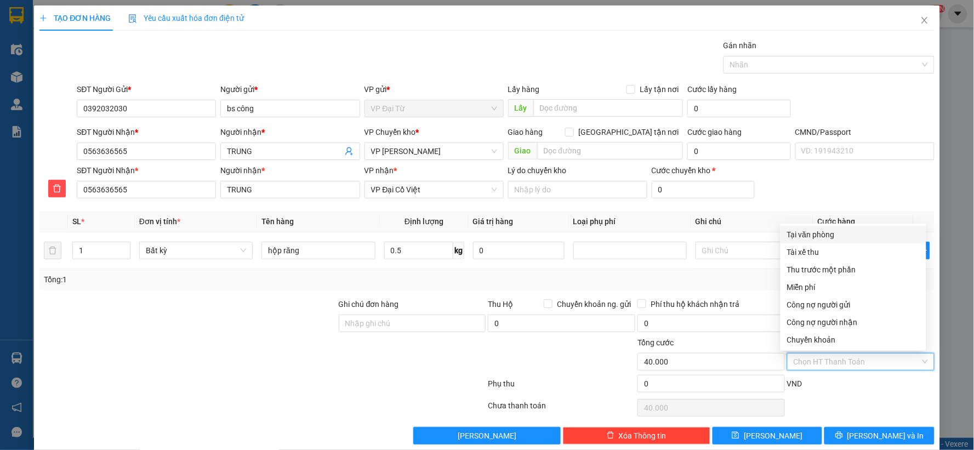
click at [798, 233] on div "Tại văn phòng" at bounding box center [853, 235] width 133 height 12
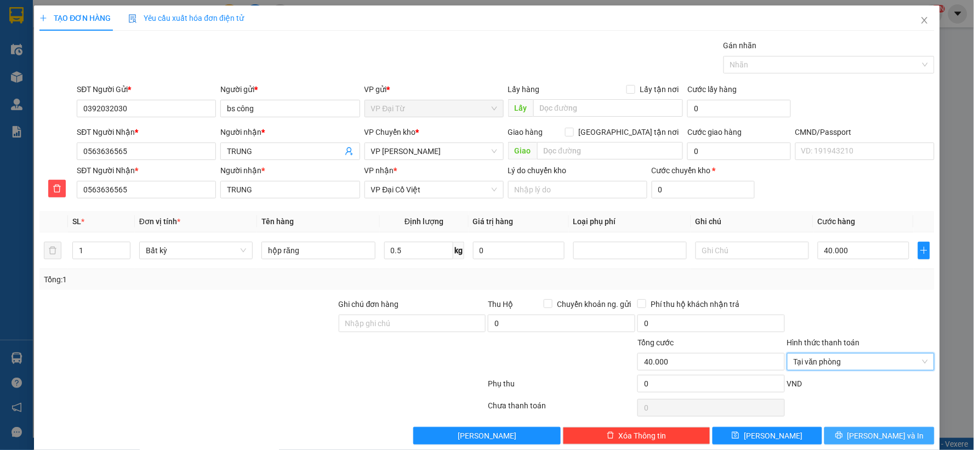
click at [880, 439] on span "[PERSON_NAME] và In" at bounding box center [886, 436] width 77 height 12
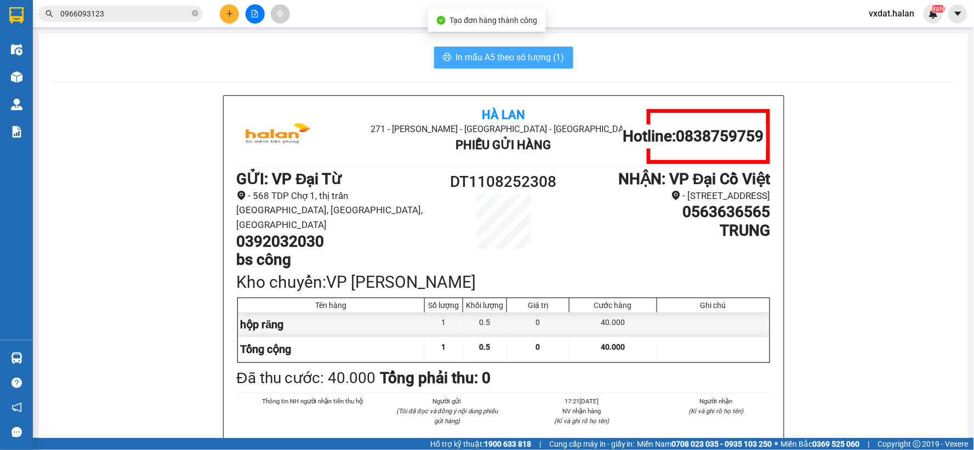
click at [456, 52] on span "In mẫu A5 theo số lượng (1)" at bounding box center [510, 57] width 109 height 14
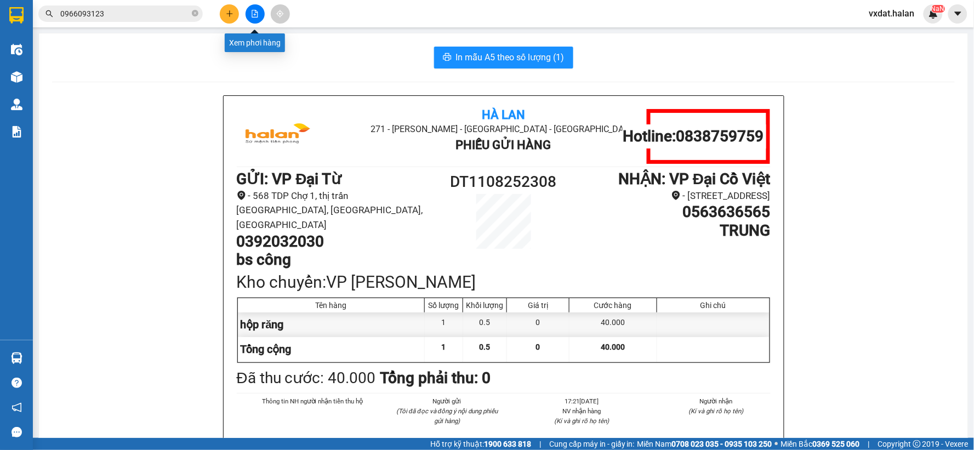
click at [230, 16] on icon "plus" at bounding box center [230, 14] width 8 height 8
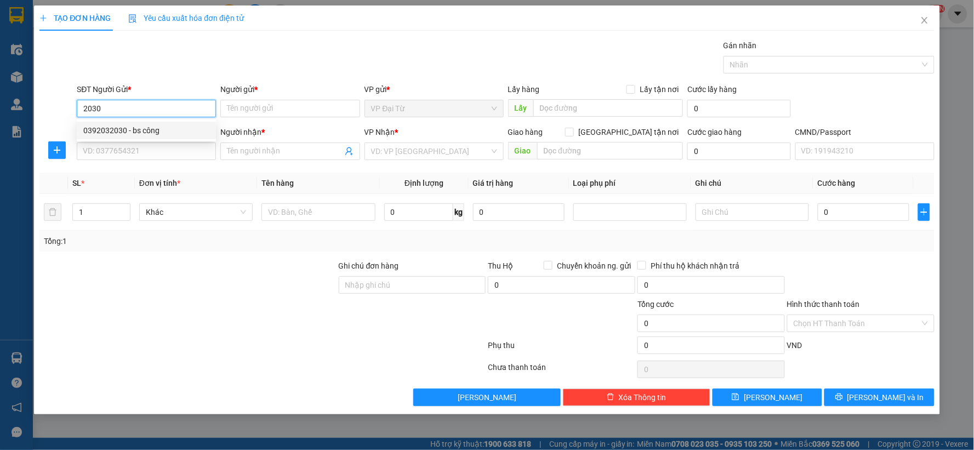
click at [180, 130] on div "0392032030 - bs công" at bounding box center [146, 130] width 126 height 12
type input "0392032030"
type input "bs công"
type input "0392032030"
click at [172, 157] on input "SĐT Người Nhận *" at bounding box center [146, 152] width 139 height 18
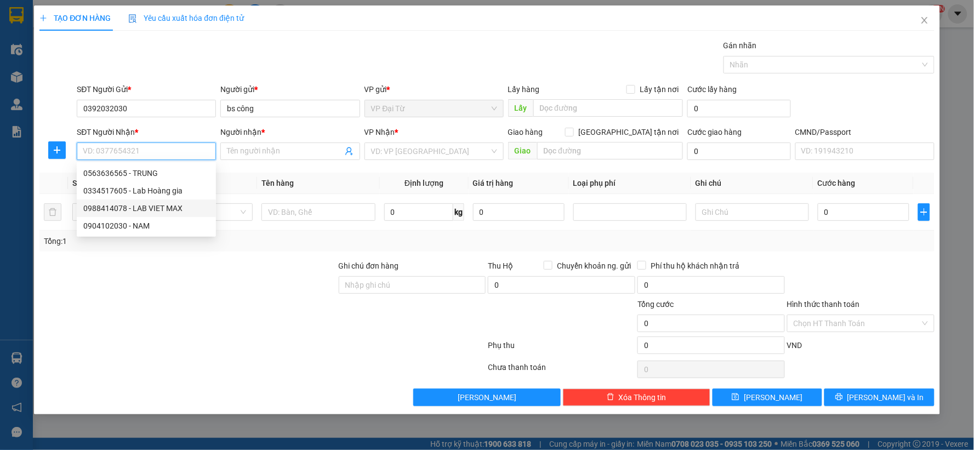
click at [157, 208] on div "0988414078 - LAB VIET MAX" at bounding box center [146, 208] width 126 height 12
type input "0988414078"
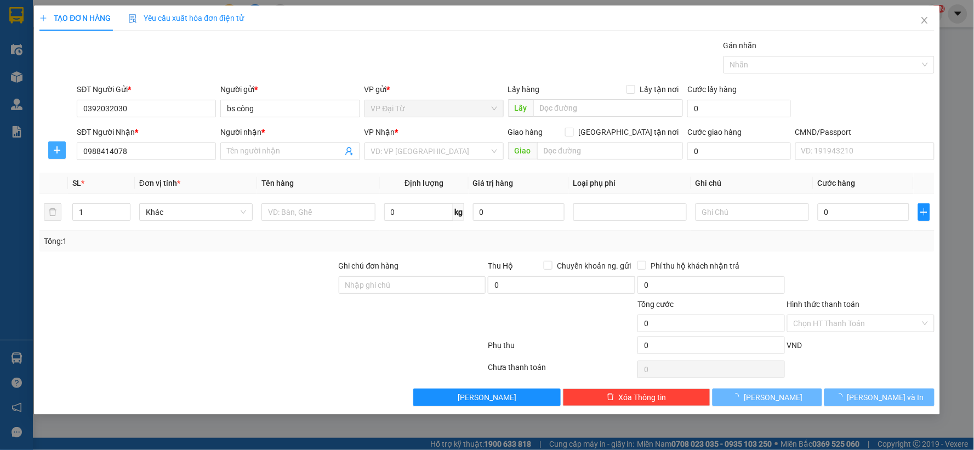
type input "LAB VIET MAX"
click at [56, 150] on icon "plus" at bounding box center [57, 150] width 7 height 1
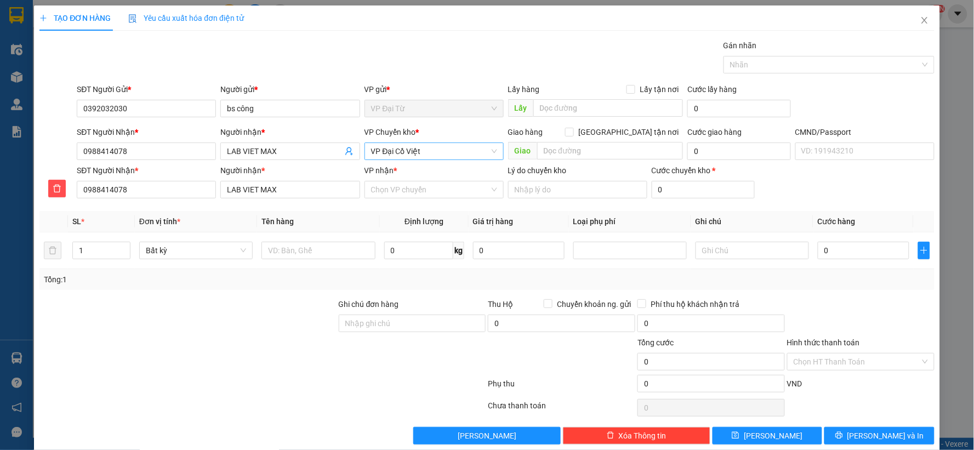
click at [464, 152] on span "VP Đại Cồ Việt" at bounding box center [434, 151] width 126 height 16
type input "hg"
click at [423, 176] on div "VP [PERSON_NAME]" at bounding box center [430, 173] width 125 height 12
click at [425, 199] on div "VP nhận * Chọn VP chuyển" at bounding box center [434, 183] width 139 height 38
click at [418, 189] on input "VP nhận *" at bounding box center [430, 189] width 118 height 16
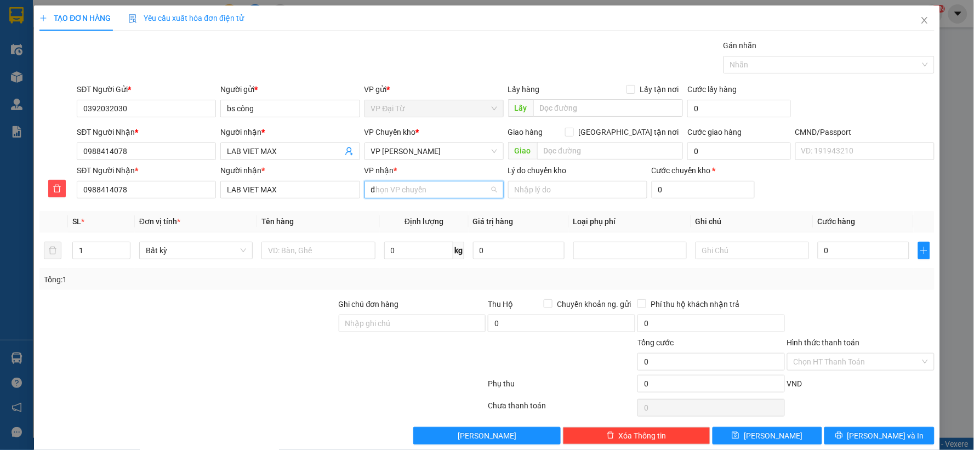
type input "dc"
click at [399, 223] on div "VP Đại Cồ Việt" at bounding box center [430, 229] width 125 height 12
click at [307, 264] on td at bounding box center [318, 250] width 122 height 37
click at [308, 262] on td at bounding box center [318, 250] width 122 height 37
click at [314, 253] on input "text" at bounding box center [317, 251] width 113 height 18
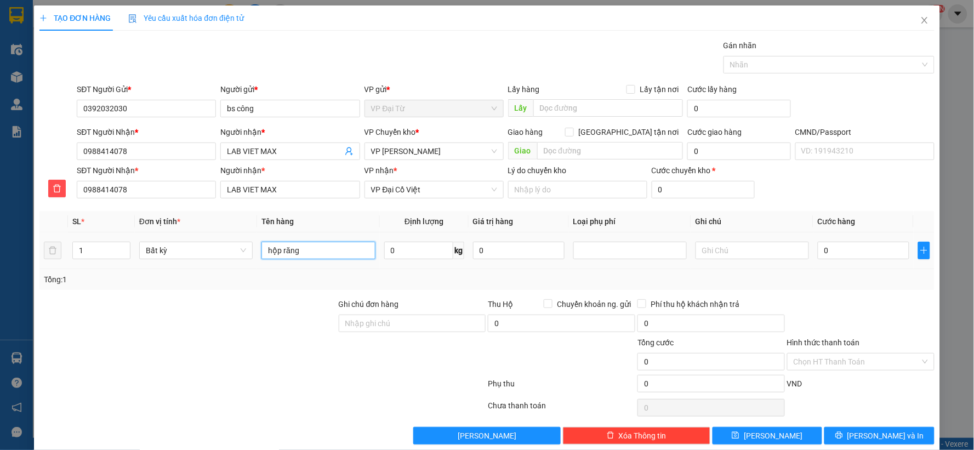
type input "hộp răng"
type input "0.5"
type input "40.000"
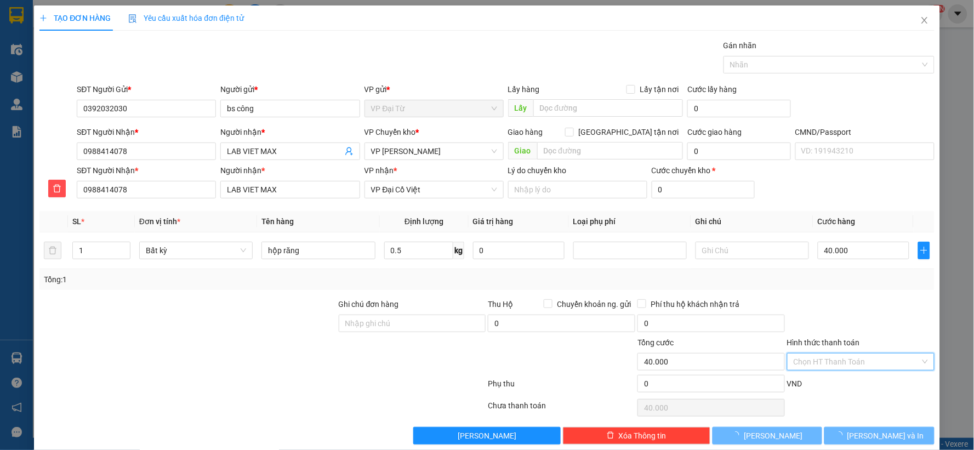
click at [852, 357] on input "Hình thức thanh toán" at bounding box center [857, 362] width 127 height 16
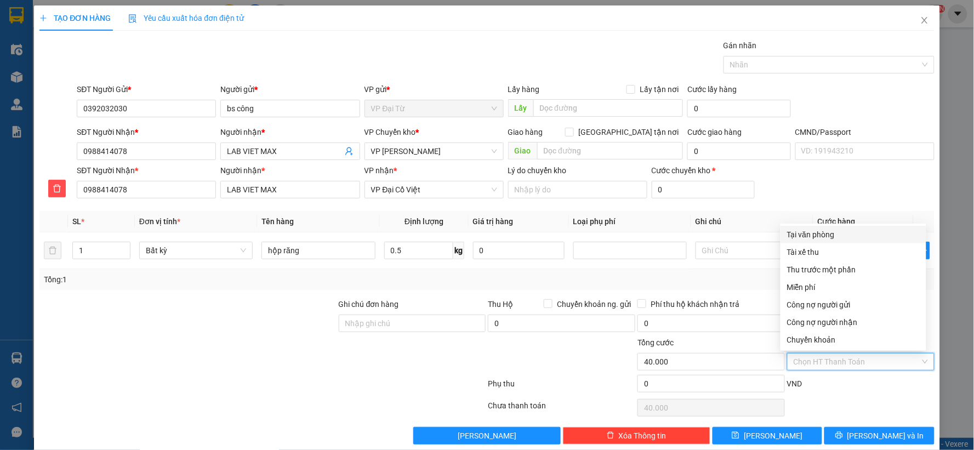
click at [788, 234] on div "Tại văn phòng" at bounding box center [853, 235] width 133 height 12
type input "0"
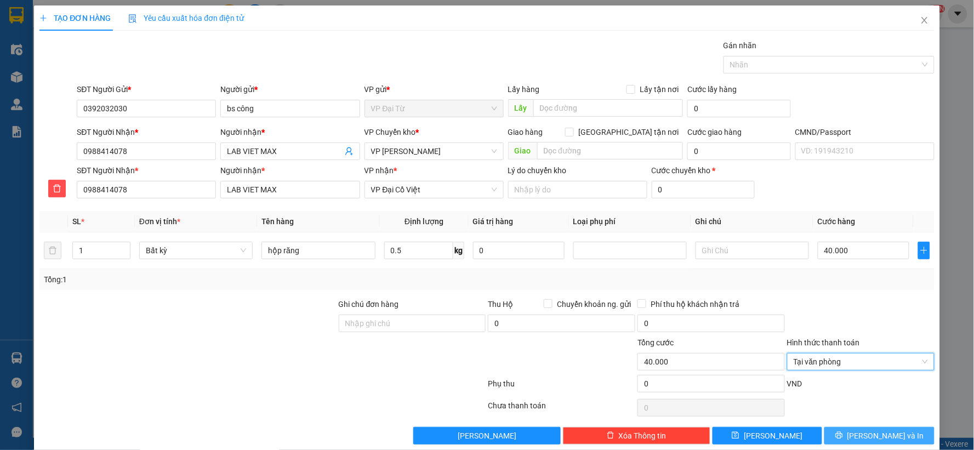
click at [887, 434] on span "[PERSON_NAME] và In" at bounding box center [886, 436] width 77 height 12
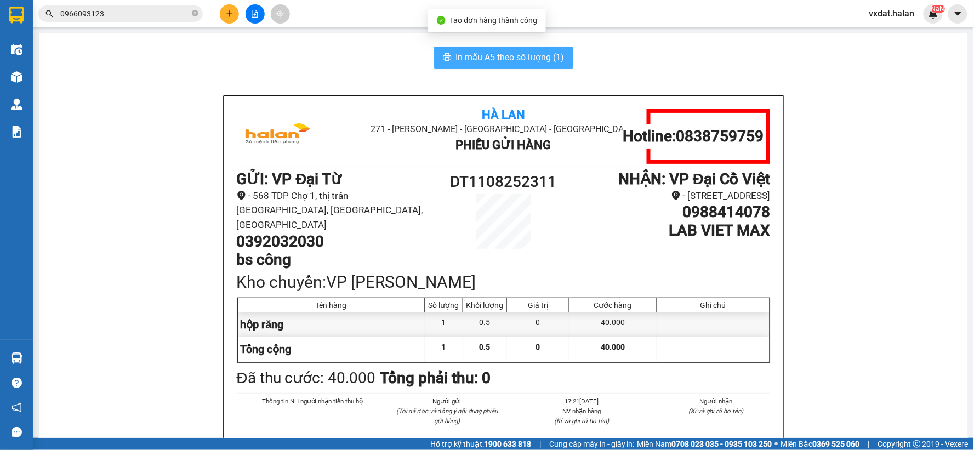
click at [496, 58] on span "In mẫu A5 theo số lượng (1)" at bounding box center [510, 57] width 109 height 14
click at [519, 62] on span "In mẫu A5 theo số lượng (1)" at bounding box center [510, 57] width 109 height 14
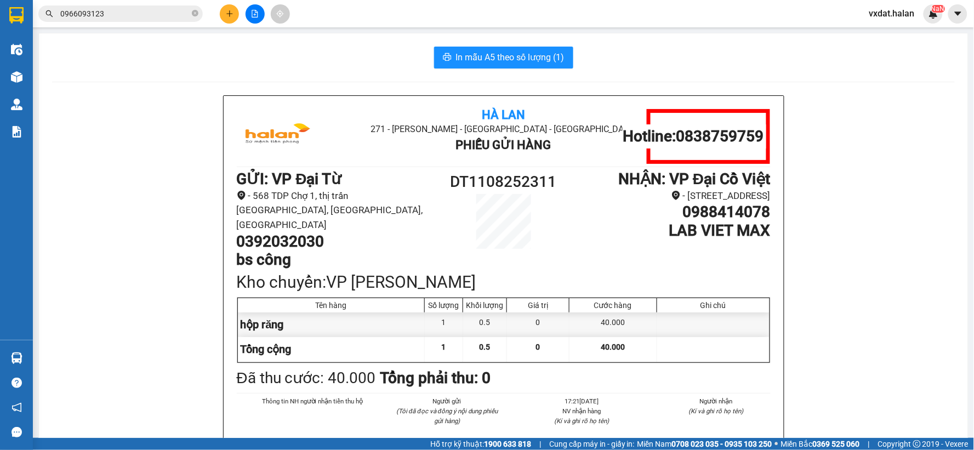
click at [234, 9] on button at bounding box center [229, 13] width 19 height 19
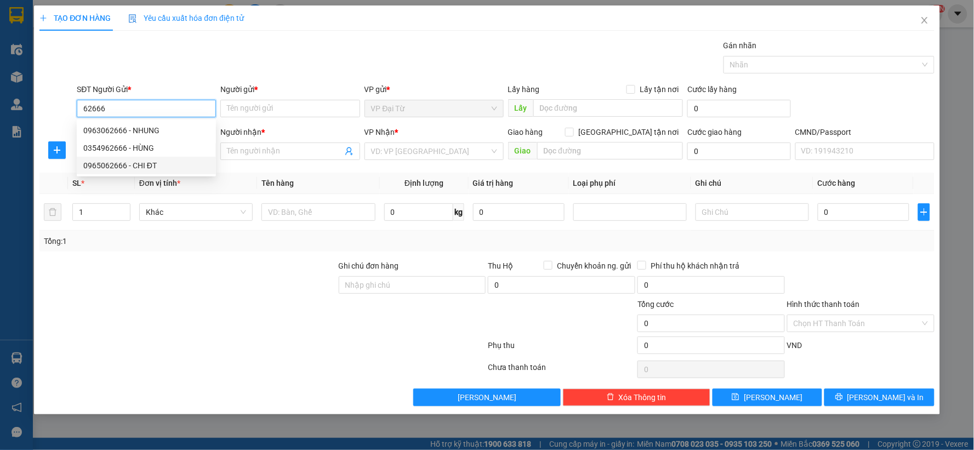
click at [152, 162] on div "0965062666 - CHI ĐT" at bounding box center [146, 166] width 126 height 12
type input "0965062666"
type input "CHI ĐT"
type input "0965062666"
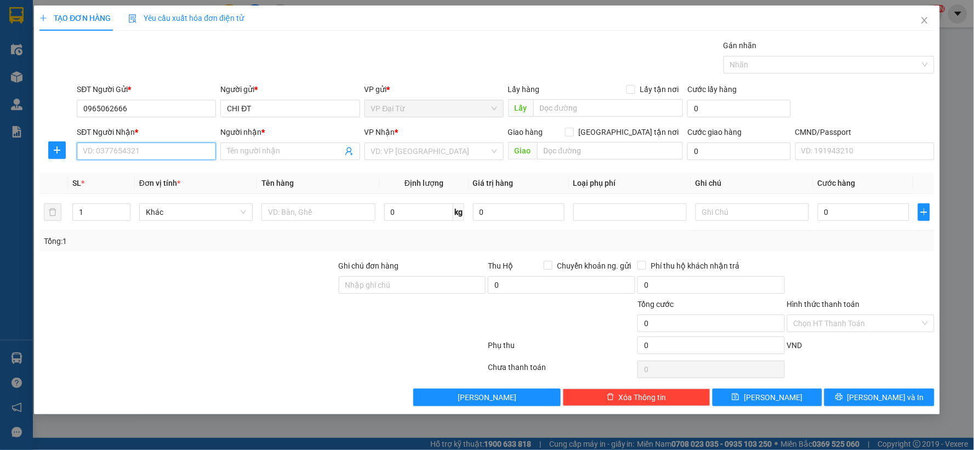
click at [160, 152] on input "SĐT Người Nhận *" at bounding box center [146, 152] width 139 height 18
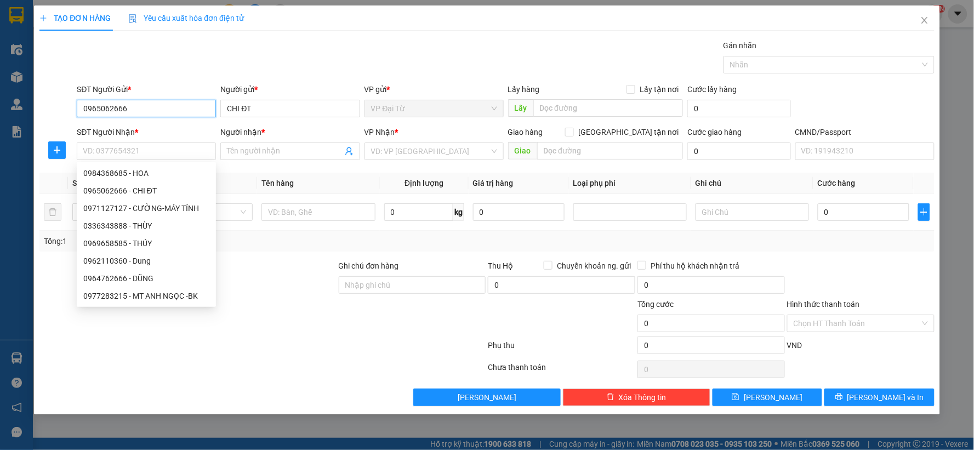
click at [170, 111] on input "0965062666" at bounding box center [146, 109] width 139 height 18
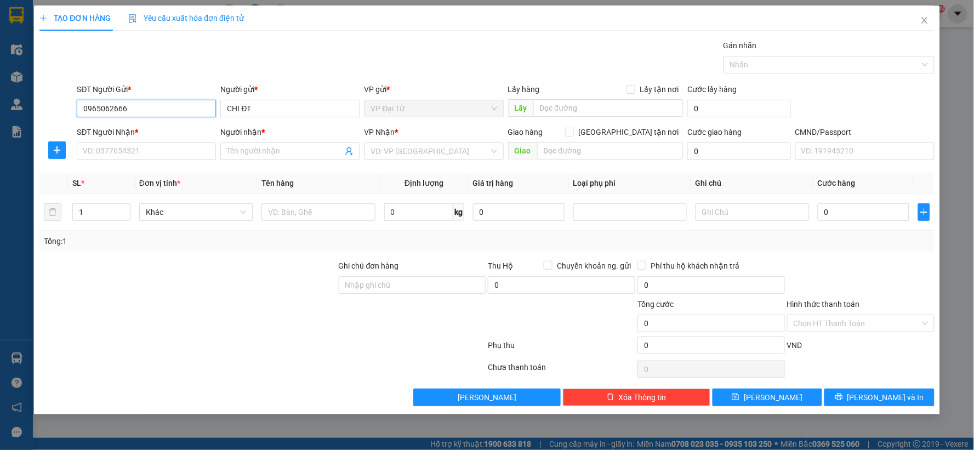
click at [135, 106] on input "0965062666" at bounding box center [146, 109] width 139 height 18
click at [177, 151] on input "SĐT Người Nhận *" at bounding box center [146, 152] width 139 height 18
paste input "0983069692"
click at [85, 155] on input "0983069692" at bounding box center [146, 152] width 139 height 18
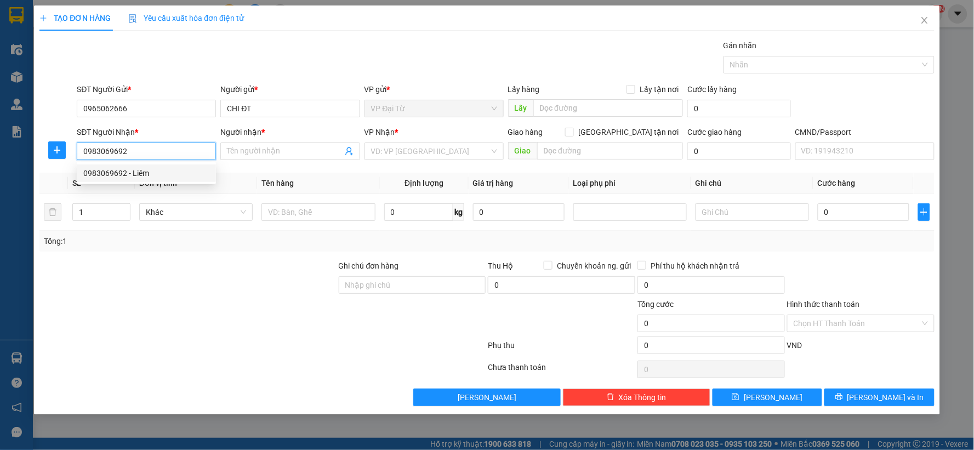
click at [141, 174] on div "0983069692 - Liêm" at bounding box center [146, 173] width 126 height 12
type input "0983069692"
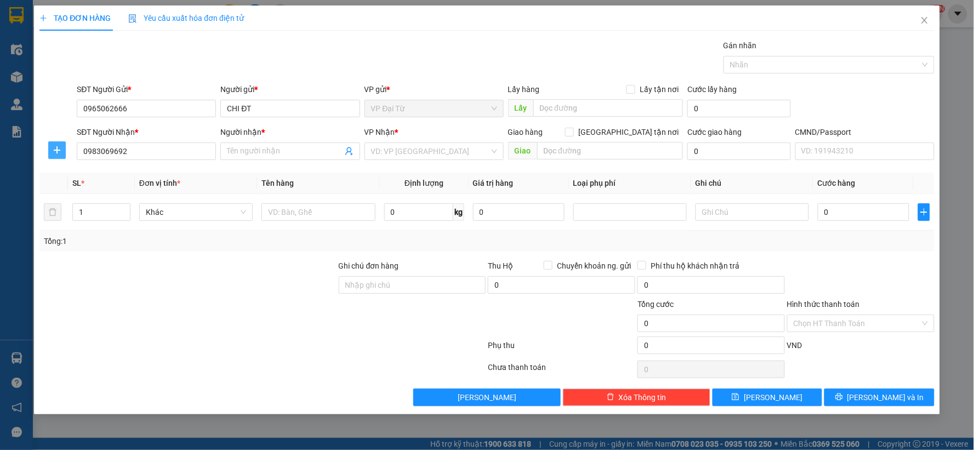
click at [53, 152] on icon "plus" at bounding box center [57, 150] width 9 height 9
type input "Liêm"
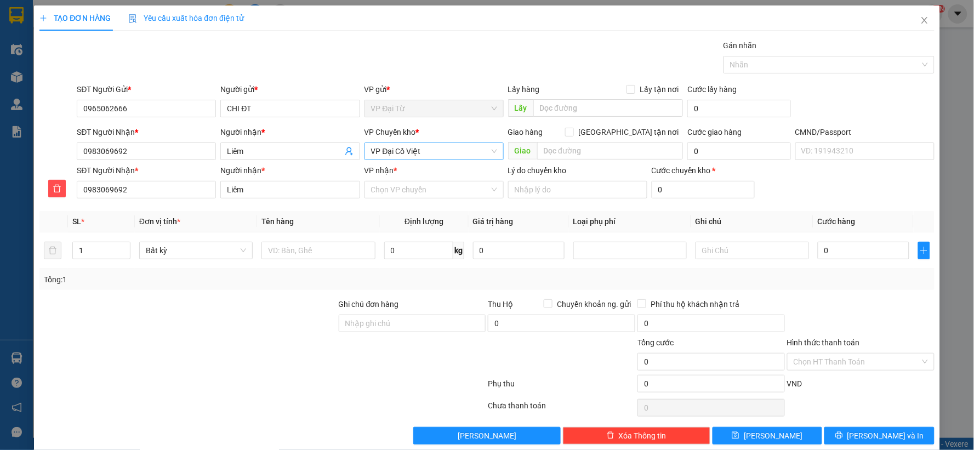
click at [437, 151] on span "VP Đại Cồ Việt" at bounding box center [434, 151] width 126 height 16
type input "hg"
click at [416, 164] on div "VP [PERSON_NAME]" at bounding box center [430, 173] width 138 height 18
click at [412, 151] on span "VP [PERSON_NAME]" at bounding box center [434, 151] width 126 height 16
click at [416, 62] on div "Gói vận chuyển * Tiêu chuẩn Gán nhãn Nhãn" at bounding box center [506, 58] width 862 height 38
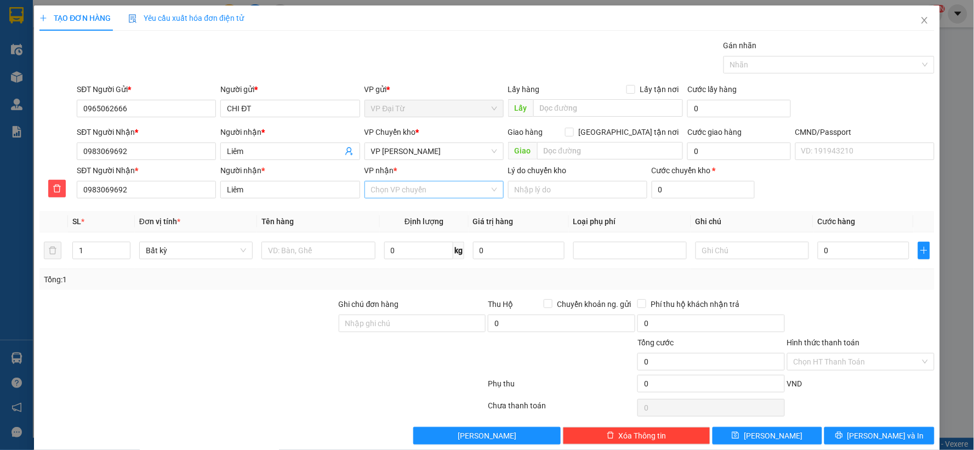
click at [415, 198] on input "VP nhận *" at bounding box center [430, 189] width 118 height 16
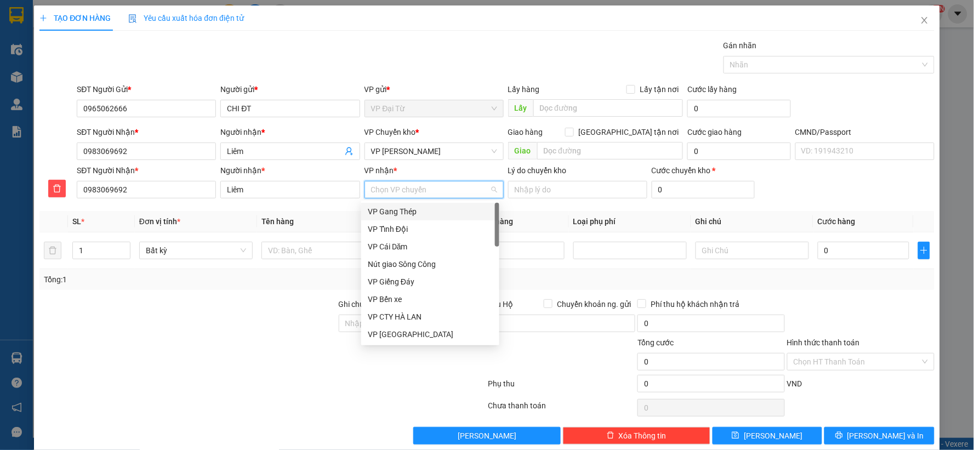
click at [417, 195] on input "VP nhận *" at bounding box center [430, 189] width 118 height 16
type input "dc"
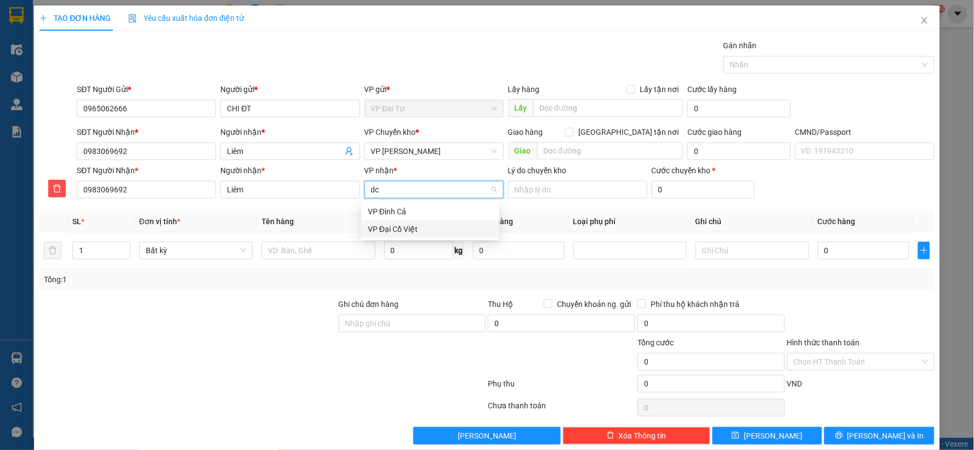
drag, startPoint x: 395, startPoint y: 225, endPoint x: 325, endPoint y: 247, distance: 73.4
click at [395, 226] on div "VP Đại Cồ Việt" at bounding box center [430, 229] width 125 height 12
click at [325, 247] on input "text" at bounding box center [317, 251] width 113 height 18
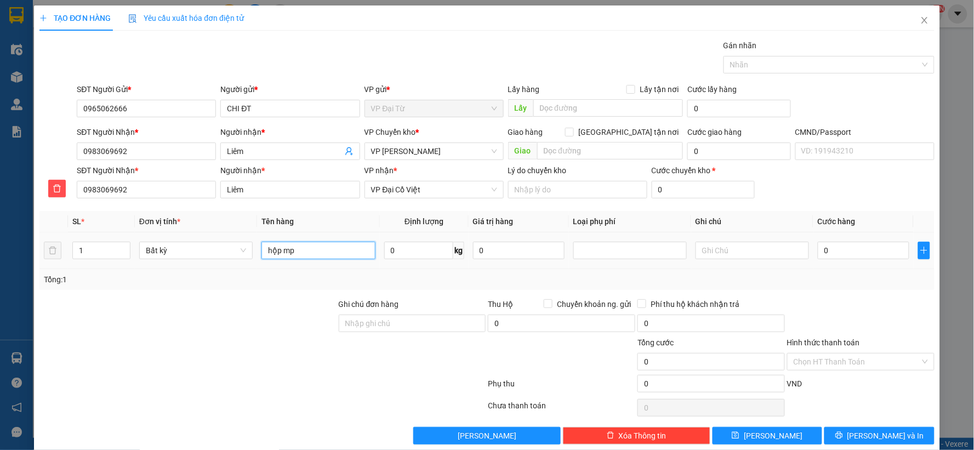
type input "hộp mp"
type input "28"
type input "80.000"
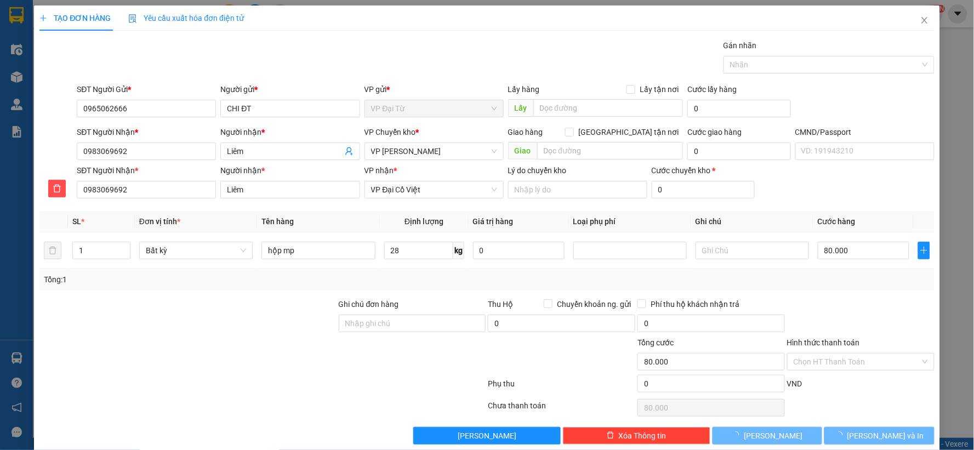
click at [765, 209] on div "Transit Pickup Surcharge Ids Transit Deliver Surcharge Ids Transit Deliver Surc…" at bounding box center [486, 241] width 895 height 405
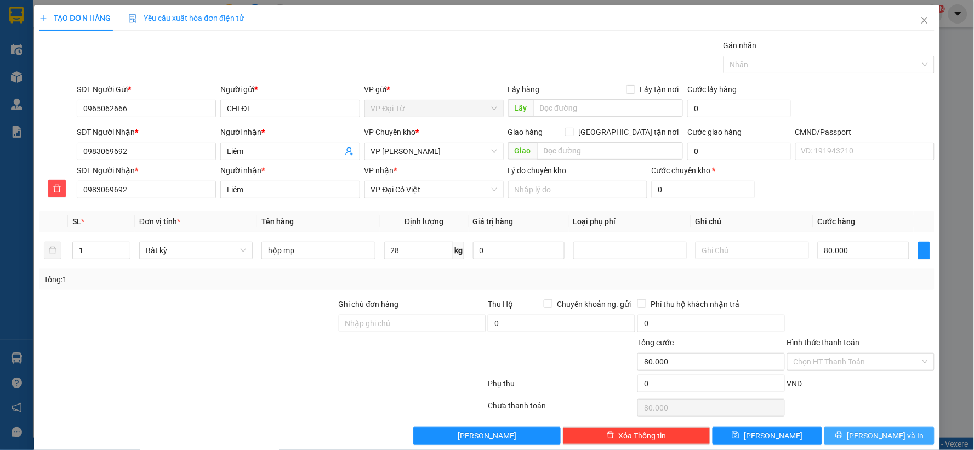
click at [863, 433] on span "[PERSON_NAME] và In" at bounding box center [886, 436] width 77 height 12
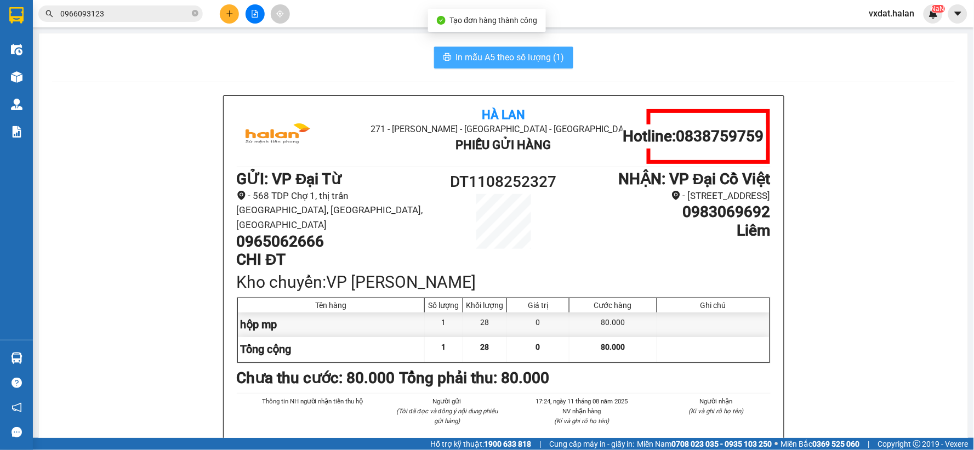
click at [532, 47] on button "In mẫu A5 theo số lượng (1)" at bounding box center [503, 58] width 139 height 22
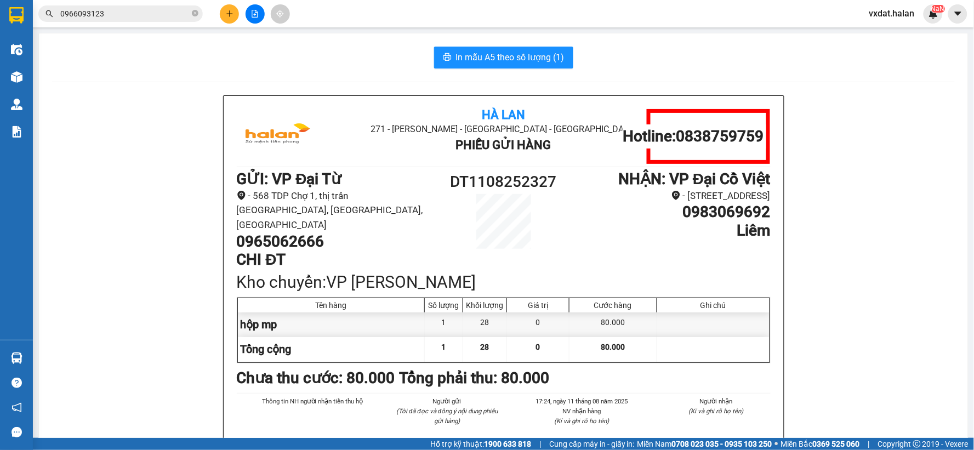
click at [190, 14] on span "0966093123" at bounding box center [120, 13] width 164 height 16
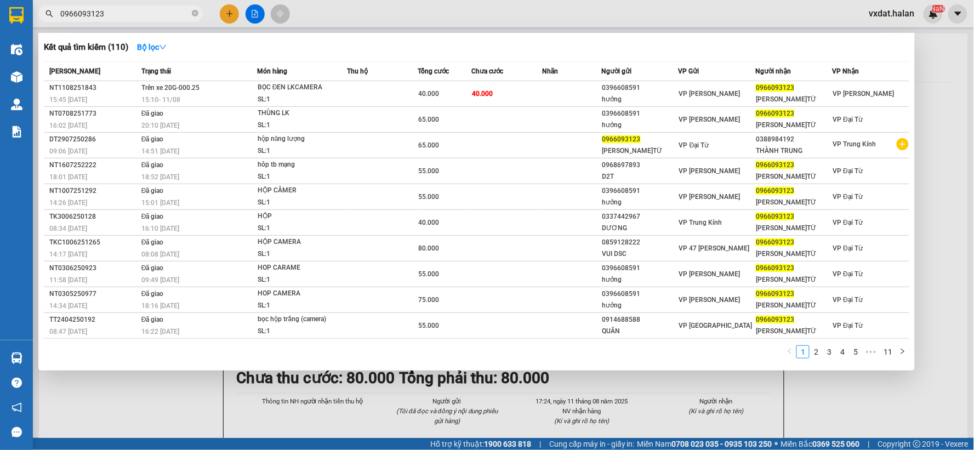
click at [169, 13] on input "0966093123" at bounding box center [124, 14] width 129 height 12
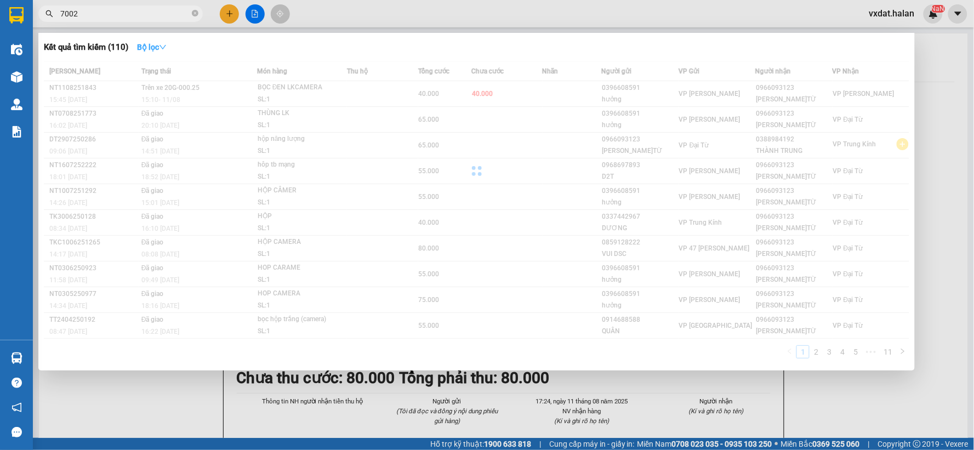
type input "7002"
drag, startPoint x: 163, startPoint y: 46, endPoint x: 185, endPoint y: 83, distance: 43.2
click at [163, 46] on icon "down" at bounding box center [163, 47] width 8 height 8
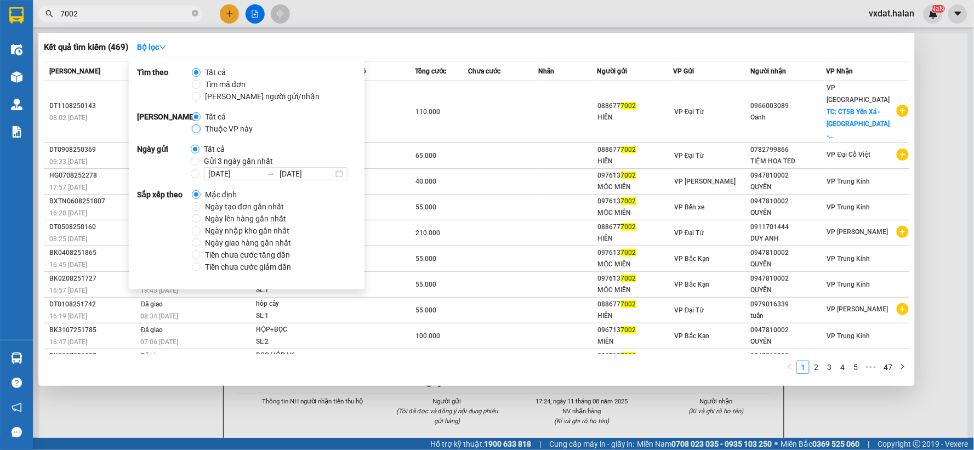
click at [196, 127] on input "Thuộc VP này" at bounding box center [196, 128] width 9 height 9
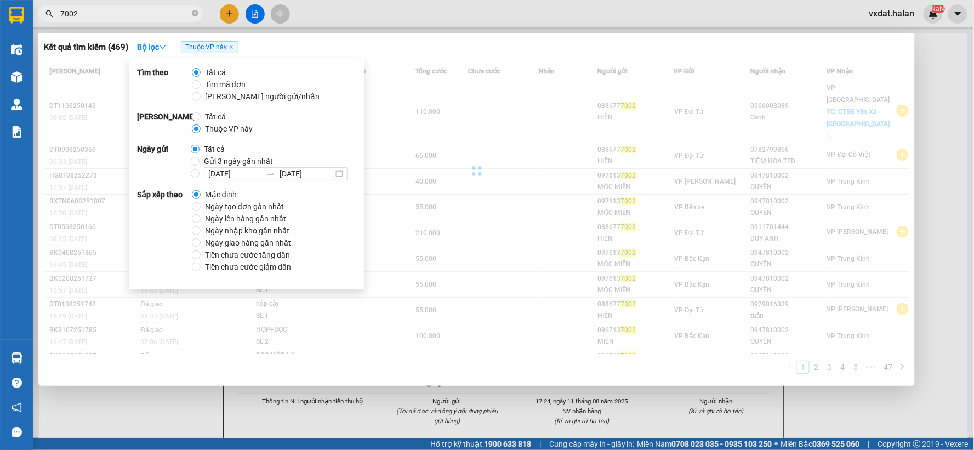
click at [458, 50] on div "Kết quả tìm kiếm ( 469 ) Bộ lọc Thuộc VP này" at bounding box center [477, 47] width 866 height 18
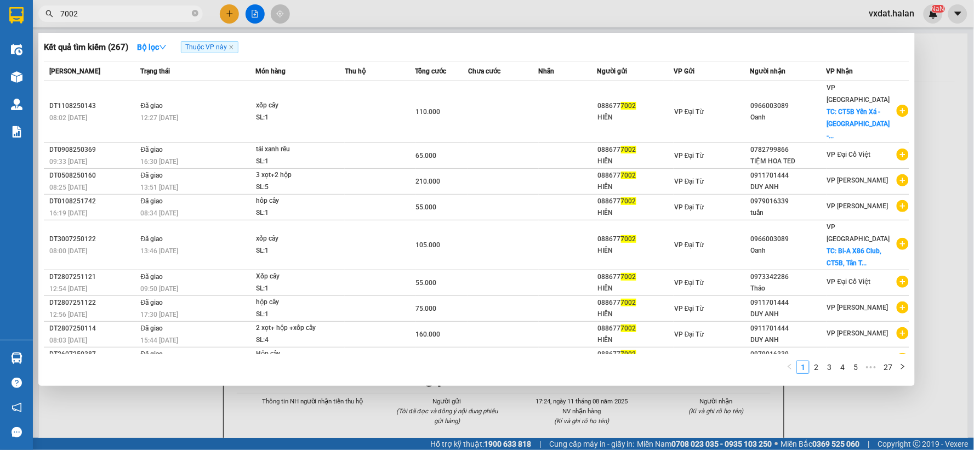
drag, startPoint x: 592, startPoint y: 94, endPoint x: 459, endPoint y: 3, distance: 160.9
click at [607, 74] on table "Mã ĐH Trạng thái Món hàng Thu hộ Tổng cước Chưa cước Nhãn Người gửi VP Gửi Ngườ…" at bounding box center [477, 230] width 866 height 338
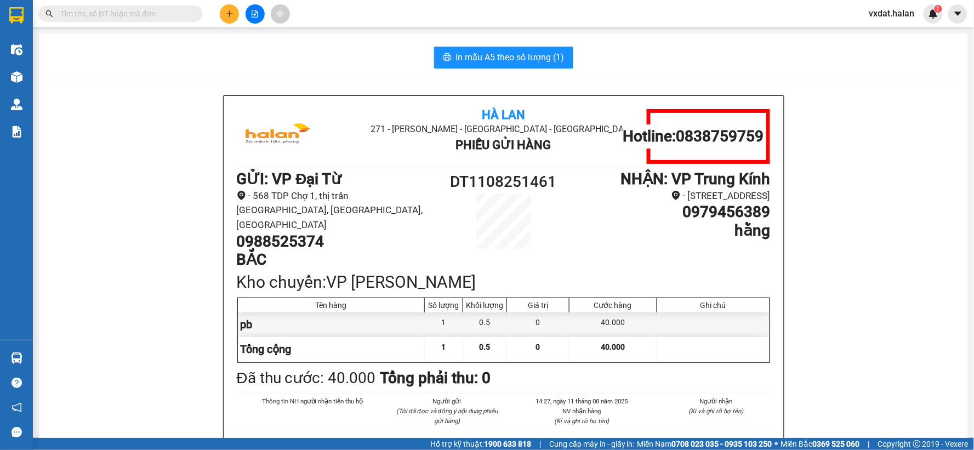
click at [150, 10] on input "text" at bounding box center [124, 14] width 129 height 12
click at [177, 18] on input "text" at bounding box center [124, 14] width 129 height 12
paste input "0965062666"
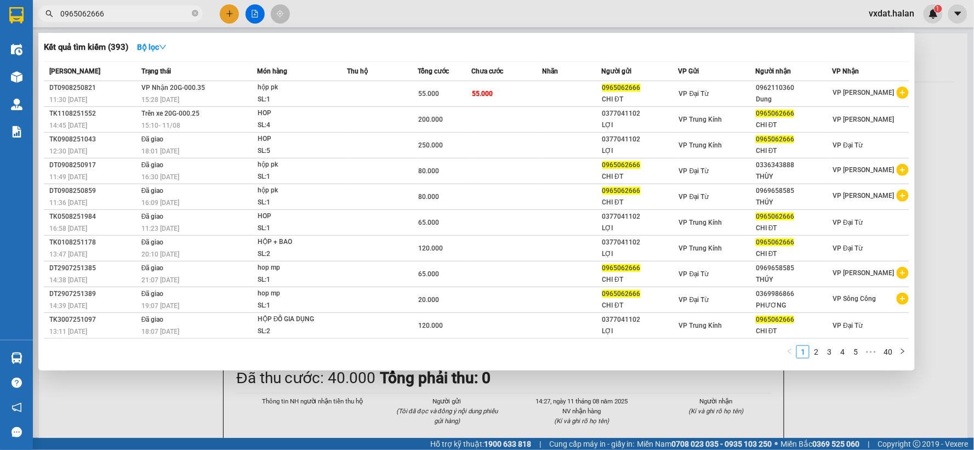
type input "0965062666"
click at [436, 56] on div "Kết quả tìm kiếm ( 393 ) Bộ lọc Mã ĐH Trạng thái Món hàng Thu hộ Tổng cước Chưa…" at bounding box center [476, 202] width 877 height 338
click at [619, 55] on div "Kết quả tìm kiếm ( 393 ) Bộ lọc" at bounding box center [477, 47] width 866 height 18
click at [623, 49] on div "Kết quả tìm kiếm ( 393 ) Bộ lọc" at bounding box center [477, 47] width 866 height 18
click at [480, 50] on div "Kết quả tìm kiếm ( 393 ) Bộ lọc" at bounding box center [477, 47] width 866 height 18
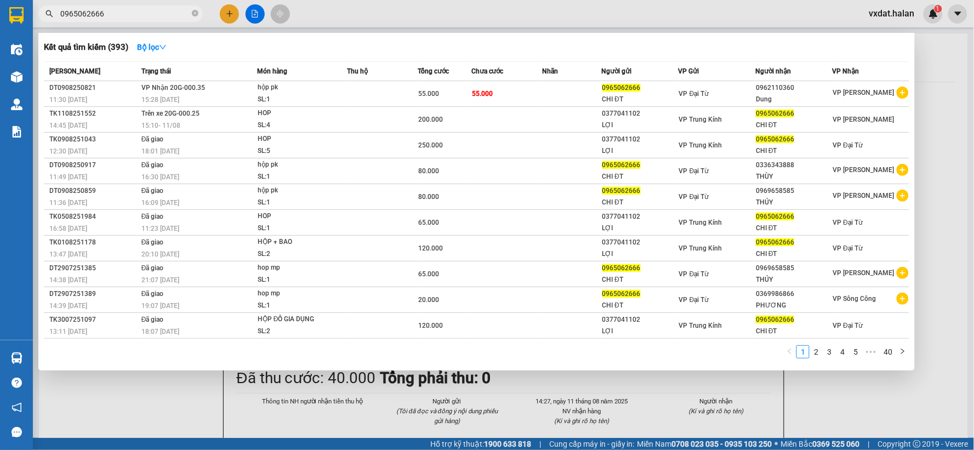
click at [505, 2] on div at bounding box center [487, 225] width 974 height 450
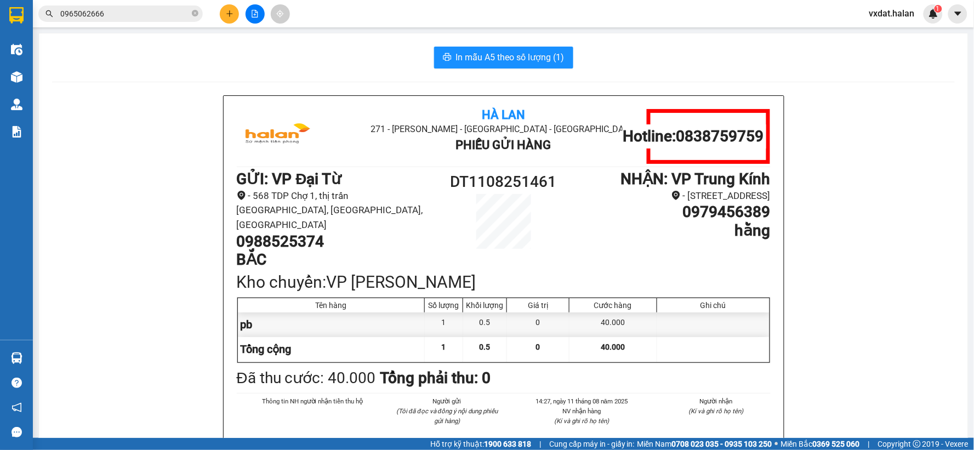
click at [144, 10] on input "0965062666" at bounding box center [124, 14] width 129 height 12
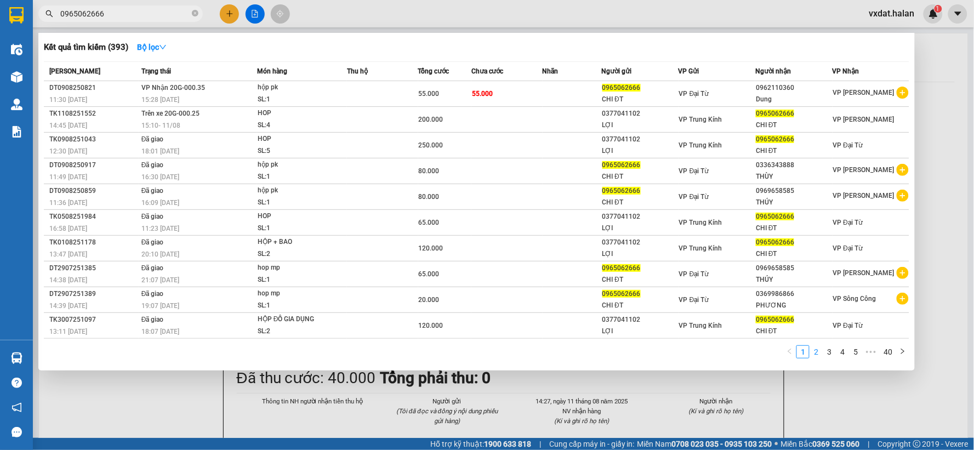
click at [820, 358] on link "2" at bounding box center [816, 352] width 12 height 12
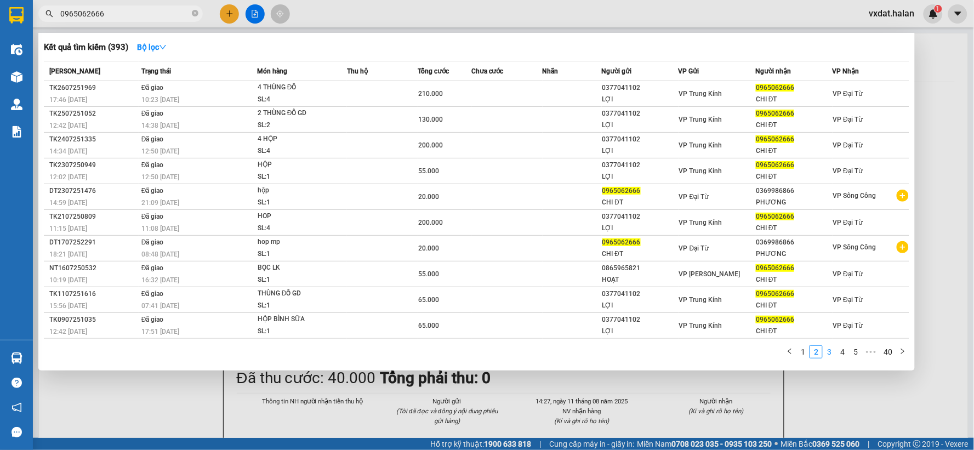
click at [832, 354] on link "3" at bounding box center [829, 352] width 12 height 12
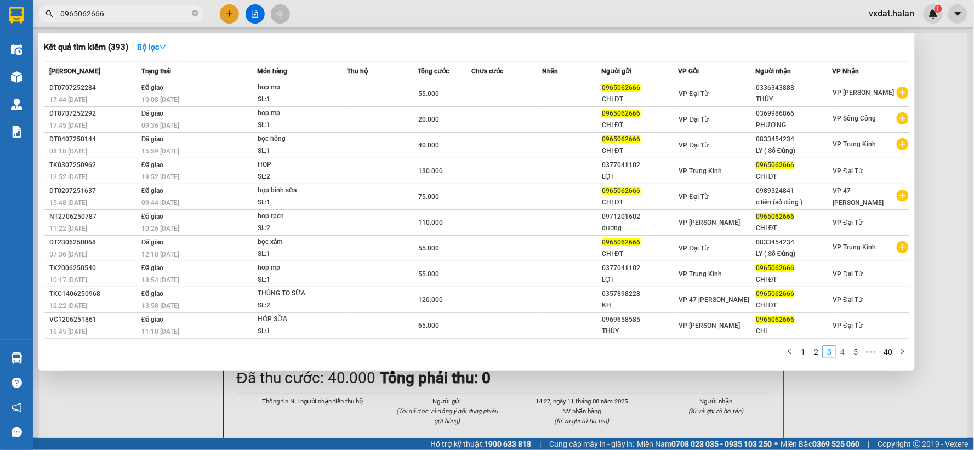
click at [842, 355] on link "4" at bounding box center [843, 352] width 12 height 12
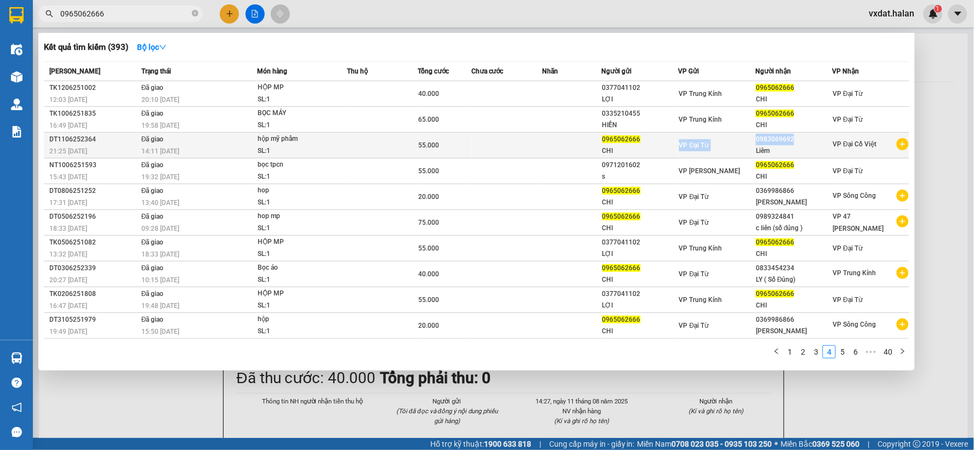
copy tr "VP Đại Từ 0983069692"
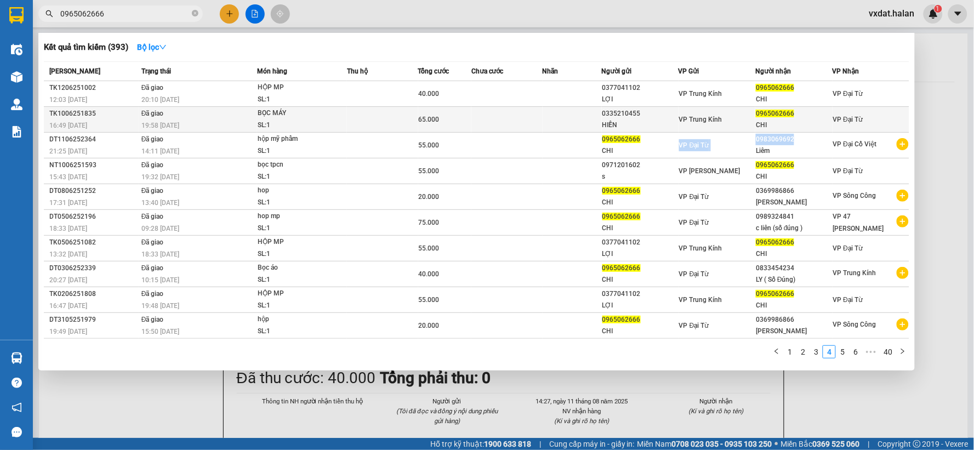
drag, startPoint x: 755, startPoint y: 143, endPoint x: 550, endPoint y: 1, distance: 249.1
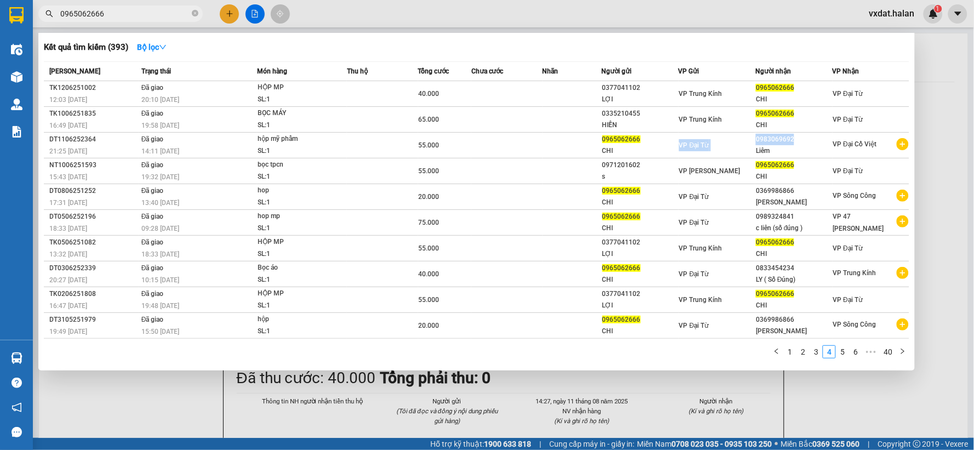
click at [798, 113] on tbody "TK1206251002 12:03 [DATE] Đã giao 20:10 [DATE] HỘP MP SL: 1 40.000 0377041102 L…" at bounding box center [477, 210] width 866 height 258
click at [218, 13] on div at bounding box center [487, 225] width 974 height 450
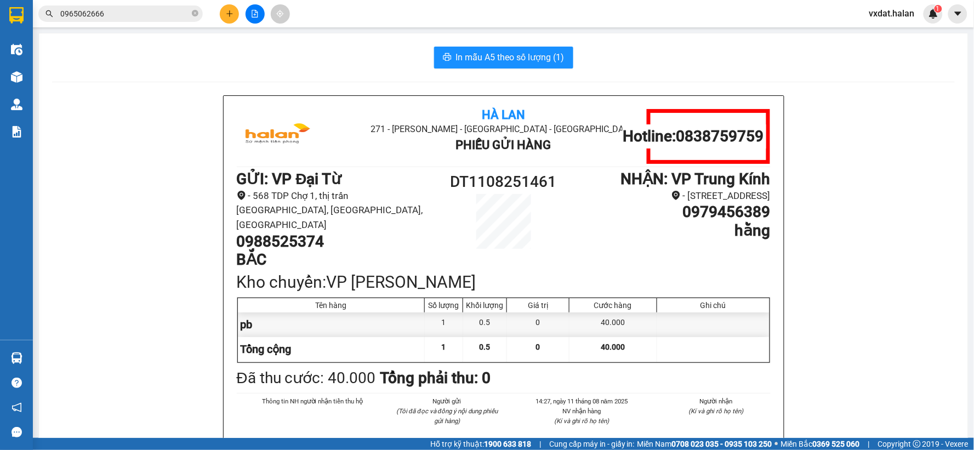
click at [229, 9] on button at bounding box center [229, 13] width 19 height 19
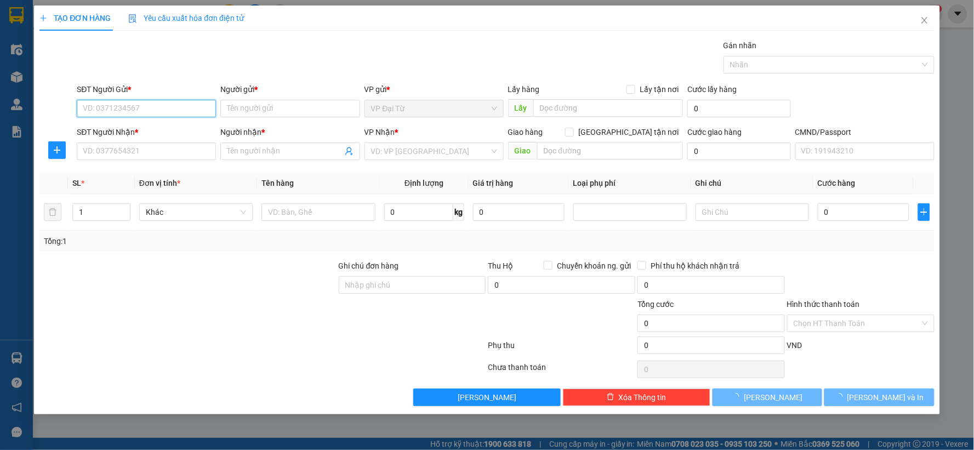
paste input "0886777002"
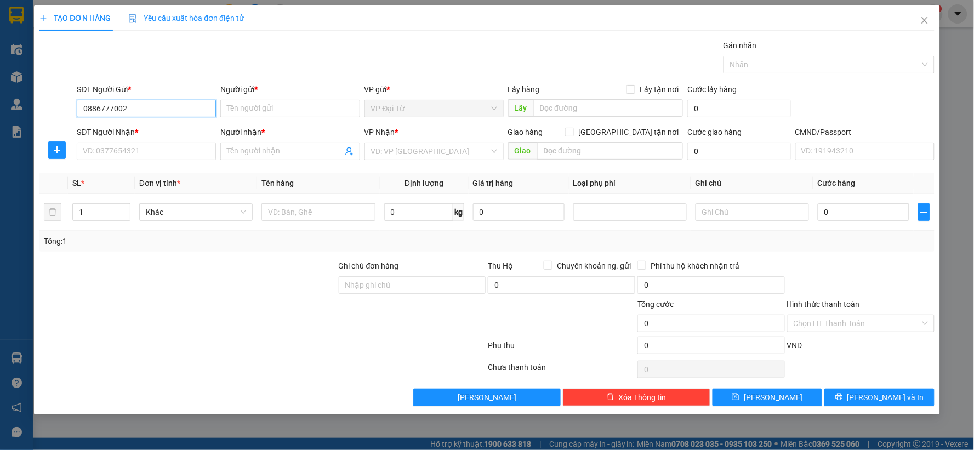
type input "0886777002"
click at [166, 134] on div "0886777002 - HIỀN" at bounding box center [146, 130] width 126 height 12
type input "HIỀN"
type input "0886777002"
click at [159, 152] on input "SĐT Người Nhận *" at bounding box center [146, 152] width 139 height 18
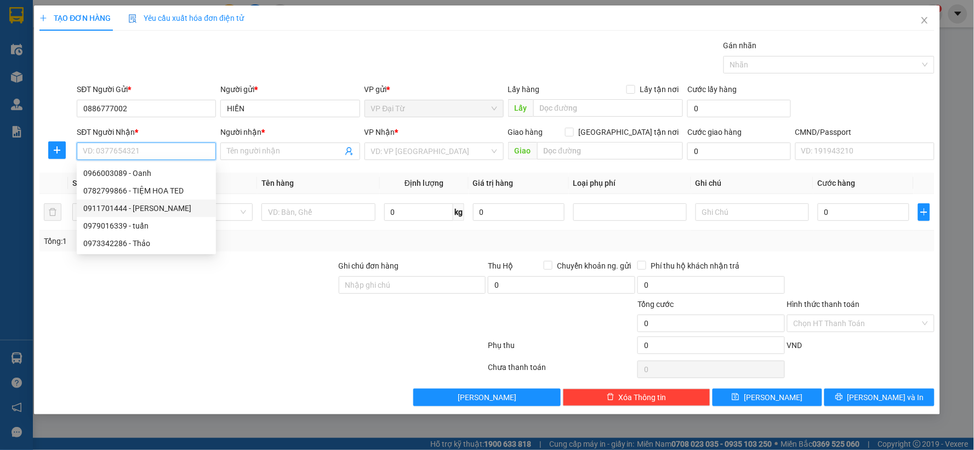
click at [144, 206] on div "0911701444 - [PERSON_NAME]" at bounding box center [146, 208] width 126 height 12
type input "0911701444"
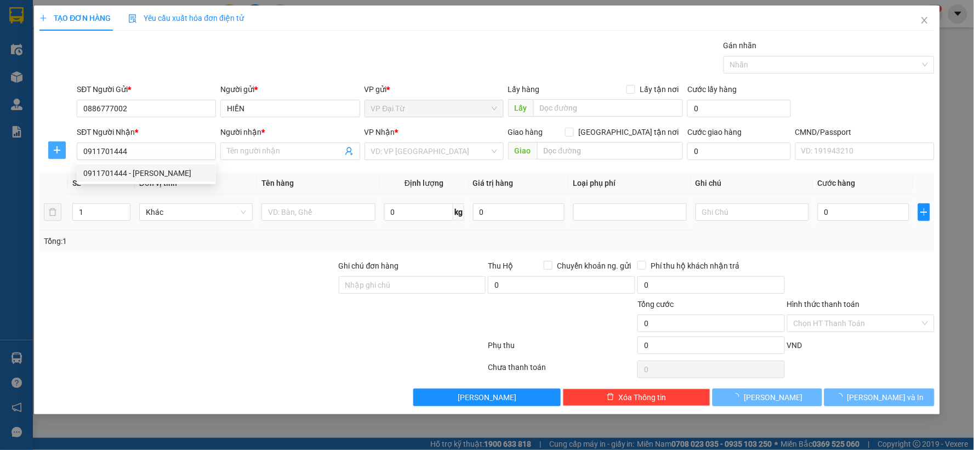
type input "DUY ANH"
click at [58, 146] on icon "plus" at bounding box center [57, 150] width 9 height 9
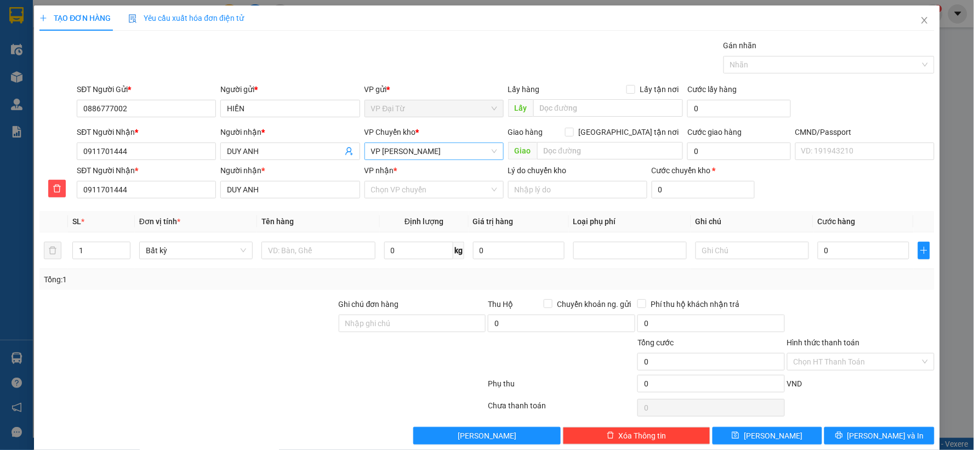
click at [388, 155] on span "VP [PERSON_NAME]" at bounding box center [434, 151] width 126 height 16
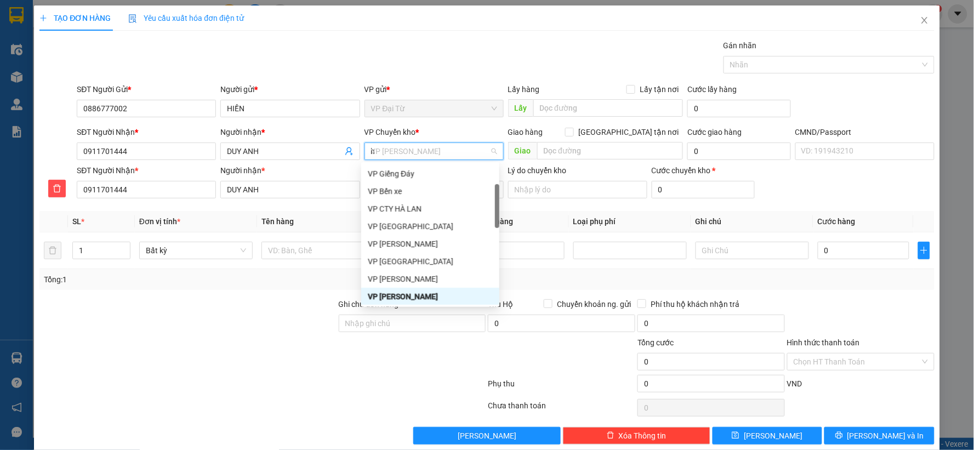
type input "hg"
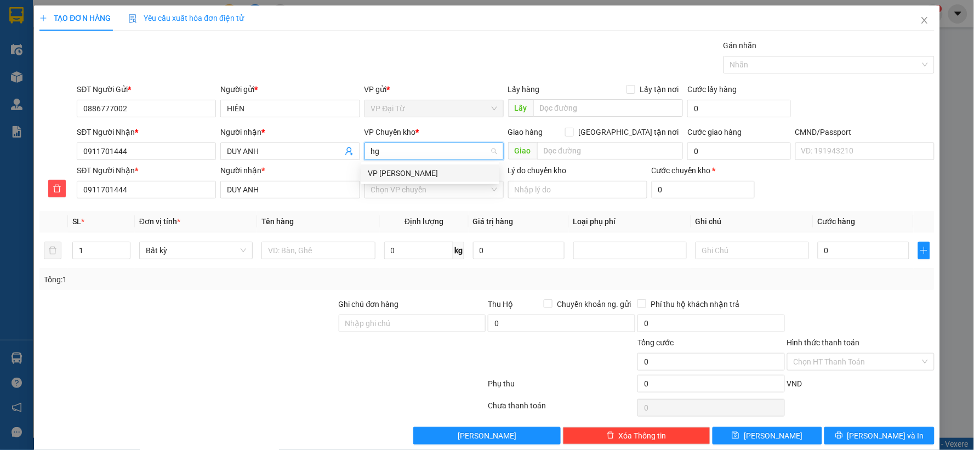
scroll to position [0, 0]
click at [377, 179] on div "VP [PERSON_NAME]" at bounding box center [430, 173] width 138 height 18
click at [399, 193] on input "VP nhận *" at bounding box center [430, 189] width 118 height 16
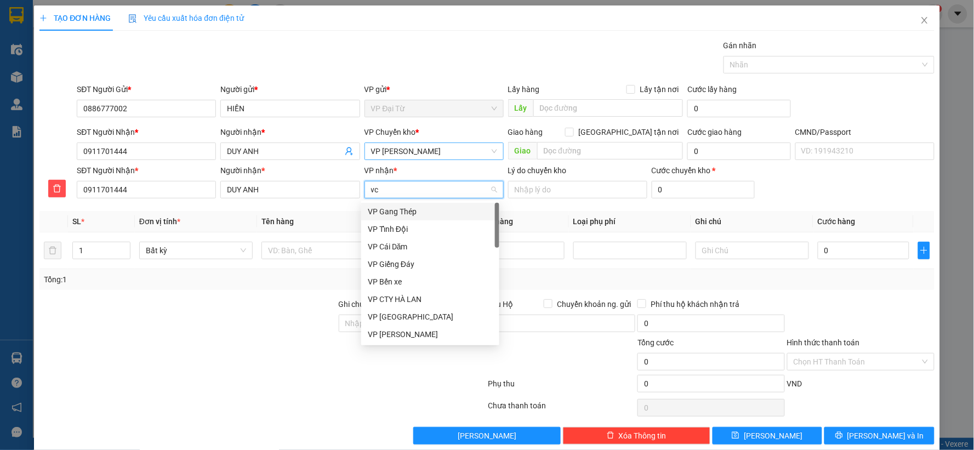
type input "vcc"
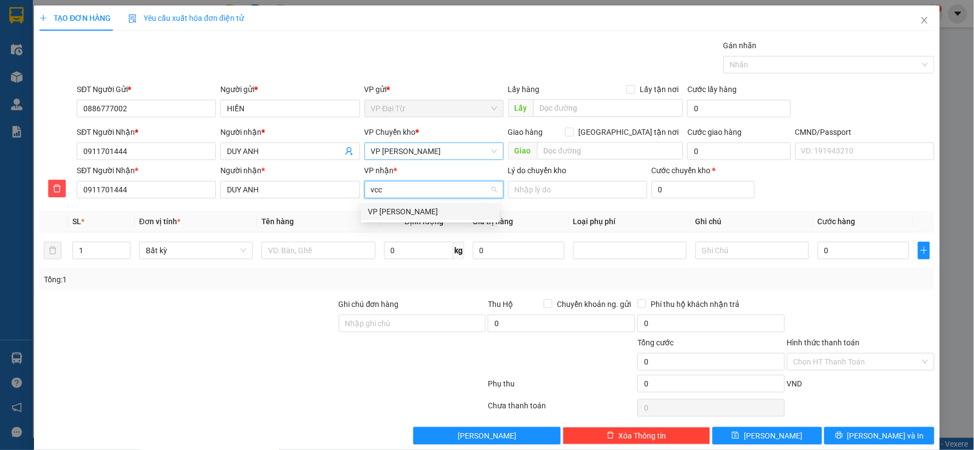
click at [399, 206] on div "VP [PERSON_NAME]" at bounding box center [430, 212] width 125 height 12
click at [315, 257] on input "text" at bounding box center [317, 251] width 113 height 18
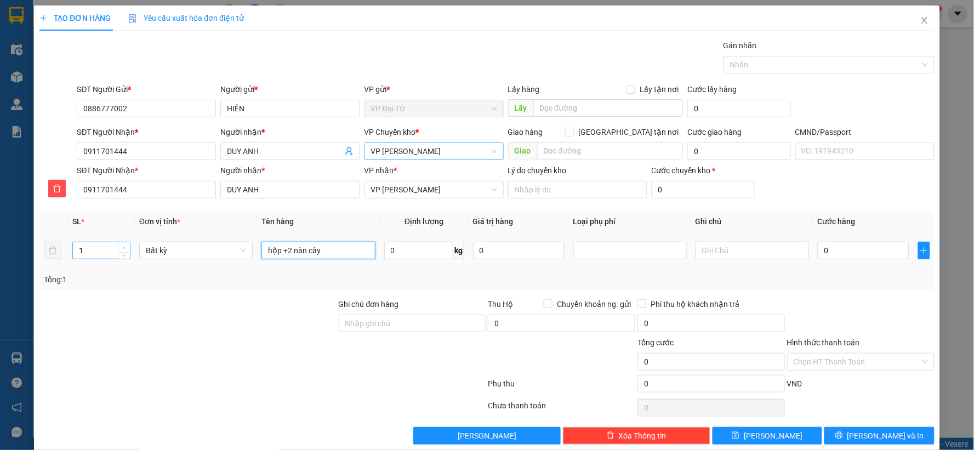
type input "hộp +2 nàn cây"
click at [122, 247] on icon "up" at bounding box center [124, 248] width 4 height 4
type input "3"
click at [122, 247] on icon "up" at bounding box center [124, 248] width 4 height 4
click at [775, 254] on input "text" at bounding box center [752, 251] width 113 height 18
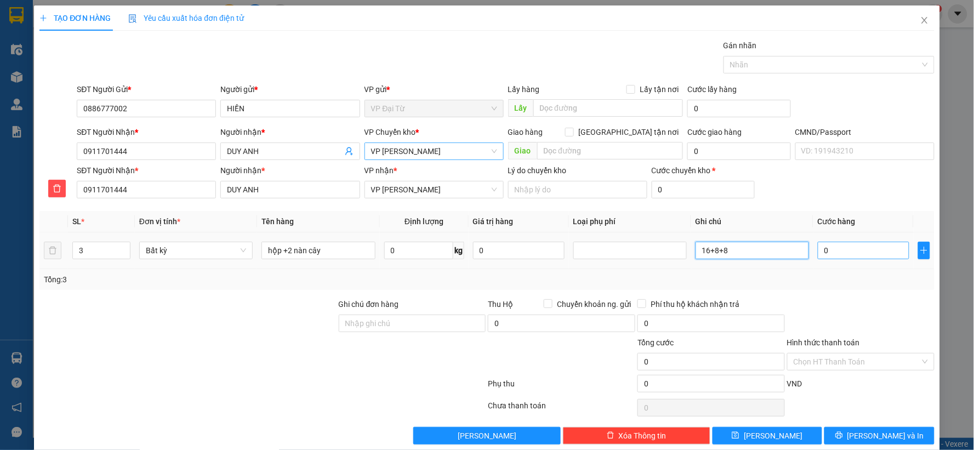
type input "16+8+8"
click at [863, 249] on input "0" at bounding box center [864, 251] width 92 height 18
type input "1"
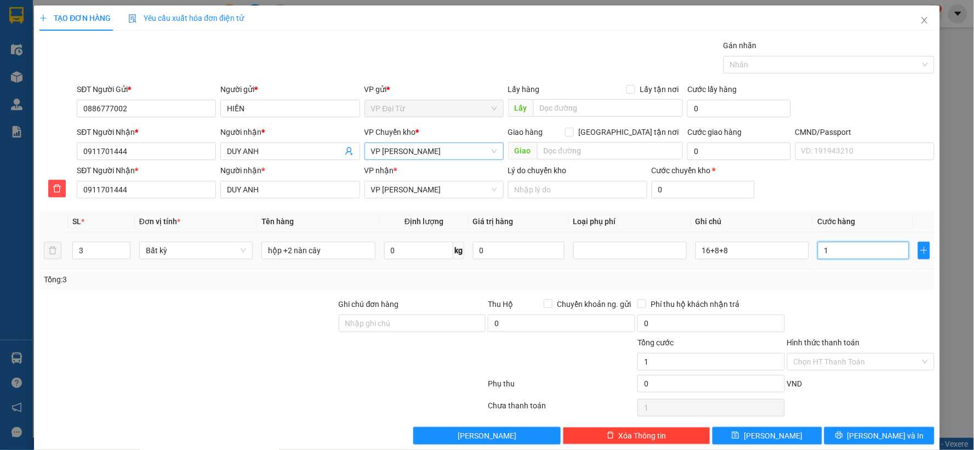
type input "15"
type input "155"
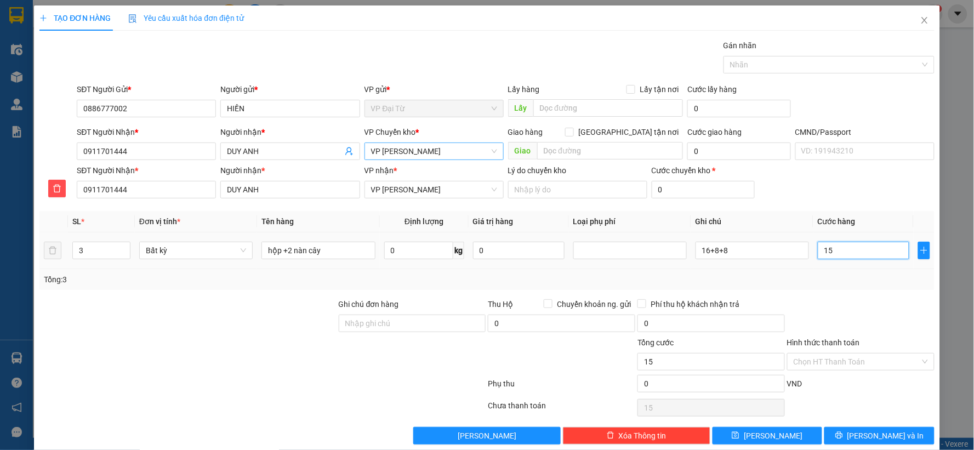
type input "155"
type input "1.550"
type input "15.500"
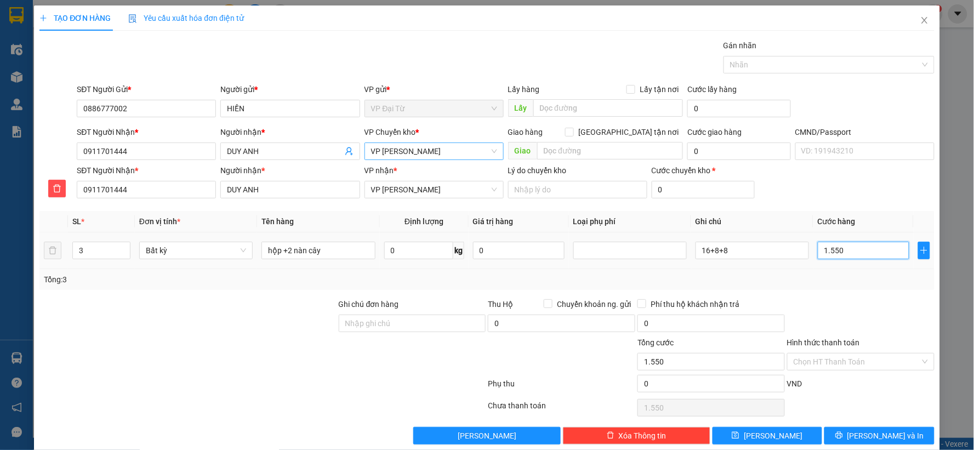
type input "15.500"
type input "155.000"
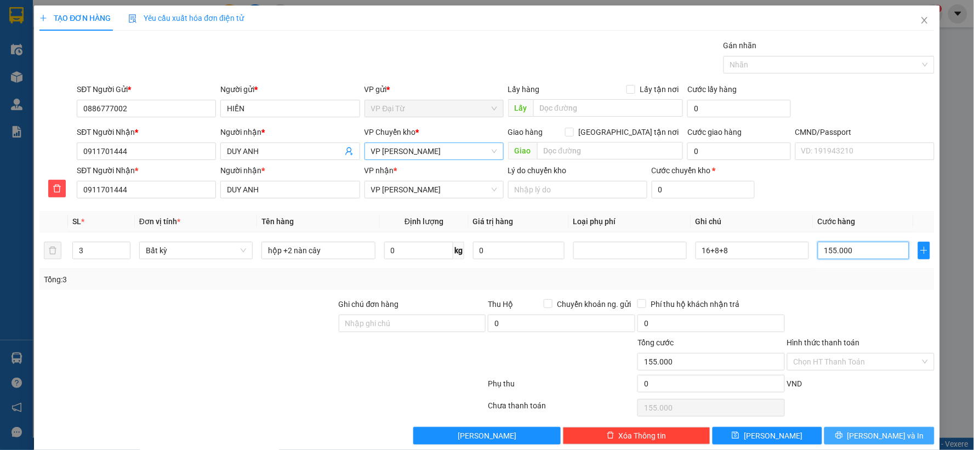
type input "155.000"
click at [859, 429] on button "[PERSON_NAME] và In" at bounding box center [880, 436] width 110 height 18
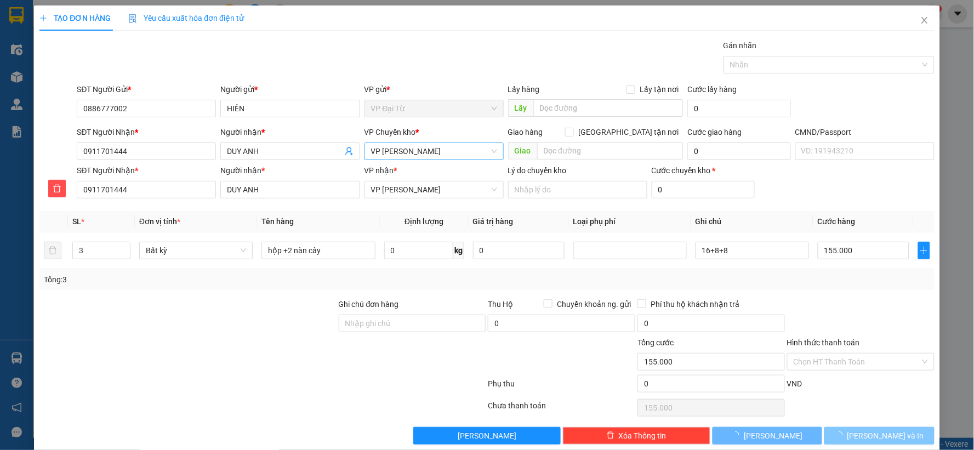
click at [859, 429] on button "[PERSON_NAME] và In" at bounding box center [880, 436] width 110 height 18
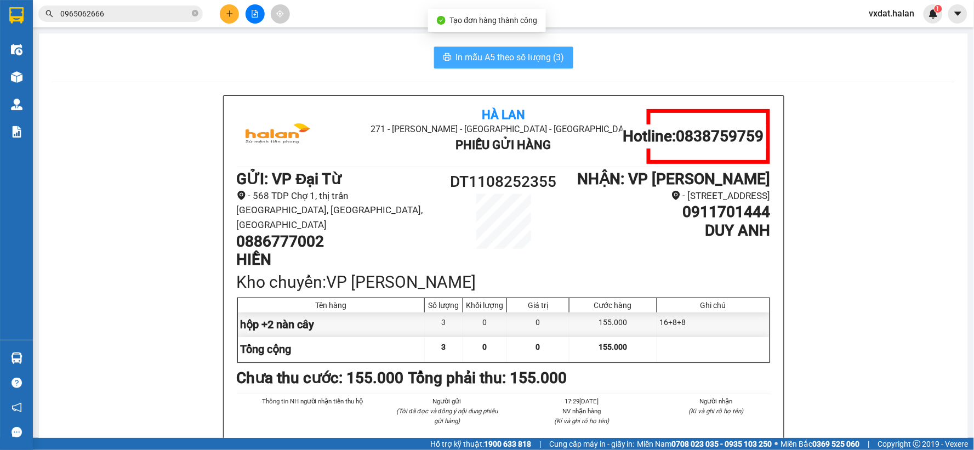
click at [475, 54] on span "In mẫu A5 theo số lượng (3)" at bounding box center [510, 57] width 109 height 14
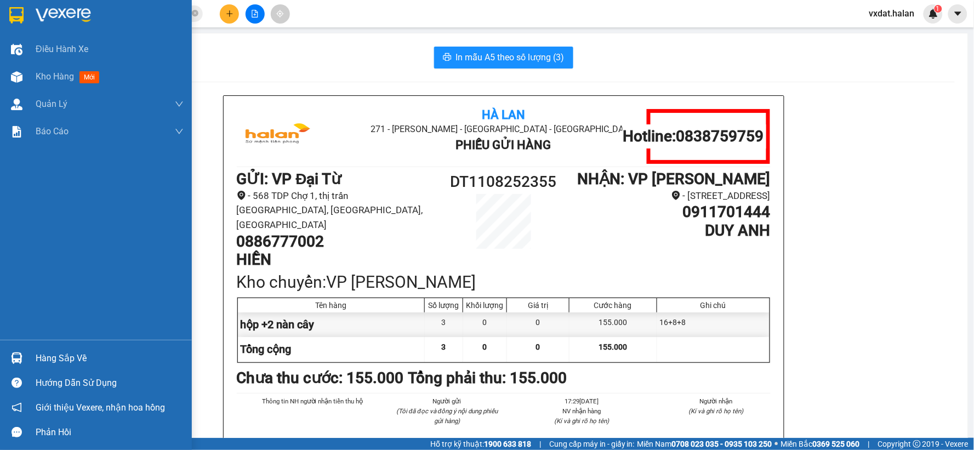
click at [11, 355] on img at bounding box center [17, 359] width 12 height 12
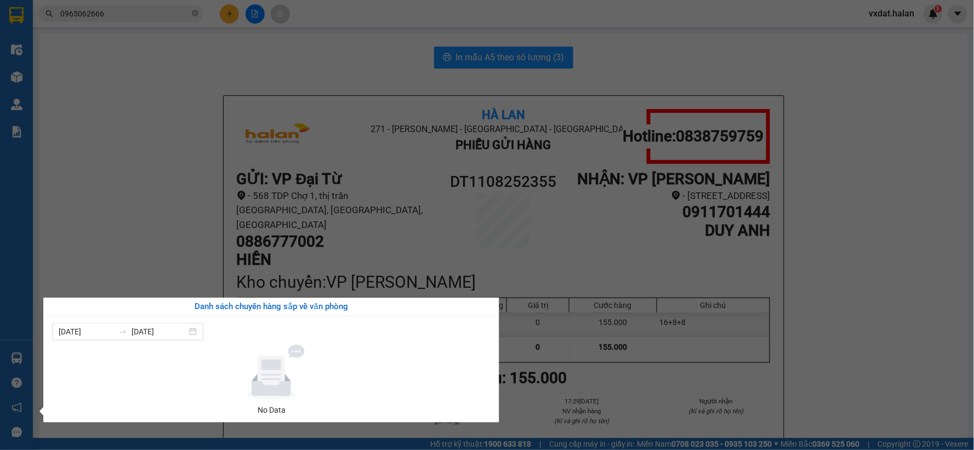
click at [20, 362] on div "Điều hành xe Kho hàng mới Quản [PERSON_NAME] lý chuyến Quản lý kiểm kho Báo cáo…" at bounding box center [16, 225] width 33 height 450
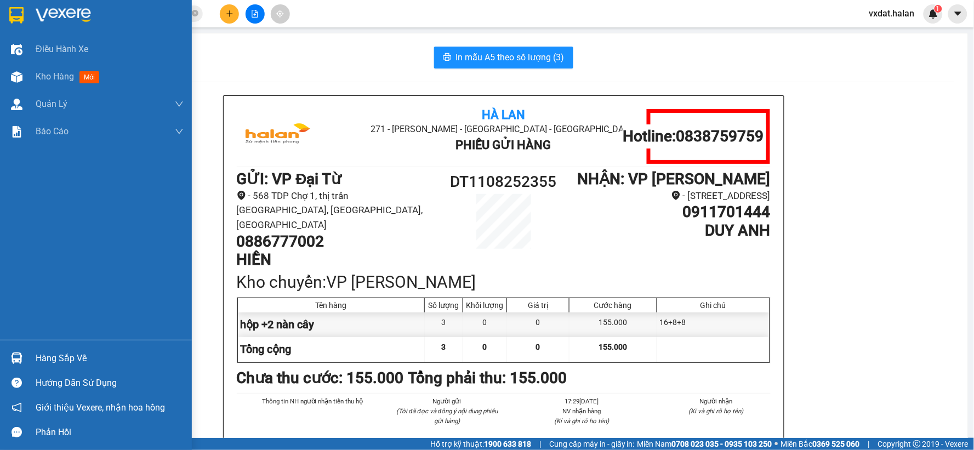
click at [20, 362] on img at bounding box center [17, 359] width 12 height 12
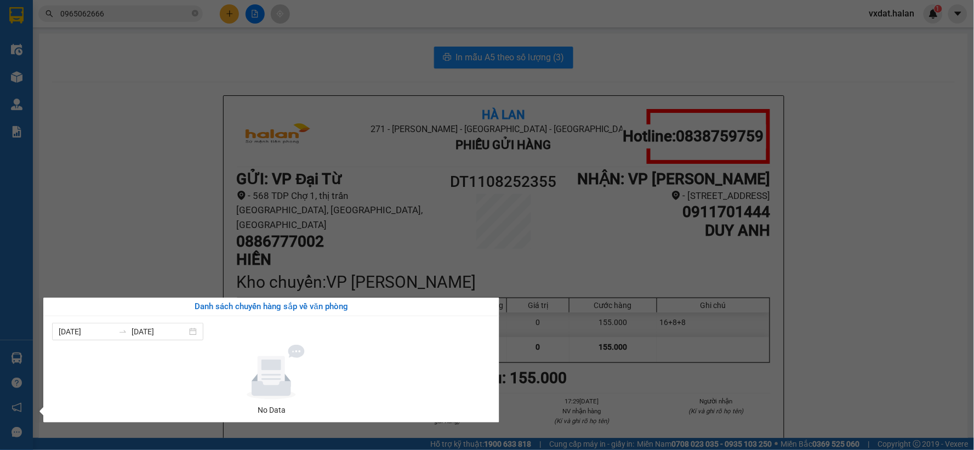
click at [855, 189] on section "Kết quả tìm kiếm ( 393 ) Bộ lọc Mã ĐH Trạng thái Món hàng Thu hộ Tổng cước Chưa…" at bounding box center [487, 225] width 974 height 450
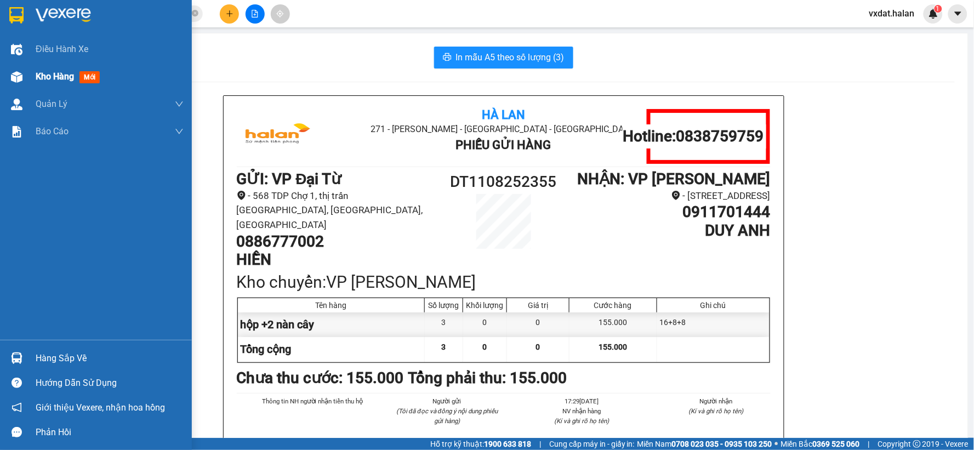
click at [44, 77] on span "Kho hàng" at bounding box center [55, 76] width 38 height 10
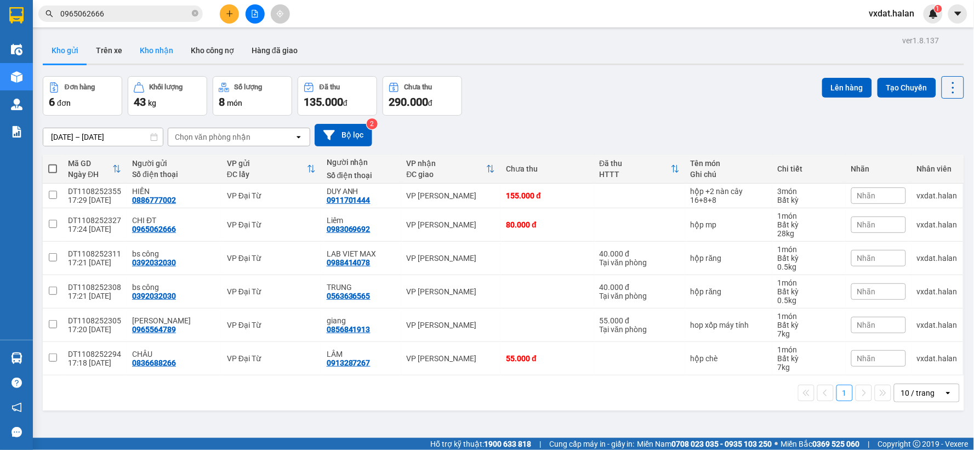
click at [164, 49] on button "Kho nhận" at bounding box center [156, 50] width 51 height 26
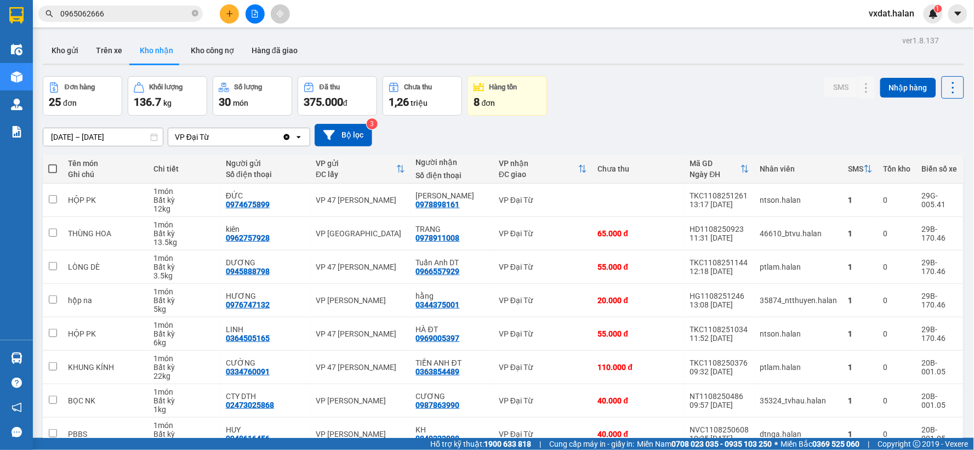
click at [628, 84] on div "Đơn hàng 25 đơn Khối lượng 136.7 kg Số lượng 30 món Đã thu 375.000 đ Chưa thu 1…" at bounding box center [504, 95] width 922 height 39
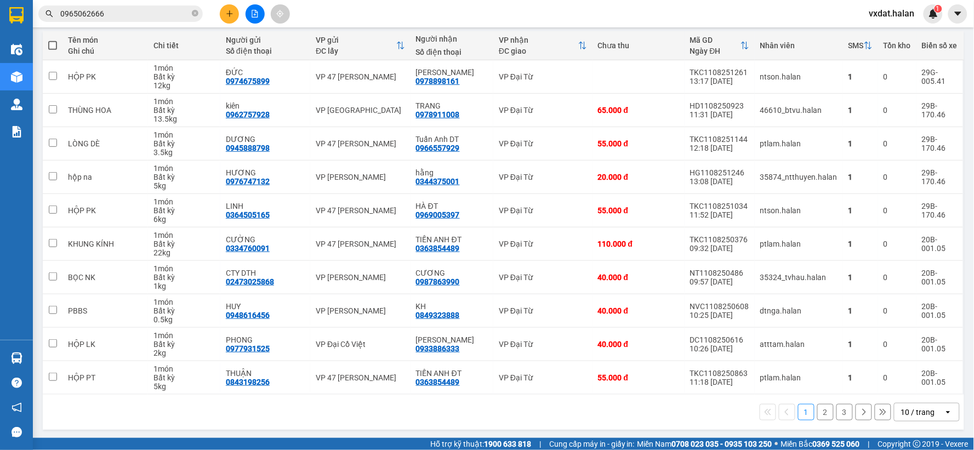
scroll to position [126, 0]
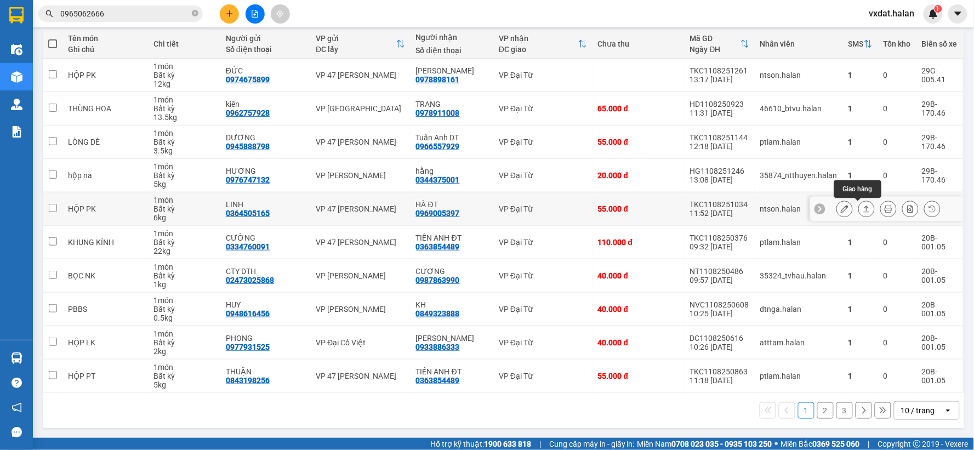
click at [864, 209] on icon at bounding box center [867, 209] width 6 height 7
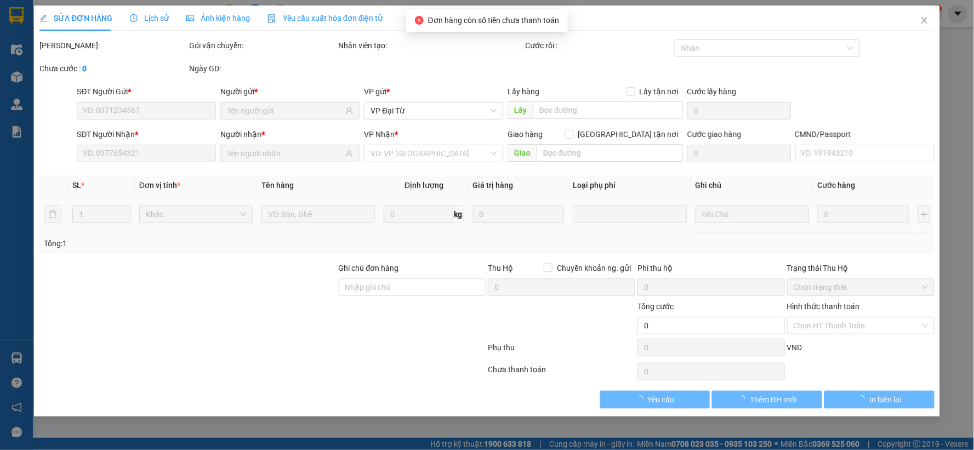
type input "0364505165"
type input "LINH"
type input "0969005397"
type input "HÀ ĐT"
type input "55.000"
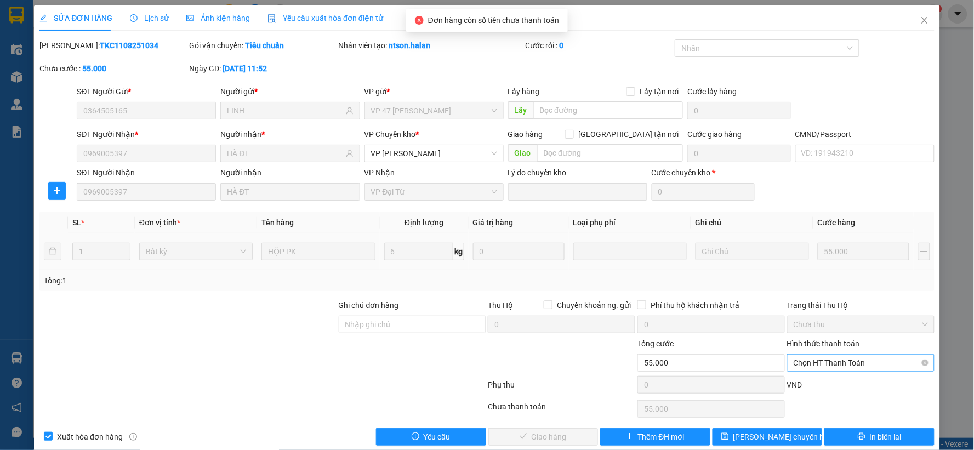
click at [822, 371] on span "Chọn HT Thanh Toán" at bounding box center [861, 363] width 134 height 16
click at [809, 271] on div "Tại văn phòng" at bounding box center [853, 271] width 133 height 12
type input "0"
click at [580, 437] on button "Giao hàng" at bounding box center [543, 437] width 110 height 18
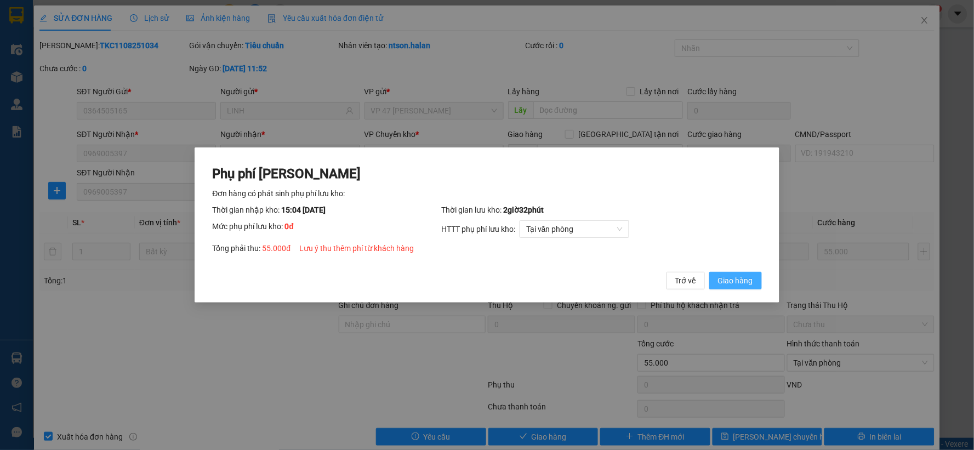
click at [737, 283] on span "Giao hàng" at bounding box center [735, 281] width 35 height 12
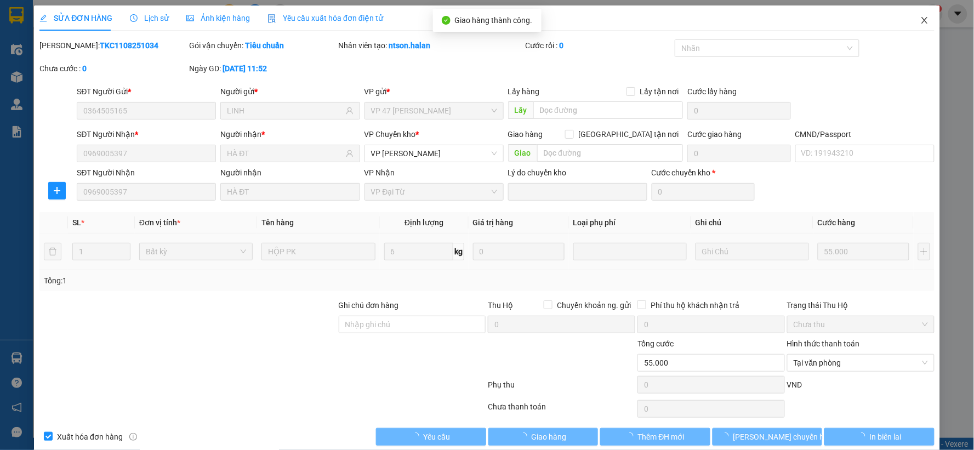
click at [920, 20] on icon "close" at bounding box center [924, 20] width 9 height 9
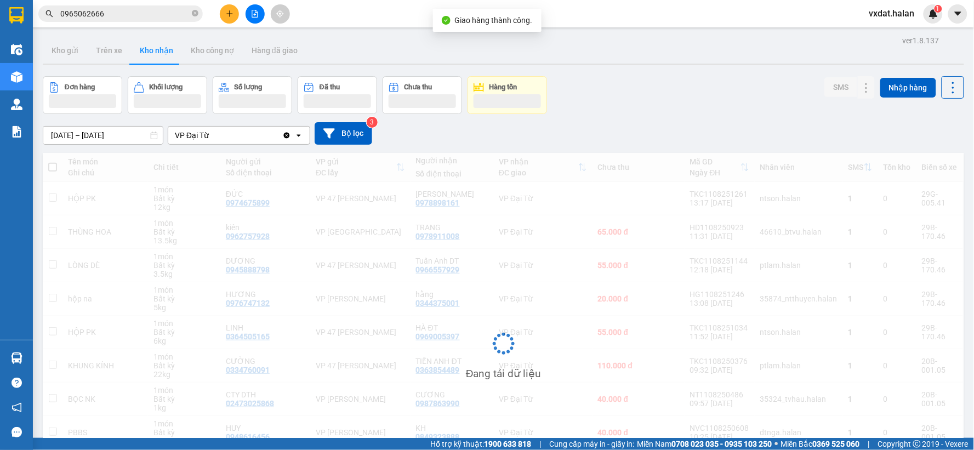
click at [737, 94] on div "Đơn hàng Khối lượng Số lượng Đã thu Chưa thu Hàng tồn SMS Nhập hàng" at bounding box center [504, 95] width 922 height 38
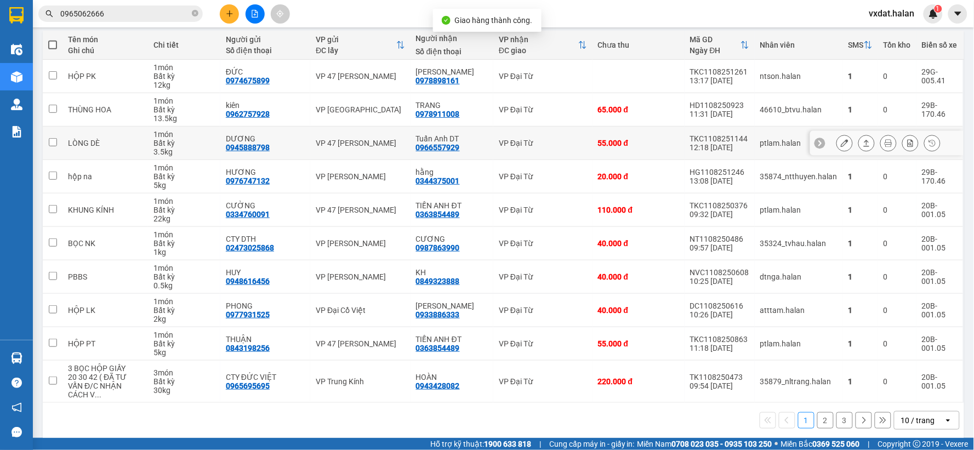
scroll to position [126, 0]
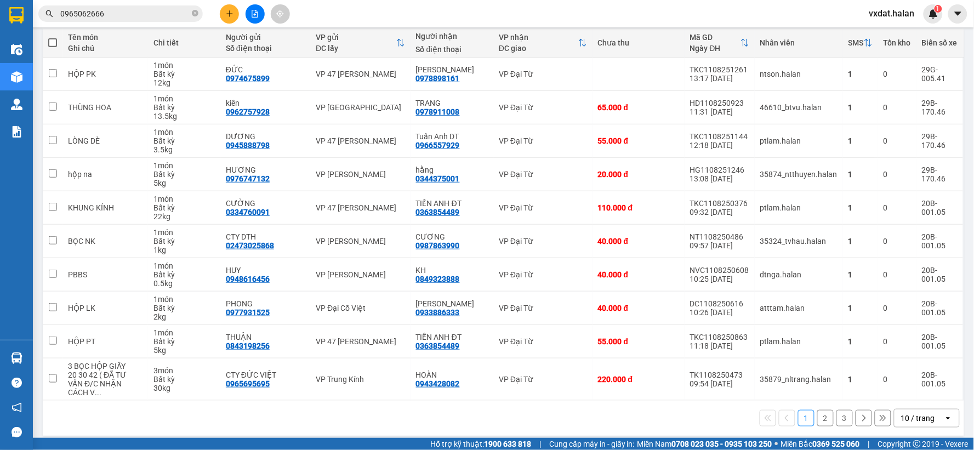
click at [841, 410] on button "3" at bounding box center [845, 418] width 16 height 16
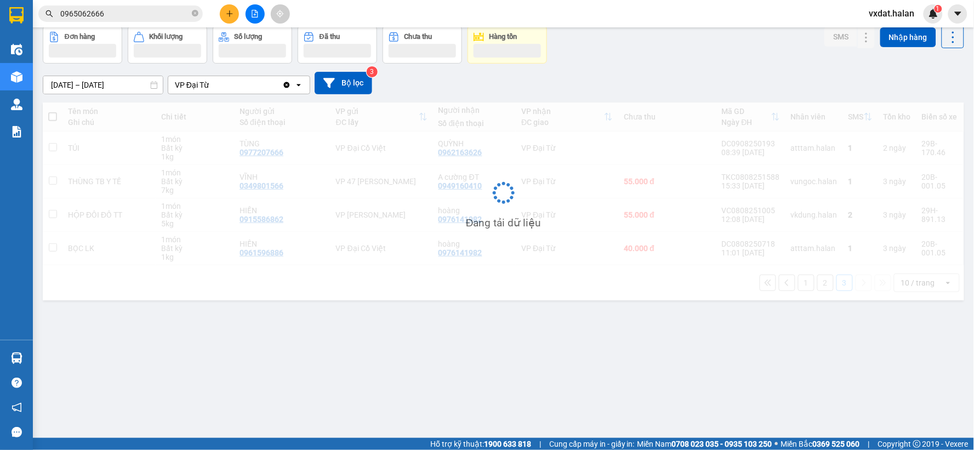
scroll to position [50, 0]
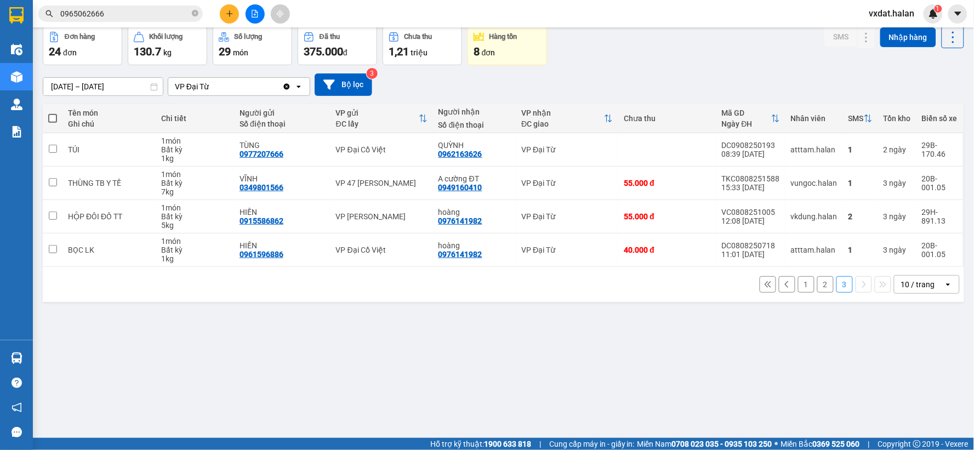
click at [667, 382] on div "ver 1.8.137 Kho gửi Trên xe Kho nhận Kho công nợ Hàng đã giao Đơn hàng 24 đơn K…" at bounding box center [503, 207] width 930 height 450
click at [464, 220] on div "0976141982" at bounding box center [461, 221] width 44 height 9
copy div "0976141982"
click at [134, 4] on div "Kết quả tìm kiếm ( 393 ) Bộ lọc Mã ĐH Trạng thái Món hàng Thu hộ Tổng cước Chưa…" at bounding box center [107, 13] width 214 height 19
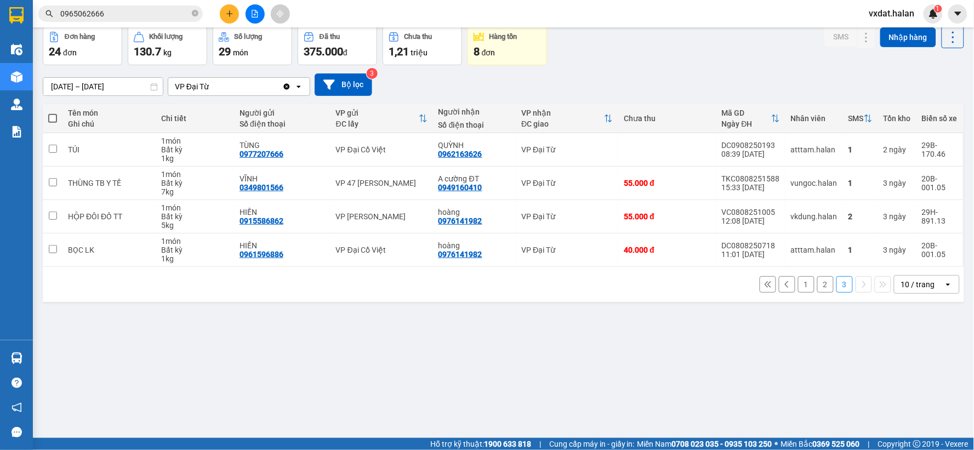
click at [139, 13] on input "0965062666" at bounding box center [124, 14] width 129 height 12
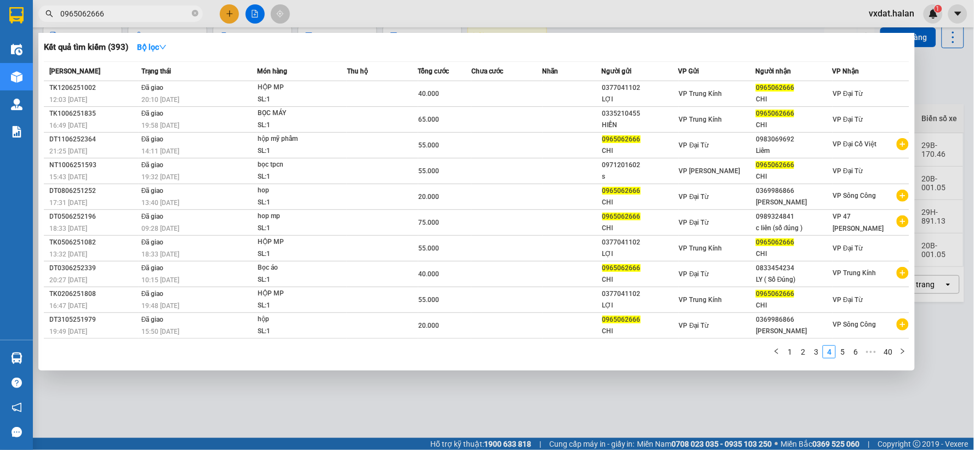
click at [139, 13] on input "0965062666" at bounding box center [124, 14] width 129 height 12
paste input "76141982"
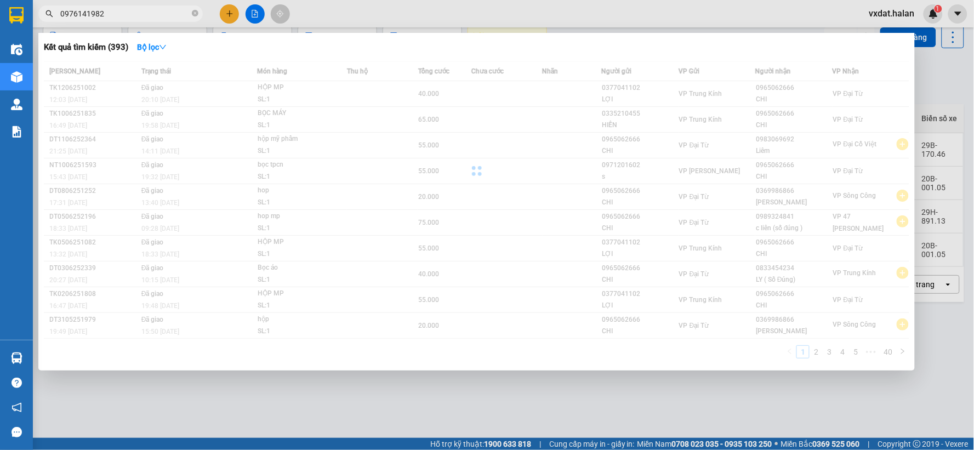
type input "0976141982"
click at [293, 46] on div "Kết quả tìm kiếm ( 393 ) Bộ lọc" at bounding box center [477, 47] width 866 height 18
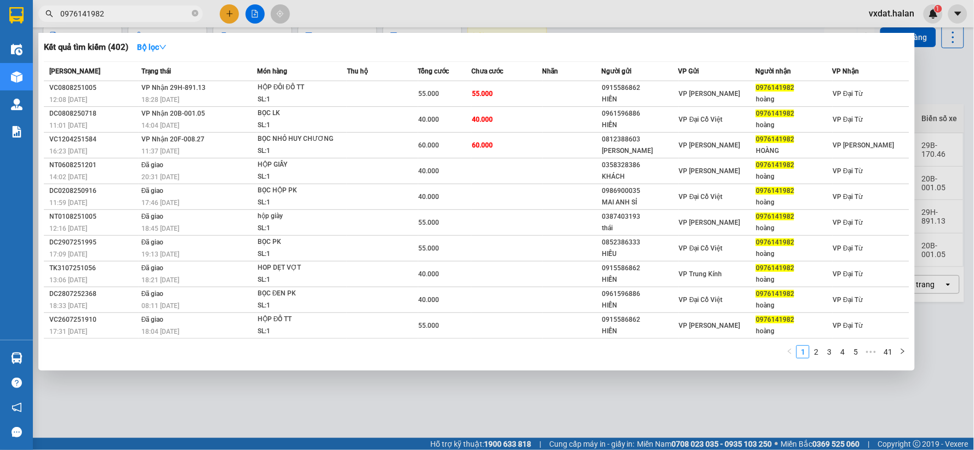
click at [677, 46] on div "Kết quả tìm kiếm ( 402 ) Bộ lọc" at bounding box center [477, 47] width 866 height 18
click at [683, 13] on div at bounding box center [487, 225] width 974 height 450
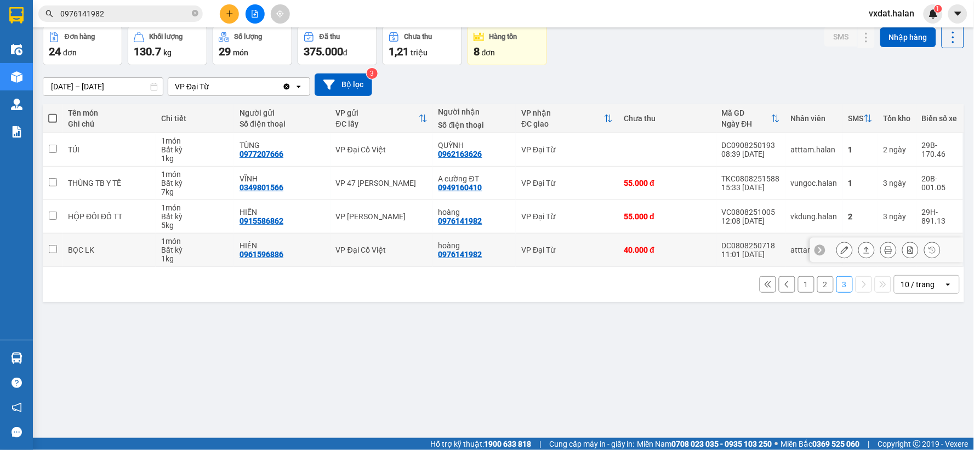
click at [451, 253] on div "0976141982" at bounding box center [461, 254] width 44 height 9
click at [434, 352] on div "ver 1.8.137 Kho gửi Trên xe Kho nhận Kho công nợ Hàng đã giao Đơn hàng 24 đơn K…" at bounding box center [503, 207] width 930 height 450
click at [817, 282] on button "2" at bounding box center [825, 284] width 16 height 16
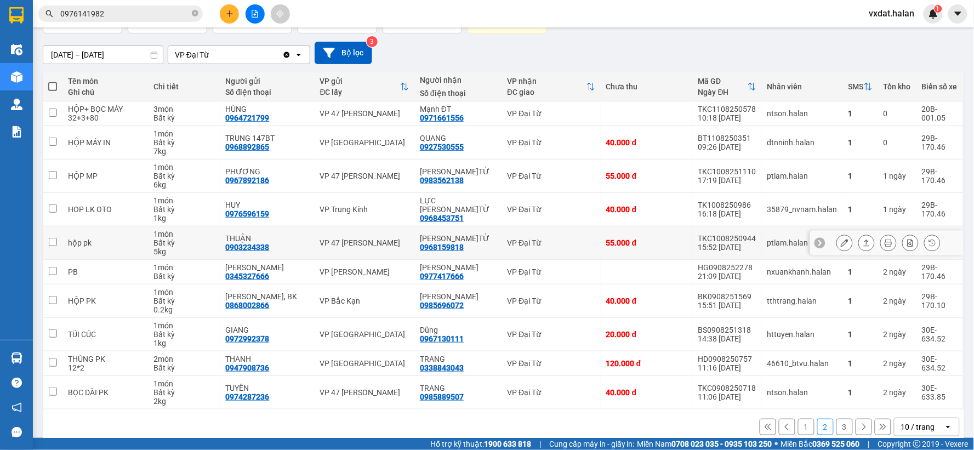
scroll to position [100, 0]
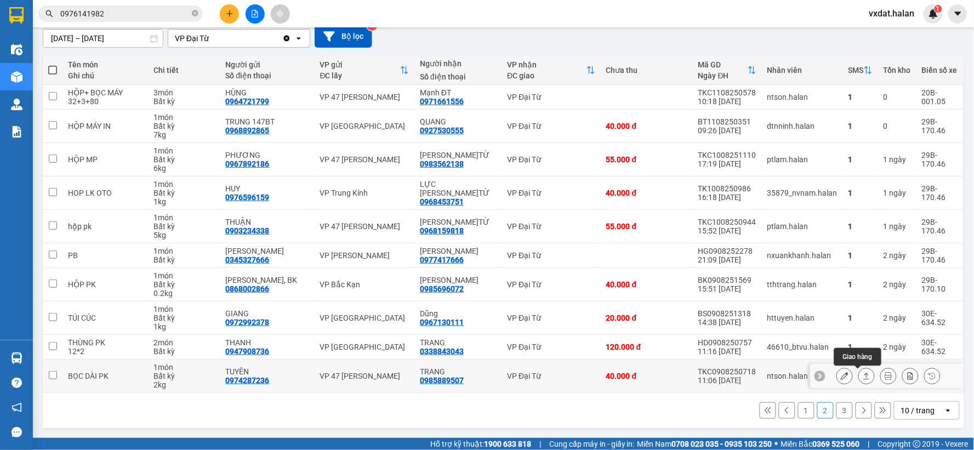
click at [859, 383] on button at bounding box center [866, 376] width 15 height 19
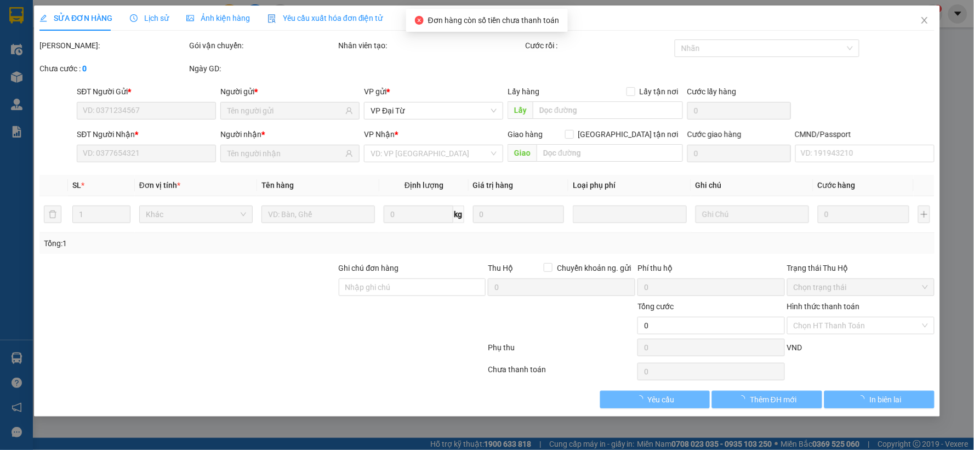
type input "0974287236"
type input "TUYÊN"
type input "0985889507"
type input "TRANG"
checkbox input "true"
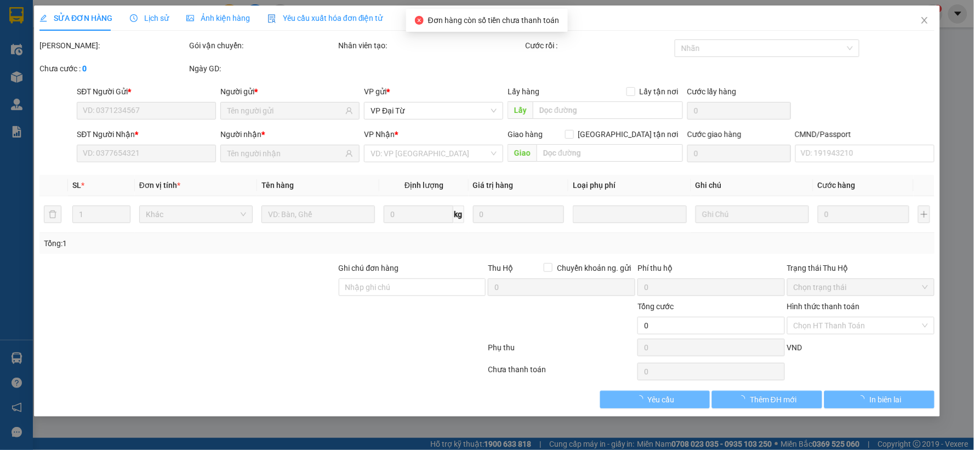
type input "1.650.000"
type input "30.000"
type input "40.000"
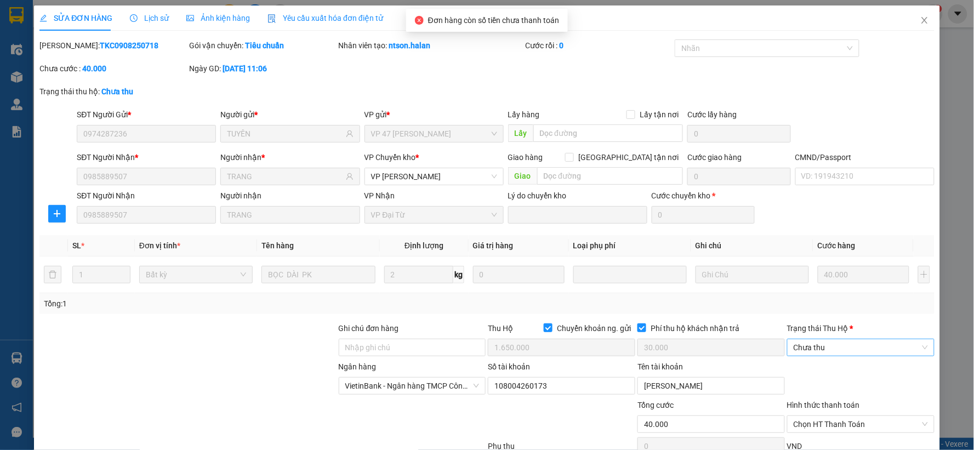
click at [842, 347] on span "Chưa thu" at bounding box center [861, 347] width 134 height 16
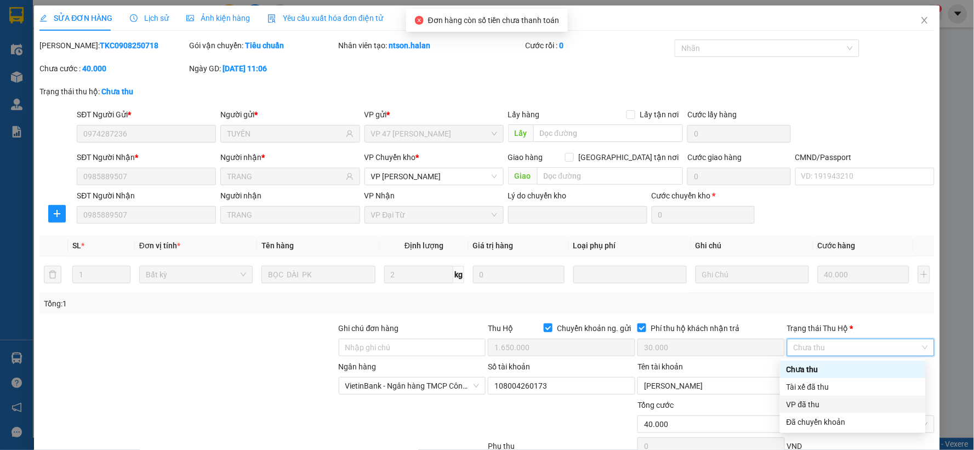
drag, startPoint x: 825, startPoint y: 406, endPoint x: 856, endPoint y: 419, distance: 33.4
click at [825, 407] on div "VP đã thu" at bounding box center [853, 405] width 133 height 12
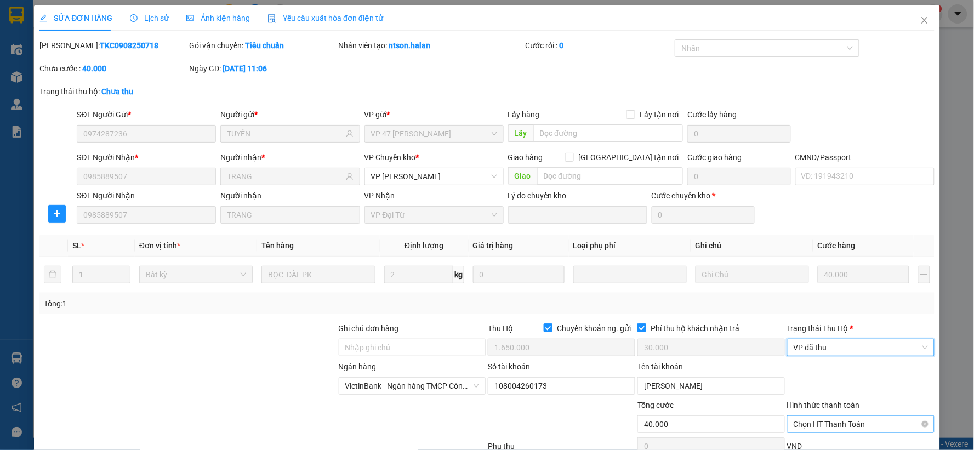
click at [851, 422] on span "Chọn HT Thanh Toán" at bounding box center [861, 424] width 134 height 16
click at [818, 335] on div "Tại văn phòng" at bounding box center [853, 332] width 133 height 12
type input "0"
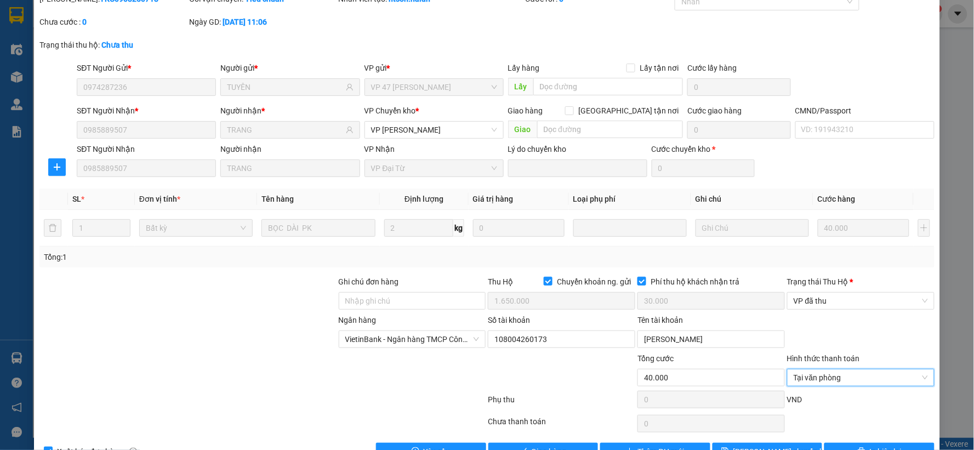
scroll to position [78, 0]
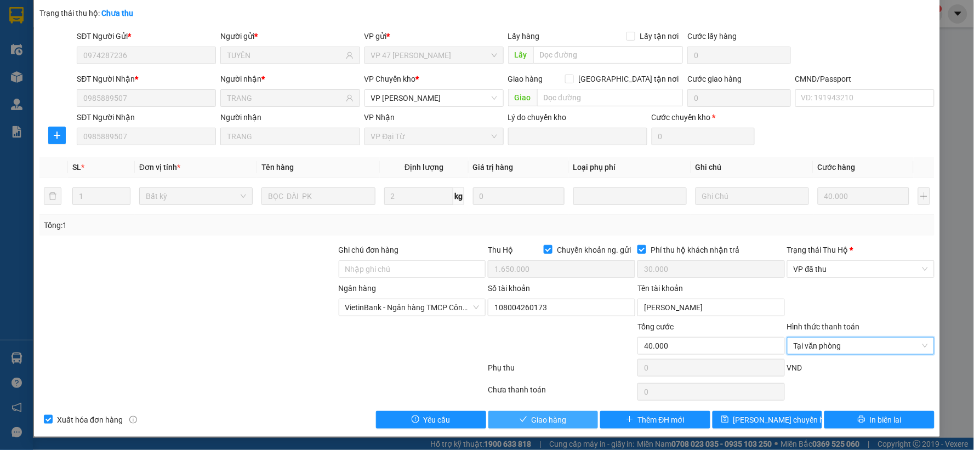
click at [565, 425] on button "Giao hàng" at bounding box center [543, 420] width 110 height 18
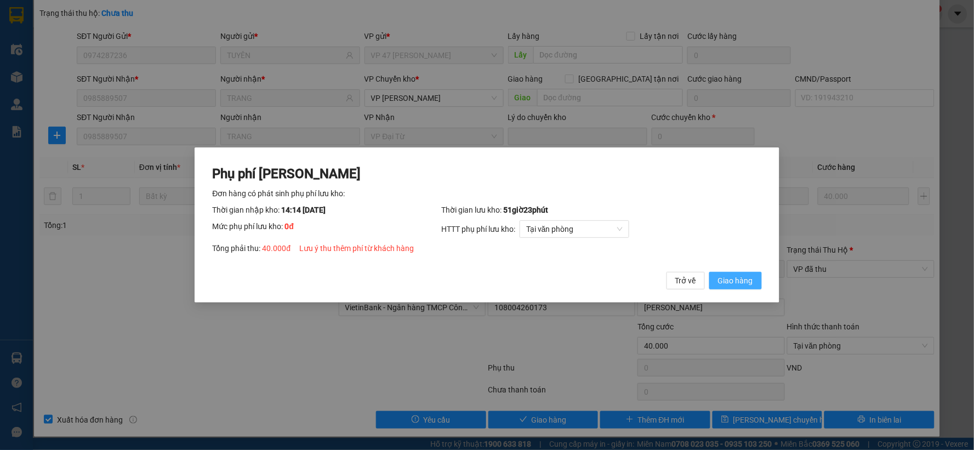
click at [730, 282] on span "Giao hàng" at bounding box center [735, 281] width 35 height 12
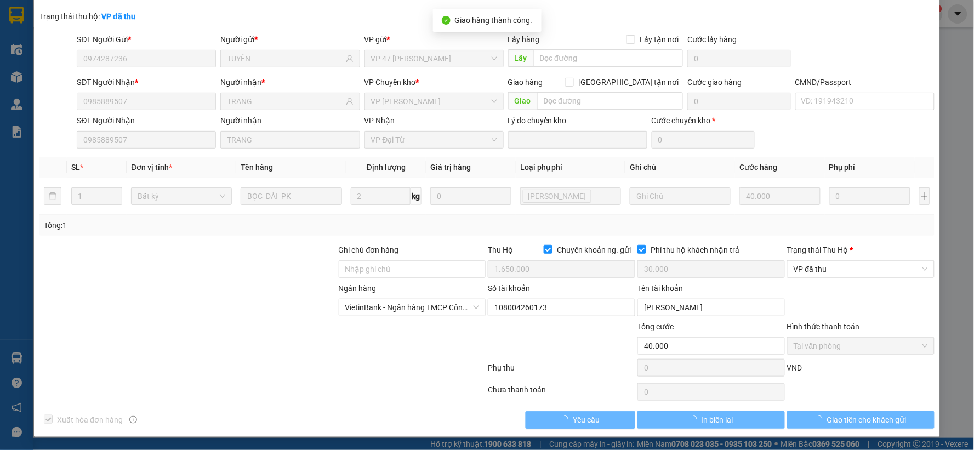
scroll to position [14, 0]
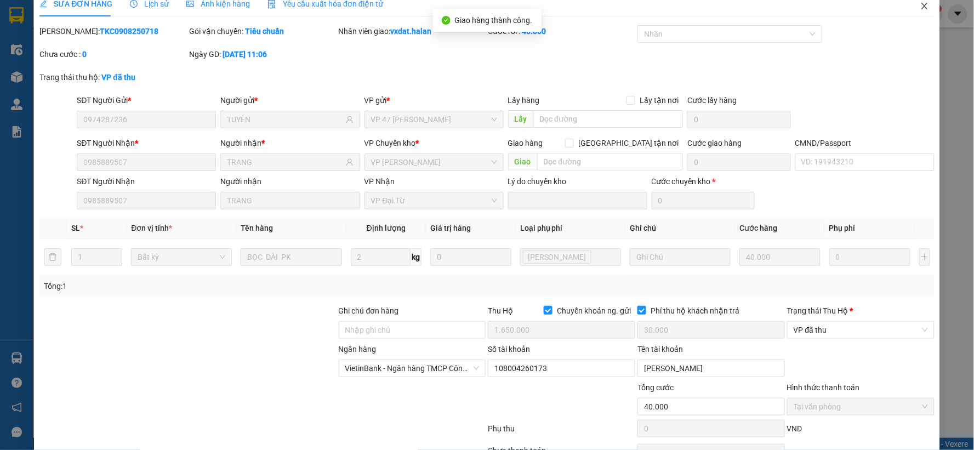
click at [914, 12] on span "Close" at bounding box center [924, 6] width 31 height 31
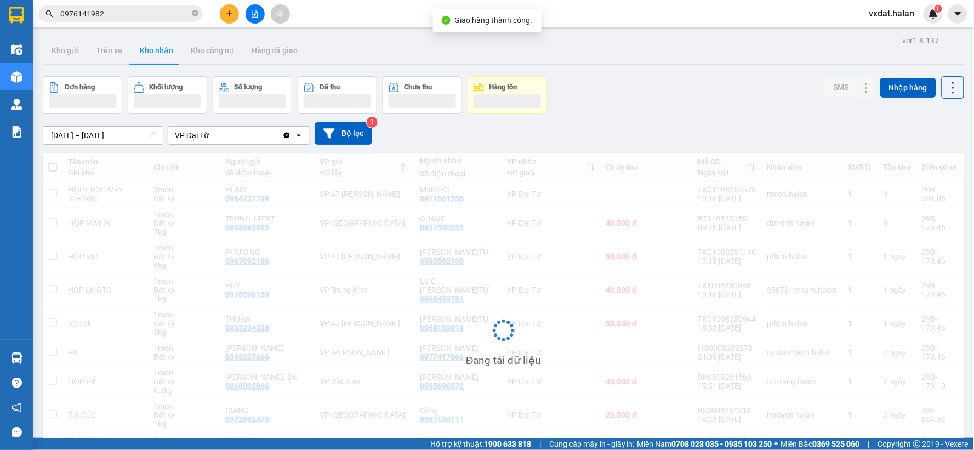
click at [653, 103] on div "Đơn hàng Khối lượng Số lượng Đã thu Chưa thu Hàng tồn SMS Nhập hàng" at bounding box center [504, 95] width 922 height 38
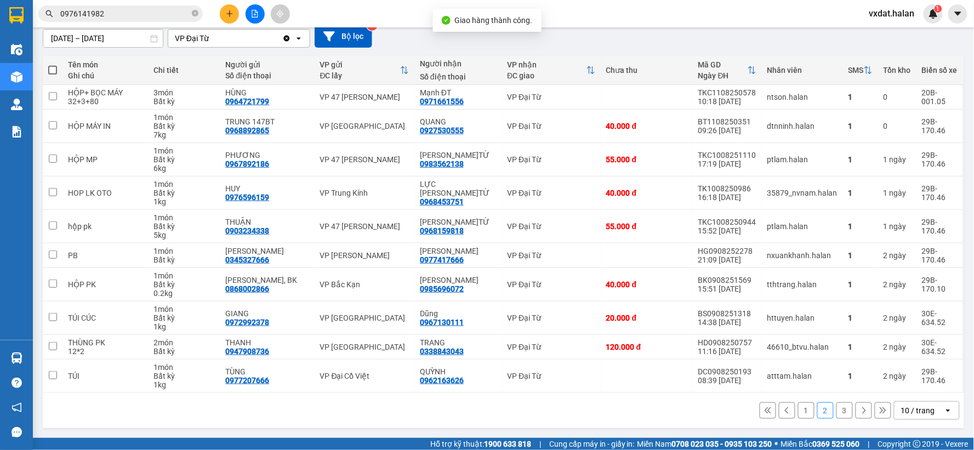
scroll to position [100, 0]
click at [493, 406] on div "1 2 3 10 / trang open" at bounding box center [503, 410] width 913 height 19
click at [591, 406] on div "1 2 3 10 / trang open" at bounding box center [503, 410] width 913 height 19
click at [806, 413] on button "1" at bounding box center [806, 410] width 16 height 16
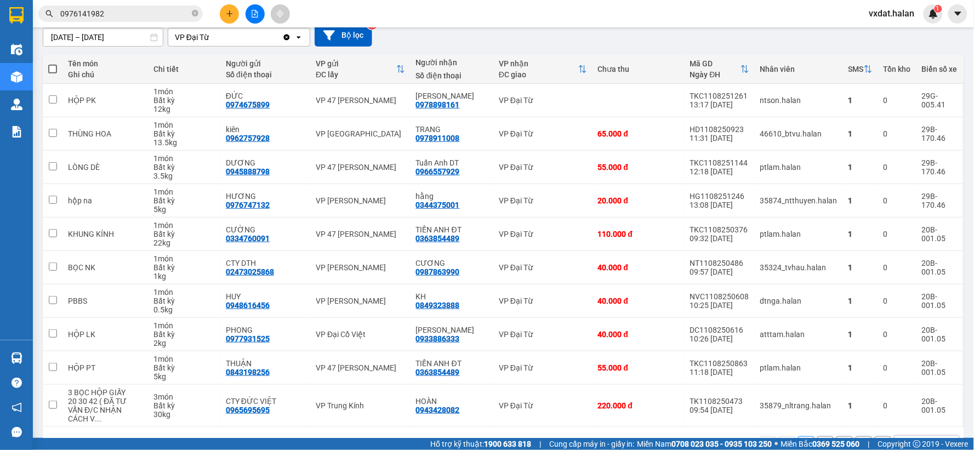
click at [385, 435] on div "1 2 3 10 / trang open" at bounding box center [503, 444] width 913 height 19
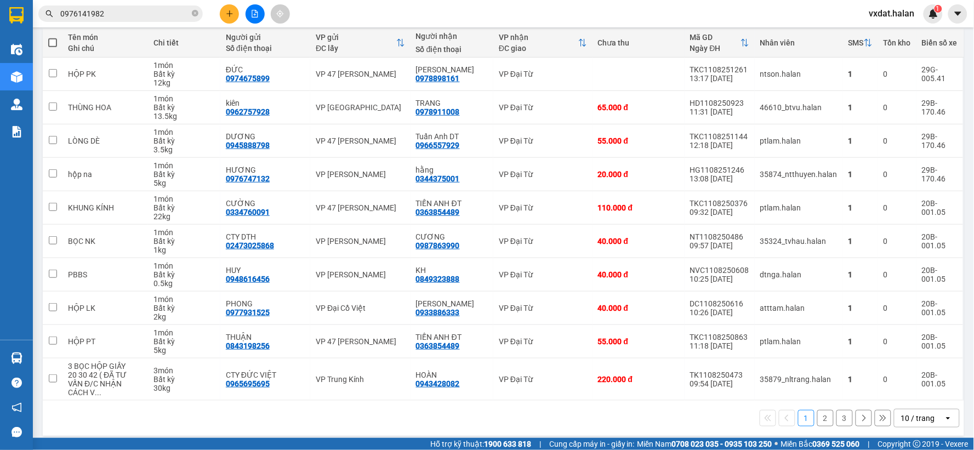
click at [491, 417] on div "1 2 3 10 / trang open" at bounding box center [503, 418] width 913 height 19
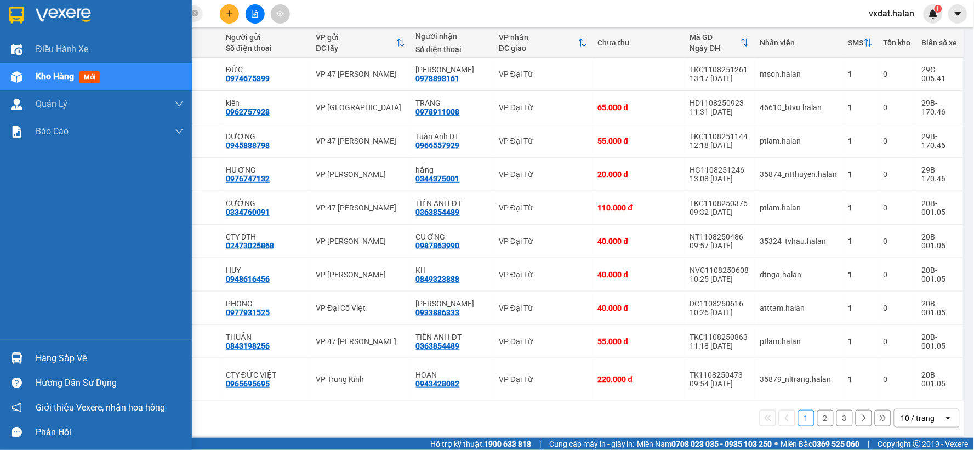
click at [17, 354] on img at bounding box center [17, 359] width 12 height 12
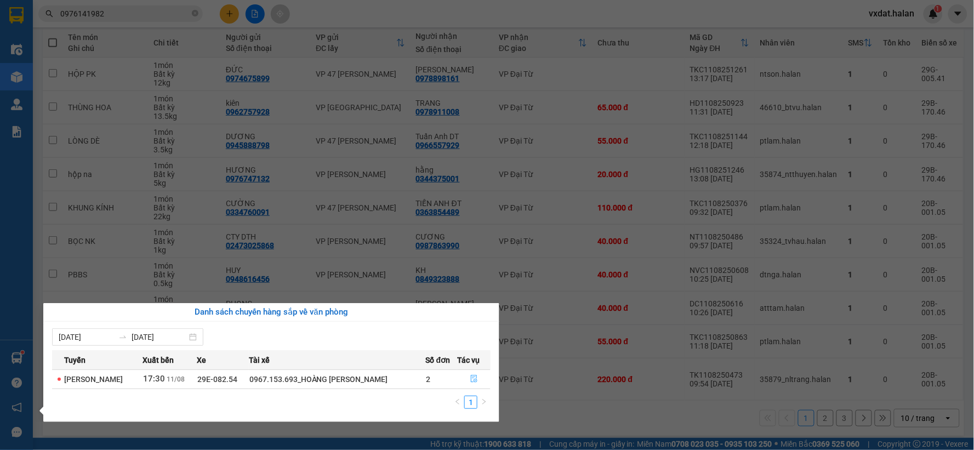
click at [477, 379] on icon "file-done" at bounding box center [474, 379] width 8 height 8
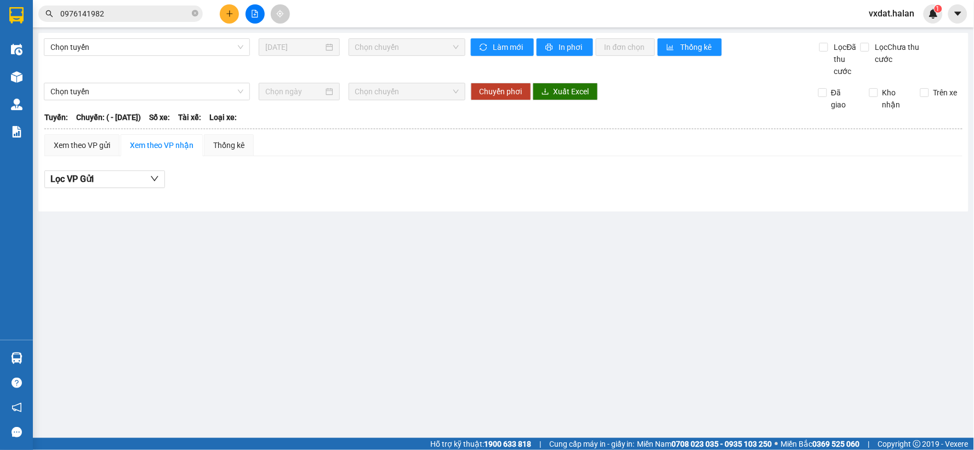
click at [571, 201] on div "Chọn tuyến 11/08/2025 Chọn chuyến Làm mới In phơi In đơn chọn Thống kê Lọc Đã t…" at bounding box center [503, 122] width 930 height 179
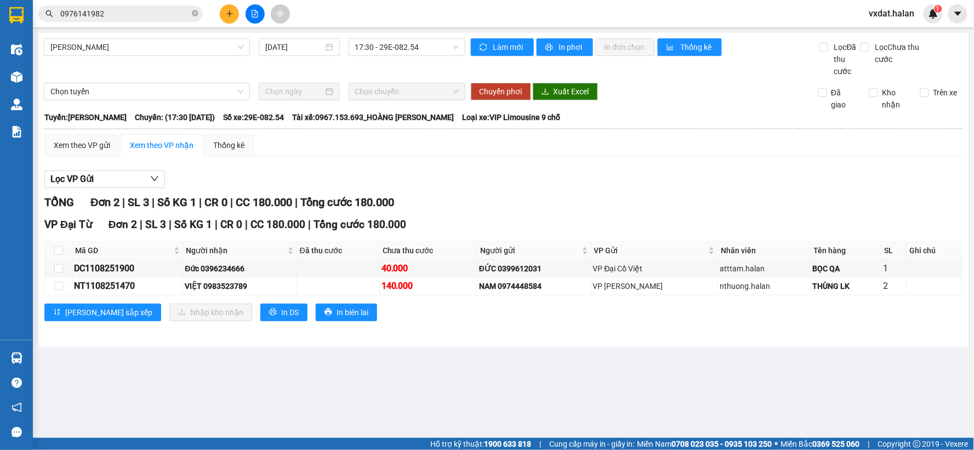
click at [569, 189] on div "Lọc VP Gửi TỔNG Đơn 2 | SL 3 | Số KG 1 | CR 0 | CC 180.000 | Tổng cước 180.000…" at bounding box center [503, 250] width 918 height 170
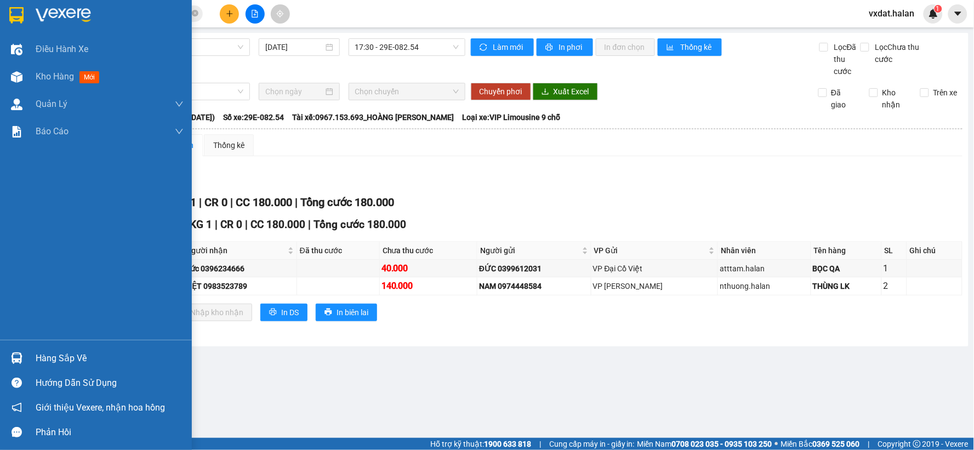
click at [30, 361] on div "Hàng sắp về" at bounding box center [96, 358] width 192 height 25
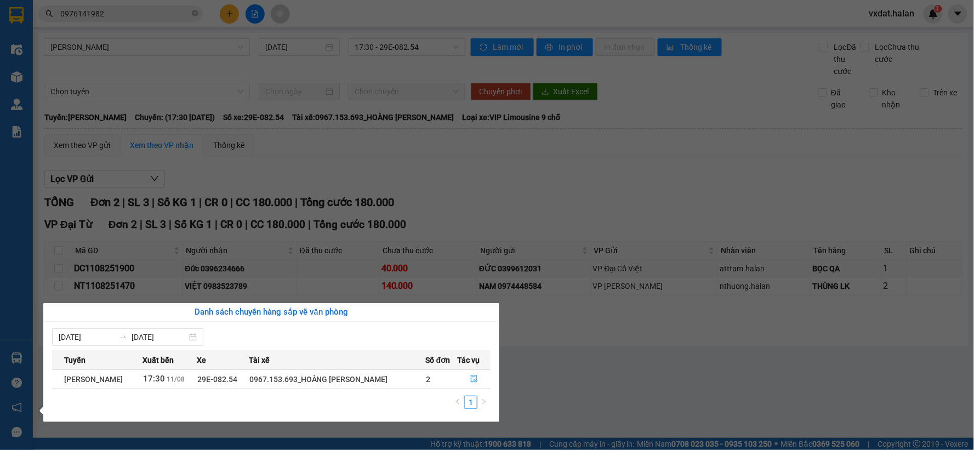
click at [551, 392] on section "Kết quả tìm kiếm ( 402 ) Bộ lọc Mã ĐH Trạng thái Món hàng Thu hộ Tổng cước Chưa…" at bounding box center [487, 225] width 974 height 450
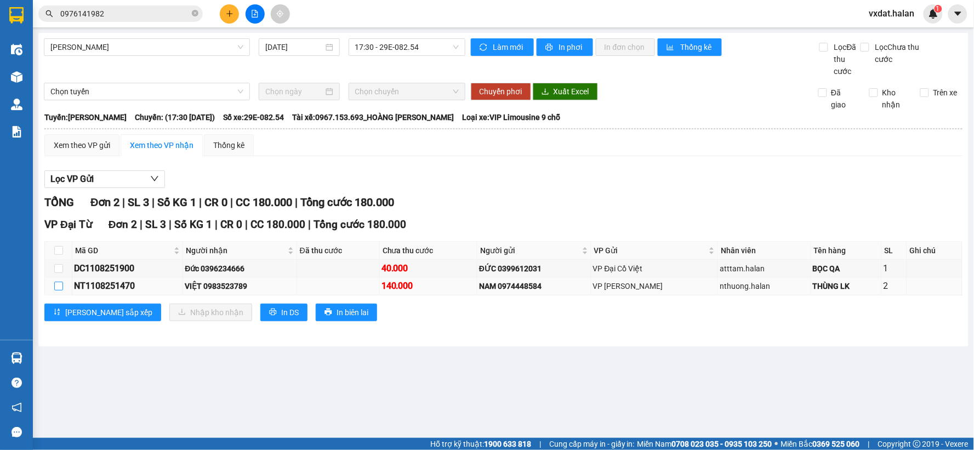
click at [58, 288] on input "checkbox" at bounding box center [58, 286] width 9 height 9
checkbox input "true"
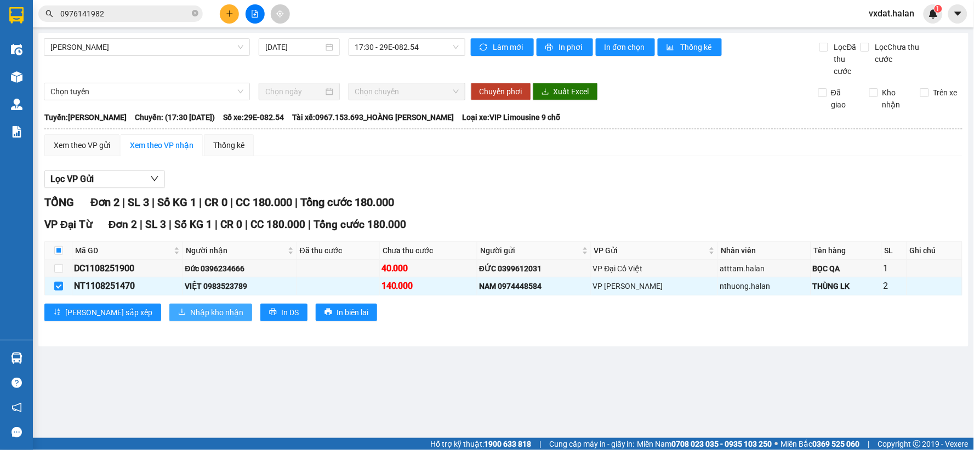
click at [190, 308] on span "Nhập kho nhận" at bounding box center [216, 312] width 53 height 12
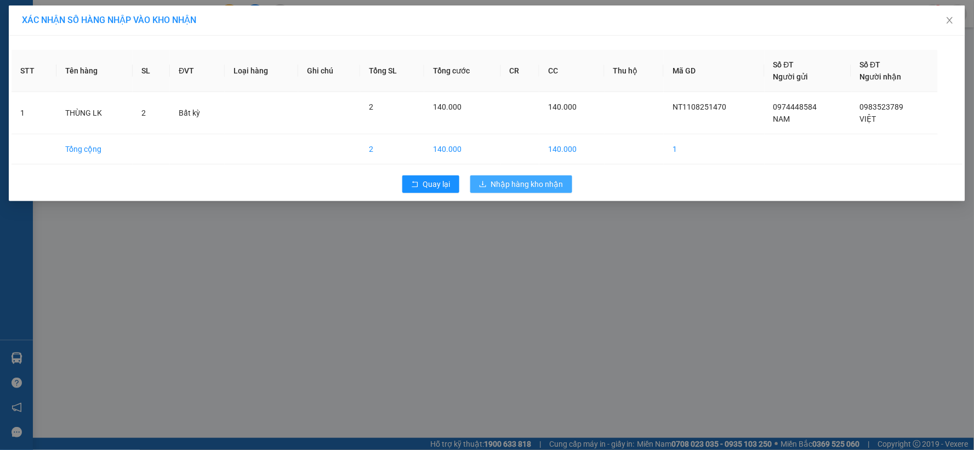
click at [533, 182] on span "Nhập hàng kho nhận" at bounding box center [527, 184] width 72 height 12
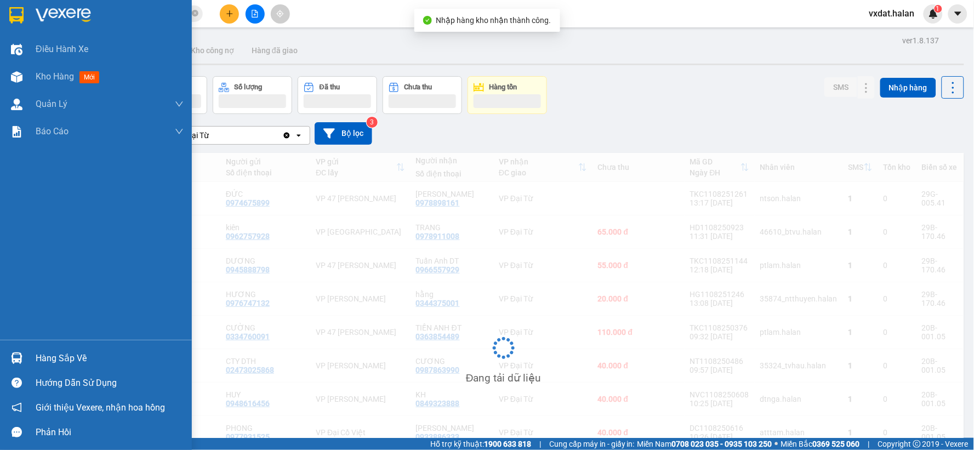
click at [7, 359] on div at bounding box center [16, 358] width 19 height 19
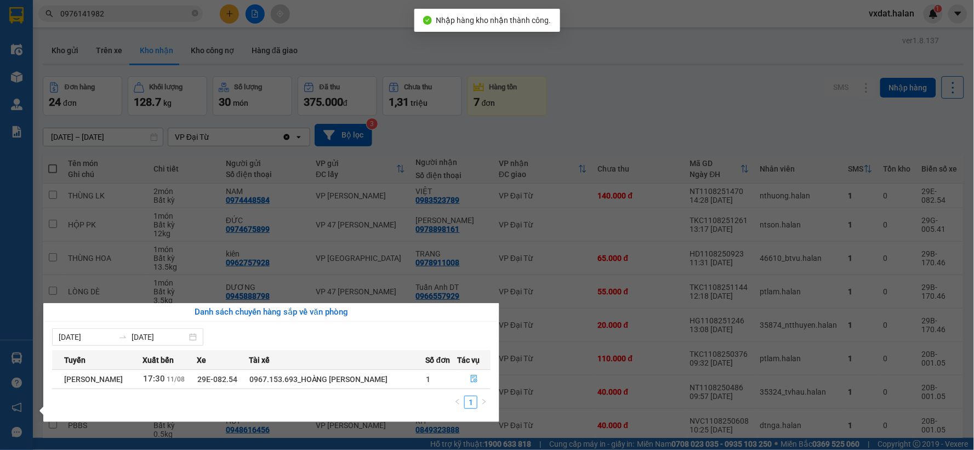
click at [657, 139] on section "Kết quả tìm kiếm ( 402 ) Bộ lọc Mã ĐH Trạng thái Món hàng Thu hộ Tổng cước Chưa…" at bounding box center [487, 225] width 974 height 450
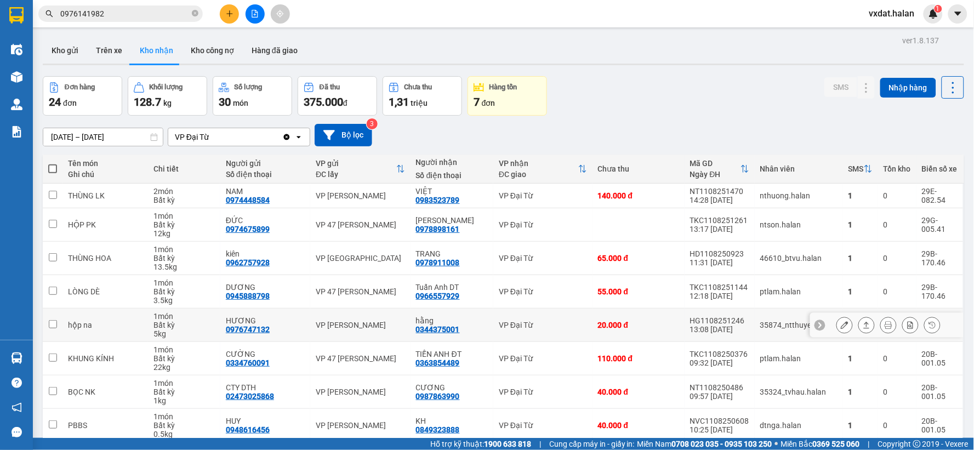
click at [864, 322] on icon at bounding box center [867, 325] width 6 height 7
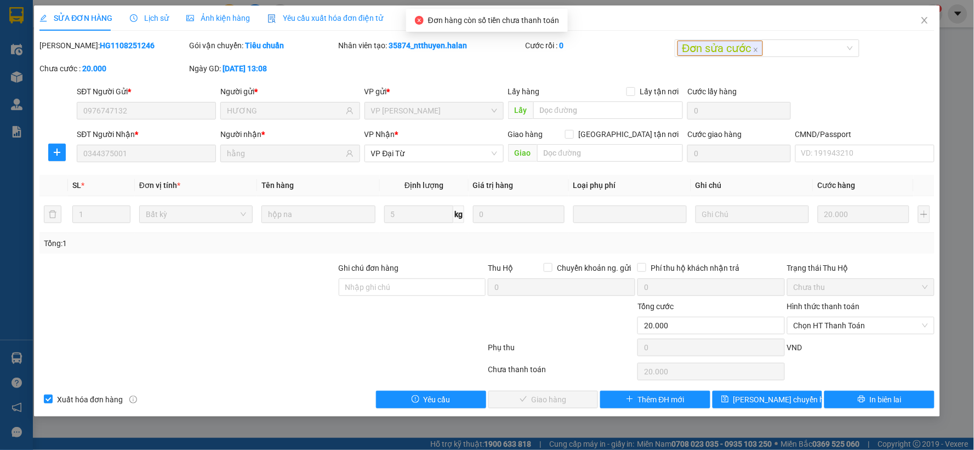
type input "0976747132"
type input "HƯƠNG"
type input "0344375001"
type input "hằng"
type input "20.000"
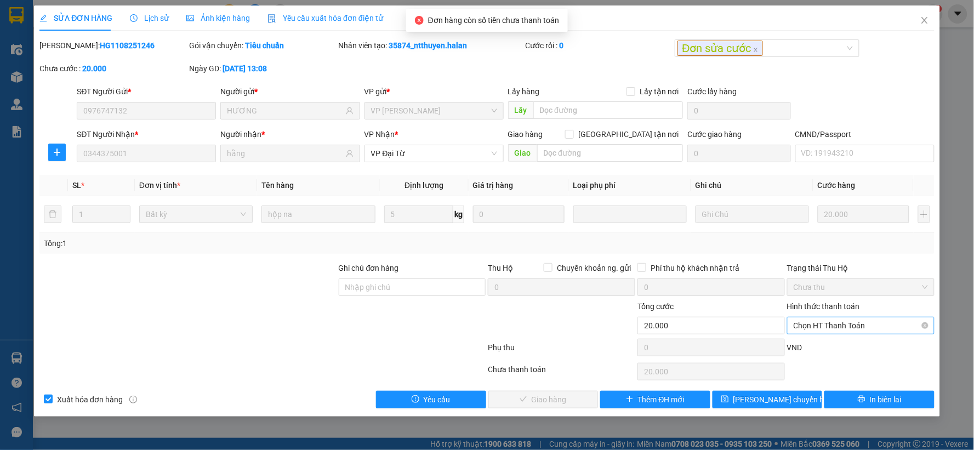
click at [821, 329] on span "Chọn HT Thanh Toán" at bounding box center [861, 325] width 134 height 16
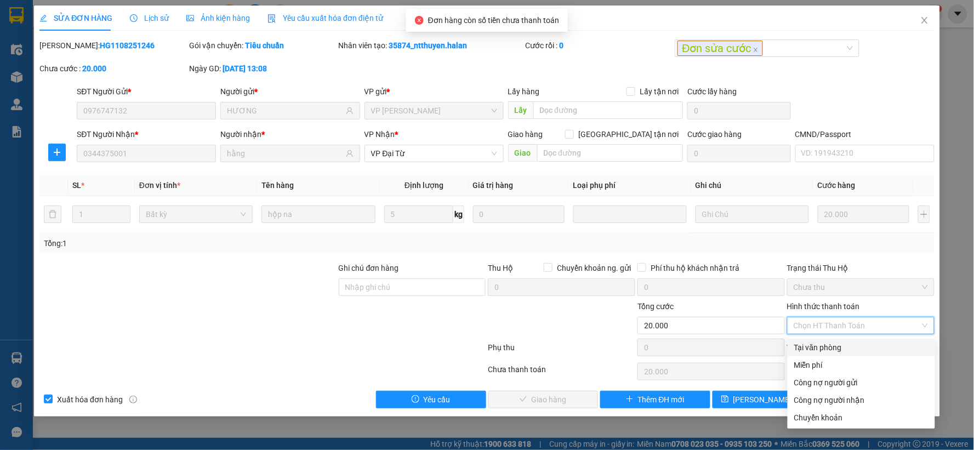
drag, startPoint x: 828, startPoint y: 339, endPoint x: 801, endPoint y: 345, distance: 27.1
click at [828, 340] on div "Tại văn phòng" at bounding box center [861, 348] width 147 height 18
type input "0"
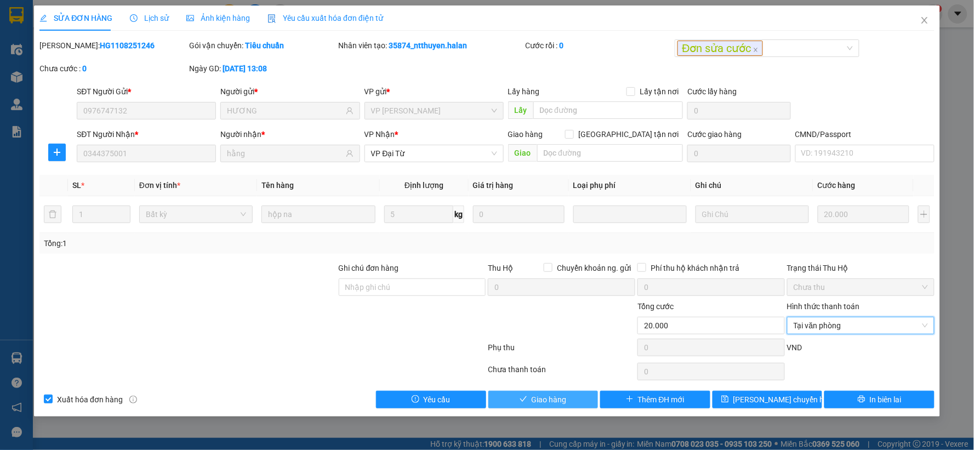
click at [557, 396] on span "Giao hàng" at bounding box center [549, 400] width 35 height 12
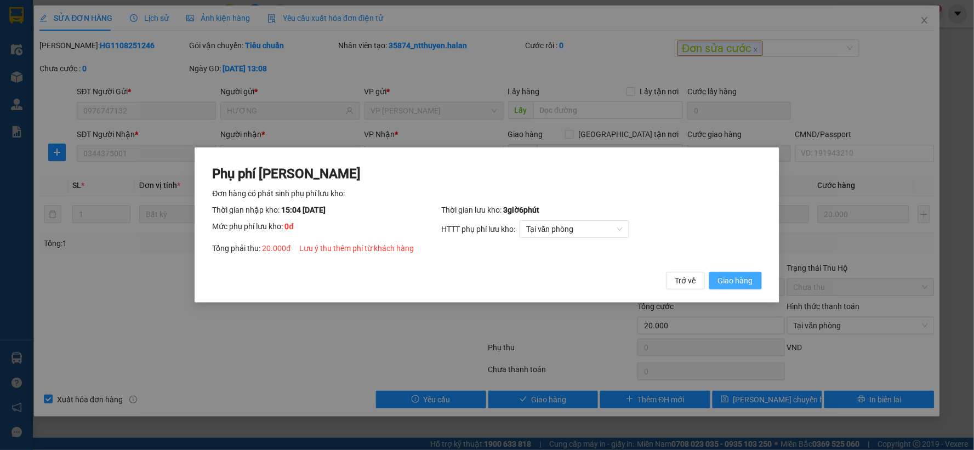
click at [714, 281] on button "Giao hàng" at bounding box center [735, 281] width 53 height 18
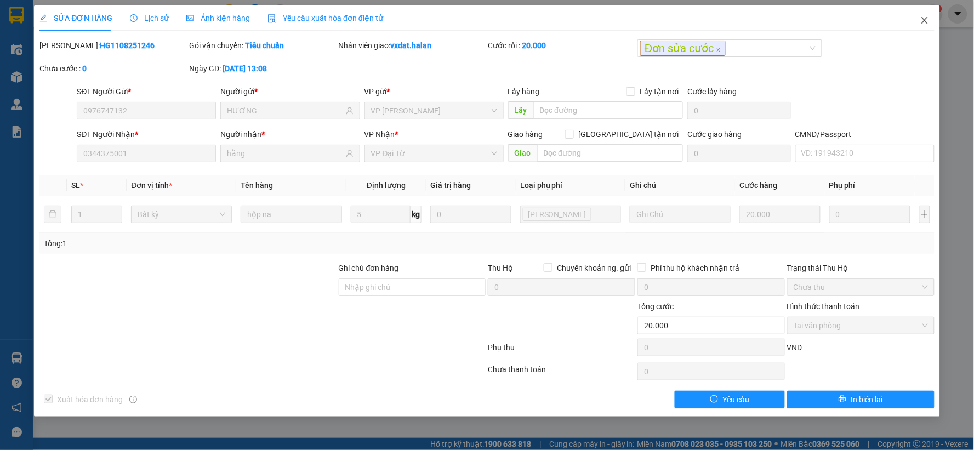
click at [922, 20] on icon "close" at bounding box center [924, 20] width 9 height 9
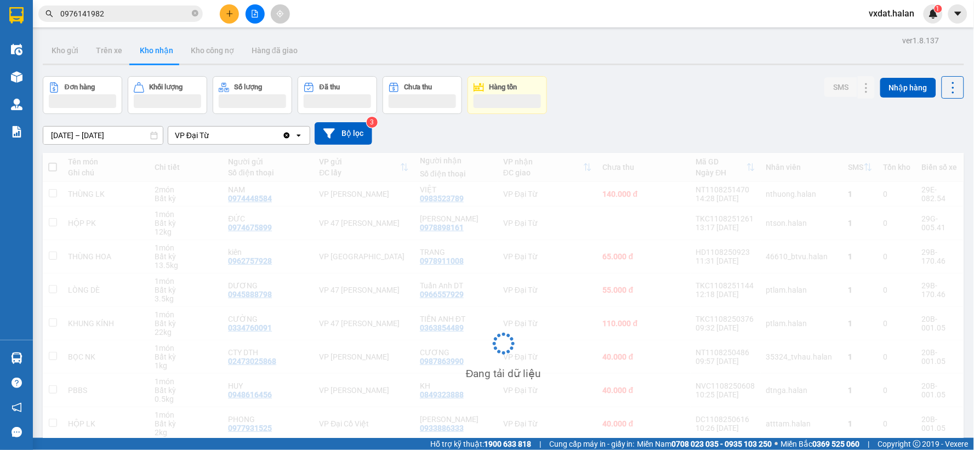
click at [609, 101] on div "Đơn hàng Khối lượng Số lượng Đã thu Chưa thu Hàng tồn SMS Nhập hàng" at bounding box center [504, 95] width 922 height 38
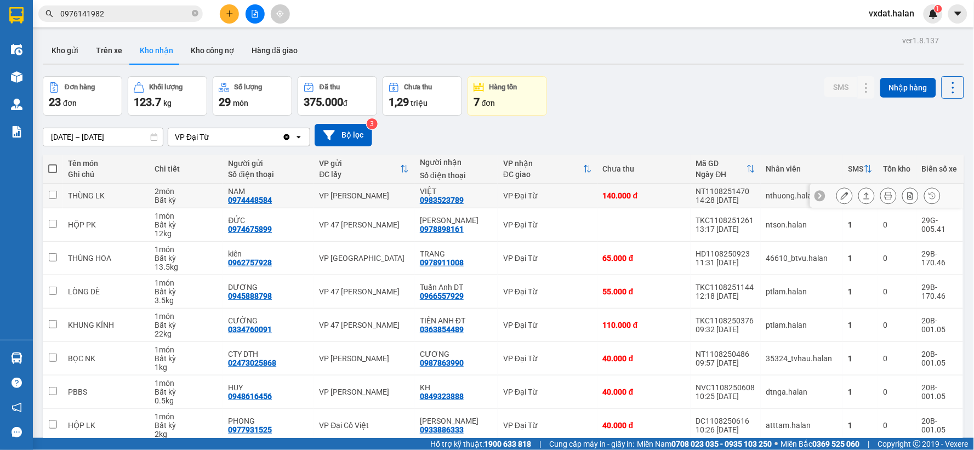
scroll to position [117, 0]
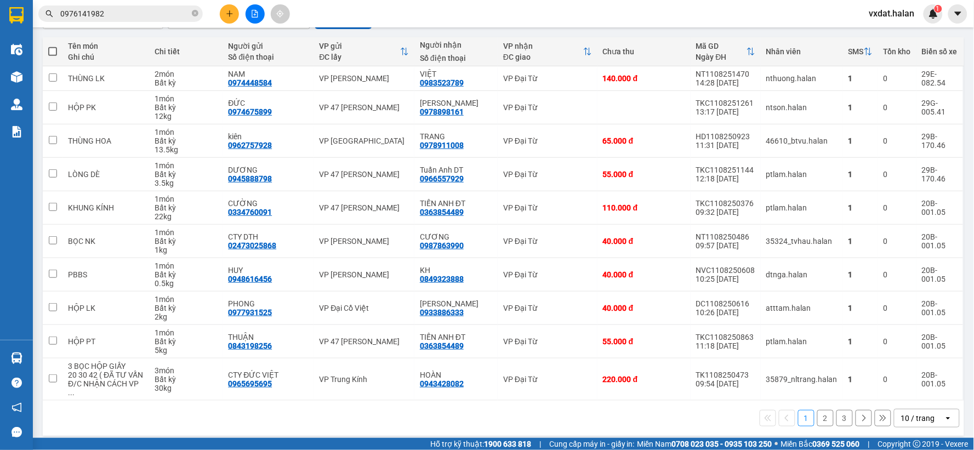
click at [837, 410] on button "3" at bounding box center [845, 418] width 16 height 16
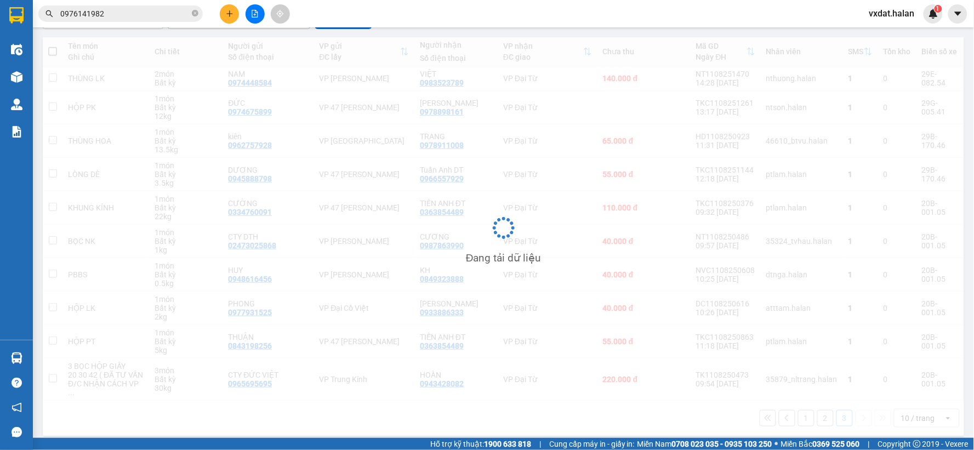
scroll to position [50, 0]
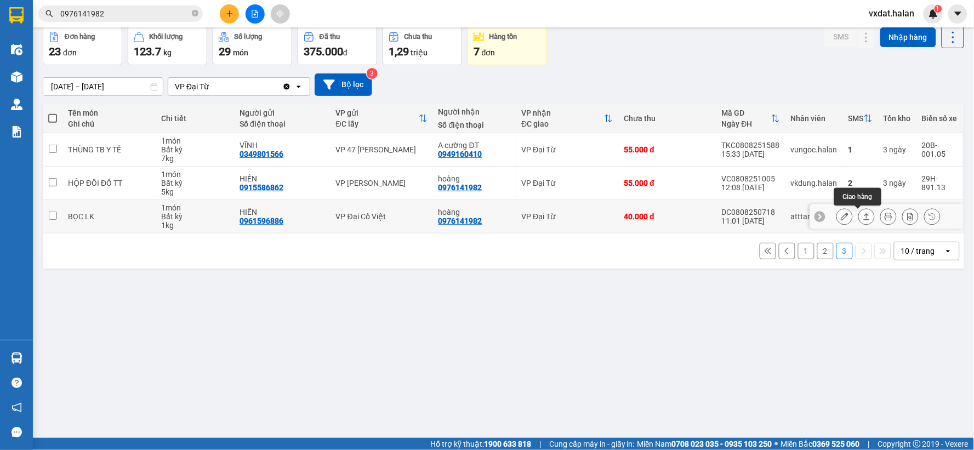
click at [864, 215] on icon at bounding box center [867, 216] width 6 height 7
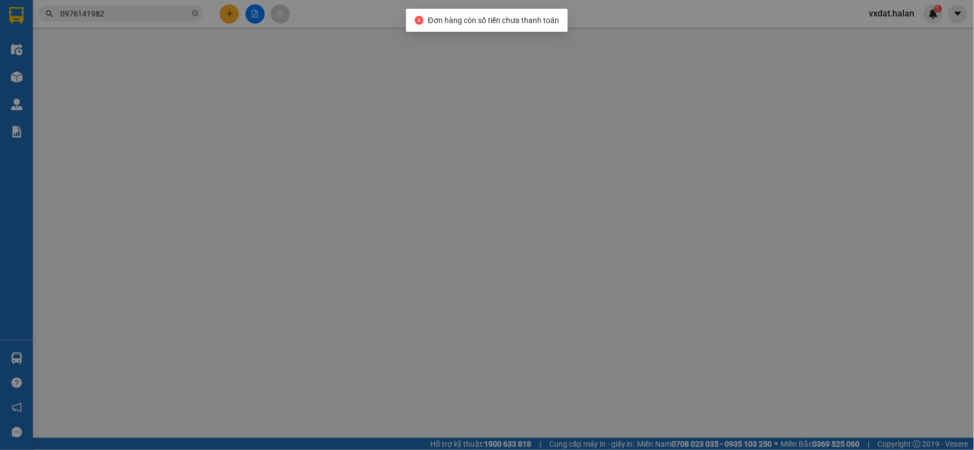
type input "0961596886"
type input "HIỀN"
type input "0976141982"
type input "hoàng"
type input "40.000"
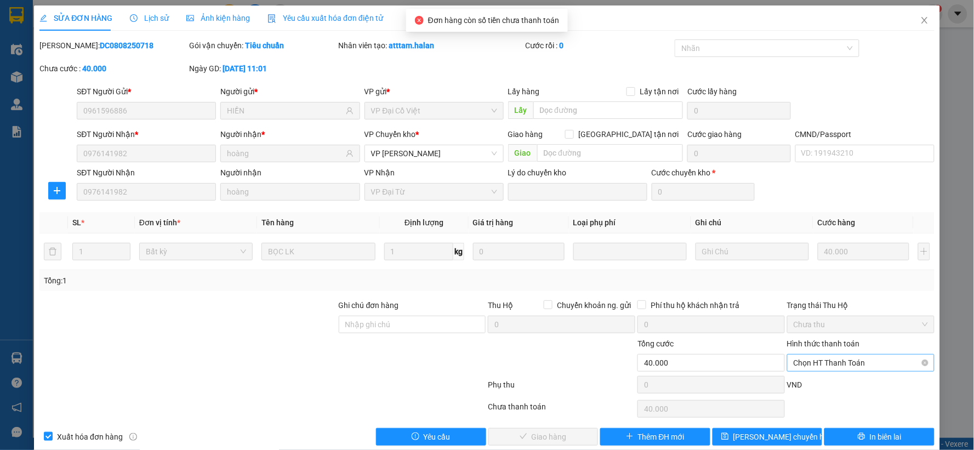
click at [867, 367] on span "Chọn HT Thanh Toán" at bounding box center [861, 363] width 134 height 16
click at [820, 271] on div "Tại văn phòng" at bounding box center [853, 271] width 133 height 12
type input "0"
click at [572, 436] on button "Giao hàng" at bounding box center [543, 437] width 110 height 18
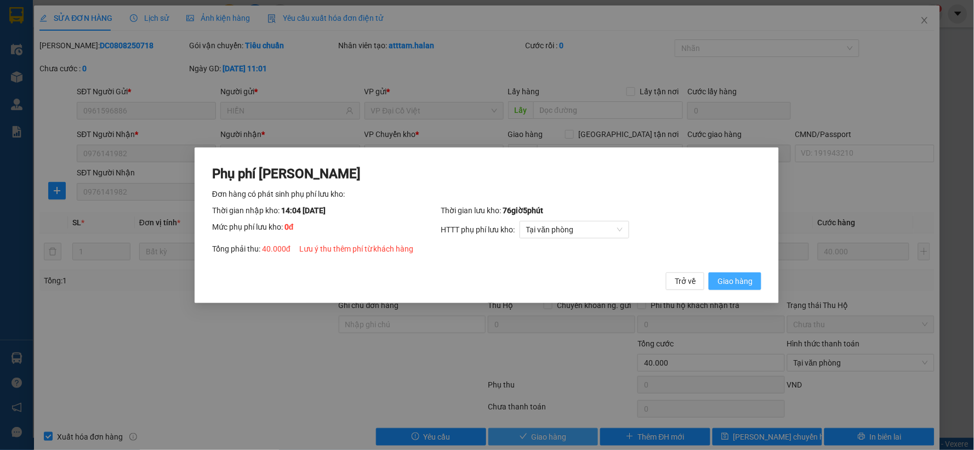
click at [709, 272] on button "Giao hàng" at bounding box center [735, 281] width 53 height 18
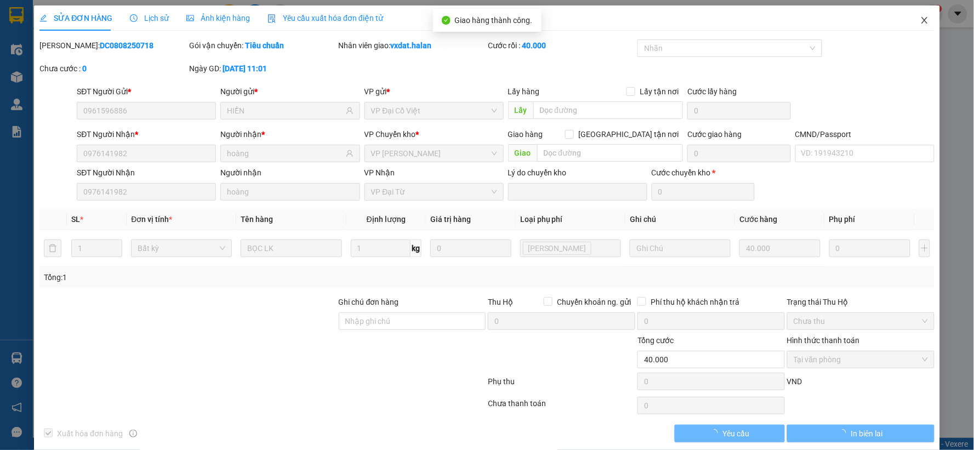
click at [923, 17] on span "Close" at bounding box center [924, 20] width 31 height 31
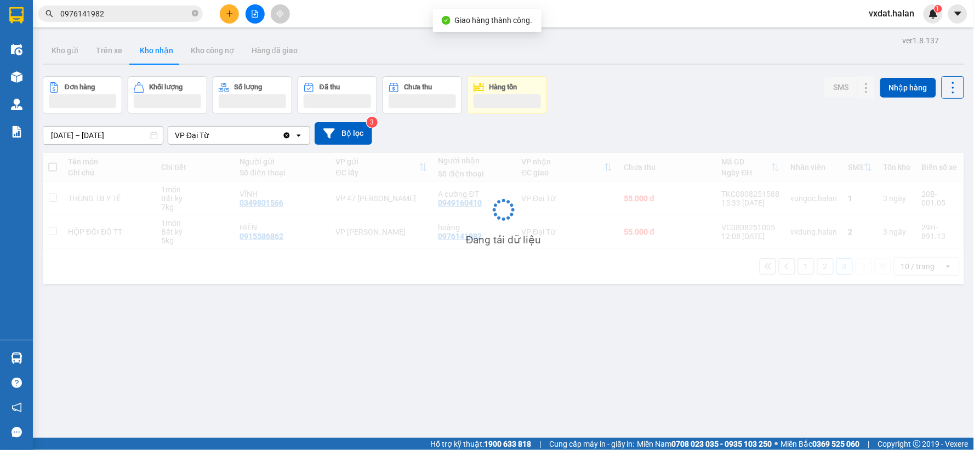
click at [689, 99] on div "Đơn hàng Khối lượng Số lượng Đã thu Chưa thu Hàng tồn SMS Nhập hàng" at bounding box center [504, 95] width 922 height 38
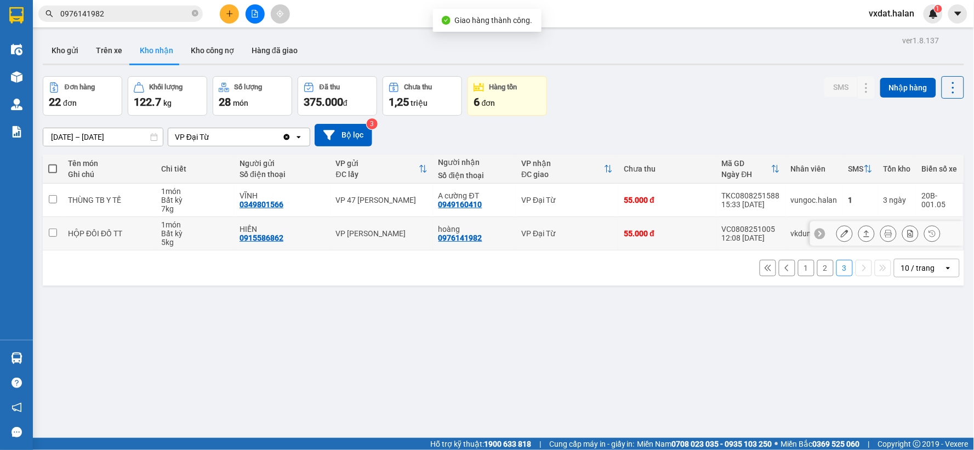
click at [863, 235] on icon at bounding box center [867, 234] width 8 height 8
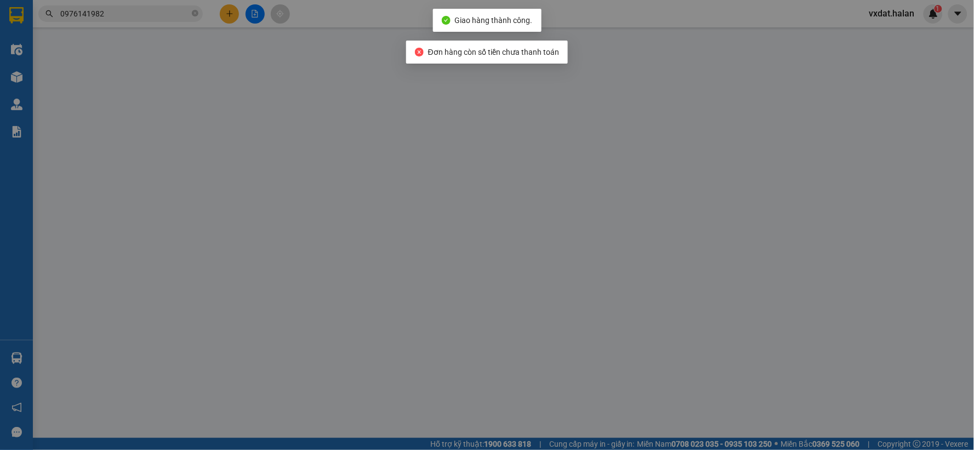
type input "0915586862"
type input "HIỀN"
type input "0976141982"
type input "hoàng"
type input "55.000"
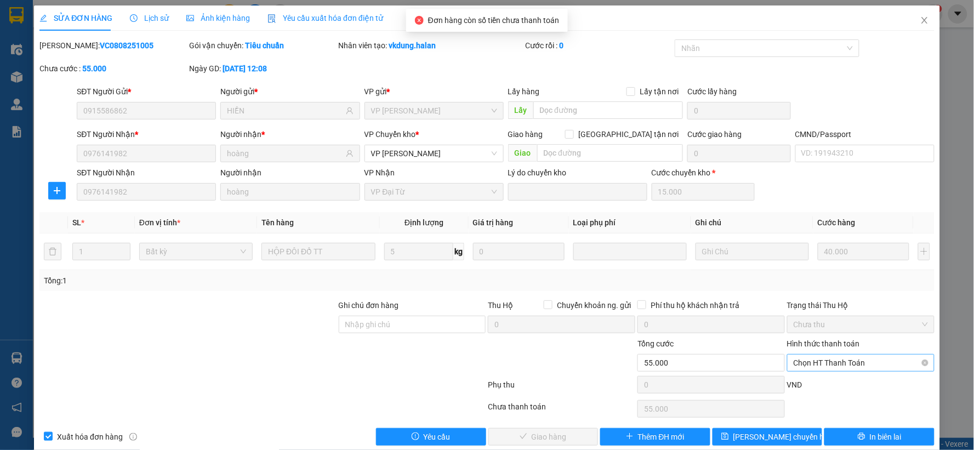
click at [863, 361] on span "Chọn HT Thanh Toán" at bounding box center [861, 363] width 134 height 16
click at [807, 271] on div "Tại văn phòng" at bounding box center [853, 271] width 133 height 12
type input "0"
click at [507, 430] on button "Giao hàng" at bounding box center [543, 437] width 110 height 18
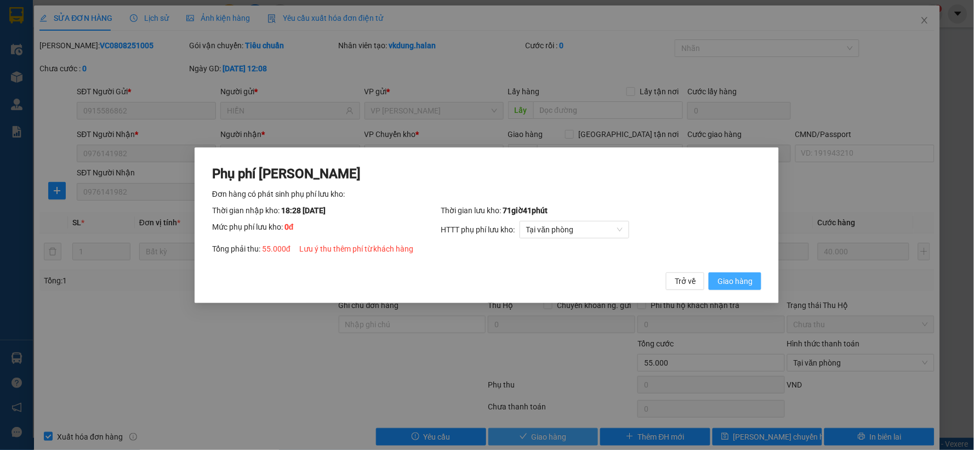
click at [709, 272] on button "Giao hàng" at bounding box center [735, 281] width 53 height 18
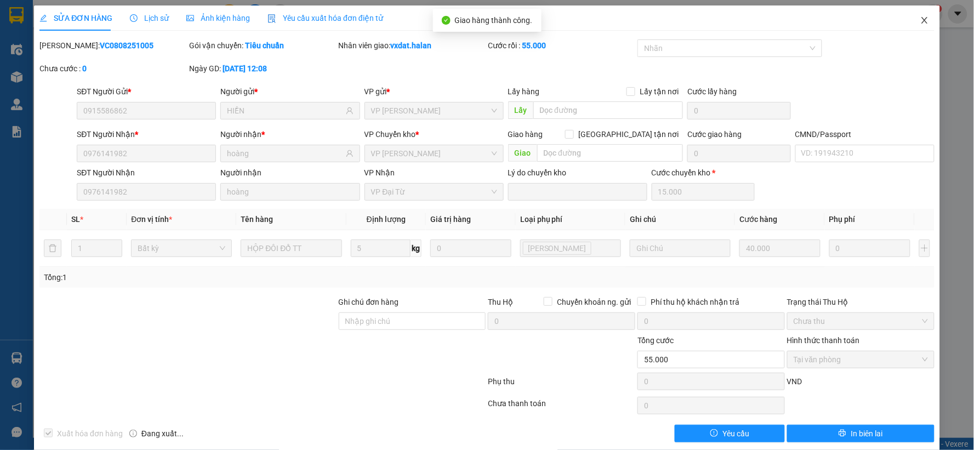
click at [916, 14] on span "Close" at bounding box center [924, 20] width 31 height 31
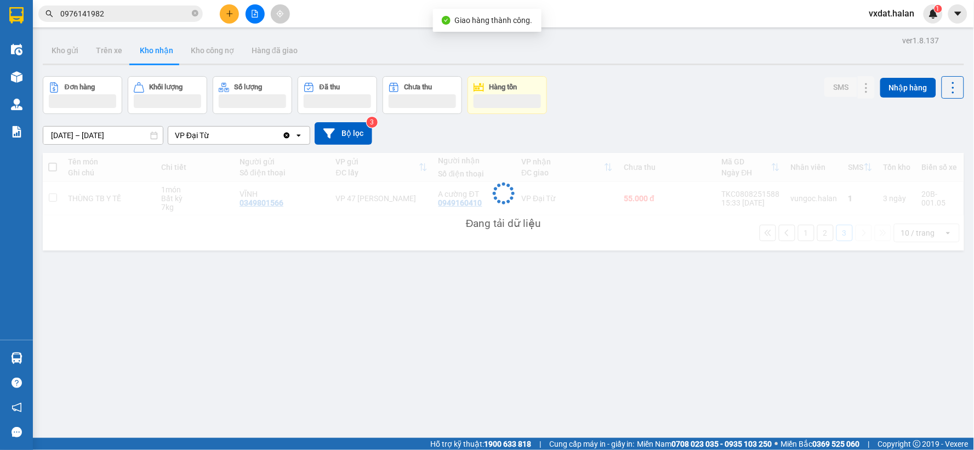
click at [640, 111] on div "Đơn hàng Khối lượng Số lượng Đã thu Chưa thu Hàng tồn SMS Nhập hàng" at bounding box center [504, 95] width 922 height 38
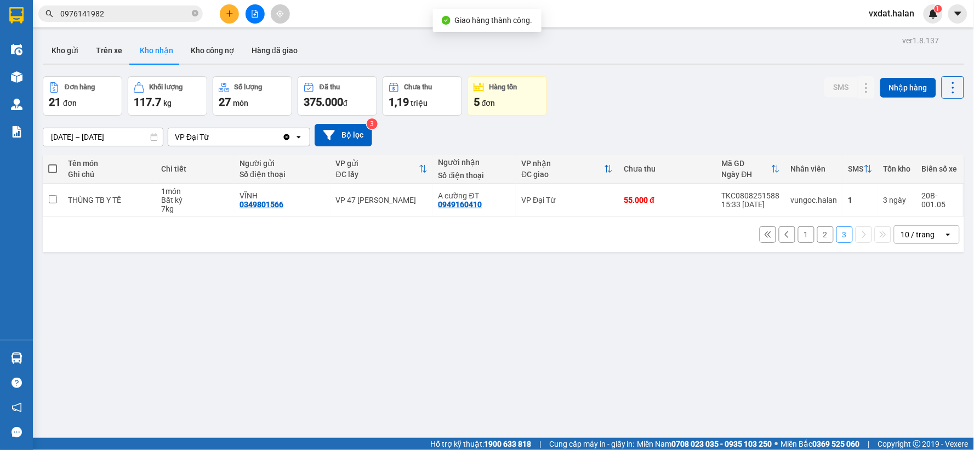
click at [823, 234] on button "2" at bounding box center [825, 234] width 16 height 16
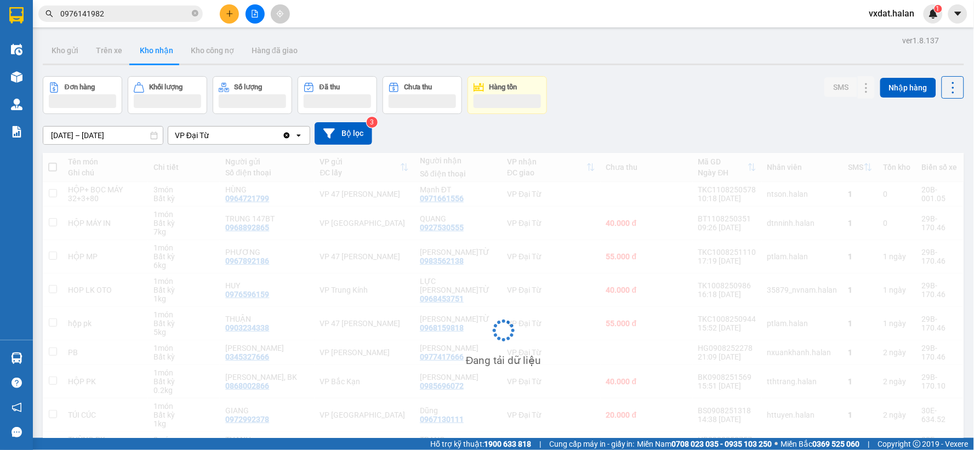
click at [716, 127] on div "[DATE] – [DATE] Press the down arrow key to interact with the calendar and sele…" at bounding box center [504, 133] width 922 height 22
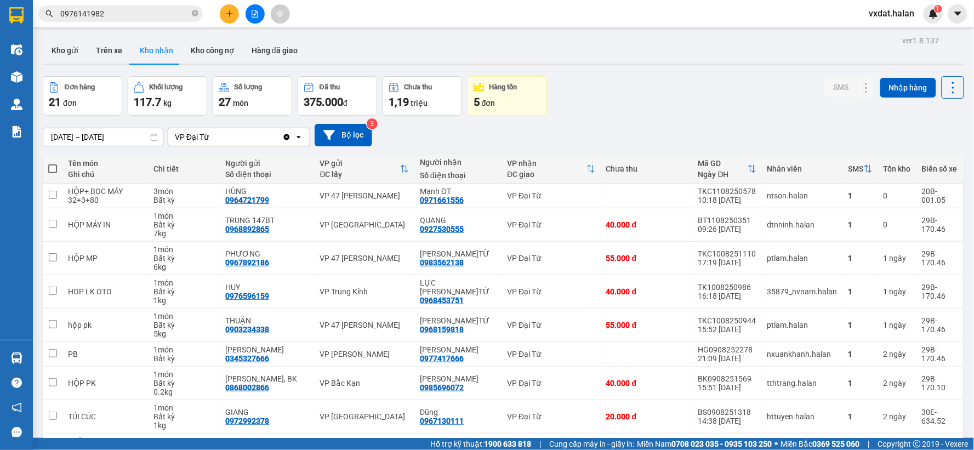
scroll to position [98, 0]
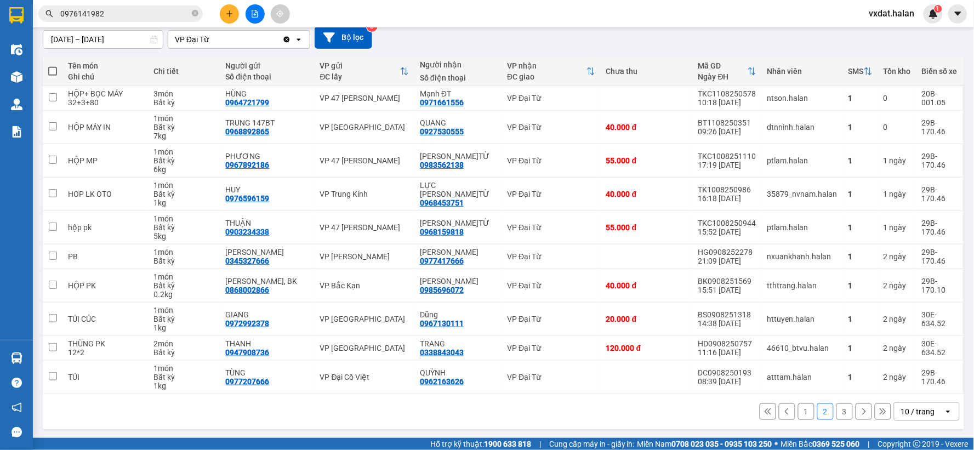
click at [802, 413] on button "1" at bounding box center [806, 411] width 16 height 16
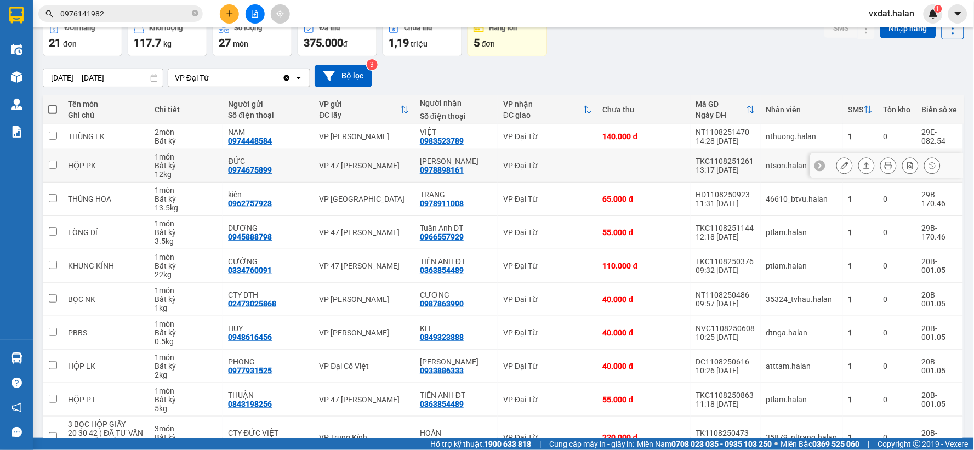
scroll to position [0, 0]
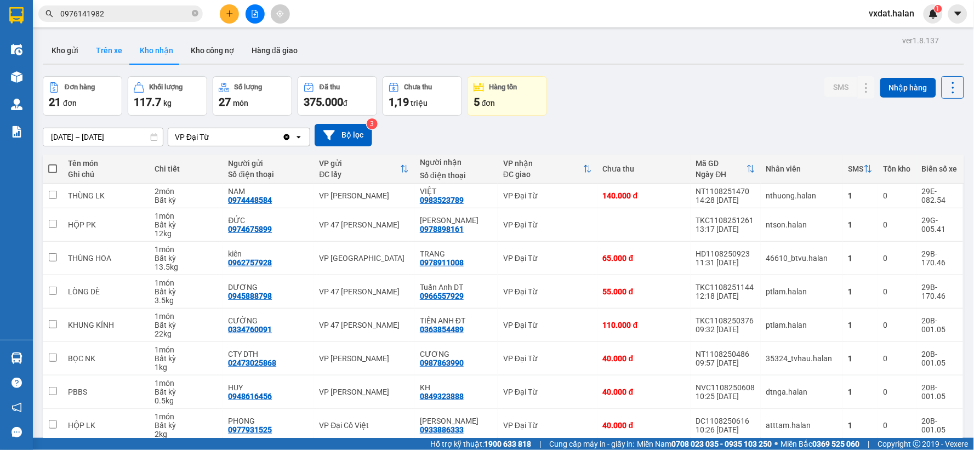
click at [106, 59] on button "Trên xe" at bounding box center [109, 50] width 44 height 26
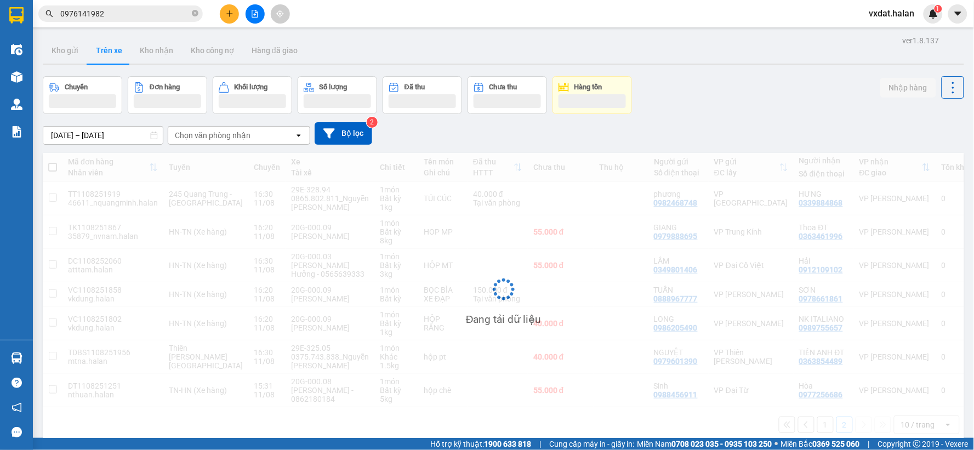
click at [818, 104] on div "Chuyến Đơn hàng Khối lượng Số lượng Đã thu Chưa thu Hàng tồn Nhập hàng" at bounding box center [504, 95] width 922 height 38
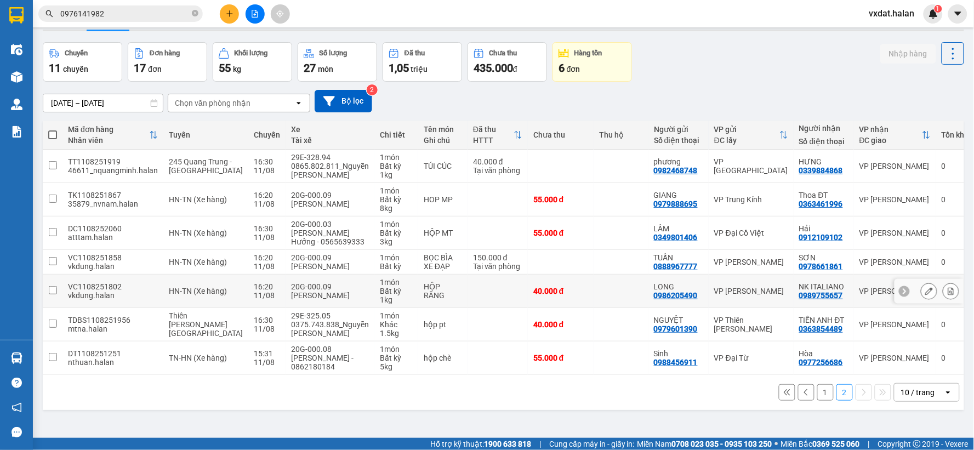
scroll to position [50, 0]
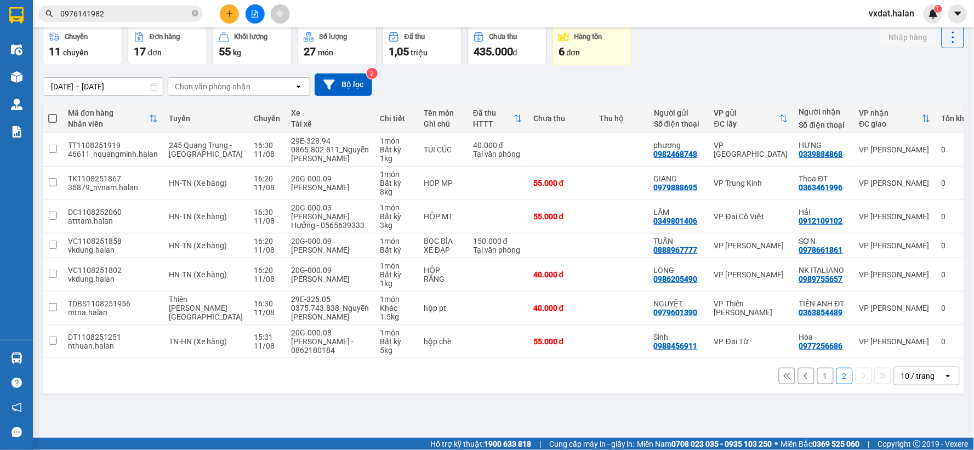
click at [817, 373] on button "1" at bounding box center [825, 376] width 16 height 16
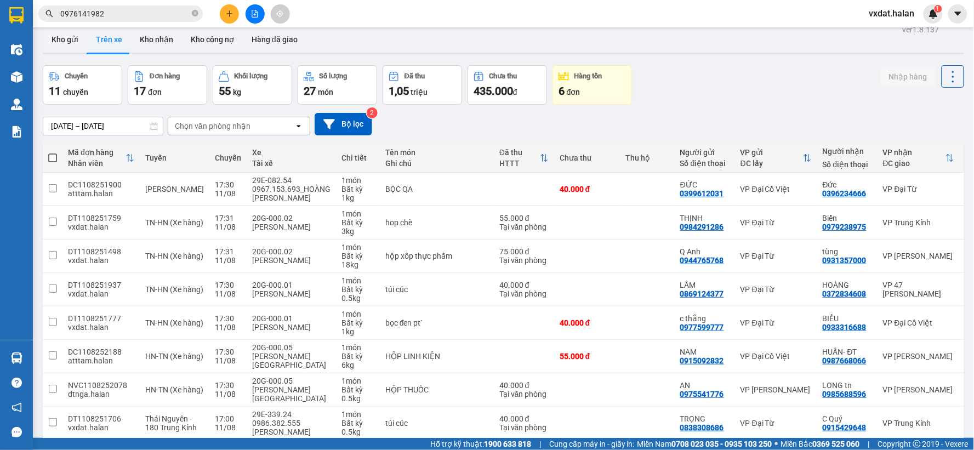
scroll to position [8, 0]
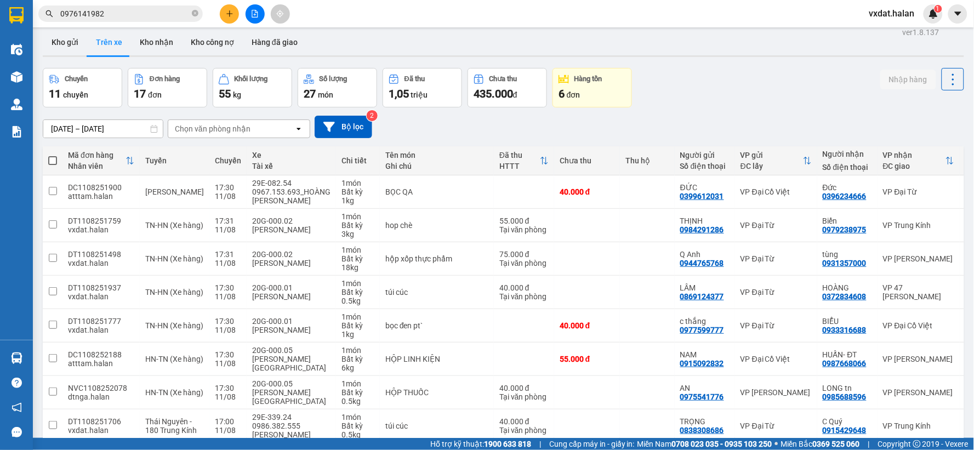
click at [152, 38] on button "Kho nhận" at bounding box center [156, 42] width 51 height 26
type input "[DATE] – [DATE]"
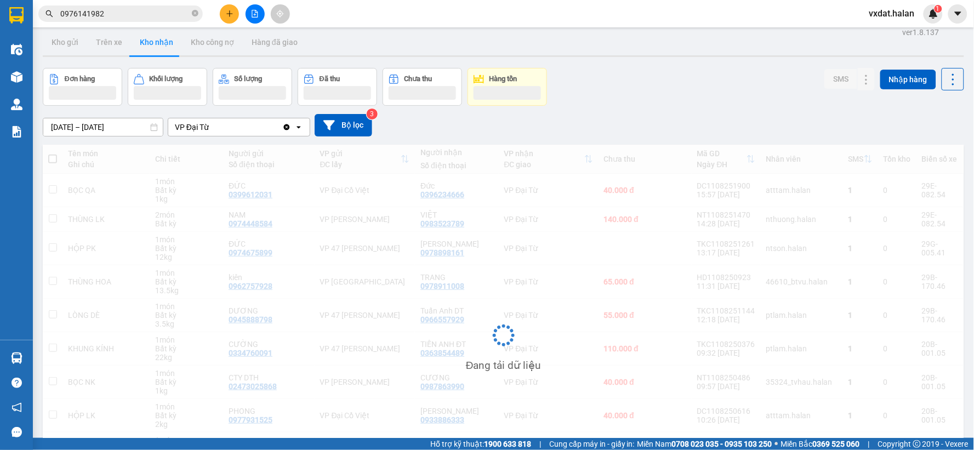
click at [737, 103] on div "Đơn hàng Khối lượng Số lượng Đã thu Chưa thu Hàng tồn SMS Nhập hàng" at bounding box center [504, 87] width 922 height 38
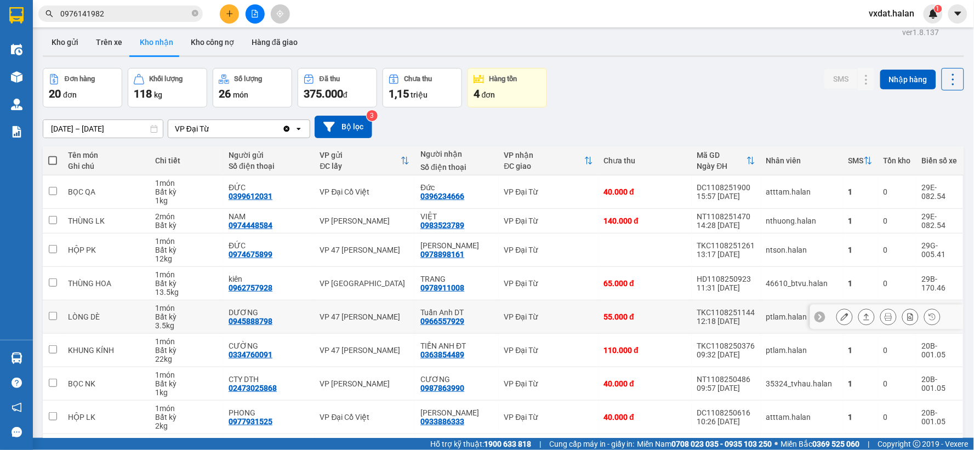
scroll to position [117, 0]
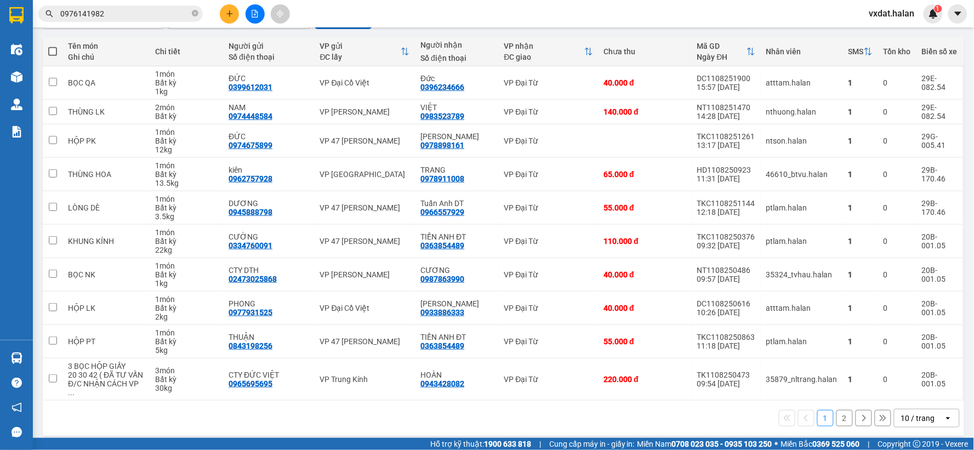
click at [840, 418] on button "2" at bounding box center [845, 418] width 16 height 16
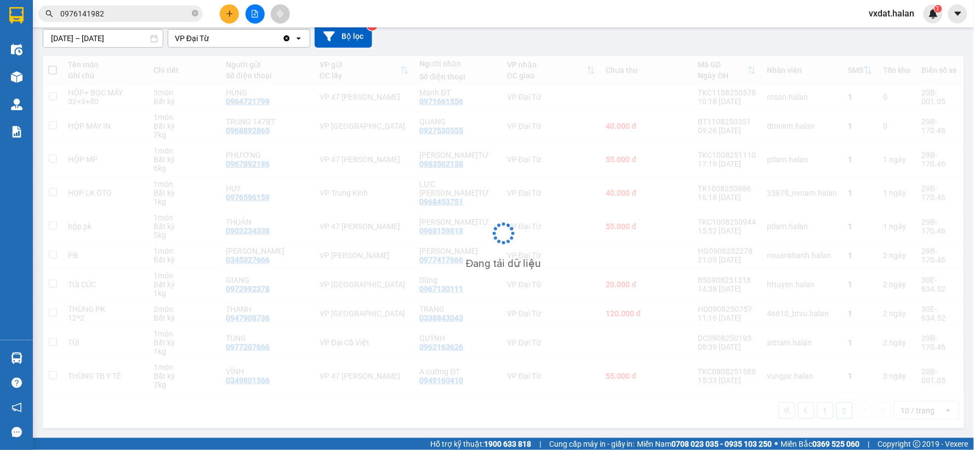
scroll to position [100, 0]
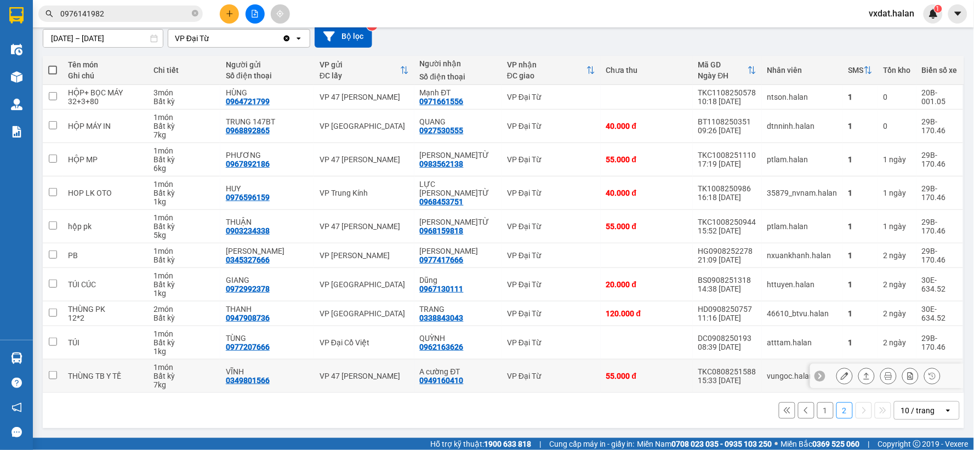
click at [860, 380] on button at bounding box center [866, 376] width 15 height 19
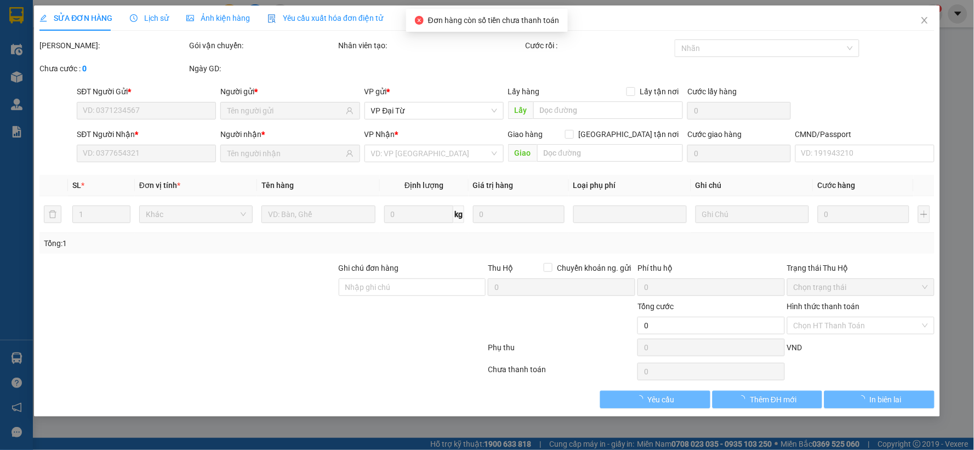
type input "0349801566"
type input "VĨNH"
type input "0949160410"
type input "A cường ĐT"
type input "55.000"
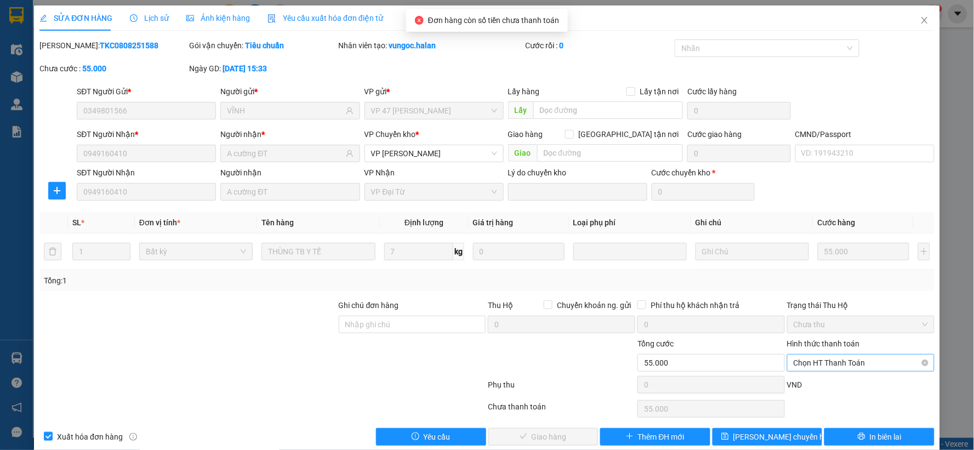
click at [852, 355] on span "Chọn HT Thanh Toán" at bounding box center [861, 363] width 134 height 16
click at [787, 265] on div "Tại văn phòng" at bounding box center [853, 271] width 133 height 12
type input "0"
click at [535, 445] on button "Giao hàng" at bounding box center [543, 437] width 110 height 18
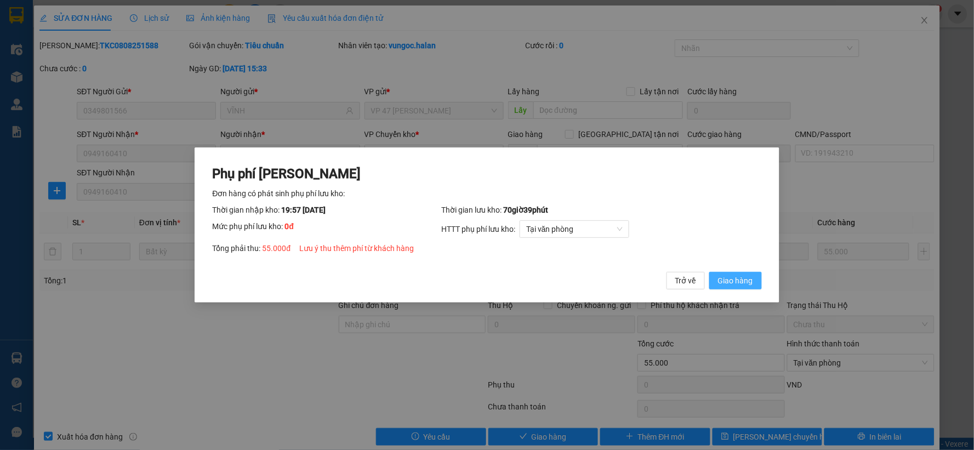
click at [749, 278] on span "Giao hàng" at bounding box center [735, 281] width 35 height 12
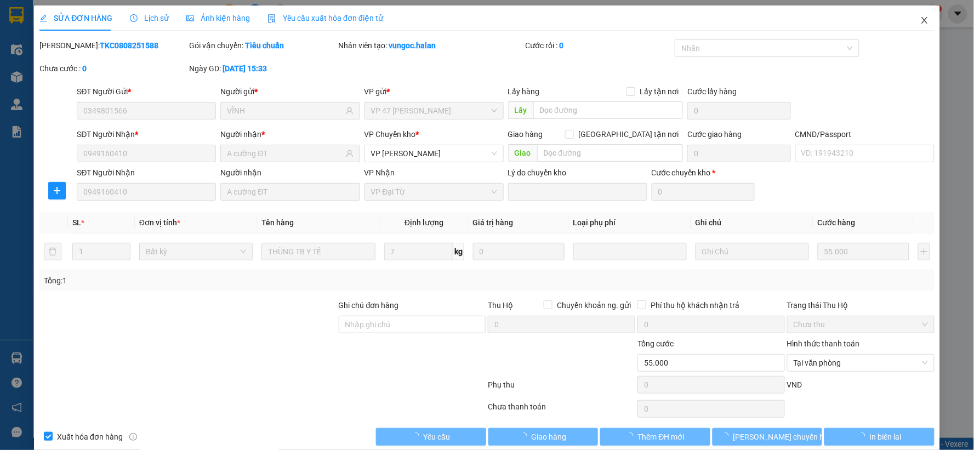
click at [913, 25] on span "Close" at bounding box center [924, 20] width 31 height 31
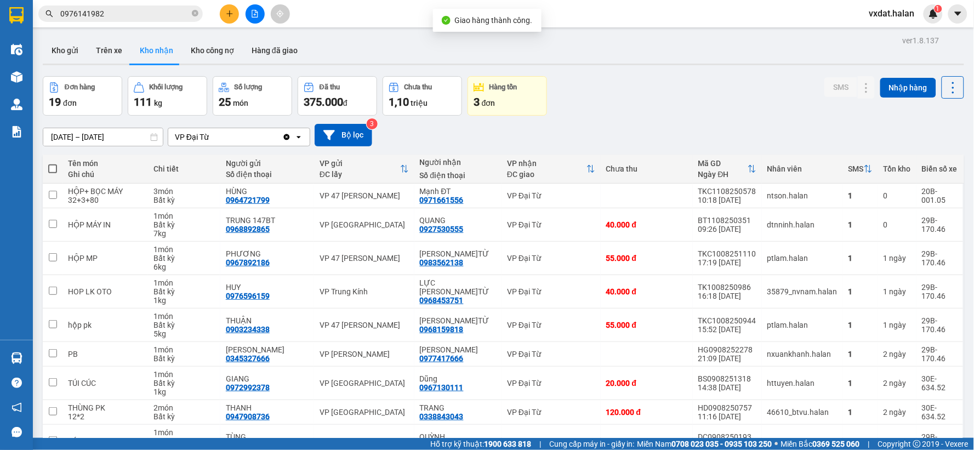
click at [713, 69] on div "ver 1.8.137 Kho gửi Trên xe Kho nhận Kho công nợ Hàng đã giao Đơn hàng 19 đơn K…" at bounding box center [503, 265] width 930 height 465
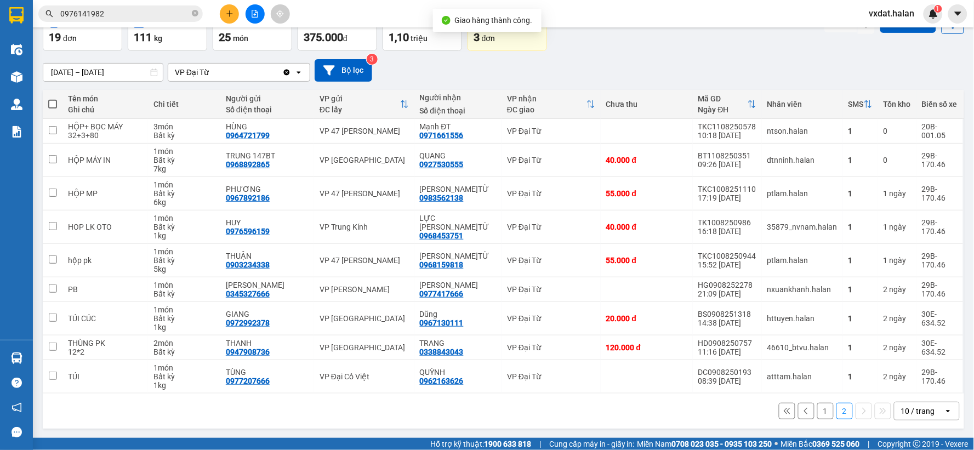
scroll to position [66, 0]
click at [817, 414] on button "1" at bounding box center [825, 410] width 16 height 16
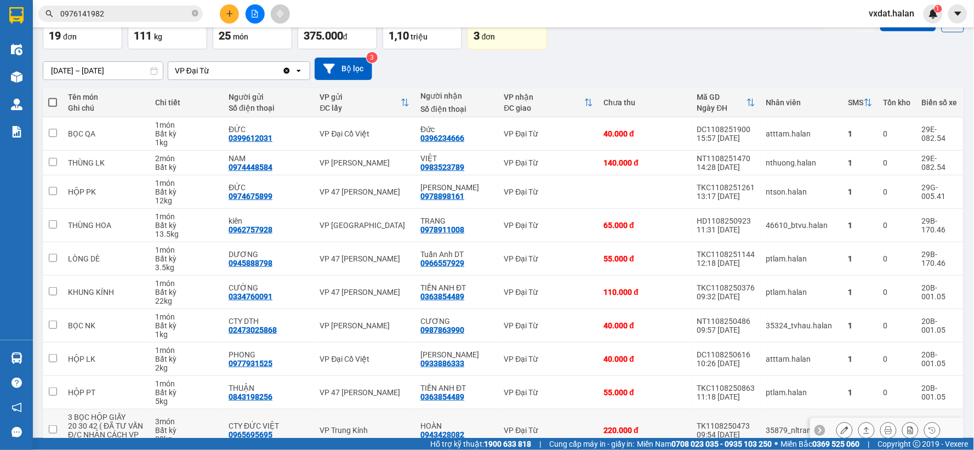
scroll to position [117, 0]
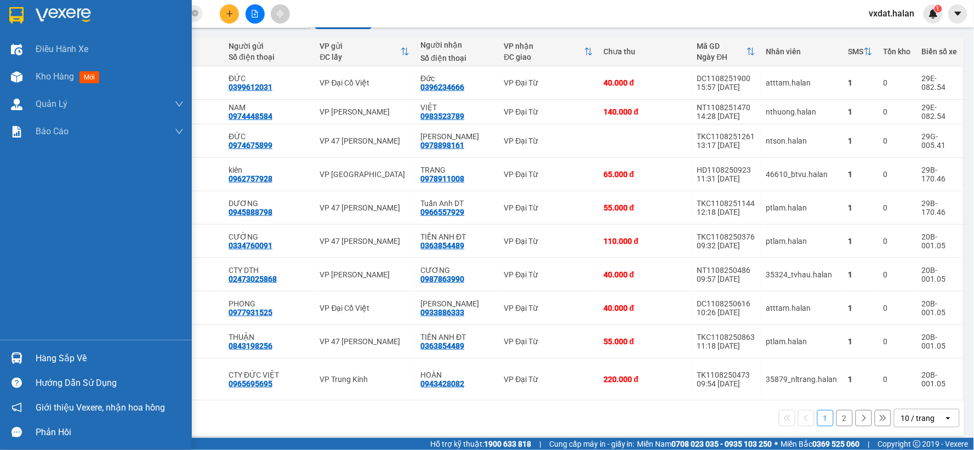
click at [3, 359] on div "Hàng sắp về" at bounding box center [96, 358] width 192 height 25
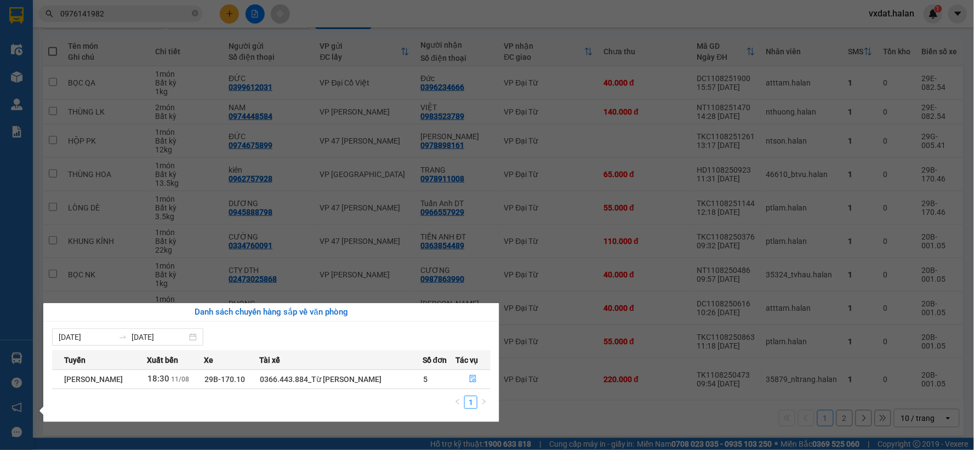
click at [567, 402] on section "Kết quả tìm kiếm ( 402 ) Bộ lọc Mã ĐH Trạng thái Món hàng Thu hộ Tổng cước Chưa…" at bounding box center [487, 225] width 974 height 450
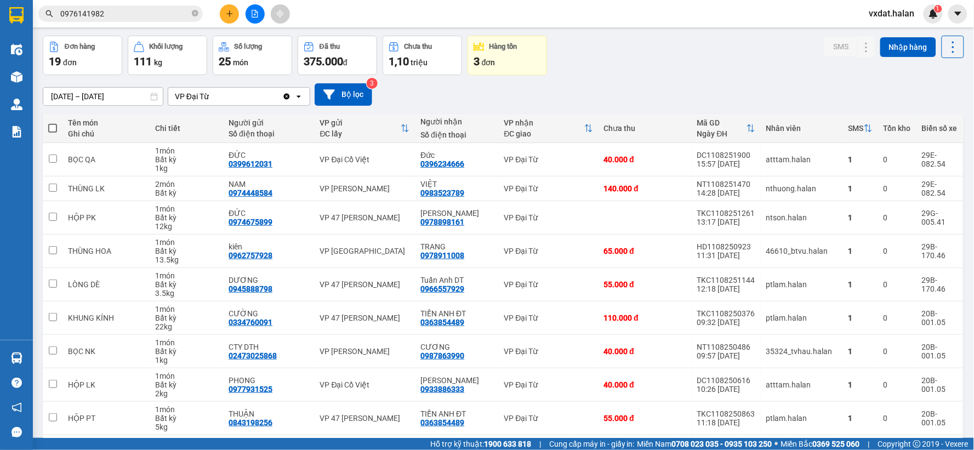
scroll to position [0, 0]
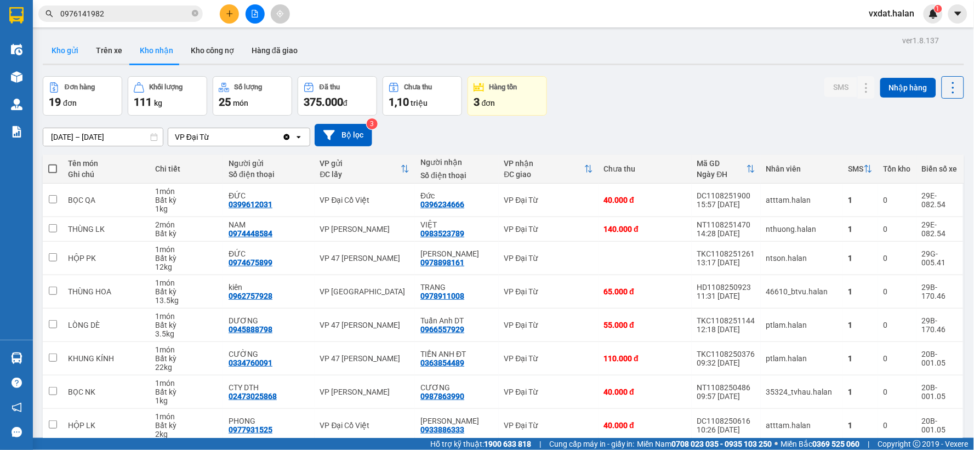
click at [63, 56] on button "Kho gửi" at bounding box center [65, 50] width 44 height 26
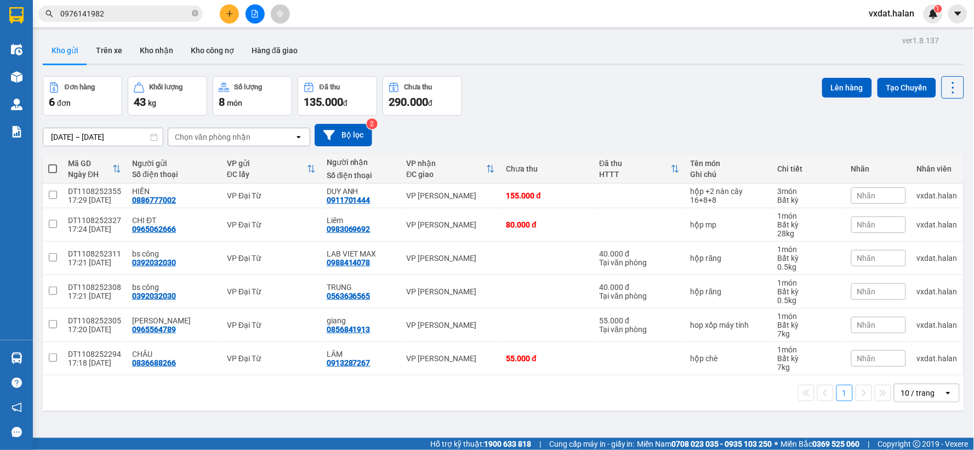
click at [52, 162] on th at bounding box center [53, 169] width 20 height 29
click at [52, 166] on span at bounding box center [52, 168] width 9 height 9
click at [53, 163] on input "checkbox" at bounding box center [53, 163] width 0 height 0
checkbox input "true"
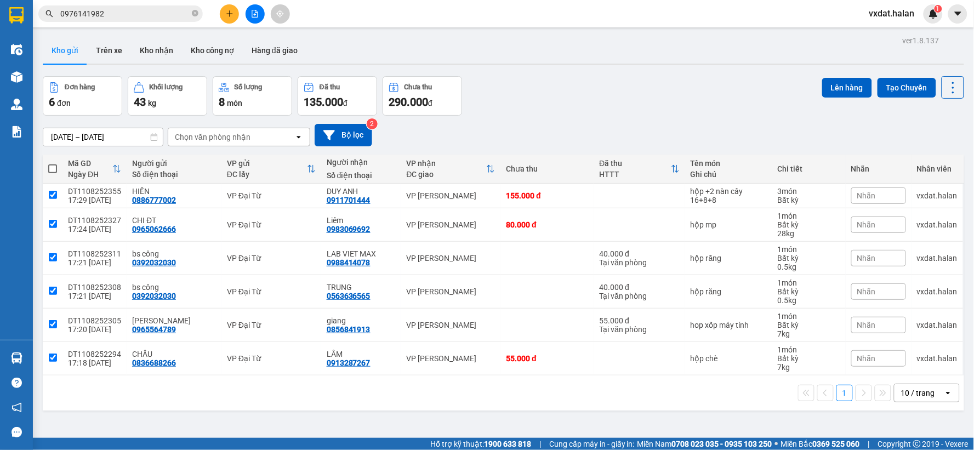
checkbox input "true"
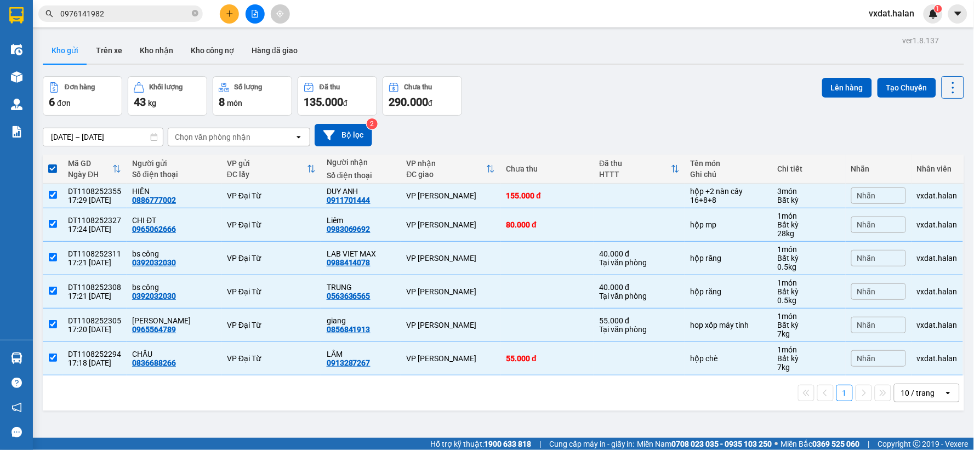
click at [830, 75] on div "ver 1.8.137 Kho gửi Trên xe Kho nhận Kho công nợ Hàng đã giao Đơn hàng 6 đơn Kh…" at bounding box center [503, 258] width 930 height 450
click at [835, 83] on button "Lên hàng" at bounding box center [847, 88] width 50 height 20
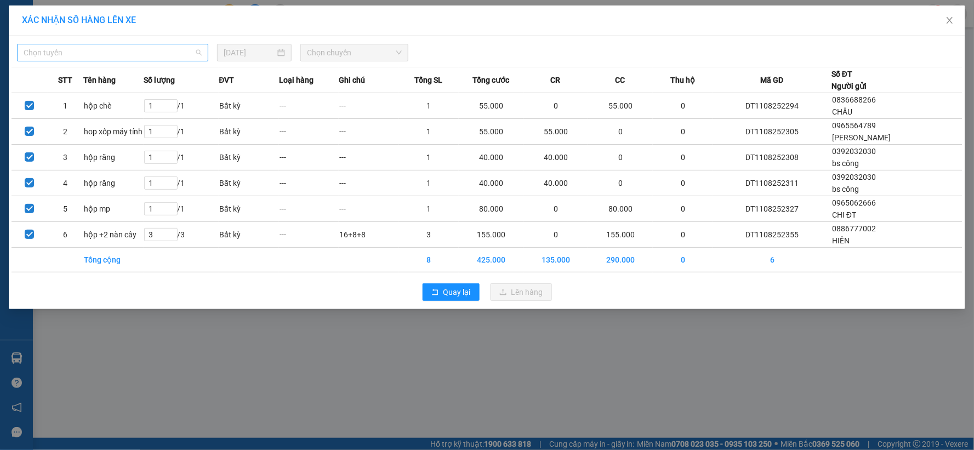
click at [178, 55] on span "Chọn tuyến" at bounding box center [113, 52] width 178 height 16
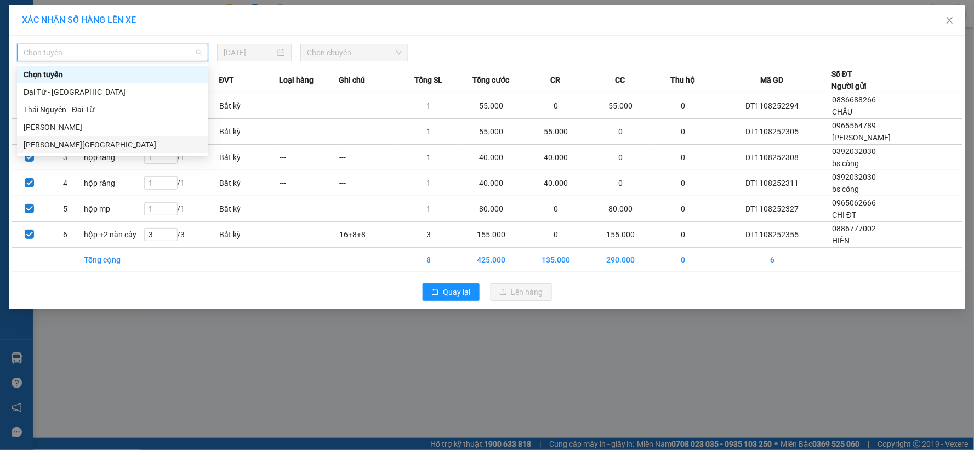
drag, startPoint x: 121, startPoint y: 143, endPoint x: 183, endPoint y: 140, distance: 62.6
click at [121, 145] on div "[PERSON_NAME][GEOGRAPHIC_DATA]" at bounding box center [113, 145] width 178 height 12
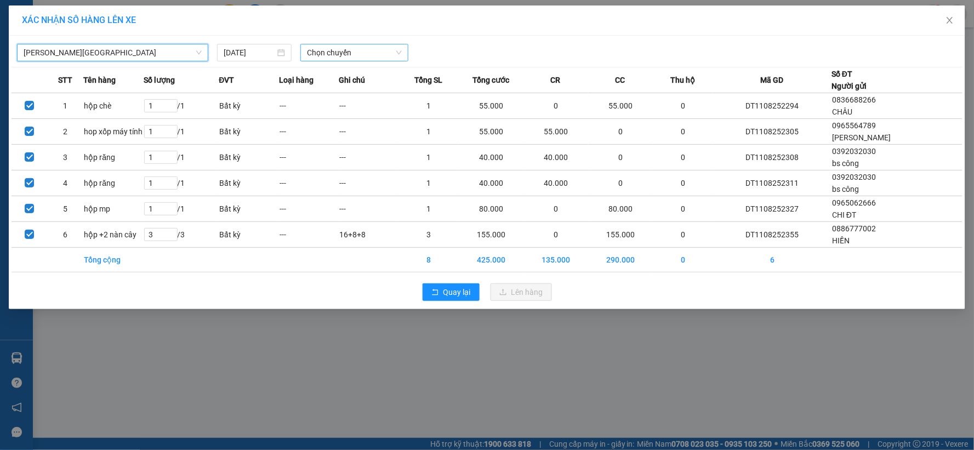
click at [353, 52] on span "Chọn chuyến" at bounding box center [354, 52] width 95 height 16
type input "1805"
click at [388, 95] on div "Thêm chuyến " 18:05 "" at bounding box center [358, 92] width 117 height 19
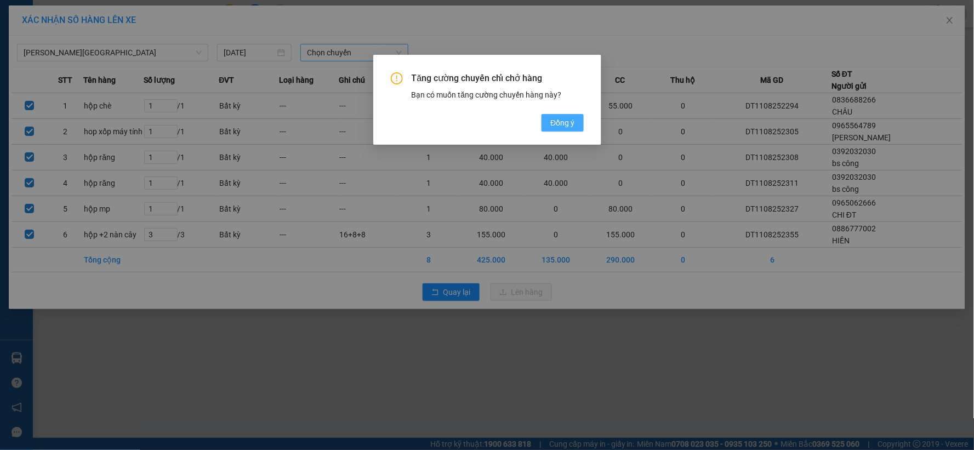
click at [579, 124] on button "Đồng ý" at bounding box center [563, 123] width 42 height 18
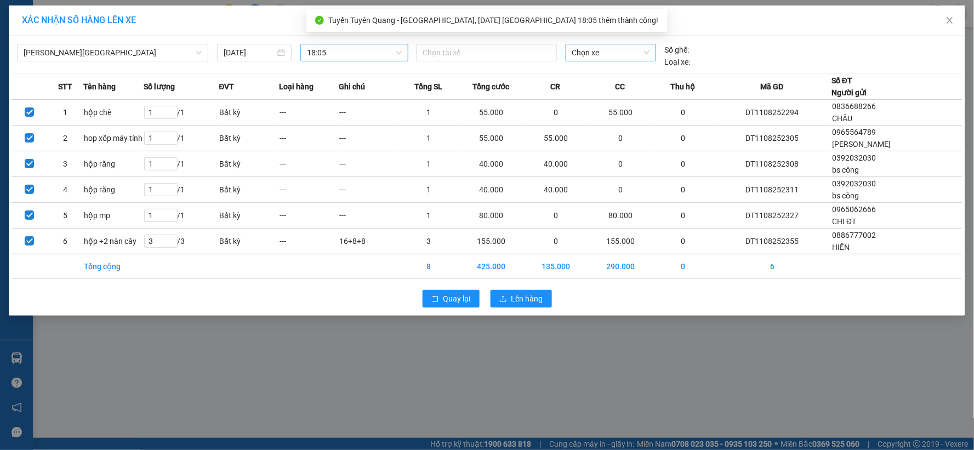
click at [630, 55] on span "Chọn xe" at bounding box center [610, 52] width 77 height 16
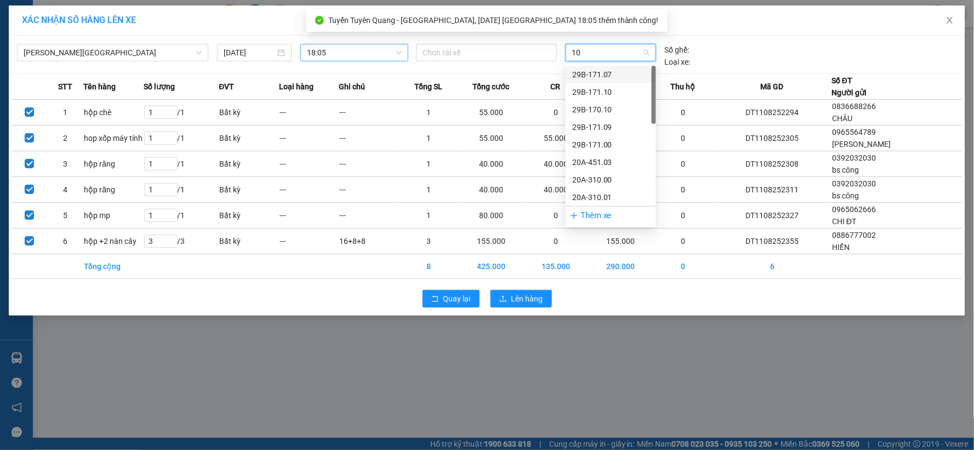
type input "105"
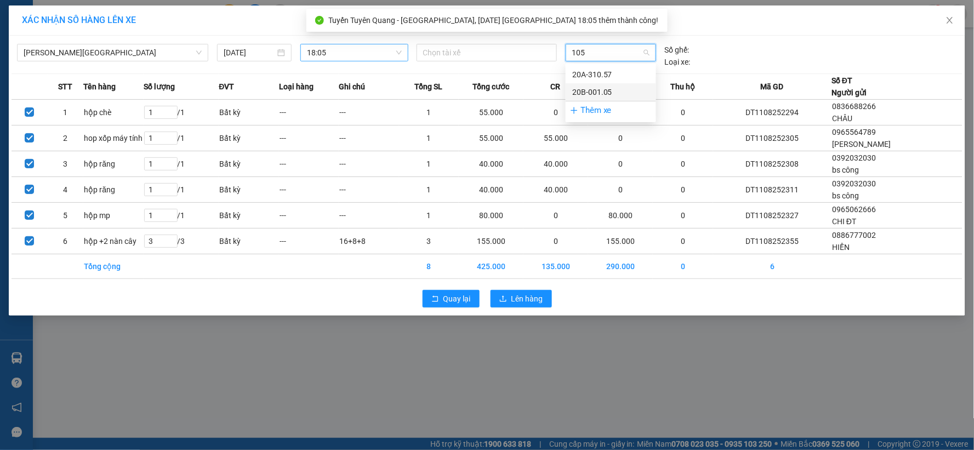
click at [612, 87] on div "20B-001.05" at bounding box center [610, 92] width 77 height 12
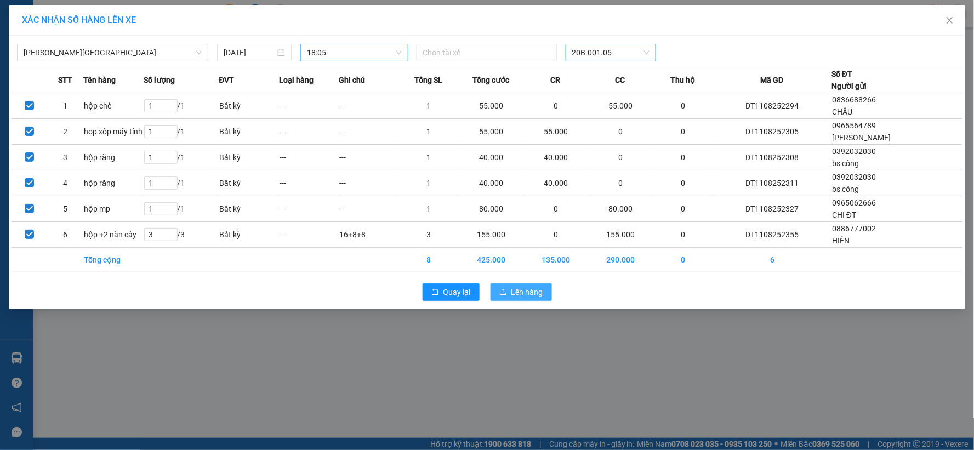
click at [528, 293] on span "Lên hàng" at bounding box center [527, 292] width 32 height 12
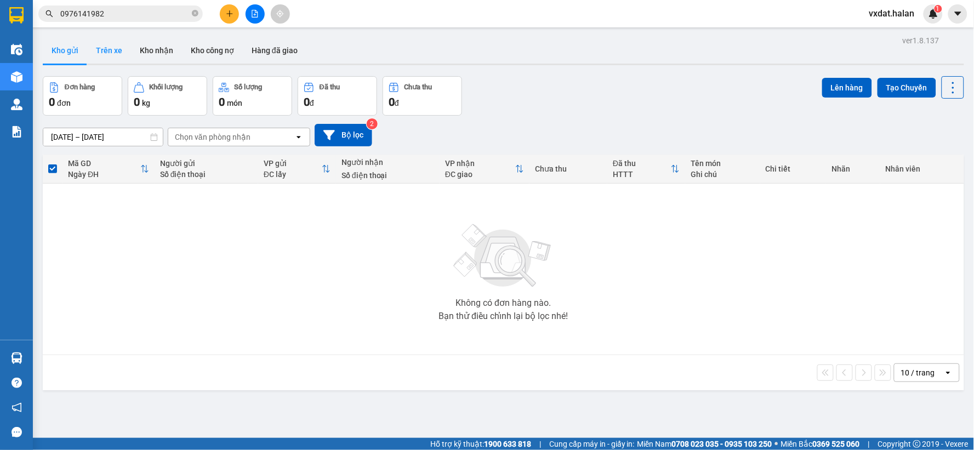
click at [131, 47] on button "Kho nhận" at bounding box center [156, 50] width 51 height 26
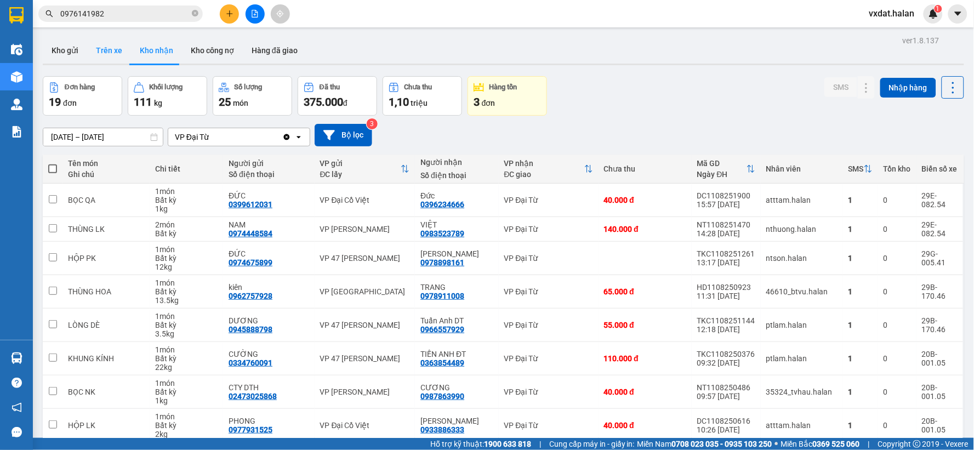
click at [99, 44] on button "Trên xe" at bounding box center [109, 50] width 44 height 26
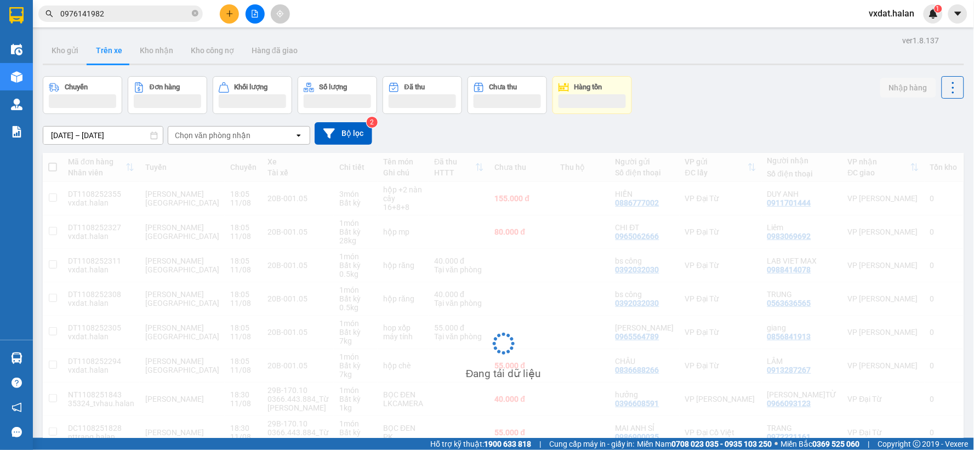
click at [736, 96] on div "Chuyến Đơn hàng Khối lượng Số lượng Đã thu Chưa thu Hàng tồn Nhập hàng" at bounding box center [504, 95] width 922 height 38
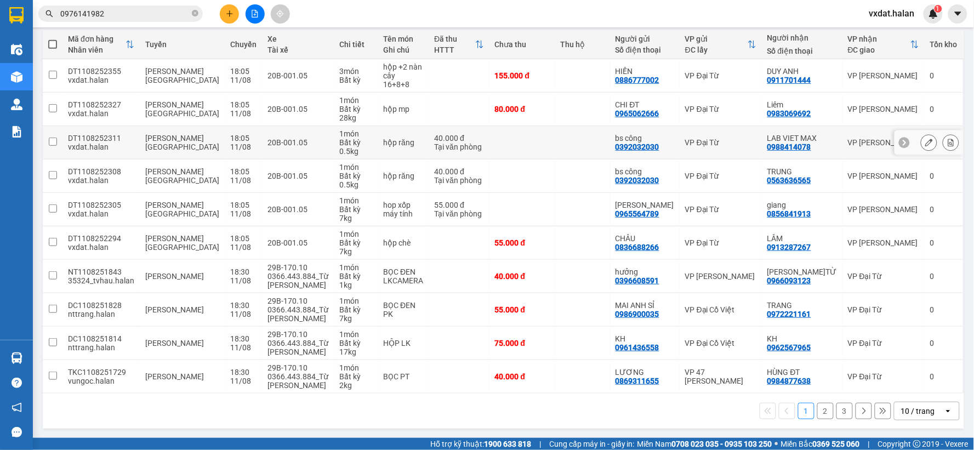
scroll to position [126, 0]
click at [824, 411] on button "2" at bounding box center [825, 410] width 16 height 16
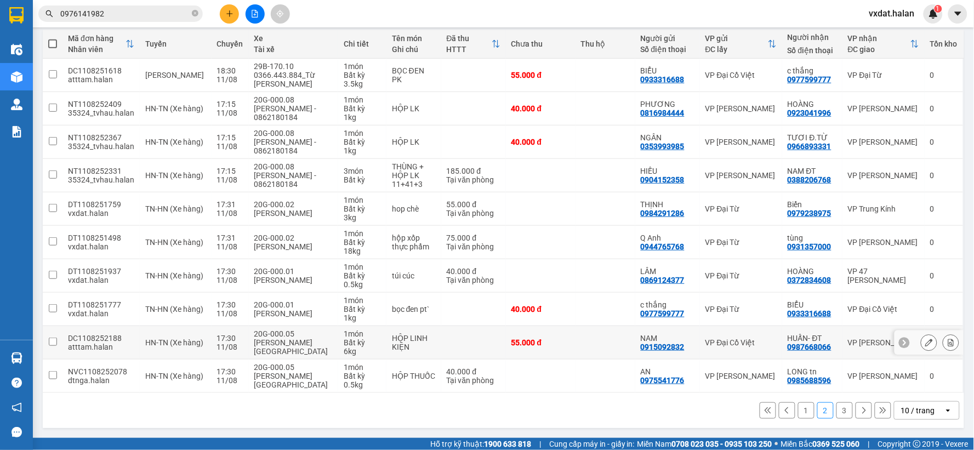
scroll to position [152, 0]
click at [280, 428] on div "1 2 3 10 / trang open" at bounding box center [504, 410] width 922 height 35
click at [838, 412] on button "3" at bounding box center [845, 410] width 16 height 16
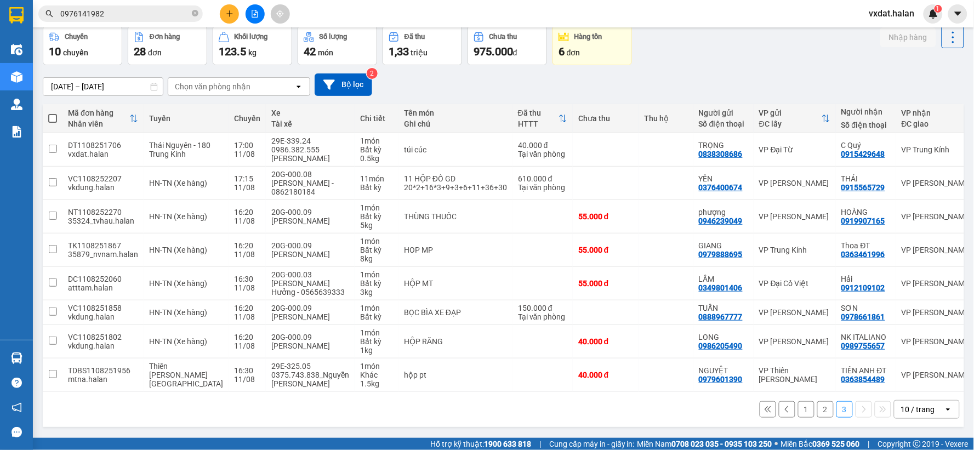
scroll to position [0, 0]
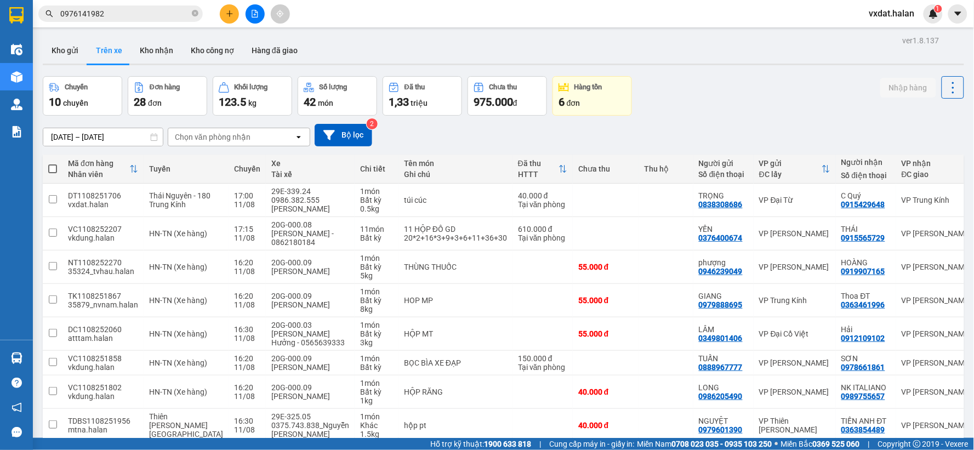
drag, startPoint x: 155, startPoint y: 51, endPoint x: 626, endPoint y: 103, distance: 474.3
click at [154, 50] on button "Kho nhận" at bounding box center [156, 50] width 51 height 26
type input "[DATE] – [DATE]"
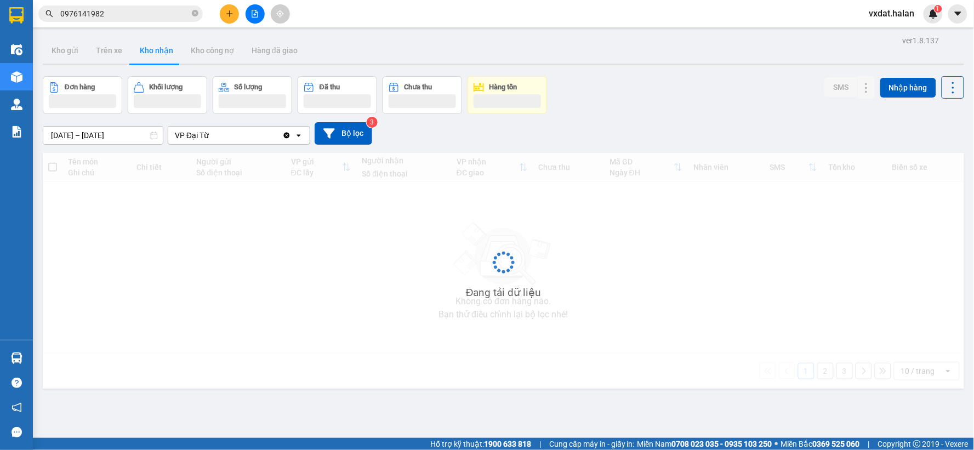
click at [662, 101] on div "Đơn hàng Khối lượng Số lượng Đã thu Chưa thu Hàng tồn SMS Nhập hàng" at bounding box center [504, 95] width 922 height 38
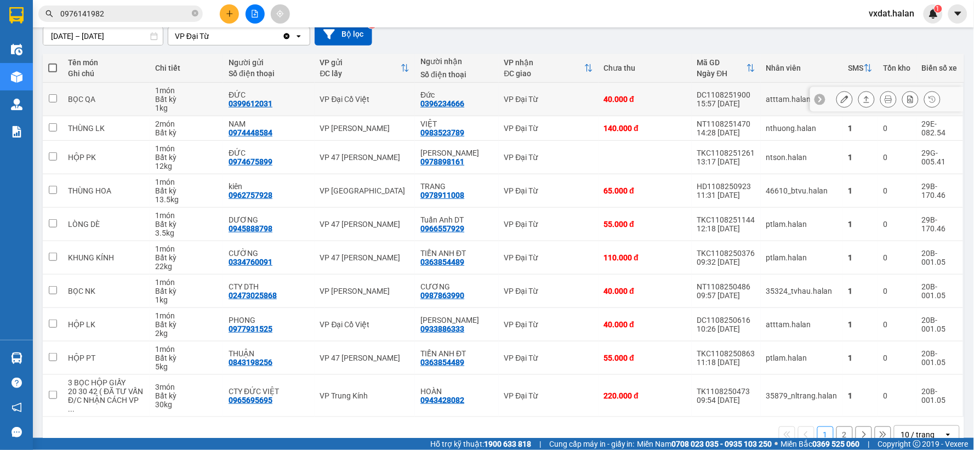
scroll to position [117, 0]
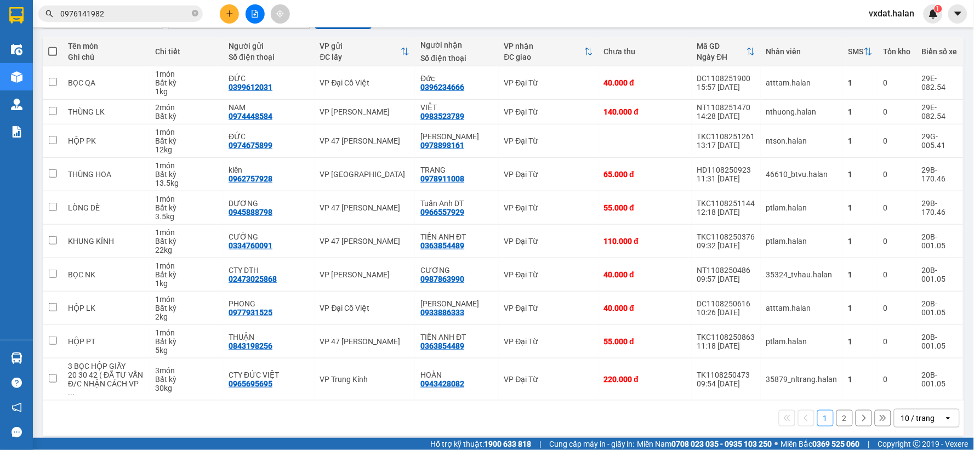
click at [837, 412] on button "2" at bounding box center [845, 418] width 16 height 16
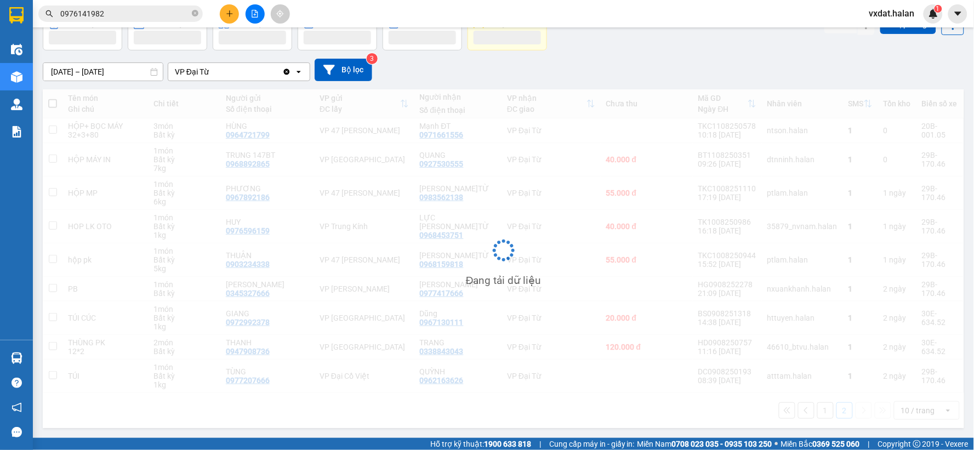
scroll to position [66, 0]
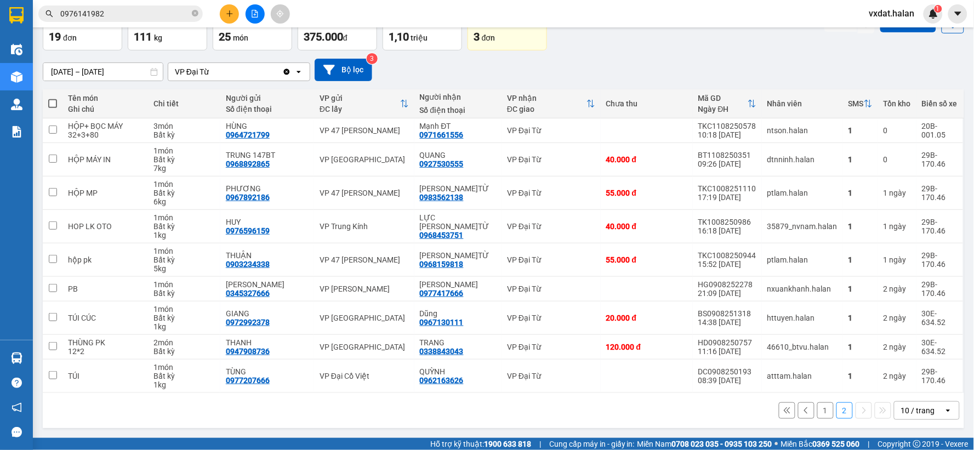
click at [763, 389] on td "atttam.halan" at bounding box center [802, 376] width 81 height 33
checkbox input "true"
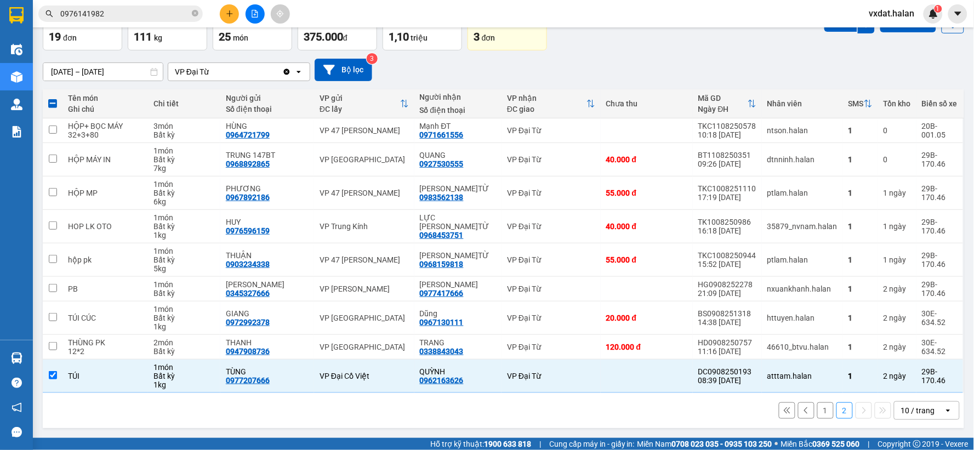
click at [684, 422] on div "1 2 10 / trang open" at bounding box center [504, 410] width 922 height 35
click at [622, 424] on div "1 2 10 / trang open" at bounding box center [504, 410] width 922 height 35
click at [601, 407] on div "1 2 10 / trang open" at bounding box center [503, 410] width 913 height 19
click at [149, 12] on input "0976141982" at bounding box center [124, 14] width 129 height 12
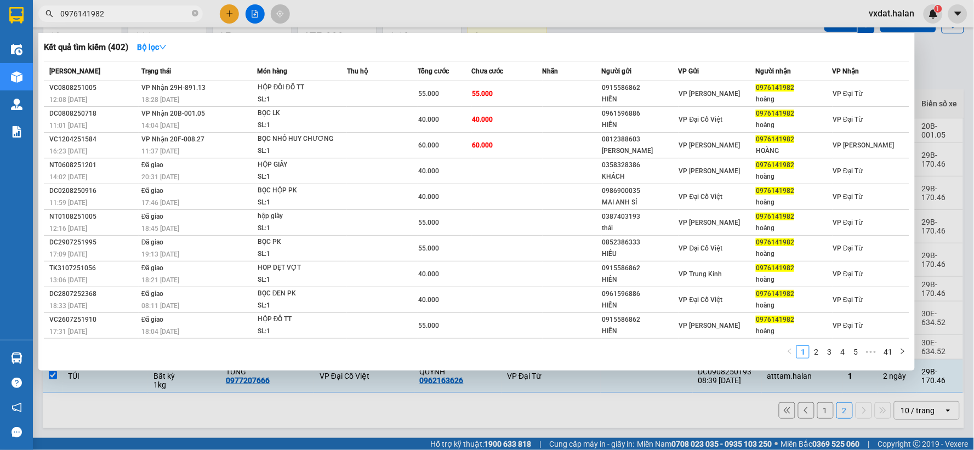
click at [149, 12] on input "0976141982" at bounding box center [124, 14] width 129 height 12
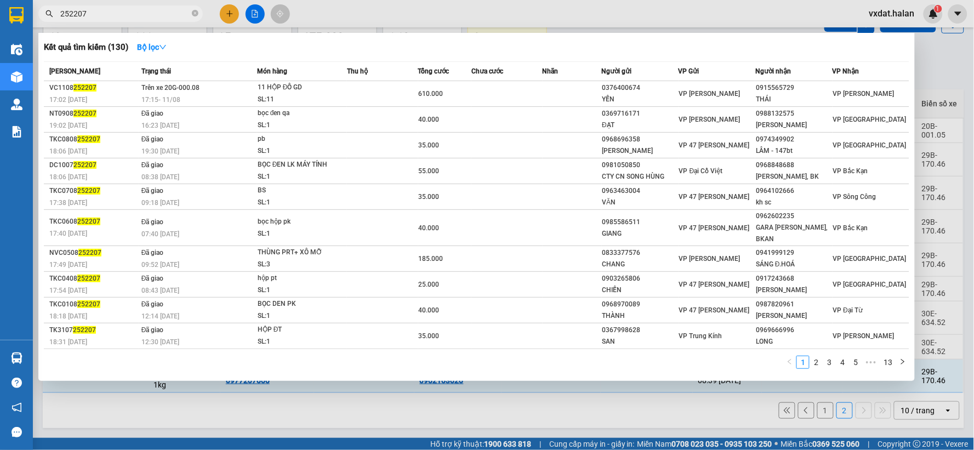
click at [320, 47] on div "Kết quả tìm kiếm ( 130 ) Bộ lọc" at bounding box center [477, 47] width 866 height 18
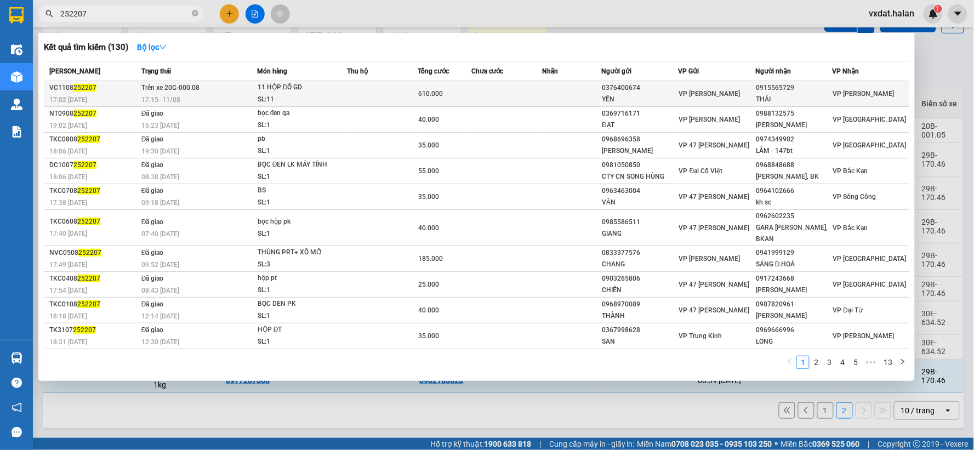
click at [319, 83] on div "11 HỘP ĐỒ GD" at bounding box center [299, 88] width 82 height 12
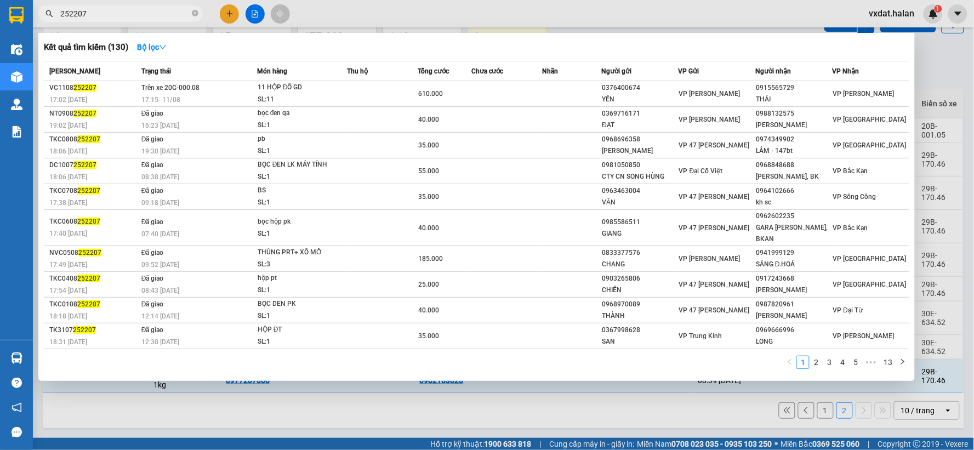
click at [338, 62] on th "Món hàng" at bounding box center [302, 71] width 90 height 19
click at [345, 55] on div "Kết quả tìm kiếm ( 130 ) Bộ lọc" at bounding box center [477, 47] width 866 height 18
click at [348, 52] on div "Kết quả tìm kiếm ( 130 ) Bộ lọc" at bounding box center [477, 47] width 866 height 18
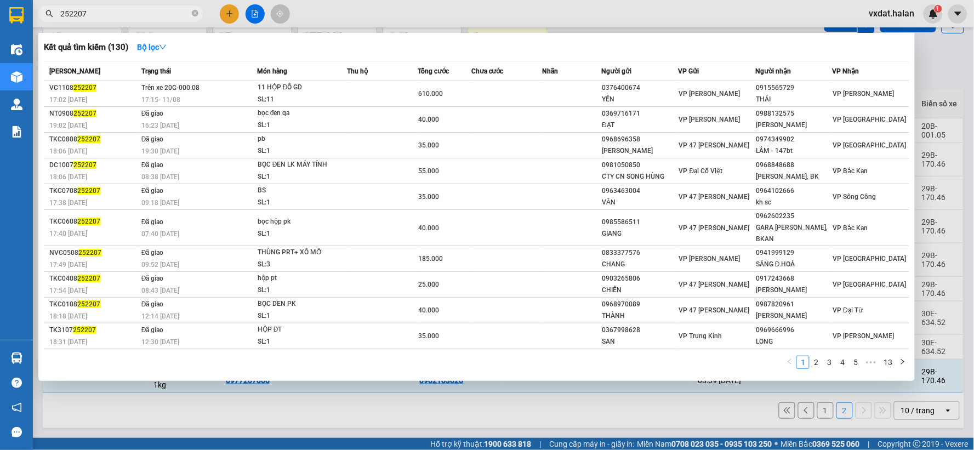
click at [348, 52] on div "Kết quả tìm kiếm ( 130 ) Bộ lọc" at bounding box center [477, 47] width 866 height 18
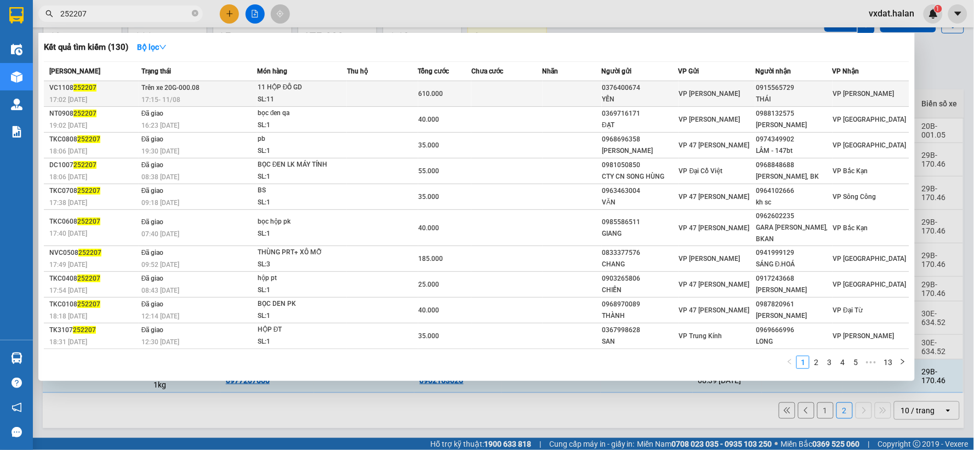
click at [302, 82] on div "11 HỘP ĐỒ GD" at bounding box center [299, 88] width 82 height 12
click at [303, 82] on div "11 HỘP ĐỒ GD" at bounding box center [299, 88] width 82 height 12
click at [309, 82] on div "11 HỘP ĐỒ GD" at bounding box center [299, 88] width 82 height 12
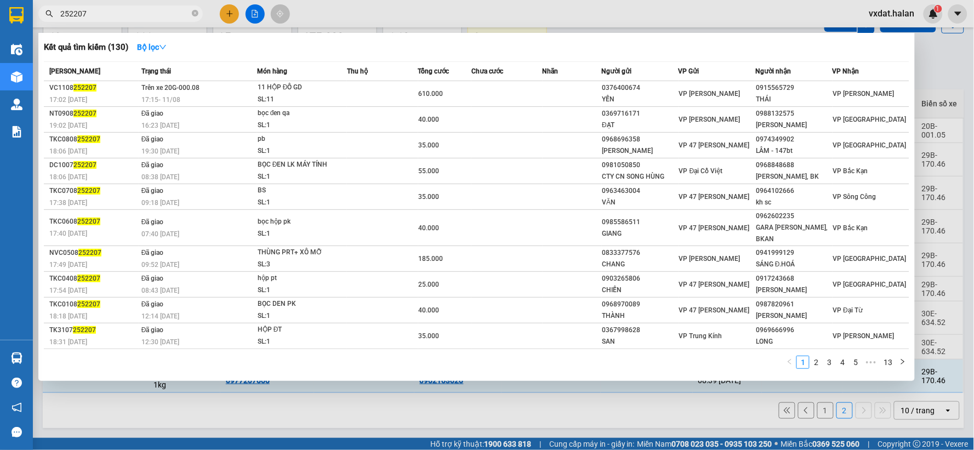
drag, startPoint x: 505, startPoint y: 407, endPoint x: 513, endPoint y: 404, distance: 8.7
click at [513, 405] on div at bounding box center [487, 225] width 974 height 450
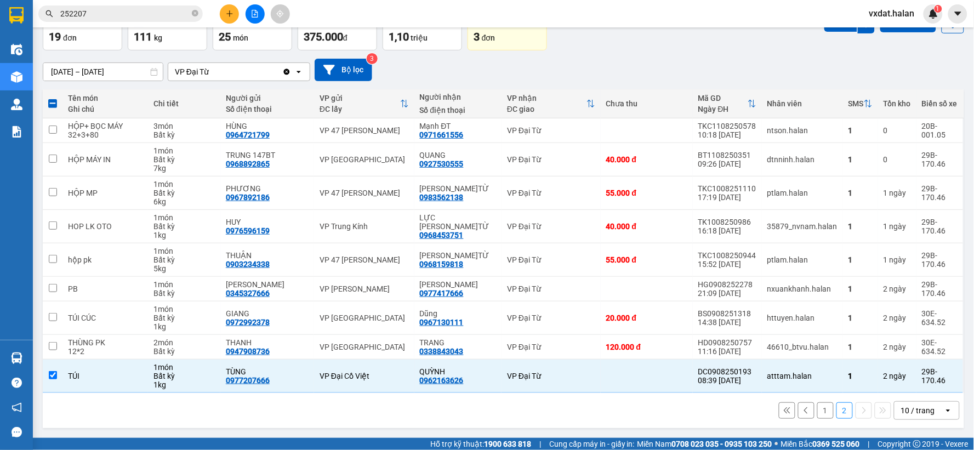
click at [577, 65] on div "[DATE] – [DATE] Press the down arrow key to interact with the calendar and sele…" at bounding box center [504, 70] width 922 height 22
click at [155, 10] on input "252207" at bounding box center [124, 14] width 129 height 12
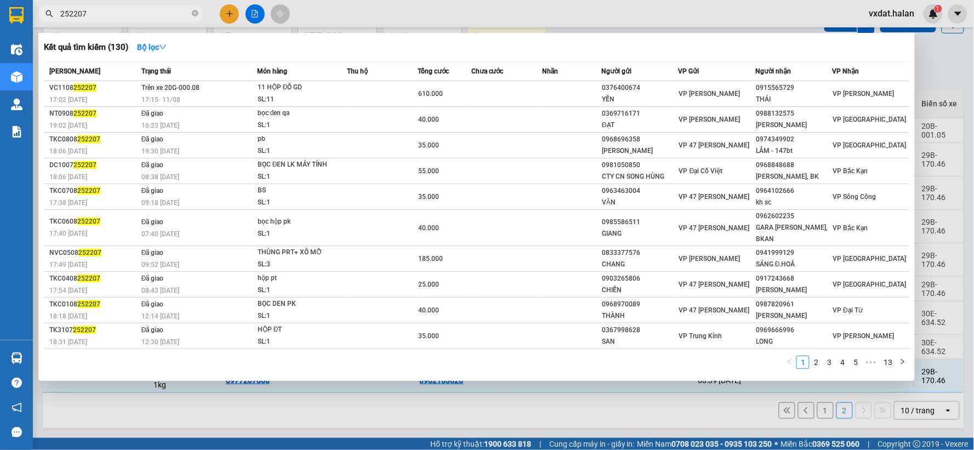
click at [564, 53] on div "Kết quả tìm kiếm ( 130 ) Bộ lọc" at bounding box center [477, 47] width 866 height 18
click at [577, 13] on div at bounding box center [487, 225] width 974 height 450
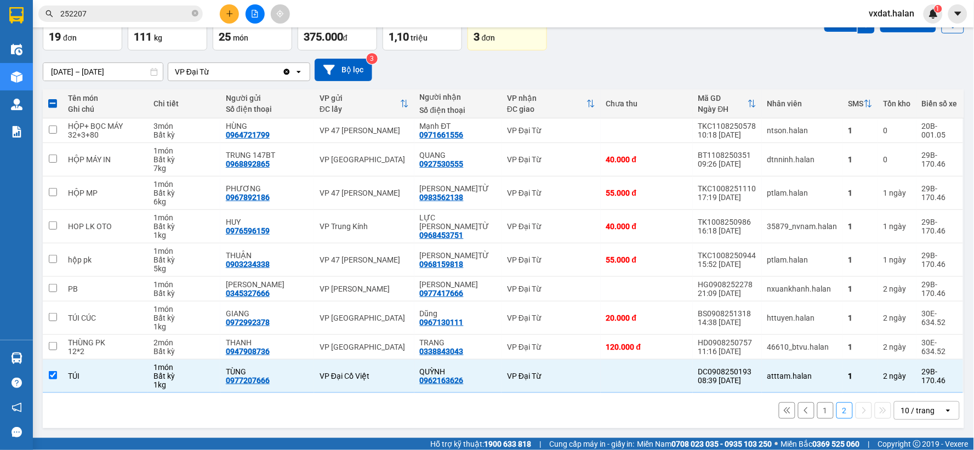
click at [613, 67] on div "[DATE] – [DATE] Press the down arrow key to interact with the calendar and sele…" at bounding box center [504, 70] width 922 height 22
click at [604, 72] on div "[DATE] – [DATE] Press the down arrow key to interact with the calendar and sele…" at bounding box center [504, 70] width 922 height 22
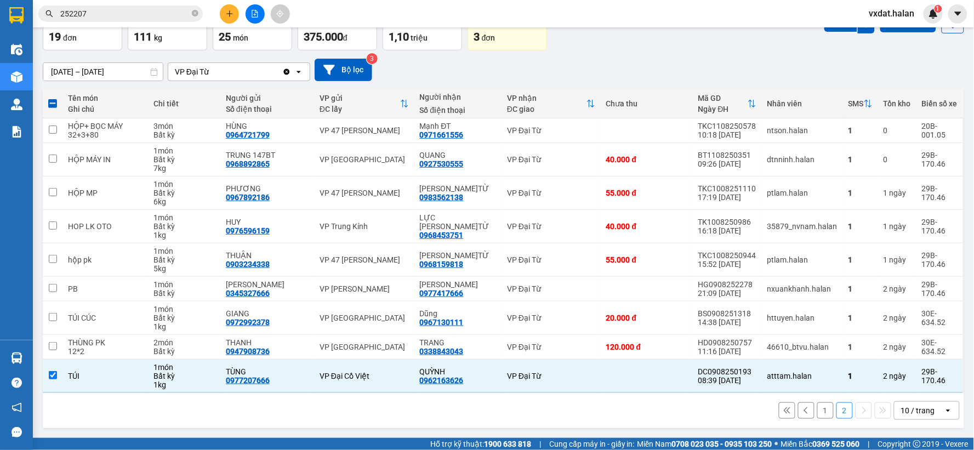
click at [607, 71] on div "[DATE] – [DATE] Press the down arrow key to interact with the calendar and sele…" at bounding box center [504, 70] width 922 height 22
click at [297, 410] on div "1 2 10 / trang open" at bounding box center [503, 410] width 913 height 19
drag, startPoint x: 38, startPoint y: 353, endPoint x: 31, endPoint y: 354, distance: 7.2
click at [31, 354] on section "Kết quả tìm kiếm ( 130 ) Bộ lọc Mã ĐH Trạng thái Món hàng Thu hộ Tổng cước Chưa…" at bounding box center [487, 225] width 974 height 450
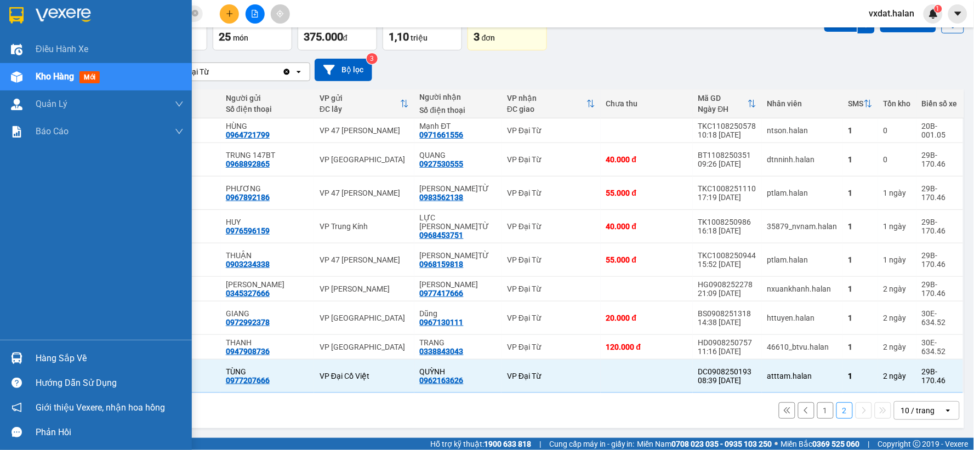
click at [31, 354] on div "Hàng sắp về" at bounding box center [96, 358] width 192 height 25
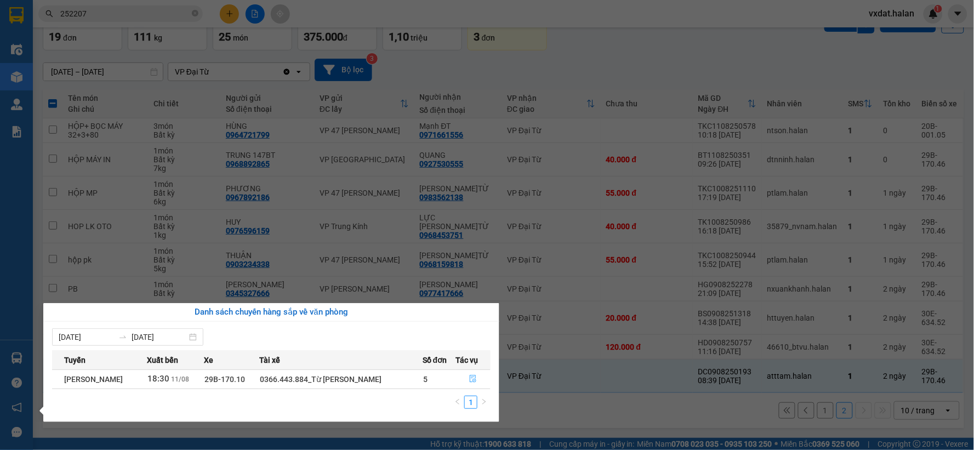
click at [480, 382] on button "button" at bounding box center [473, 380] width 34 height 18
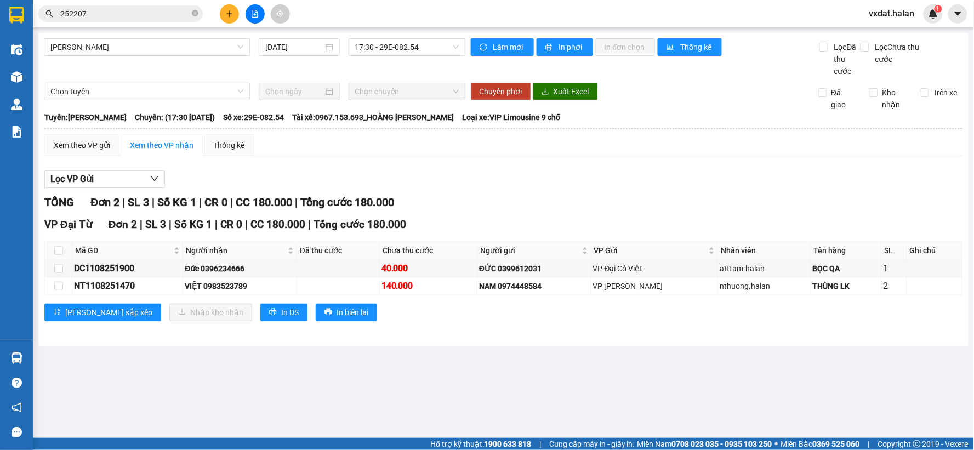
click at [523, 190] on div "Lọc VP Gửi TỔNG Đơn 2 | SL 3 | Số KG 1 | CR 0 | CC 180.000 | Tổng cước 180.000…" at bounding box center [503, 250] width 918 height 170
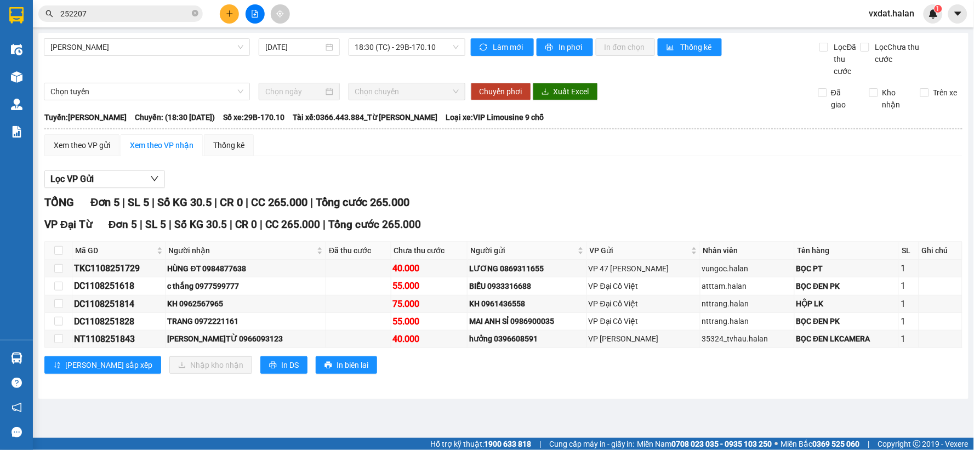
click at [277, 402] on main "Thái Nguyên - Tuyên Quang 11/08/2025 18:30 (TC) - 29B-170.10 Làm mới In phơi In…" at bounding box center [487, 219] width 974 height 438
click at [555, 166] on div "Lọc VP Gửi TỔNG Đơn 5 | SL 5 | Số KG 30.5 | CR 0 | CC 265.000 | Tổng cước 265.…" at bounding box center [503, 276] width 918 height 223
click at [571, 180] on div "Lọc VP Gửi" at bounding box center [503, 179] width 918 height 18
click at [514, 181] on div "Lọc VP Gửi" at bounding box center [503, 179] width 918 height 18
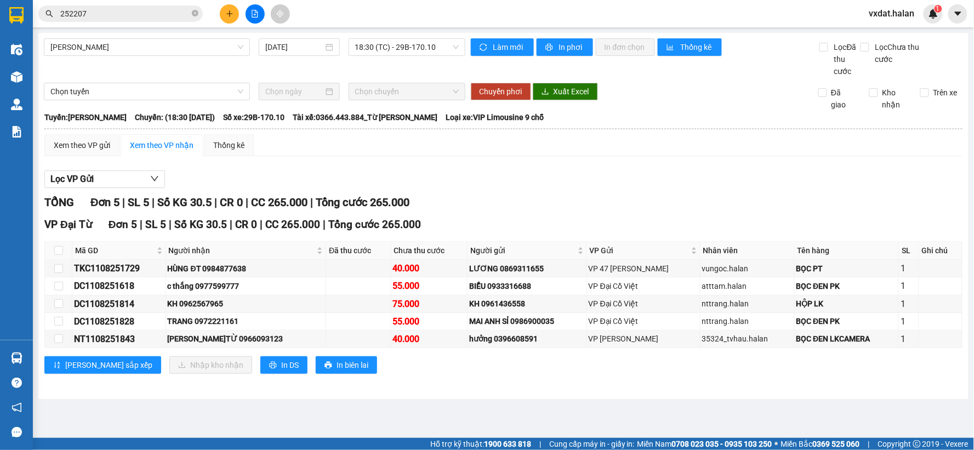
click at [666, 170] on div "Lọc VP Gửi TỔNG Đơn 5 | SL 5 | Số KG 30.5 | CR 0 | CC 265.000 | Tổng cước 265.…" at bounding box center [503, 276] width 918 height 223
click at [209, 308] on div "KH 0962567965" at bounding box center [246, 304] width 157 height 12
copy div "0962567965"
click at [117, 5] on span "252207" at bounding box center [120, 13] width 164 height 16
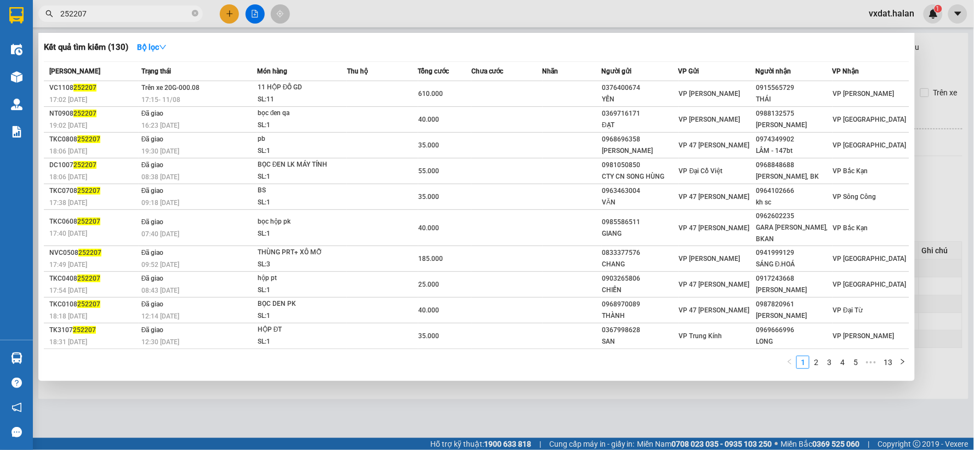
click at [120, 13] on input "252207" at bounding box center [124, 14] width 129 height 12
paste input "0962567965"
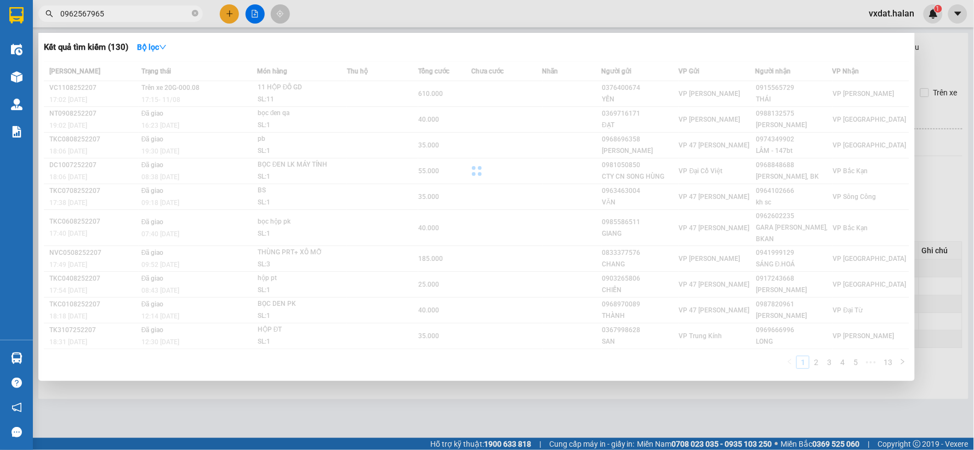
type input "0962567965"
click at [544, 44] on div "Kết quả tìm kiếm ( 130 ) Bộ lọc" at bounding box center [477, 47] width 866 height 18
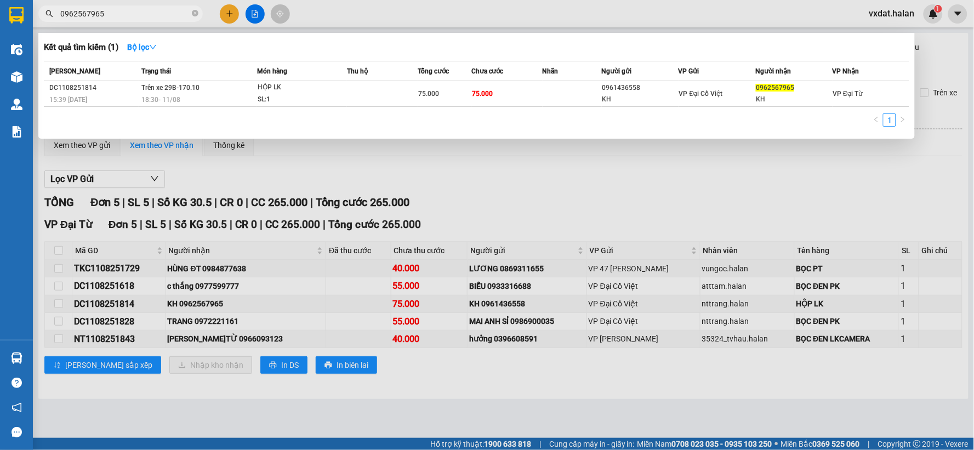
click at [385, 53] on div "Kết quả tìm kiếm ( 1 ) Bộ lọc" at bounding box center [477, 47] width 866 height 18
click at [407, 44] on div "Kết quả tìm kiếm ( 1 ) Bộ lọc" at bounding box center [477, 47] width 866 height 18
click at [401, 116] on div "1" at bounding box center [477, 123] width 866 height 20
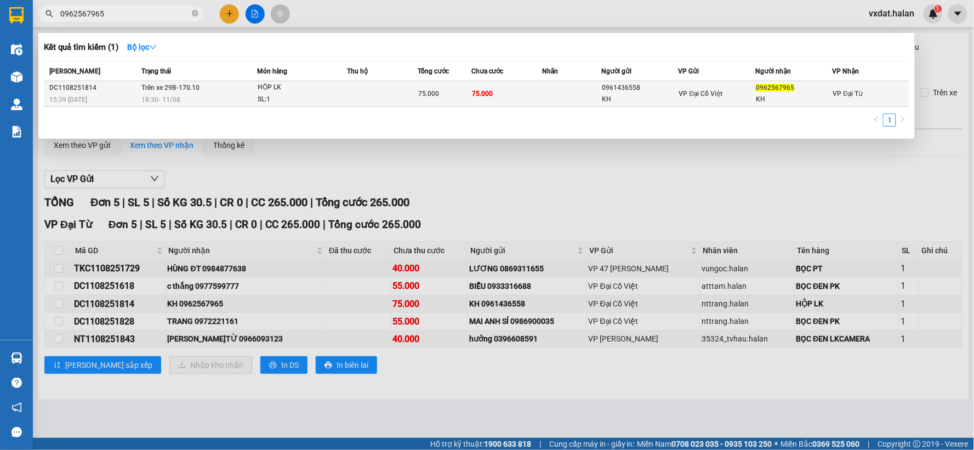
click at [632, 95] on div "KH" at bounding box center [640, 100] width 76 height 12
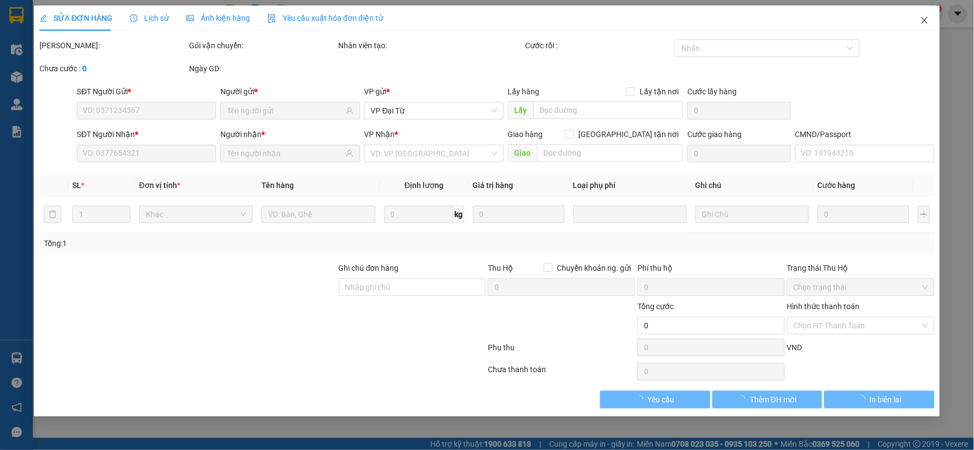
type input "0961436558"
type input "KH"
type input "0962567965"
type input "KH"
type input "75.000"
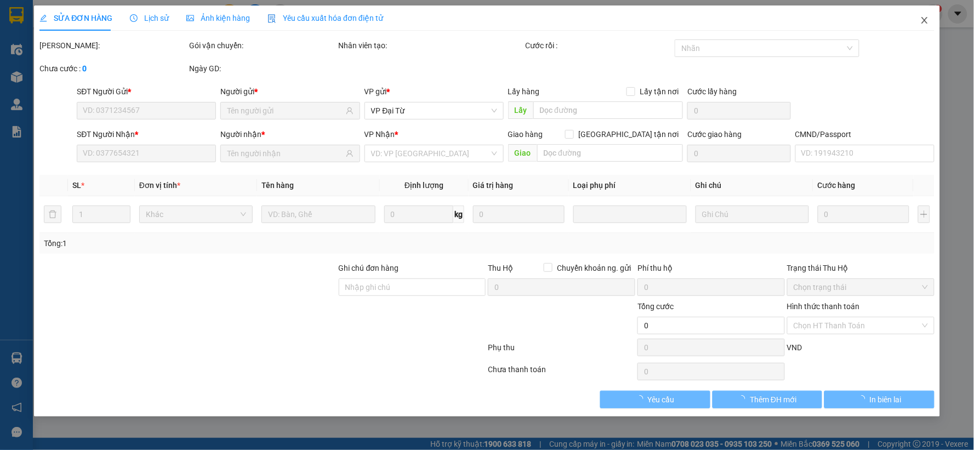
type input "75.000"
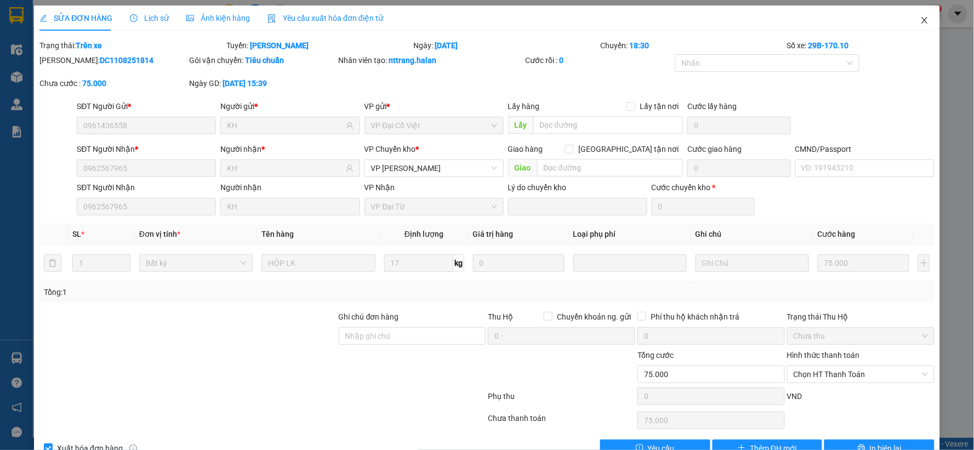
click at [920, 24] on icon "close" at bounding box center [924, 20] width 9 height 9
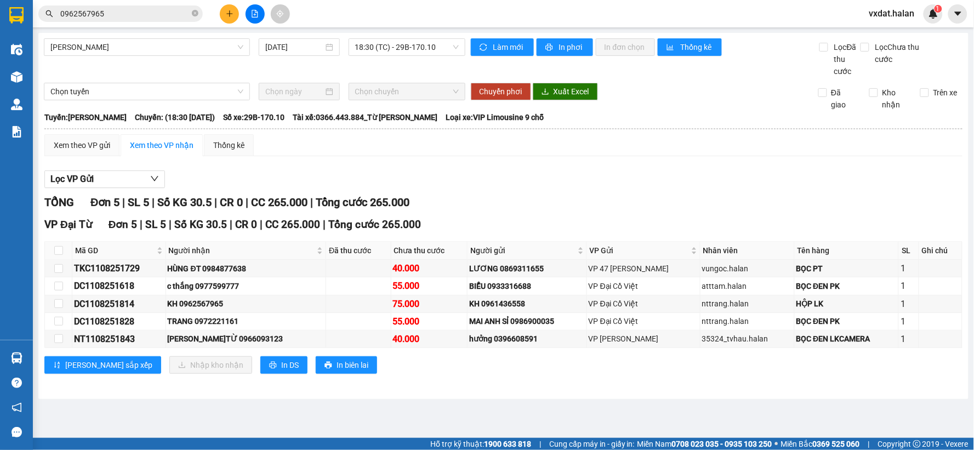
click at [518, 177] on div "Lọc VP Gửi" at bounding box center [503, 179] width 918 height 18
click at [514, 166] on div "Lọc VP Gửi TỔNG Đơn 5 | SL 5 | Số KG 30.5 | CR 0 | CC 265.000 | Tổng cước 265.…" at bounding box center [503, 276] width 918 height 223
click at [292, 410] on main "Thái Nguyên - Tuyên Quang 11/08/2025 18:30 (TC) - 29B-170.10 Làm mới In phơi In…" at bounding box center [487, 219] width 974 height 438
click at [594, 178] on div "Lọc VP Gửi" at bounding box center [503, 179] width 918 height 18
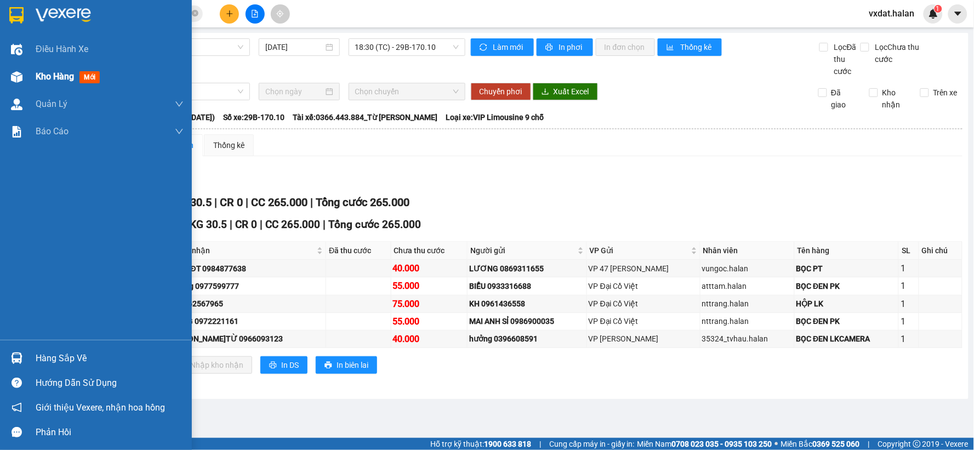
click at [21, 75] on img at bounding box center [17, 77] width 12 height 12
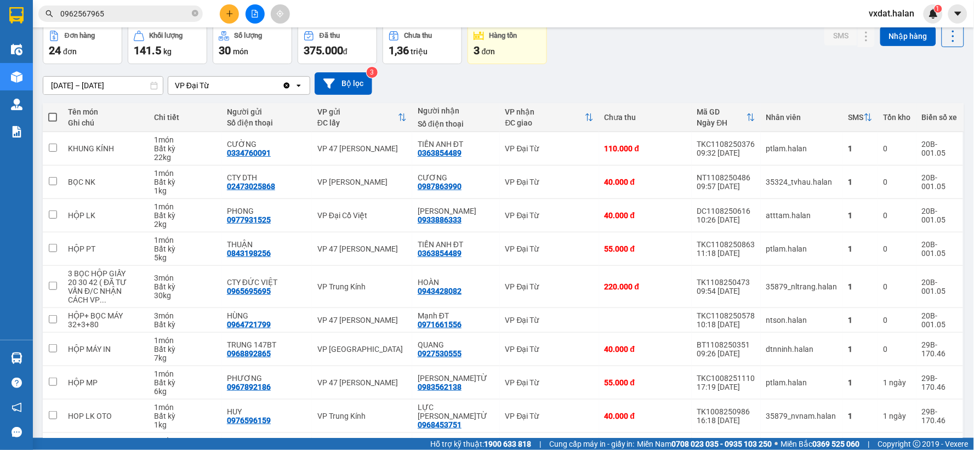
scroll to position [117, 0]
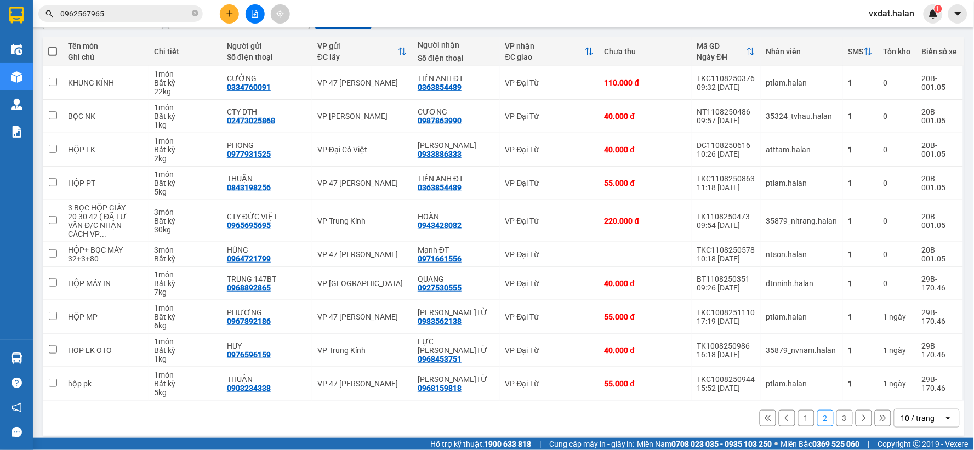
click at [804, 411] on button "1" at bounding box center [806, 418] width 16 height 16
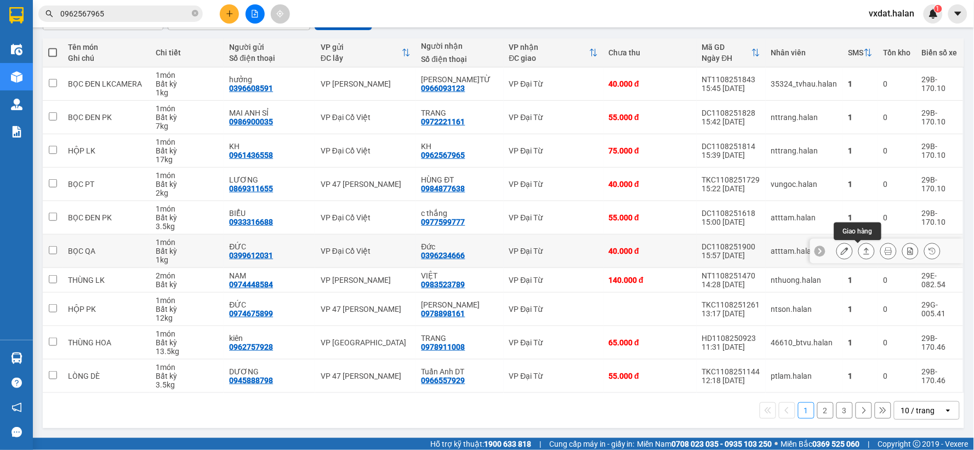
click at [864, 254] on icon at bounding box center [867, 251] width 6 height 7
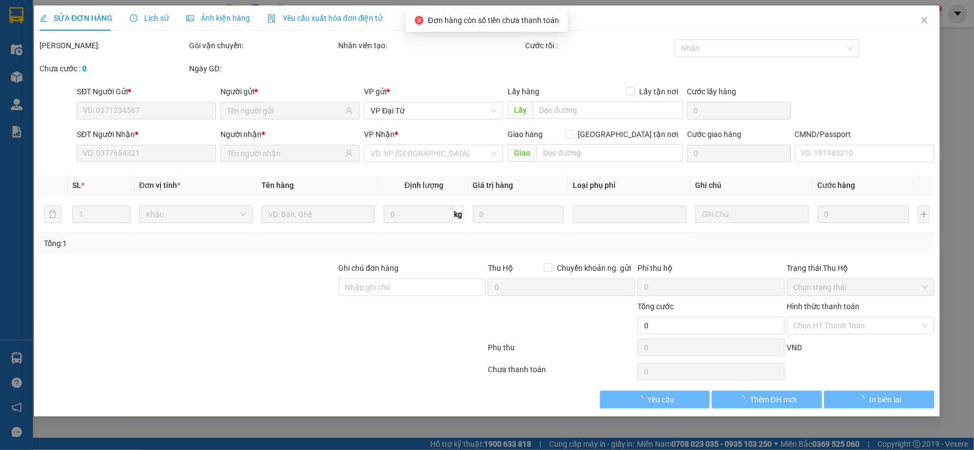
type input "0399612031"
type input "ĐỨC"
type input "0396234666"
type input "Đức"
type input "40.000"
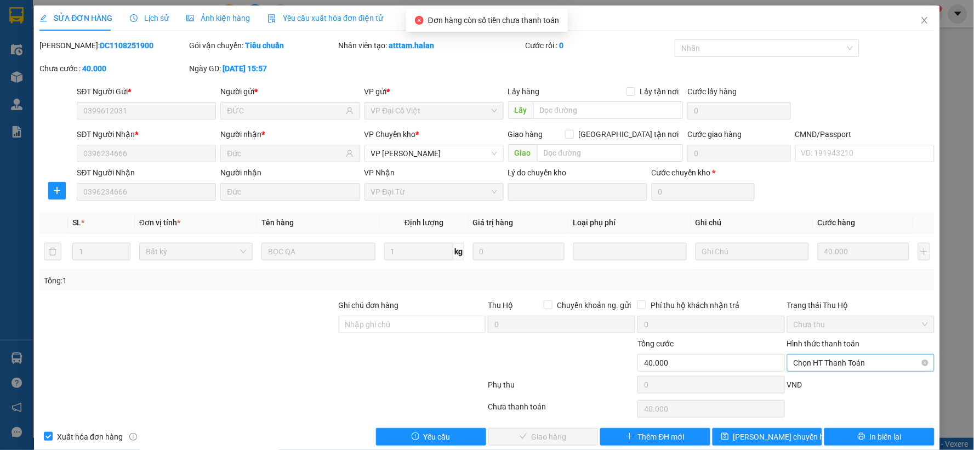
click at [827, 363] on span "Chọn HT Thanh Toán" at bounding box center [861, 363] width 134 height 16
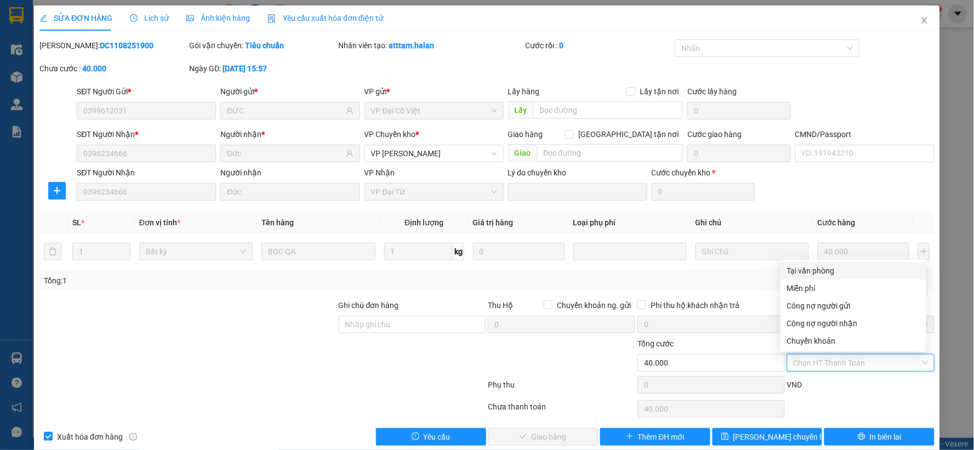
click at [809, 269] on div "Tại văn phòng" at bounding box center [853, 271] width 133 height 12
type input "0"
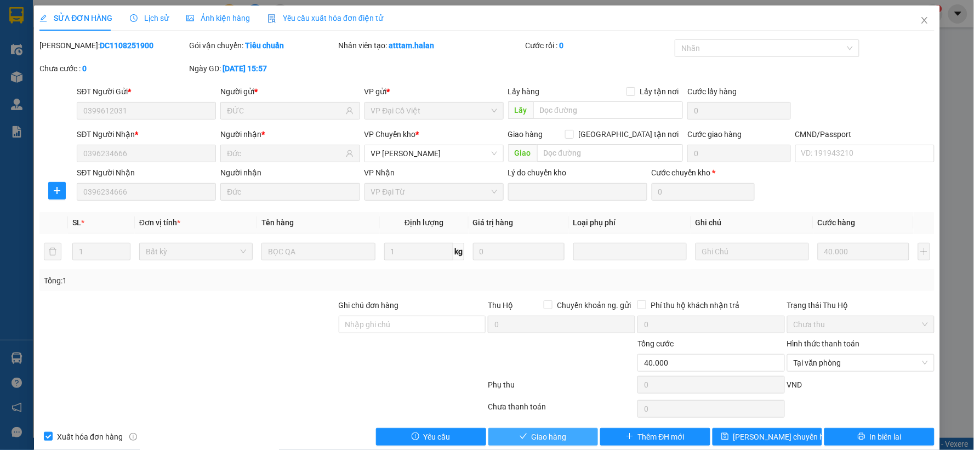
click at [564, 441] on button "Giao hàng" at bounding box center [543, 437] width 110 height 18
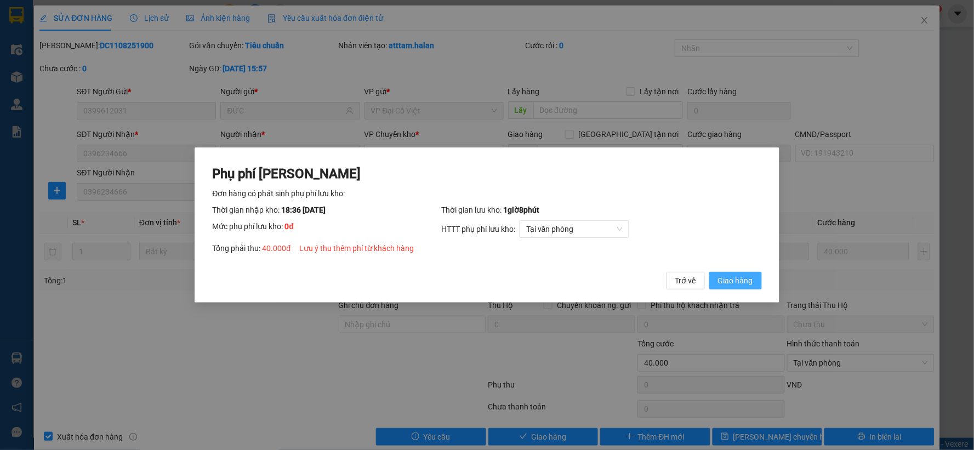
click at [746, 272] on button "Giao hàng" at bounding box center [735, 281] width 53 height 18
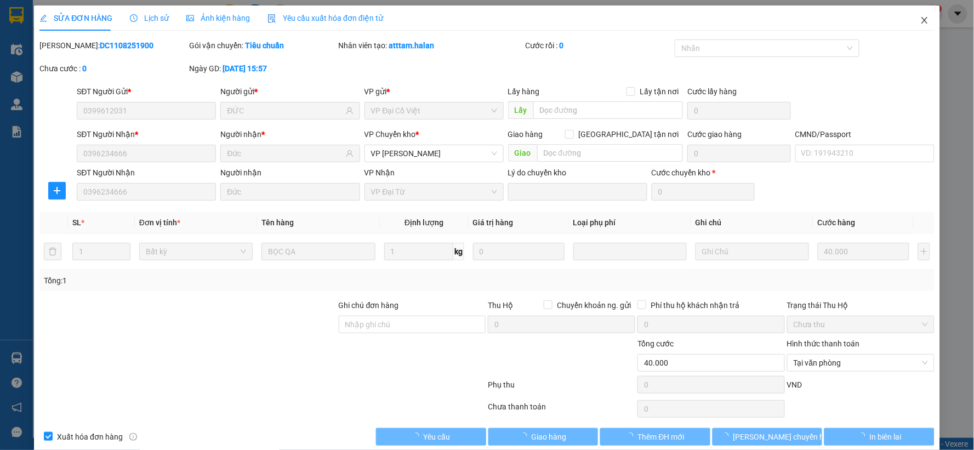
click at [917, 15] on span "Close" at bounding box center [924, 20] width 31 height 31
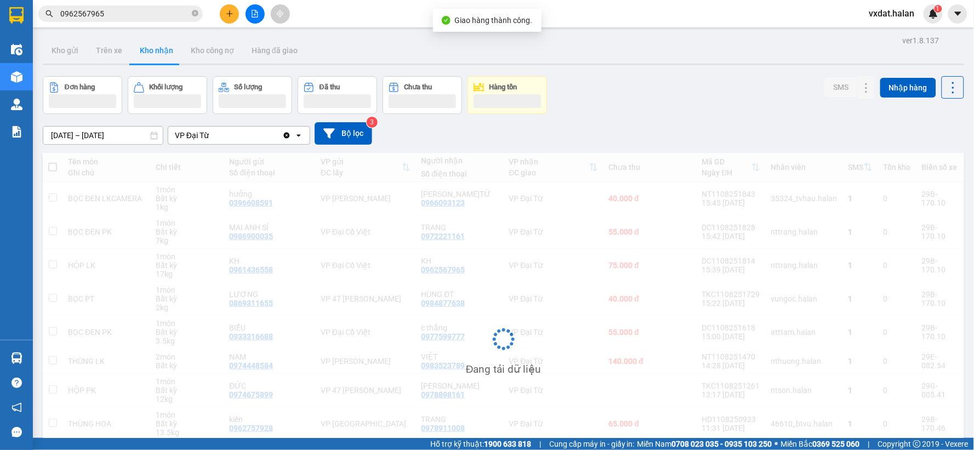
click at [662, 105] on div "Đơn hàng Khối lượng Số lượng Đã thu Chưa thu Hàng tồn SMS Nhập hàng" at bounding box center [504, 95] width 922 height 38
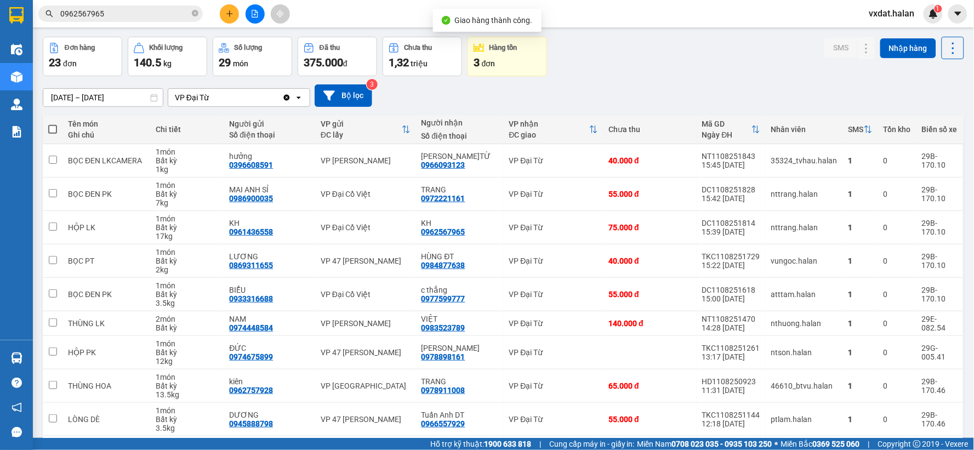
scroll to position [61, 0]
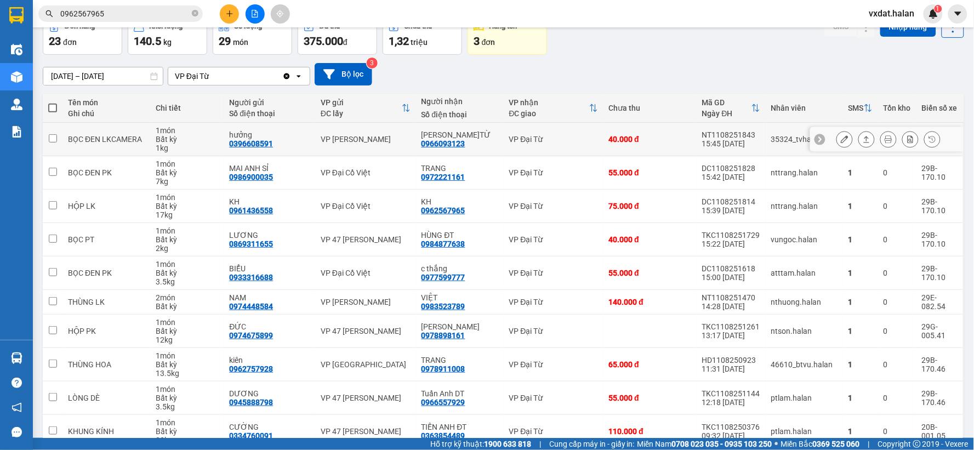
click at [862, 141] on button at bounding box center [866, 139] width 15 height 19
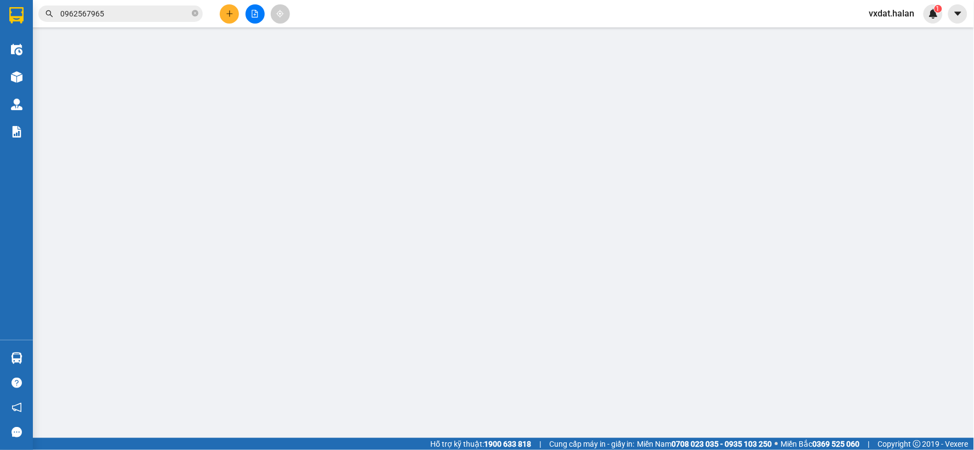
type input "0396608591"
type input "hưởng"
type input "0966093123"
type input "[PERSON_NAME]TỪ"
type input "40.000"
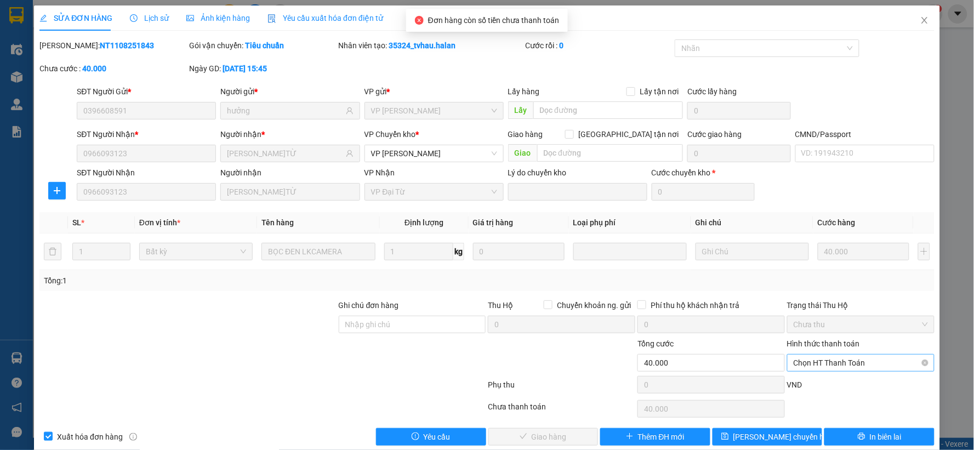
click at [846, 368] on span "Chọn HT Thanh Toán" at bounding box center [861, 363] width 134 height 16
drag, startPoint x: 814, startPoint y: 269, endPoint x: 740, endPoint y: 333, distance: 98.3
click at [814, 268] on div "Tại văn phòng" at bounding box center [853, 271] width 133 height 12
type input "0"
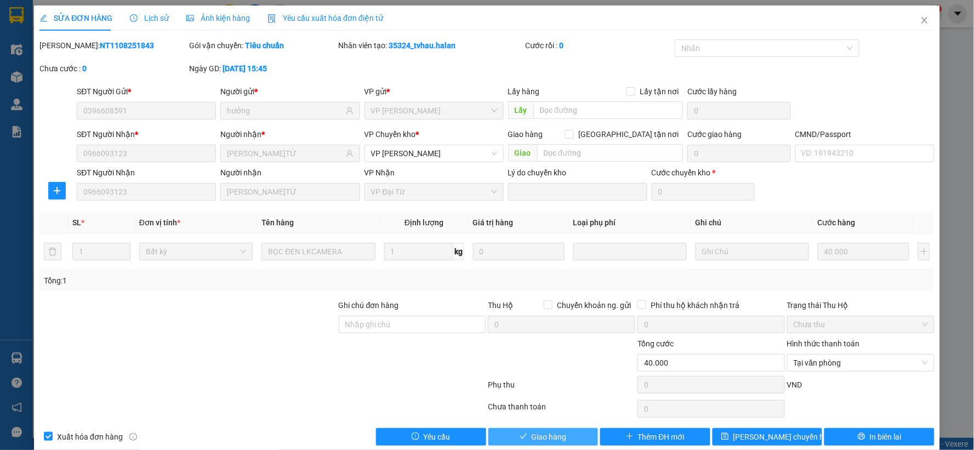
click at [565, 436] on button "Giao hàng" at bounding box center [543, 437] width 110 height 18
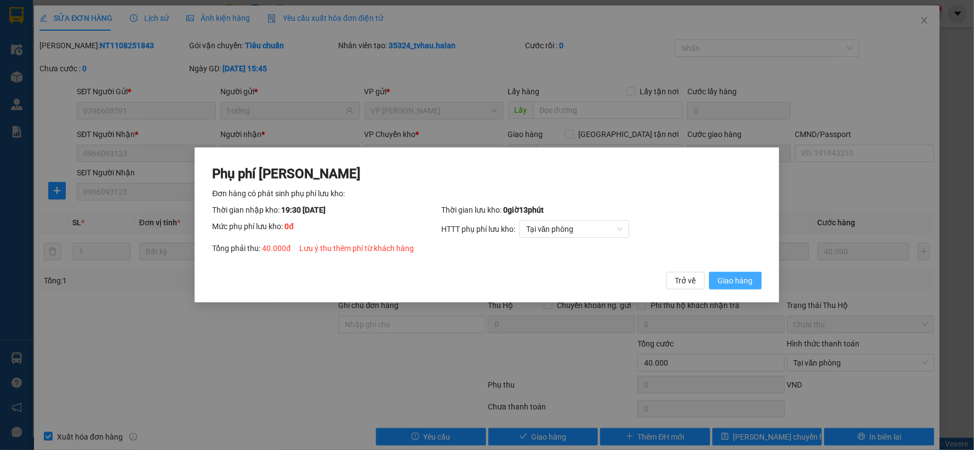
click at [731, 278] on span "Giao hàng" at bounding box center [735, 281] width 35 height 12
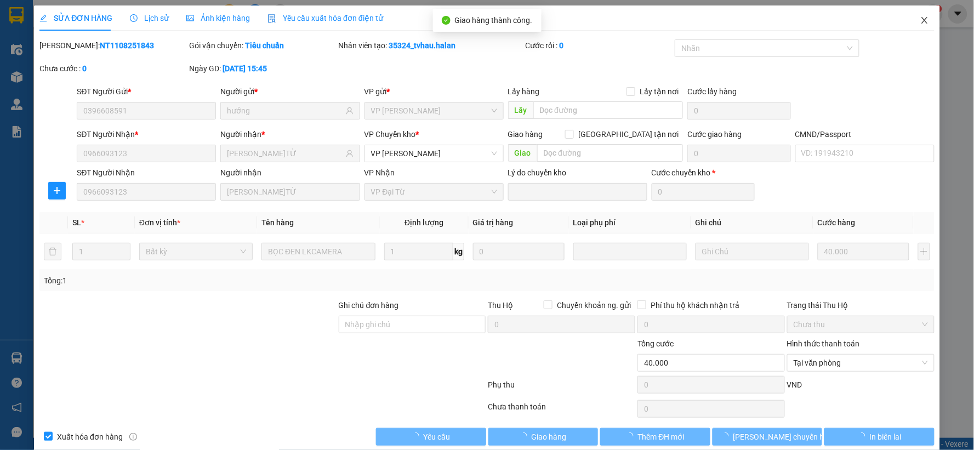
click at [909, 25] on span "Close" at bounding box center [924, 20] width 31 height 31
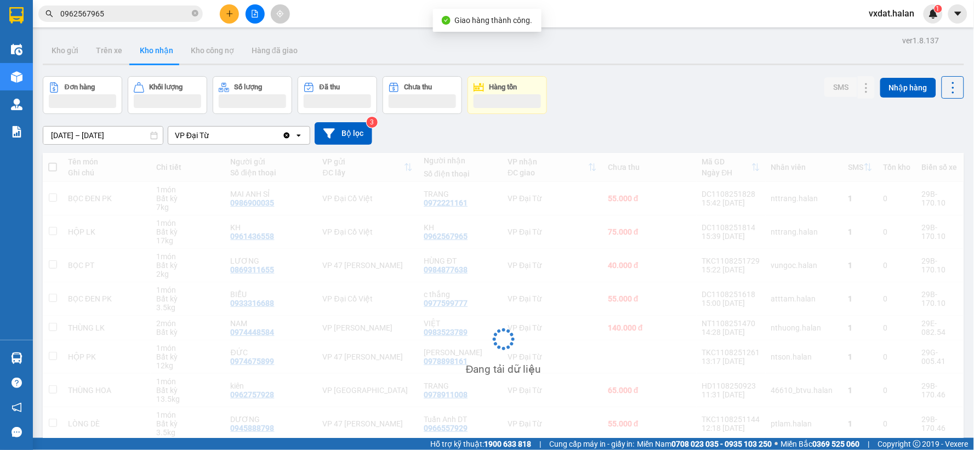
click at [668, 127] on div "[DATE] – [DATE] Press the down arrow key to interact with the calendar and sele…" at bounding box center [504, 133] width 922 height 22
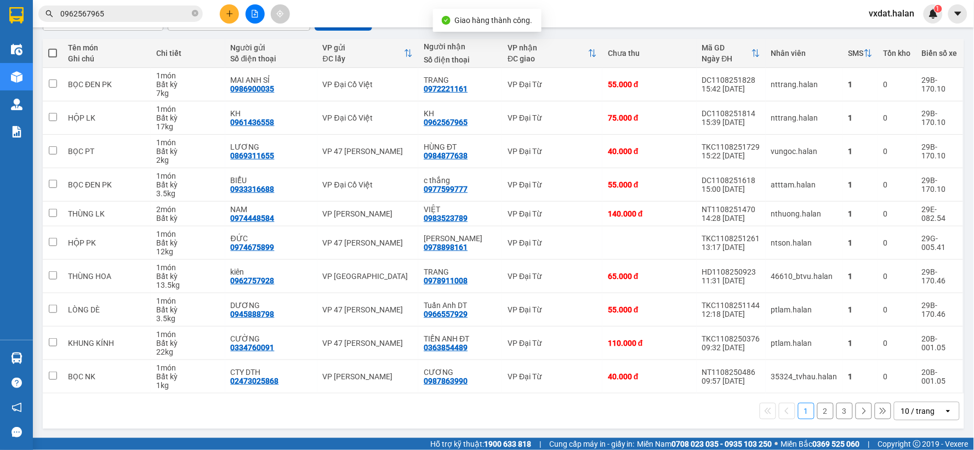
click at [577, 420] on div "1 2 3 10 / trang open" at bounding box center [503, 411] width 913 height 19
click at [825, 413] on button "2" at bounding box center [825, 411] width 16 height 16
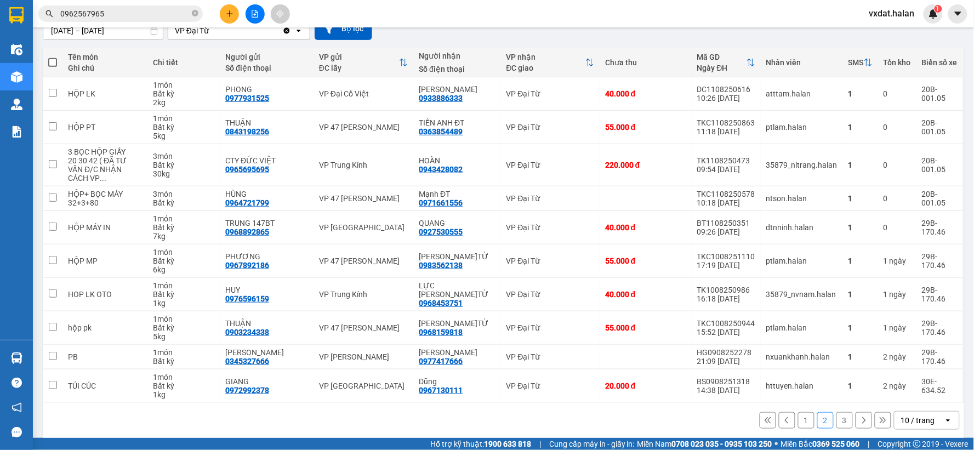
scroll to position [108, 0]
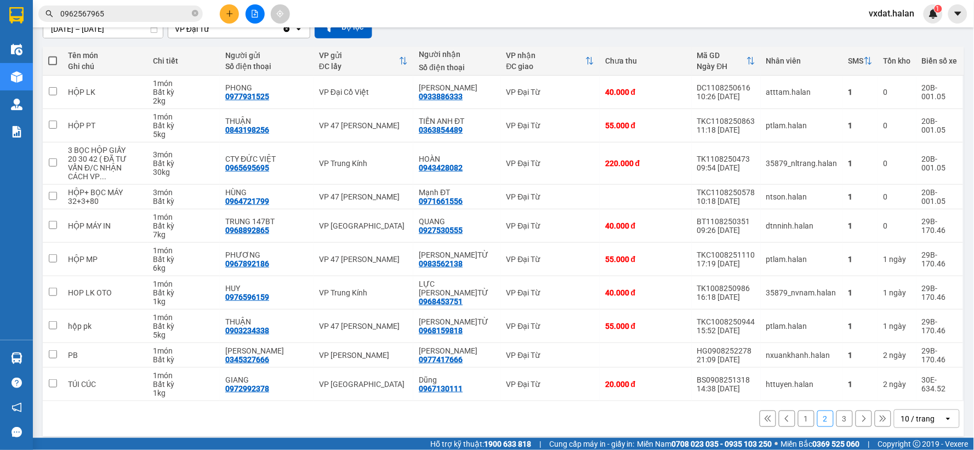
click at [639, 410] on div "1 2 3 10 / trang open" at bounding box center [503, 419] width 913 height 19
click at [41, 353] on div "ver 1.8.137 Kho gửi Trên xe Kho nhận Kho công nợ Hàng đã giao Đơn hàng 22 đơn K…" at bounding box center [503, 183] width 930 height 516
click at [30, 357] on div "Hàng sắp về" at bounding box center [16, 358] width 33 height 25
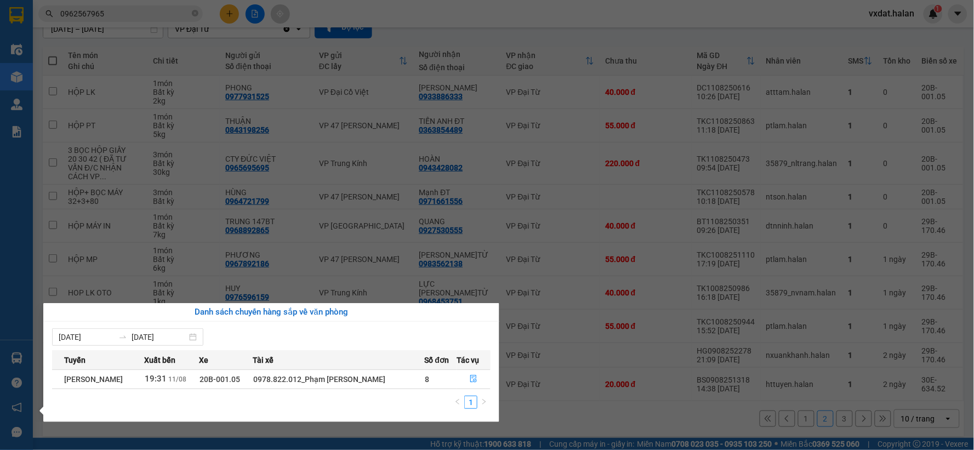
click at [861, 417] on section "Kết quả tìm kiếm ( 1 ) Bộ lọc Mã ĐH Trạng thái Món hàng Thu hộ Tổng cước Chưa c…" at bounding box center [487, 225] width 974 height 450
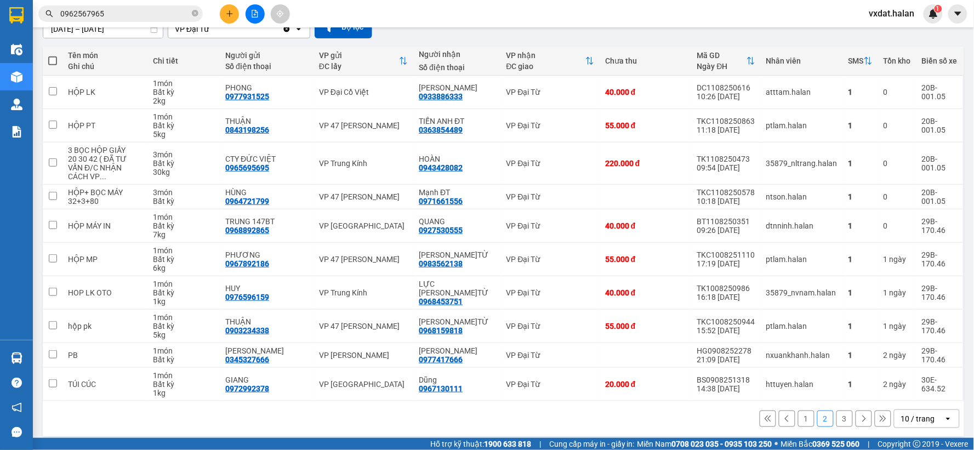
click at [842, 413] on button "3" at bounding box center [845, 419] width 16 height 16
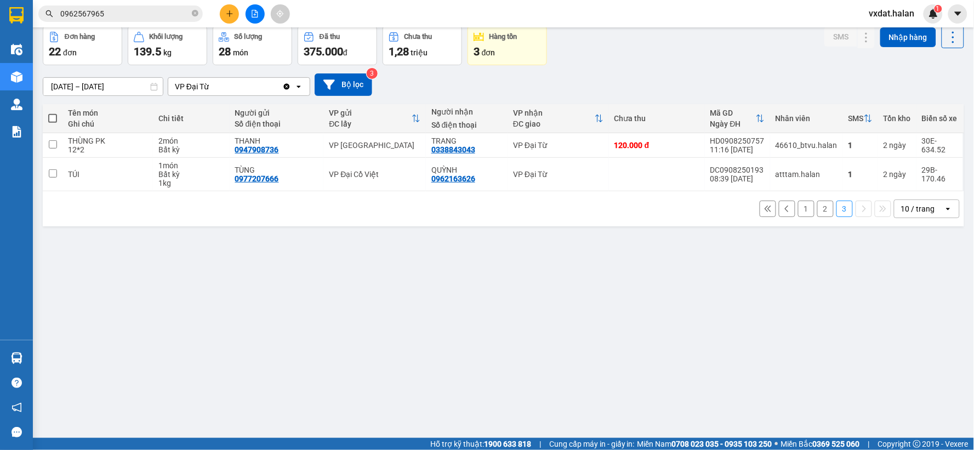
click at [624, 395] on div "ver 1.8.137 Kho gửi Trên xe Kho nhận Kho công nợ Hàng đã giao Đơn hàng 22 đơn K…" at bounding box center [503, 207] width 930 height 450
click at [817, 207] on button "2" at bounding box center [825, 209] width 16 height 16
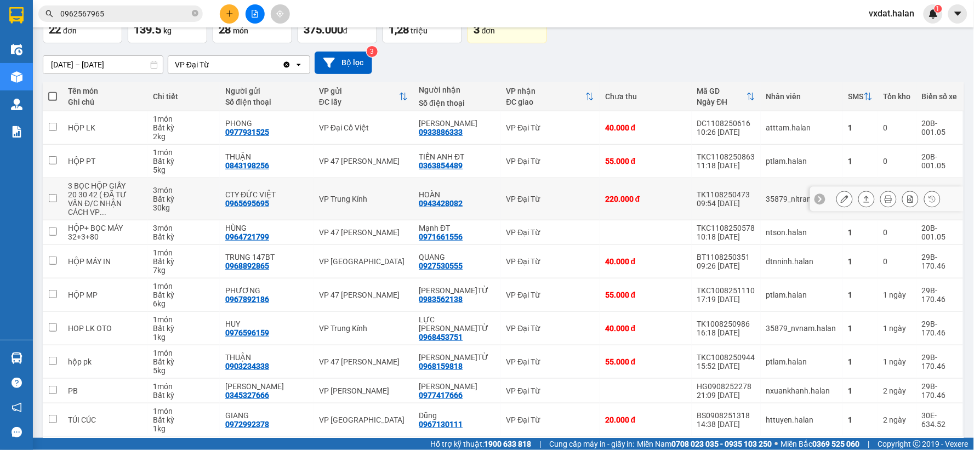
scroll to position [108, 0]
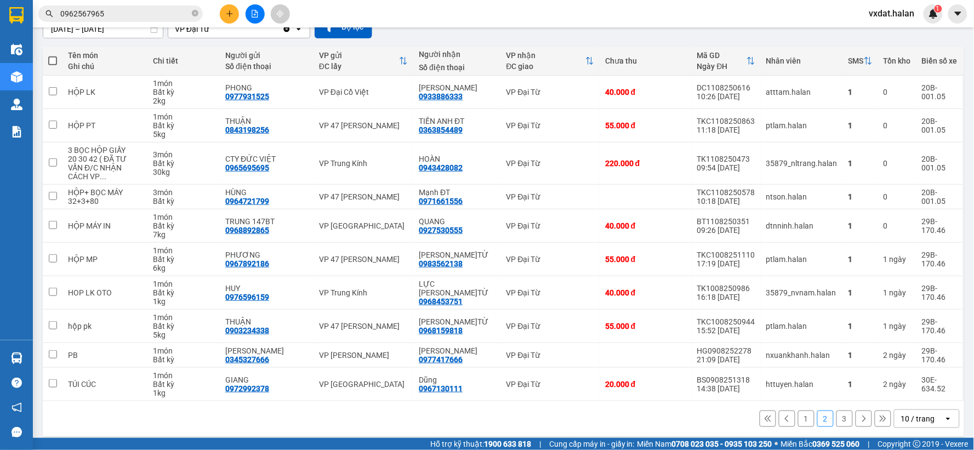
click at [796, 419] on div "1 2 3 10 / trang open" at bounding box center [503, 419] width 913 height 19
click at [22, 360] on img at bounding box center [17, 359] width 12 height 12
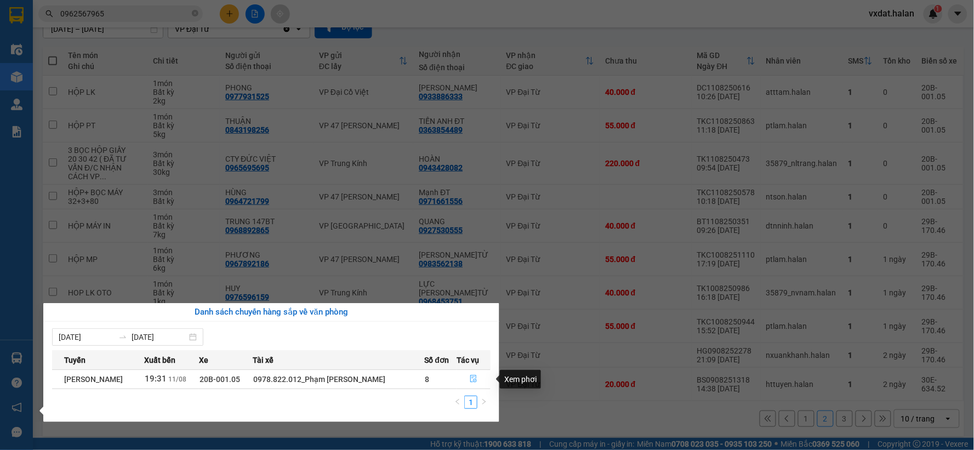
click at [480, 384] on button "button" at bounding box center [473, 380] width 33 height 18
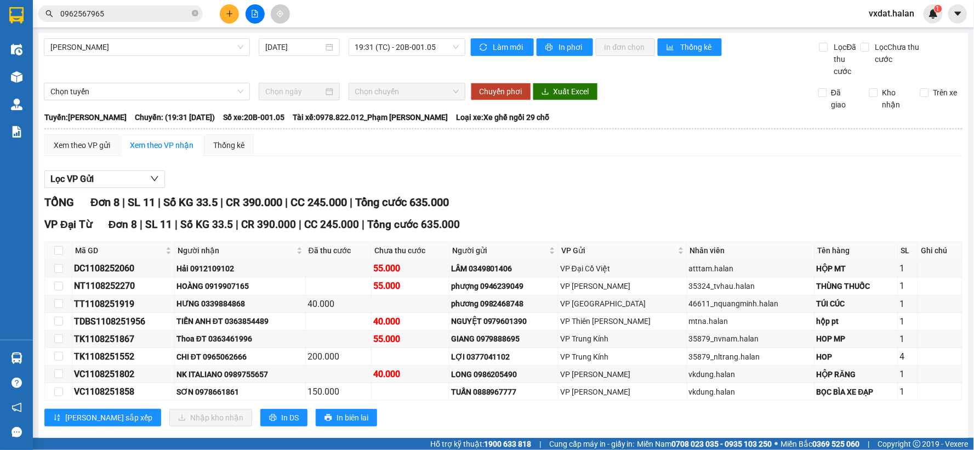
click at [490, 168] on div "Lọc VP Gửi TỔNG Đơn 8 | SL 11 | Số KG 33.5 | CR 390.000 | CC 245.000 | Tổng cư…" at bounding box center [503, 302] width 918 height 275
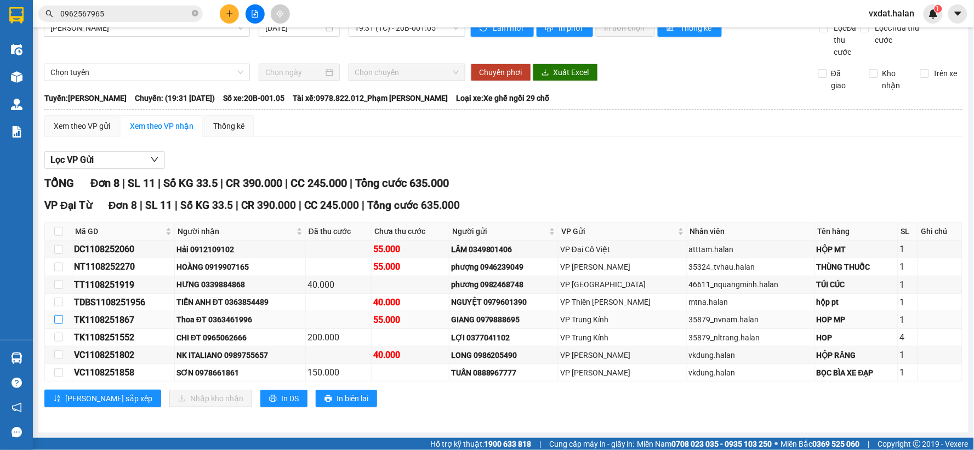
click at [59, 321] on input "checkbox" at bounding box center [58, 319] width 9 height 9
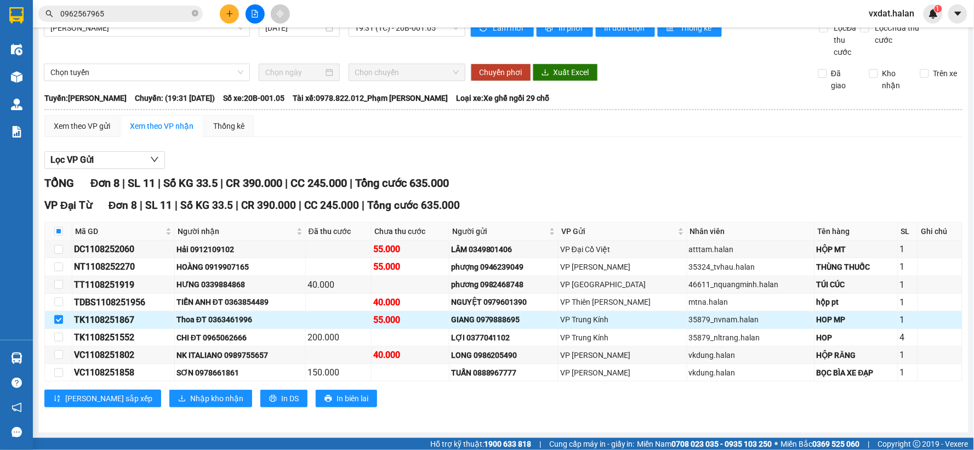
click at [64, 317] on td at bounding box center [58, 320] width 27 height 18
click at [59, 316] on input "checkbox" at bounding box center [58, 319] width 9 height 9
checkbox input "false"
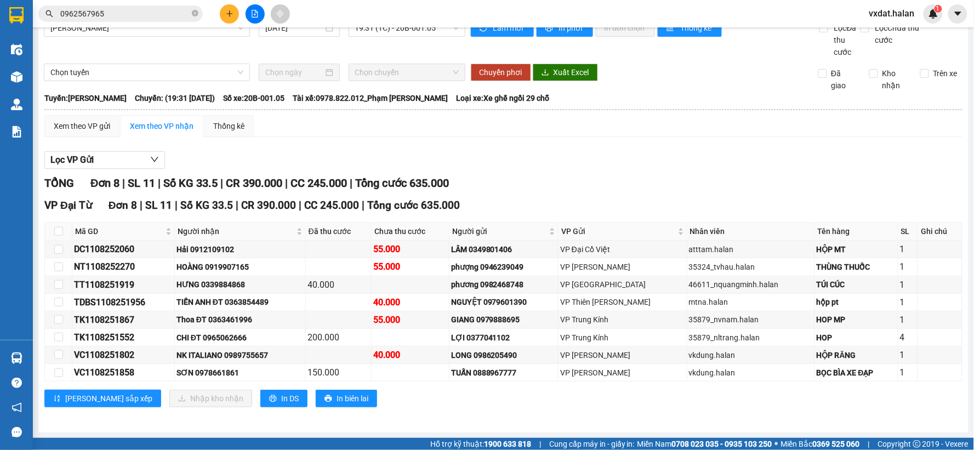
click at [503, 156] on div "Lọc VP Gửi" at bounding box center [503, 160] width 918 height 18
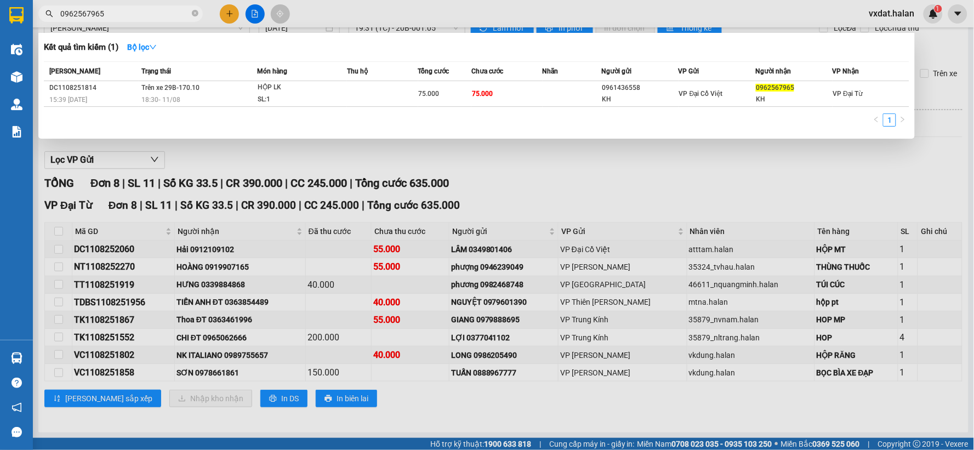
click at [151, 19] on input "0962567965" at bounding box center [124, 14] width 129 height 12
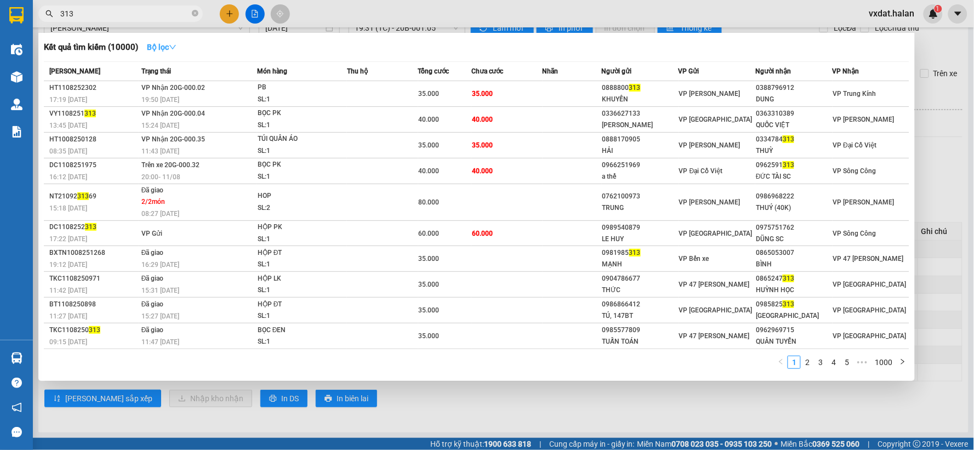
type input "313"
click at [158, 46] on strong "Bộ lọc" at bounding box center [162, 47] width 30 height 9
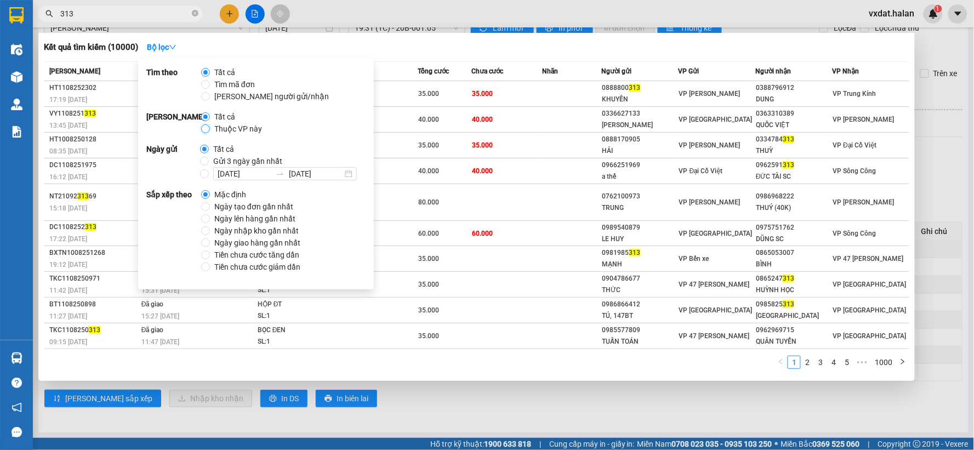
click at [207, 132] on input "Thuộc VP này" at bounding box center [205, 128] width 9 height 9
radio input "true"
radio input "false"
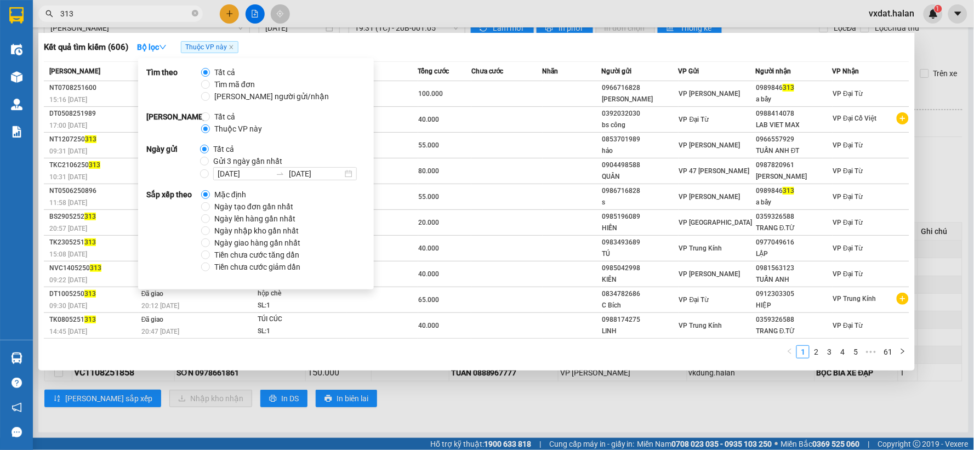
click at [136, 13] on input "313" at bounding box center [124, 14] width 129 height 12
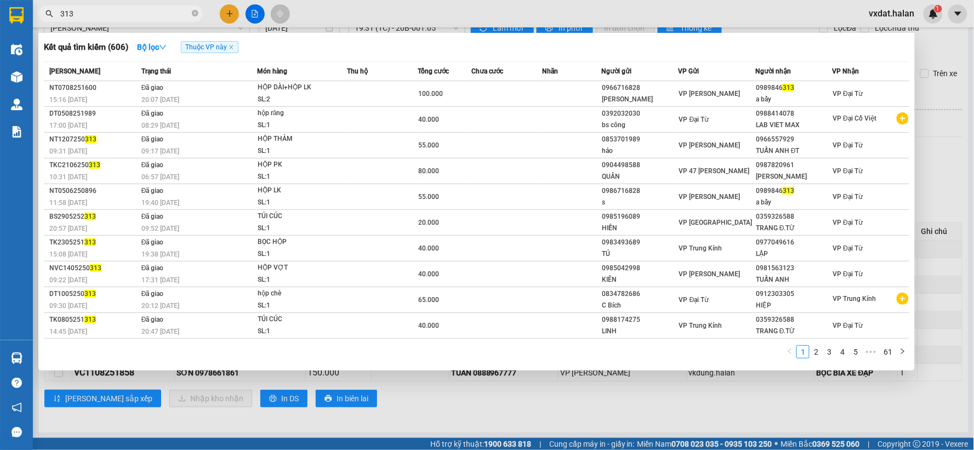
click at [136, 13] on input "313" at bounding box center [124, 14] width 129 height 12
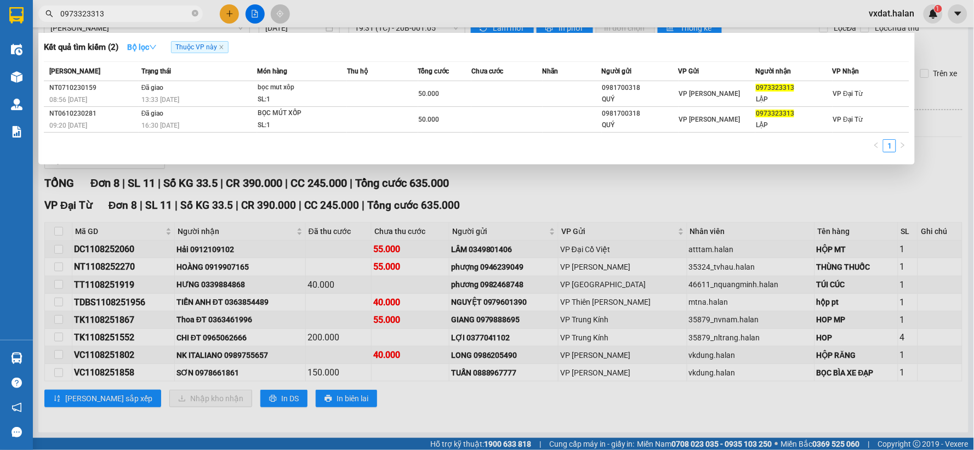
type input "0973323313"
click at [156, 43] on icon "down" at bounding box center [153, 47] width 8 height 8
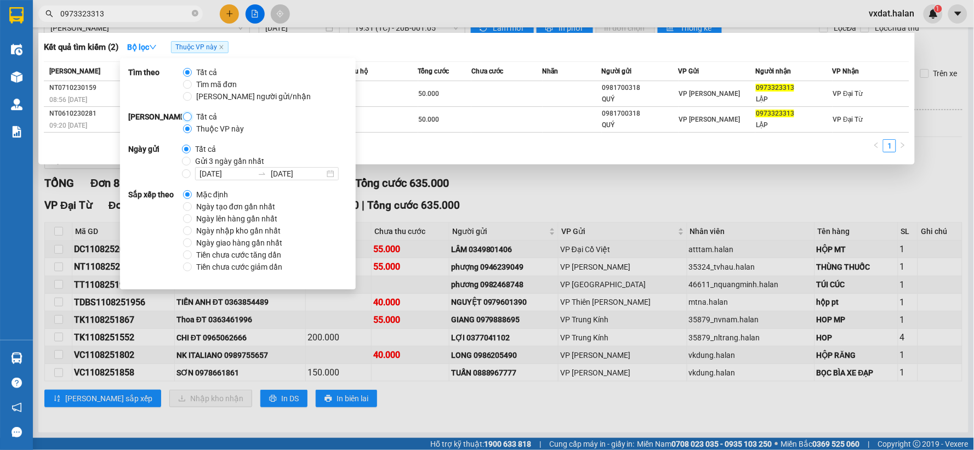
click at [184, 118] on input "Tất cả" at bounding box center [187, 116] width 9 height 9
radio input "true"
radio input "false"
click at [409, 49] on div "Kết quả tìm kiếm ( 2 ) Bộ lọc" at bounding box center [477, 47] width 866 height 18
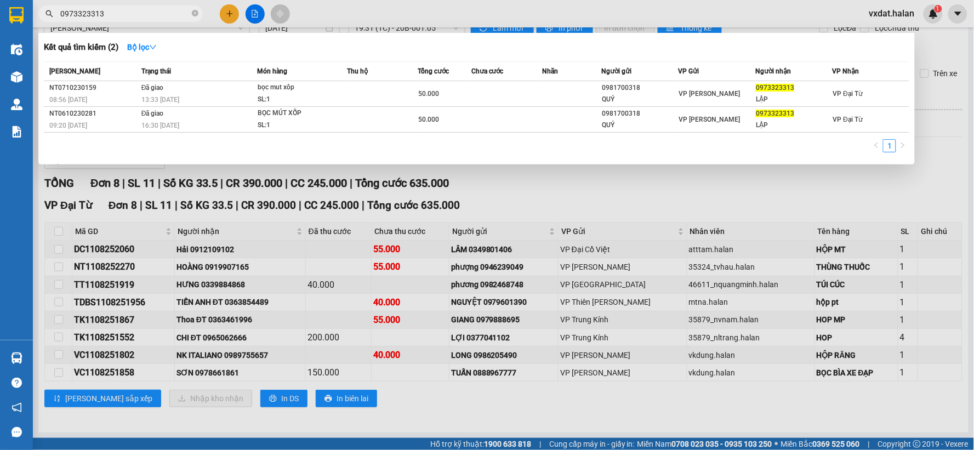
click at [707, 59] on div "Kết quả tìm kiếm ( 2 ) Bộ lọc Mã ĐH Trạng thái Món hàng Thu hộ Tổng cước Chưa c…" at bounding box center [476, 99] width 877 height 132
click at [535, 185] on div at bounding box center [487, 225] width 974 height 450
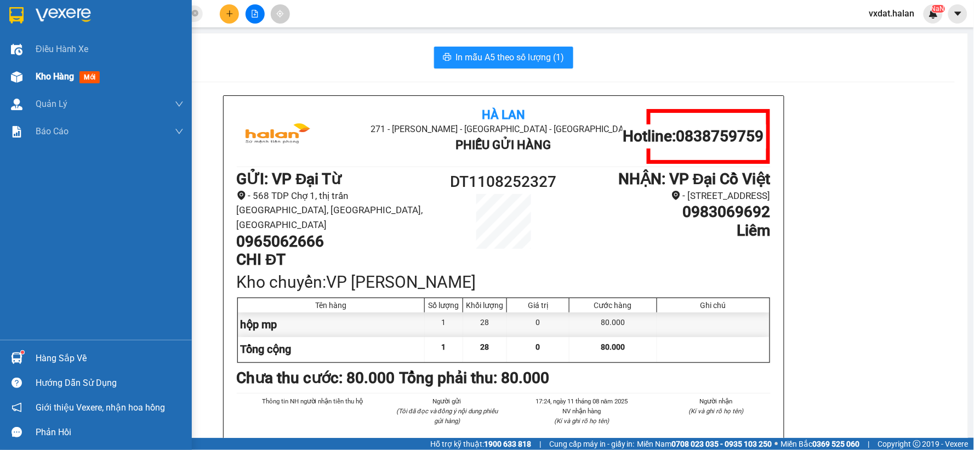
click at [26, 74] on div "Kho hàng mới" at bounding box center [96, 76] width 192 height 27
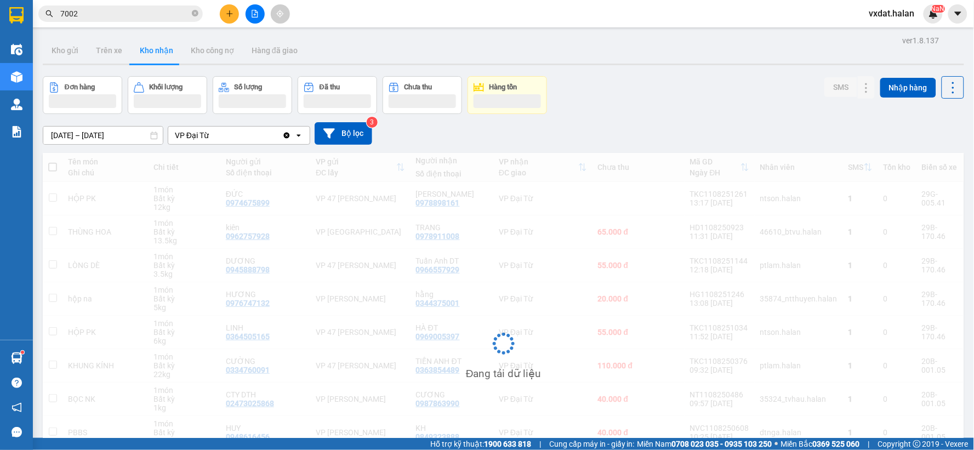
click at [651, 92] on div "Đơn hàng Khối lượng Số lượng Đã thu Chưa thu Hàng tồn SMS Nhập hàng" at bounding box center [504, 95] width 922 height 38
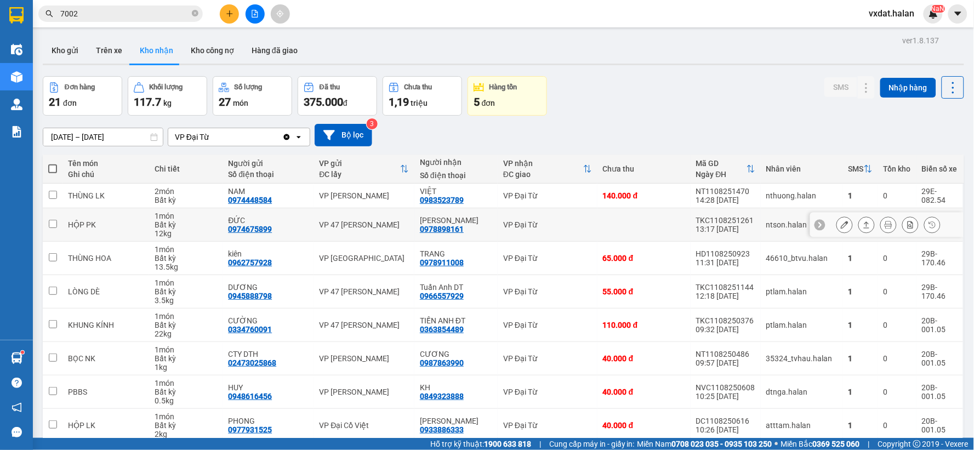
scroll to position [116, 0]
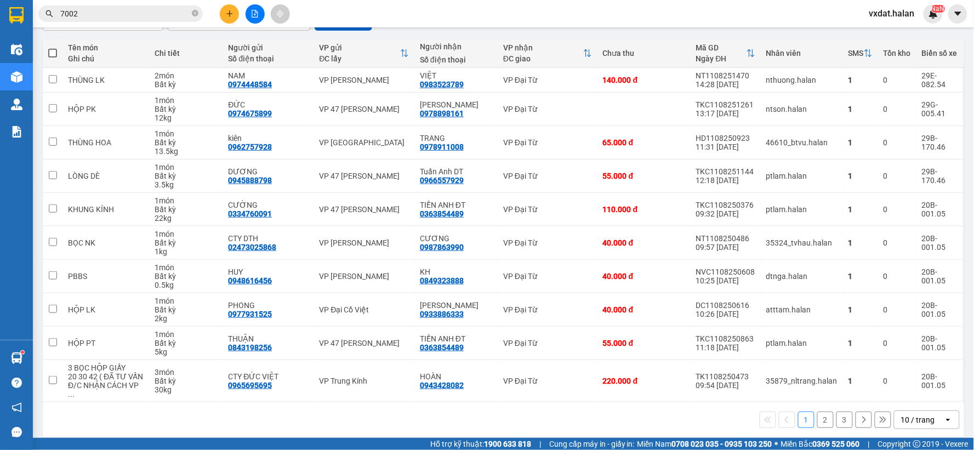
click at [837, 412] on button "3" at bounding box center [845, 420] width 16 height 16
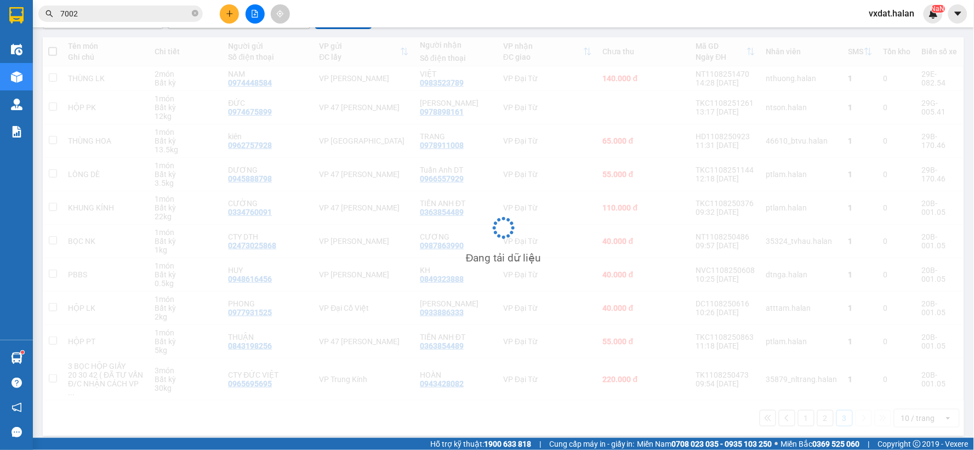
scroll to position [50, 0]
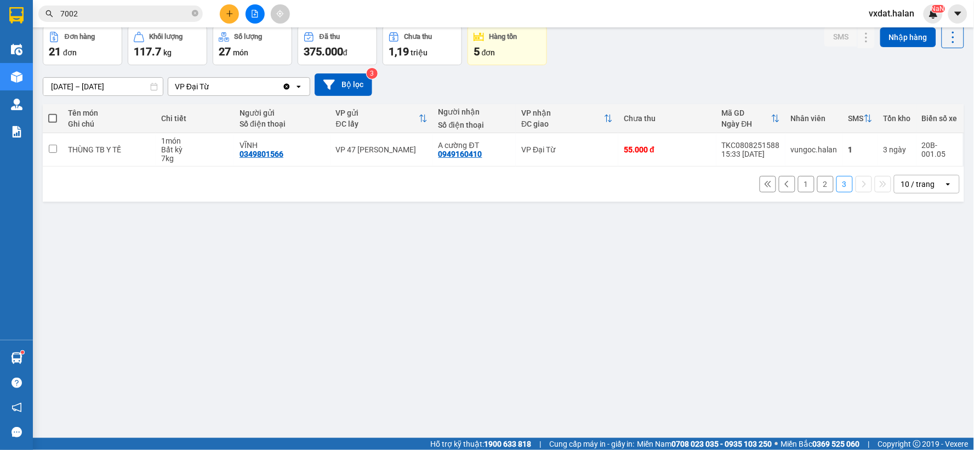
click at [817, 184] on button "2" at bounding box center [825, 184] width 16 height 16
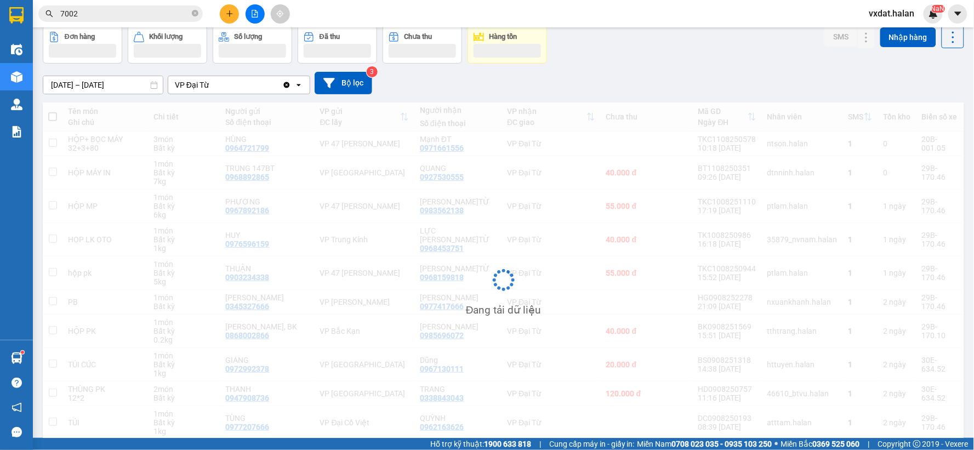
click at [724, 68] on div "[DATE] – [DATE] Press the down arrow key to interact with the calendar and sele…" at bounding box center [504, 83] width 922 height 39
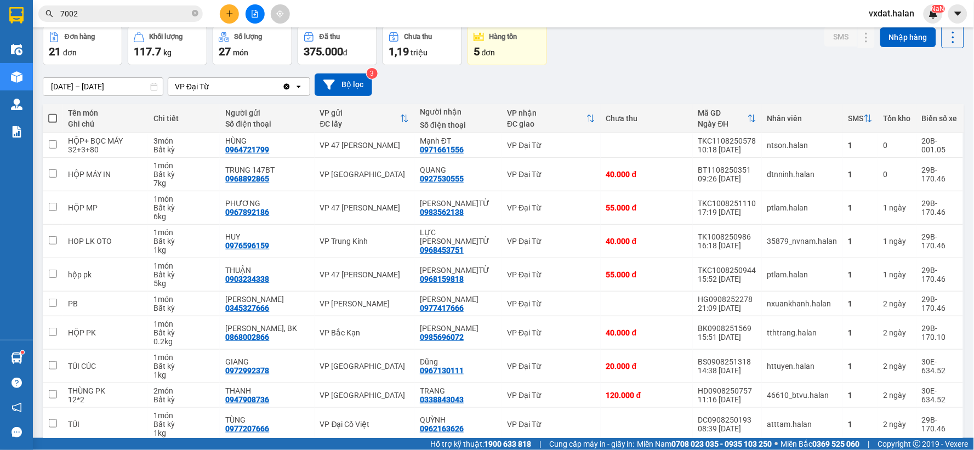
scroll to position [100, 0]
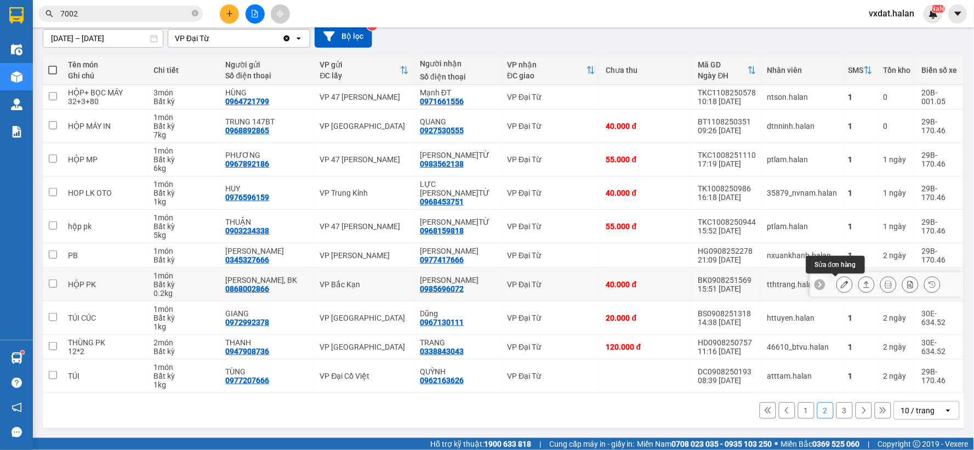
click at [863, 283] on icon at bounding box center [867, 285] width 8 height 8
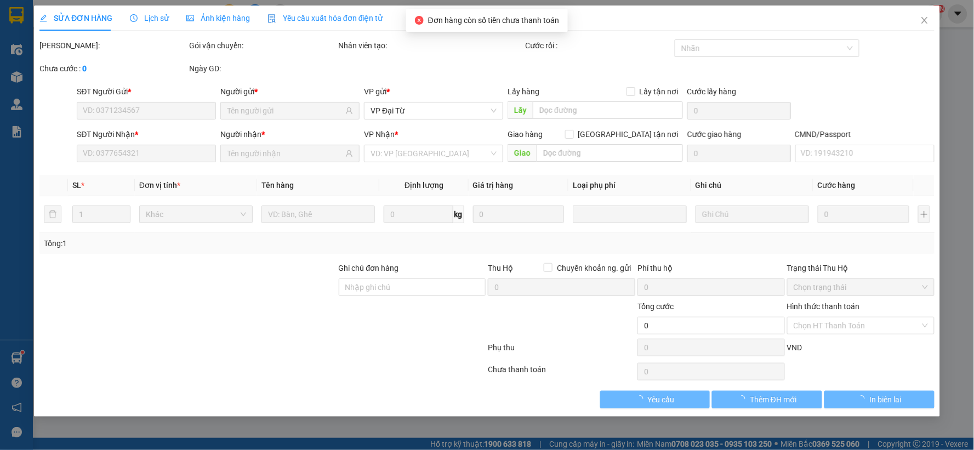
type input "0868002866"
type input "[PERSON_NAME], BK"
type input "0985696072"
type input "[PERSON_NAME]"
type input "40.000"
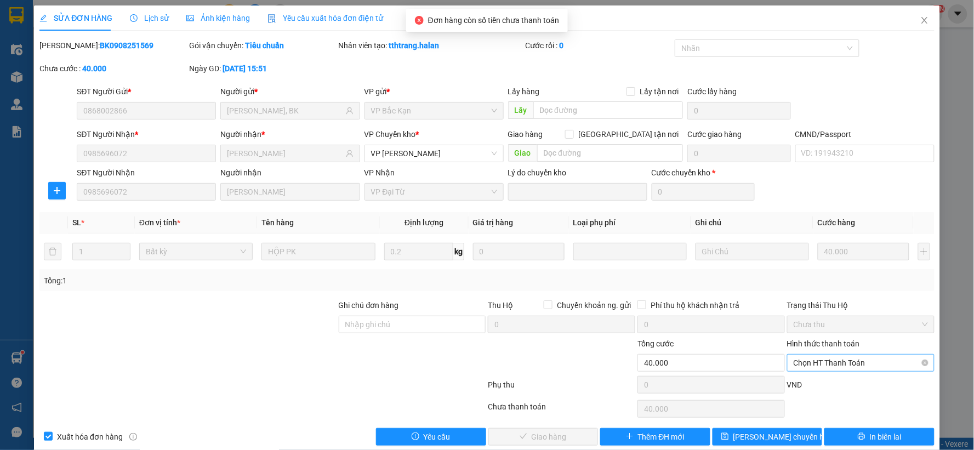
click at [852, 366] on span "Chọn HT Thanh Toán" at bounding box center [861, 363] width 134 height 16
click at [811, 272] on div "Tại văn phòng" at bounding box center [853, 271] width 133 height 12
type input "0"
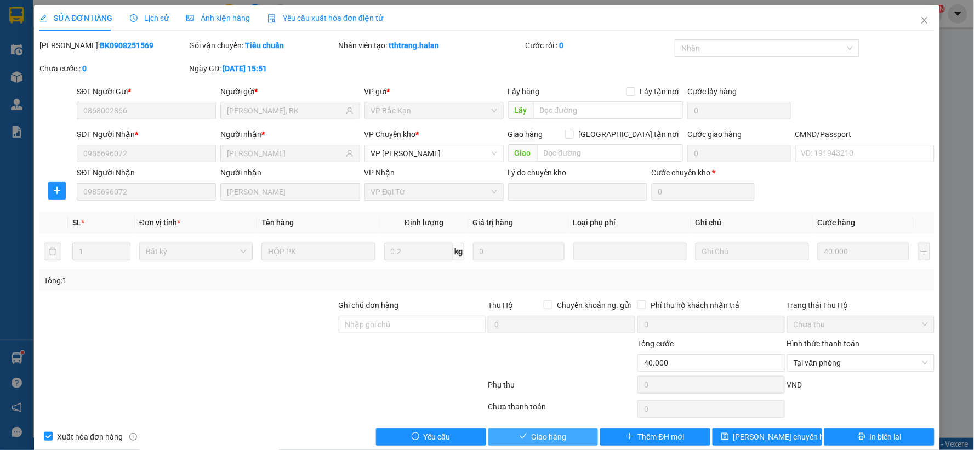
click at [564, 433] on button "Giao hàng" at bounding box center [543, 437] width 110 height 18
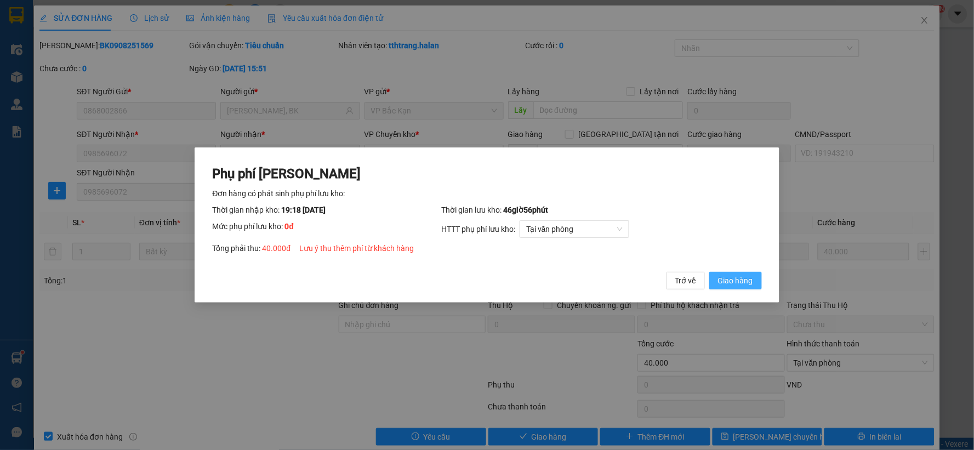
click at [753, 286] on button "Giao hàng" at bounding box center [735, 281] width 53 height 18
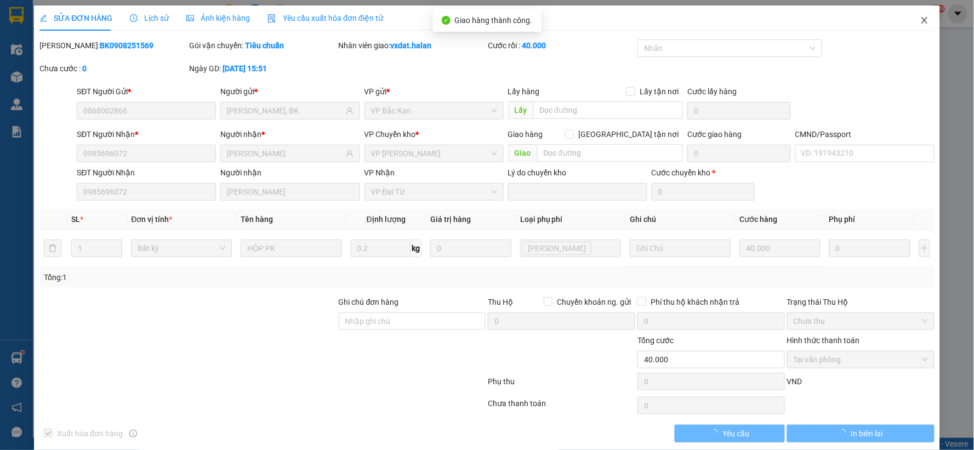
click at [926, 16] on span "Close" at bounding box center [924, 20] width 31 height 31
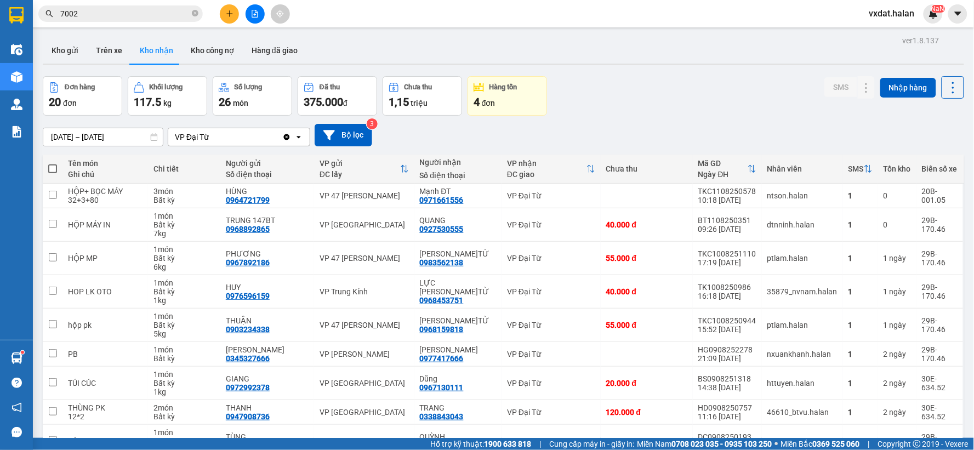
click at [679, 84] on div "Đơn hàng 20 đơn Khối lượng 117.5 kg Số lượng 26 món Đã thu 375.000 đ Chưa thu 1…" at bounding box center [504, 95] width 922 height 39
click at [595, 96] on div "Đơn hàng 20 đơn Khối lượng 117.5 kg Số lượng 26 món Đã thu 375.000 đ Chưa thu 1…" at bounding box center [504, 95] width 922 height 39
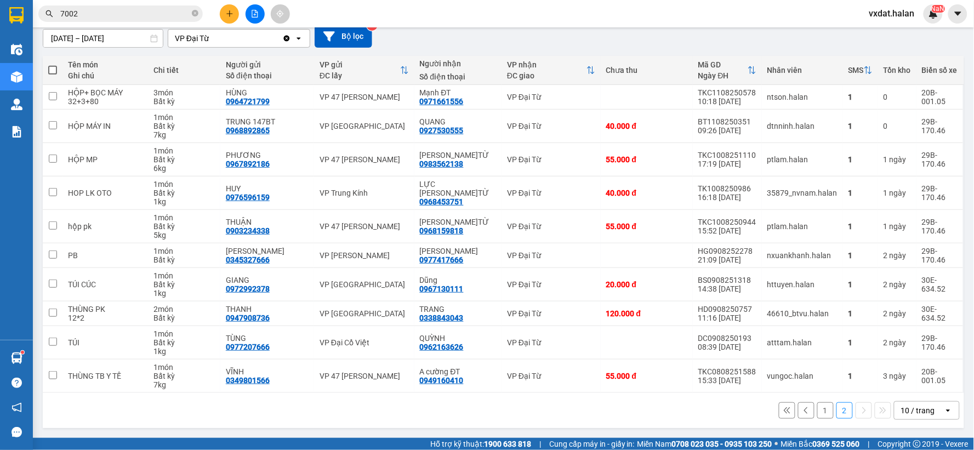
click at [399, 418] on div "1 2 10 / trang open" at bounding box center [503, 410] width 913 height 19
click at [824, 408] on button "1" at bounding box center [825, 410] width 16 height 16
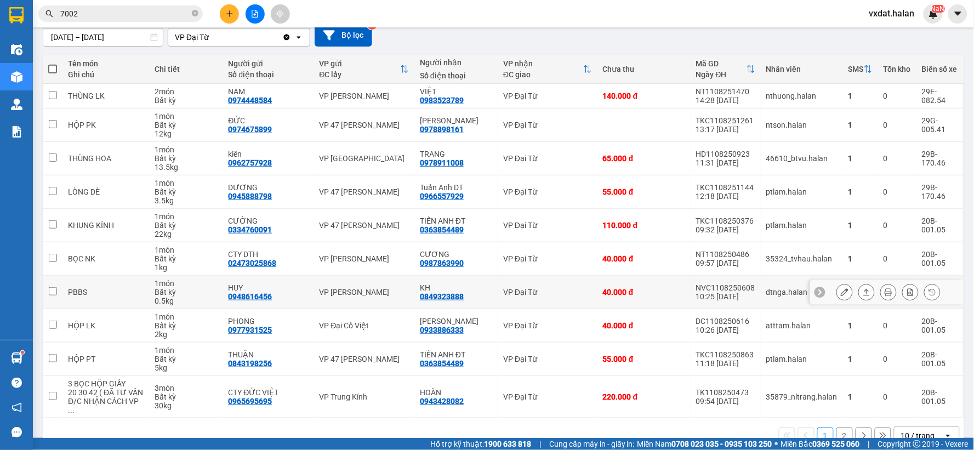
click at [863, 292] on icon at bounding box center [867, 292] width 8 height 8
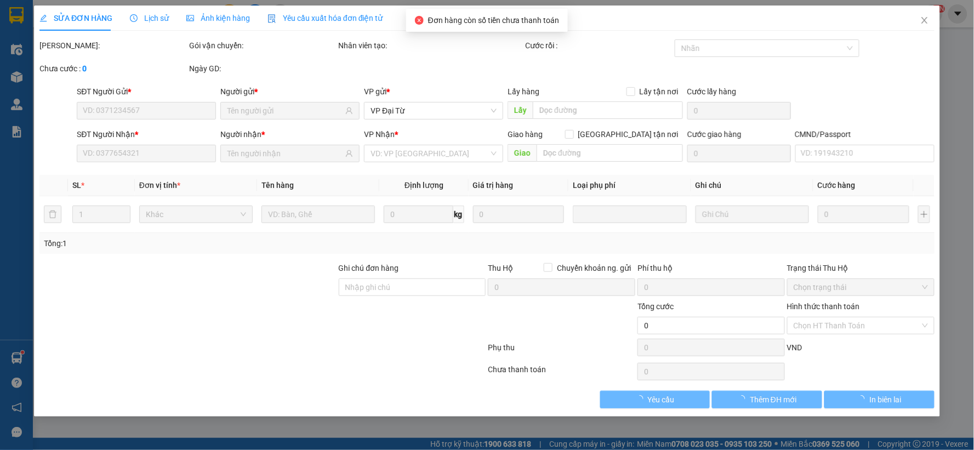
type input "0948616456"
type input "HUY"
type input "0849323888"
type input "KH"
checkbox input "true"
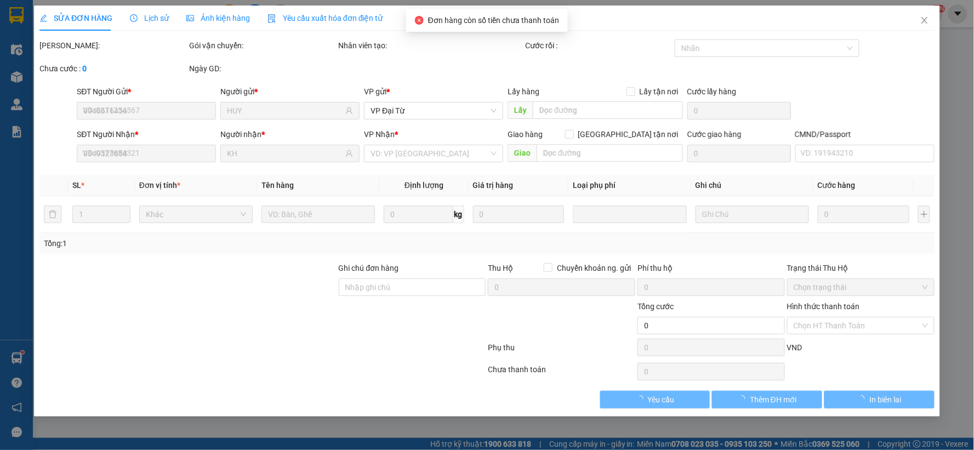
type input "600.000"
type input "30.000"
type input "40.000"
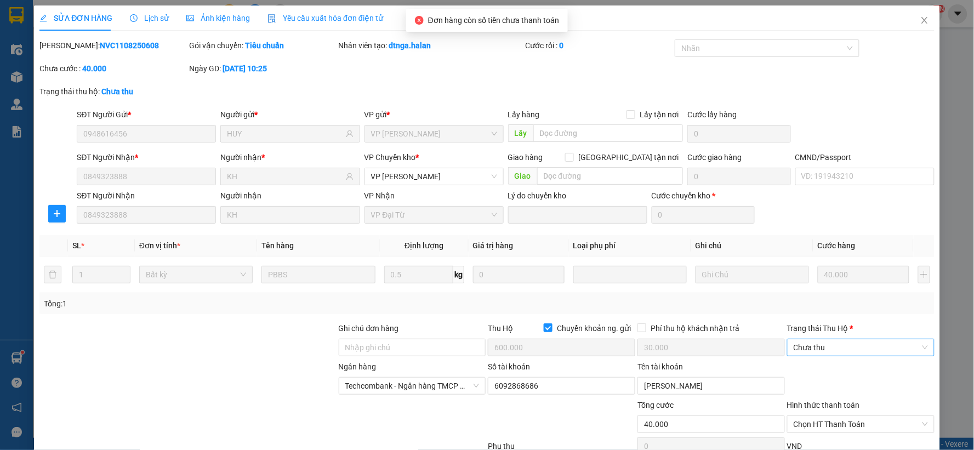
click at [818, 349] on span "Chưa thu" at bounding box center [861, 347] width 134 height 16
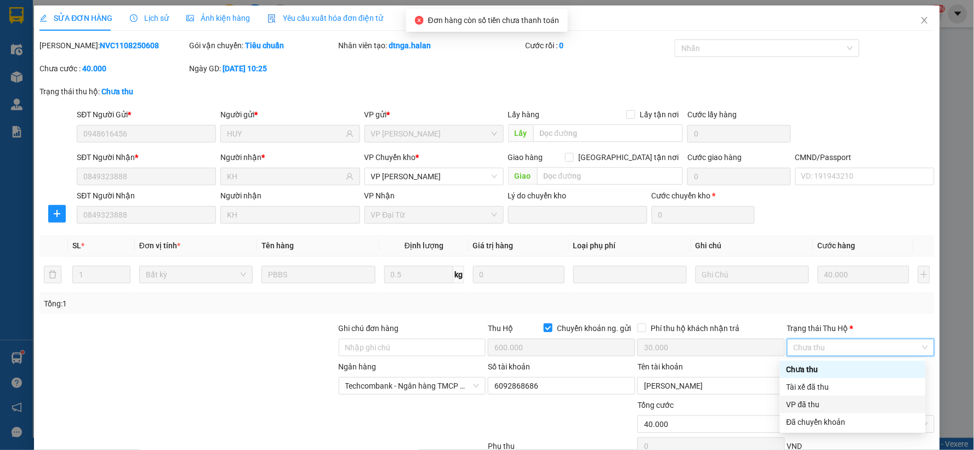
click at [799, 402] on div "VP đã thu" at bounding box center [853, 405] width 133 height 12
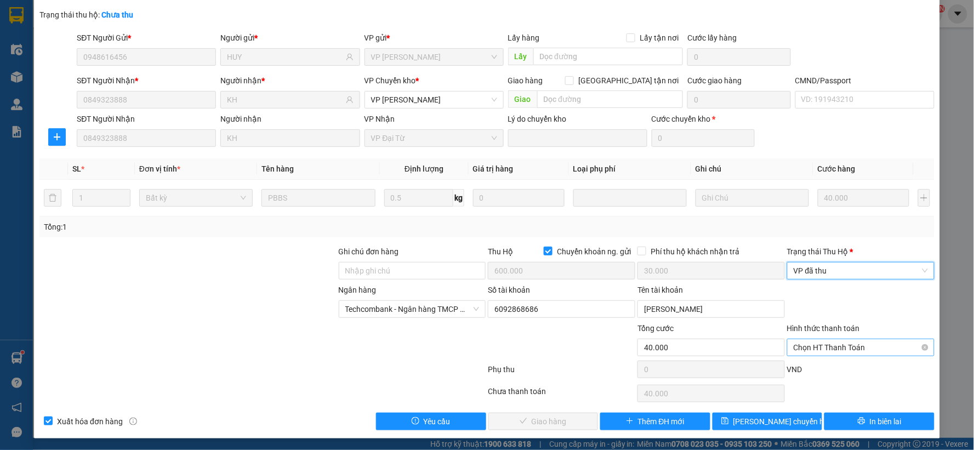
scroll to position [78, 0]
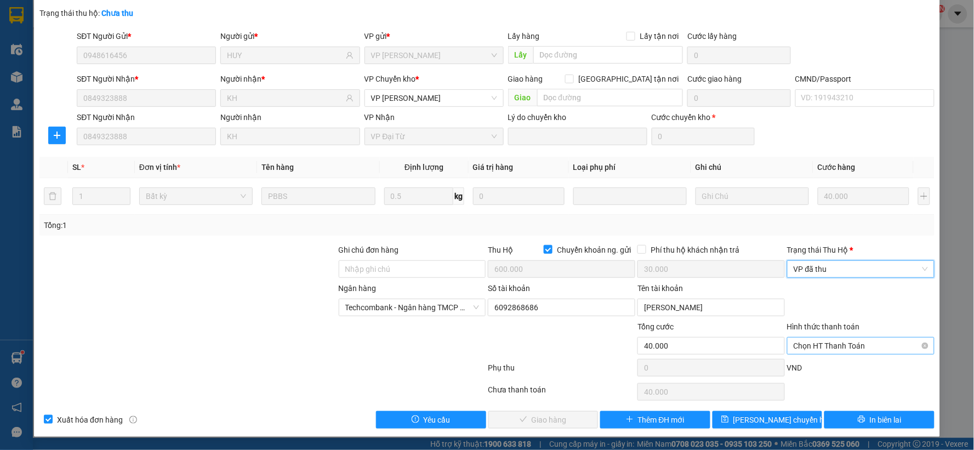
click at [856, 343] on span "Chọn HT Thanh Toán" at bounding box center [861, 346] width 134 height 16
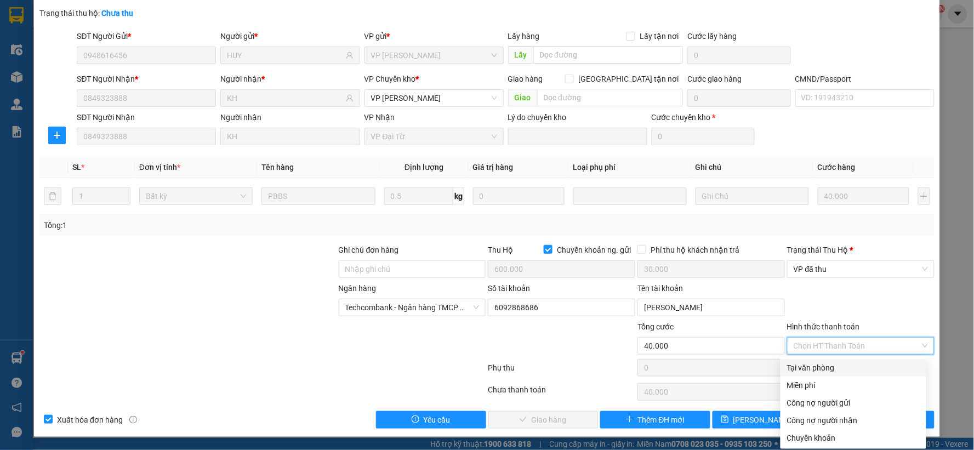
click at [801, 362] on div "Tại văn phòng" at bounding box center [853, 368] width 133 height 12
type input "0"
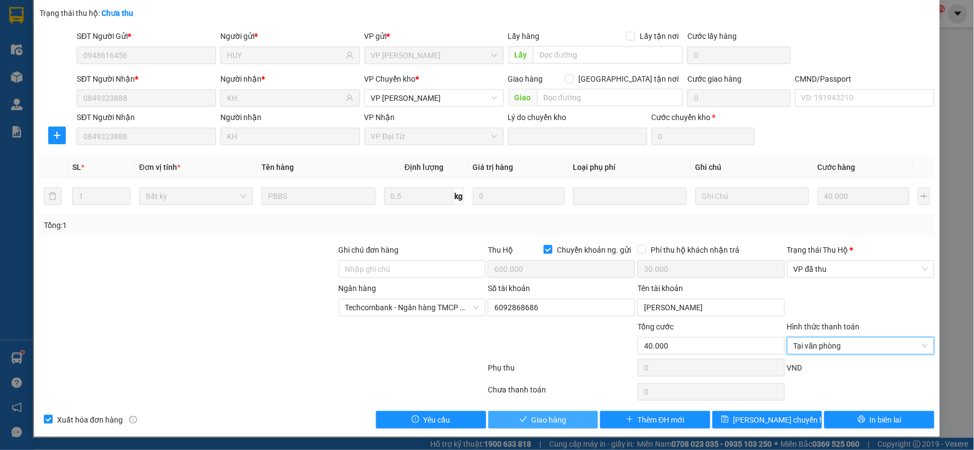
click at [558, 420] on span "Giao hàng" at bounding box center [549, 420] width 35 height 12
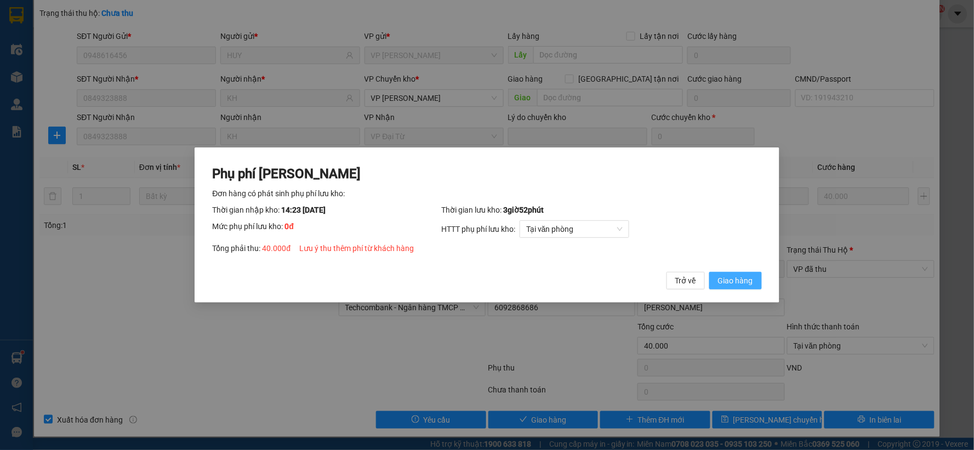
click at [735, 282] on span "Giao hàng" at bounding box center [735, 281] width 35 height 12
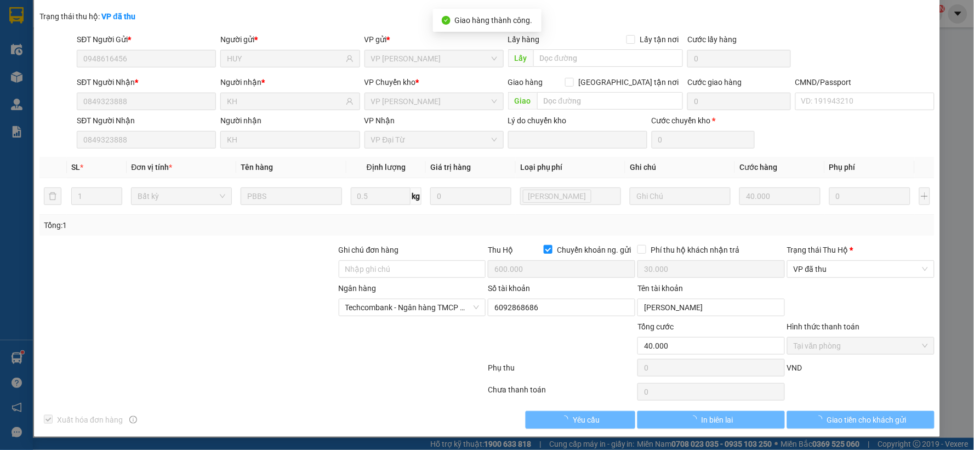
scroll to position [0, 0]
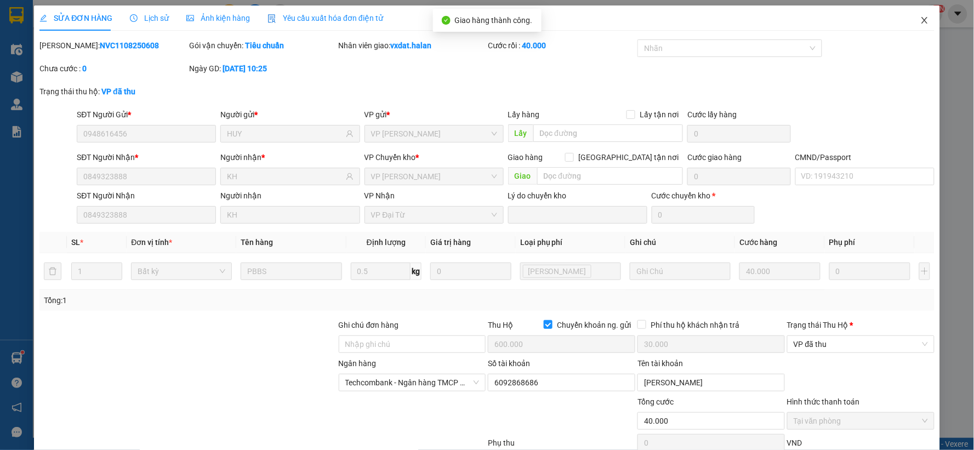
click at [920, 25] on icon "close" at bounding box center [924, 20] width 9 height 9
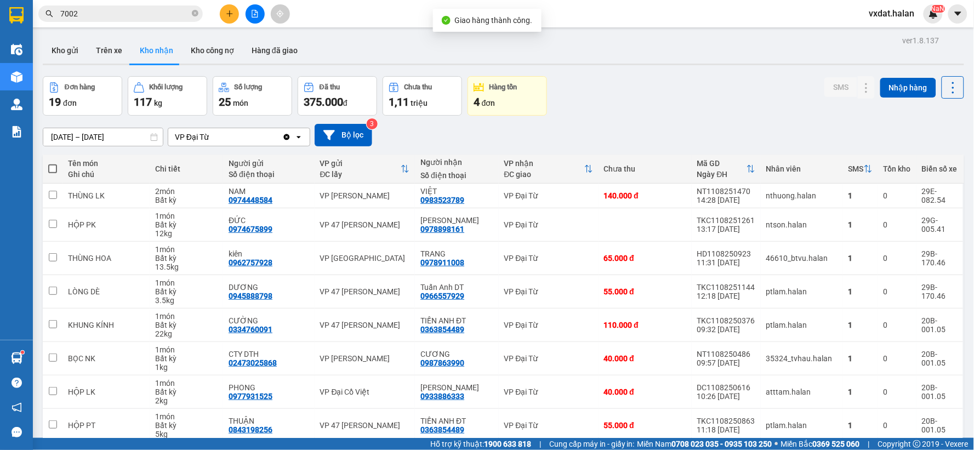
click at [679, 88] on div "Đơn hàng 19 đơn Khối lượng 117 kg Số lượng 25 món Đã thu 375.000 đ Chưa thu 1,1…" at bounding box center [504, 95] width 922 height 39
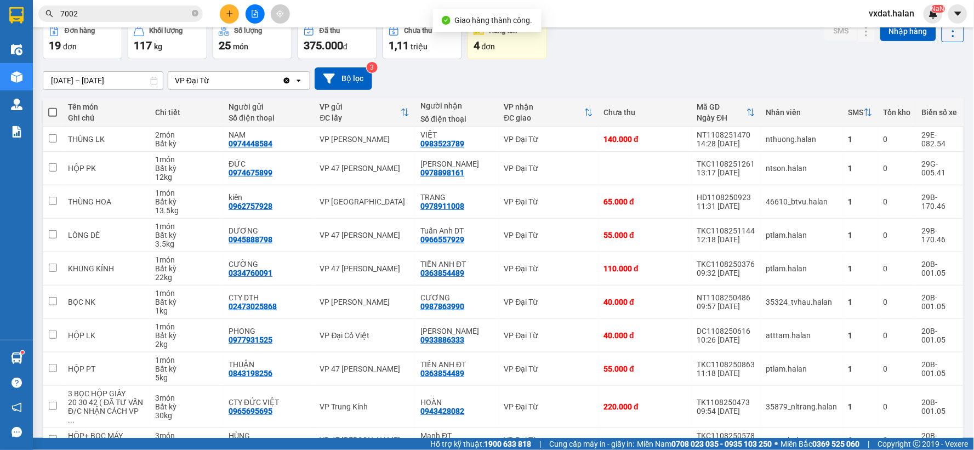
scroll to position [108, 0]
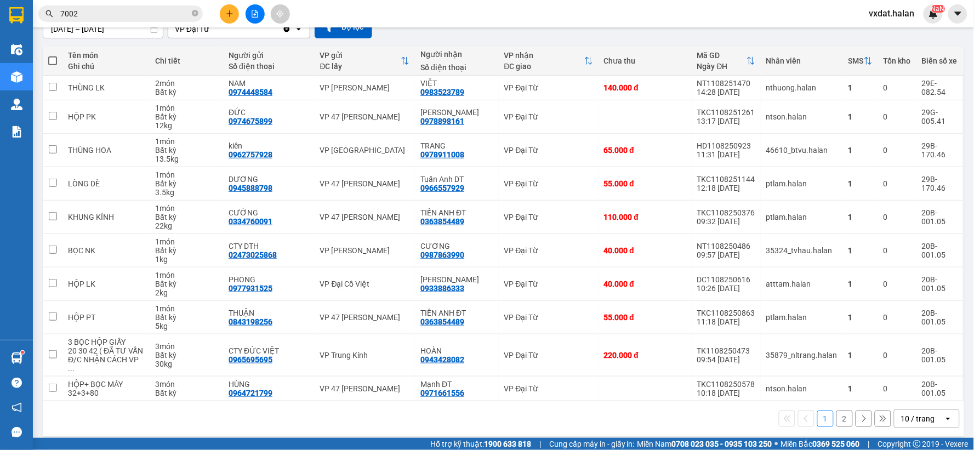
click at [537, 411] on div "1 2 10 / trang open" at bounding box center [503, 419] width 913 height 19
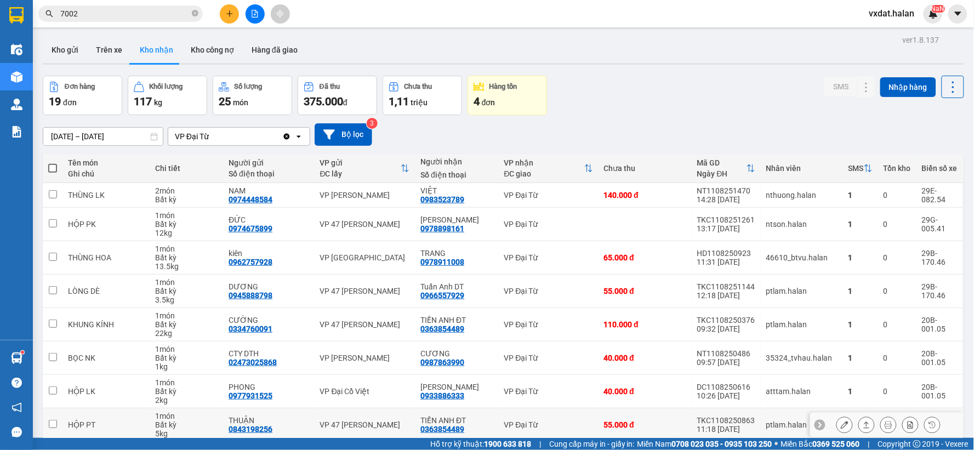
scroll to position [0, 0]
click at [106, 44] on button "Trên xe" at bounding box center [109, 50] width 44 height 26
type input "[DATE] – [DATE]"
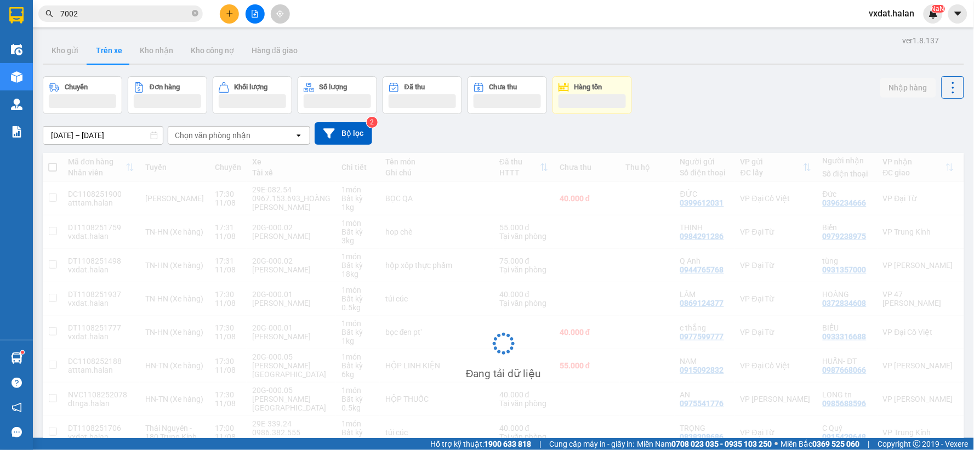
click at [698, 114] on div "[DATE] – [DATE] Press the down arrow key to interact with the calendar and sele…" at bounding box center [504, 133] width 922 height 39
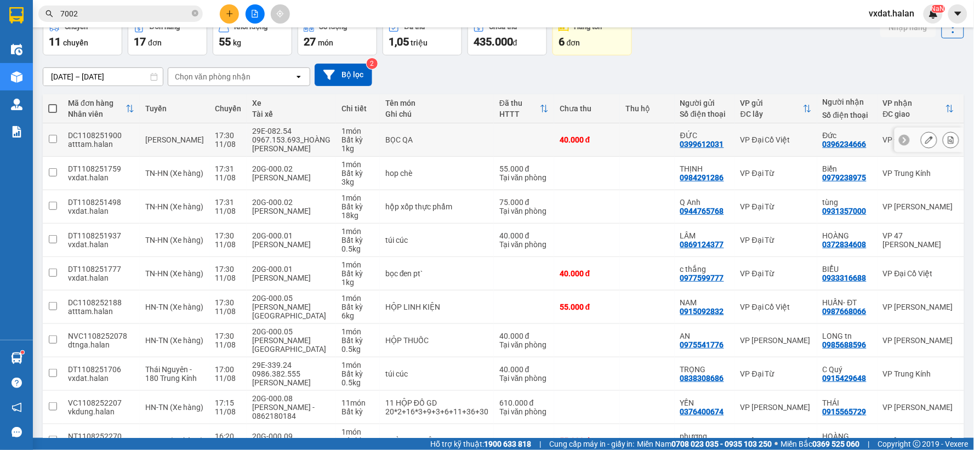
scroll to position [130, 0]
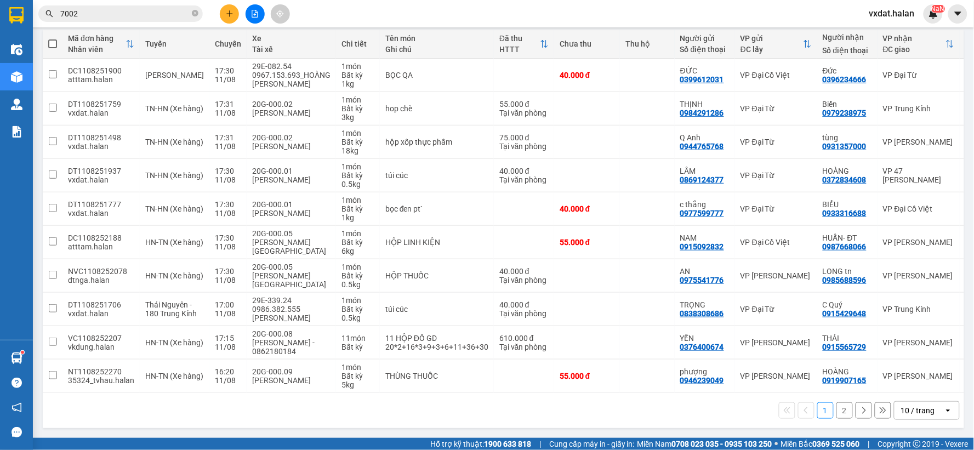
click at [837, 408] on button "2" at bounding box center [845, 410] width 16 height 16
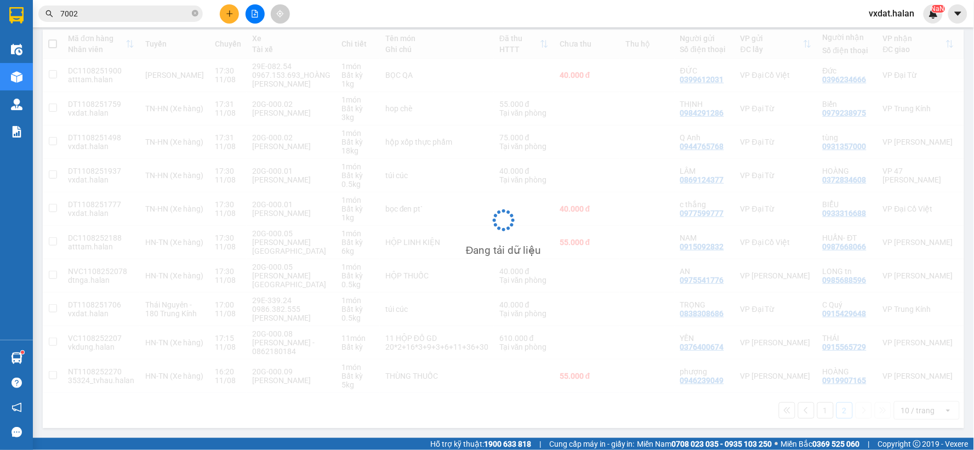
scroll to position [50, 0]
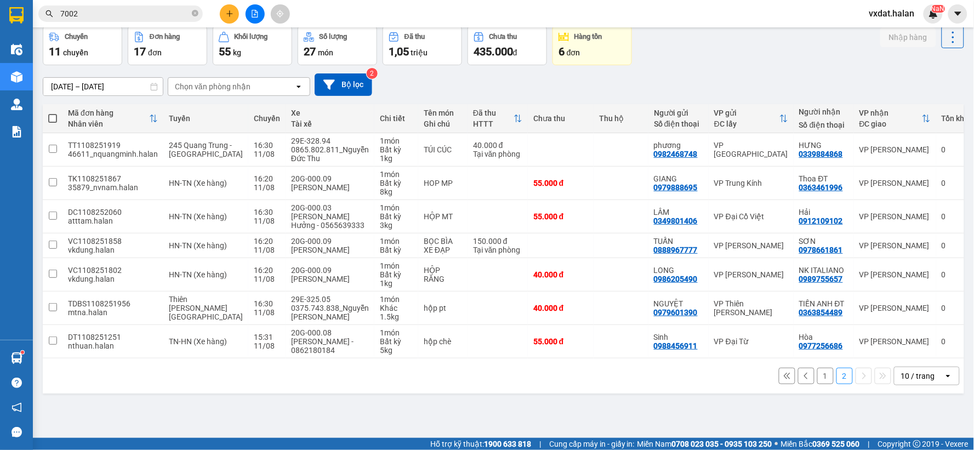
click at [129, 13] on input "7002" at bounding box center [124, 14] width 129 height 12
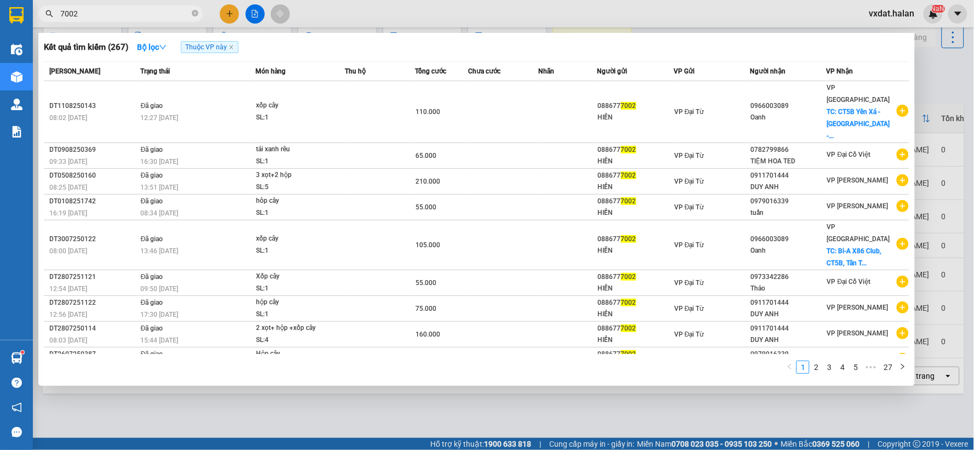
click at [129, 13] on input "7002" at bounding box center [124, 14] width 129 height 12
click at [408, 18] on div at bounding box center [487, 225] width 974 height 450
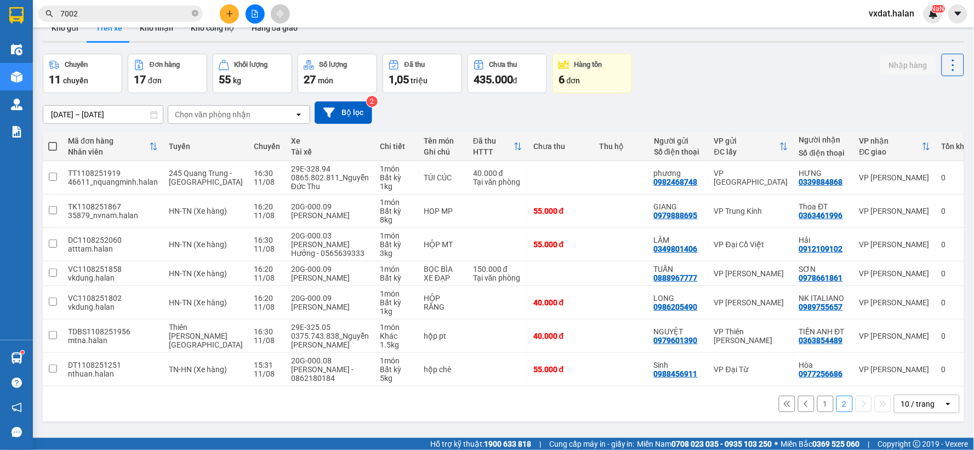
scroll to position [0, 0]
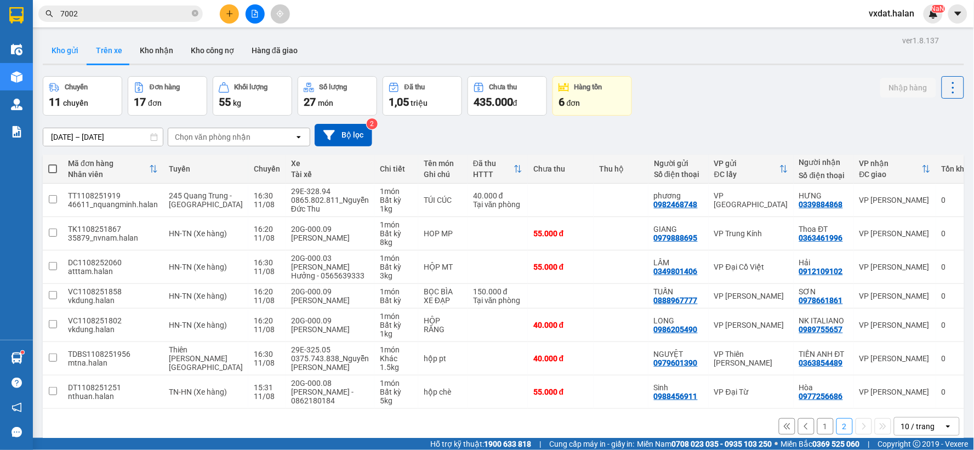
click at [69, 62] on button "Kho gửi" at bounding box center [65, 50] width 44 height 26
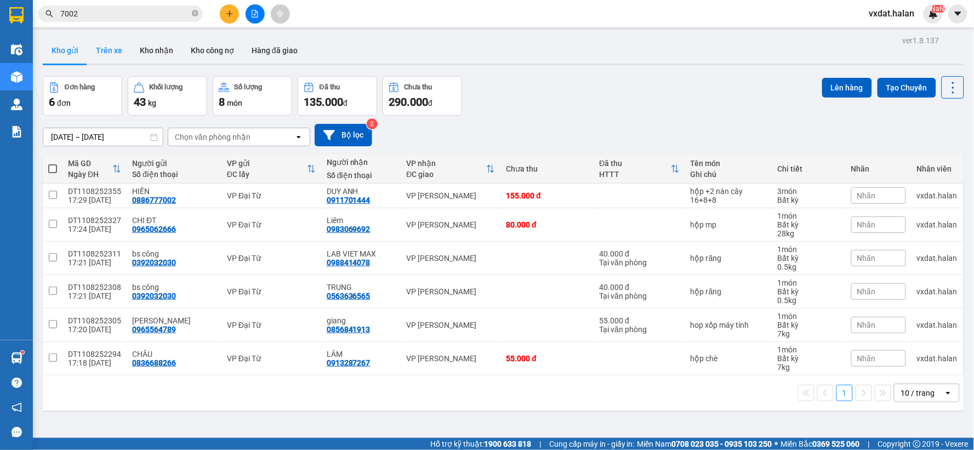
click at [101, 51] on button "Trên xe" at bounding box center [109, 50] width 44 height 26
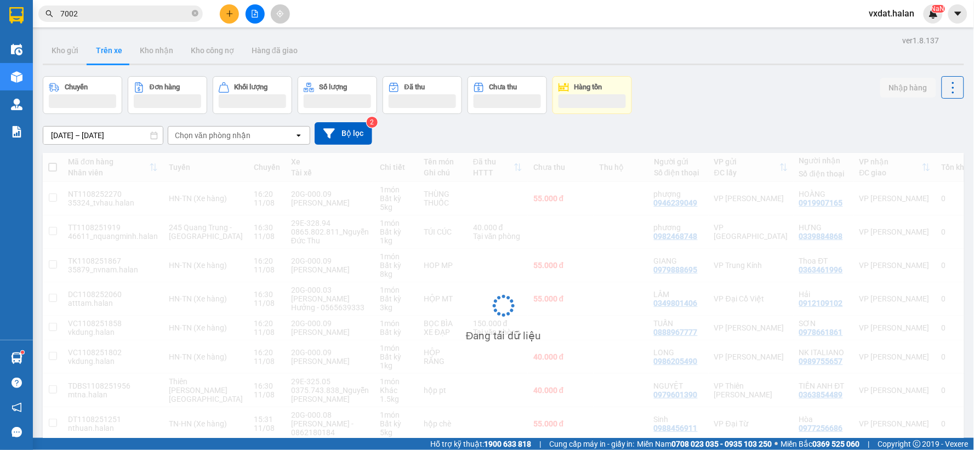
click at [691, 98] on div "Chuyến Đơn hàng Khối lượng Số lượng Đã thu Chưa thu Hàng tồn Nhập hàng" at bounding box center [504, 95] width 922 height 38
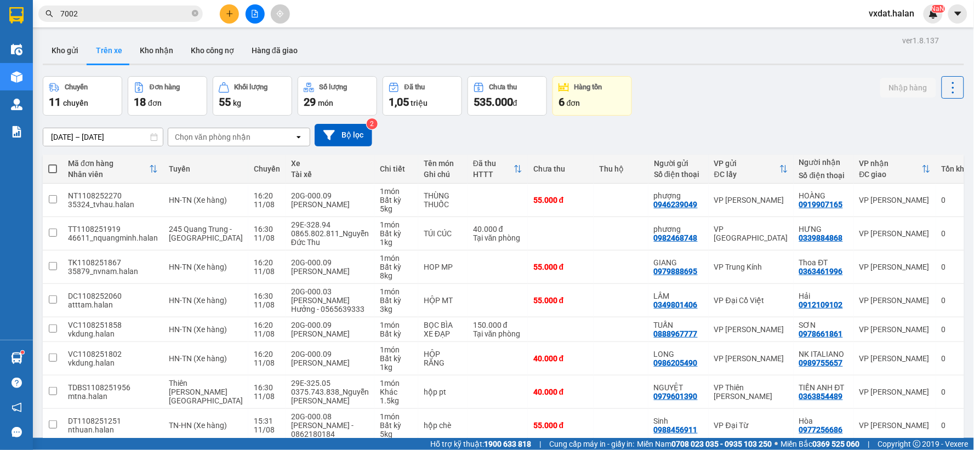
scroll to position [50, 0]
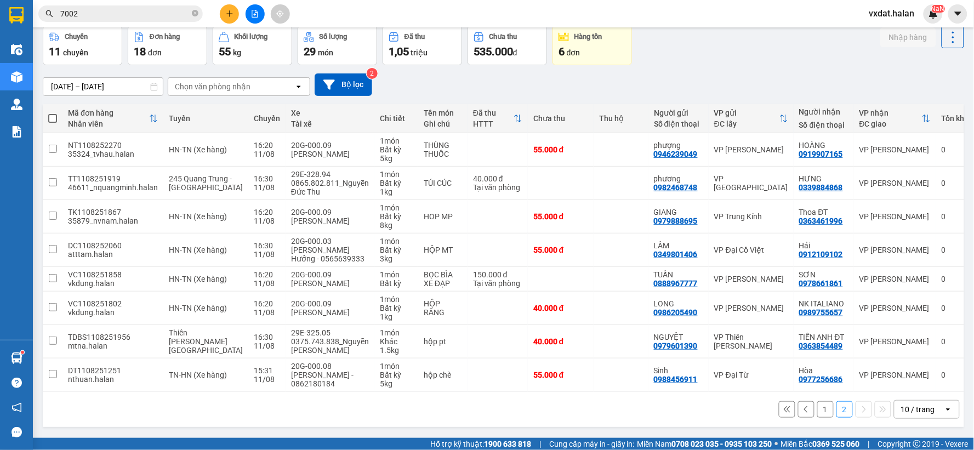
click at [344, 430] on div "ver 1.8.137 Kho gửi Trên xe Kho nhận Kho công nợ Hàng đã giao Chuyến 11 chuyến …" at bounding box center [503, 207] width 930 height 450
click at [376, 412] on div "1 2 10 / trang open" at bounding box center [503, 409] width 913 height 19
click at [817, 406] on button "1" at bounding box center [825, 409] width 16 height 16
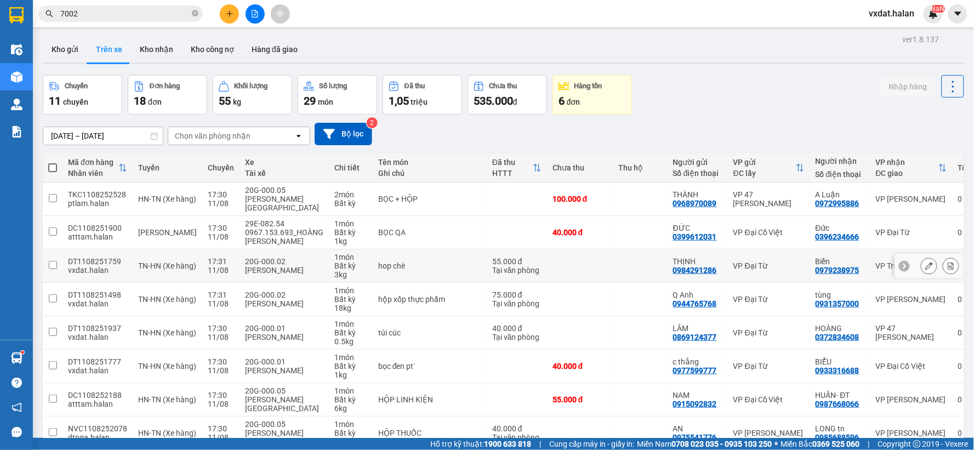
scroll to position [0, 0]
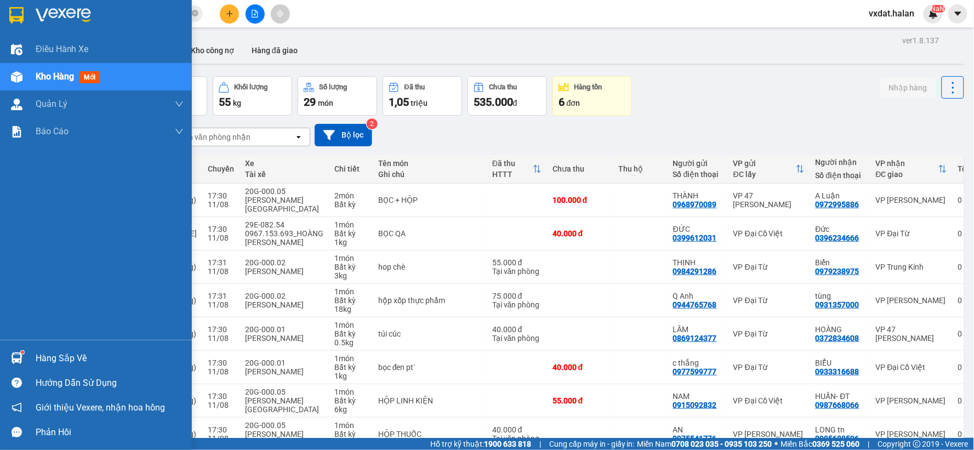
click at [23, 358] on div at bounding box center [16, 358] width 19 height 19
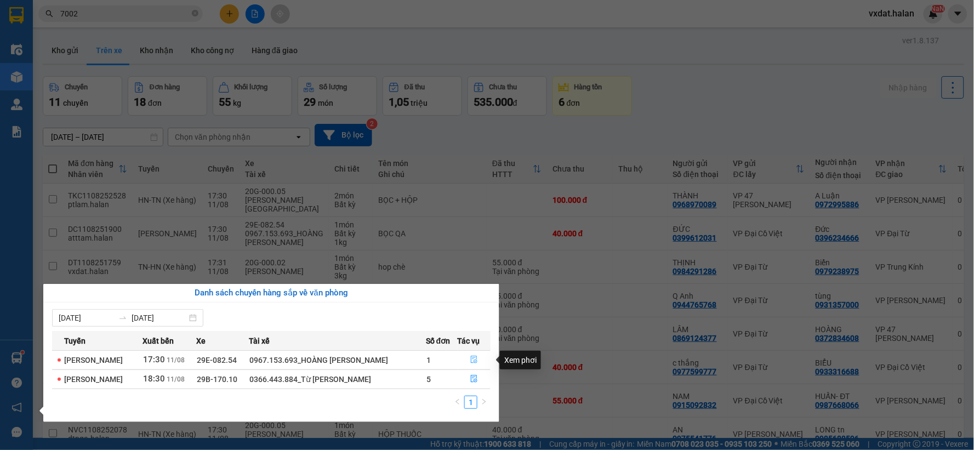
click at [467, 357] on button "button" at bounding box center [474, 360] width 32 height 18
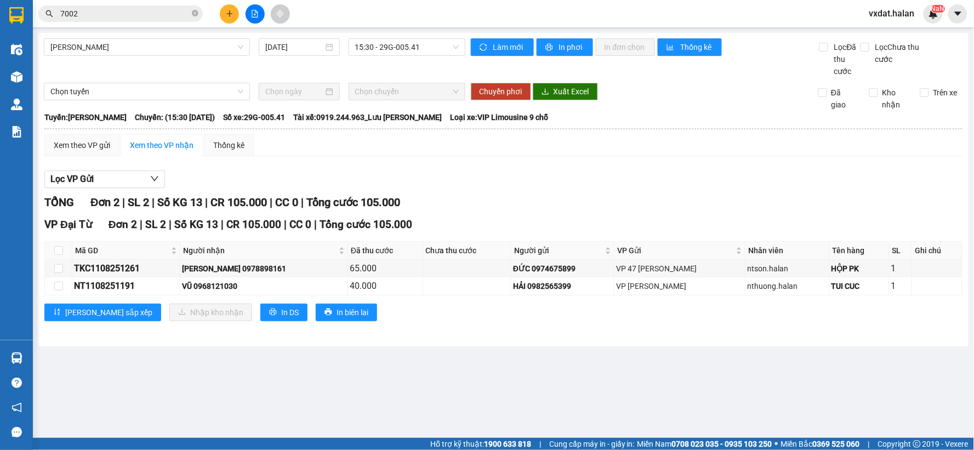
click at [569, 219] on div "VP [GEOGRAPHIC_DATA] 2 | SL 2 | Số KG 13 | CR 105.000 | CC 0 | Tổng cước 105.000" at bounding box center [503, 225] width 918 height 16
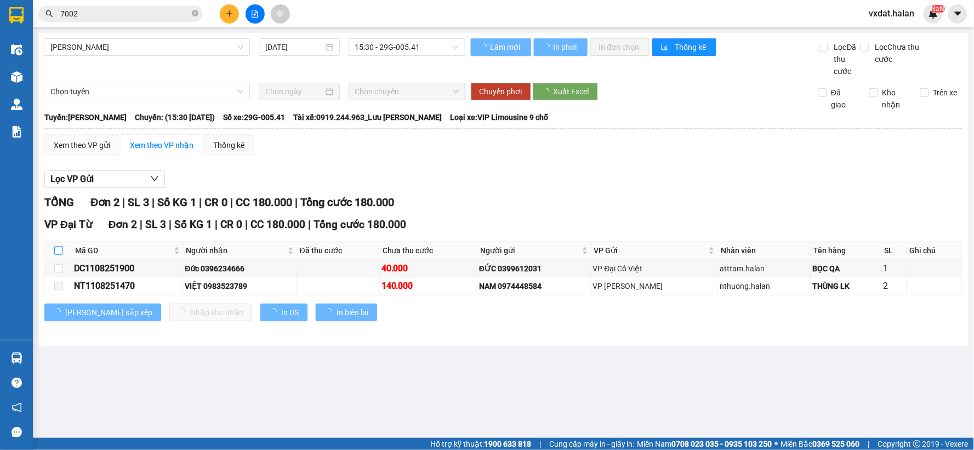
click at [58, 253] on input "checkbox" at bounding box center [58, 250] width 9 height 9
checkbox input "true"
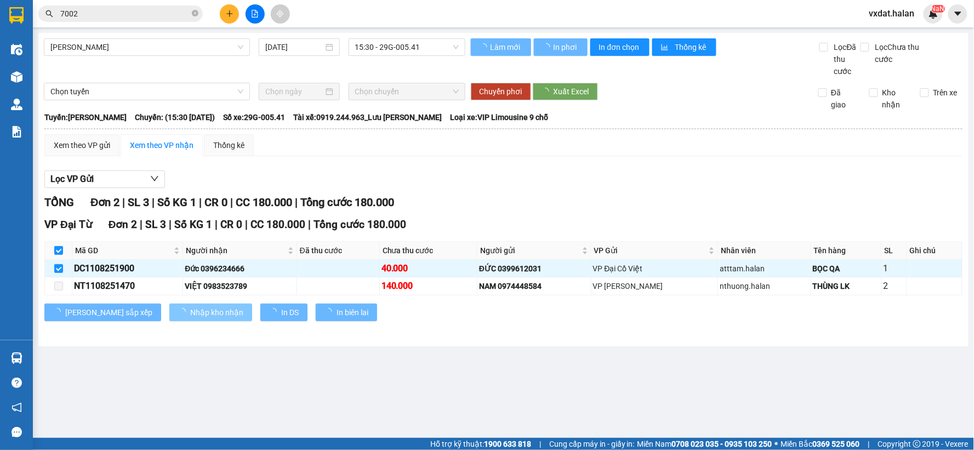
checkbox input "true"
click at [190, 316] on span "Nhập kho nhận" at bounding box center [216, 312] width 53 height 12
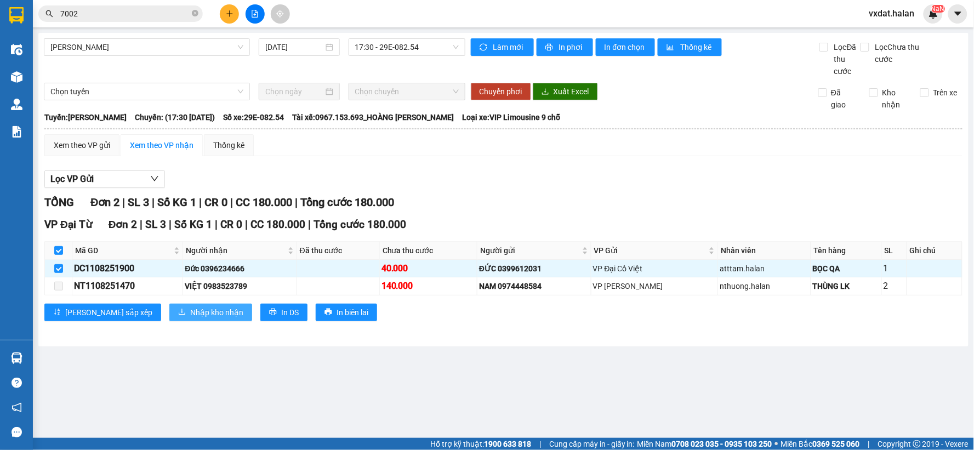
click at [190, 316] on span "Nhập kho nhận" at bounding box center [216, 312] width 53 height 12
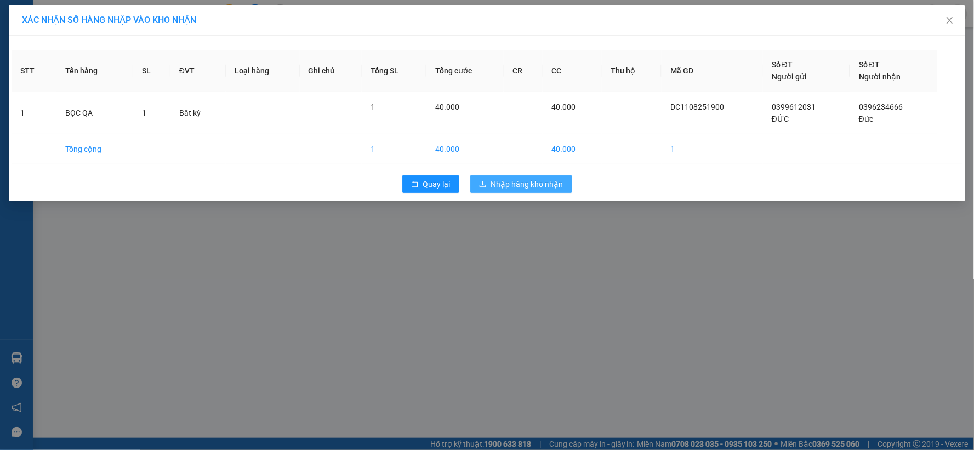
click at [530, 185] on span "Nhập hàng kho nhận" at bounding box center [527, 184] width 72 height 12
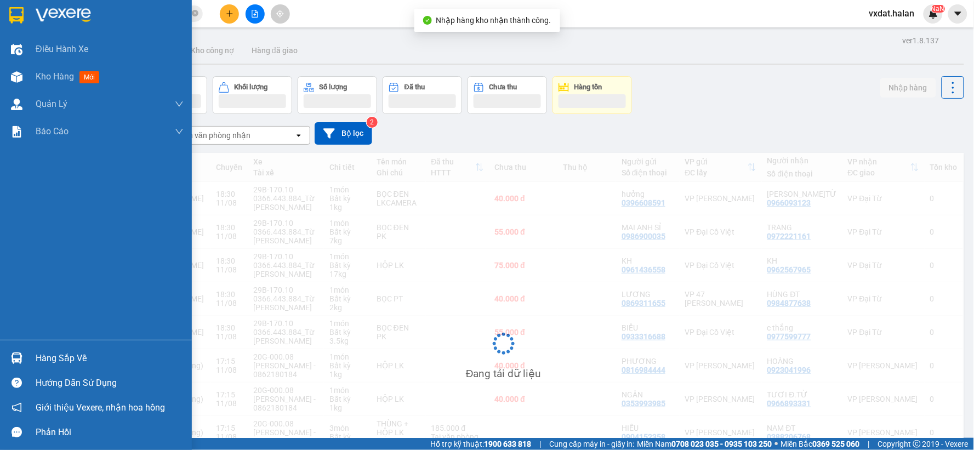
click at [24, 356] on div at bounding box center [16, 358] width 19 height 19
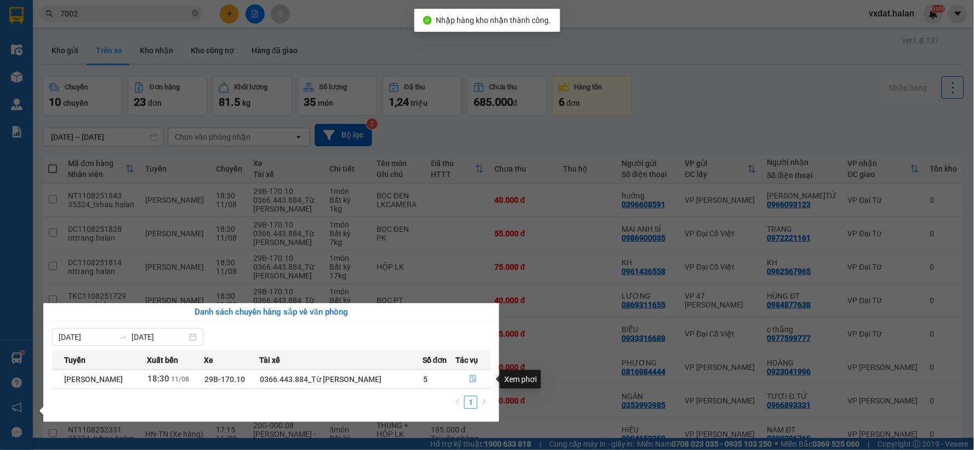
click at [467, 375] on button "button" at bounding box center [473, 380] width 34 height 18
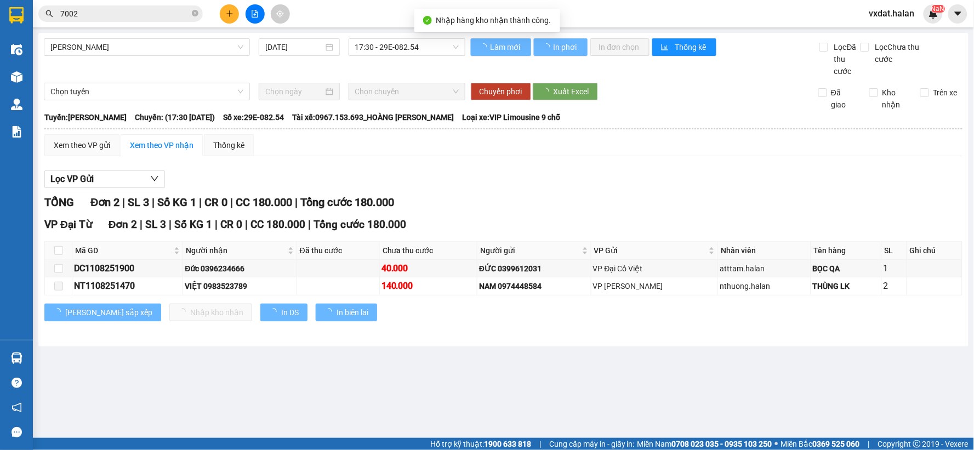
click at [556, 198] on div "TỔNG Đơn 2 | SL 3 | Số KG 1 | CR 0 | CC 180.000 | Tổng cước 180.000" at bounding box center [503, 202] width 918 height 17
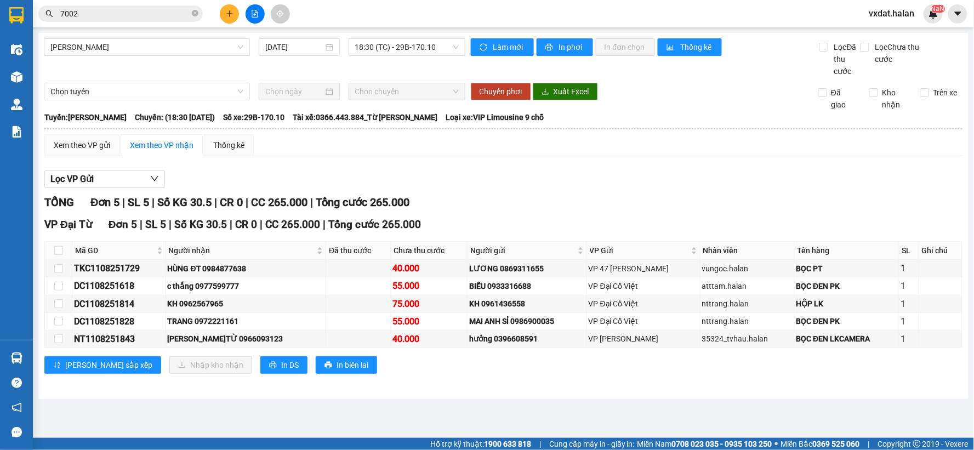
click at [237, 21] on div at bounding box center [255, 13] width 82 height 19
click at [229, 14] on icon "plus" at bounding box center [229, 13] width 6 height 1
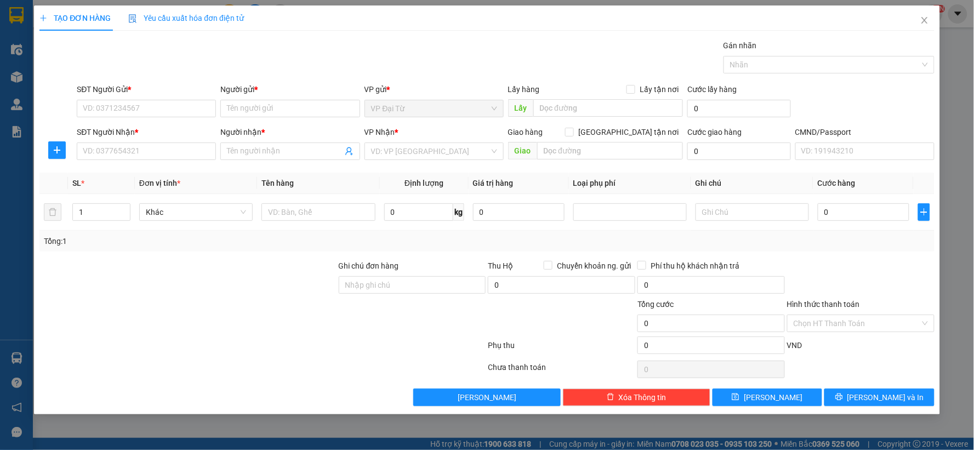
click at [180, 99] on div "SĐT Người Gửi *" at bounding box center [146, 91] width 139 height 16
click at [177, 111] on input "SĐT Người Gửi *" at bounding box center [146, 109] width 139 height 18
type input "0943943002"
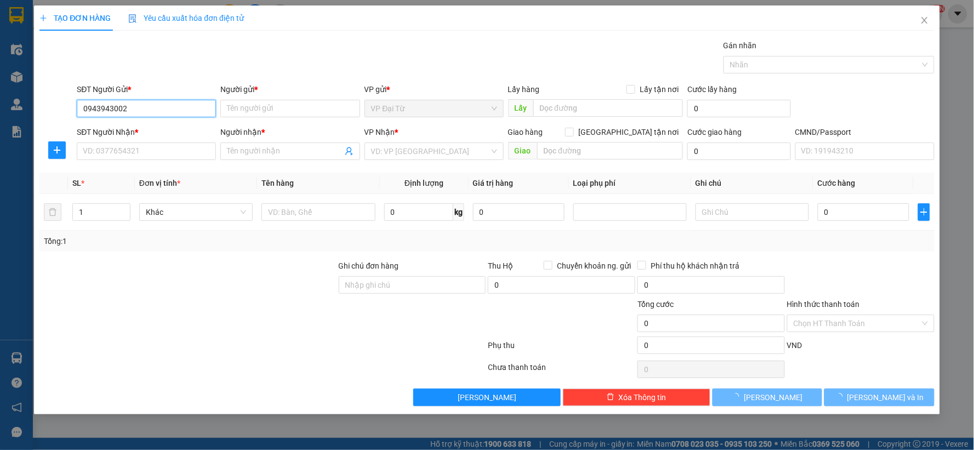
click at [156, 115] on input "0943943002" at bounding box center [146, 109] width 139 height 18
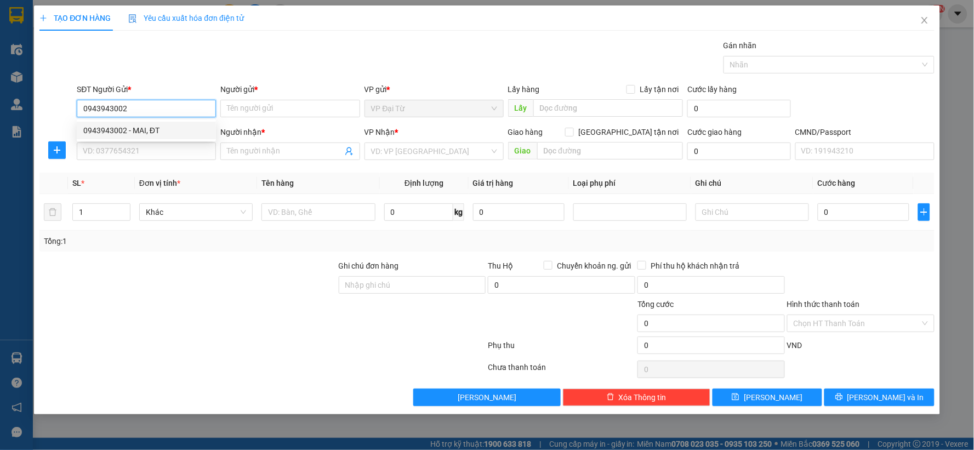
click at [156, 130] on div "0943943002 - MAI, ĐT" at bounding box center [146, 130] width 126 height 12
type input "MAI, ĐT"
type input "0943943002"
click at [156, 146] on input "SĐT Người Nhận *" at bounding box center [146, 152] width 139 height 18
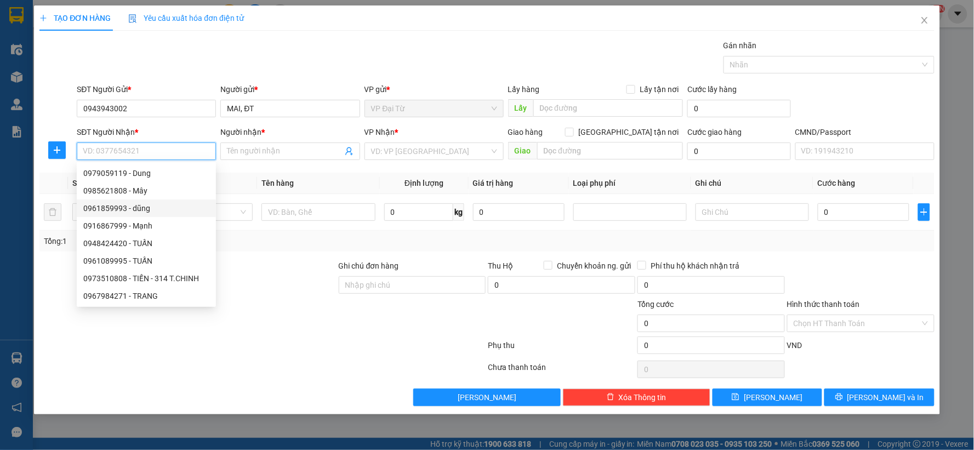
click at [122, 212] on div "0961859993 - dũng" at bounding box center [146, 208] width 126 height 12
type input "0961859993"
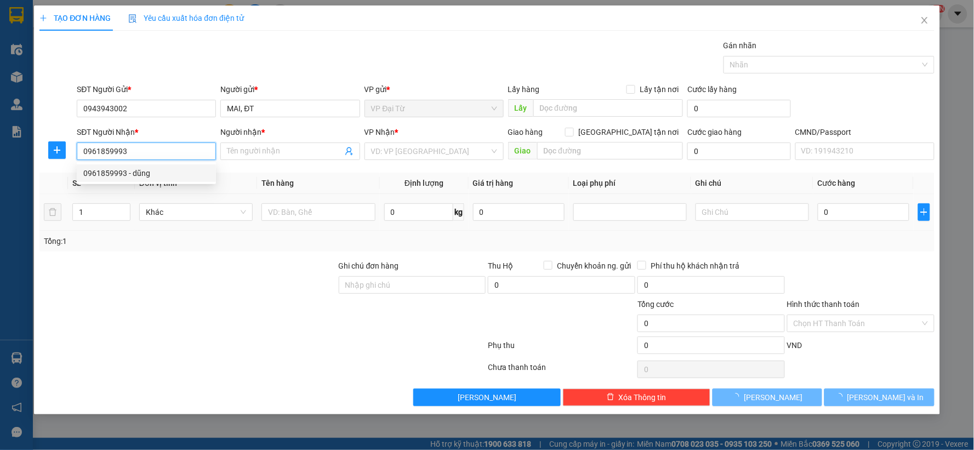
type input "dũng"
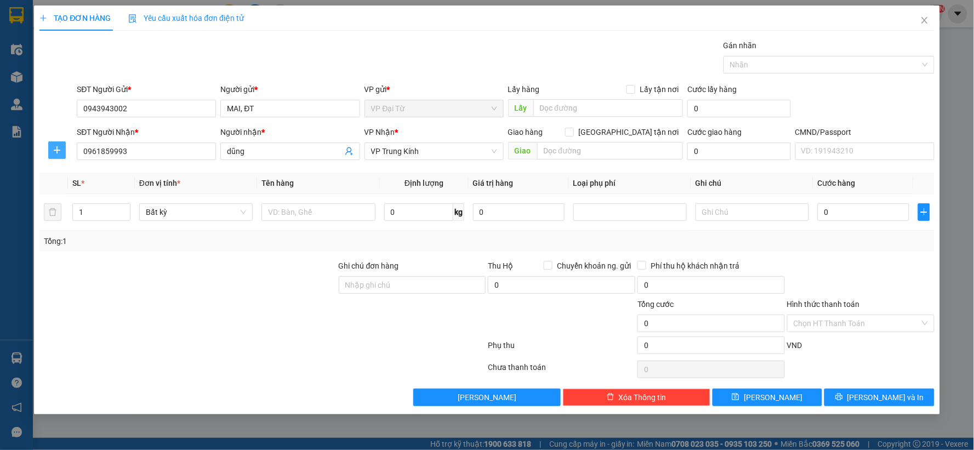
click at [59, 152] on icon "plus" at bounding box center [57, 150] width 9 height 9
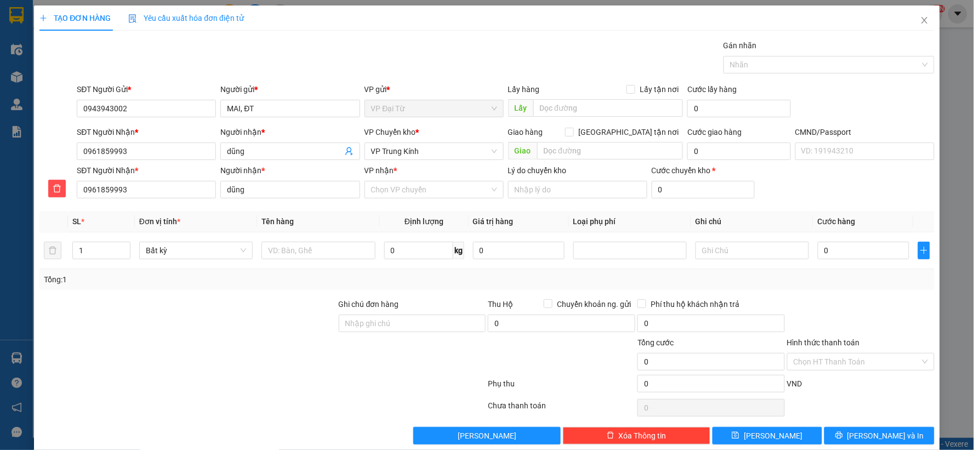
click at [412, 169] on div "VP nhận *" at bounding box center [434, 170] width 139 height 12
click at [412, 181] on input "VP nhận *" at bounding box center [430, 189] width 118 height 16
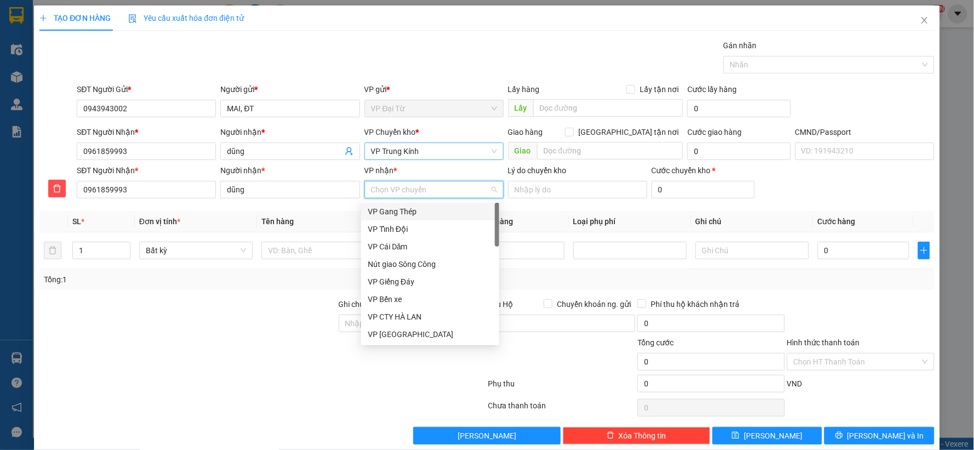
click at [427, 146] on span "VP Trung Kính" at bounding box center [434, 151] width 126 height 16
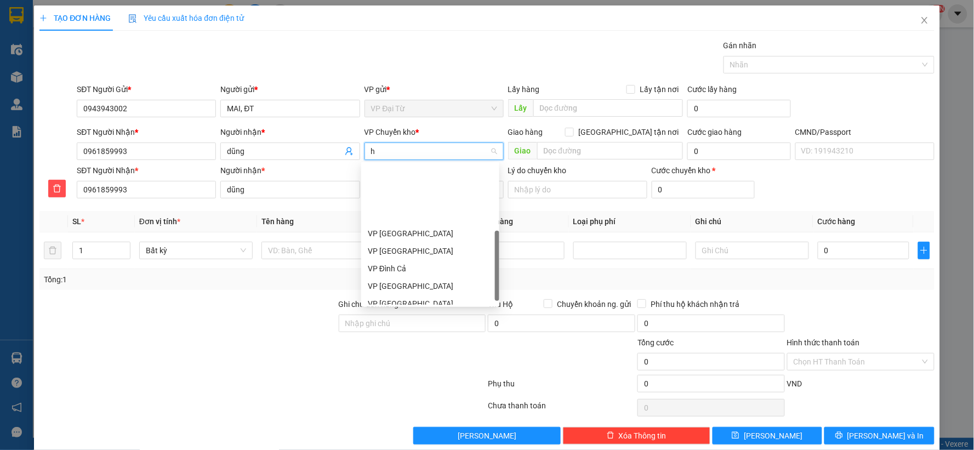
type input "hg"
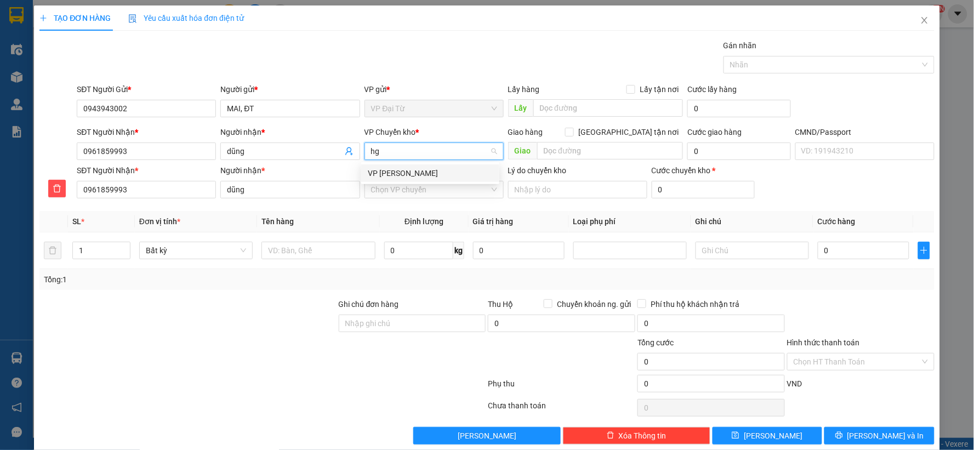
click at [417, 174] on div "VP [PERSON_NAME]" at bounding box center [430, 173] width 125 height 12
click at [414, 189] on input "VP nhận *" at bounding box center [430, 189] width 118 height 16
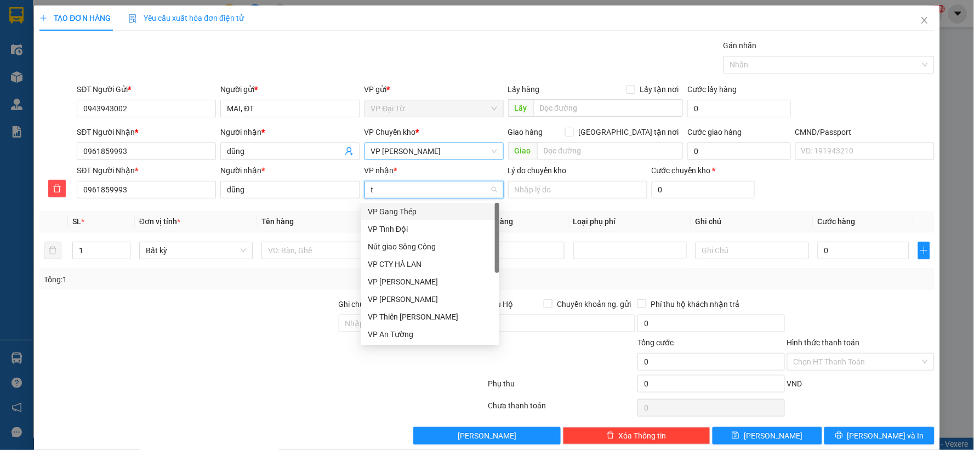
type input "tk"
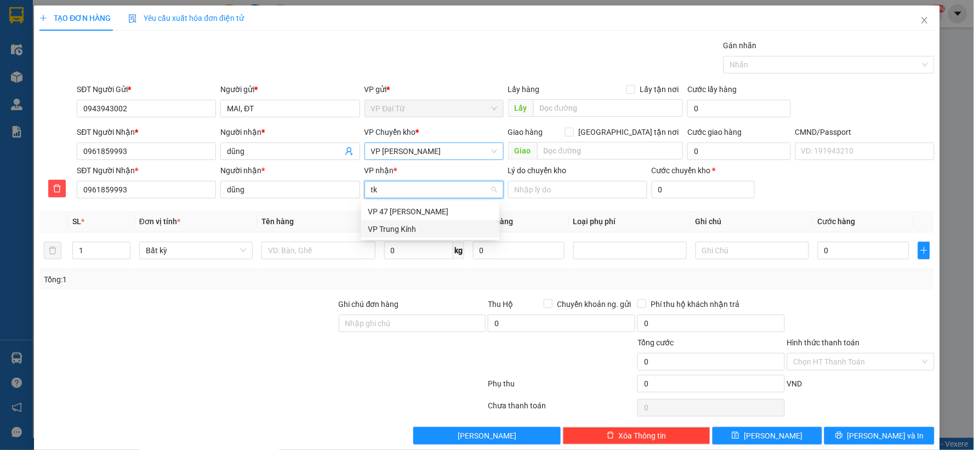
click at [405, 229] on div "VP Trung Kính" at bounding box center [430, 229] width 125 height 12
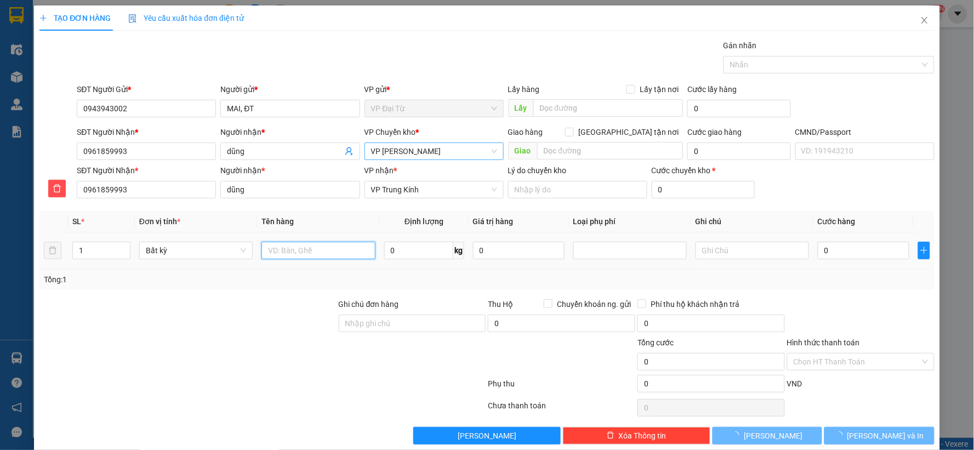
click at [340, 252] on input "text" at bounding box center [317, 251] width 113 height 18
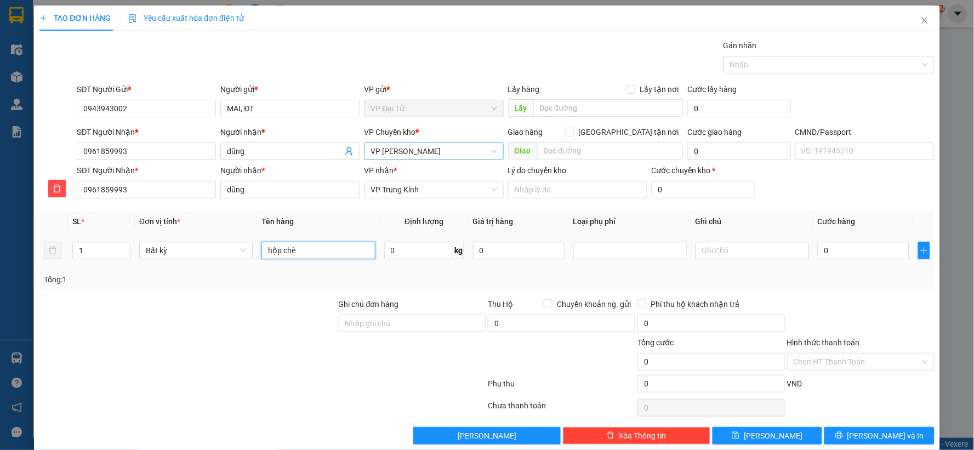
type input "hộp chè"
type input "3"
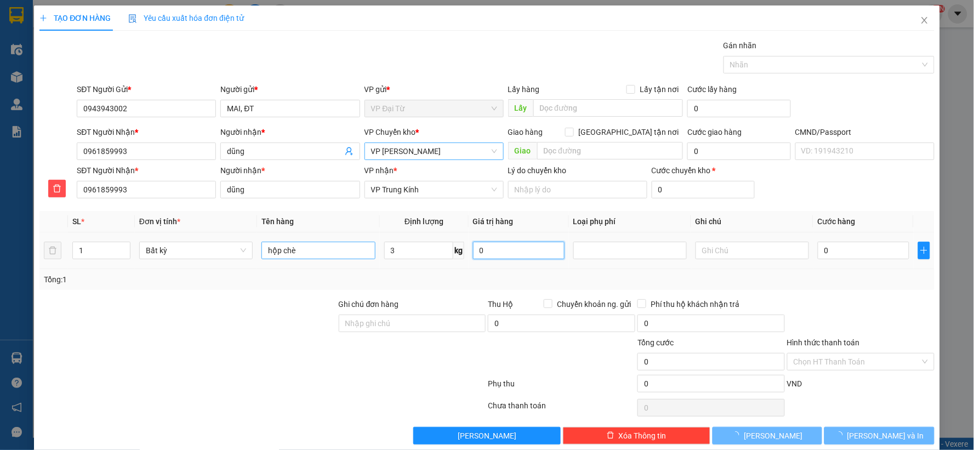
type input "55.000"
click at [890, 316] on div at bounding box center [861, 317] width 150 height 38
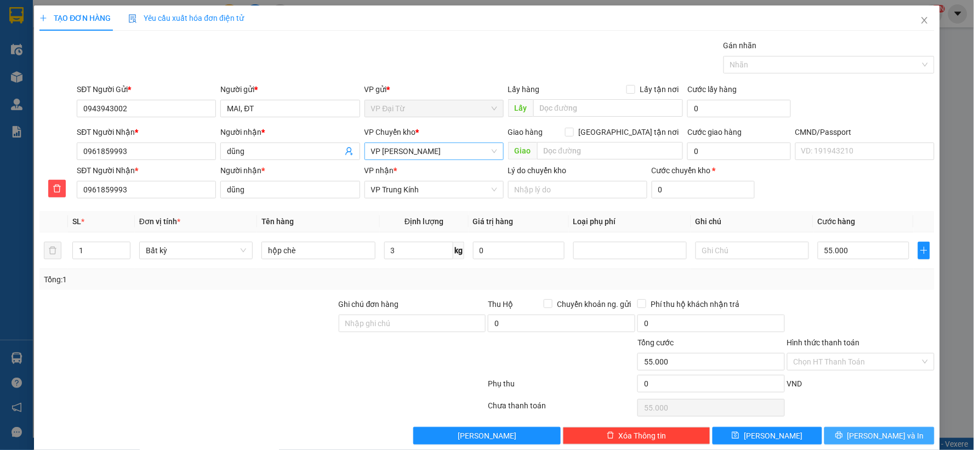
click at [851, 434] on button "[PERSON_NAME] và In" at bounding box center [880, 436] width 110 height 18
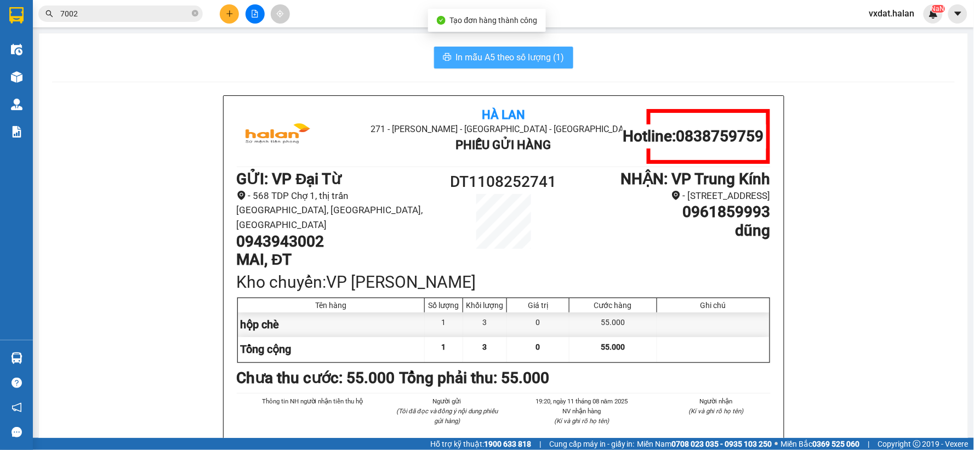
click at [464, 66] on button "In mẫu A5 theo số lượng (1)" at bounding box center [503, 58] width 139 height 22
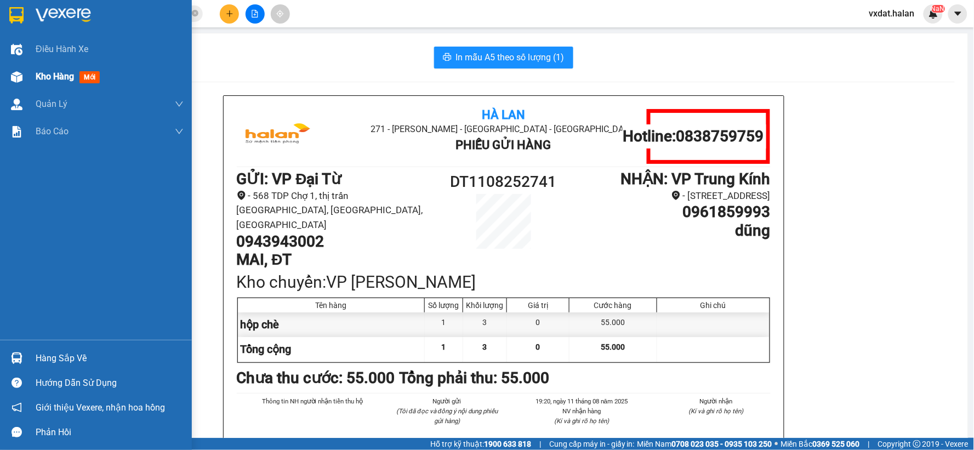
click at [24, 83] on div at bounding box center [16, 76] width 19 height 19
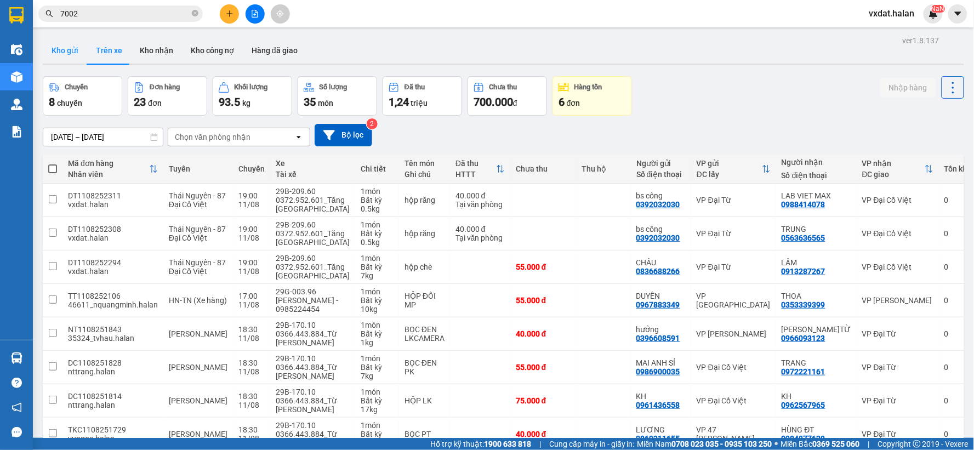
click at [78, 57] on button "Kho gửi" at bounding box center [65, 50] width 44 height 26
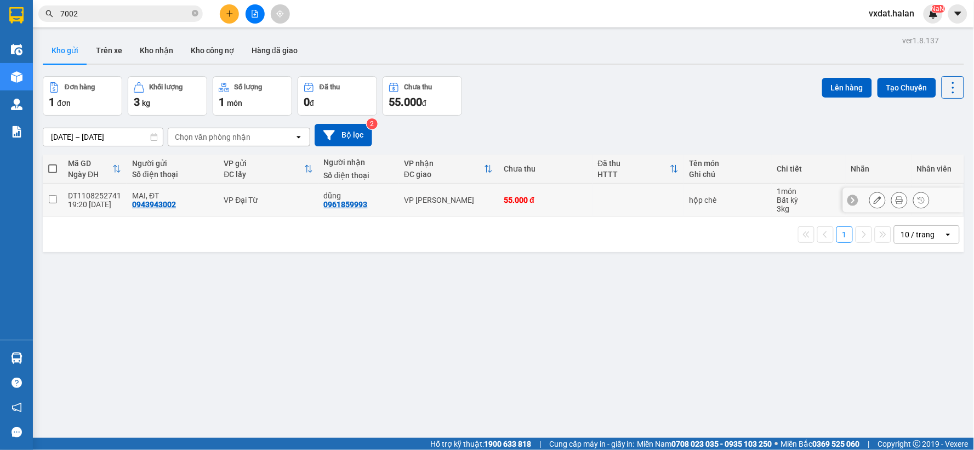
click at [872, 206] on button at bounding box center [877, 200] width 15 height 19
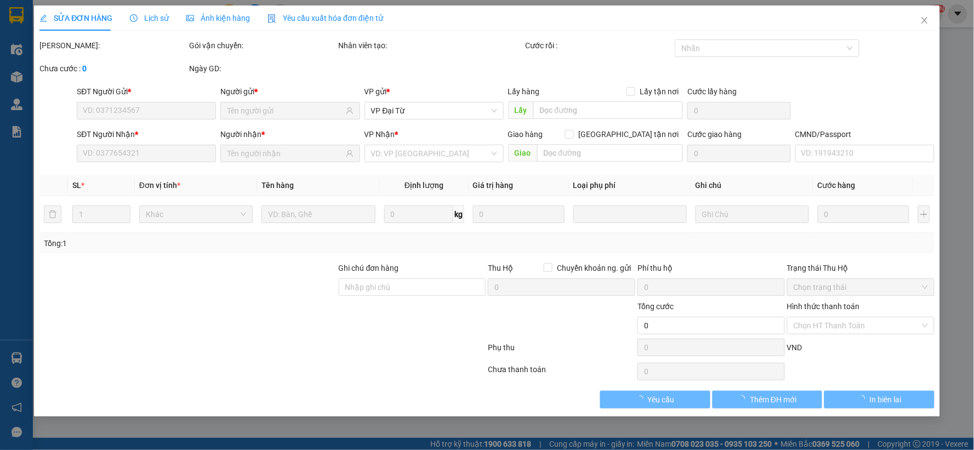
type input "0943943002"
type input "0961859993"
type input "55.000"
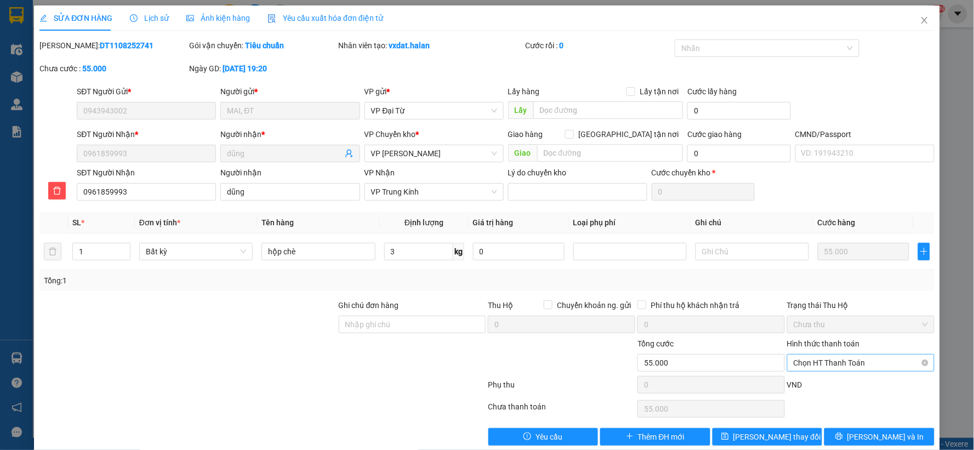
click at [835, 369] on span "Chọn HT Thanh Toán" at bounding box center [861, 363] width 134 height 16
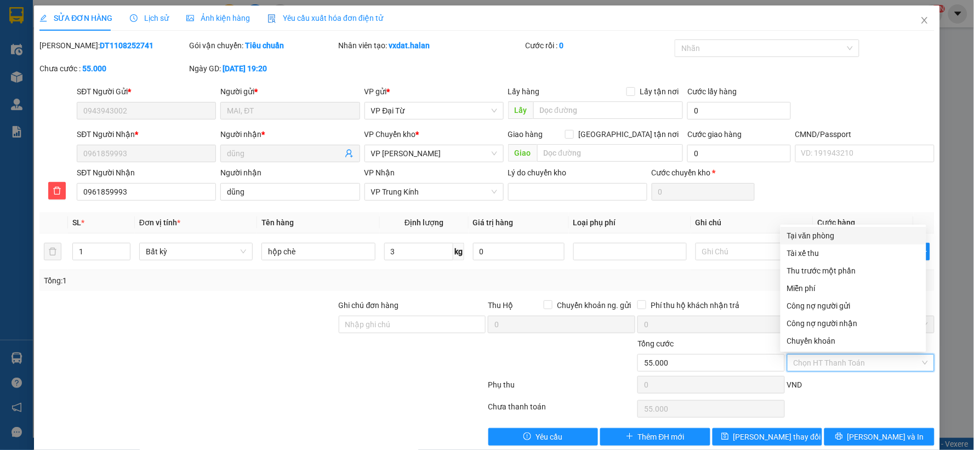
click at [806, 238] on div "Tại văn phòng" at bounding box center [853, 236] width 133 height 12
type input "0"
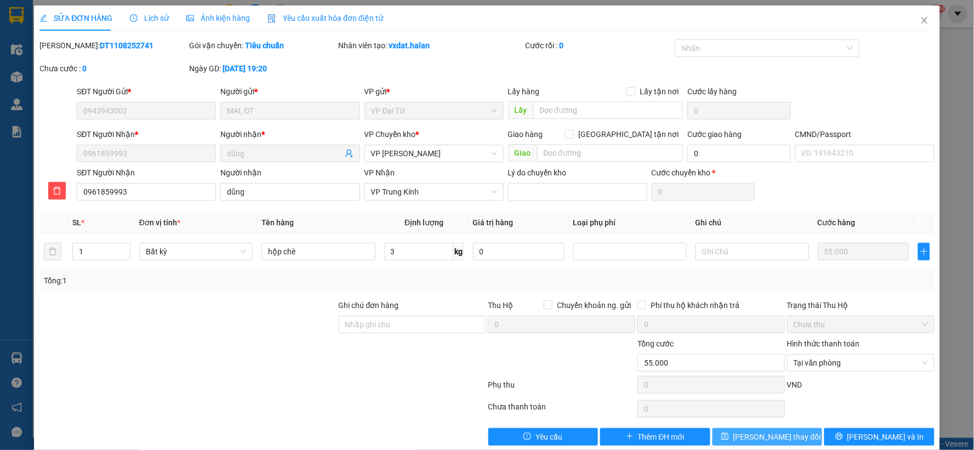
click at [782, 431] on span "[PERSON_NAME] thay đổi" at bounding box center [778, 437] width 88 height 12
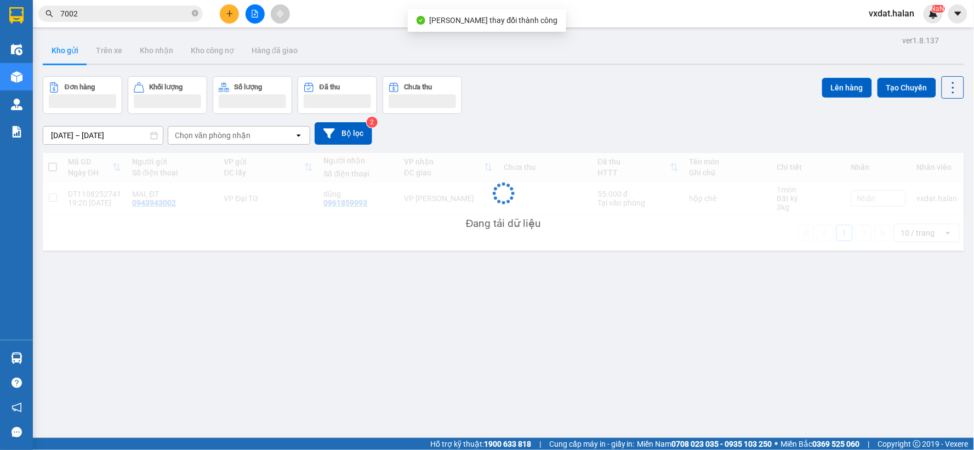
click at [435, 71] on div "ver 1.8.137 Kho gửi Trên xe Kho nhận Kho công nợ Hàng đã giao Đơn hàng Khối lượ…" at bounding box center [503, 258] width 930 height 450
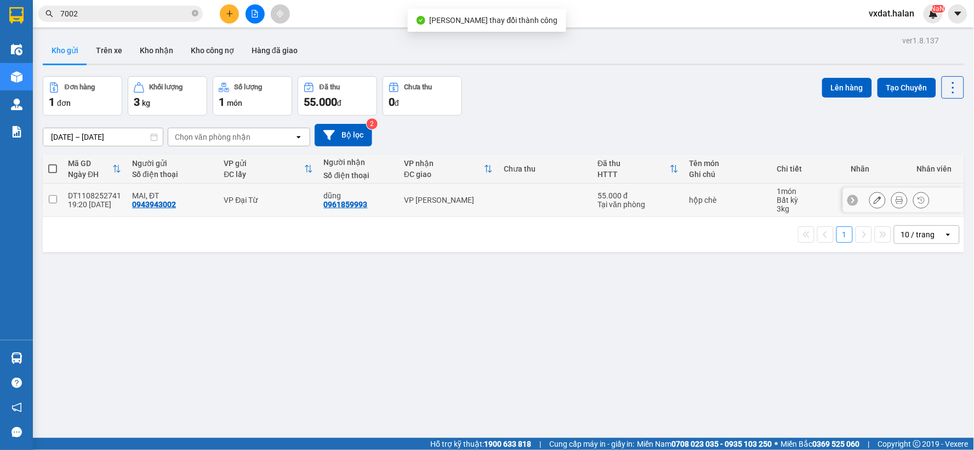
click at [895, 197] on button at bounding box center [899, 200] width 15 height 19
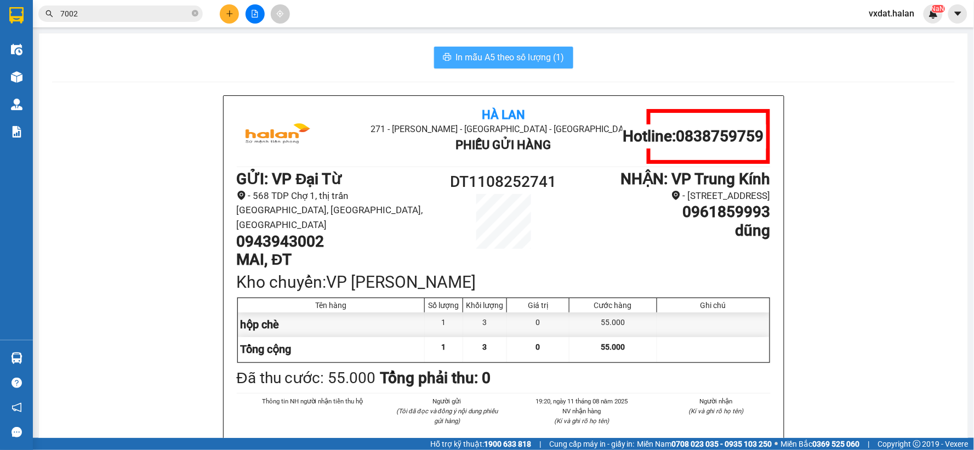
click at [513, 62] on span "In mẫu A5 theo số lượng (1)" at bounding box center [510, 57] width 109 height 14
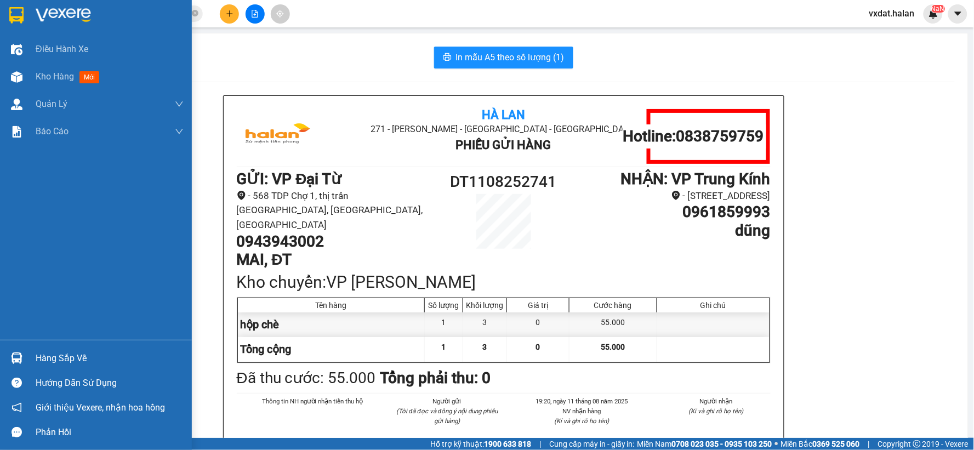
click at [0, 369] on div "Hàng sắp về" at bounding box center [96, 358] width 192 height 25
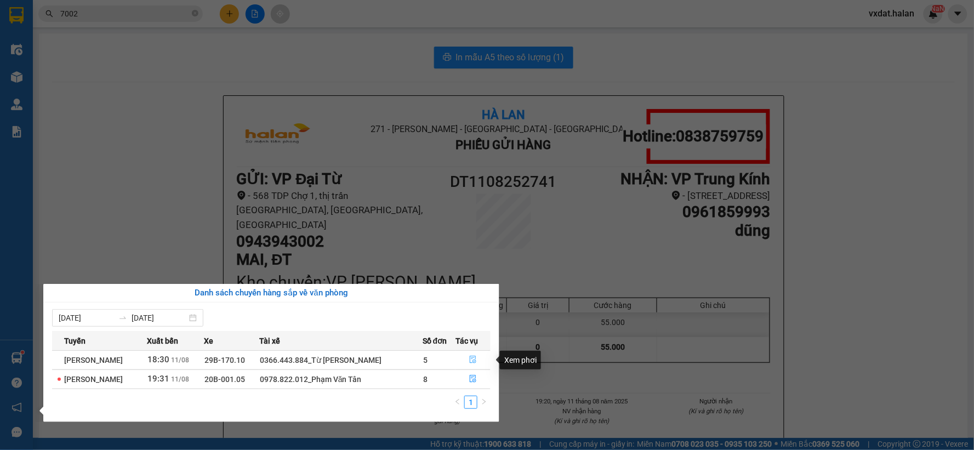
click at [473, 362] on icon "file-done" at bounding box center [473, 360] width 8 height 8
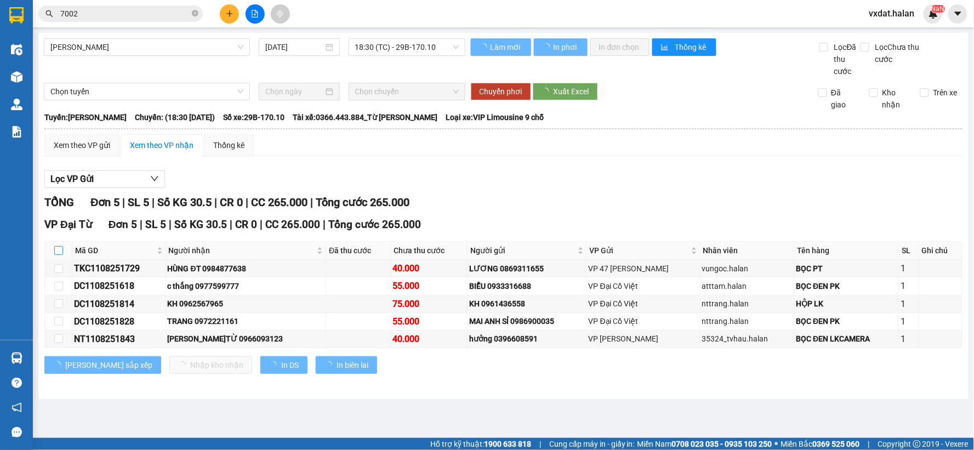
click at [58, 254] on input "checkbox" at bounding box center [58, 250] width 9 height 9
checkbox input "true"
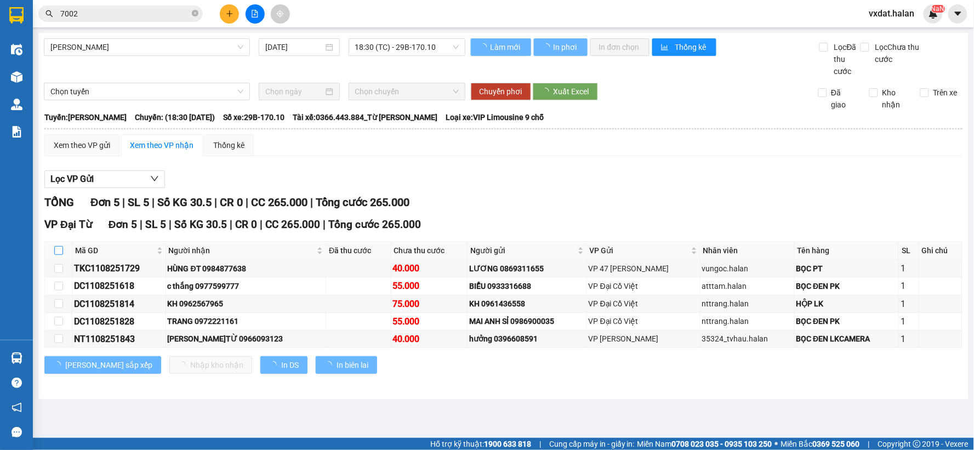
checkbox input "true"
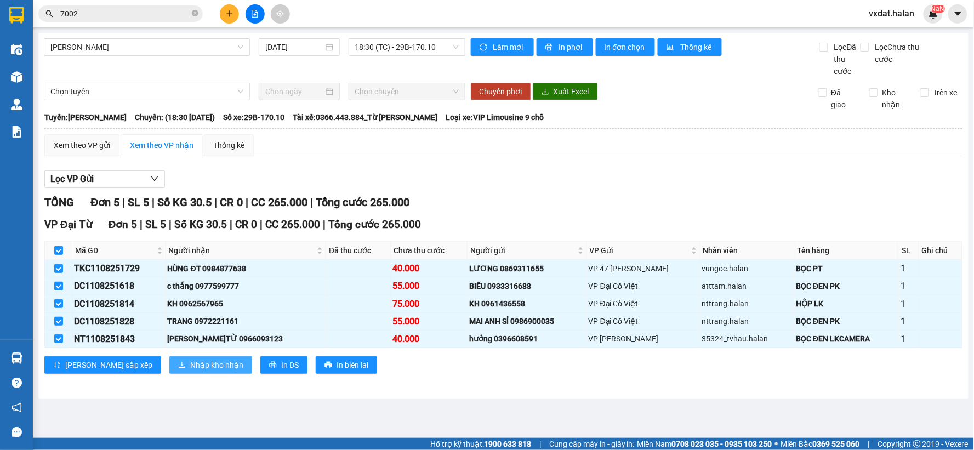
click at [190, 365] on span "Nhập kho nhận" at bounding box center [216, 365] width 53 height 12
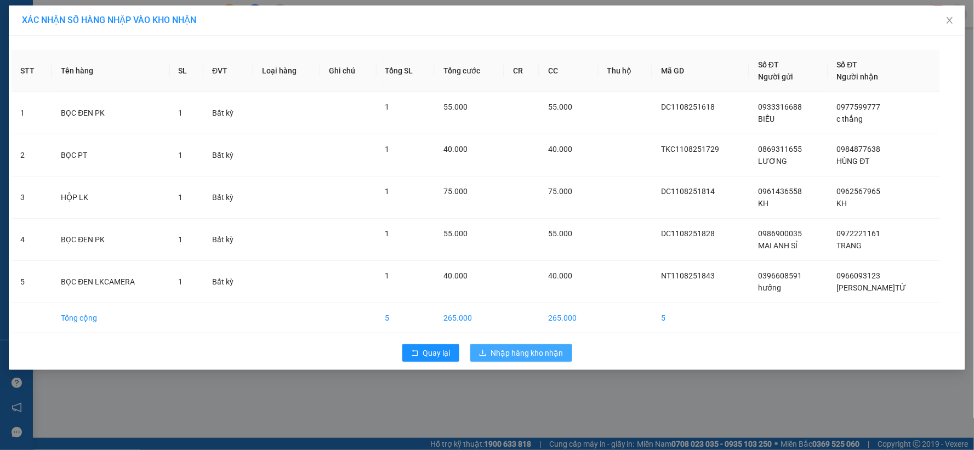
click at [527, 348] on span "Nhập hàng kho nhận" at bounding box center [527, 353] width 72 height 12
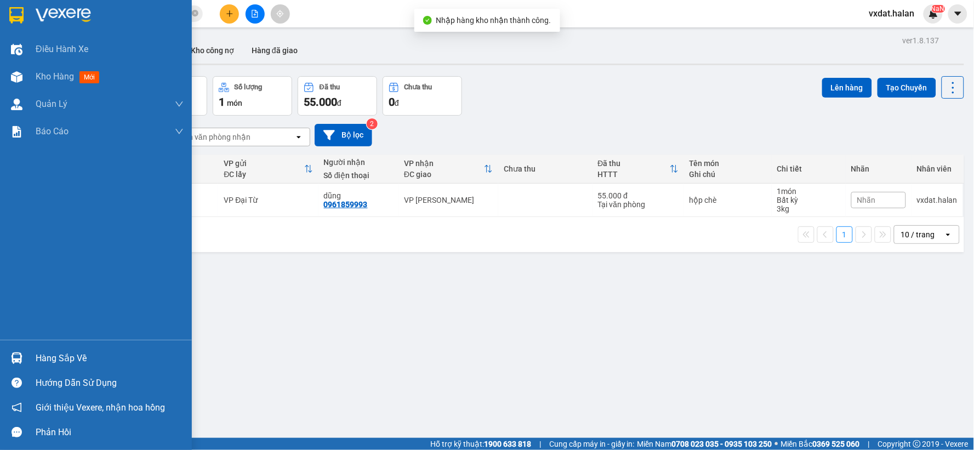
click at [18, 356] on img at bounding box center [17, 359] width 12 height 12
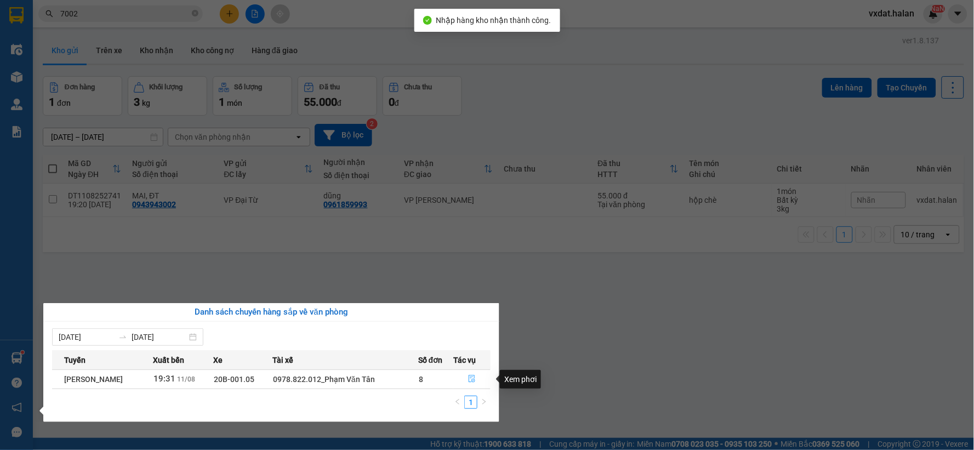
click at [473, 380] on icon "file-done" at bounding box center [472, 379] width 8 height 8
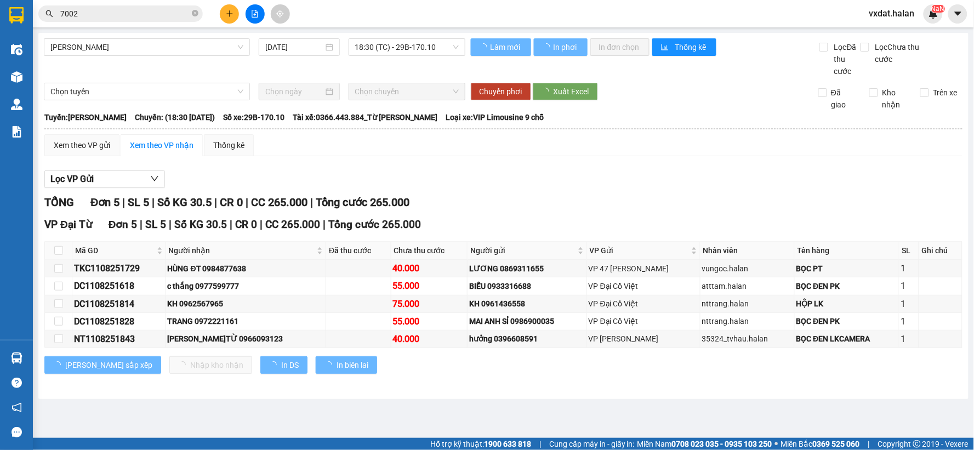
click at [562, 198] on div "TỔNG Đơn 5 | SL 5 | Số KG 30.5 | CR 0 | CC 265.000 | Tổng cước 265.000" at bounding box center [503, 202] width 918 height 17
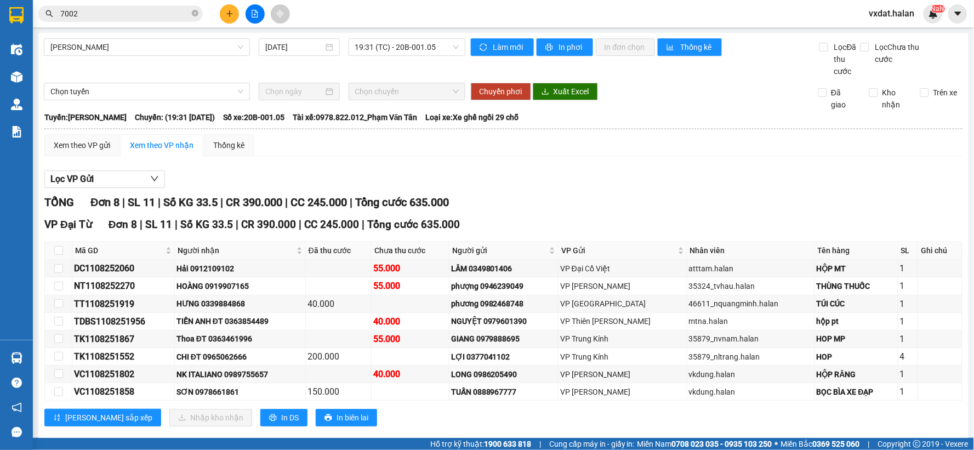
click at [561, 179] on div "Lọc VP Gửi" at bounding box center [503, 179] width 918 height 18
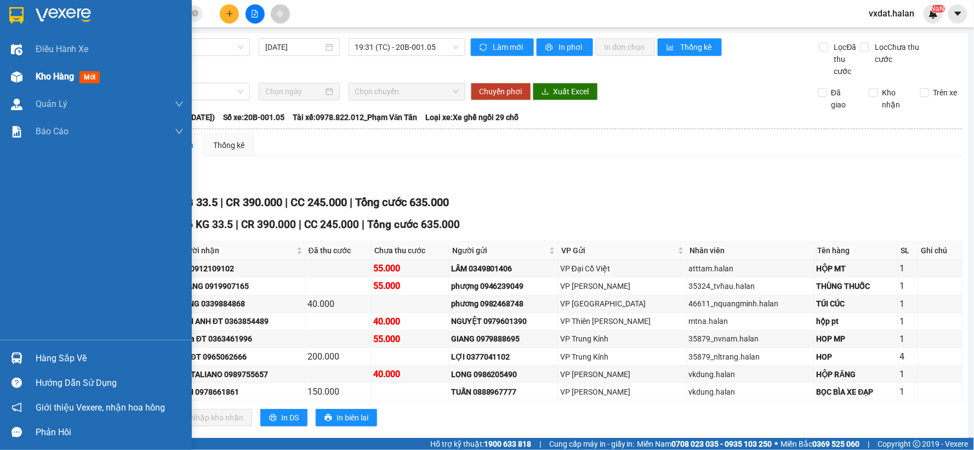
click at [18, 79] on img at bounding box center [17, 77] width 12 height 12
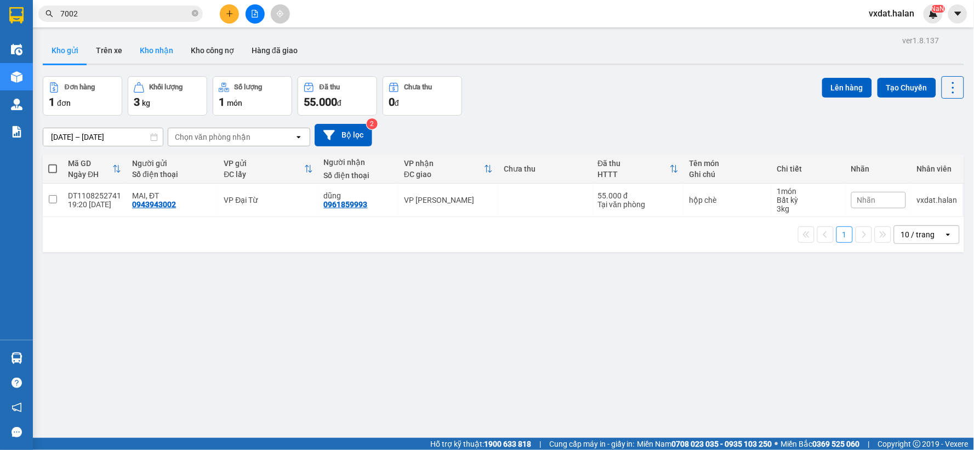
click at [165, 55] on button "Kho nhận" at bounding box center [156, 50] width 51 height 26
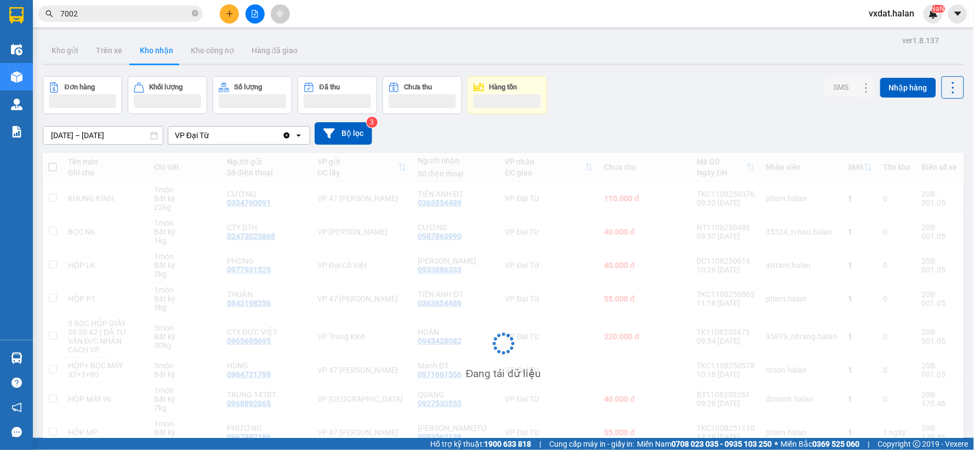
click at [675, 103] on div "Đơn hàng Khối lượng Số lượng Đã thu Chưa thu Hàng tồn SMS Nhập hàng" at bounding box center [504, 95] width 922 height 38
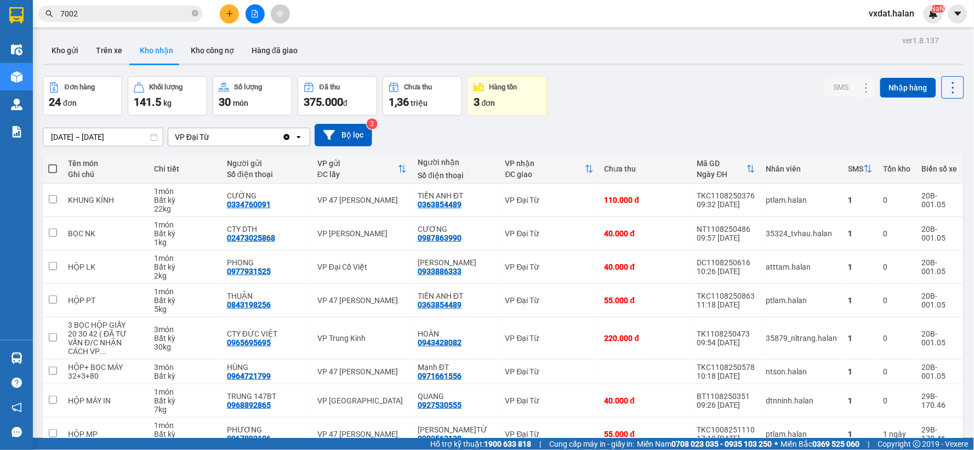
scroll to position [117, 0]
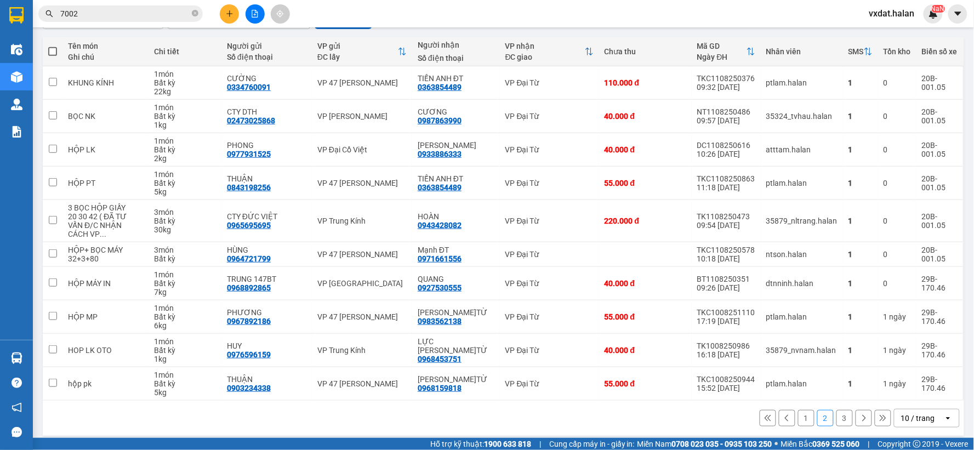
click at [837, 411] on button "3" at bounding box center [845, 418] width 16 height 16
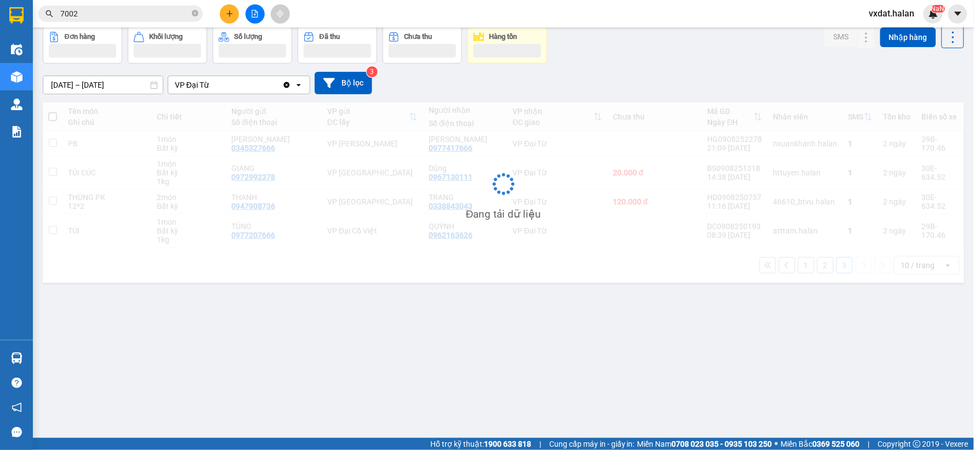
scroll to position [50, 0]
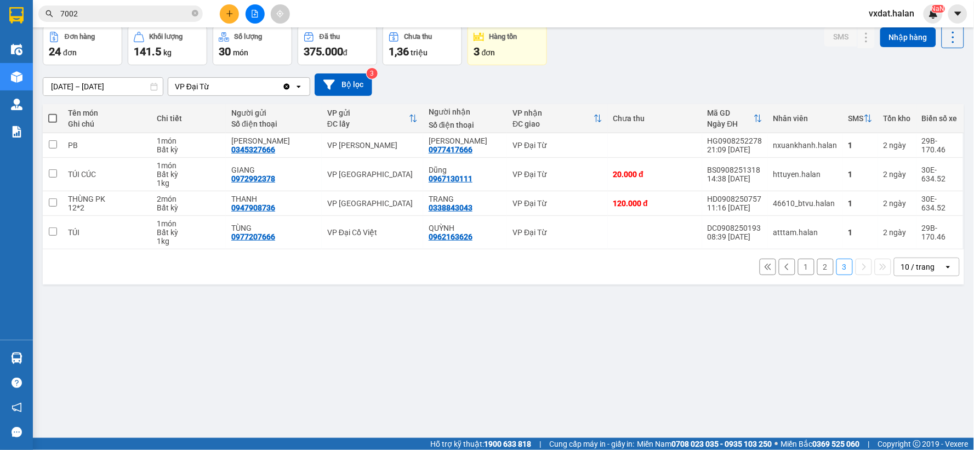
click at [750, 384] on div "ver 1.8.137 Kho gửi Trên xe Kho nhận Kho công nợ Hàng đã giao Đơn hàng 24 đơn K…" at bounding box center [503, 207] width 930 height 450
click at [801, 269] on button "1" at bounding box center [806, 267] width 16 height 16
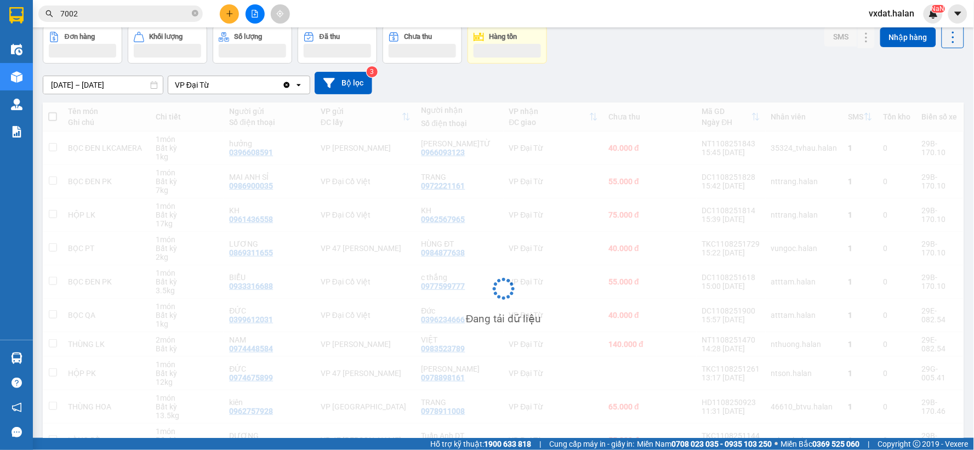
click at [661, 77] on div "[DATE] – [DATE] Press the down arrow key to interact with the calendar and sele…" at bounding box center [504, 83] width 922 height 22
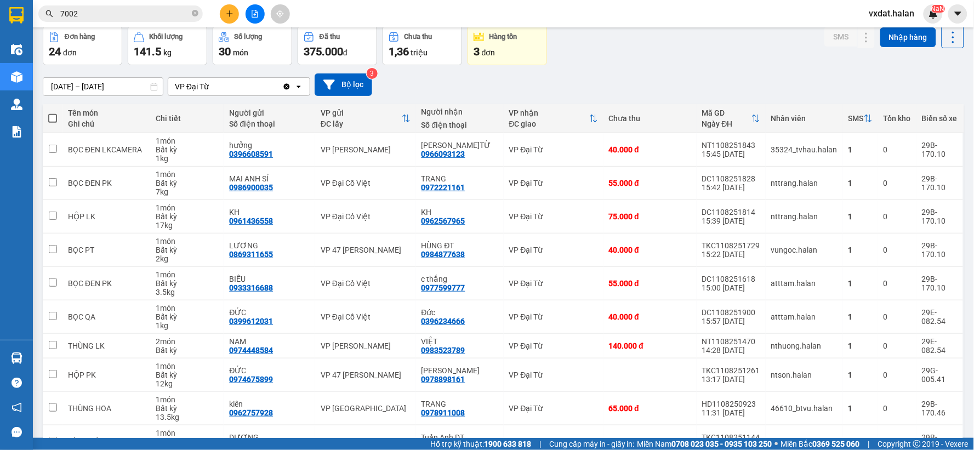
scroll to position [111, 0]
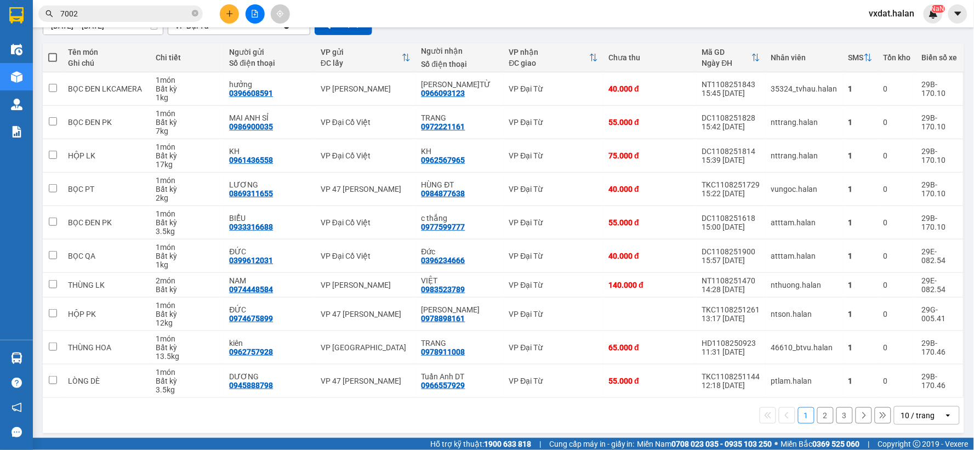
click at [401, 420] on div "1 2 3 10 / trang open" at bounding box center [503, 415] width 913 height 19
click at [515, 3] on div "Kết quả tìm kiếm ( 267 ) Bộ lọc Thuộc VP này Mã ĐH Trạng thái Món hàng Thu hộ T…" at bounding box center [487, 13] width 974 height 27
click at [686, 433] on div "1 2 3 10 / trang open" at bounding box center [504, 415] width 922 height 35
click at [817, 415] on button "2" at bounding box center [825, 415] width 16 height 16
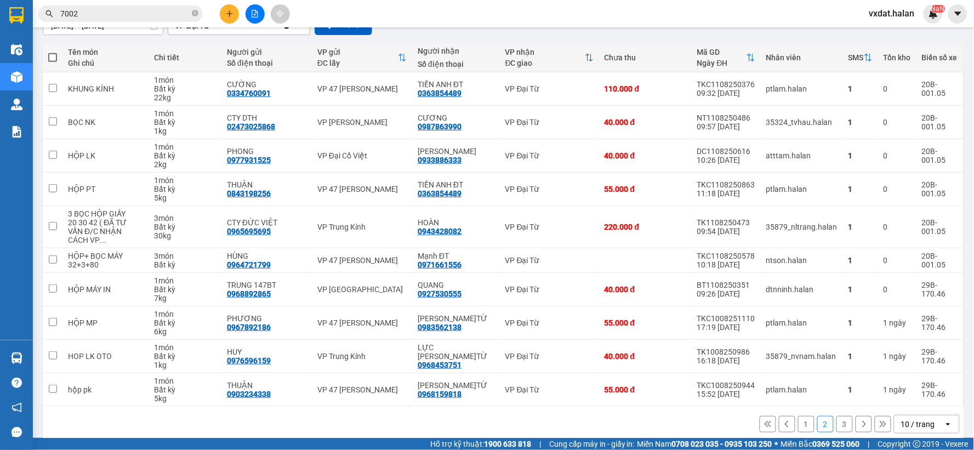
click at [641, 421] on div "1 2 3 10 / trang open" at bounding box center [503, 424] width 913 height 19
click at [843, 416] on button "3" at bounding box center [845, 424] width 16 height 16
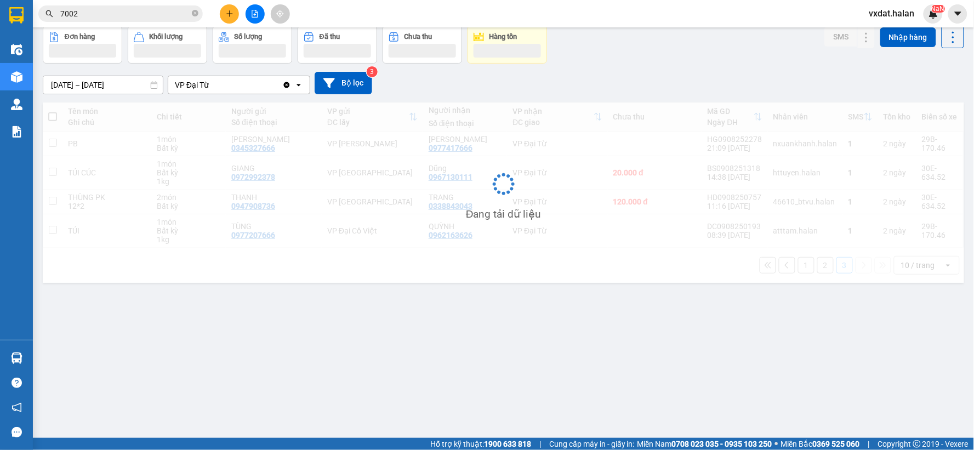
scroll to position [50, 0]
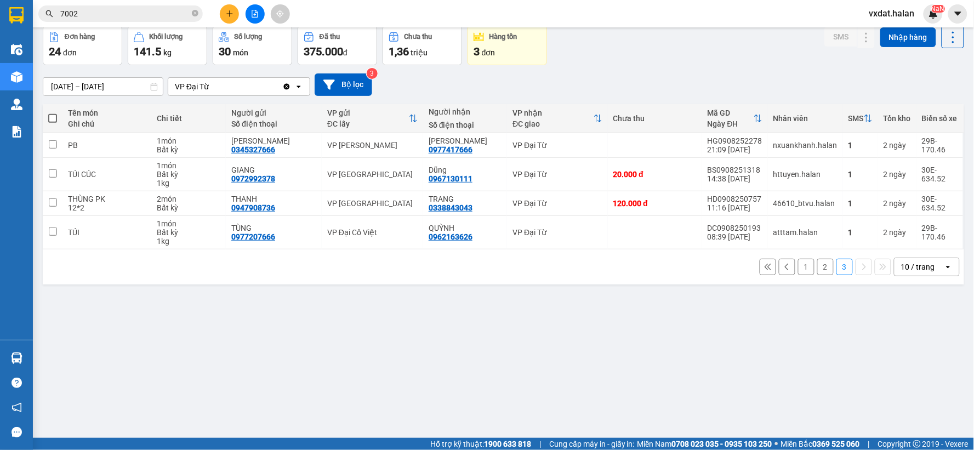
click at [674, 349] on div "ver 1.8.137 Kho gửi Trên xe Kho nhận Kho công nợ Hàng đã giao Đơn hàng 24 đơn K…" at bounding box center [503, 207] width 930 height 450
click at [806, 271] on div "1 2 3 10 / trang open" at bounding box center [503, 267] width 913 height 19
click at [786, 266] on button at bounding box center [787, 267] width 16 height 16
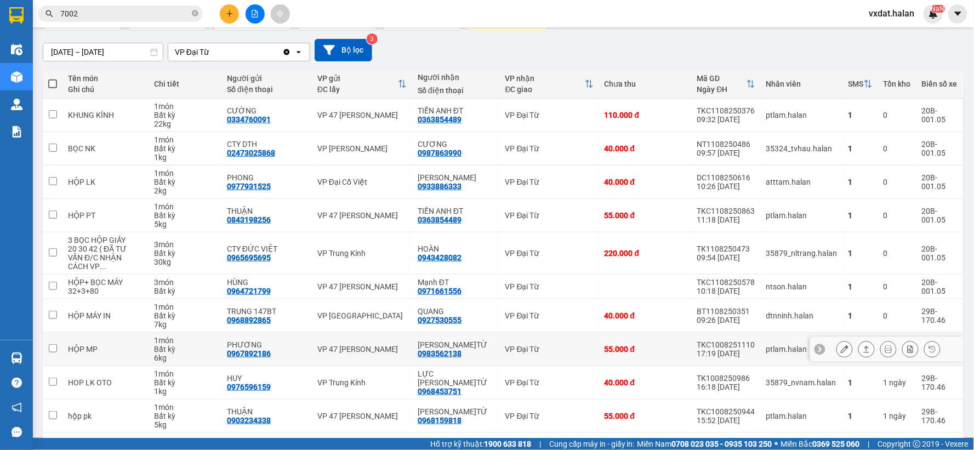
scroll to position [117, 0]
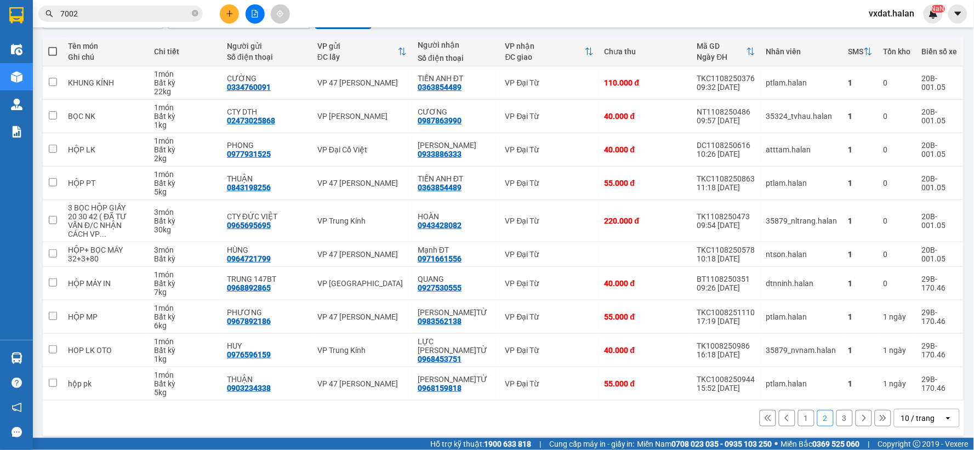
click at [798, 418] on button "1" at bounding box center [806, 418] width 16 height 16
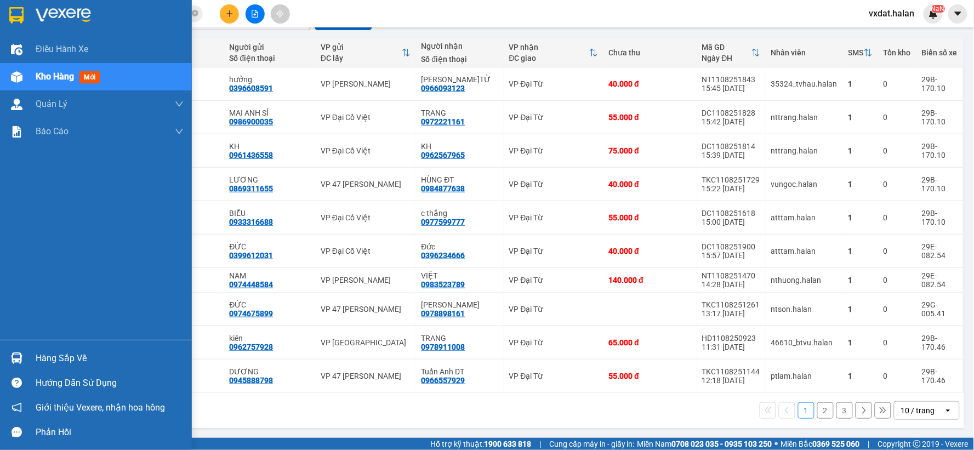
click at [1, 349] on div "Hàng sắp về" at bounding box center [96, 358] width 192 height 25
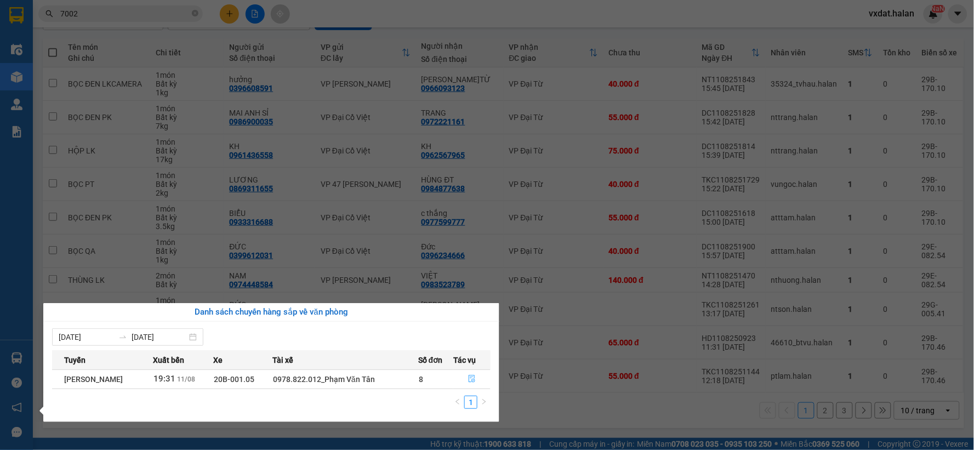
click at [470, 378] on icon "file-done" at bounding box center [472, 379] width 8 height 8
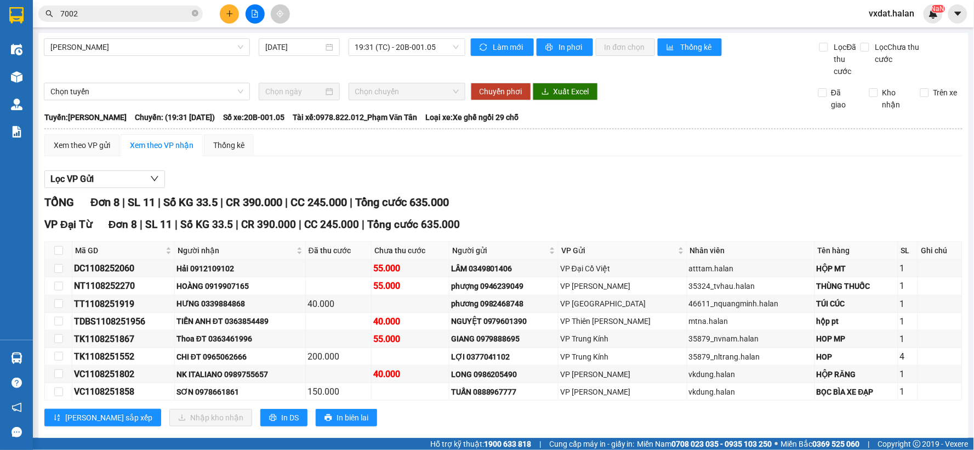
click at [476, 158] on div "Xem theo VP gửi Xem theo VP nhận Thống kê Lọc VP Gửi TỔNG Đơn 8 | SL 11 | Số K…" at bounding box center [503, 287] width 918 height 306
click at [565, 201] on div "TỔNG Đơn 8 | SL 11 | Số KG 33.5 | CR 390.000 | CC 245.000 | Tổng cước 635.000" at bounding box center [503, 202] width 918 height 17
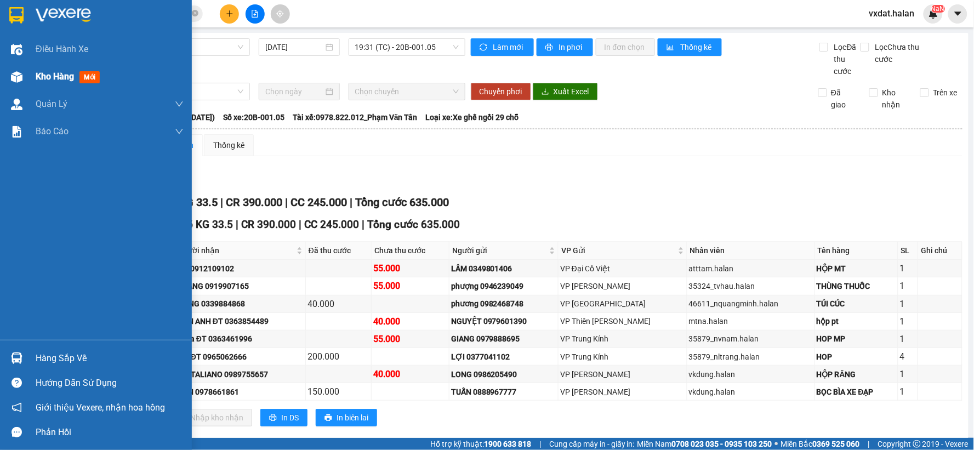
click at [18, 81] on img at bounding box center [17, 77] width 12 height 12
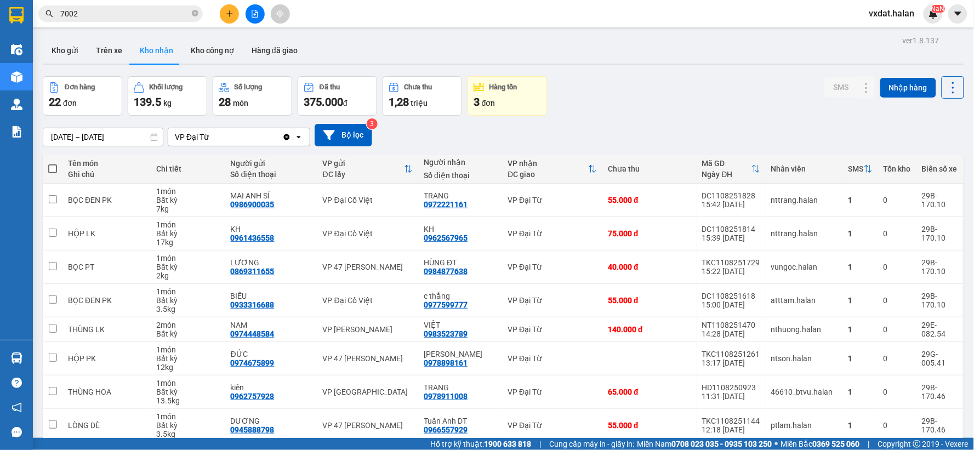
click at [609, 122] on div "[DATE] – [DATE] Press the down arrow key to interact with the calendar and sele…" at bounding box center [504, 135] width 922 height 39
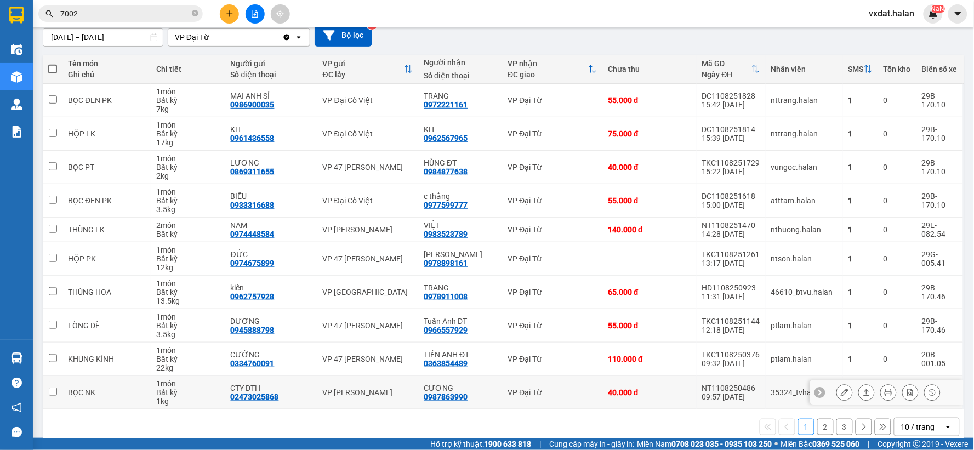
scroll to position [117, 0]
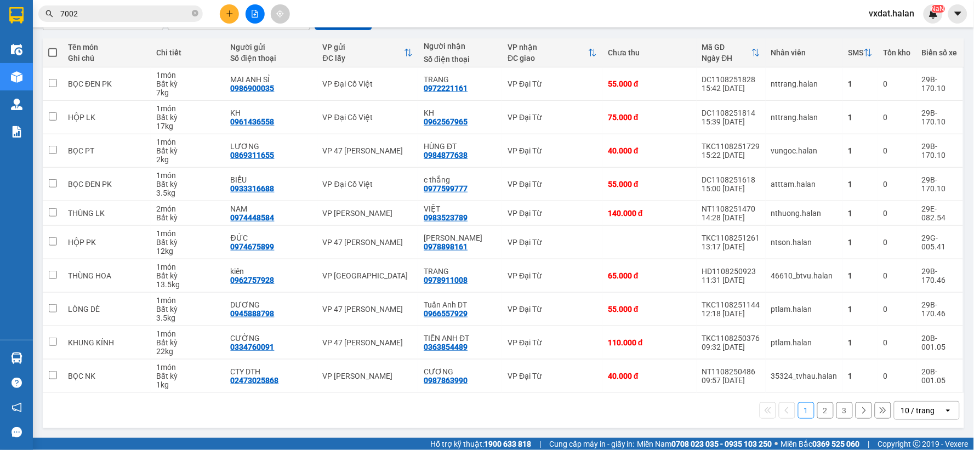
click at [837, 410] on button "3" at bounding box center [845, 410] width 16 height 16
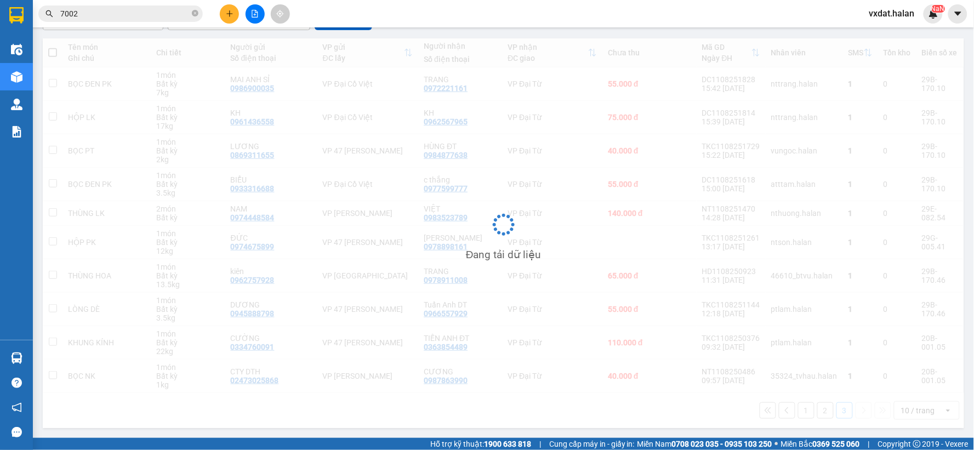
scroll to position [50, 0]
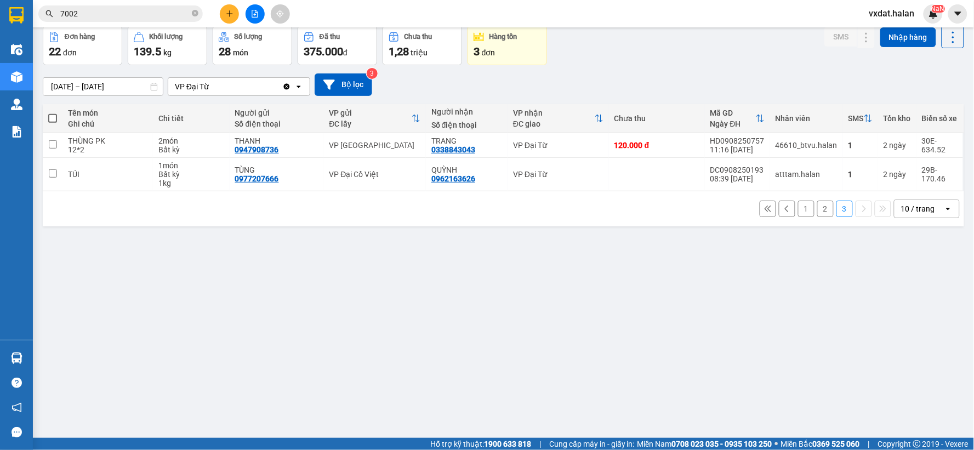
click at [825, 214] on button "2" at bounding box center [825, 209] width 16 height 16
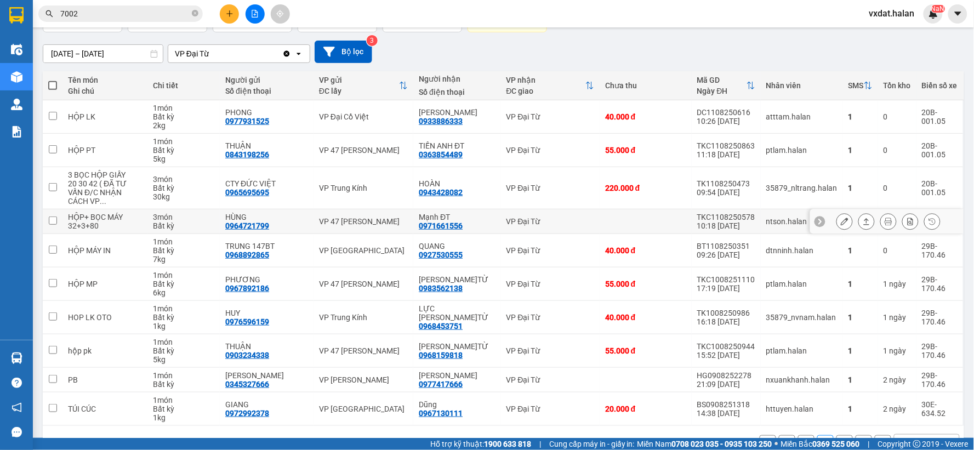
scroll to position [108, 0]
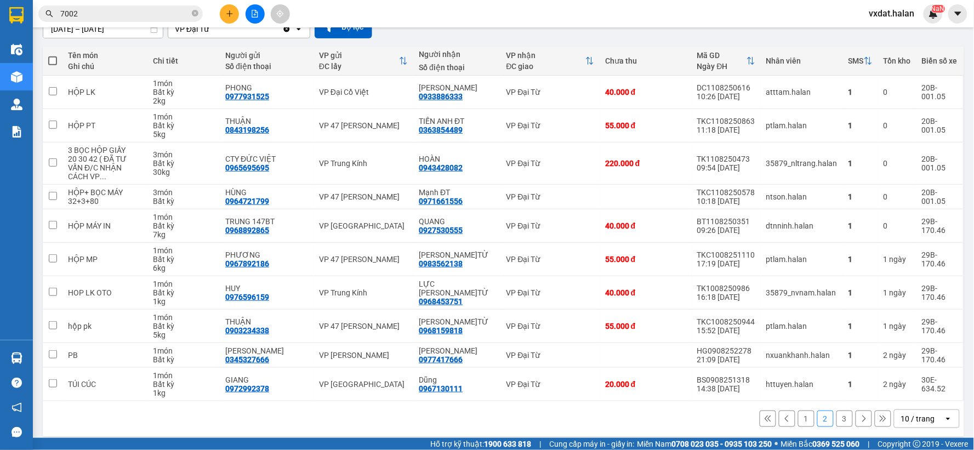
click at [803, 414] on button "1" at bounding box center [806, 419] width 16 height 16
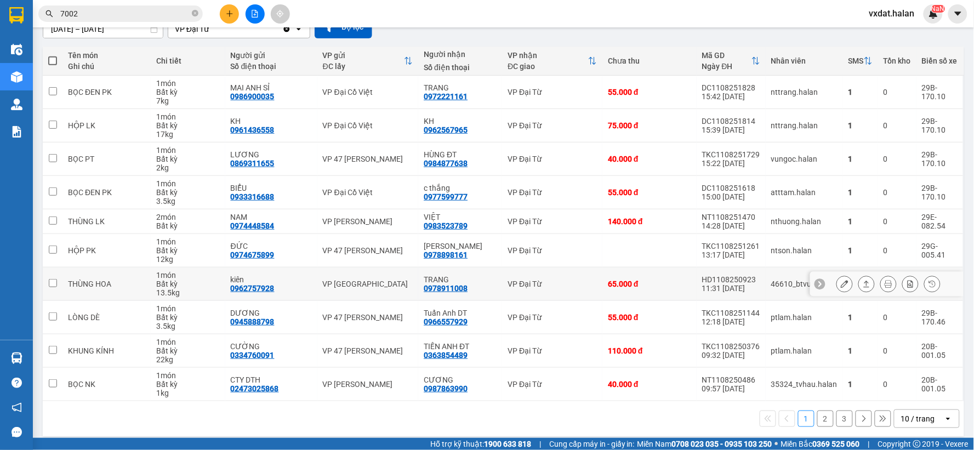
click at [864, 282] on icon at bounding box center [867, 284] width 6 height 7
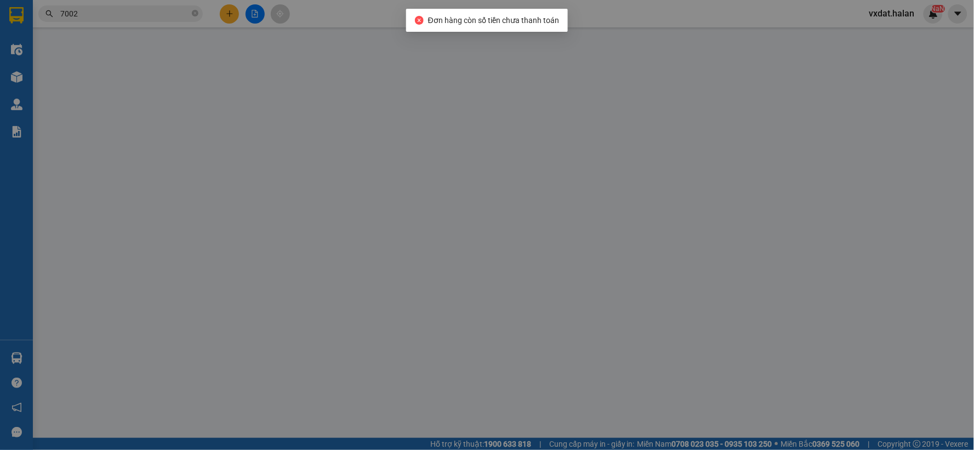
type input "0962757928"
type input "kiên"
type input "0978911008"
type input "TRANG"
type input "65.000"
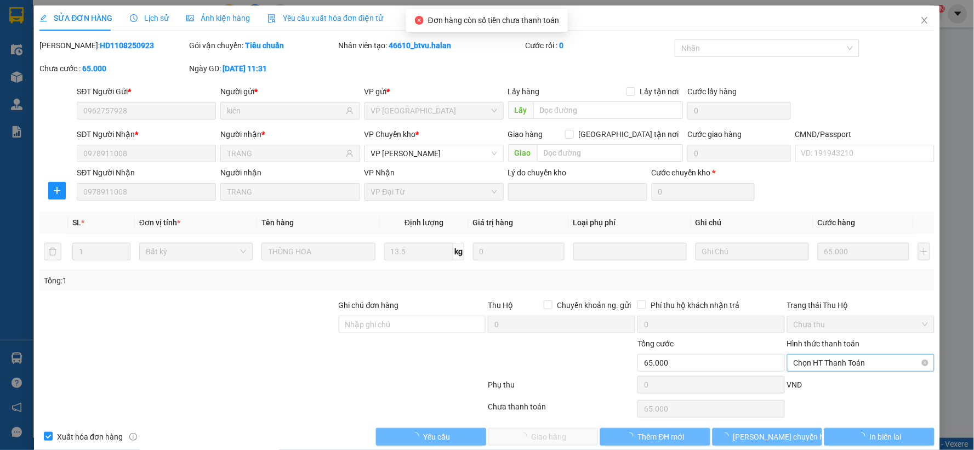
click at [833, 367] on span "Chọn HT Thanh Toán" at bounding box center [861, 363] width 134 height 16
click at [810, 275] on div "Tại văn phòng" at bounding box center [853, 271] width 133 height 12
type input "0"
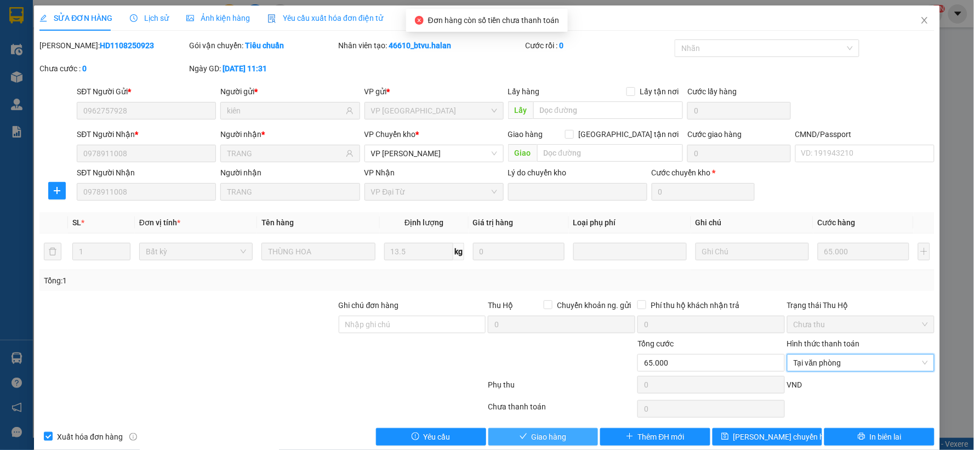
click at [546, 436] on span "Giao hàng" at bounding box center [549, 437] width 35 height 12
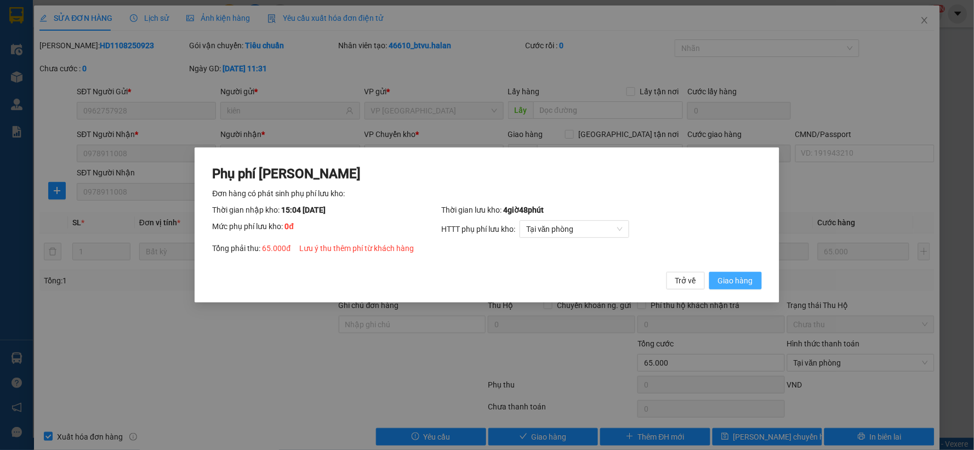
click at [741, 277] on span "Giao hàng" at bounding box center [735, 281] width 35 height 12
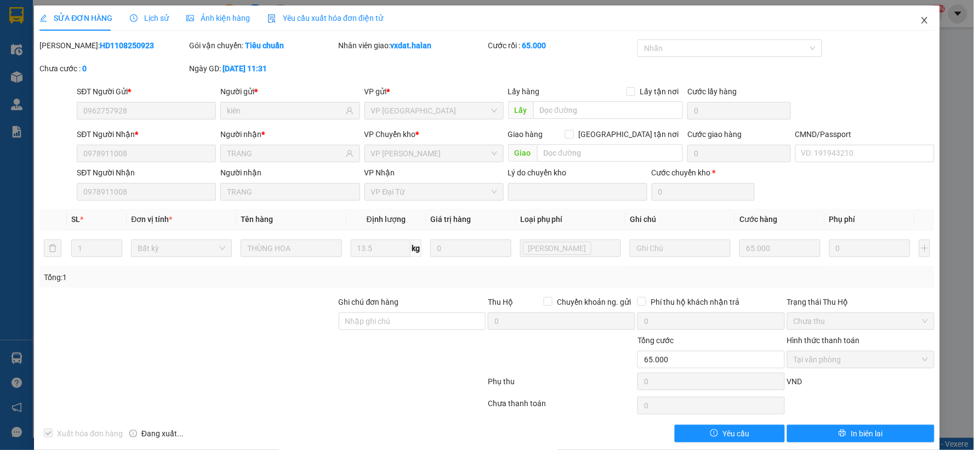
click at [916, 29] on span "Close" at bounding box center [924, 20] width 31 height 31
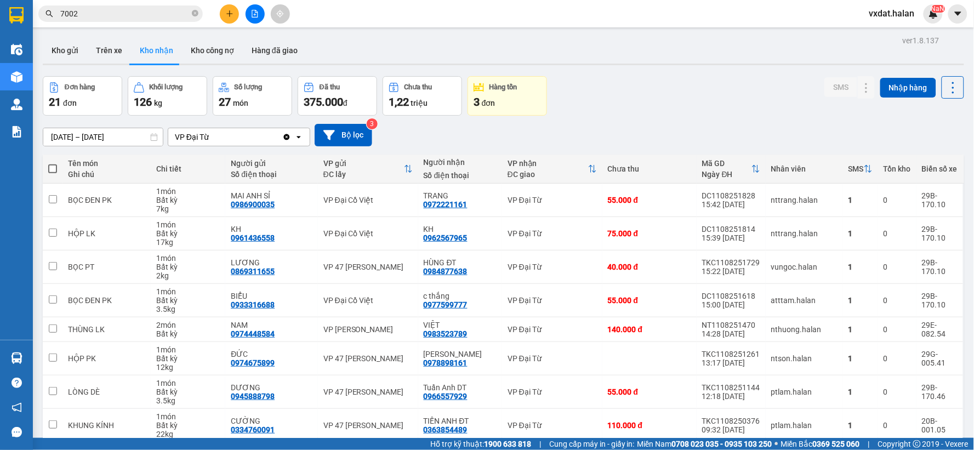
click at [614, 116] on div "[DATE] – [DATE] Press the down arrow key to interact with the calendar and sele…" at bounding box center [504, 135] width 922 height 39
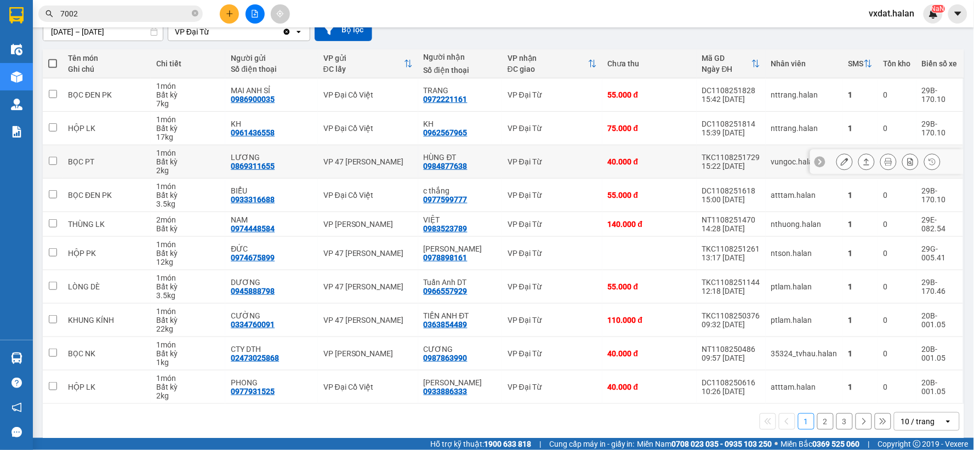
scroll to position [117, 0]
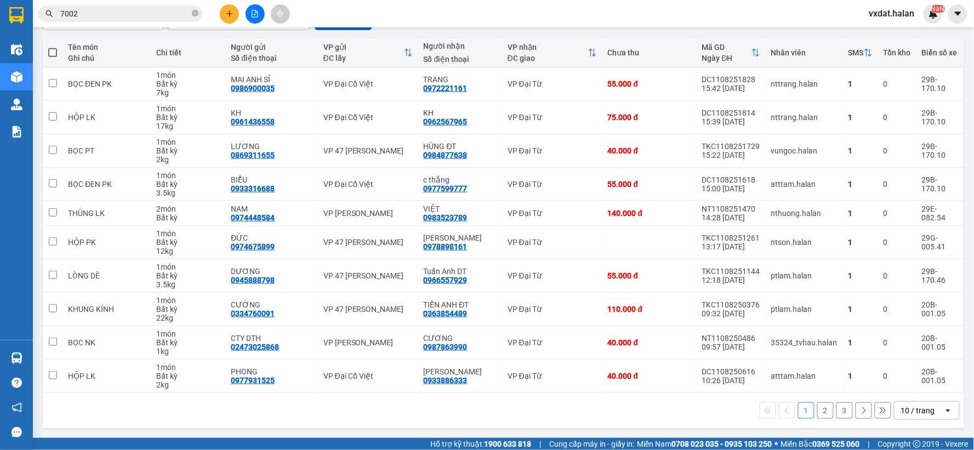
click at [821, 414] on button "2" at bounding box center [825, 410] width 16 height 16
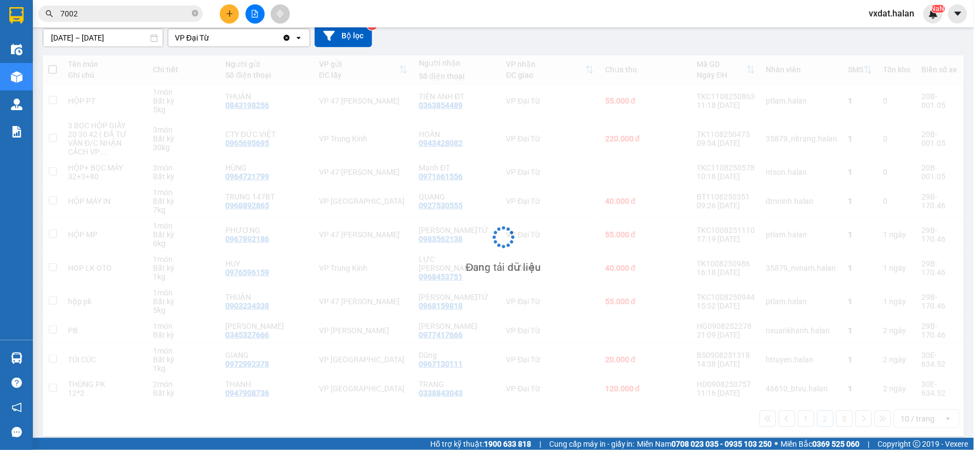
scroll to position [100, 0]
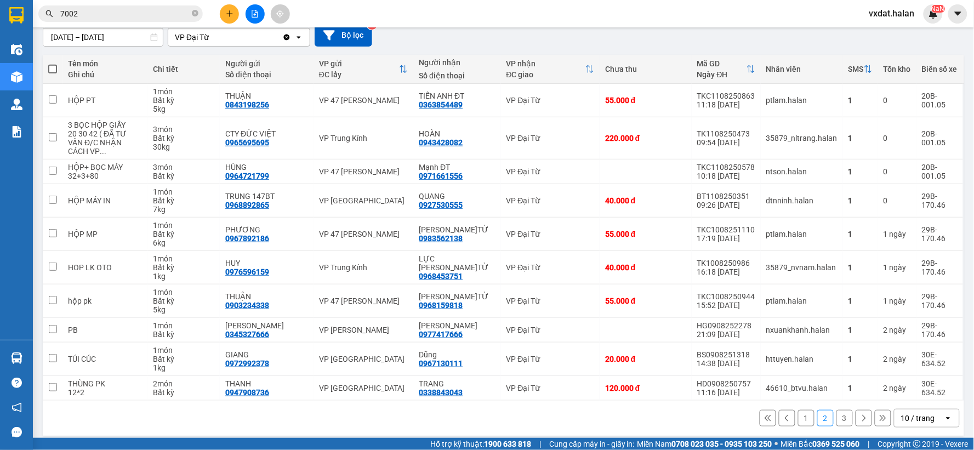
click at [486, 413] on div "1 2 3 10 / trang open" at bounding box center [503, 418] width 913 height 19
click at [564, 417] on div "1 2 3 10 / trang open" at bounding box center [503, 418] width 913 height 19
click at [648, 419] on div "1 2 3 10 / trang open" at bounding box center [503, 418] width 913 height 19
click at [505, 20] on div "Kết quả tìm kiếm ( 267 ) Bộ lọc Thuộc VP này Mã ĐH Trạng thái Món hàng Thu hộ T…" at bounding box center [487, 13] width 974 height 27
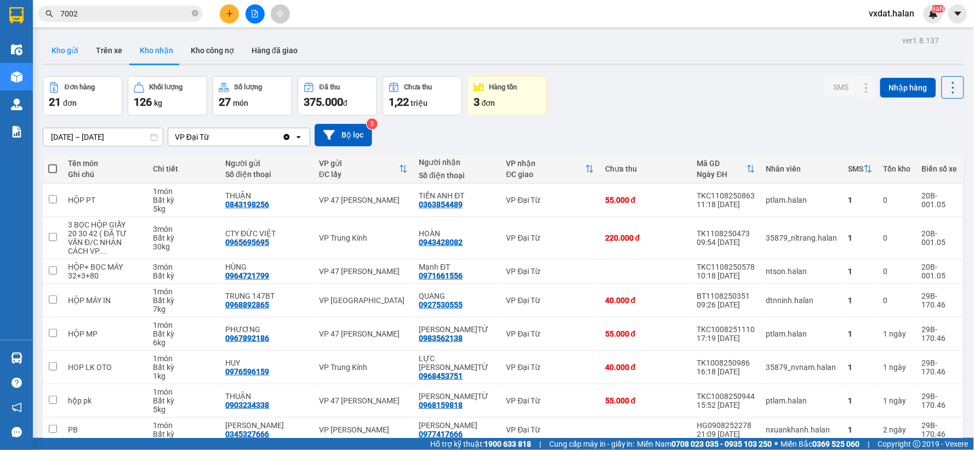
click at [66, 55] on button "Kho gửi" at bounding box center [65, 50] width 44 height 26
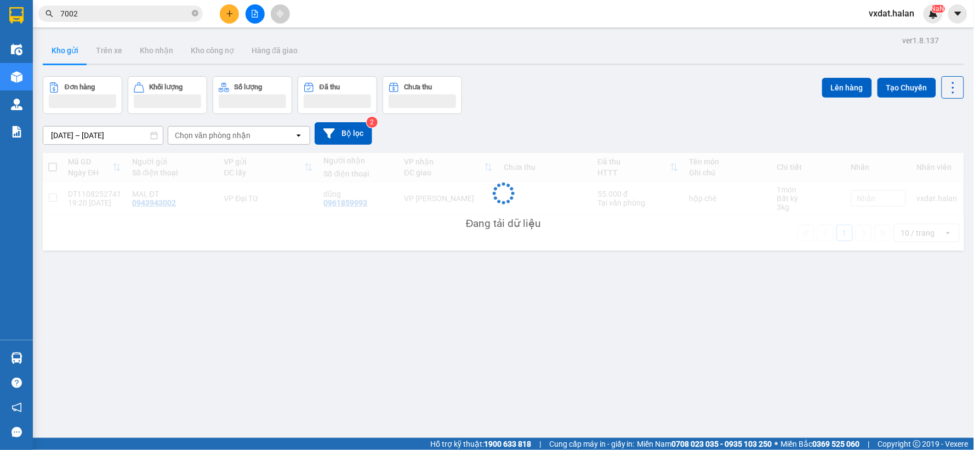
click at [629, 112] on div "Đơn hàng Khối lượng Số lượng Đã thu Chưa thu Lên hàng Tạo Chuyến" at bounding box center [504, 95] width 922 height 38
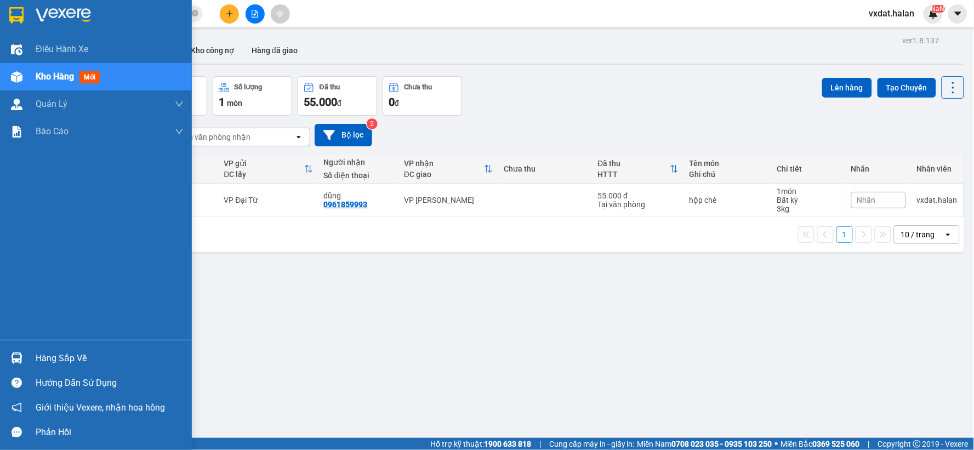
click at [0, 352] on div "Hàng sắp về" at bounding box center [96, 358] width 192 height 25
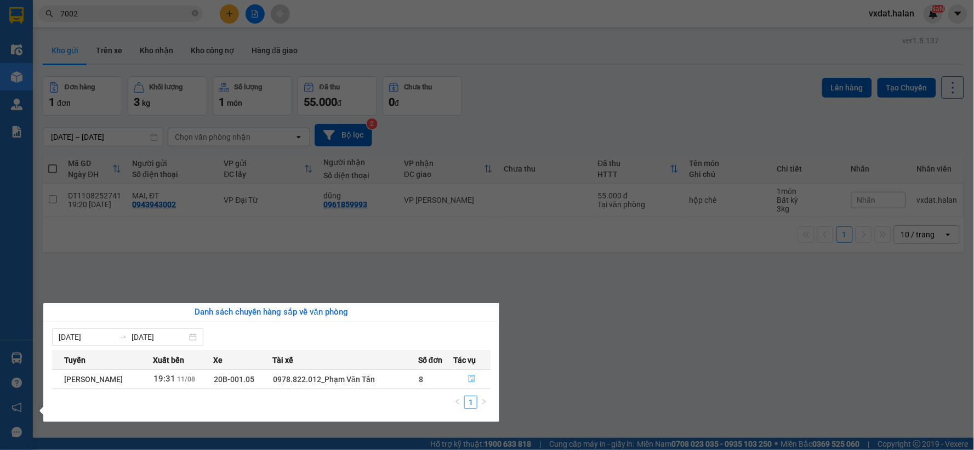
click at [482, 377] on button "button" at bounding box center [472, 380] width 36 height 18
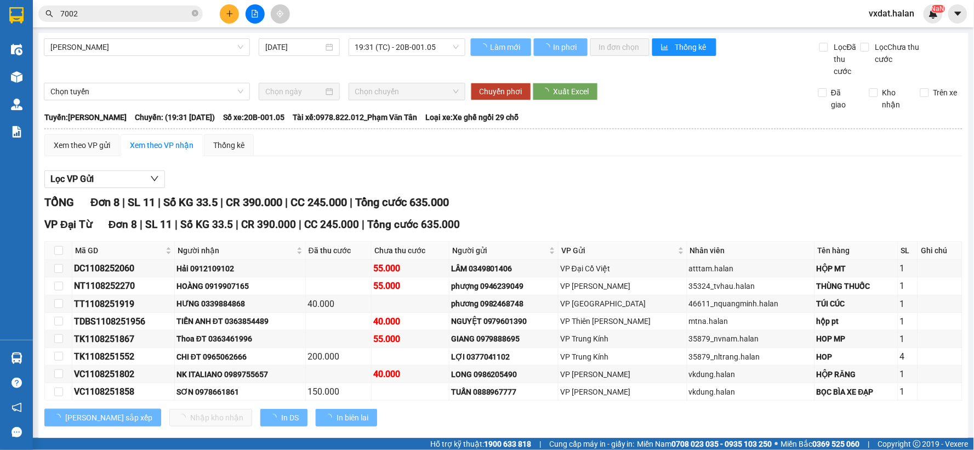
click at [539, 199] on div "TỔNG Đơn 8 | SL 11 | Số KG 33.5 | CR 390.000 | CC 245.000 | Tổng cước 635.000" at bounding box center [503, 202] width 918 height 17
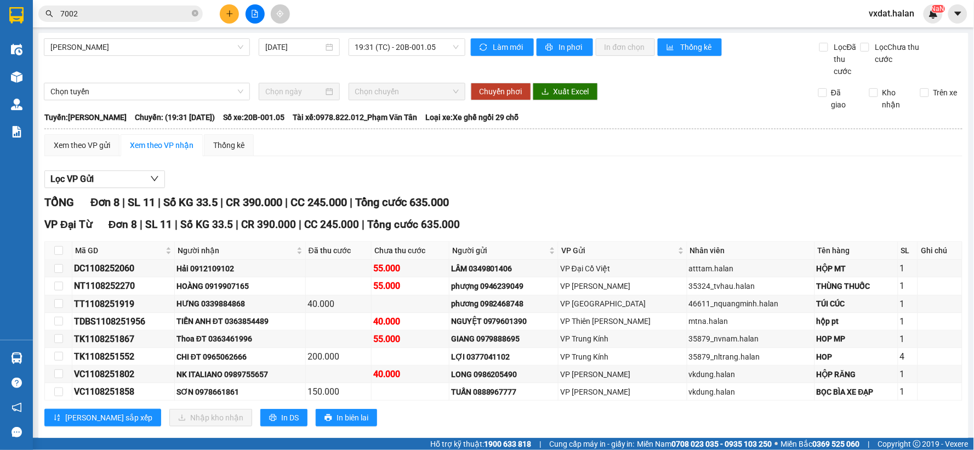
click at [491, 425] on div "[PERSON_NAME] sắp xếp Nhập kho nhận In DS In biên lai" at bounding box center [503, 418] width 918 height 18
click at [622, 187] on div "Lọc VP Gửi" at bounding box center [503, 179] width 918 height 18
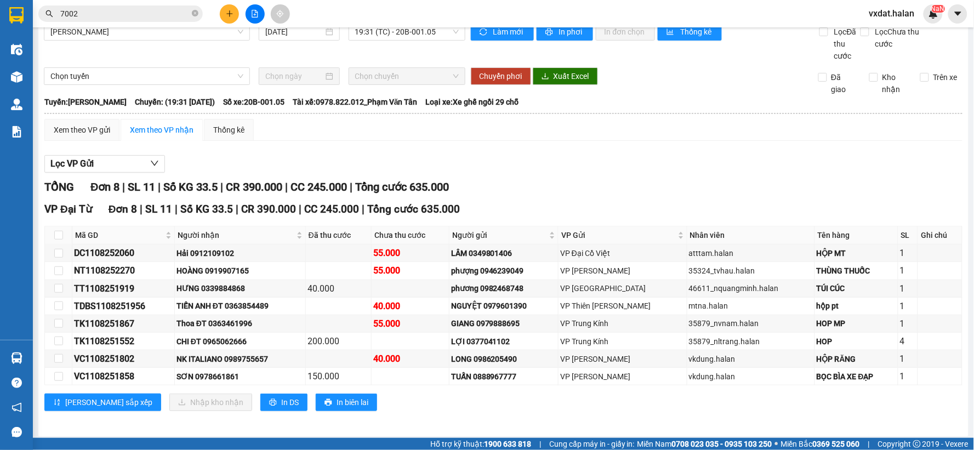
scroll to position [20, 0]
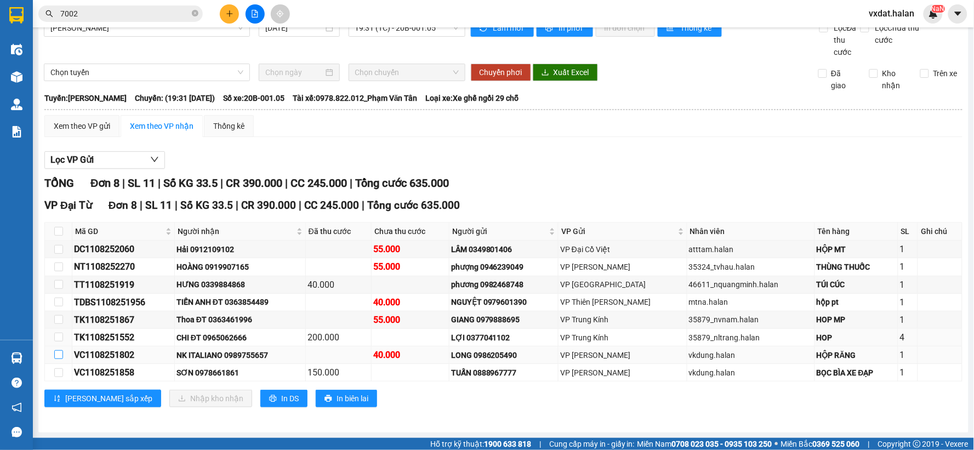
click at [57, 353] on input "checkbox" at bounding box center [58, 354] width 9 height 9
checkbox input "true"
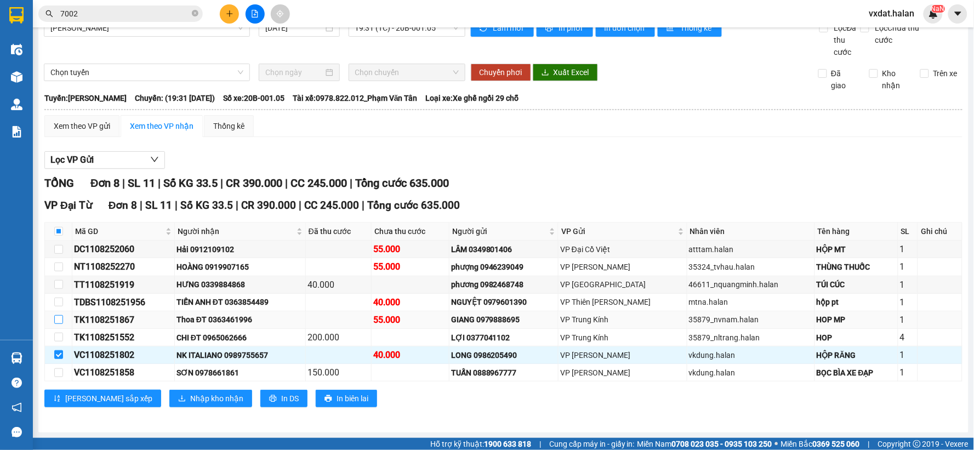
click at [59, 322] on input "checkbox" at bounding box center [58, 319] width 9 height 9
checkbox input "true"
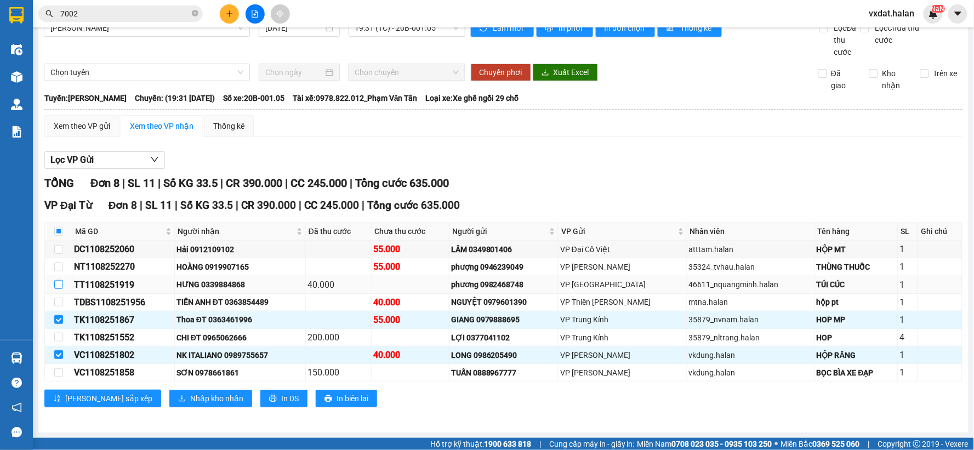
click at [56, 288] on label at bounding box center [58, 284] width 9 height 12
click at [56, 288] on input "checkbox" at bounding box center [58, 284] width 9 height 9
checkbox input "true"
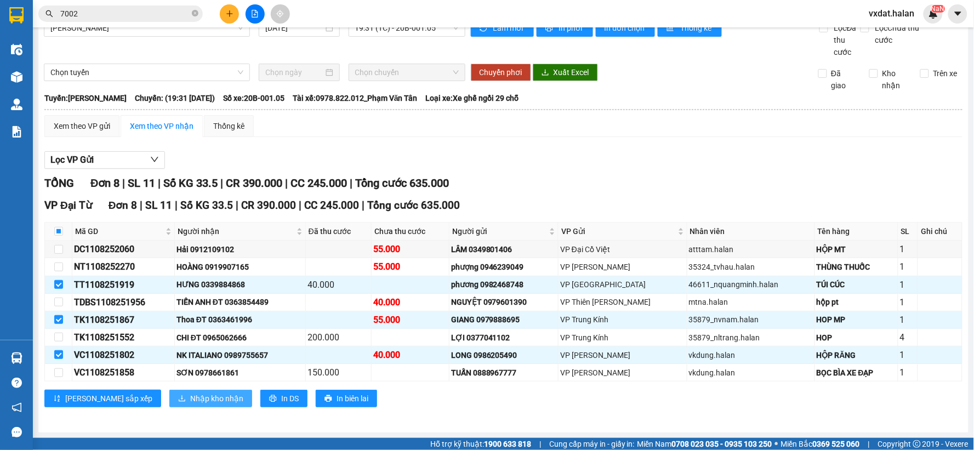
click at [169, 399] on button "Nhập kho nhận" at bounding box center [210, 399] width 83 height 18
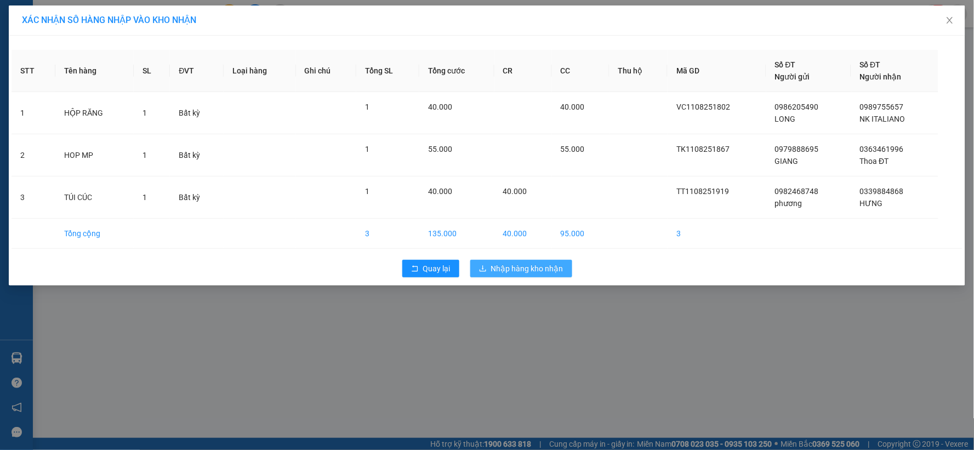
click at [554, 263] on span "Nhập hàng kho nhận" at bounding box center [527, 269] width 72 height 12
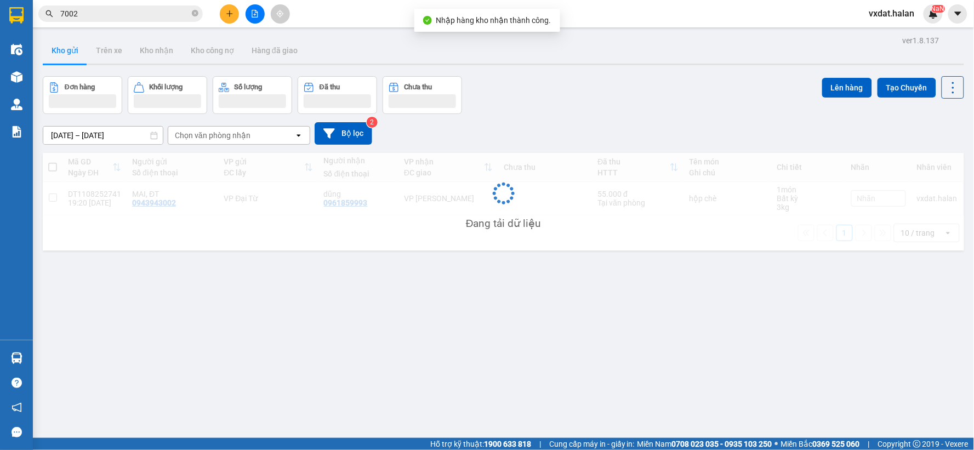
click at [588, 117] on div "[DATE] – [DATE] Press the down arrow key to interact with the calendar and sele…" at bounding box center [504, 133] width 922 height 39
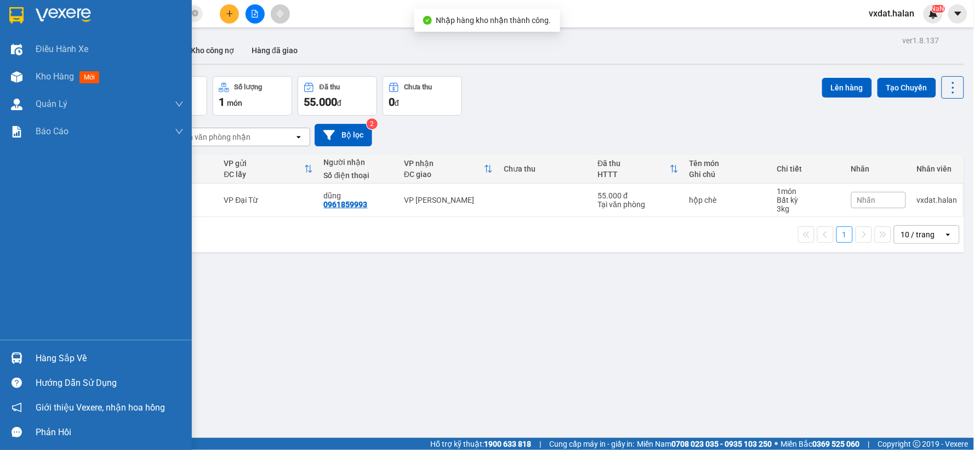
click at [14, 356] on img at bounding box center [17, 359] width 12 height 12
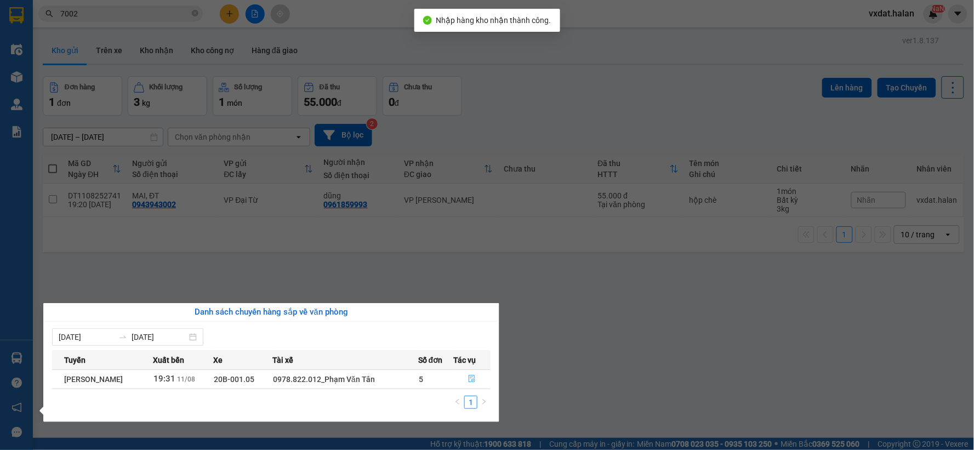
click at [469, 388] on button "button" at bounding box center [472, 380] width 36 height 18
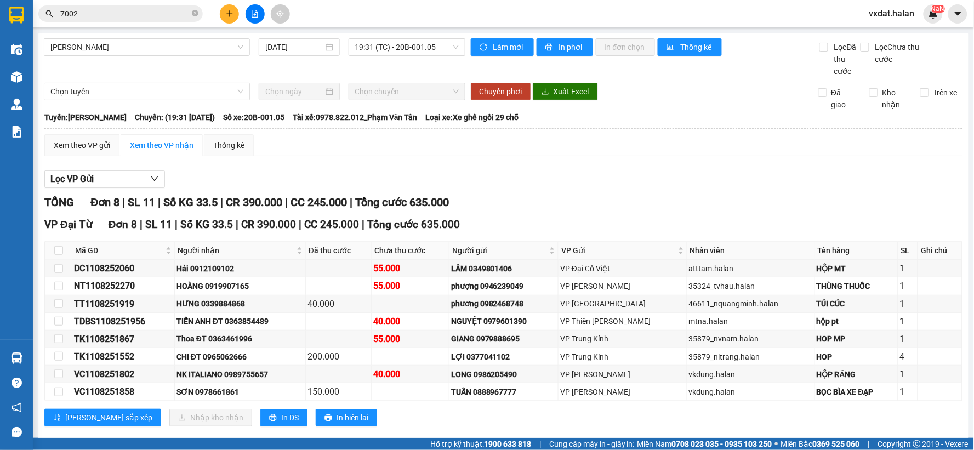
click at [576, 217] on div "VP [GEOGRAPHIC_DATA] 8 | SL 11 | Số KG 33.5 | CR 390.000 | CC 245.000 | Tổng cư…" at bounding box center [503, 225] width 918 height 16
click at [518, 186] on div "Lọc VP Gửi" at bounding box center [503, 179] width 918 height 18
click at [61, 376] on input "checkbox" at bounding box center [58, 373] width 9 height 9
checkbox input "true"
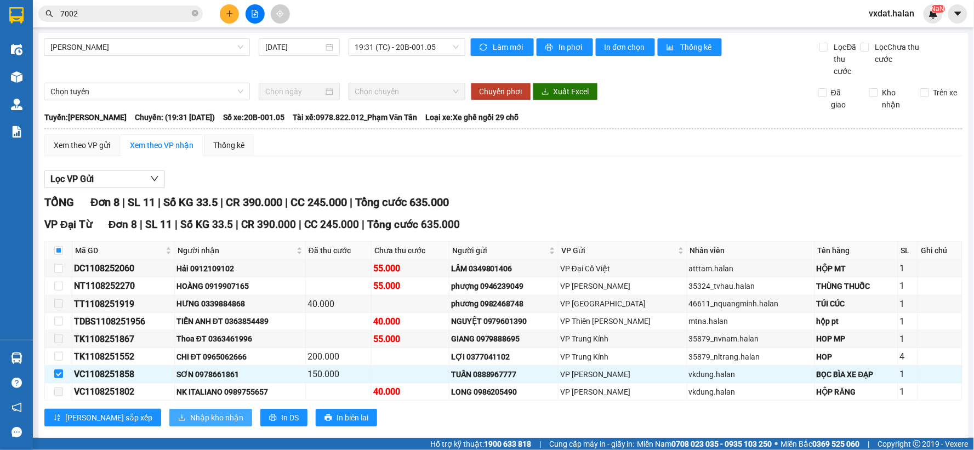
click at [190, 424] on span "Nhập kho nhận" at bounding box center [216, 418] width 53 height 12
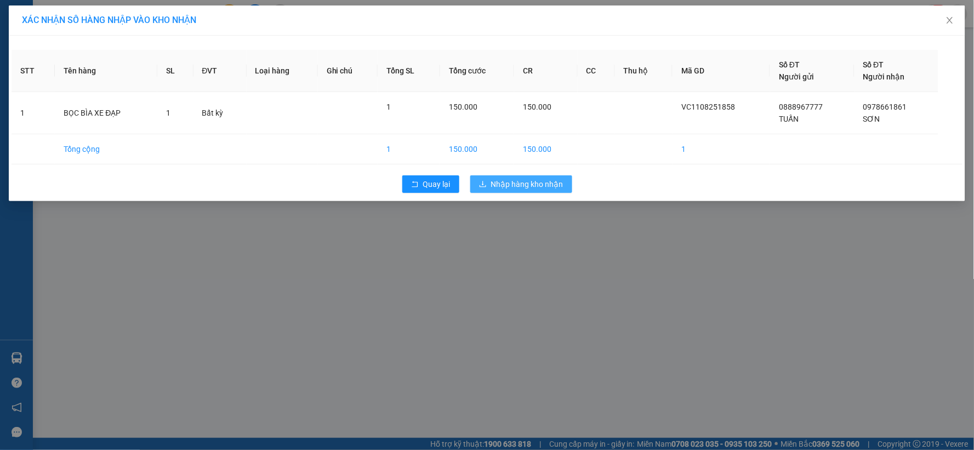
click at [521, 185] on span "Nhập hàng kho nhận" at bounding box center [527, 184] width 72 height 12
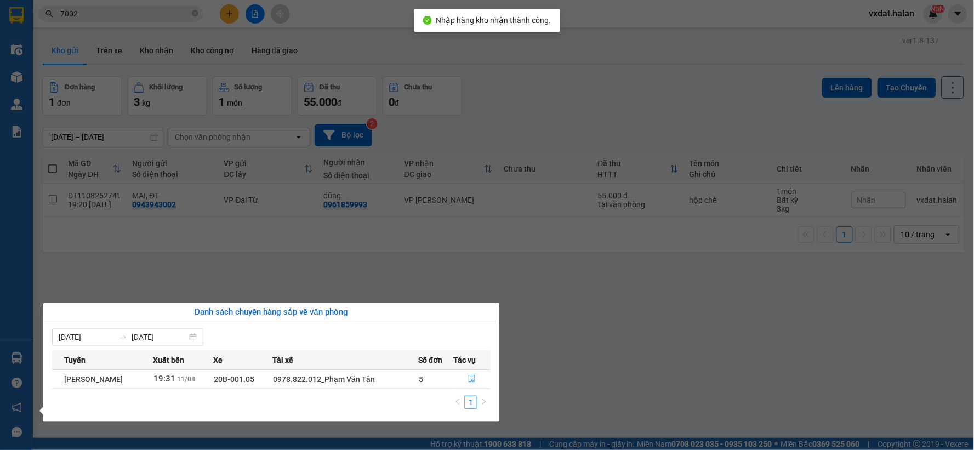
click at [467, 380] on button "button" at bounding box center [472, 380] width 36 height 18
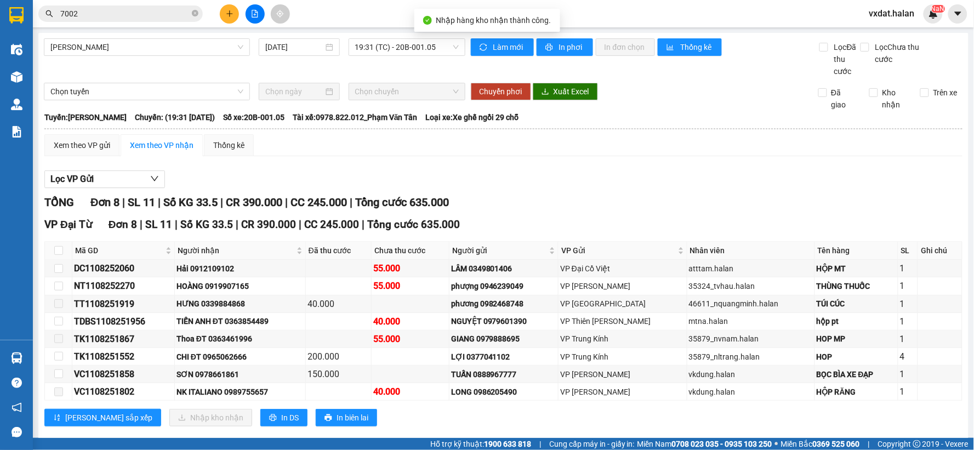
click at [482, 204] on div "TỔNG Đơn 8 | SL 11 | Số KG 33.5 | CR 390.000 | CC 245.000 | Tổng cước 635.000" at bounding box center [503, 202] width 918 height 17
click at [58, 250] on input "checkbox" at bounding box center [58, 250] width 9 height 9
checkbox input "true"
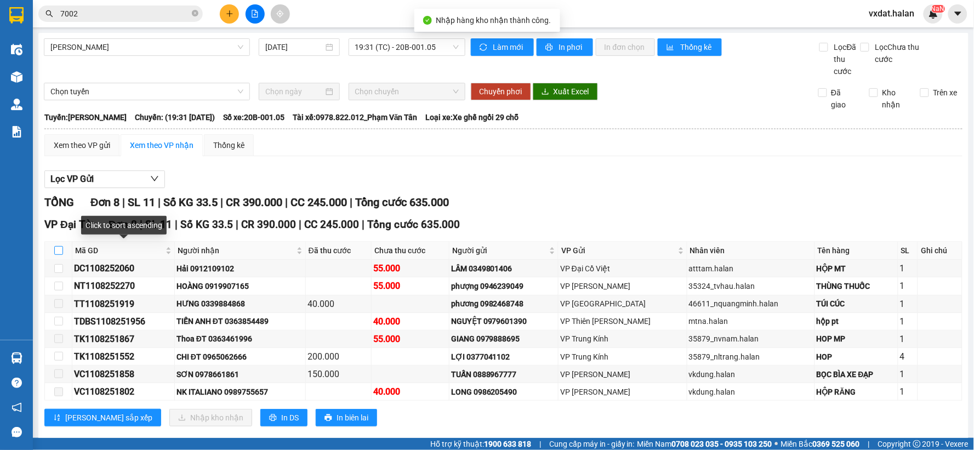
checkbox input "true"
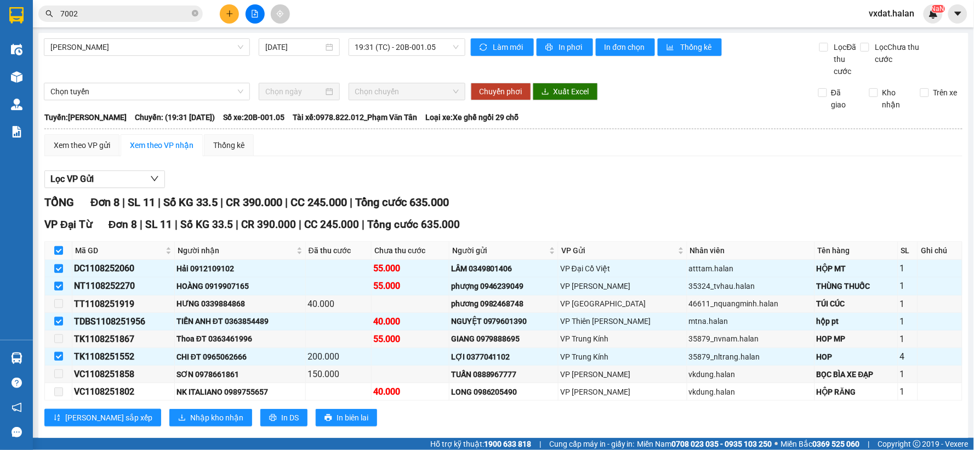
click at [399, 160] on div "Xem theo VP gửi Xem theo VP nhận Thống kê Lọc VP Gửi TỔNG Đơn 8 | SL 11 | Số K…" at bounding box center [503, 287] width 918 height 306
click at [664, 157] on div "Xem theo VP gửi Xem theo VP nhận Thống kê Lọc VP Gửi TỔNG Đơn 8 | SL 11 | Số K…" at bounding box center [503, 287] width 918 height 306
click at [539, 176] on div "Lọc VP Gửi" at bounding box center [503, 179] width 918 height 18
click at [543, 179] on div "Lọc VP Gửi" at bounding box center [503, 179] width 918 height 18
click at [547, 184] on div "Lọc VP Gửi" at bounding box center [503, 179] width 918 height 18
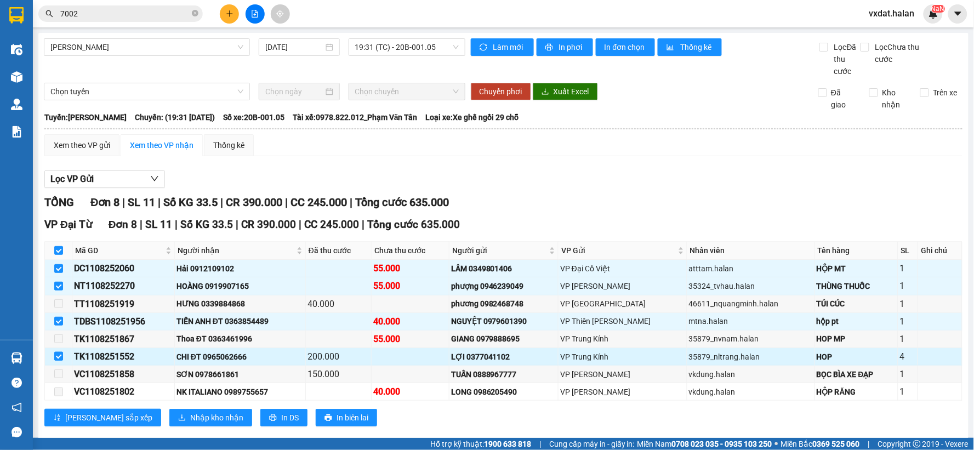
click at [59, 356] on input "checkbox" at bounding box center [58, 356] width 9 height 9
checkbox input "false"
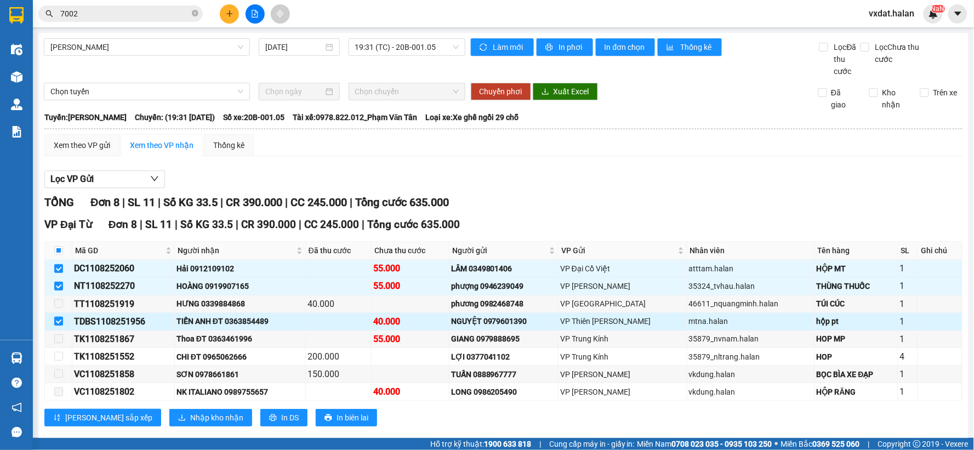
click at [59, 322] on input "checkbox" at bounding box center [58, 321] width 9 height 9
checkbox input "false"
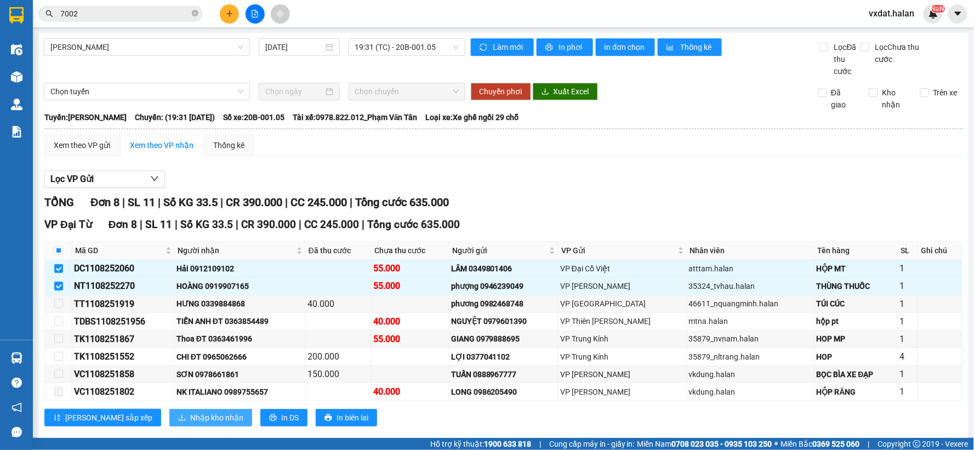
click at [190, 412] on span "Nhập kho nhận" at bounding box center [216, 418] width 53 height 12
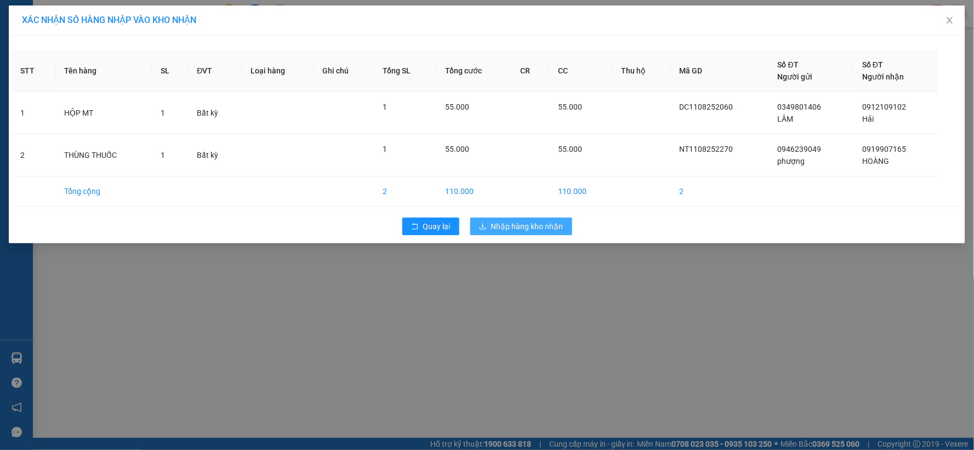
click at [552, 225] on span "Nhập hàng kho nhận" at bounding box center [527, 226] width 72 height 12
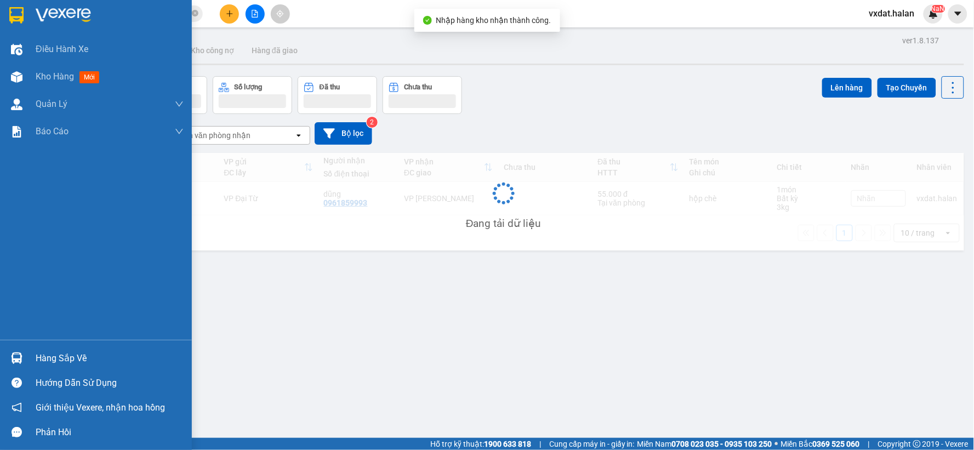
click at [15, 358] on img at bounding box center [17, 359] width 12 height 12
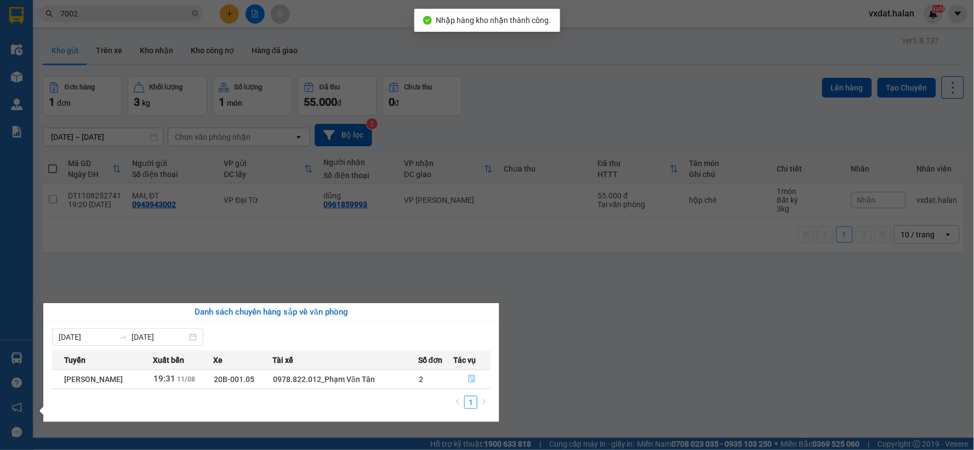
click at [481, 382] on button "button" at bounding box center [472, 380] width 36 height 18
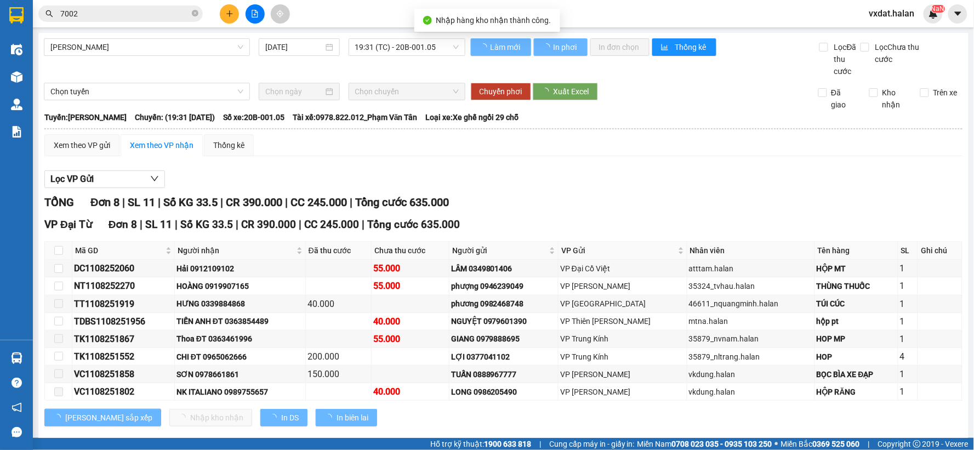
click at [517, 231] on div "VP [GEOGRAPHIC_DATA] 8 | SL 11 | Số KG 33.5 | CR 390.000 | CC 245.000 | Tổng cư…" at bounding box center [503, 225] width 918 height 16
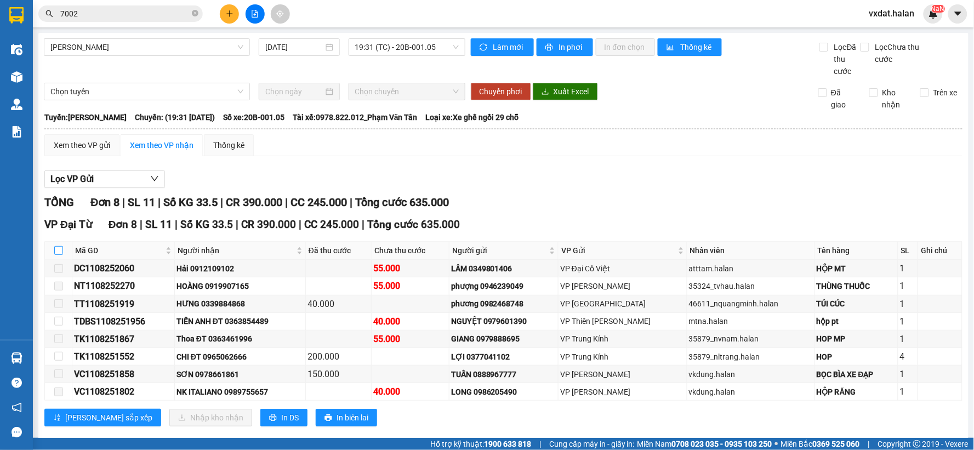
click at [54, 247] on input "checkbox" at bounding box center [58, 250] width 9 height 9
checkbox input "true"
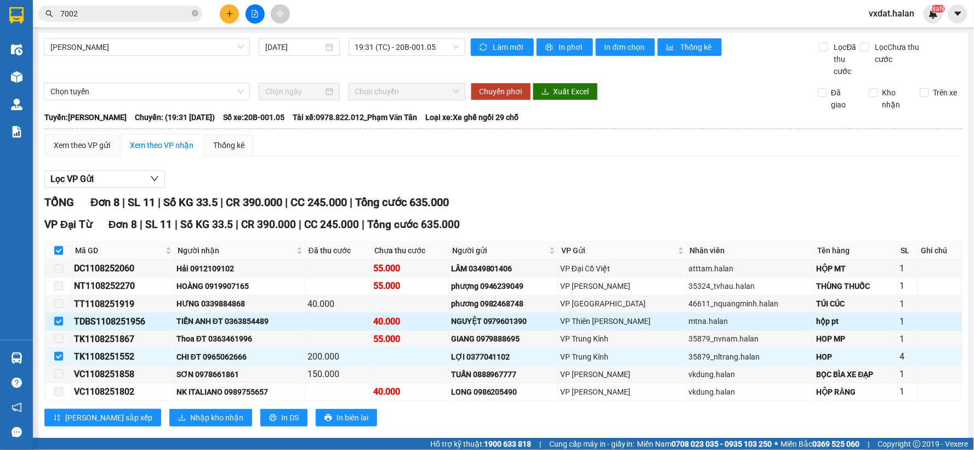
click at [52, 317] on td at bounding box center [58, 322] width 27 height 18
click at [54, 322] on input "checkbox" at bounding box center [58, 321] width 9 height 9
checkbox input "false"
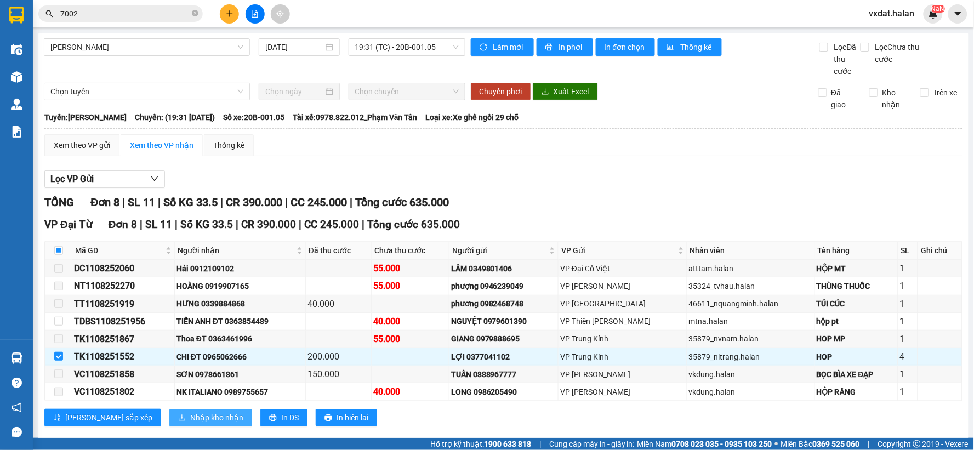
click at [190, 415] on span "Nhập kho nhận" at bounding box center [216, 418] width 53 height 12
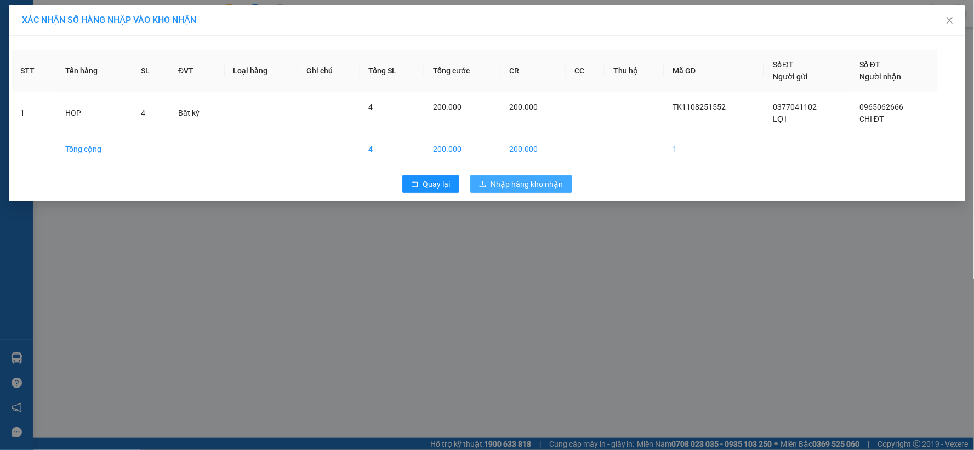
click at [538, 189] on span "Nhập hàng kho nhận" at bounding box center [527, 184] width 72 height 12
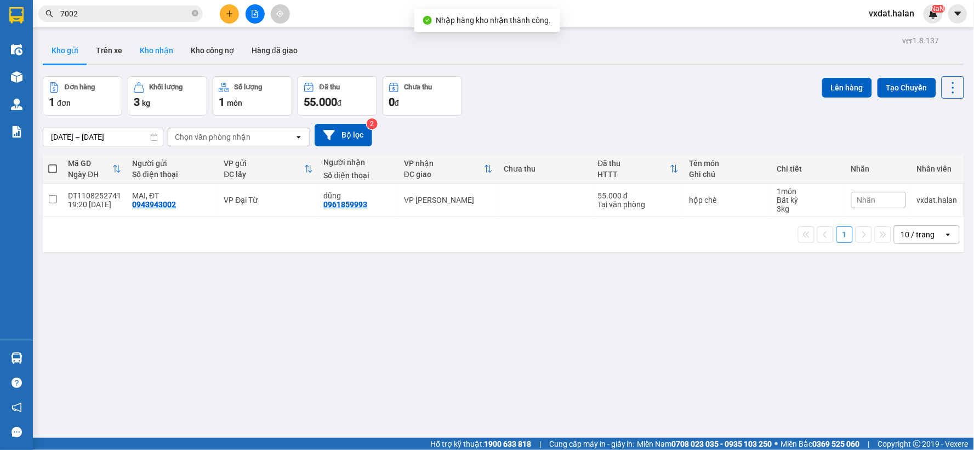
click at [147, 48] on button "Kho nhận" at bounding box center [156, 50] width 51 height 26
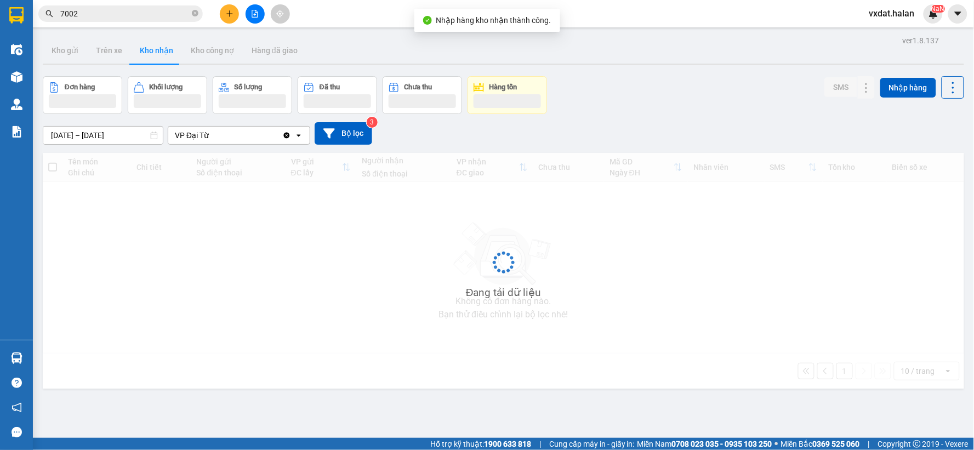
click at [621, 104] on div "Đơn hàng Khối lượng Số lượng Đã thu Chưa thu Hàng tồn SMS Nhập hàng" at bounding box center [504, 95] width 922 height 38
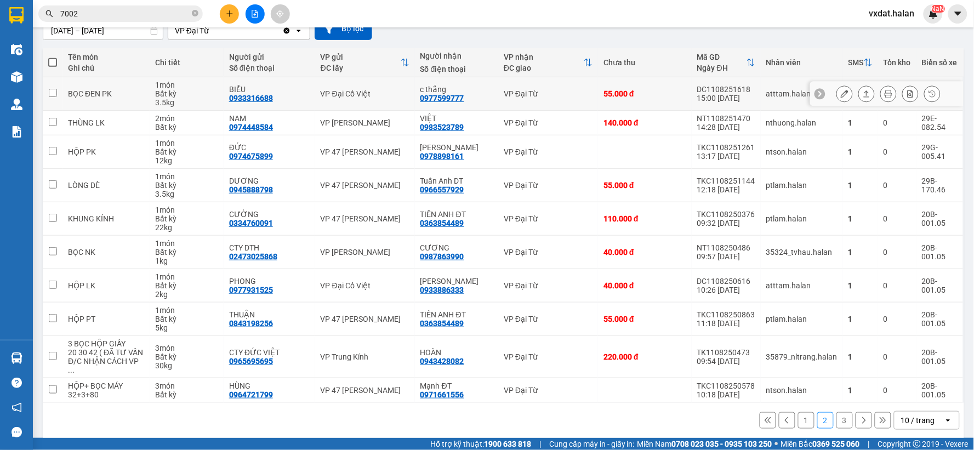
scroll to position [108, 0]
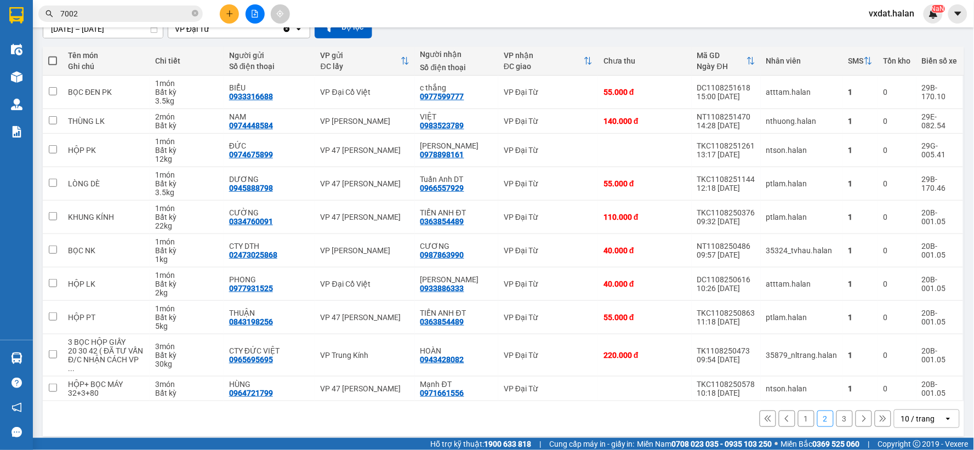
click at [613, 417] on div "1 2 3 10 / trang open" at bounding box center [503, 419] width 913 height 19
click at [843, 412] on button "3" at bounding box center [845, 419] width 16 height 16
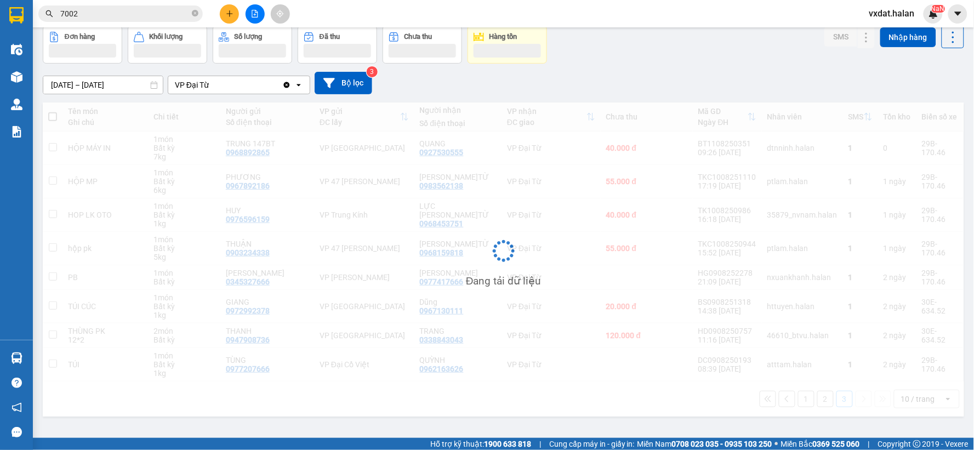
scroll to position [50, 0]
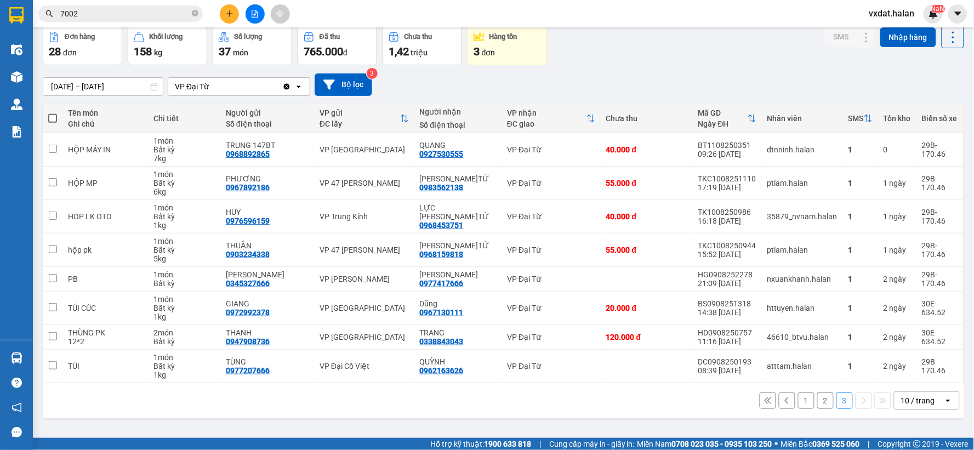
click at [798, 403] on button "1" at bounding box center [806, 401] width 16 height 16
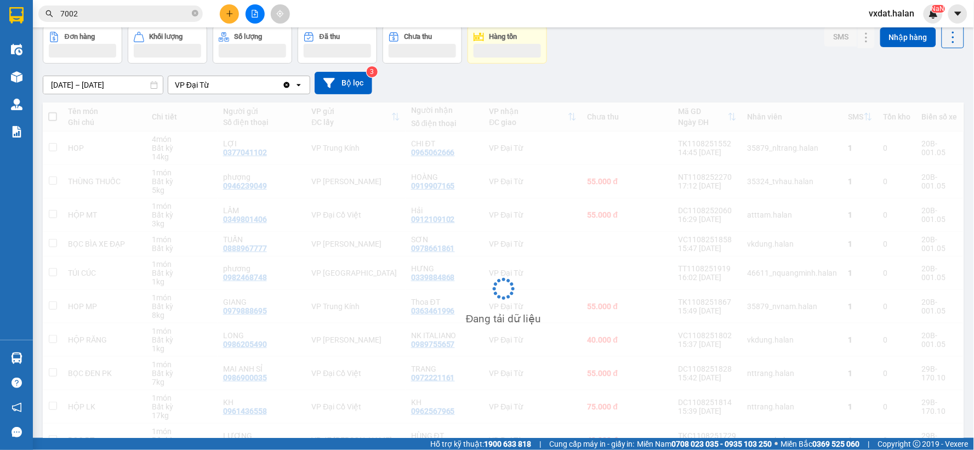
click at [665, 62] on div "Đơn hàng Khối lượng Số lượng Đã thu Chưa thu Hàng tồn SMS Nhập hàng" at bounding box center [504, 45] width 922 height 38
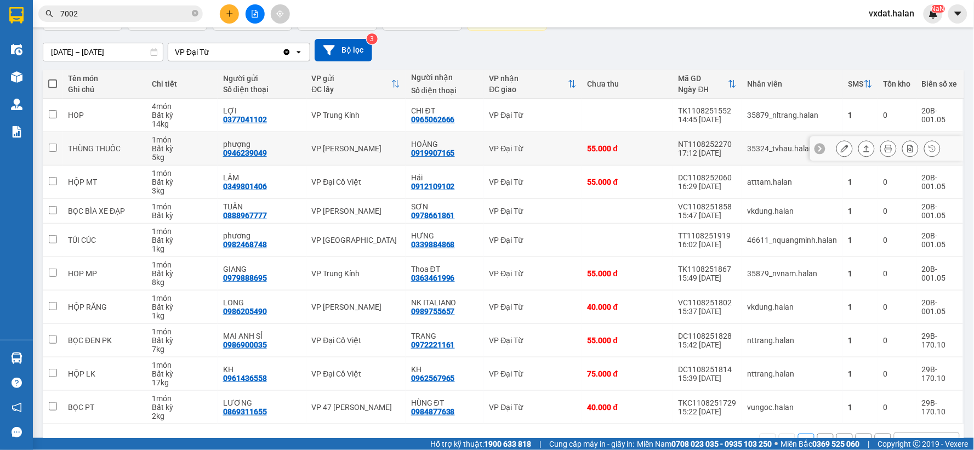
scroll to position [117, 0]
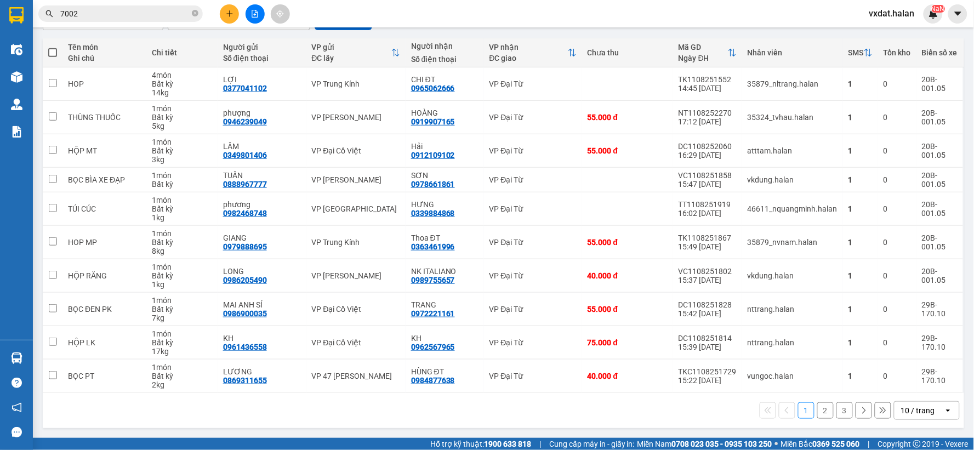
click at [314, 423] on div "1 2 3 10 / trang open" at bounding box center [504, 410] width 922 height 35
click at [863, 85] on icon at bounding box center [867, 84] width 8 height 8
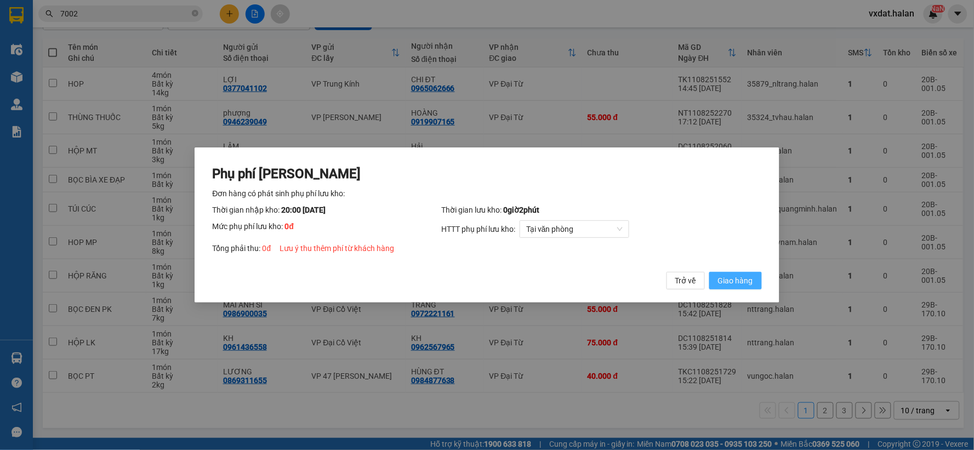
click at [752, 278] on span "Giao hàng" at bounding box center [735, 281] width 35 height 12
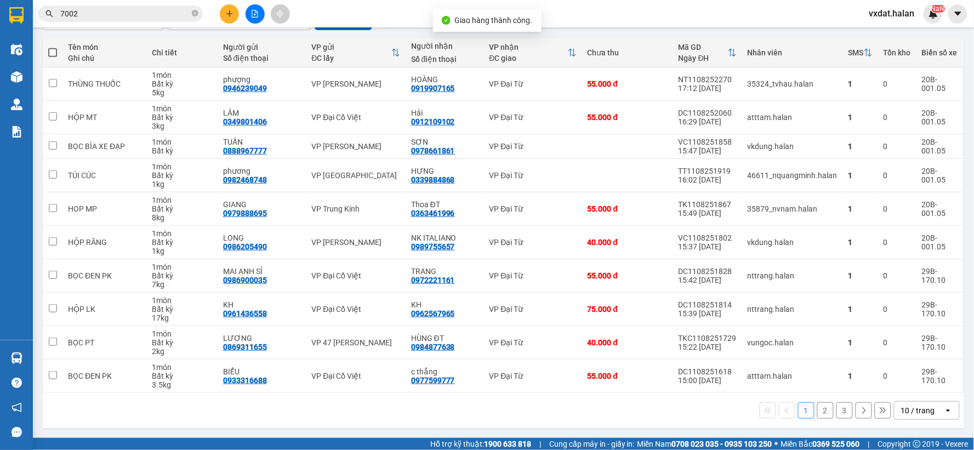
click at [819, 410] on button "2" at bounding box center [825, 410] width 16 height 16
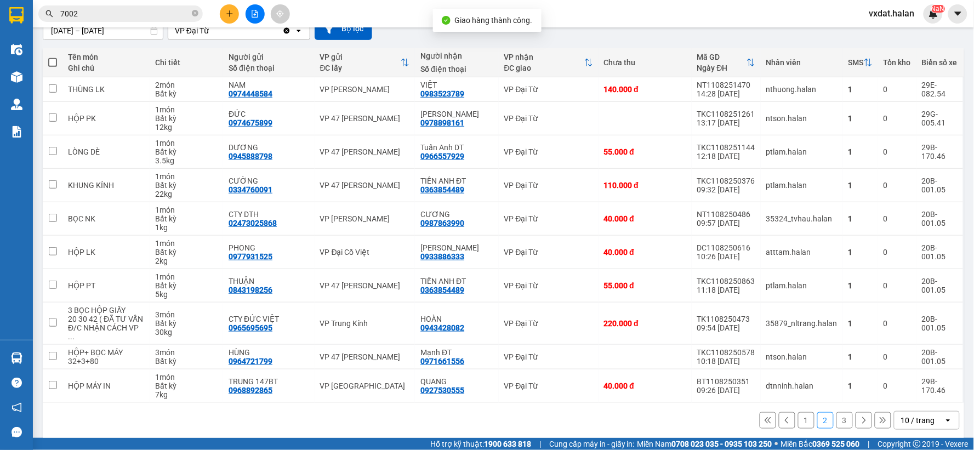
scroll to position [108, 0]
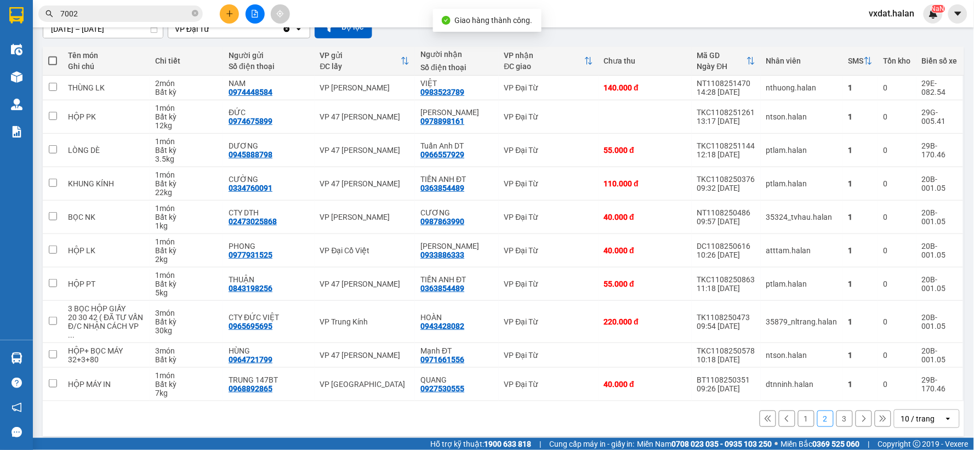
click at [645, 436] on main "ver 1.8.137 Kho gửi Trên xe Kho nhận Kho công nợ Hàng đã giao Đơn hàng 27 đơn K…" at bounding box center [487, 219] width 974 height 438
click at [840, 411] on button "3" at bounding box center [845, 419] width 16 height 16
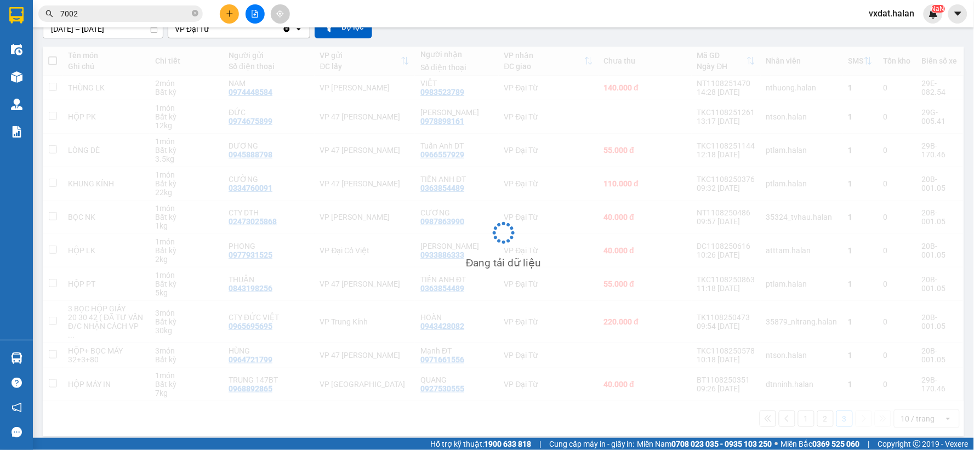
scroll to position [50, 0]
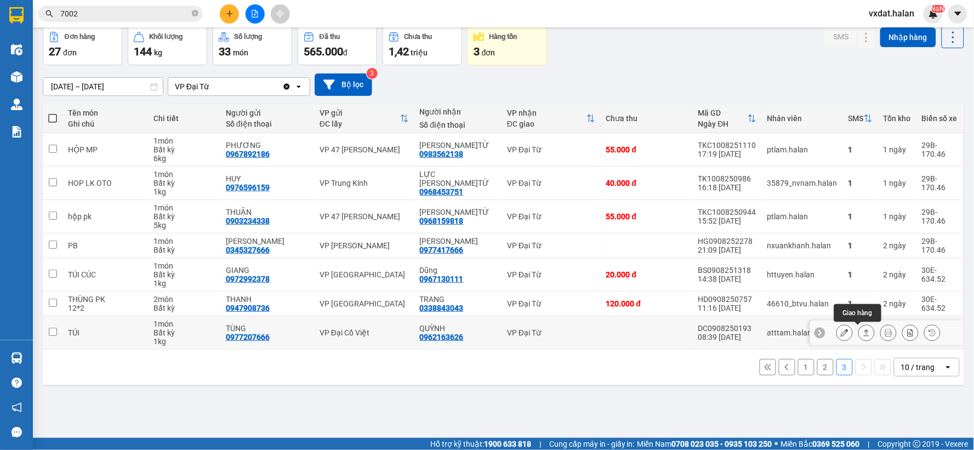
click at [863, 334] on icon at bounding box center [867, 333] width 8 height 8
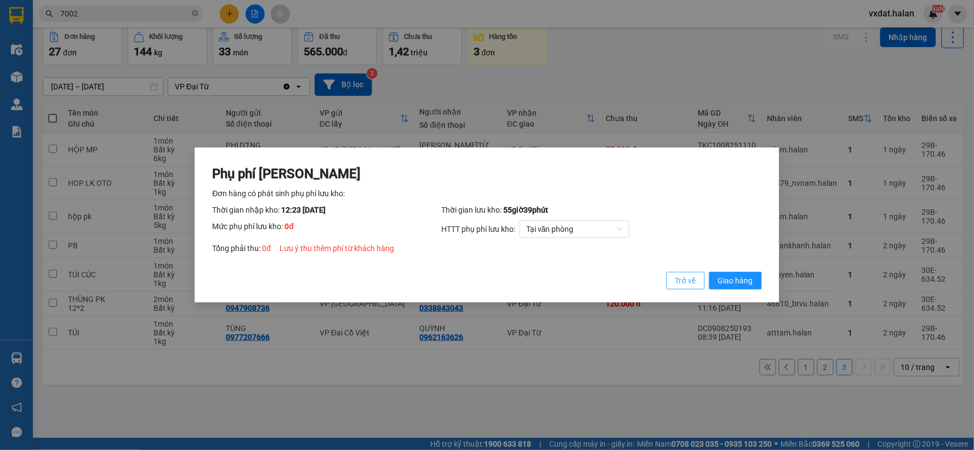
click at [691, 283] on span "Trở về" at bounding box center [685, 281] width 21 height 12
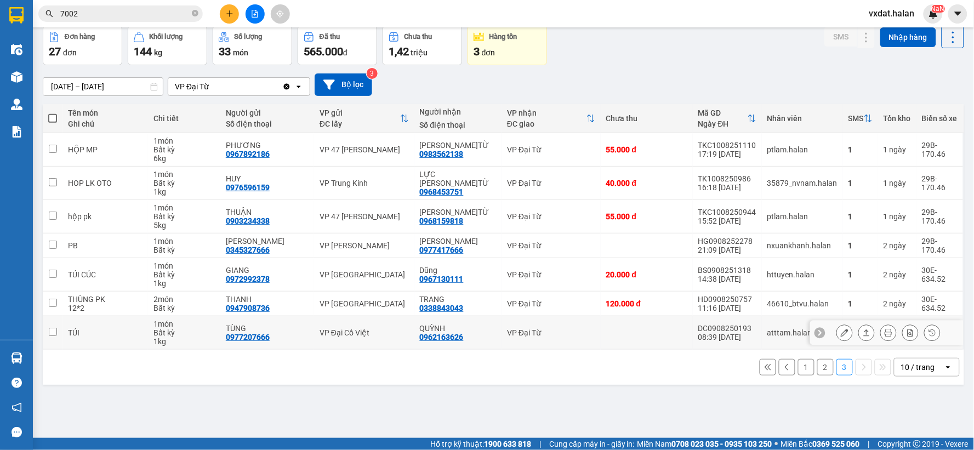
click at [457, 337] on div "0962163626" at bounding box center [442, 337] width 44 height 9
copy div "0962163626"
click at [633, 73] on div "[DATE] – [DATE] Press the down arrow key to interact with the calendar and sele…" at bounding box center [504, 84] width 922 height 22
click at [132, 14] on input "7002" at bounding box center [124, 14] width 129 height 12
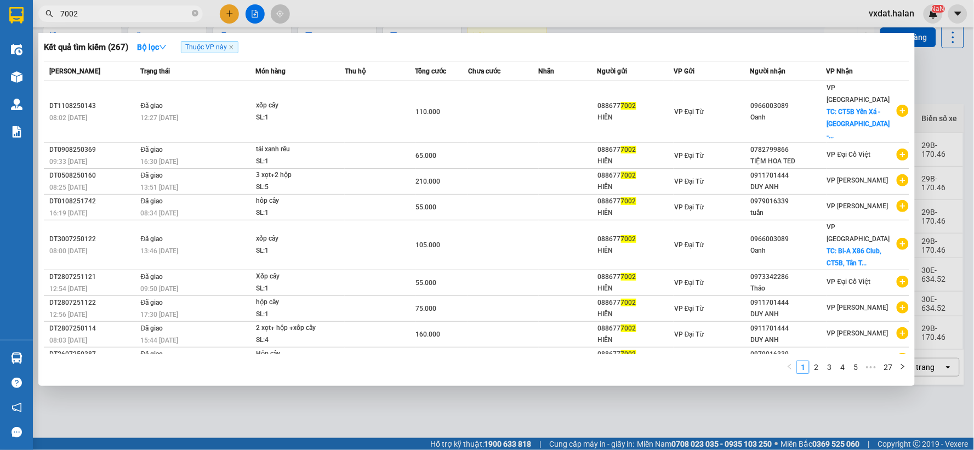
click at [132, 14] on input "7002" at bounding box center [124, 14] width 129 height 12
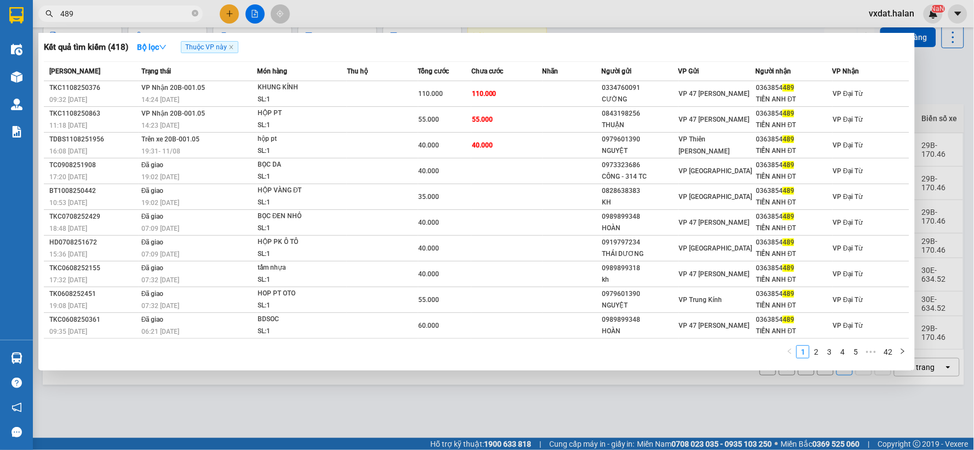
type input "489"
click at [528, 64] on th "Chưa cước" at bounding box center [506, 71] width 71 height 19
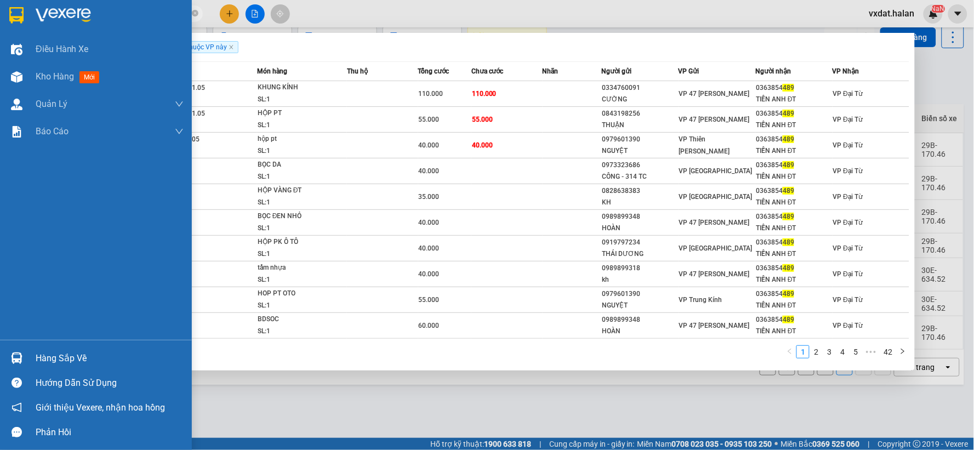
click at [24, 361] on div at bounding box center [16, 358] width 19 height 19
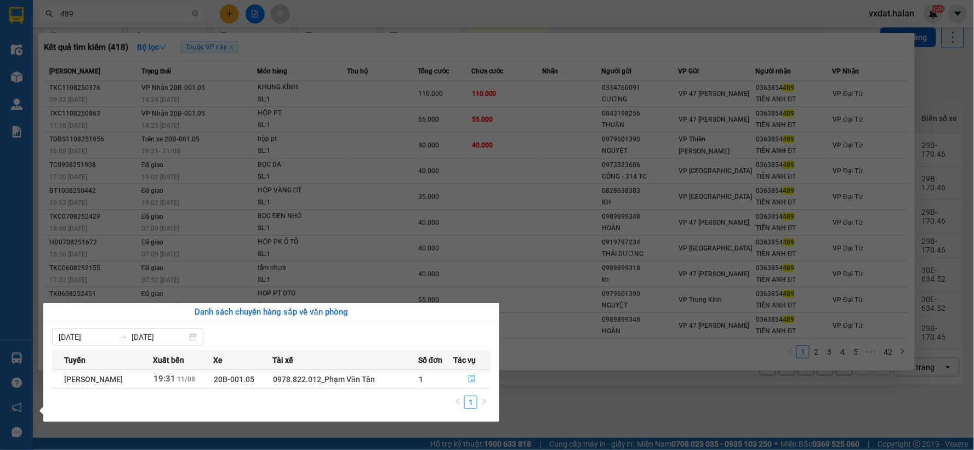
click at [475, 385] on button "button" at bounding box center [472, 380] width 36 height 18
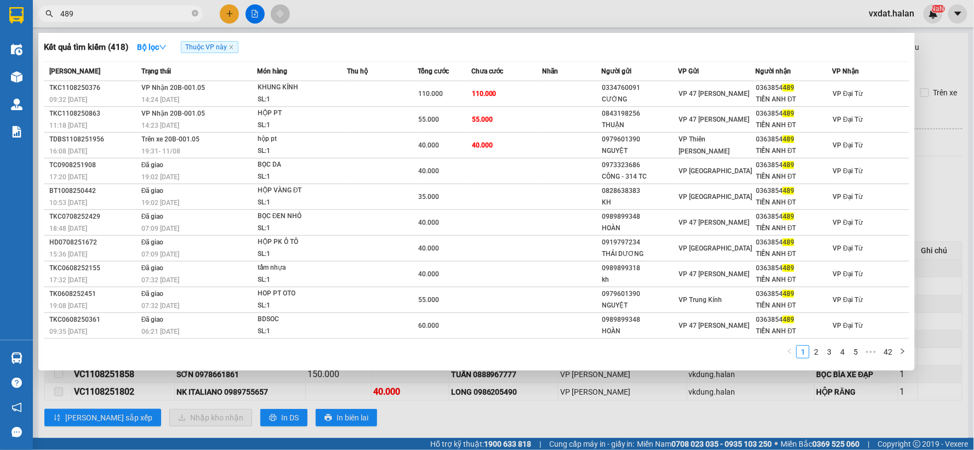
click at [420, 424] on div at bounding box center [487, 225] width 974 height 450
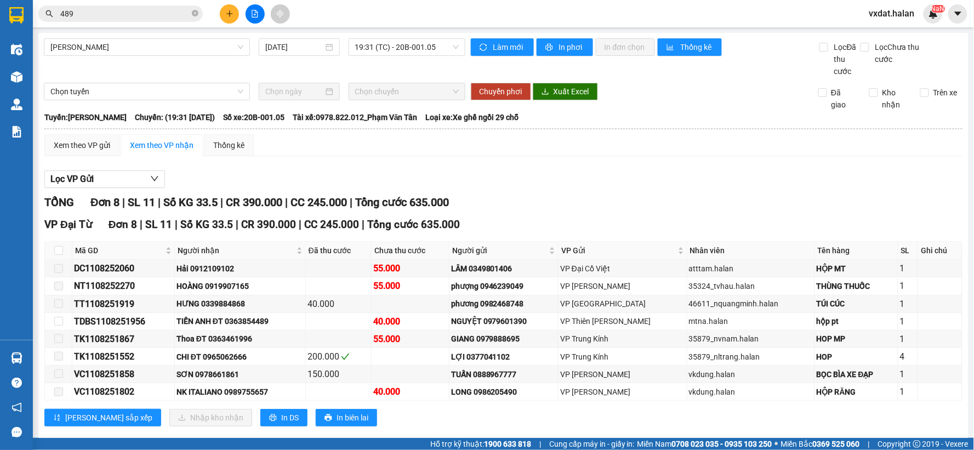
click at [407, 167] on div "Lọc VP Gửi TỔNG Đơn 8 | SL 11 | Số KG 33.5 | CR 390.000 | CC 245.000 | Tổng cư…" at bounding box center [503, 302] width 918 height 275
click at [382, 154] on div "Xem theo VP gửi Xem theo VP nhận Thống kê" at bounding box center [503, 145] width 918 height 22
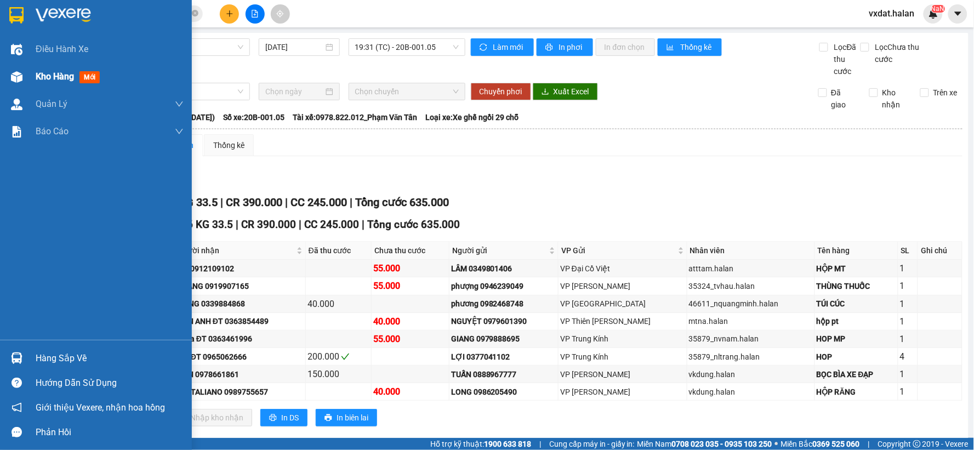
click at [22, 68] on div at bounding box center [16, 76] width 19 height 19
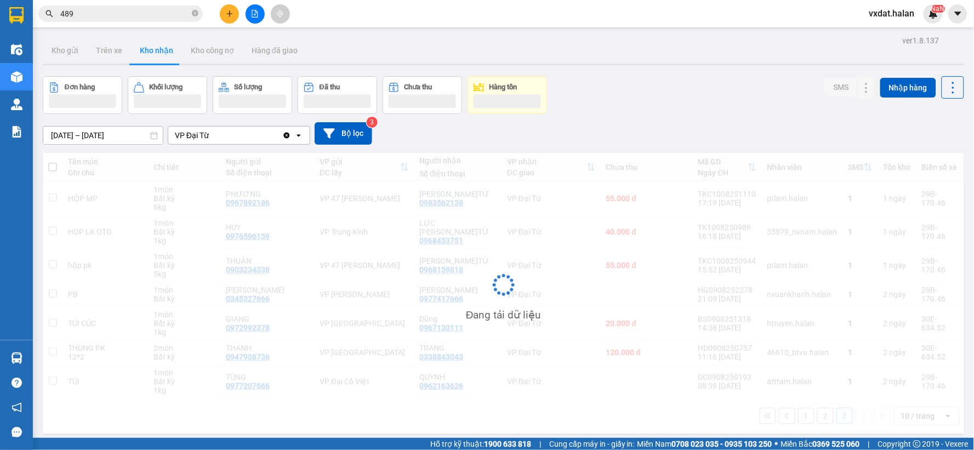
click at [589, 95] on div "Đơn hàng Khối lượng Số lượng Đã thu Chưa thu Hàng tồn SMS Nhập hàng" at bounding box center [504, 95] width 922 height 38
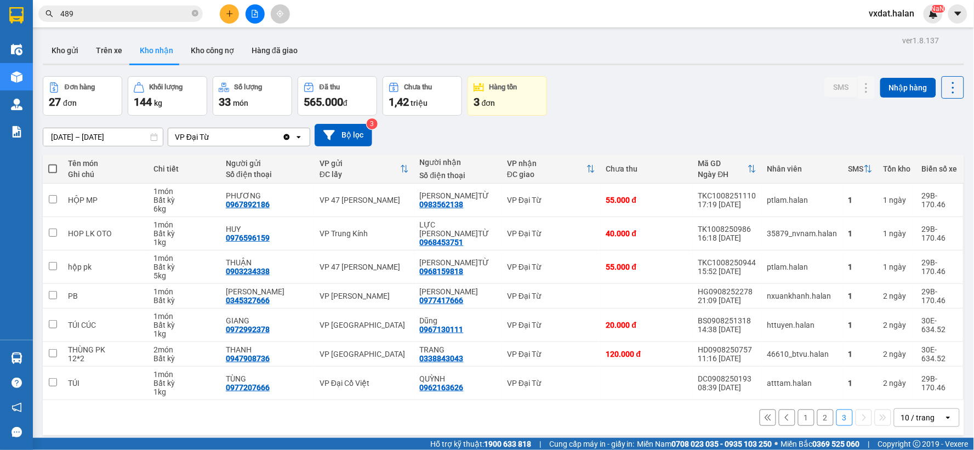
click at [798, 418] on button "1" at bounding box center [806, 418] width 16 height 16
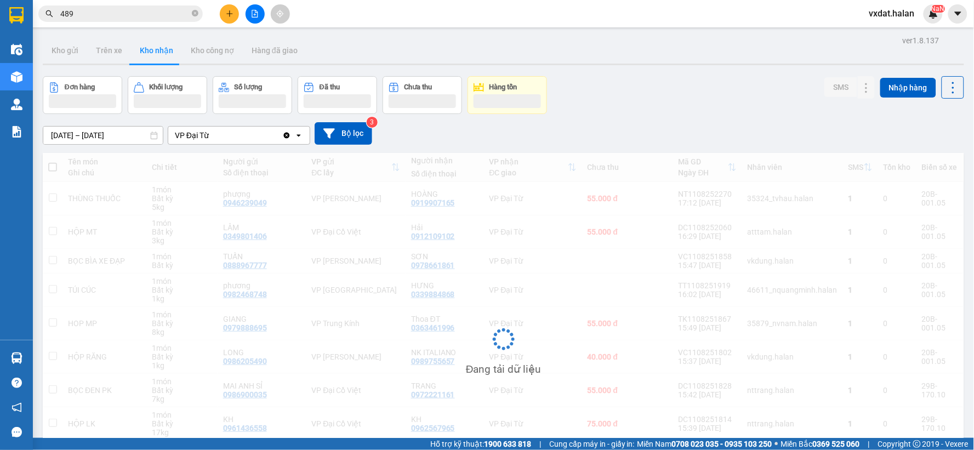
click at [630, 90] on div "Đơn hàng Khối lượng Số lượng Đã thu Chưa thu Hàng tồn SMS Nhập hàng" at bounding box center [504, 95] width 922 height 38
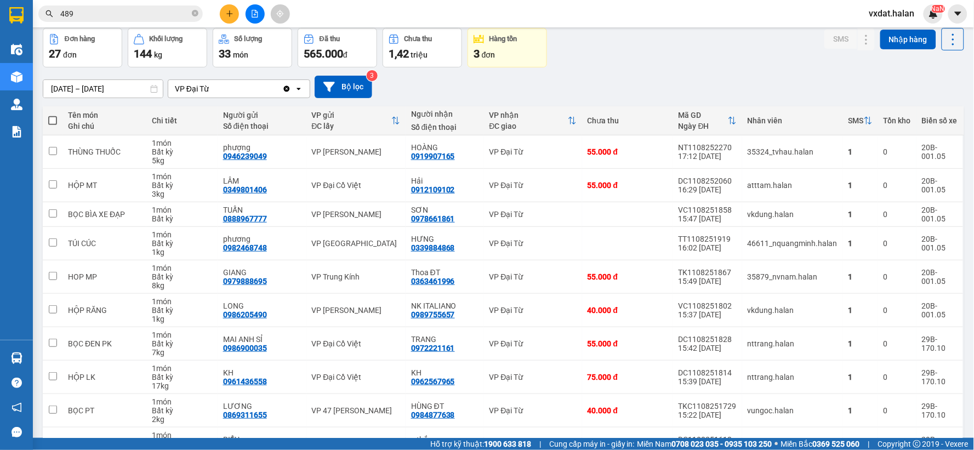
scroll to position [117, 0]
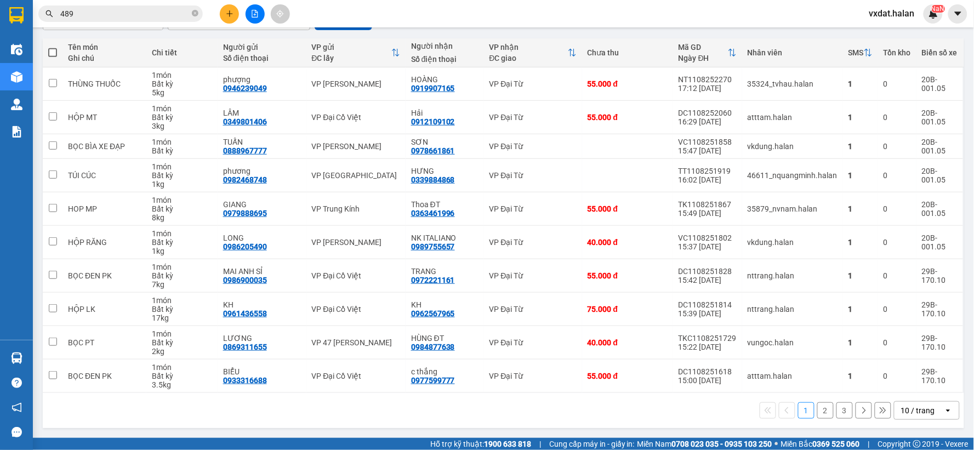
click at [720, 412] on div "1 2 3 10 / trang open" at bounding box center [503, 410] width 913 height 19
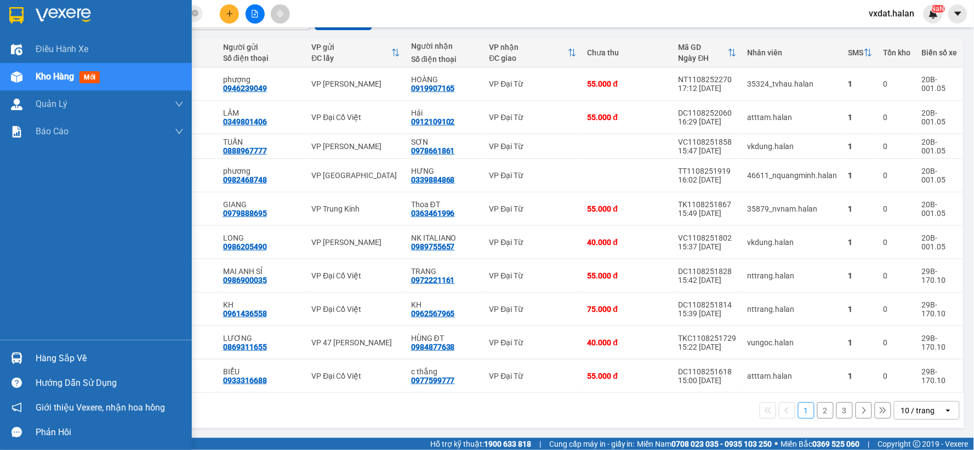
click at [18, 353] on img at bounding box center [17, 359] width 12 height 12
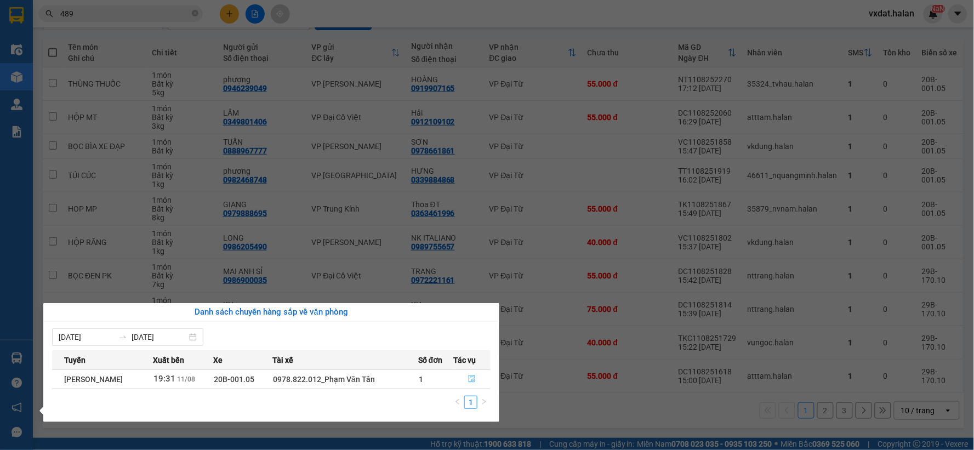
click at [475, 379] on icon "file-done" at bounding box center [472, 379] width 8 height 8
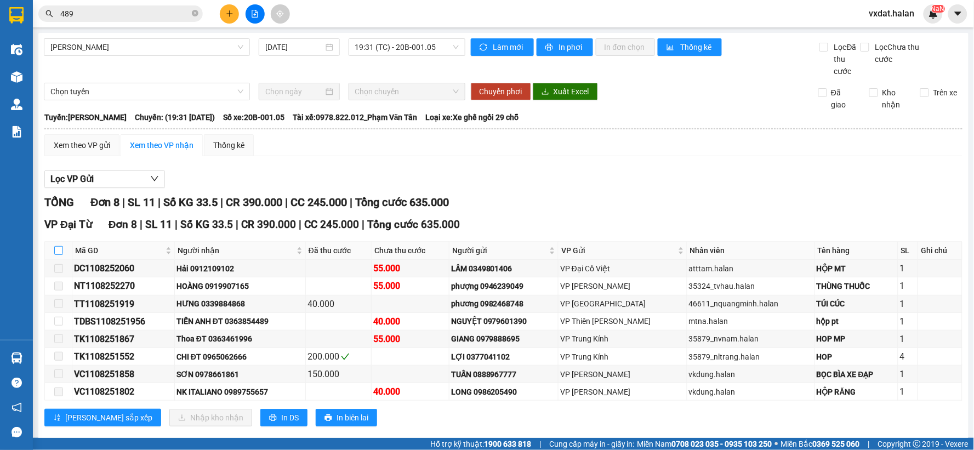
click at [58, 253] on input "checkbox" at bounding box center [58, 250] width 9 height 9
checkbox input "true"
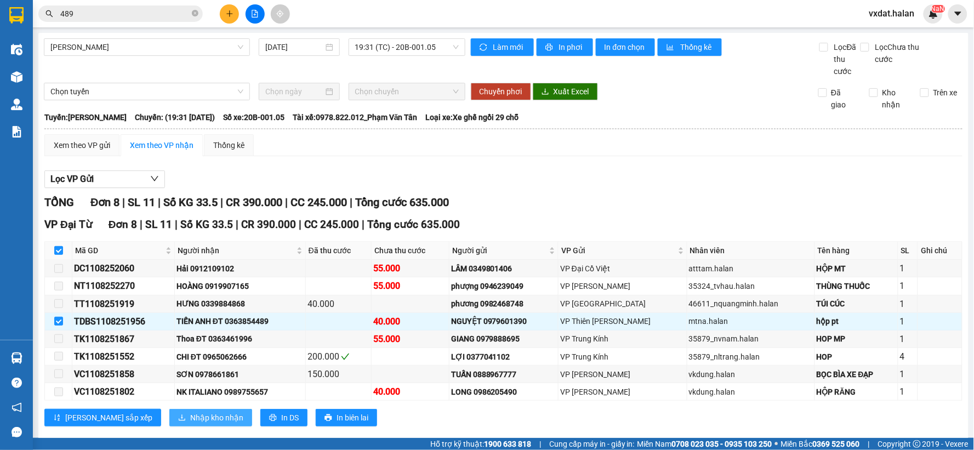
click at [190, 417] on span "Nhập kho nhận" at bounding box center [216, 418] width 53 height 12
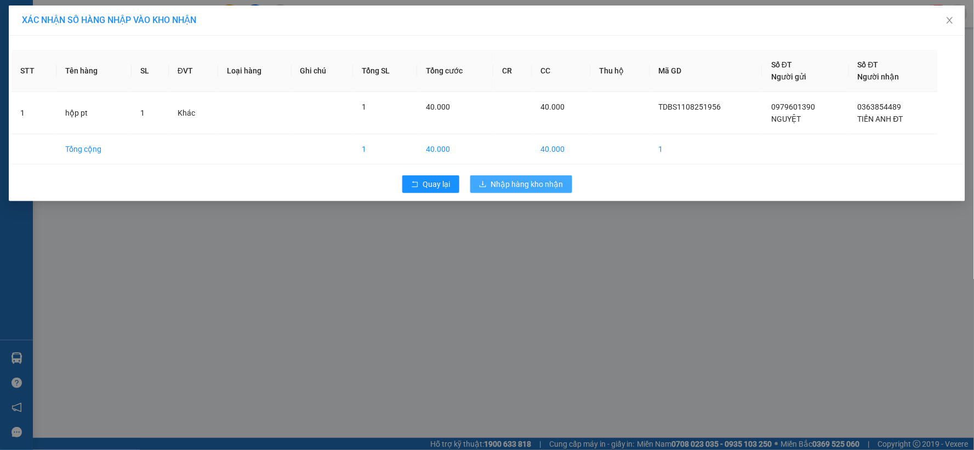
click at [537, 183] on span "Nhập hàng kho nhận" at bounding box center [527, 184] width 72 height 12
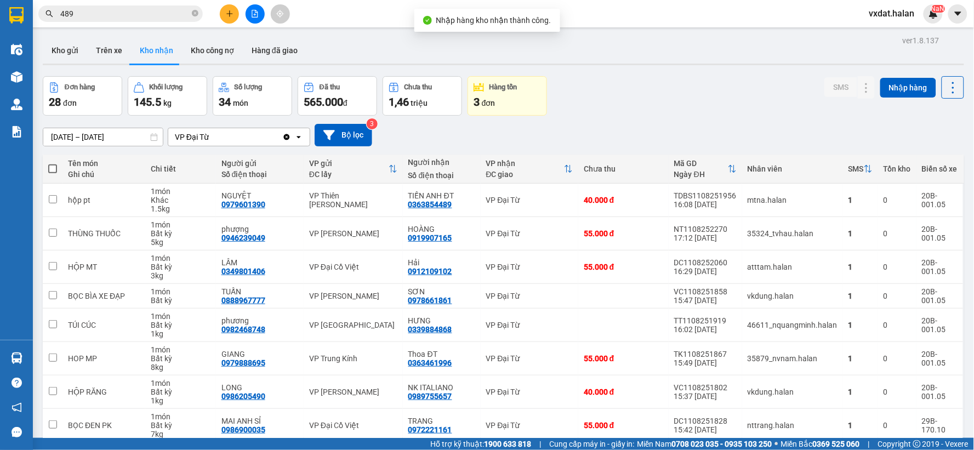
click at [595, 105] on div "Đơn hàng 28 đơn Khối lượng 145.5 kg Số lượng 34 món Đã thu 565.000 đ Chưa thu 1…" at bounding box center [504, 95] width 922 height 39
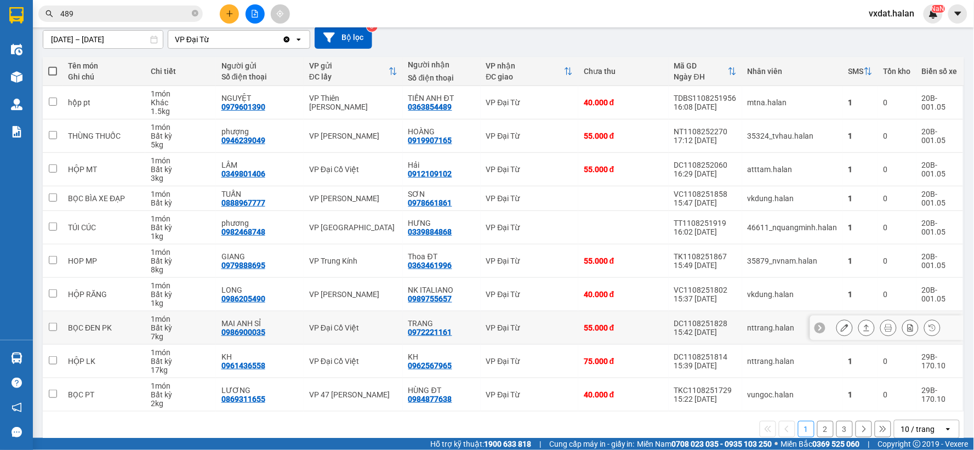
scroll to position [117, 0]
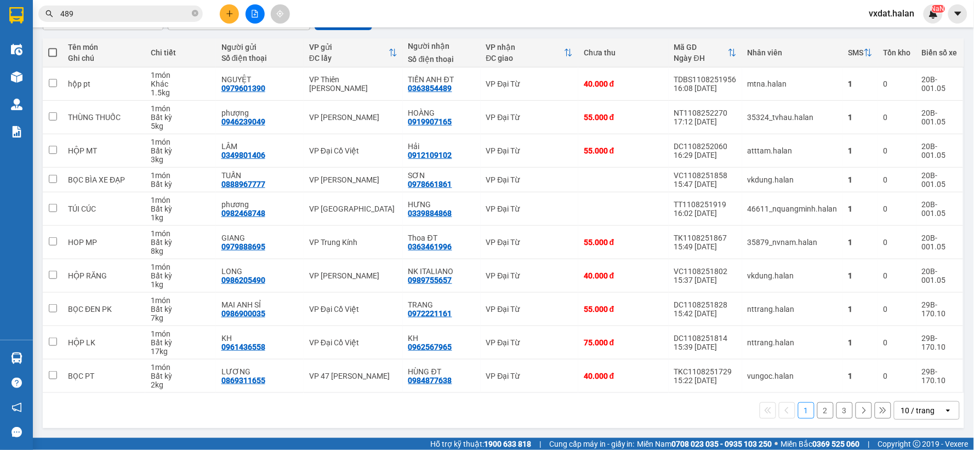
click at [837, 405] on button "3" at bounding box center [845, 410] width 16 height 16
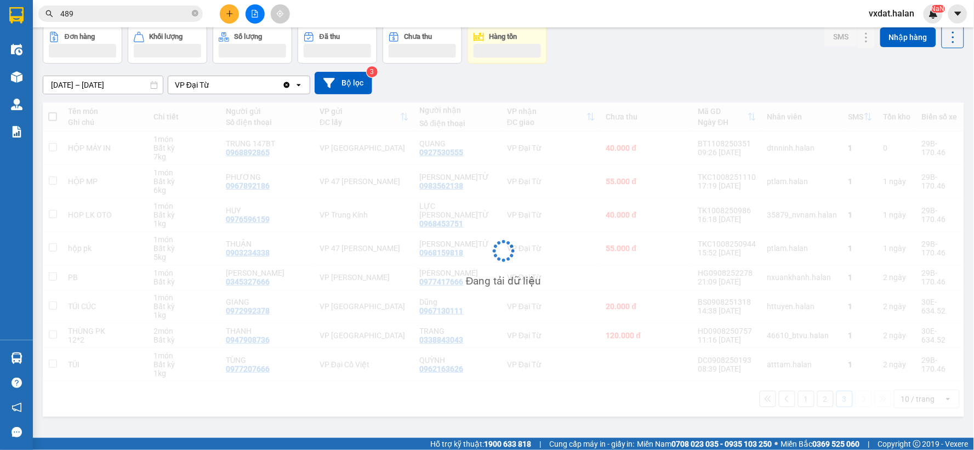
scroll to position [50, 0]
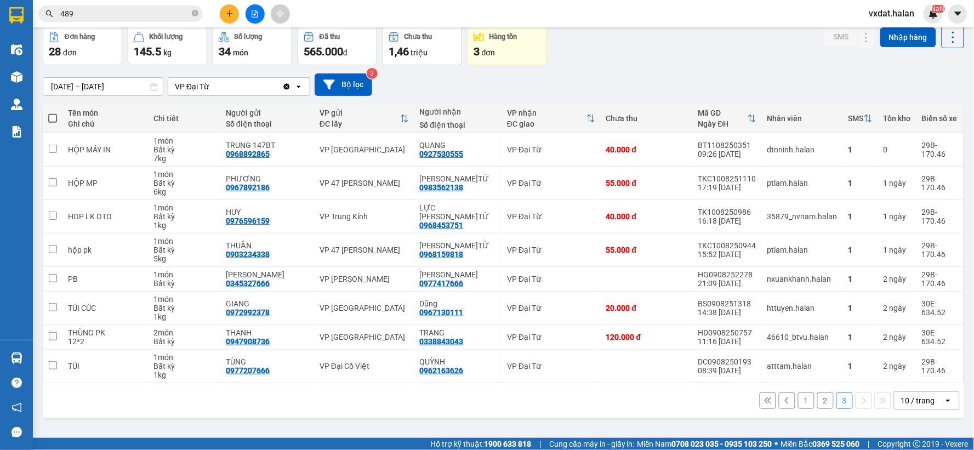
click at [664, 75] on div "[DATE] – [DATE] Press the down arrow key to interact with the calendar and sele…" at bounding box center [504, 84] width 922 height 22
click at [862, 363] on button at bounding box center [866, 366] width 15 height 19
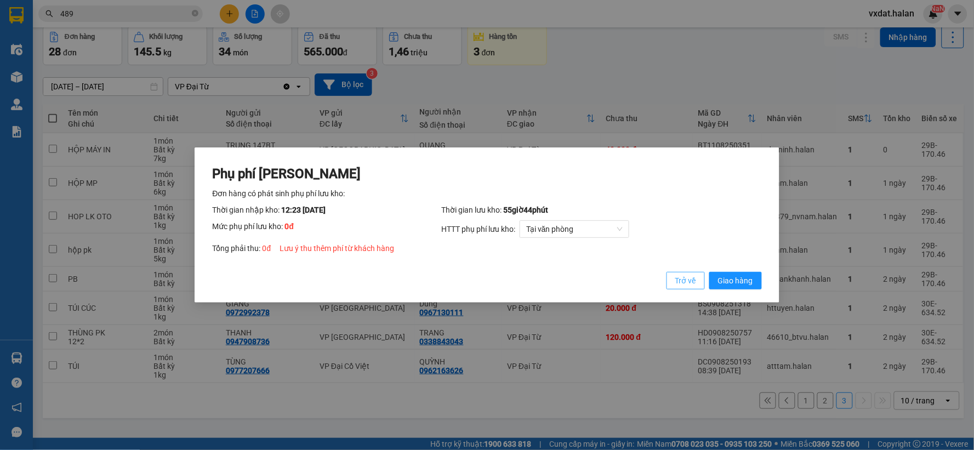
click at [684, 281] on span "Trở về" at bounding box center [685, 281] width 21 height 12
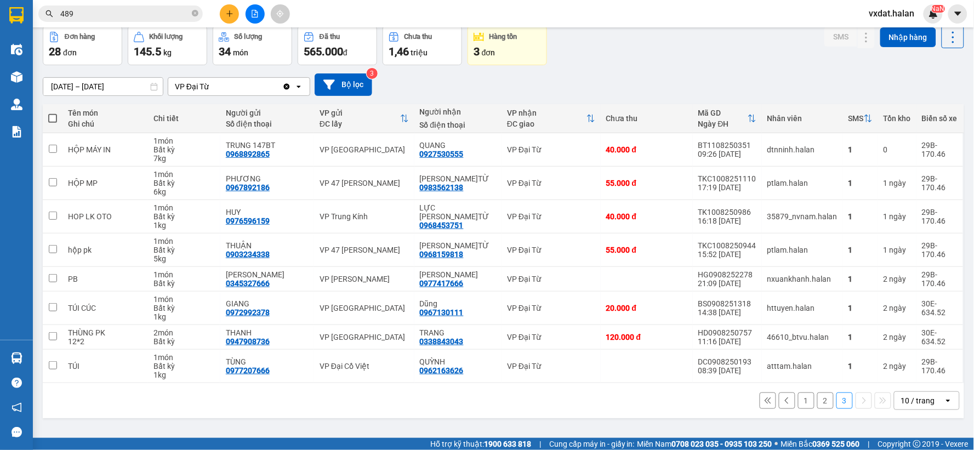
click at [819, 393] on button "2" at bounding box center [825, 401] width 16 height 16
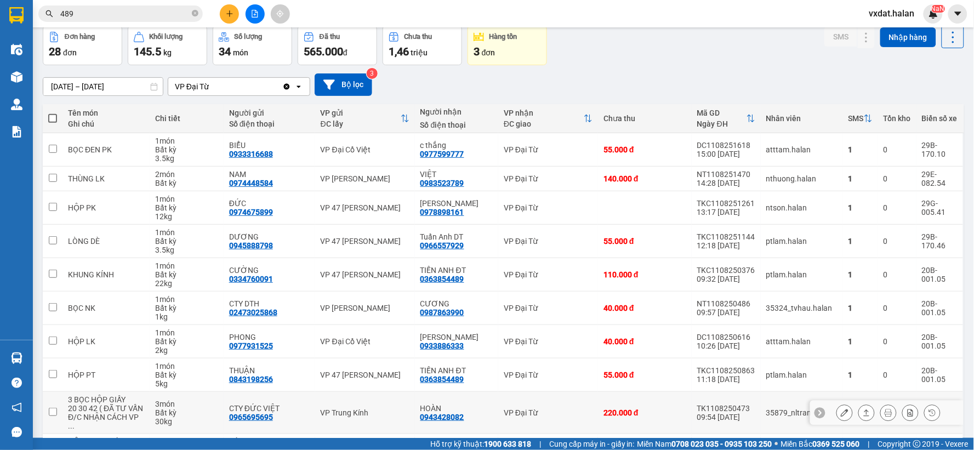
scroll to position [108, 0]
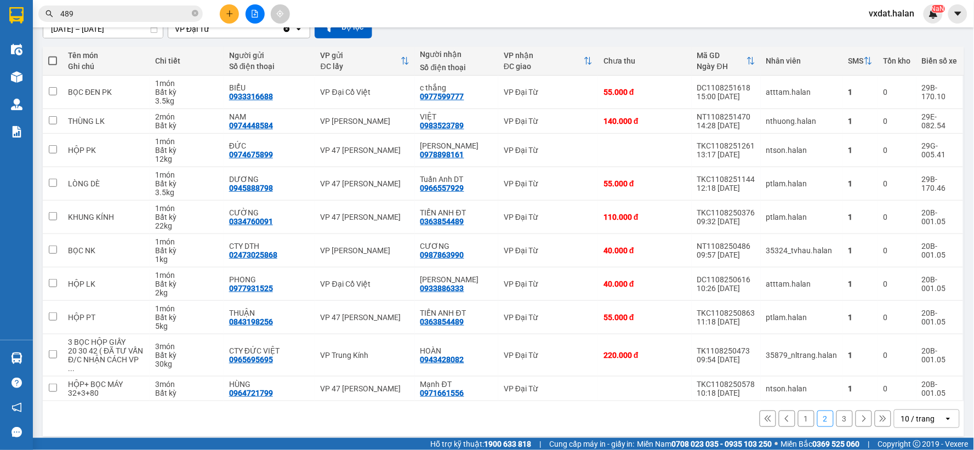
click at [800, 413] on button "1" at bounding box center [806, 419] width 16 height 16
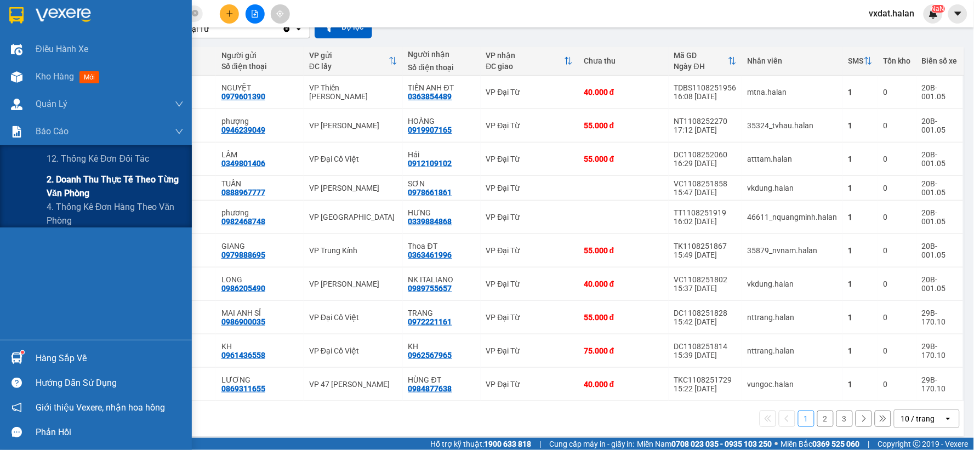
click at [61, 181] on span "2. Doanh thu thực tế theo từng văn phòng" at bounding box center [115, 186] width 137 height 27
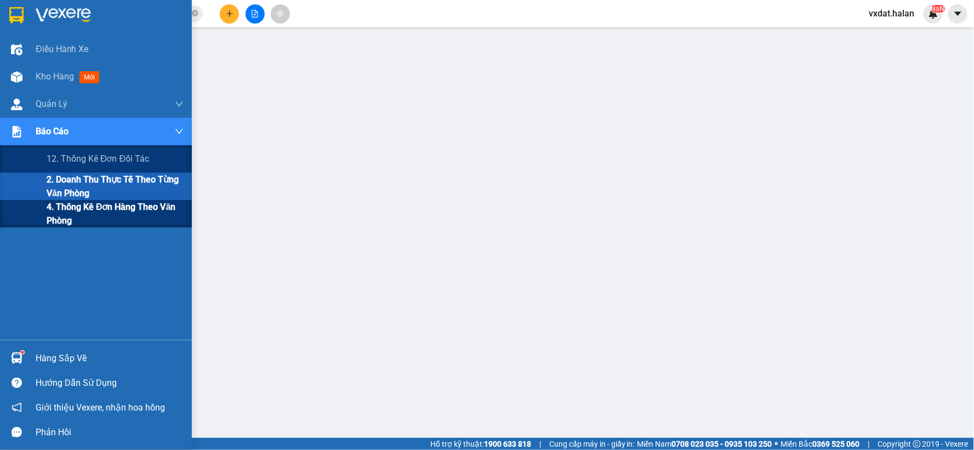
click at [53, 218] on span "4. Thống kê đơn hàng theo văn phòng" at bounding box center [115, 213] width 137 height 27
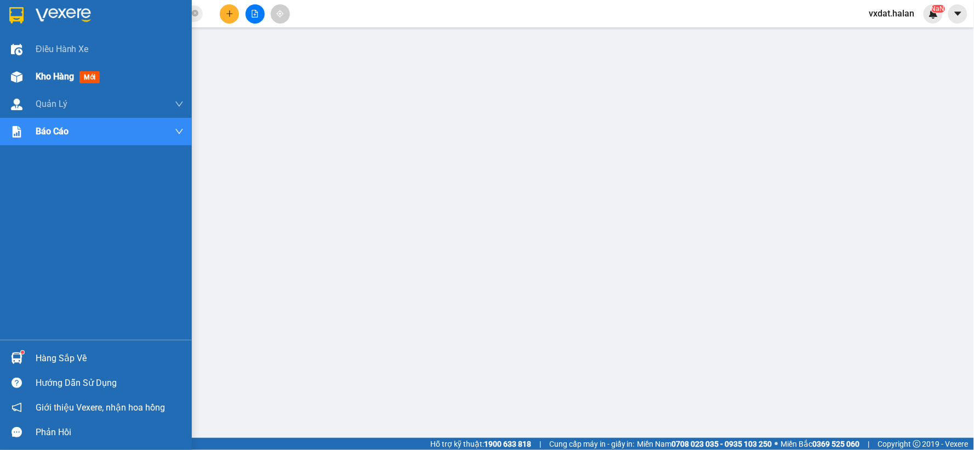
click at [13, 80] on img at bounding box center [17, 77] width 12 height 12
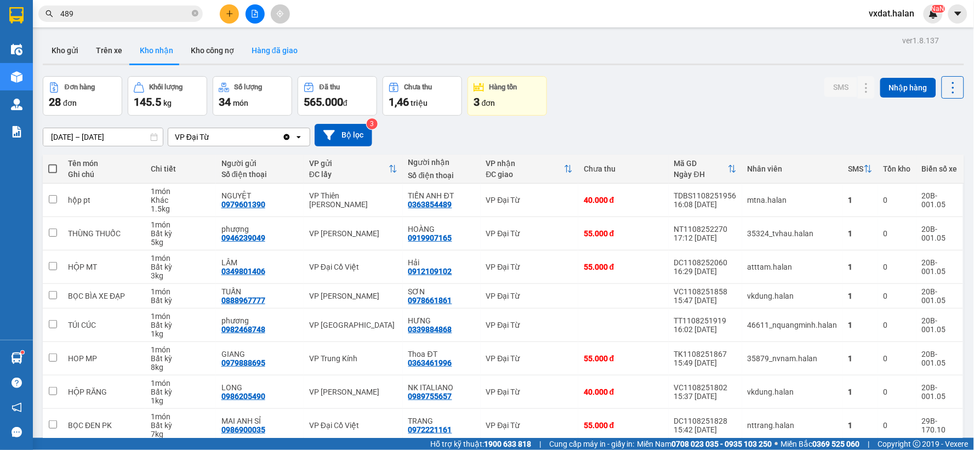
click at [267, 48] on button "Hàng đã giao" at bounding box center [275, 50] width 64 height 26
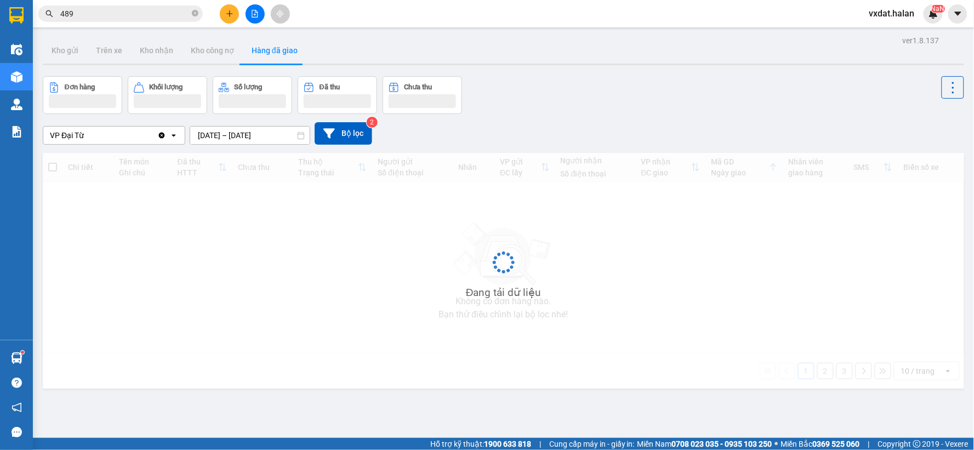
click at [212, 139] on input "[DATE] – [DATE]" at bounding box center [250, 136] width 120 height 18
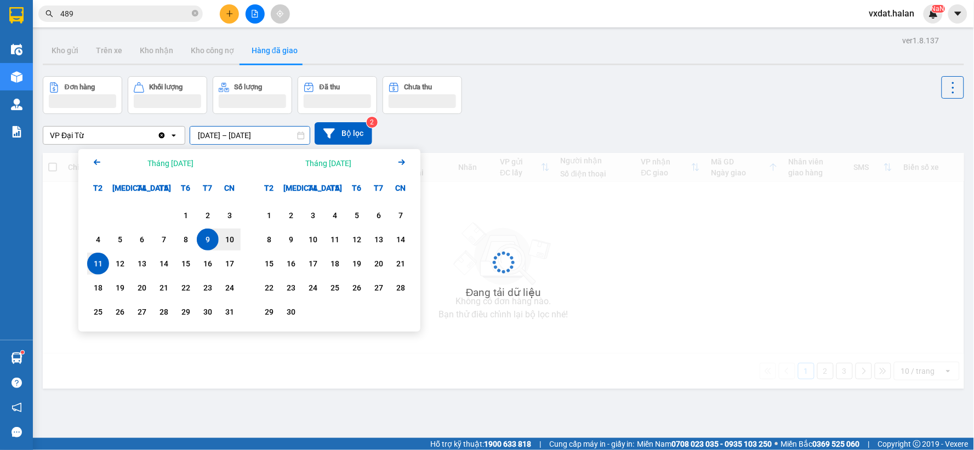
click at [105, 266] on div "11" at bounding box center [97, 263] width 15 height 13
click at [101, 265] on div "11" at bounding box center [97, 263] width 15 height 13
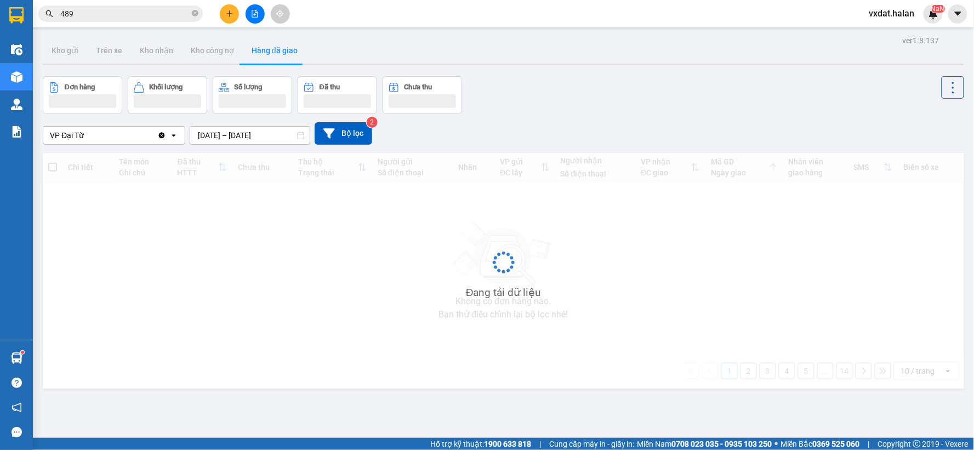
type input "[DATE] – [DATE]"
click at [99, 264] on div "Đang tải dữ liệu" at bounding box center [504, 271] width 922 height 236
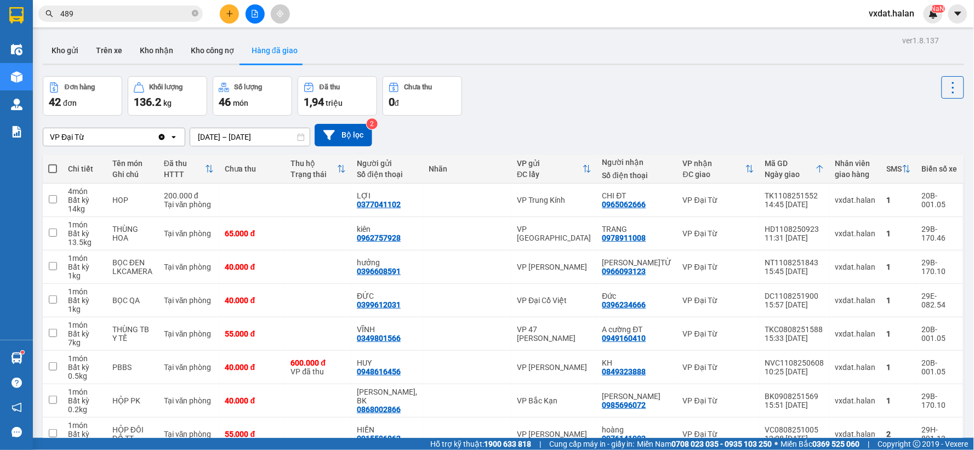
click at [209, 139] on input "[DATE] – [DATE]" at bounding box center [250, 137] width 120 height 18
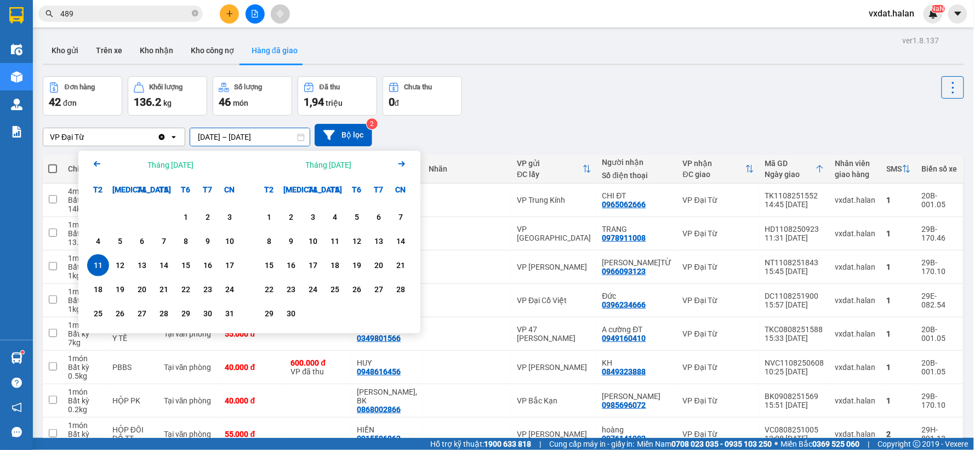
click at [646, 74] on div "ver 1.8.137 Kho gửi Trên xe Kho nhận Kho công nợ Hàng đã giao Đơn hàng 42 đơn K…" at bounding box center [503, 295] width 930 height 525
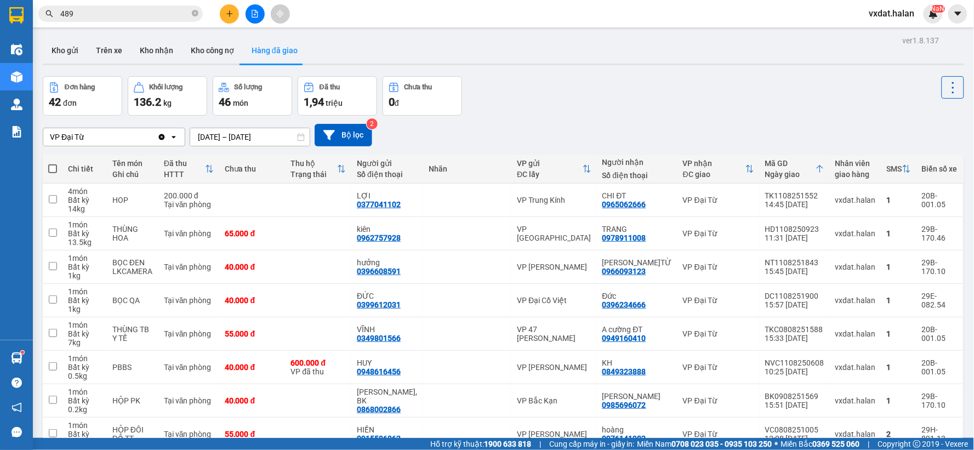
click at [639, 79] on div "Đơn hàng 42 đơn Khối lượng 136.2 kg Số lượng 46 món Đã thu 1,94 triệu Chưa thu …" at bounding box center [504, 95] width 922 height 39
click at [654, 55] on div "Kho gửi Trên xe Kho nhận Kho công nợ Hàng đã giao" at bounding box center [504, 51] width 922 height 29
click at [585, 69] on div "ver 1.8.137 Kho gửi Trên xe Kho nhận Kho công nợ Hàng đã giao Đơn hàng 42 đơn K…" at bounding box center [503, 295] width 930 height 525
click at [70, 54] on button "Kho gửi" at bounding box center [65, 50] width 44 height 26
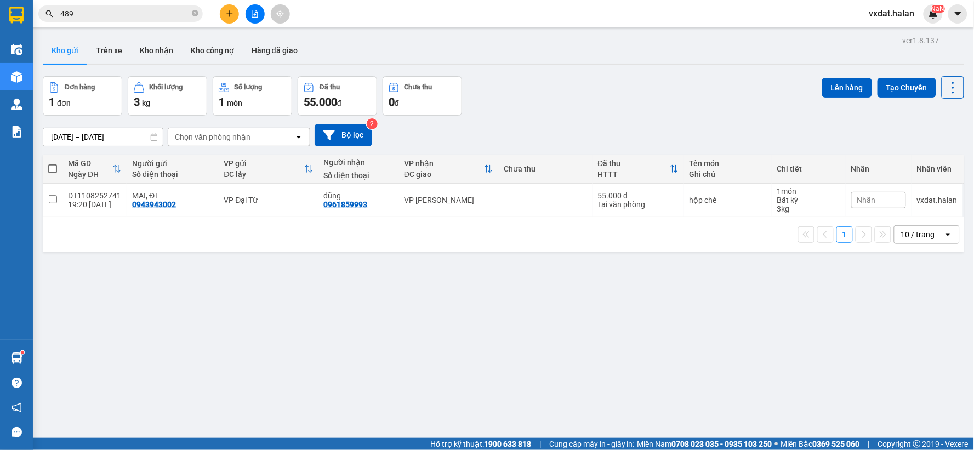
click at [55, 168] on span at bounding box center [52, 168] width 9 height 9
click at [53, 163] on input "checkbox" at bounding box center [53, 163] width 0 height 0
checkbox input "true"
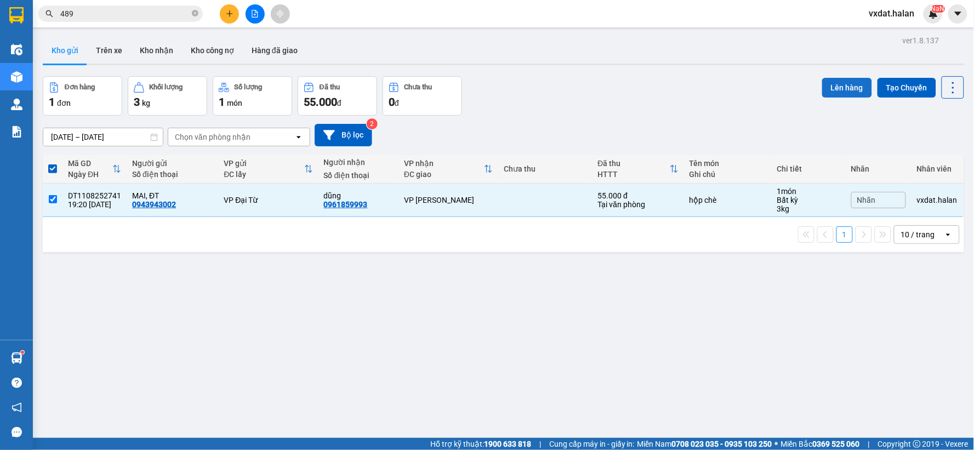
click at [826, 84] on button "Lên hàng" at bounding box center [847, 88] width 50 height 20
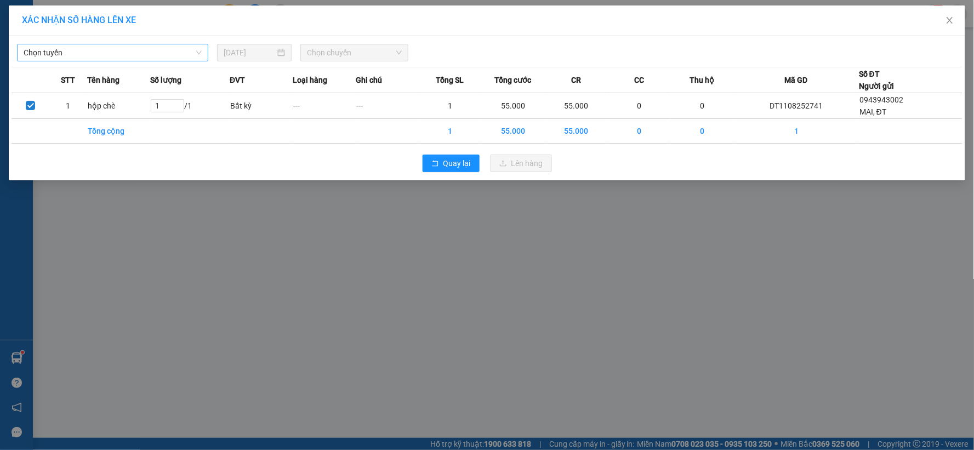
click at [88, 55] on span "Chọn tuyến" at bounding box center [113, 52] width 178 height 16
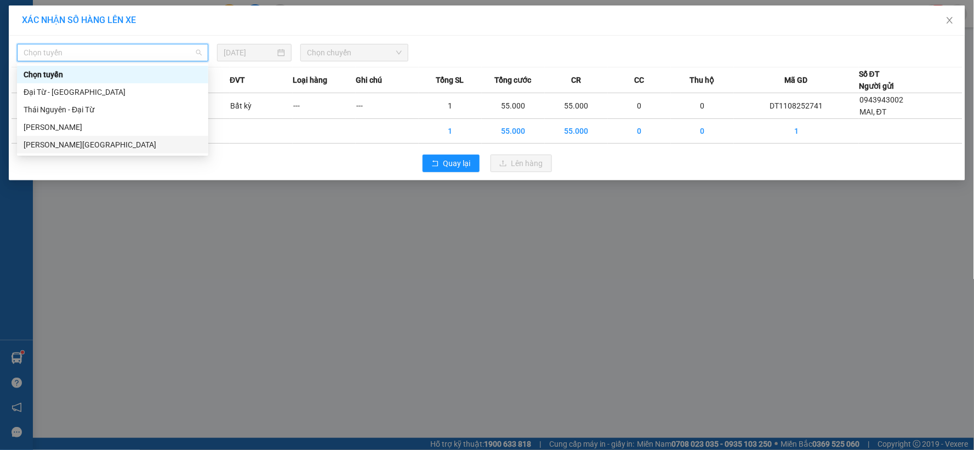
click at [84, 144] on div "[PERSON_NAME][GEOGRAPHIC_DATA]" at bounding box center [113, 145] width 178 height 12
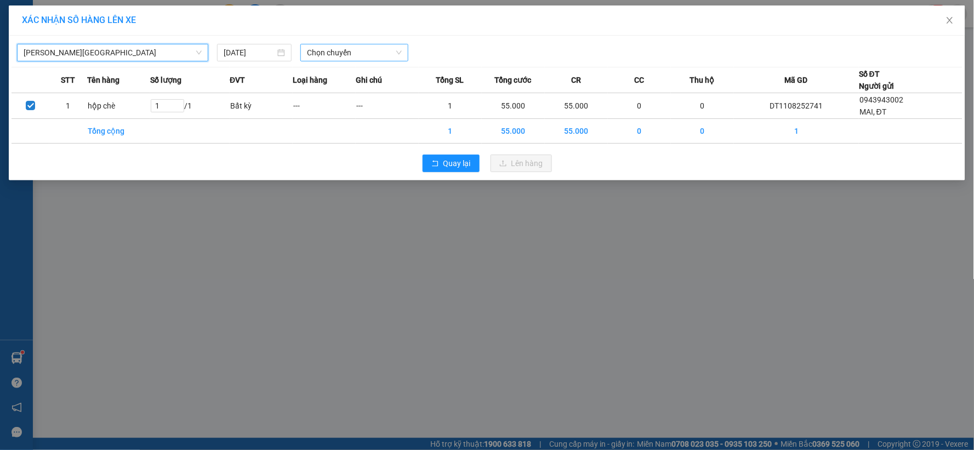
click at [357, 54] on span "Chọn chuyến" at bounding box center [354, 52] width 95 height 16
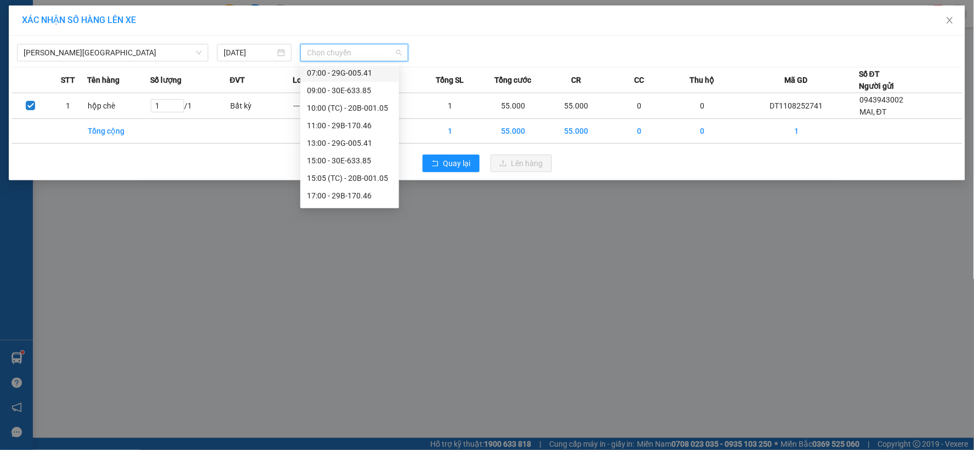
scroll to position [70, 0]
click at [369, 201] on div "19:00 - 29G-005.41" at bounding box center [350, 197] width 86 height 12
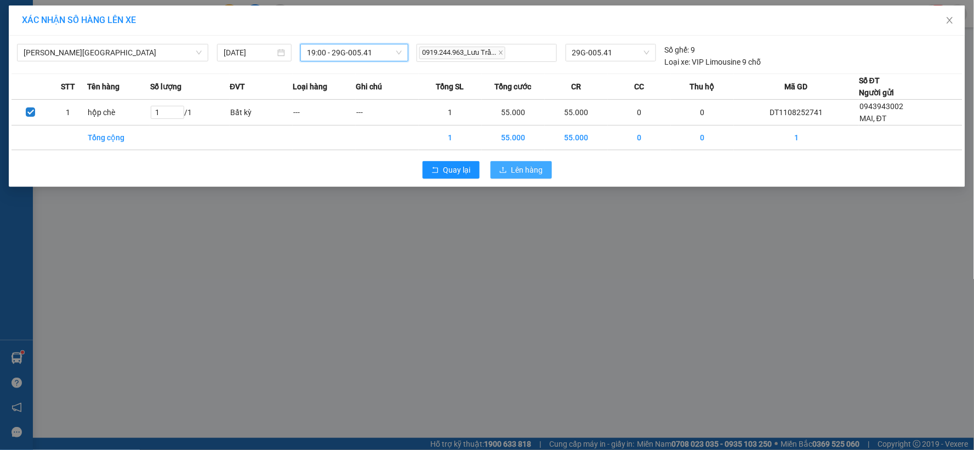
click at [501, 173] on icon "upload" at bounding box center [503, 170] width 8 height 8
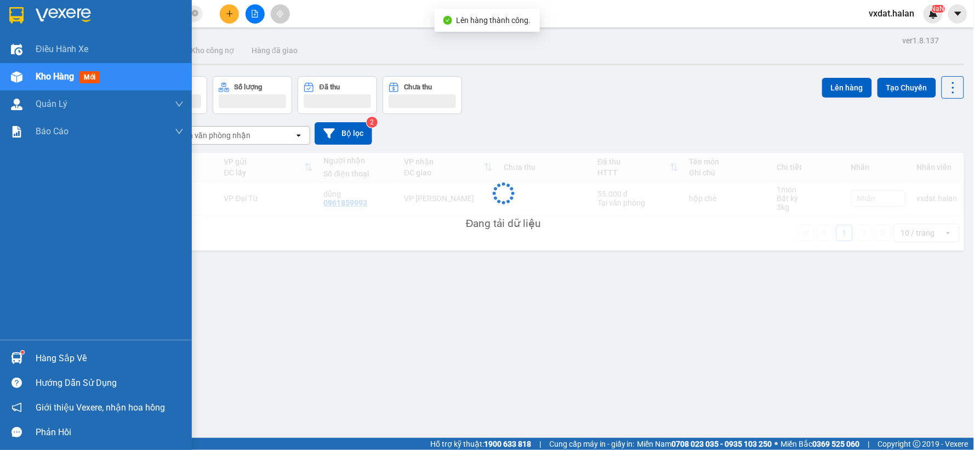
click at [22, 357] on div at bounding box center [16, 358] width 19 height 19
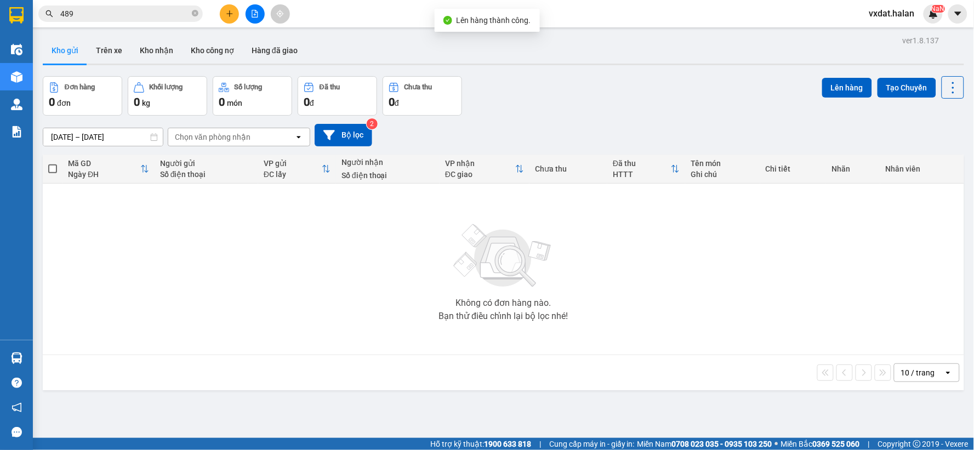
click at [571, 184] on section "Kết quả tìm kiếm ( 418 ) Bộ lọc Thuộc VP này Mã ĐH Trạng thái Món hàng Thu hộ T…" at bounding box center [487, 225] width 974 height 450
